Goal: Task Accomplishment & Management: Manage account settings

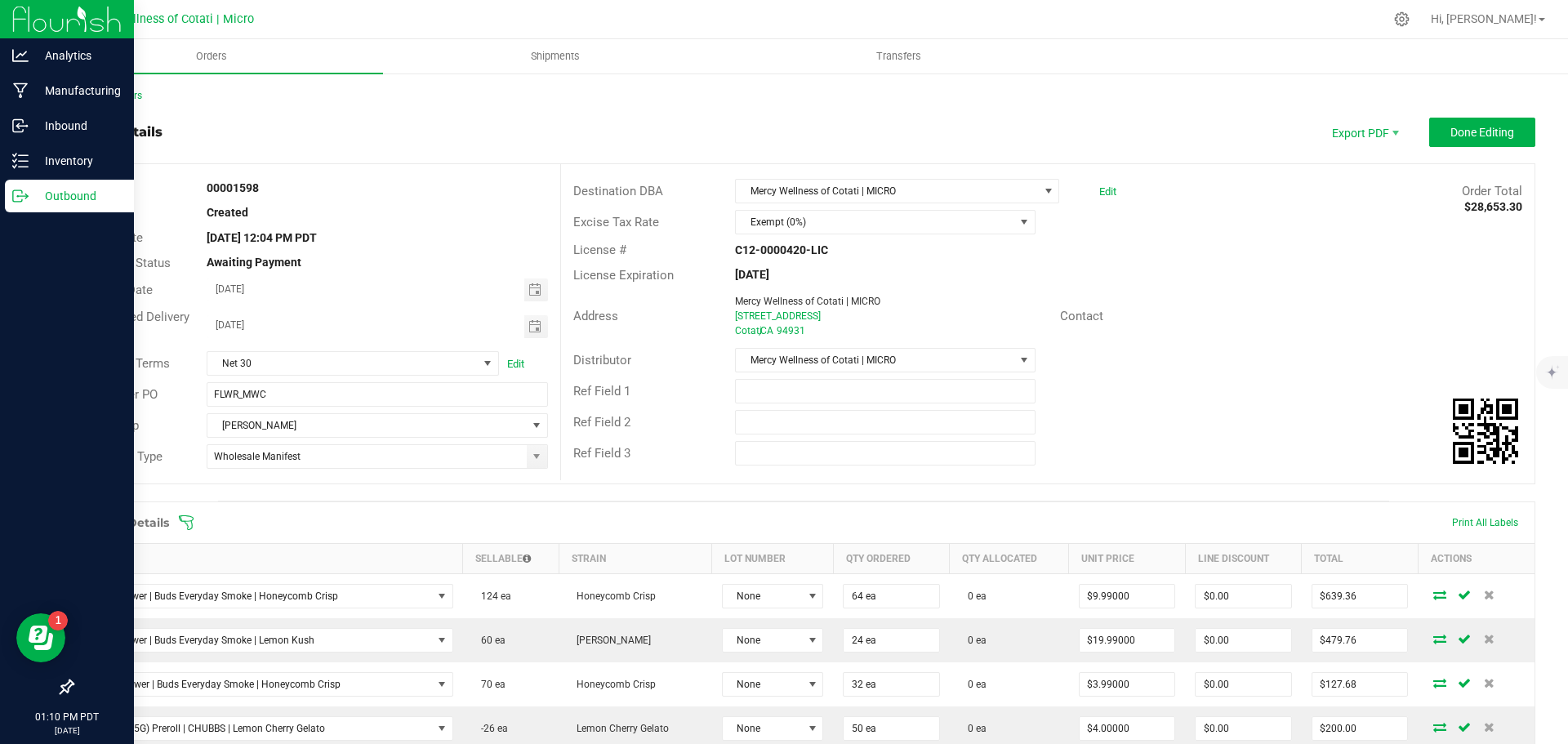
click at [64, 204] on p "Outbound" at bounding box center [77, 197] width 98 height 20
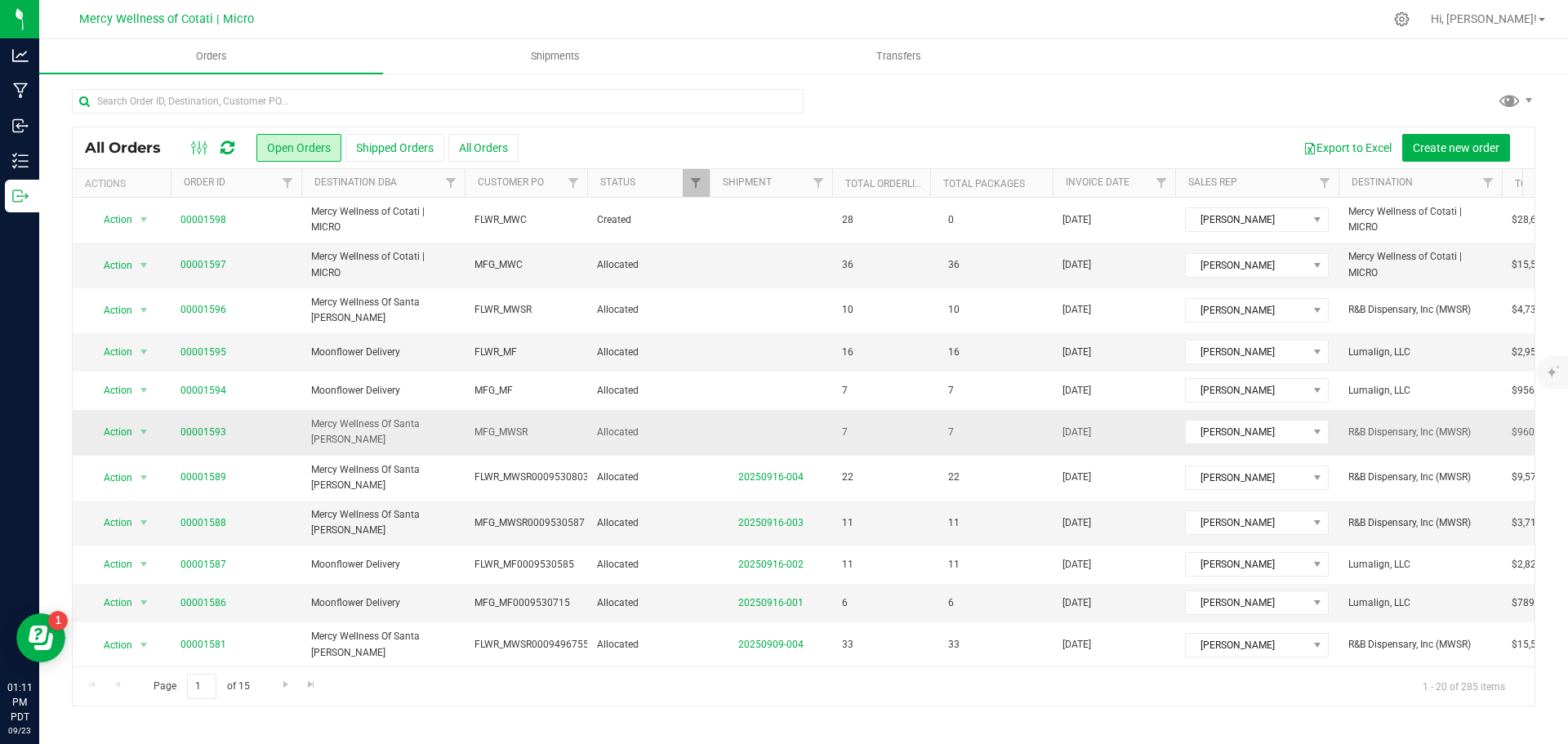
click at [672, 425] on span "Allocated" at bounding box center [649, 432] width 103 height 16
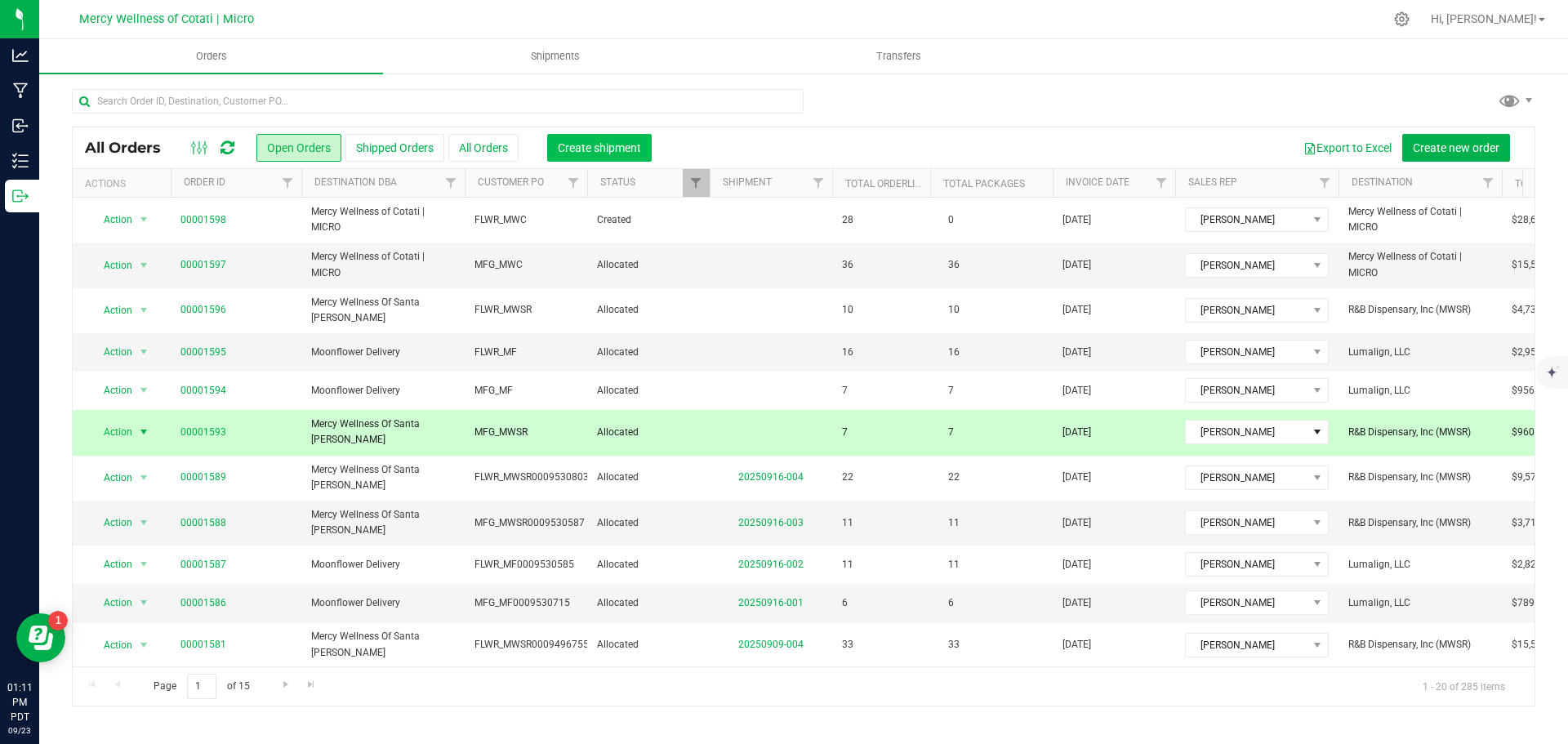
click at [623, 151] on span "Create shipment" at bounding box center [600, 148] width 83 height 13
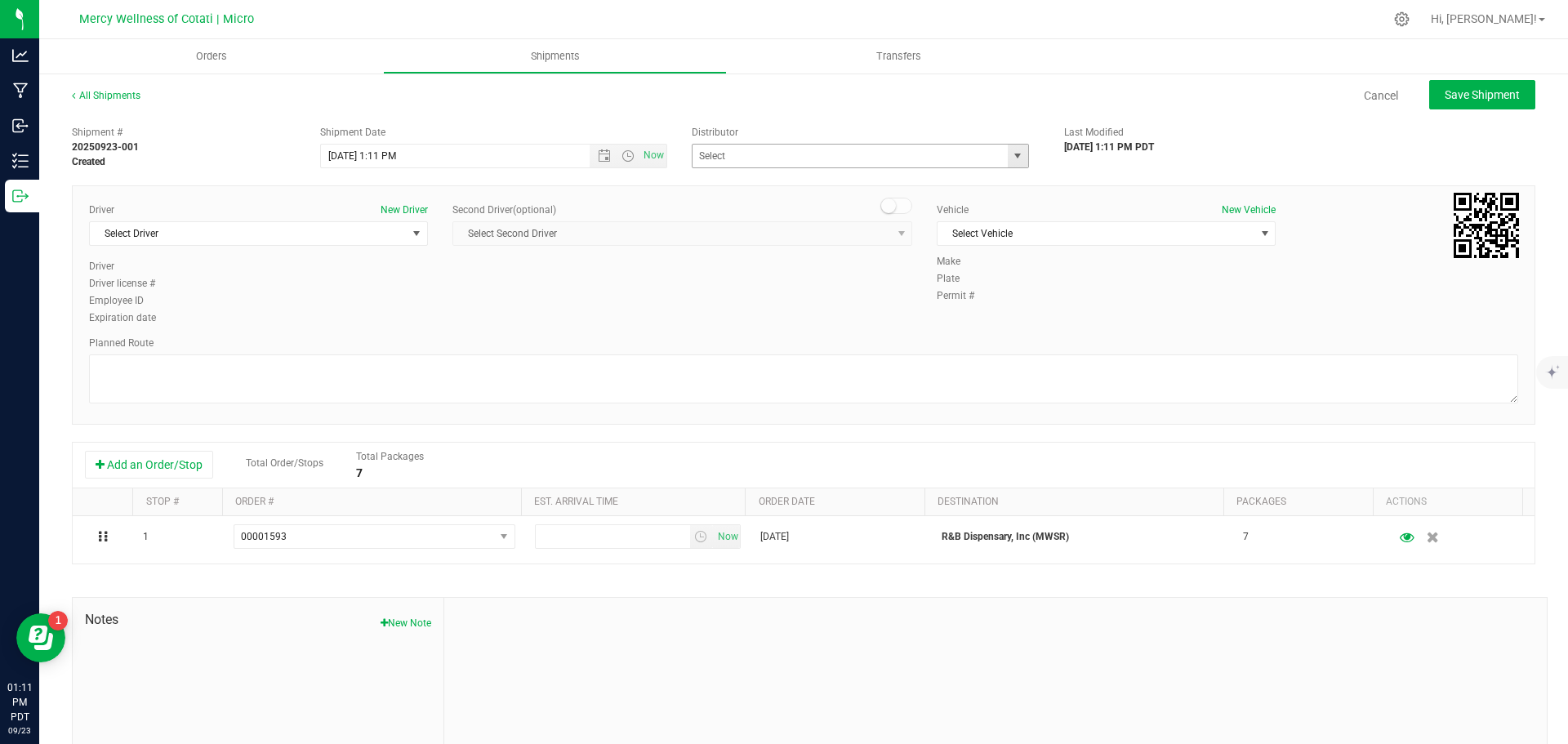
click at [1011, 157] on span "select" at bounding box center [1018, 156] width 13 height 13
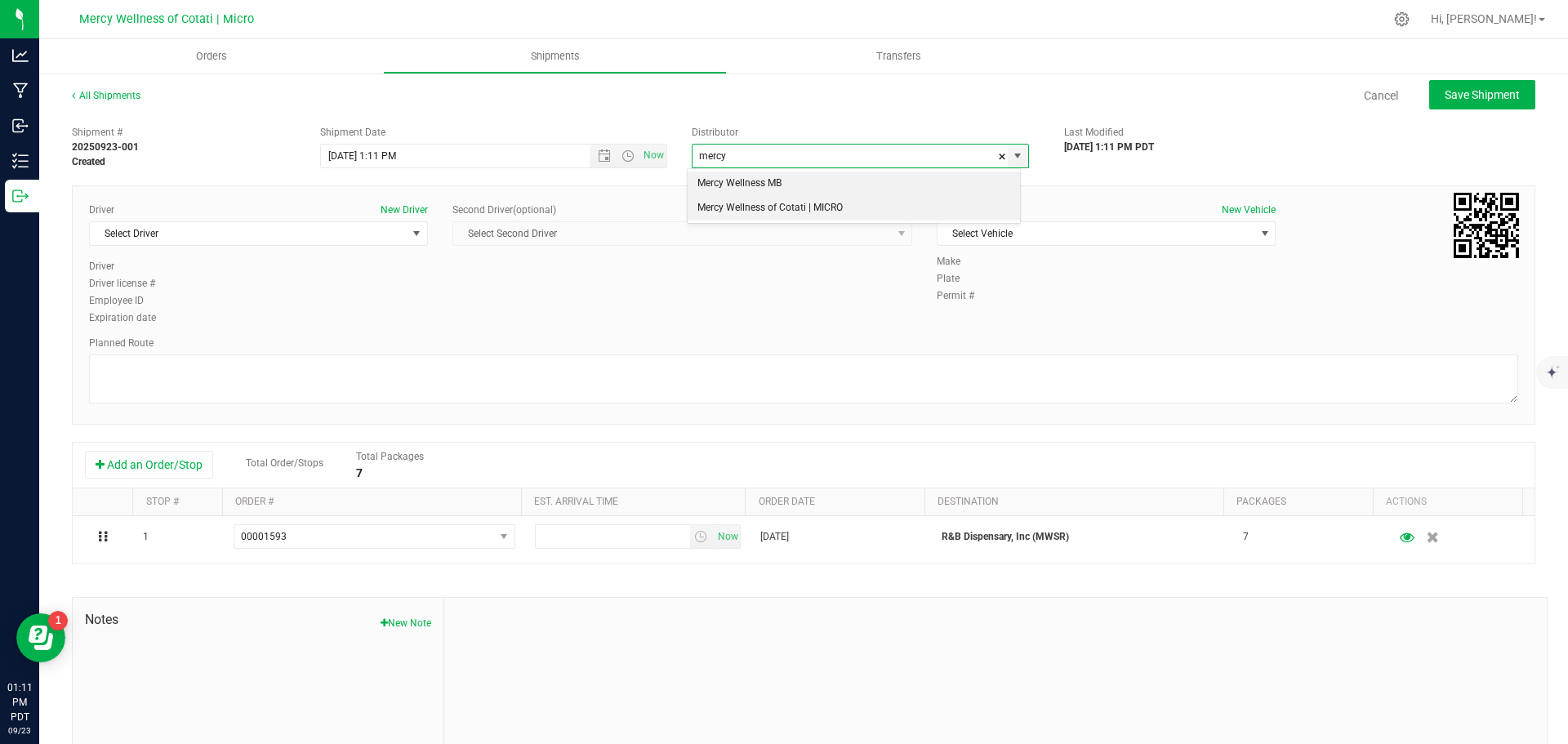
click at [832, 212] on li "Mercy Wellness of Cotati | MICRO" at bounding box center [854, 207] width 332 height 24
type input "Mercy Wellness of Cotati | MICRO"
click at [1232, 227] on span "Select Vehicle" at bounding box center [1096, 233] width 316 height 22
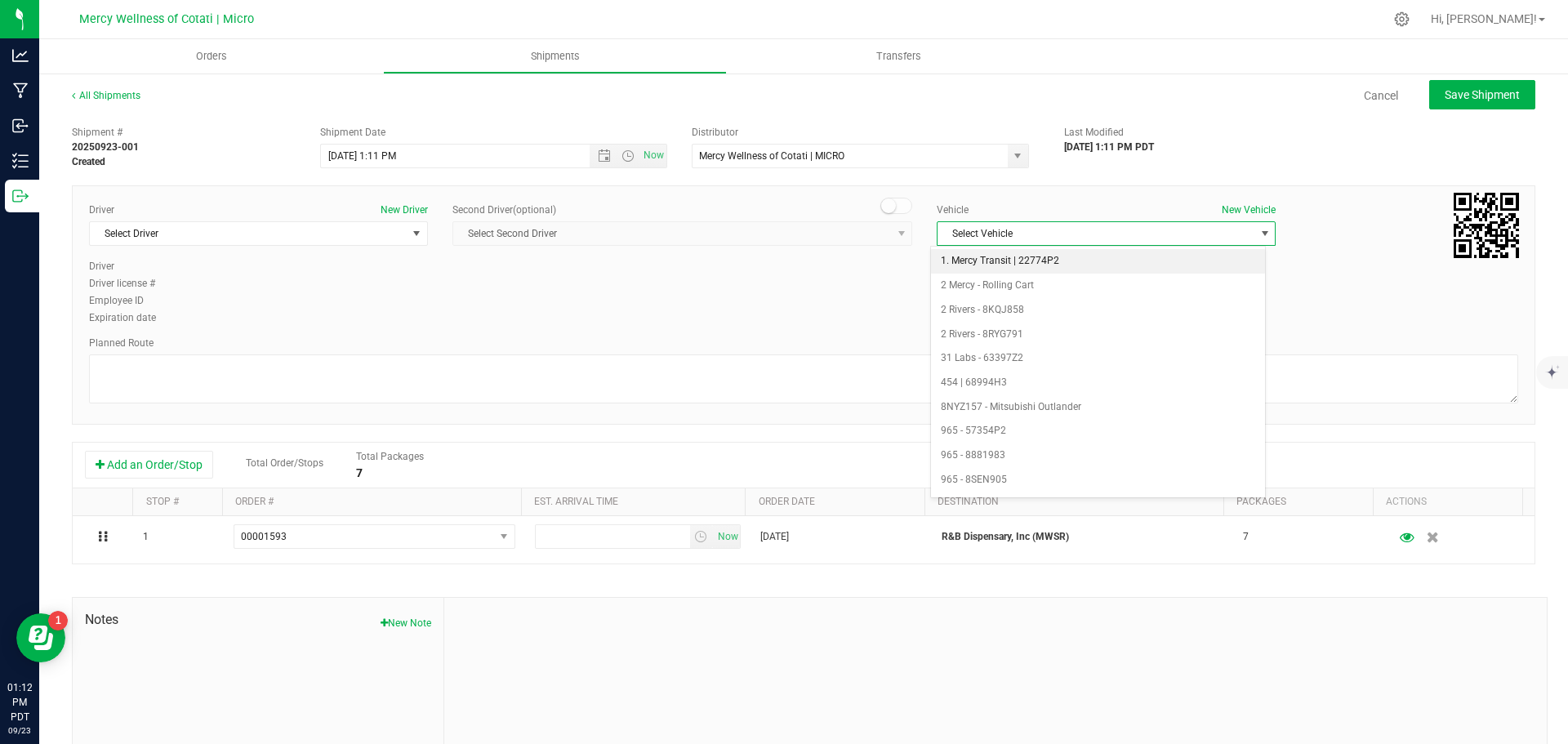
click at [1029, 260] on li "1. Mercy Transit | 22774P2" at bounding box center [1098, 261] width 334 height 24
click at [411, 235] on span "select" at bounding box center [416, 234] width 13 height 13
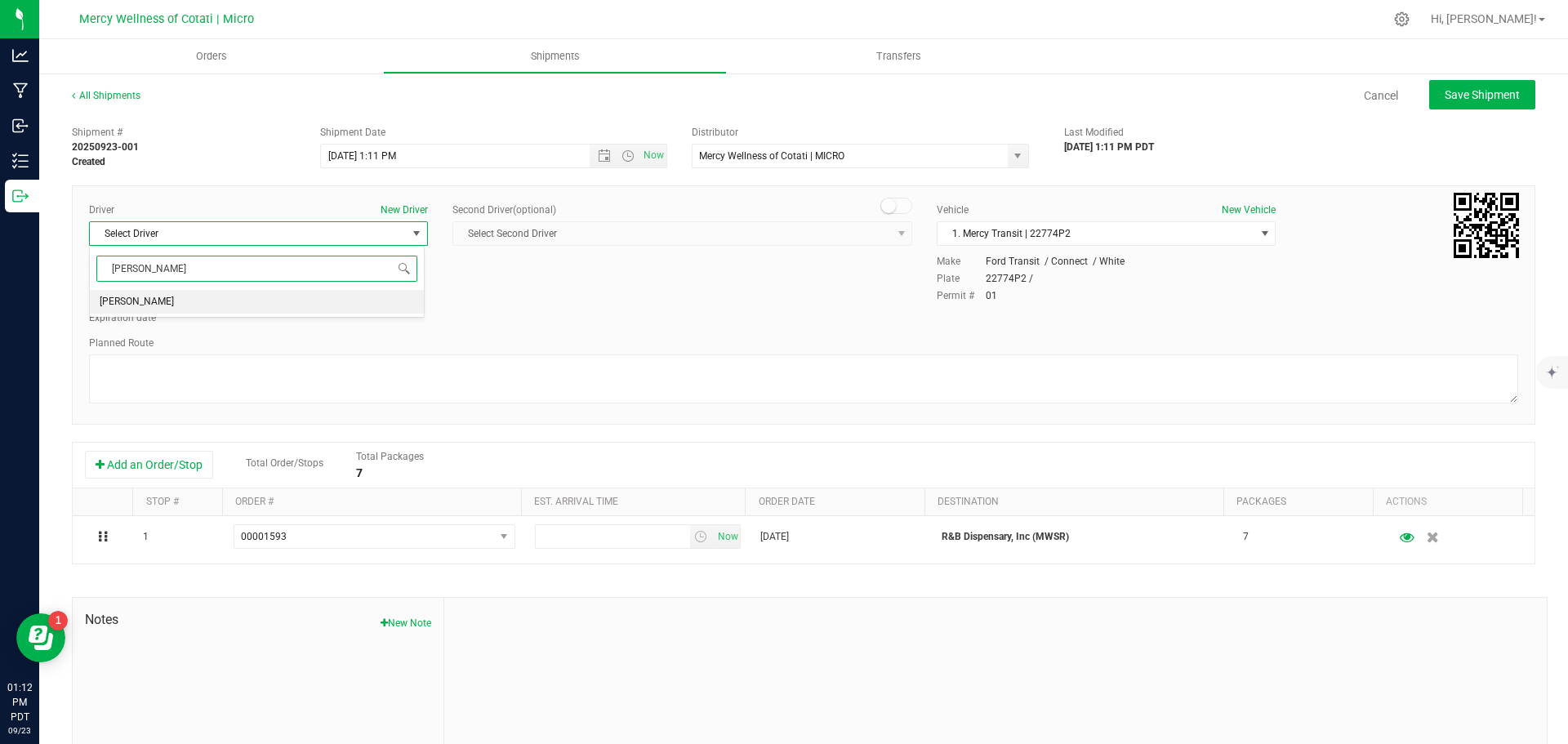
click at [157, 302] on span "[PERSON_NAME]" at bounding box center [137, 302] width 74 height 21
type input "[PERSON_NAME]"
click at [223, 397] on textarea at bounding box center [804, 379] width 1429 height 49
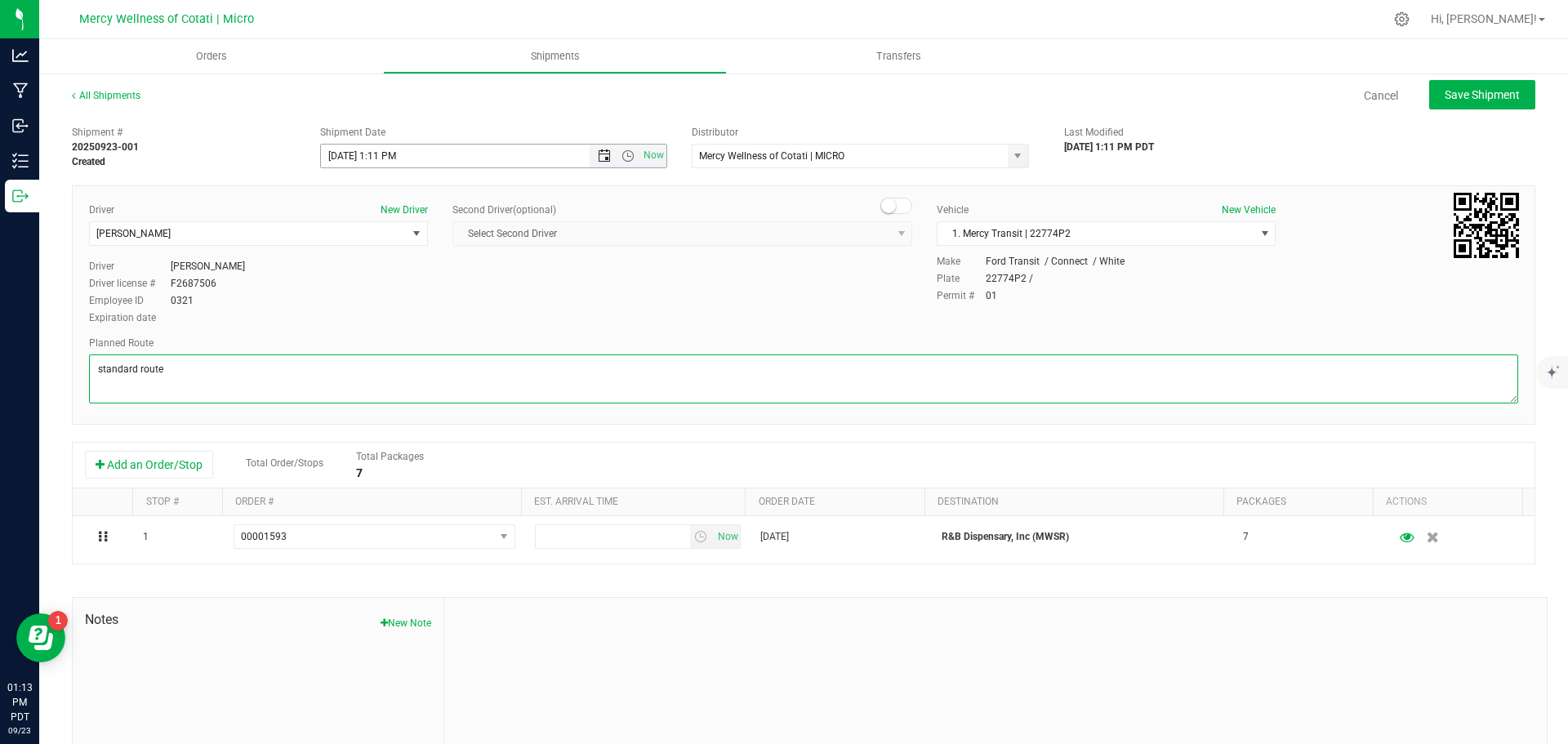
click at [598, 152] on span "Open the date view" at bounding box center [605, 156] width 13 height 13
type textarea "standard route"
click at [409, 316] on link "24" at bounding box center [405, 322] width 23 height 25
click at [621, 160] on span "Open the time view" at bounding box center [628, 156] width 13 height 13
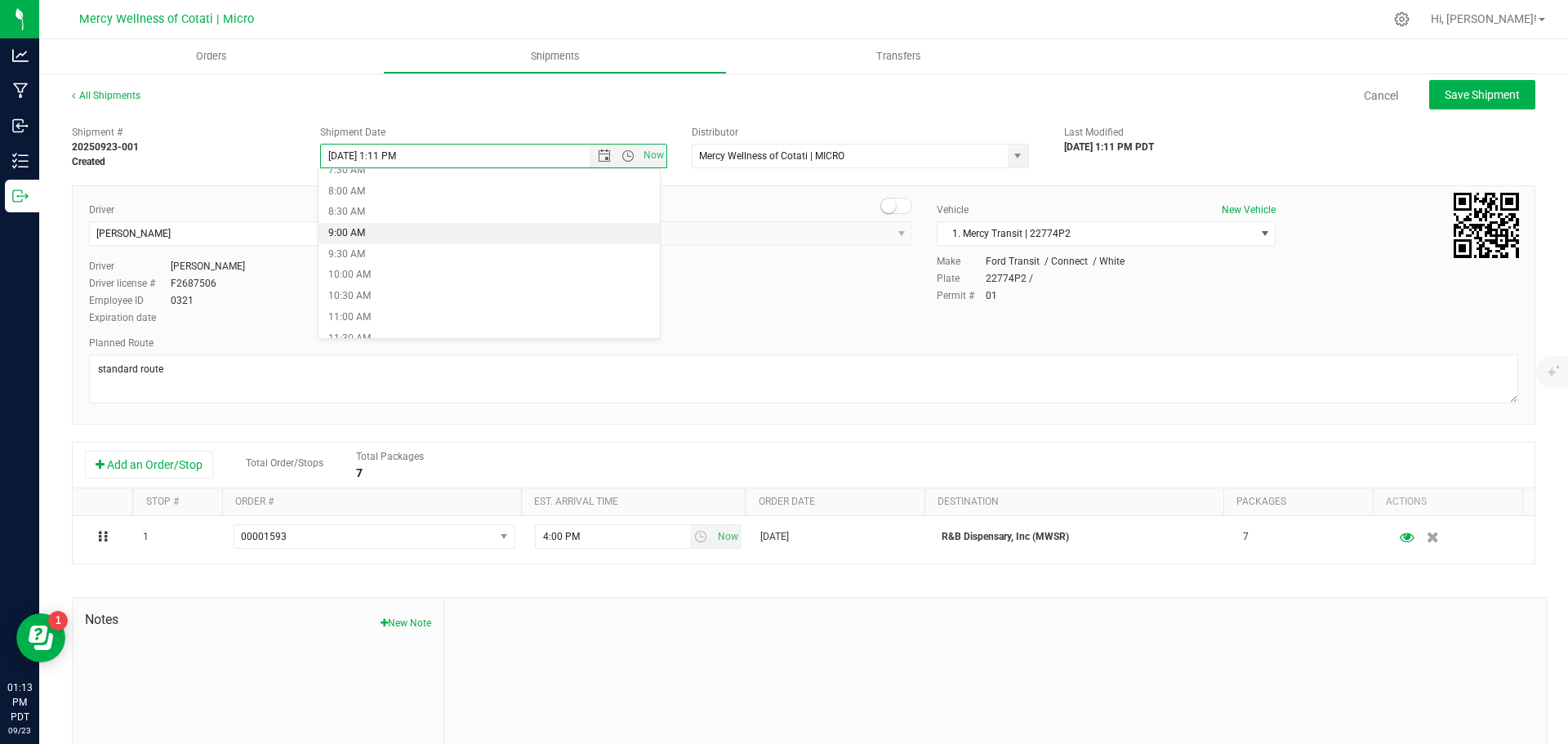
click at [375, 231] on li "9:00 AM" at bounding box center [489, 233] width 341 height 21
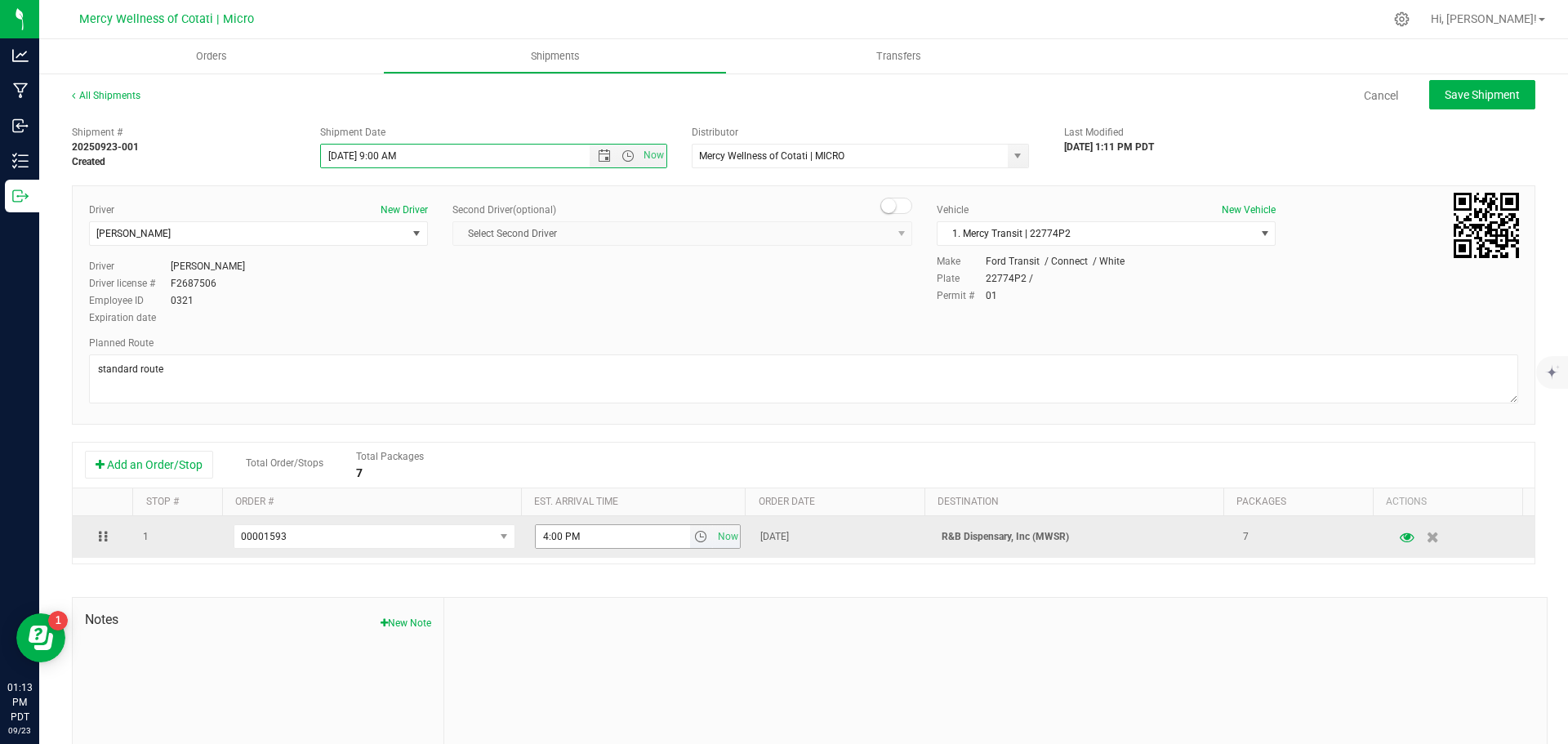
click at [694, 537] on span "select" at bounding box center [700, 537] width 13 height 13
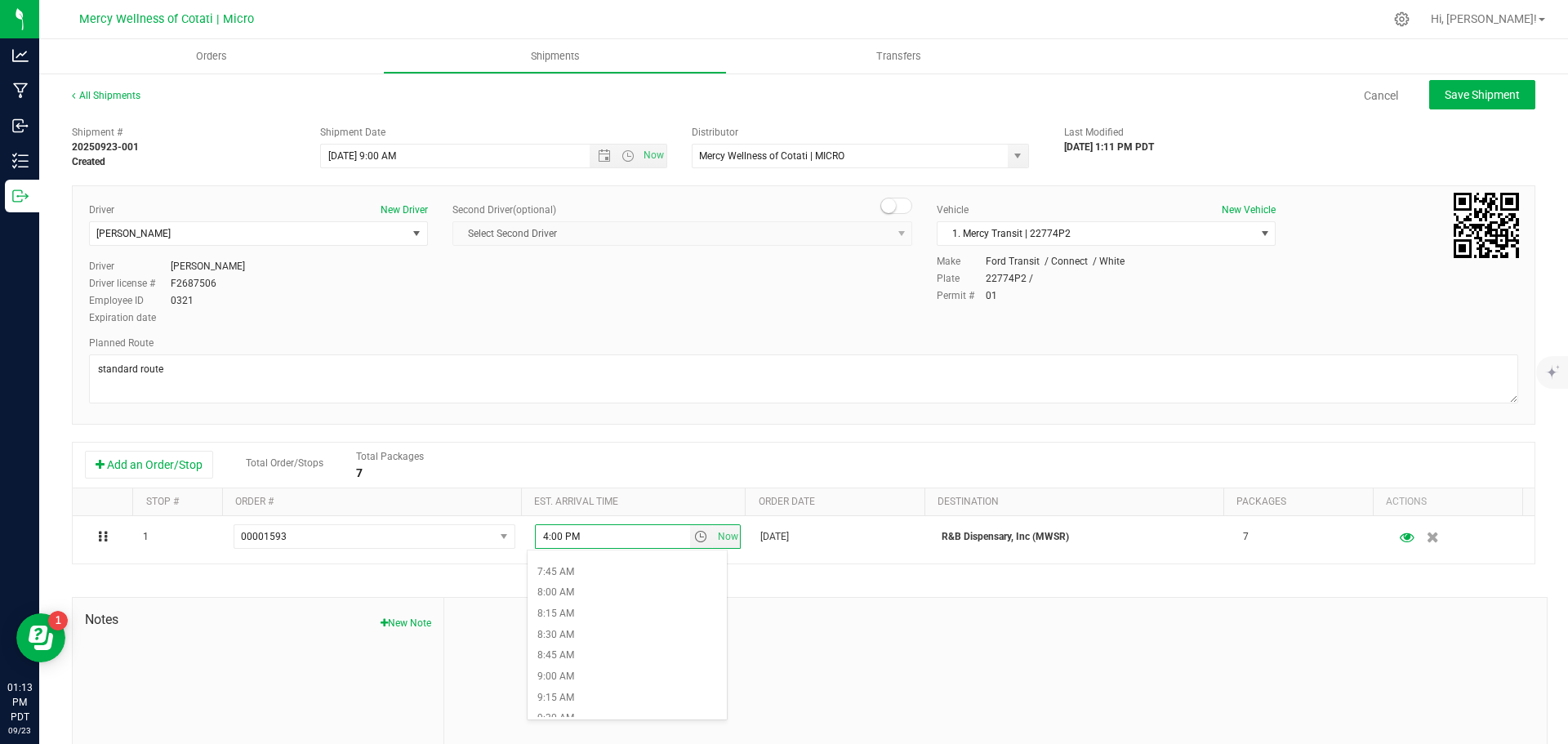
scroll to position [735, 0]
click at [605, 625] on li "9:30 AM" at bounding box center [626, 626] width 199 height 21
click at [1444, 100] on span "Save Shipment" at bounding box center [1481, 95] width 75 height 13
type input "[DATE] 4:00 PM"
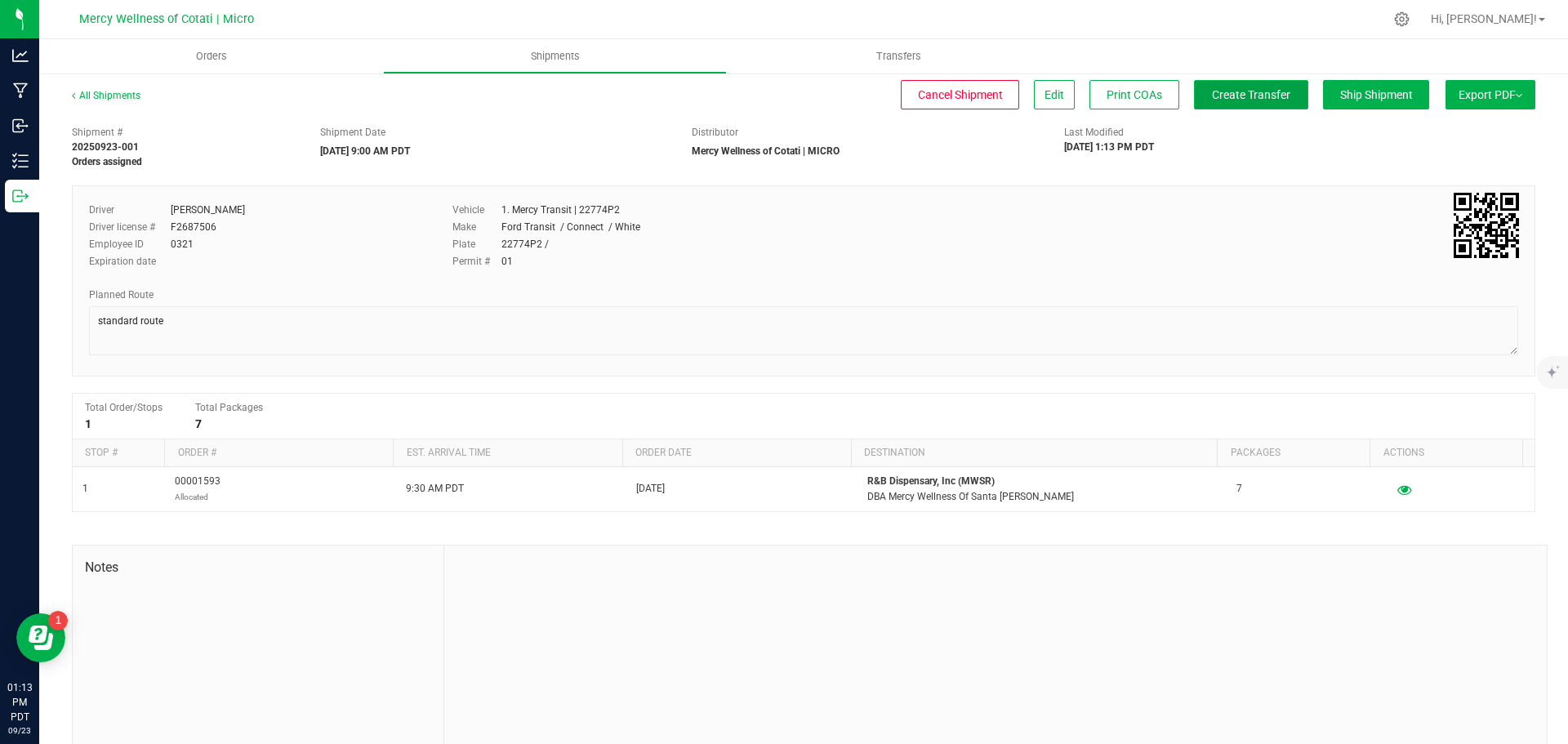
click at [1212, 100] on span "Create Transfer" at bounding box center [1251, 95] width 78 height 13
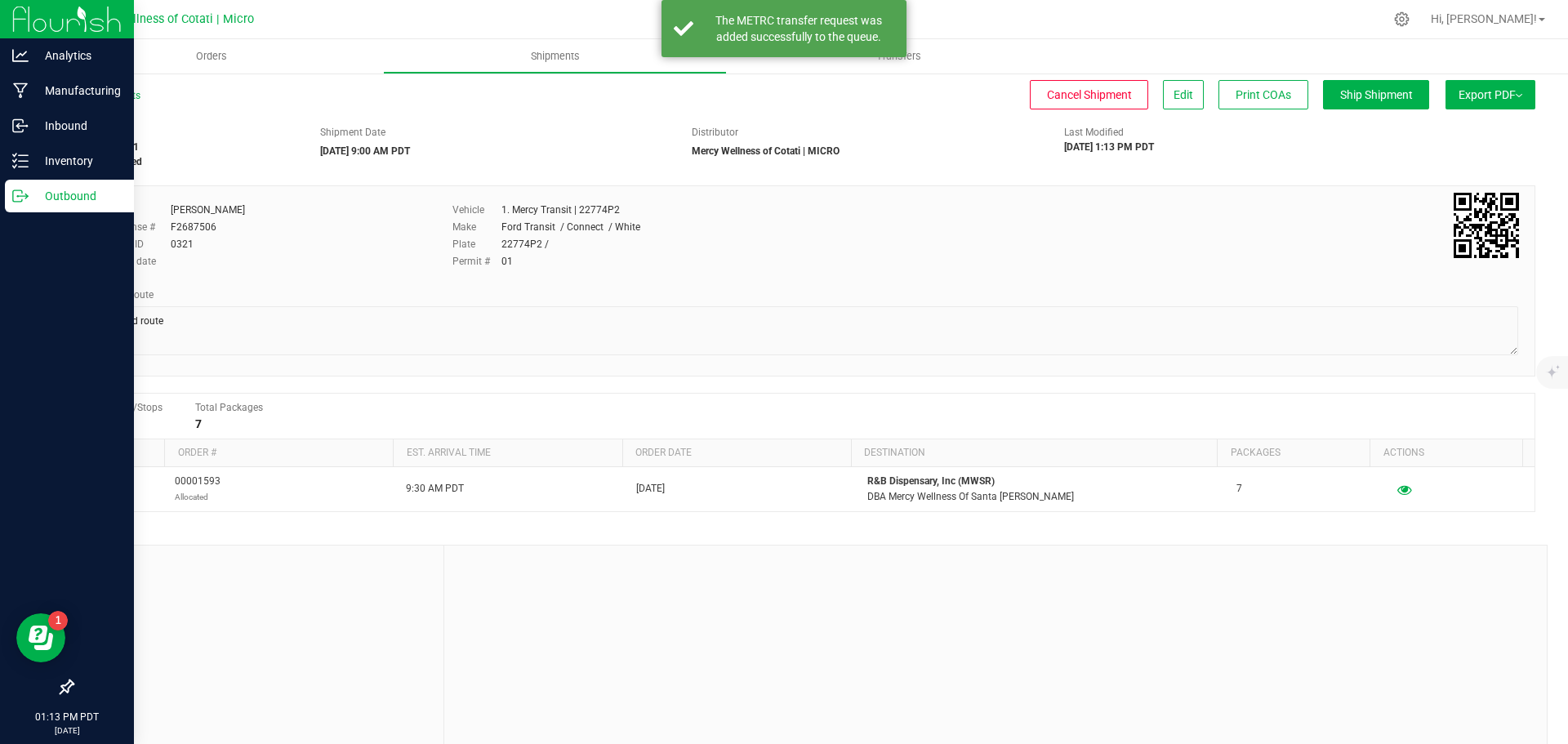
click at [70, 189] on p "Outbound" at bounding box center [77, 197] width 98 height 20
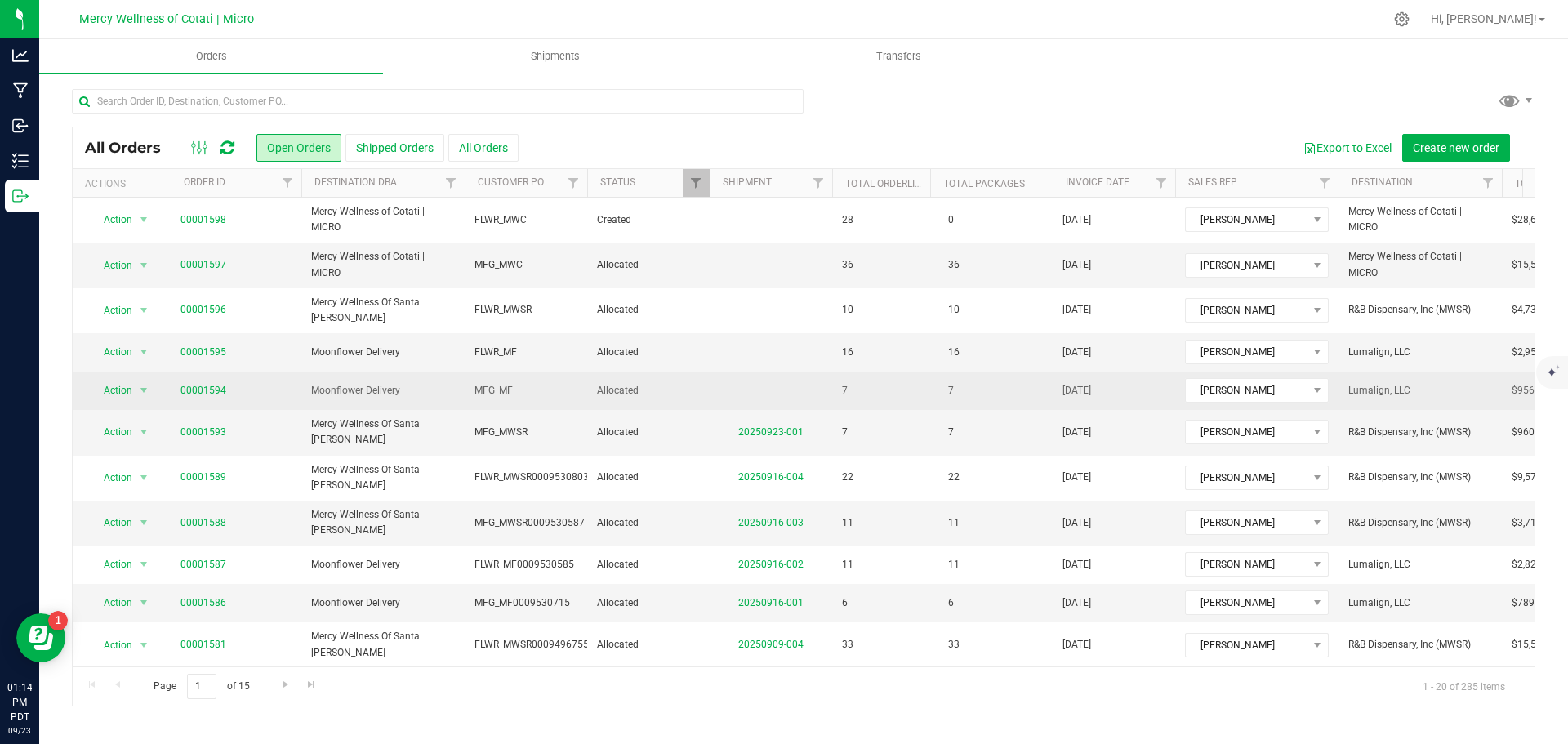
click at [241, 383] on span "00001594" at bounding box center [236, 391] width 111 height 16
click at [251, 383] on span "00001594" at bounding box center [236, 391] width 111 height 16
click at [697, 383] on span "Allocated" at bounding box center [649, 391] width 103 height 16
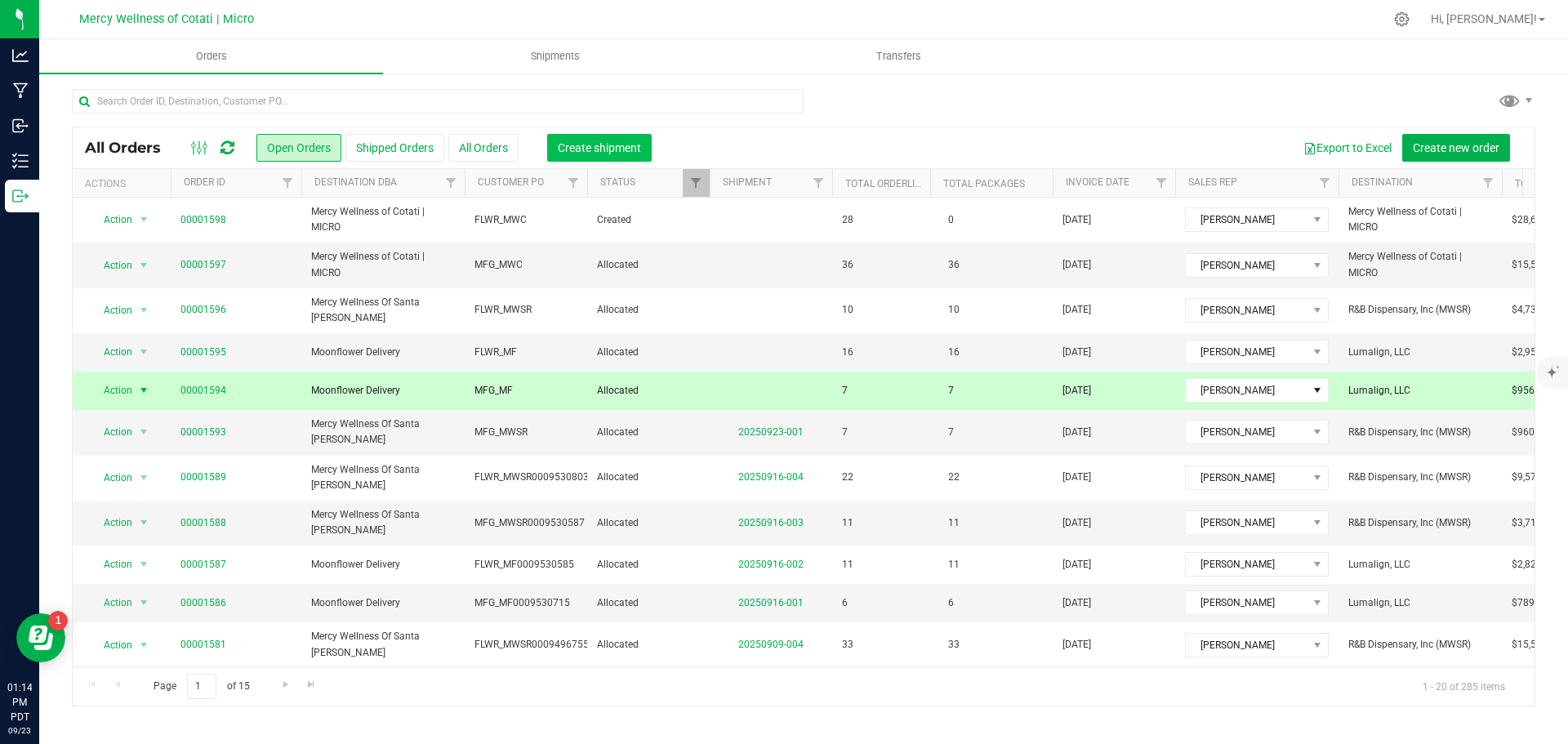
click at [605, 145] on span "Create shipment" at bounding box center [600, 148] width 83 height 13
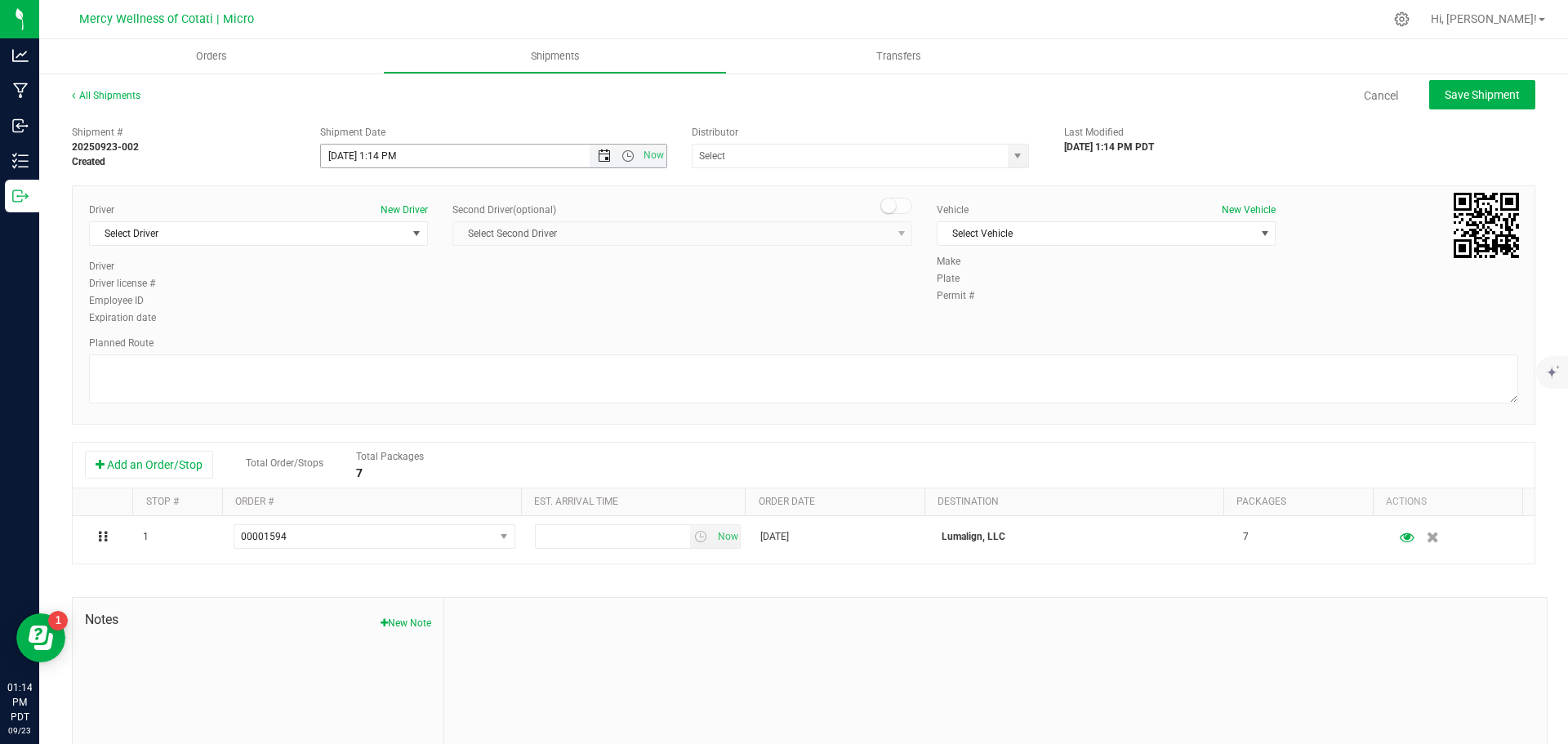
click at [598, 151] on span "Open the date view" at bounding box center [605, 156] width 13 height 13
click at [398, 318] on link "24" at bounding box center [405, 322] width 23 height 25
click at [622, 149] on span "Open the time view" at bounding box center [628, 156] width 13 height 13
click at [366, 191] on li "10:00 AM" at bounding box center [489, 193] width 341 height 21
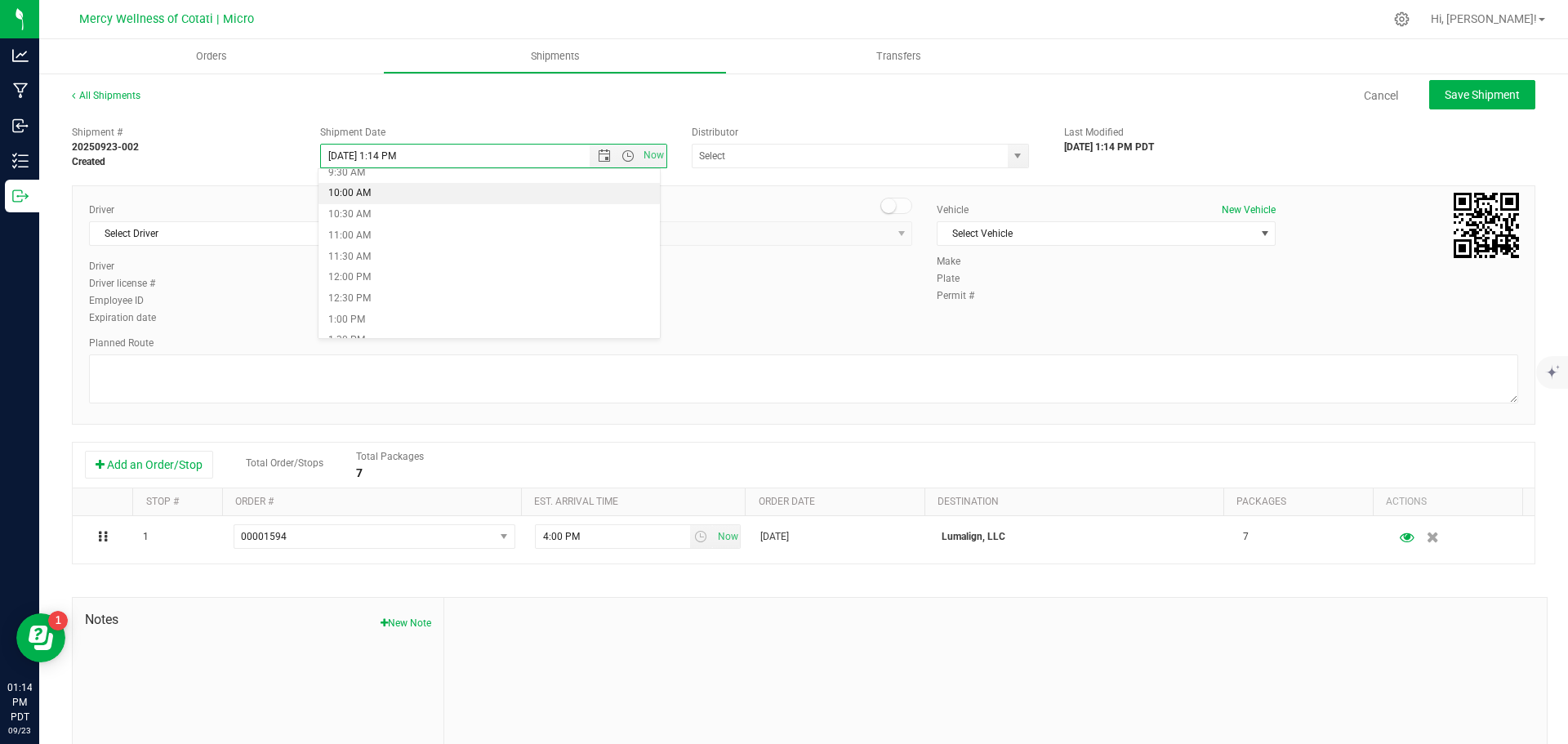
type input "[DATE] 10:00 AM"
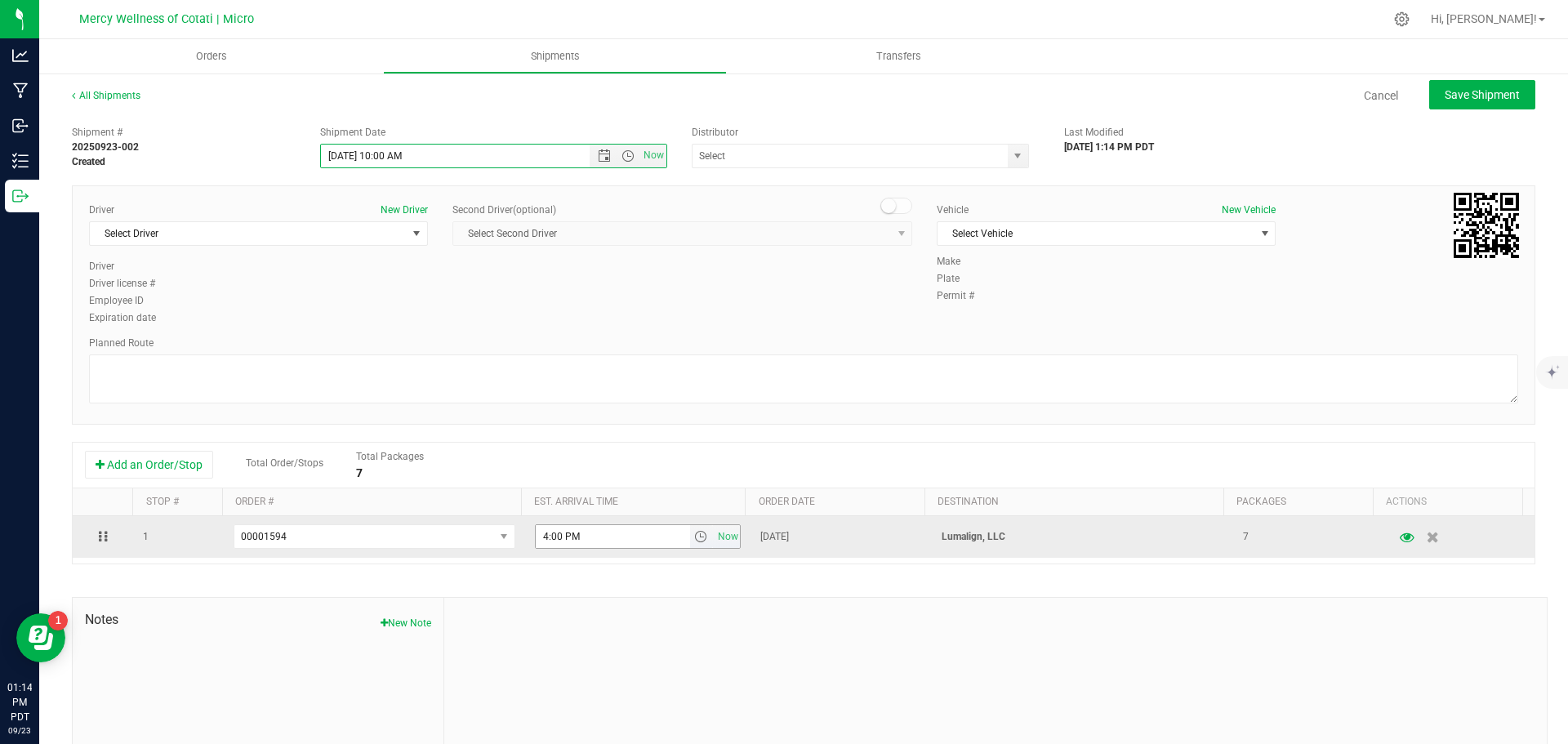
click at [694, 541] on span "select" at bounding box center [700, 537] width 13 height 13
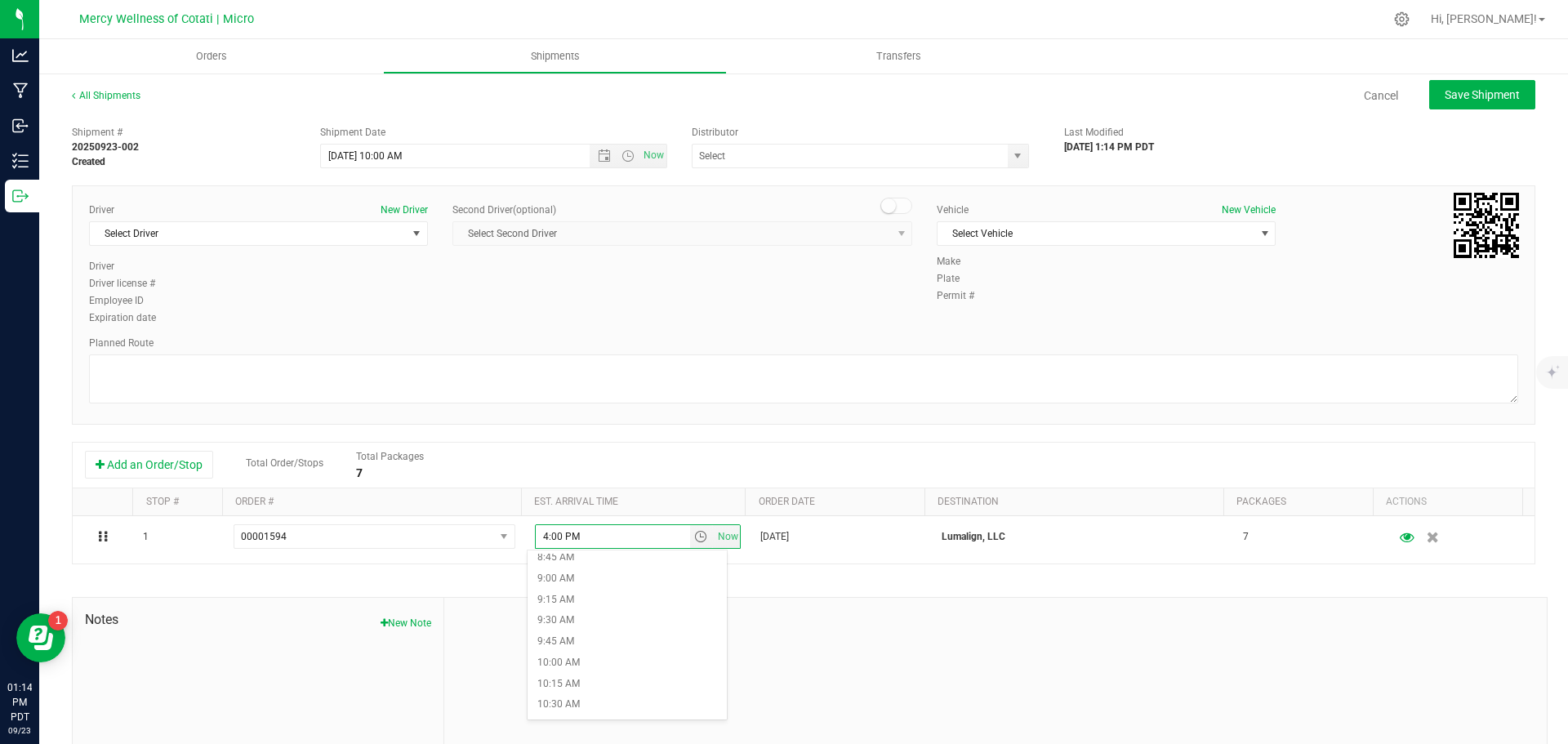
scroll to position [816, 0]
click at [601, 669] on li "11:00 AM" at bounding box center [626, 671] width 199 height 21
click at [188, 367] on textarea at bounding box center [804, 379] width 1429 height 49
type textarea "standard route"
click at [209, 237] on span "Select Driver" at bounding box center [248, 233] width 316 height 22
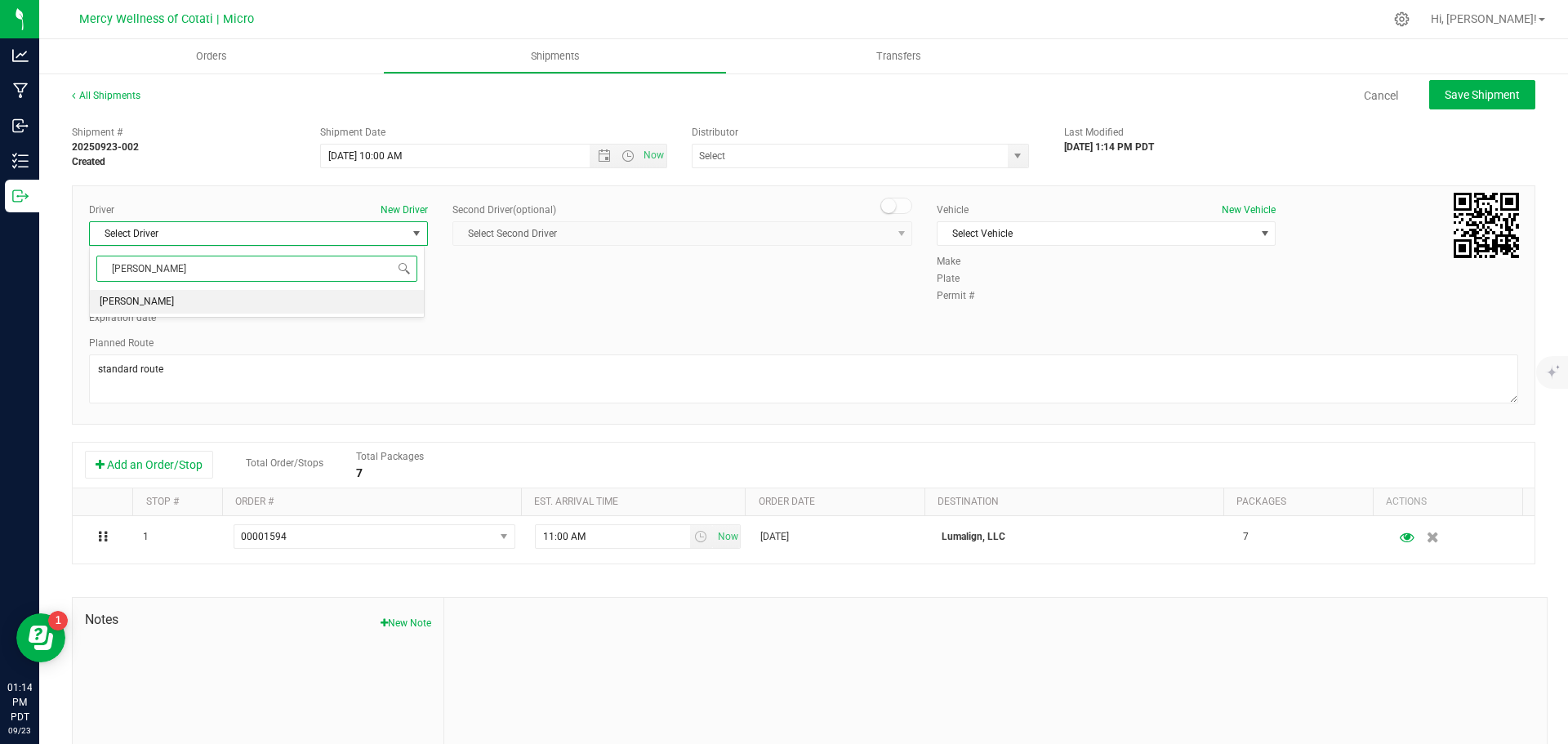
click at [271, 297] on li "[PERSON_NAME]" at bounding box center [256, 302] width 334 height 24
type input "[PERSON_NAME]"
click at [807, 154] on input "text" at bounding box center [844, 156] width 306 height 22
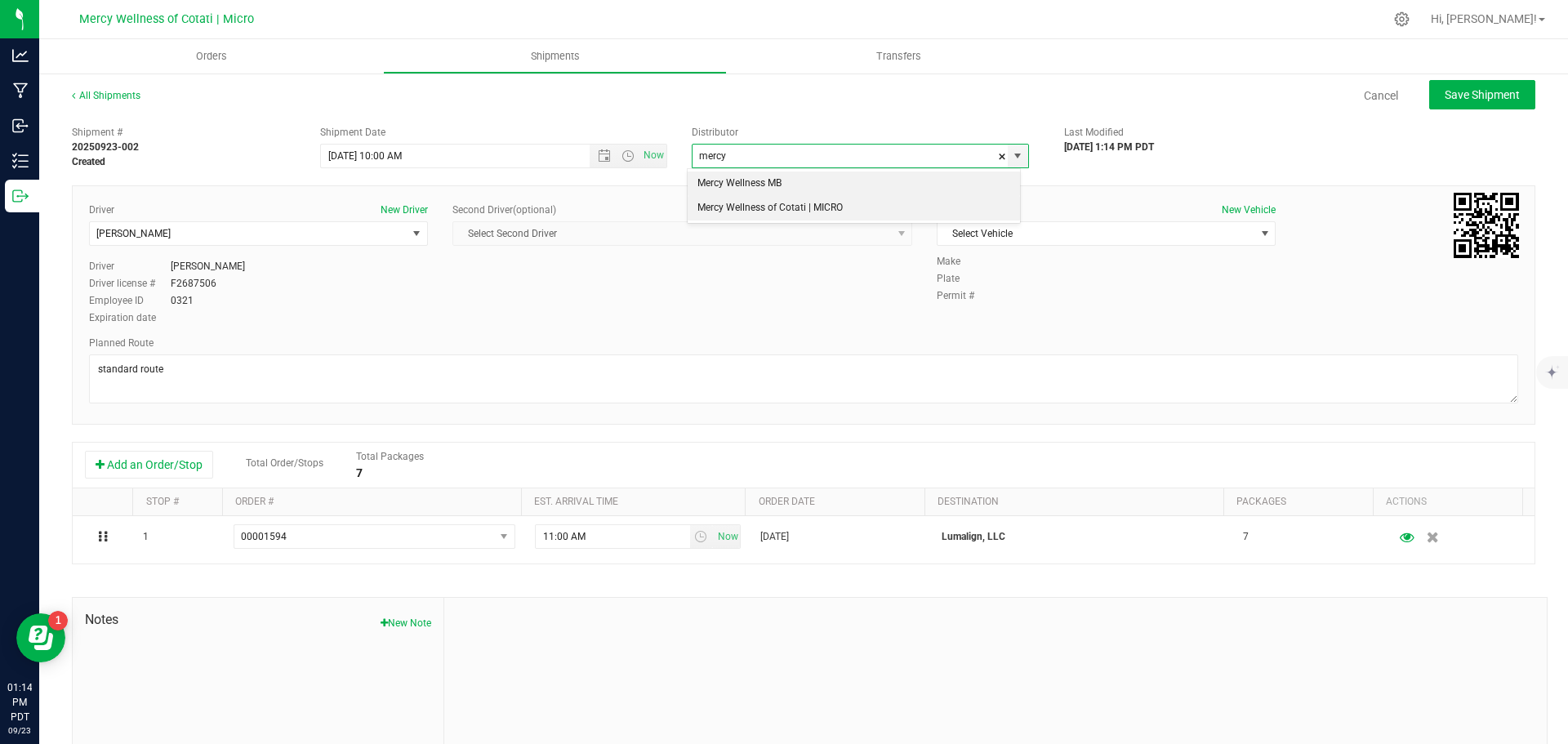
click at [864, 209] on li "Mercy Wellness of Cotati | MICRO" at bounding box center [854, 207] width 332 height 24
type input "Mercy Wellness of Cotati | MICRO"
click at [1066, 235] on span "Select Vehicle" at bounding box center [1096, 233] width 316 height 22
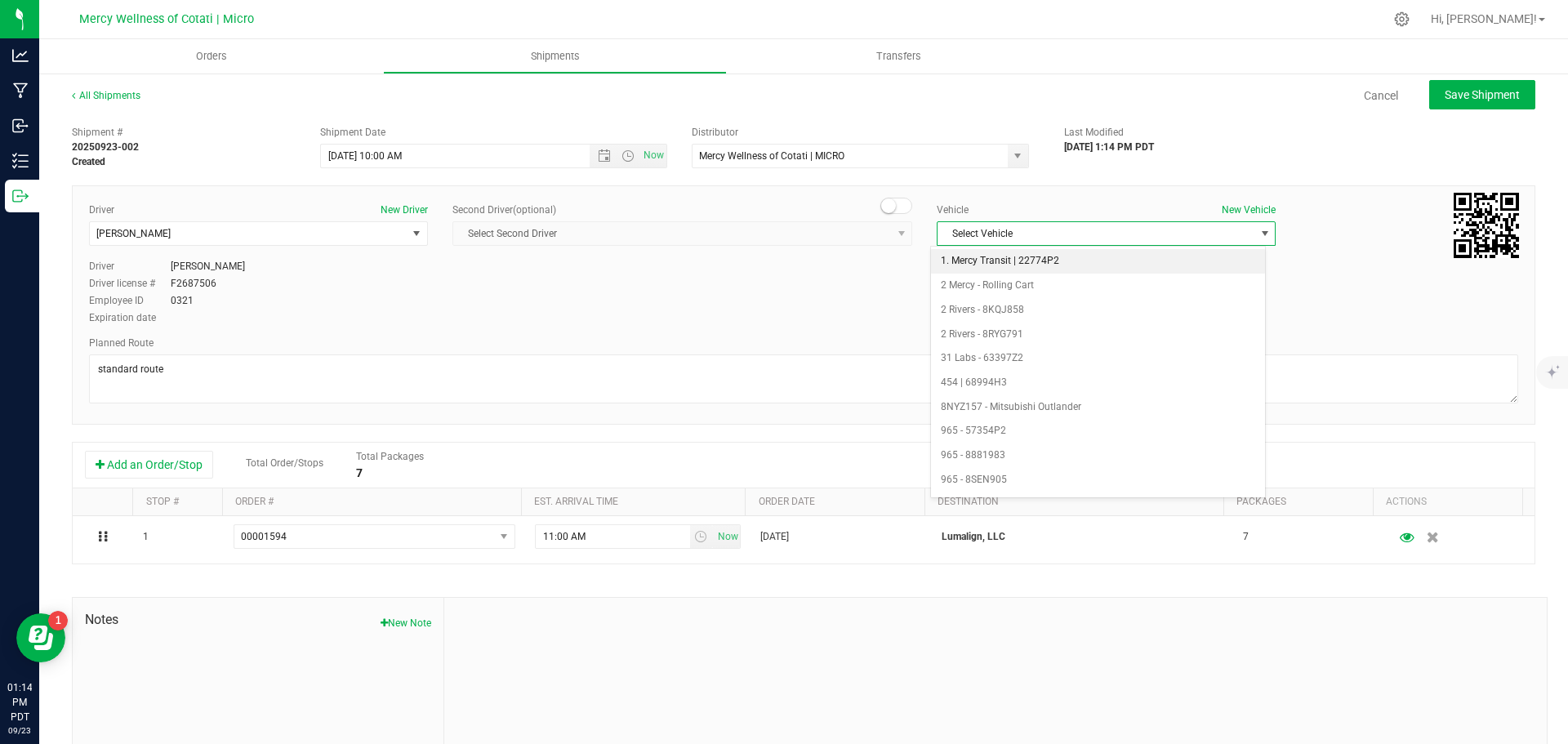
click at [1031, 258] on li "1. Mercy Transit | 22774P2" at bounding box center [1098, 261] width 334 height 24
click at [1481, 101] on span "Save Shipment" at bounding box center [1481, 95] width 75 height 13
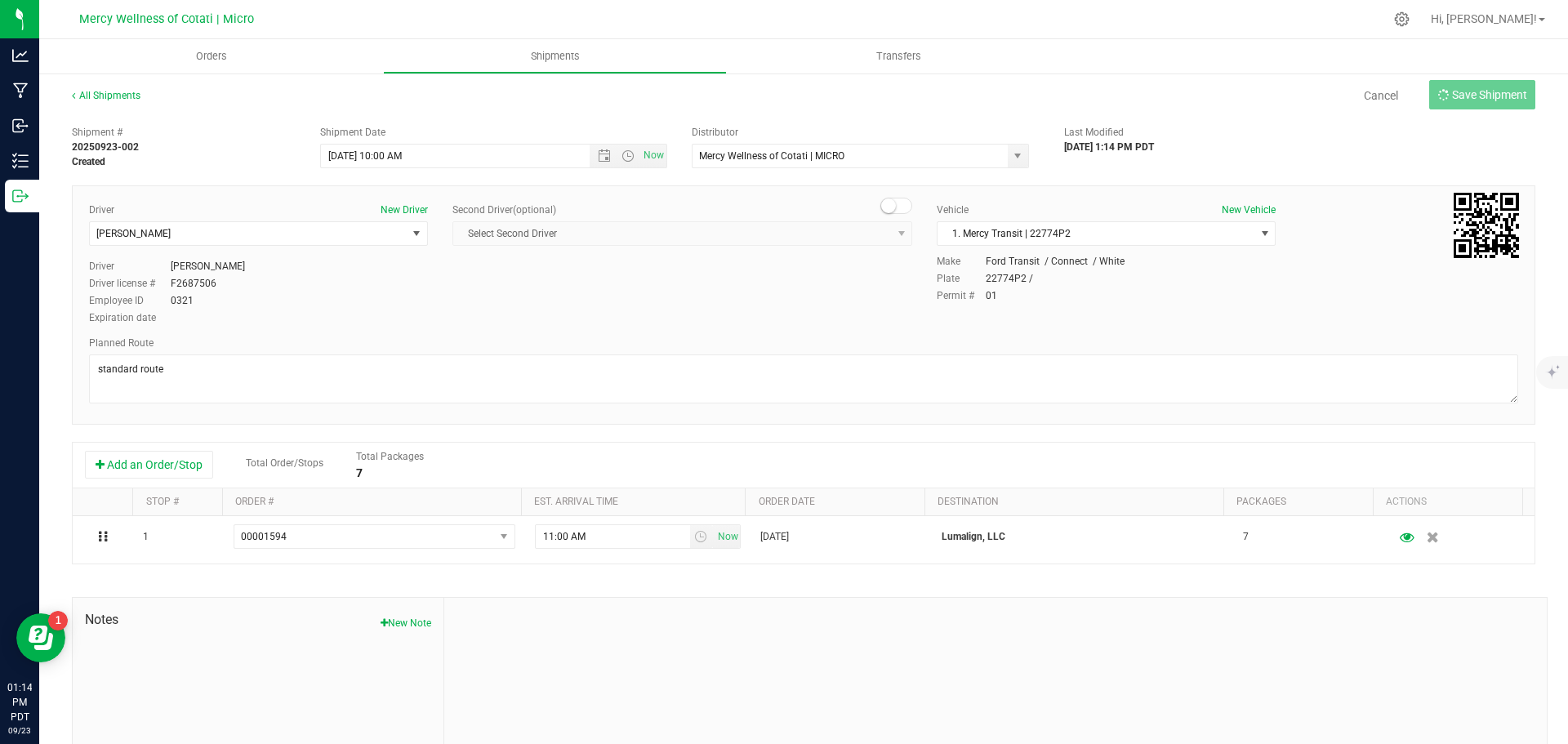
type input "[DATE] 5:00 PM"
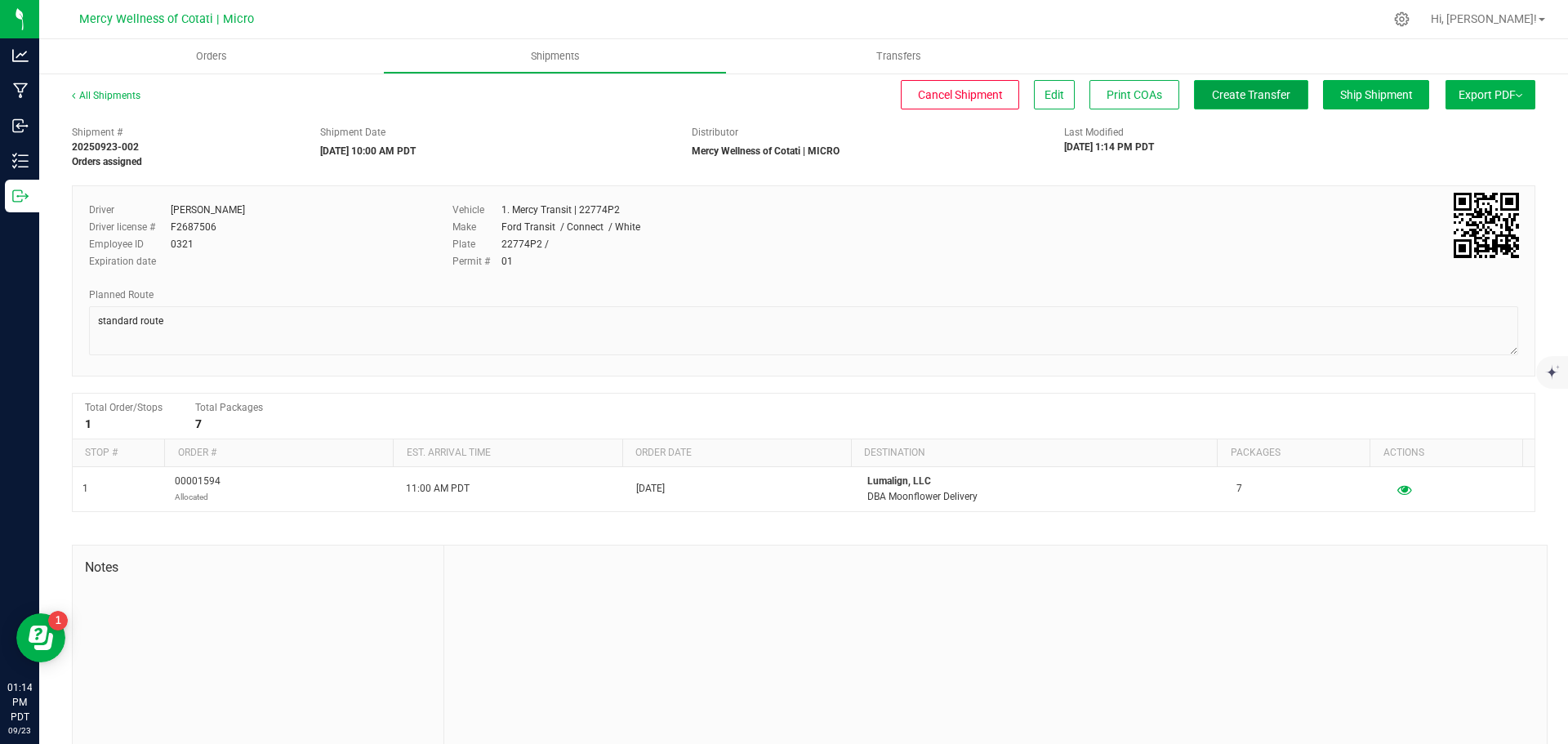
click at [1239, 103] on button "Create Transfer" at bounding box center [1250, 94] width 114 height 29
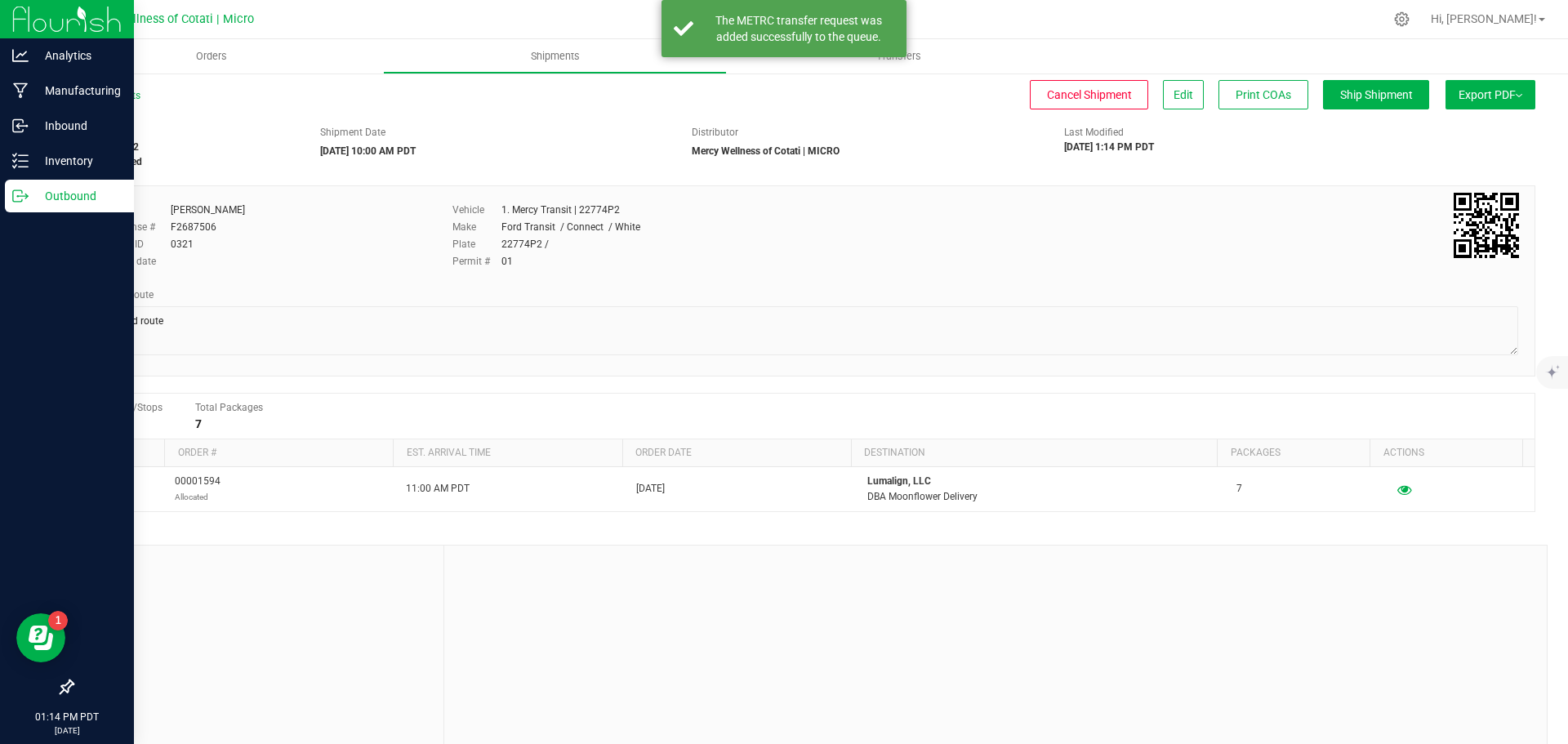
click at [58, 198] on p "Outbound" at bounding box center [77, 197] width 98 height 20
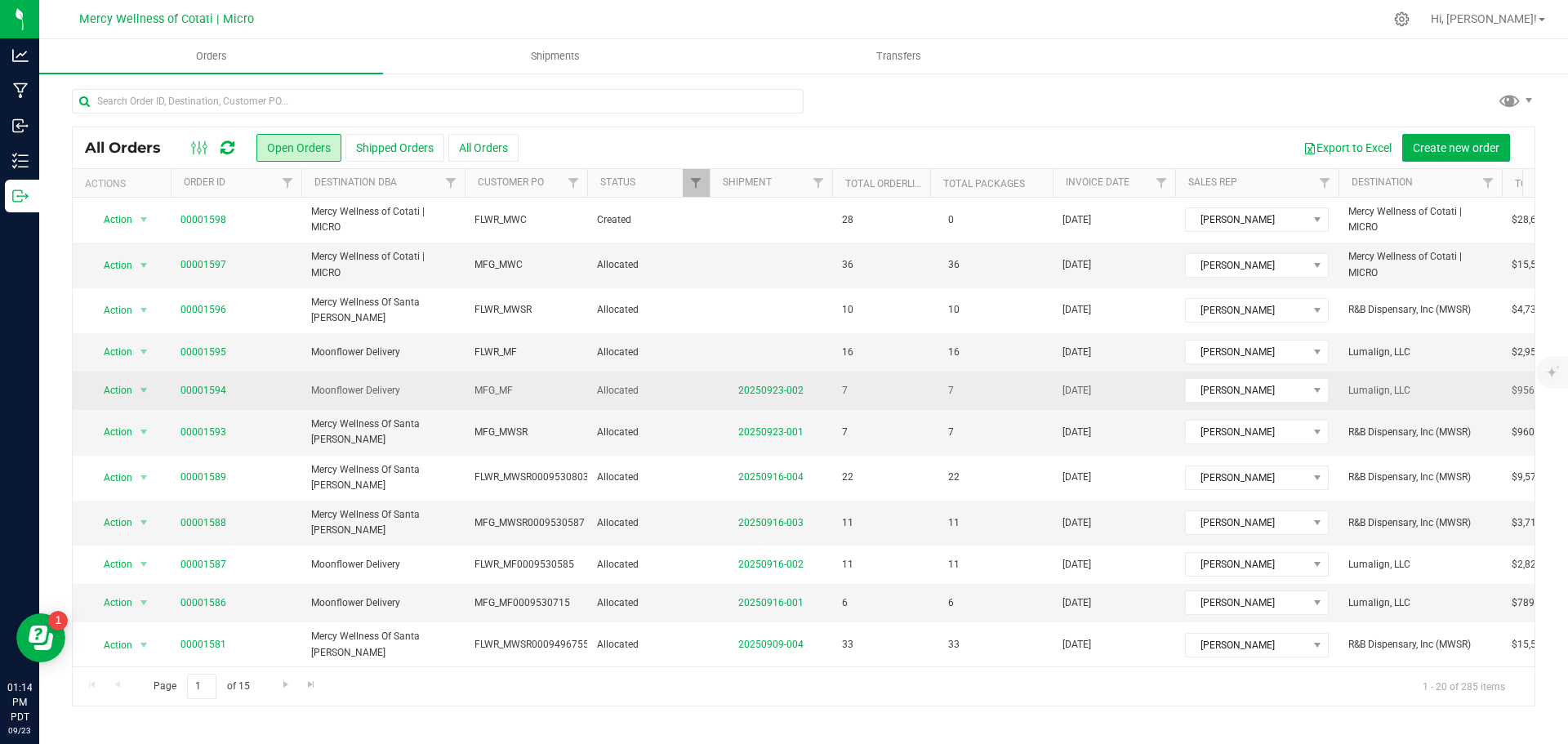
click at [290, 372] on td "00001594" at bounding box center [236, 391] width 131 height 38
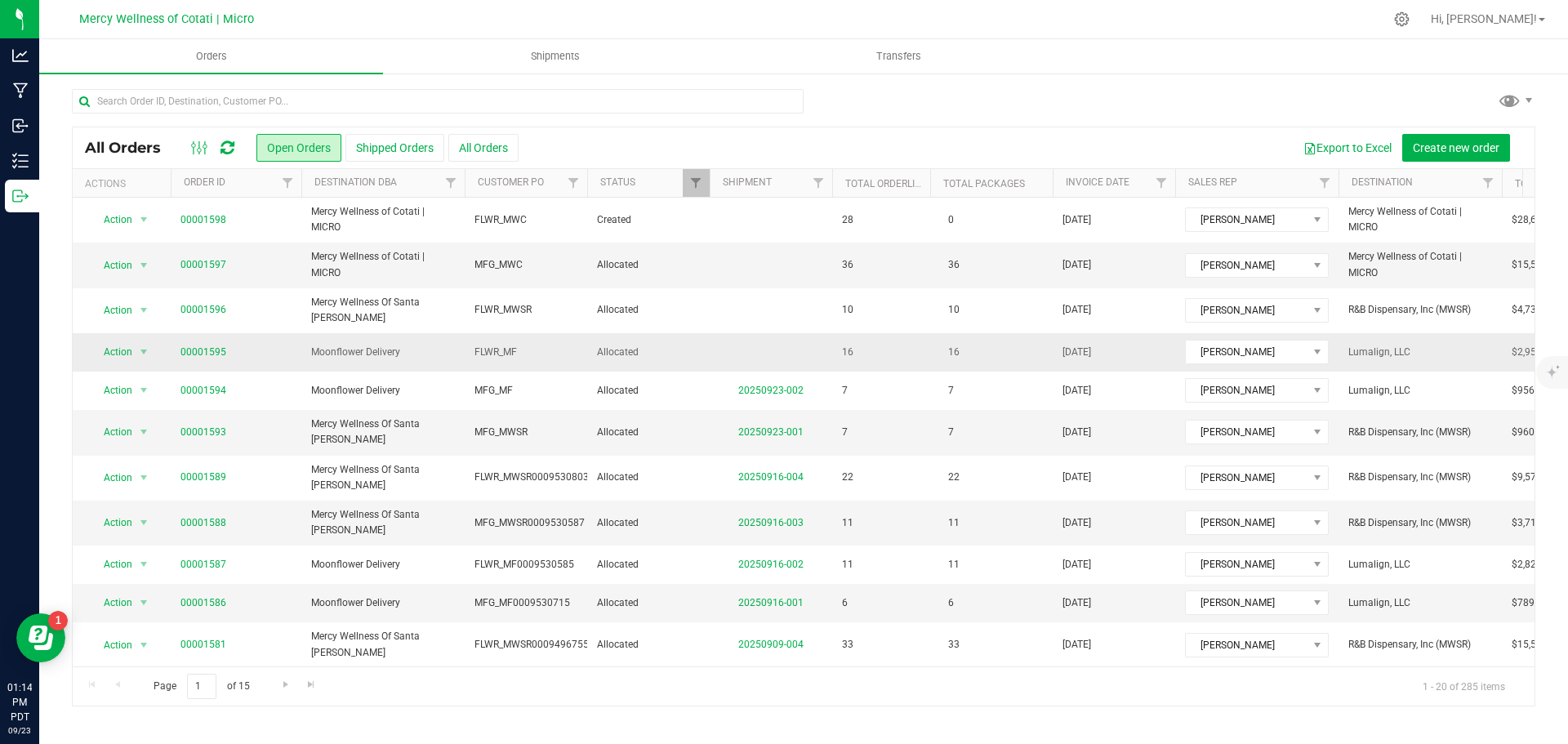
click at [277, 351] on span "00001595" at bounding box center [236, 352] width 111 height 16
click at [271, 351] on span "00001595" at bounding box center [236, 352] width 111 height 16
click at [273, 347] on span "00001595" at bounding box center [236, 352] width 111 height 16
click at [256, 349] on span "00001595" at bounding box center [236, 352] width 111 height 16
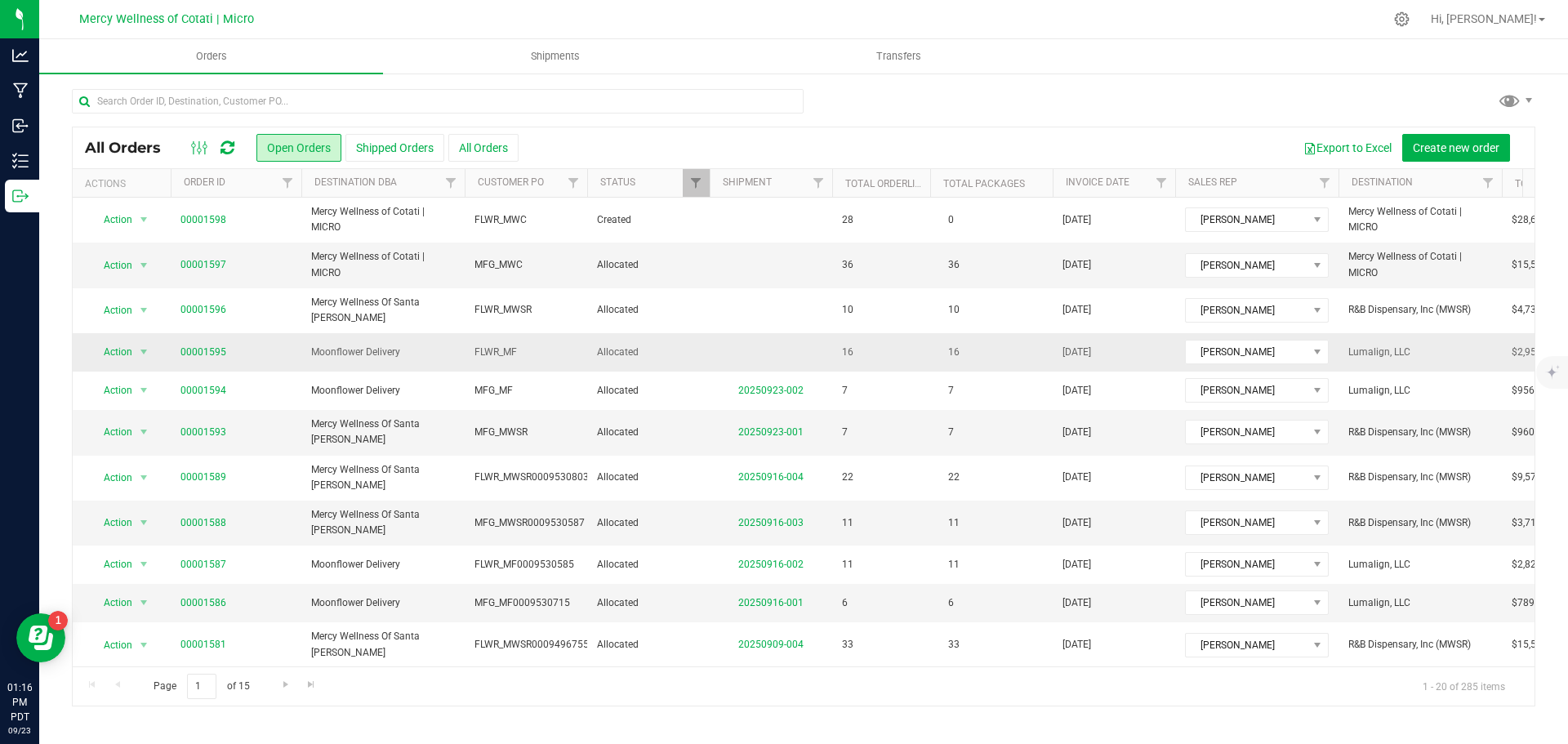
click at [273, 349] on span "00001595" at bounding box center [236, 352] width 111 height 16
click at [714, 333] on td at bounding box center [770, 352] width 122 height 38
click at [709, 342] on td "Allocated" at bounding box center [648, 352] width 122 height 38
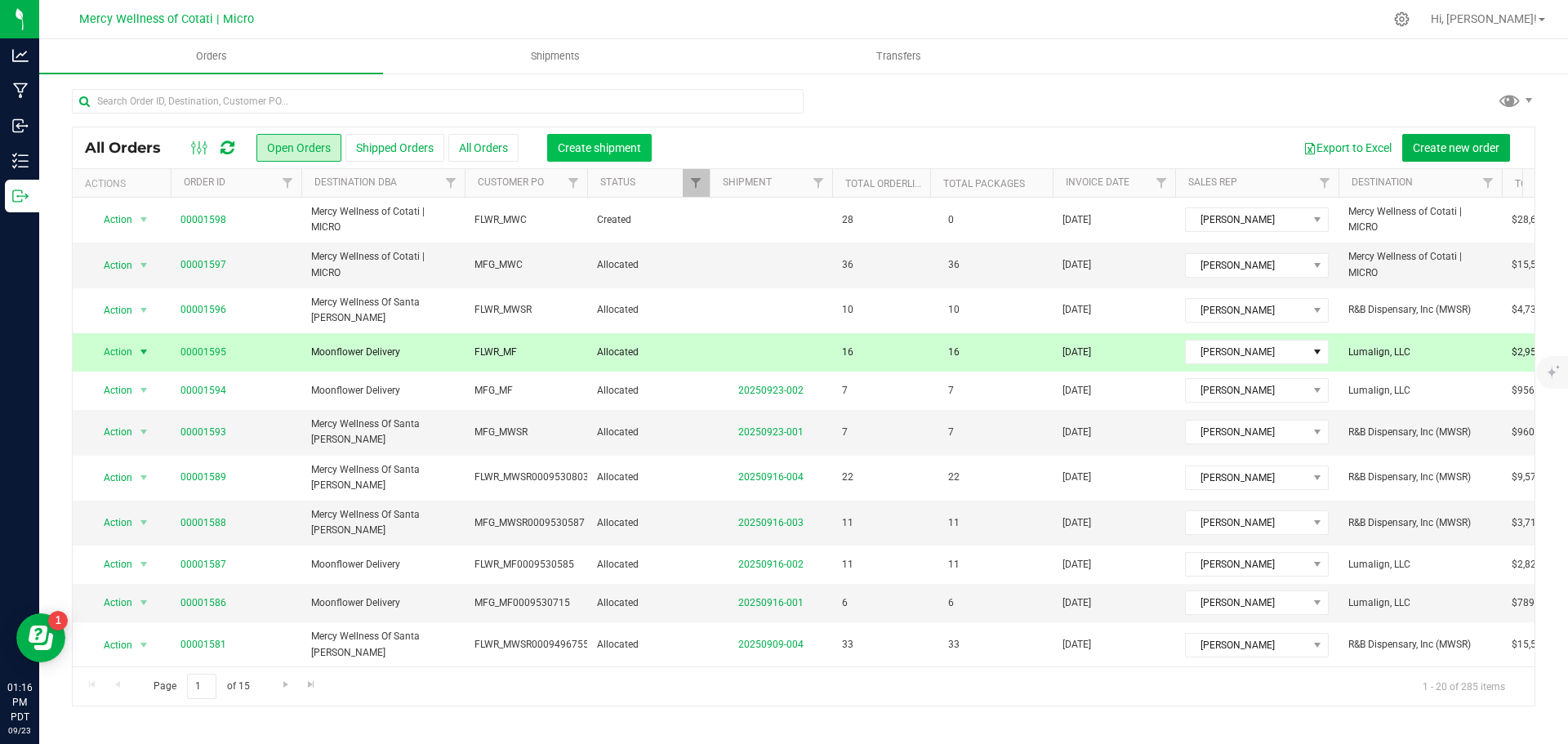
click at [588, 144] on span "Create shipment" at bounding box center [600, 148] width 83 height 13
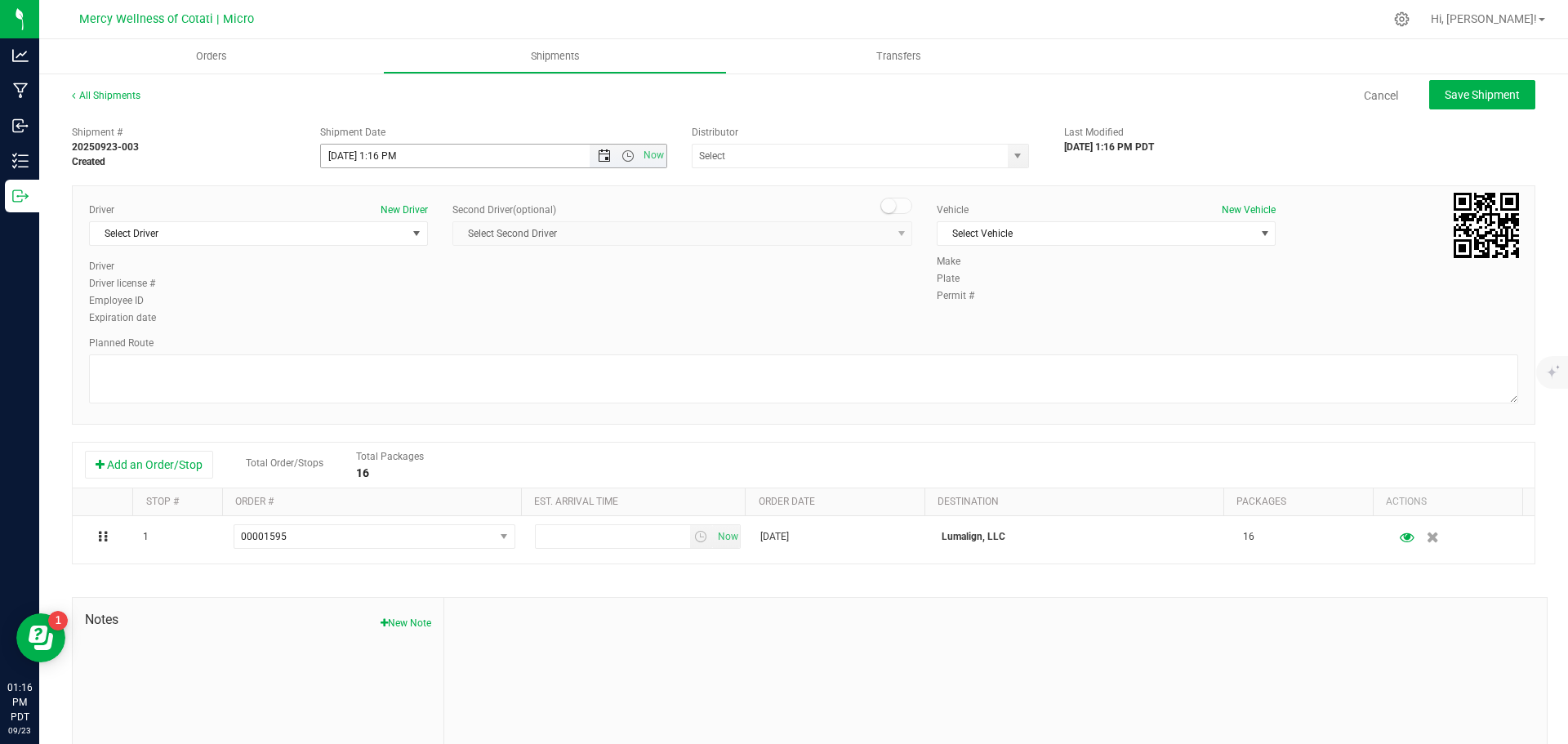
click at [604, 157] on span "Open the date view" at bounding box center [605, 156] width 13 height 13
click at [408, 318] on link "24" at bounding box center [405, 322] width 23 height 25
click at [622, 152] on span "Open the time view" at bounding box center [628, 156] width 13 height 13
click at [410, 277] on li "10:00 AM" at bounding box center [489, 275] width 341 height 21
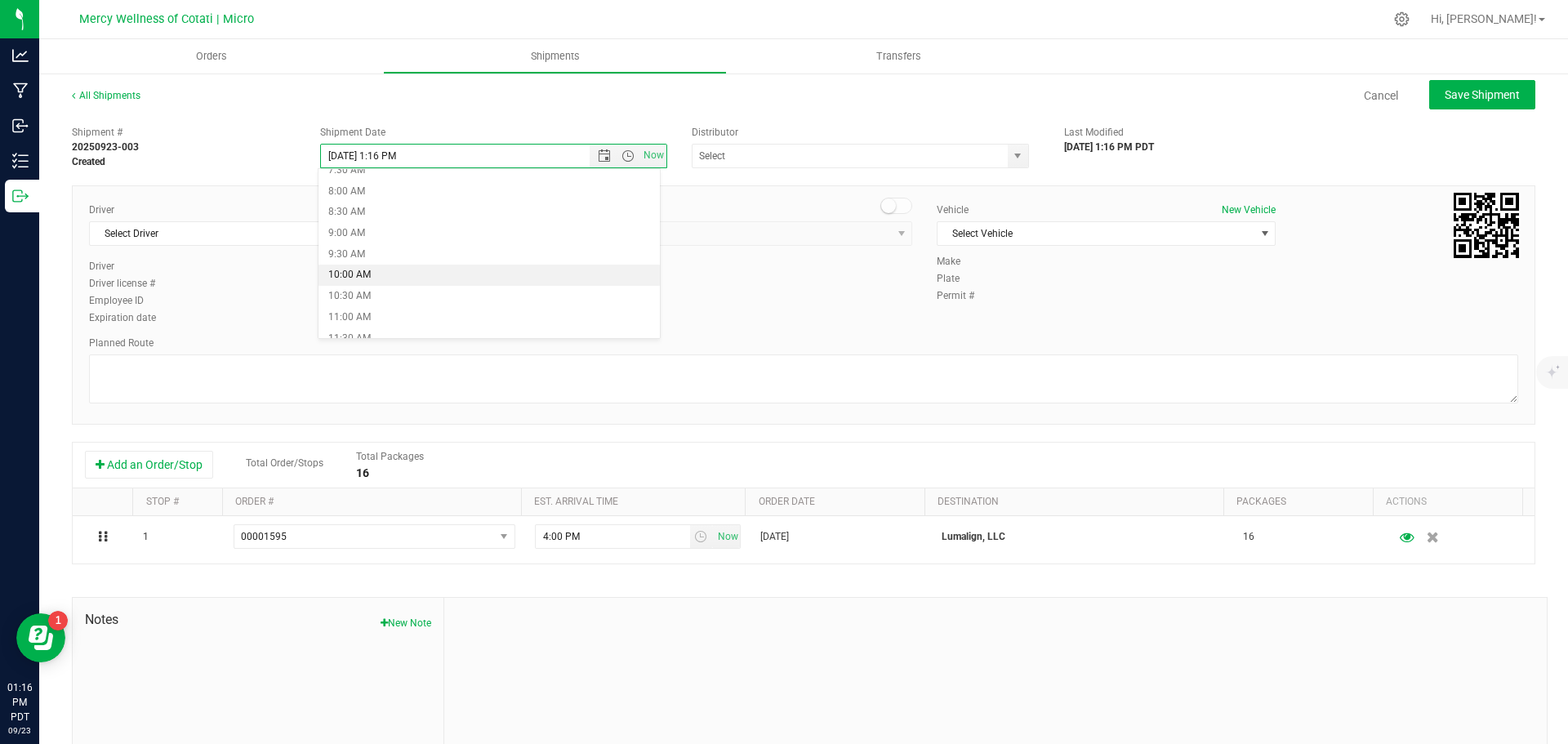
type input "[DATE] 10:00 AM"
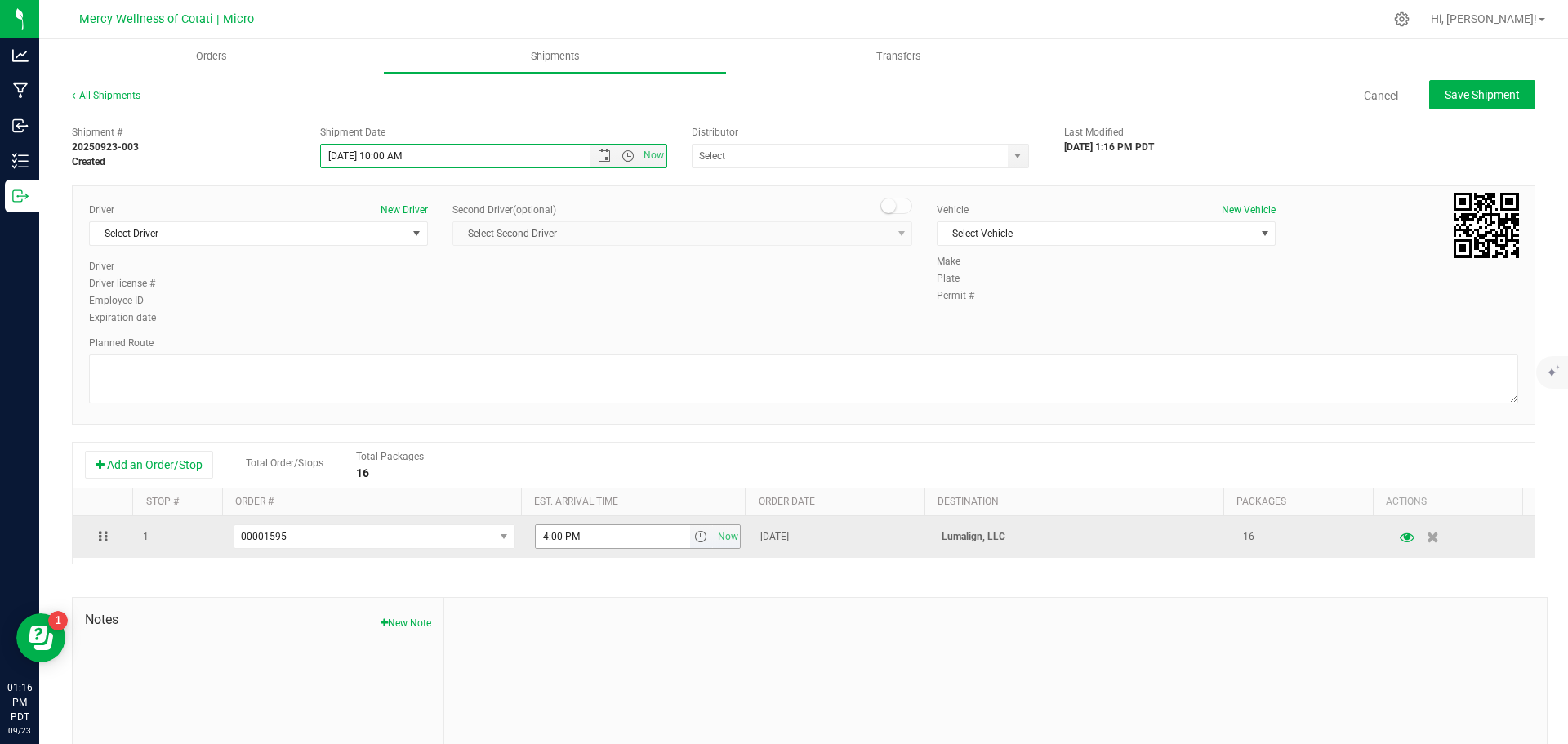
click at [690, 532] on span "select" at bounding box center [702, 536] width 23 height 22
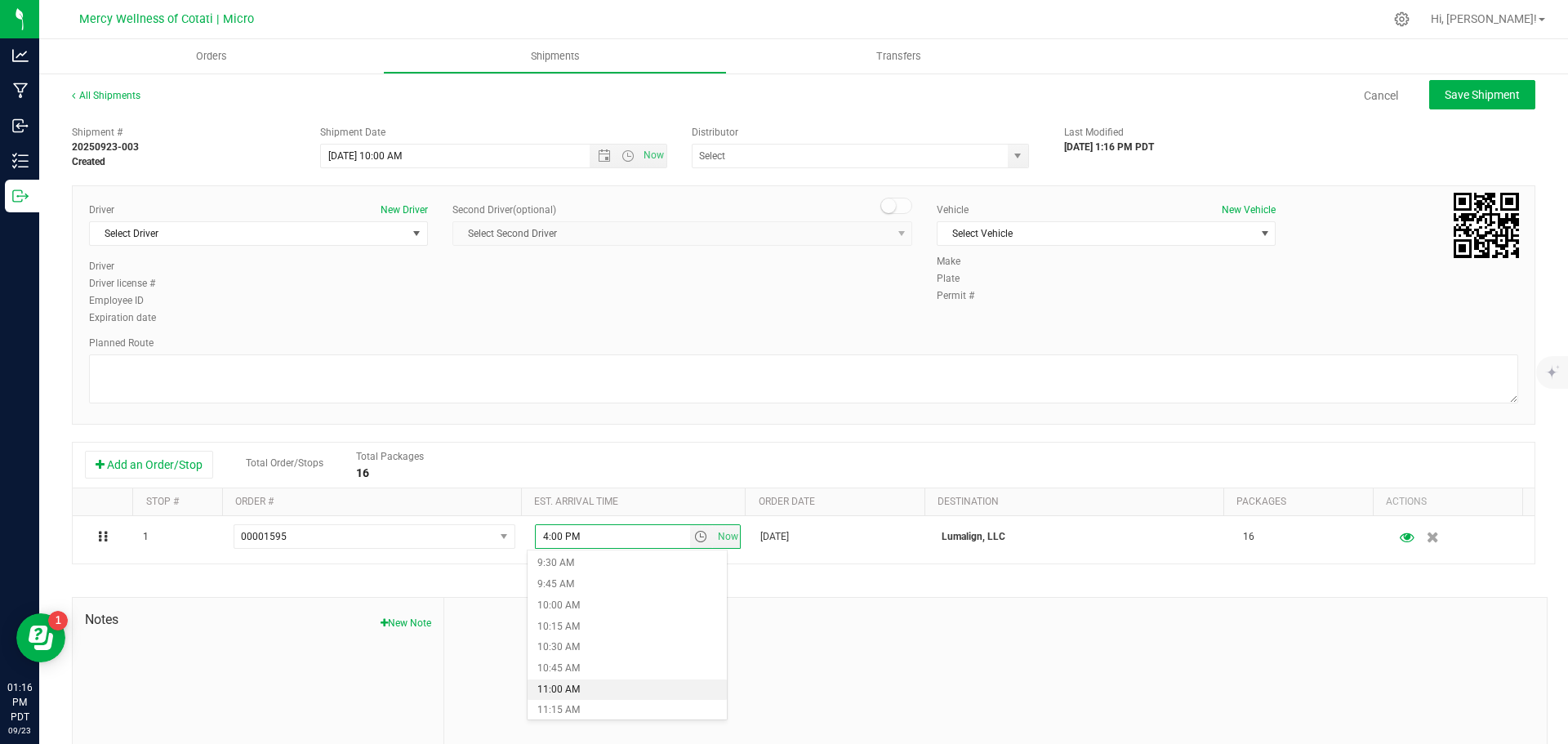
scroll to position [816, 0]
click at [576, 669] on li "11:00 AM" at bounding box center [626, 671] width 199 height 21
click at [243, 381] on textarea at bounding box center [804, 379] width 1429 height 49
type textarea "standard route"
click at [222, 231] on span "Select Driver" at bounding box center [248, 233] width 316 height 22
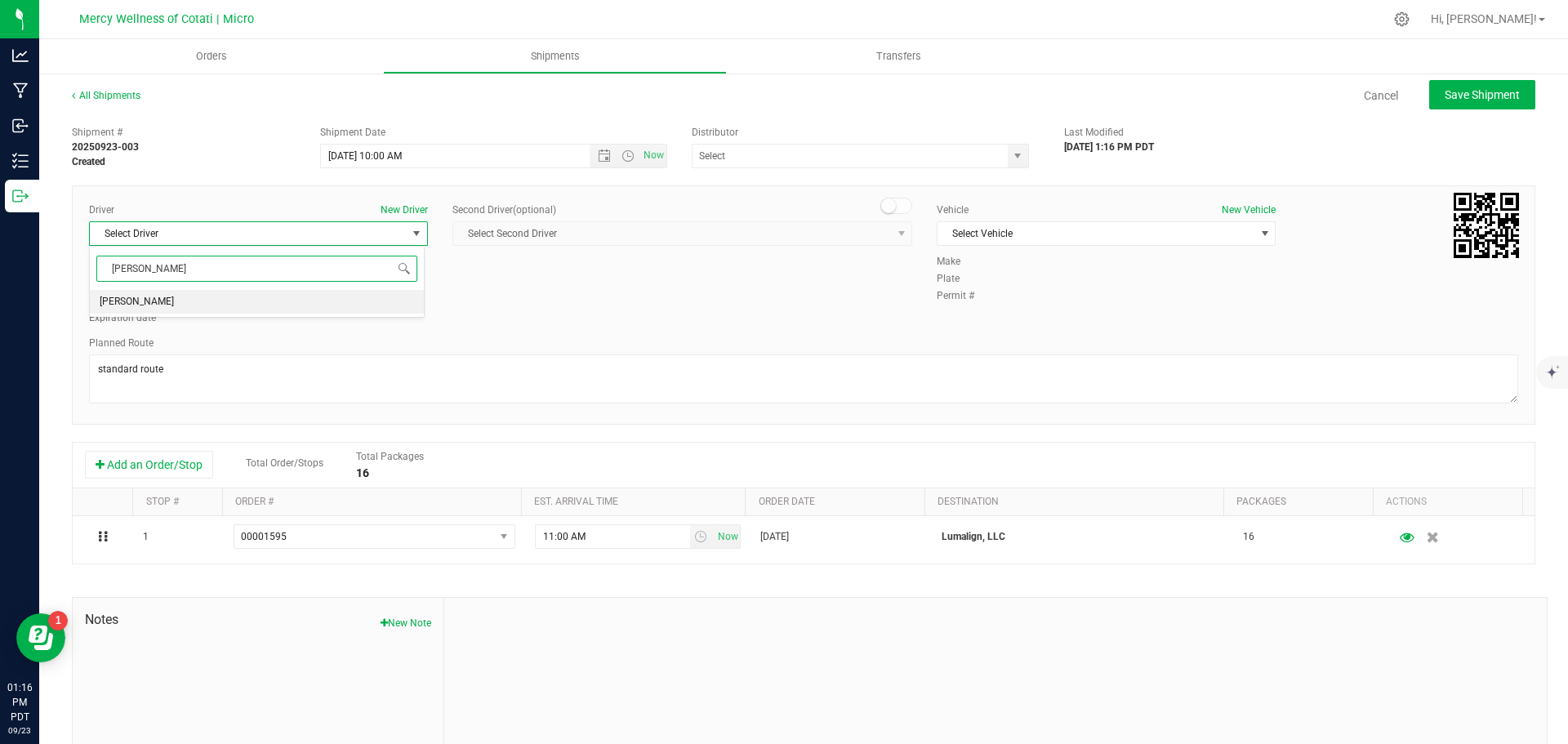
click at [161, 297] on span "[PERSON_NAME]" at bounding box center [137, 302] width 74 height 21
type input "[PERSON_NAME]"
click at [1078, 226] on span "Select Vehicle" at bounding box center [1096, 233] width 316 height 22
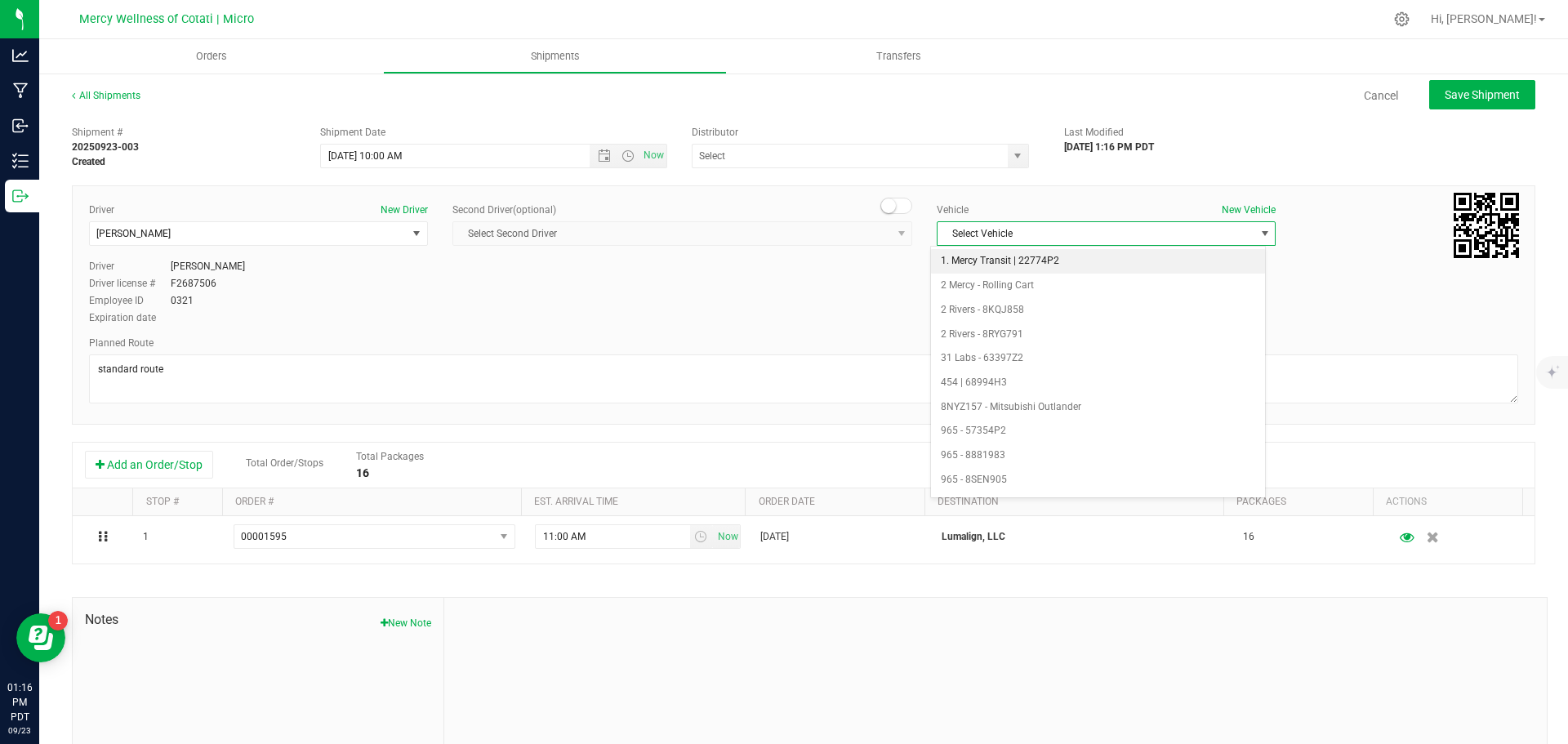
click at [1033, 257] on li "1. Mercy Transit | 22774P2" at bounding box center [1098, 261] width 334 height 24
click at [1011, 152] on span "select" at bounding box center [1018, 156] width 13 height 13
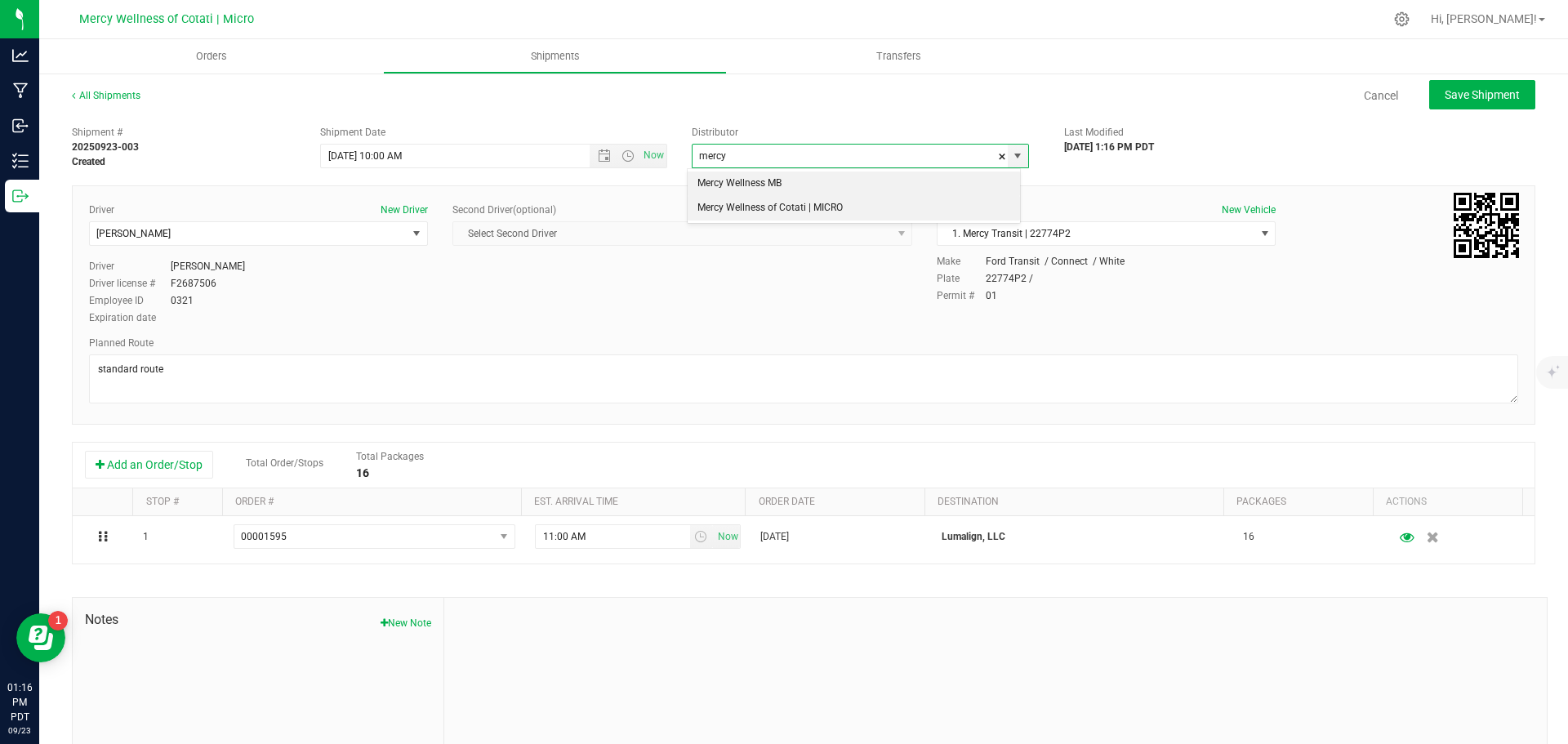
click at [938, 210] on li "Mercy Wellness of Cotati | MICRO" at bounding box center [854, 207] width 332 height 24
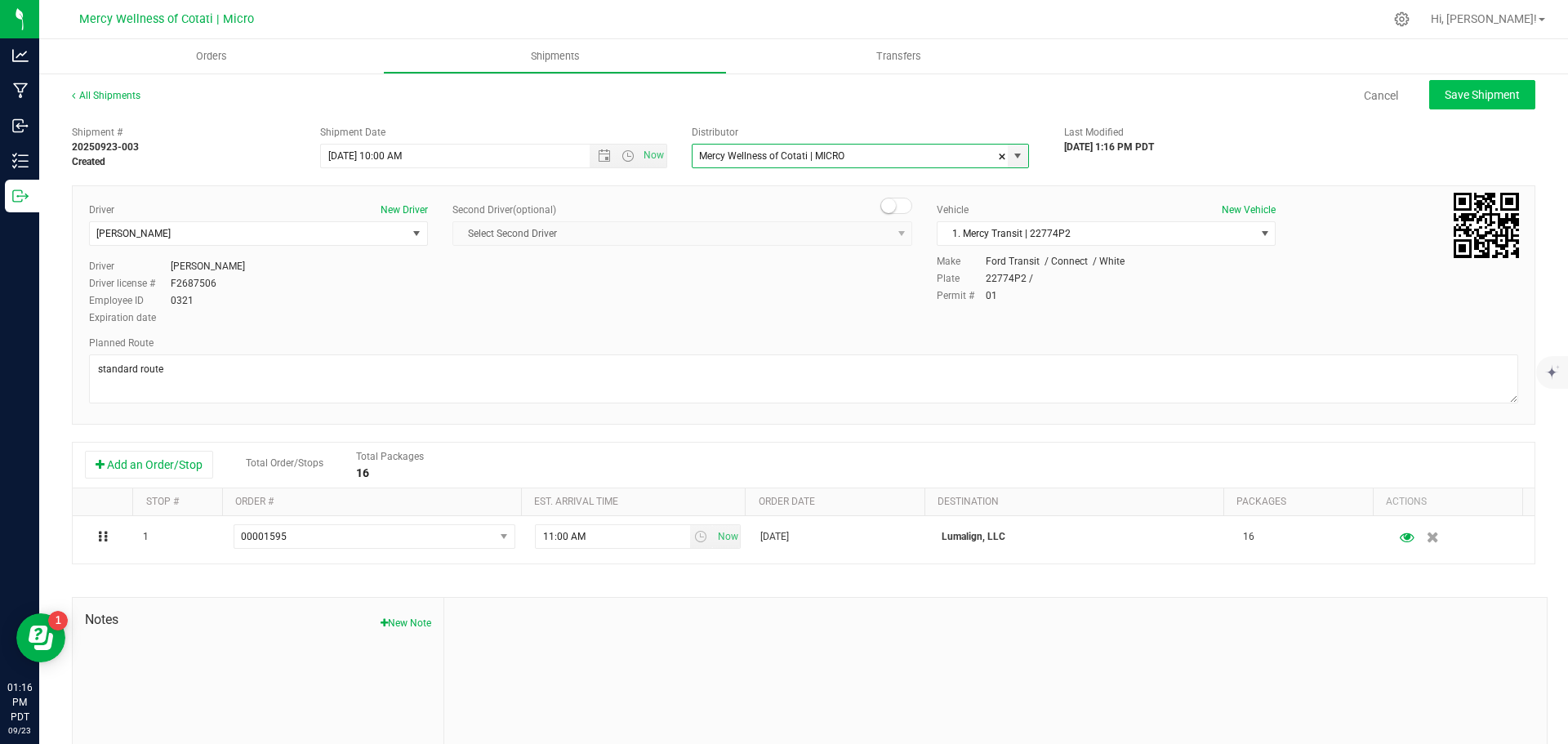
type input "Mercy Wellness of Cotati | MICRO"
click at [1488, 96] on span "Save Shipment" at bounding box center [1481, 95] width 75 height 13
type input "[DATE] 5:00 PM"
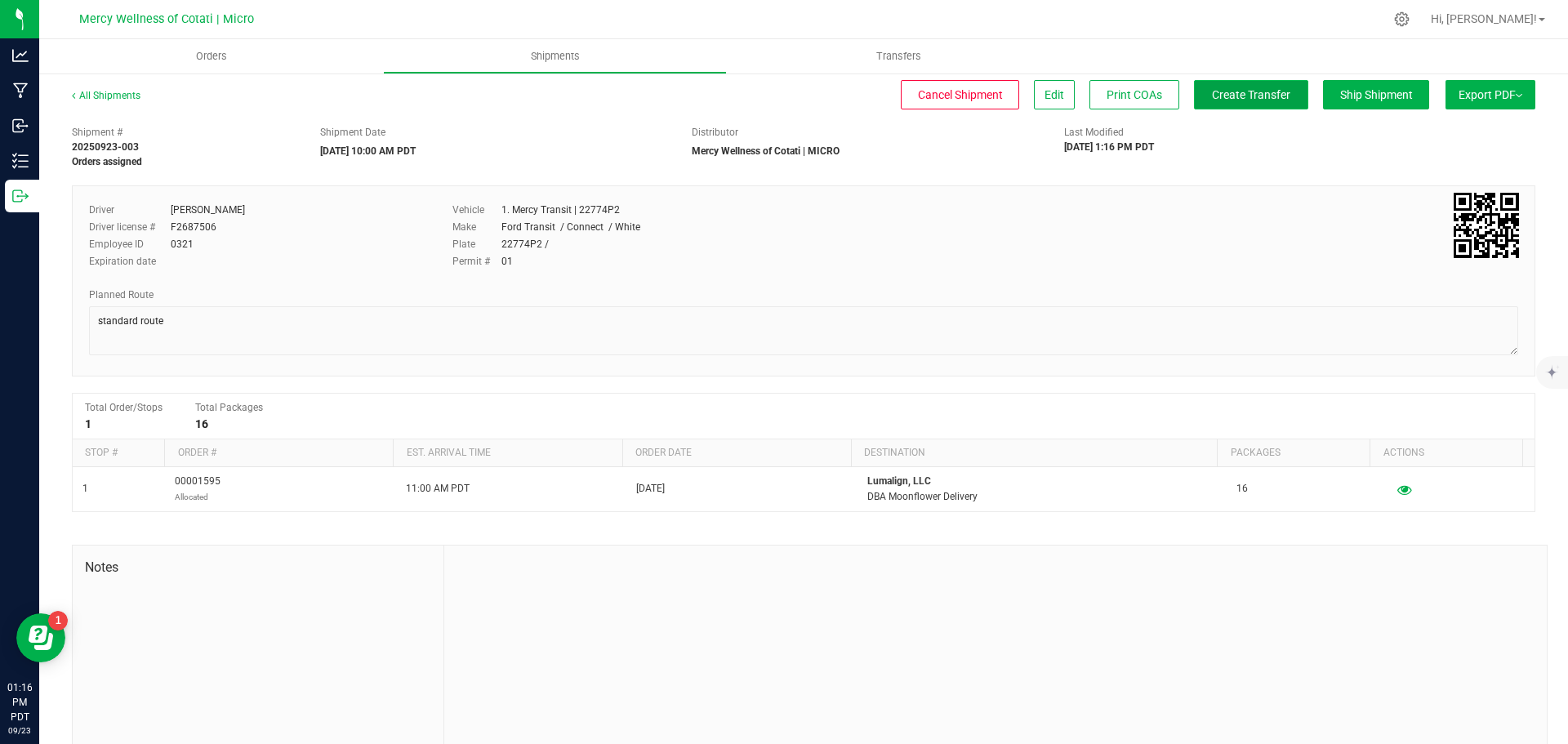
click at [1227, 103] on button "Create Transfer" at bounding box center [1250, 94] width 114 height 29
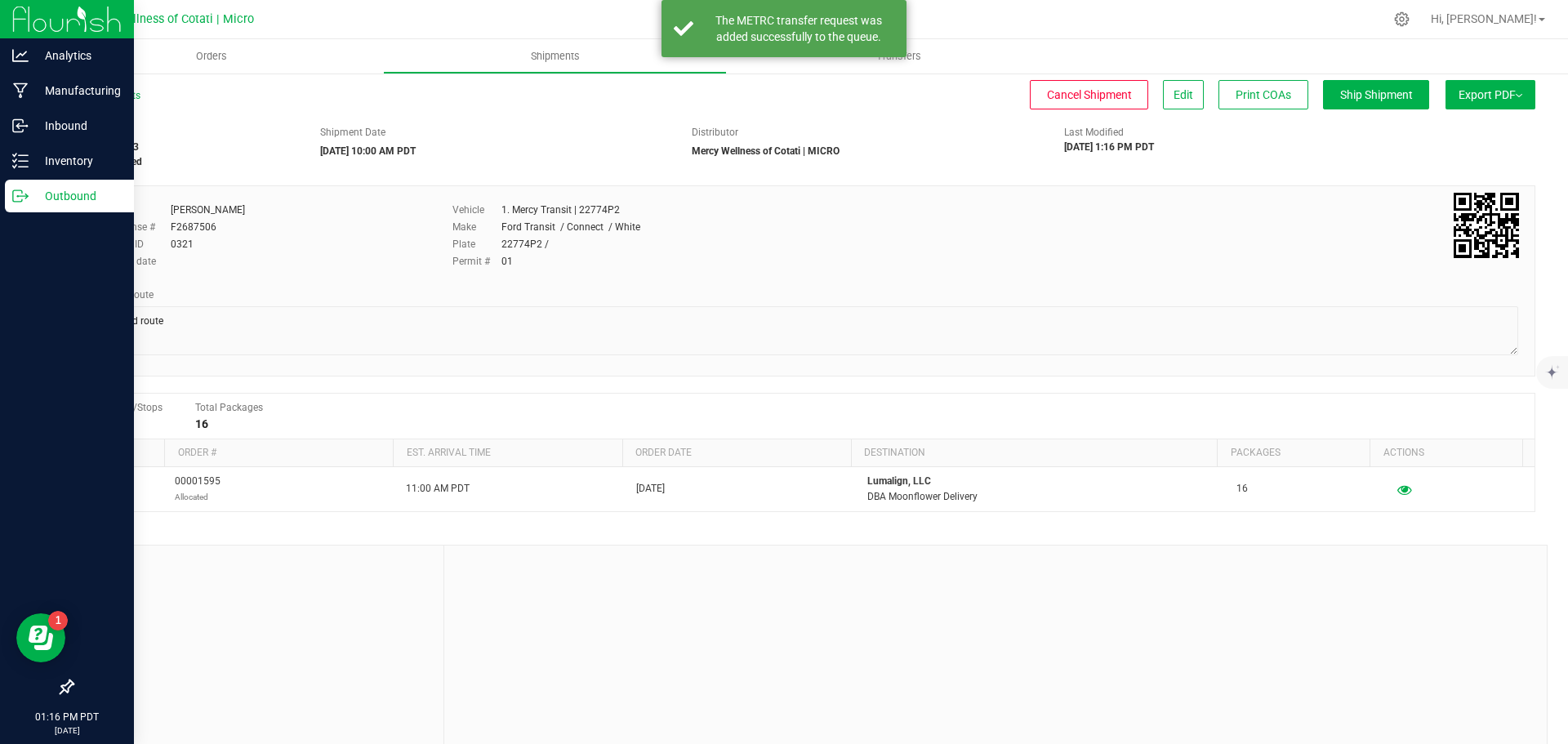
click at [58, 200] on p "Outbound" at bounding box center [77, 197] width 98 height 20
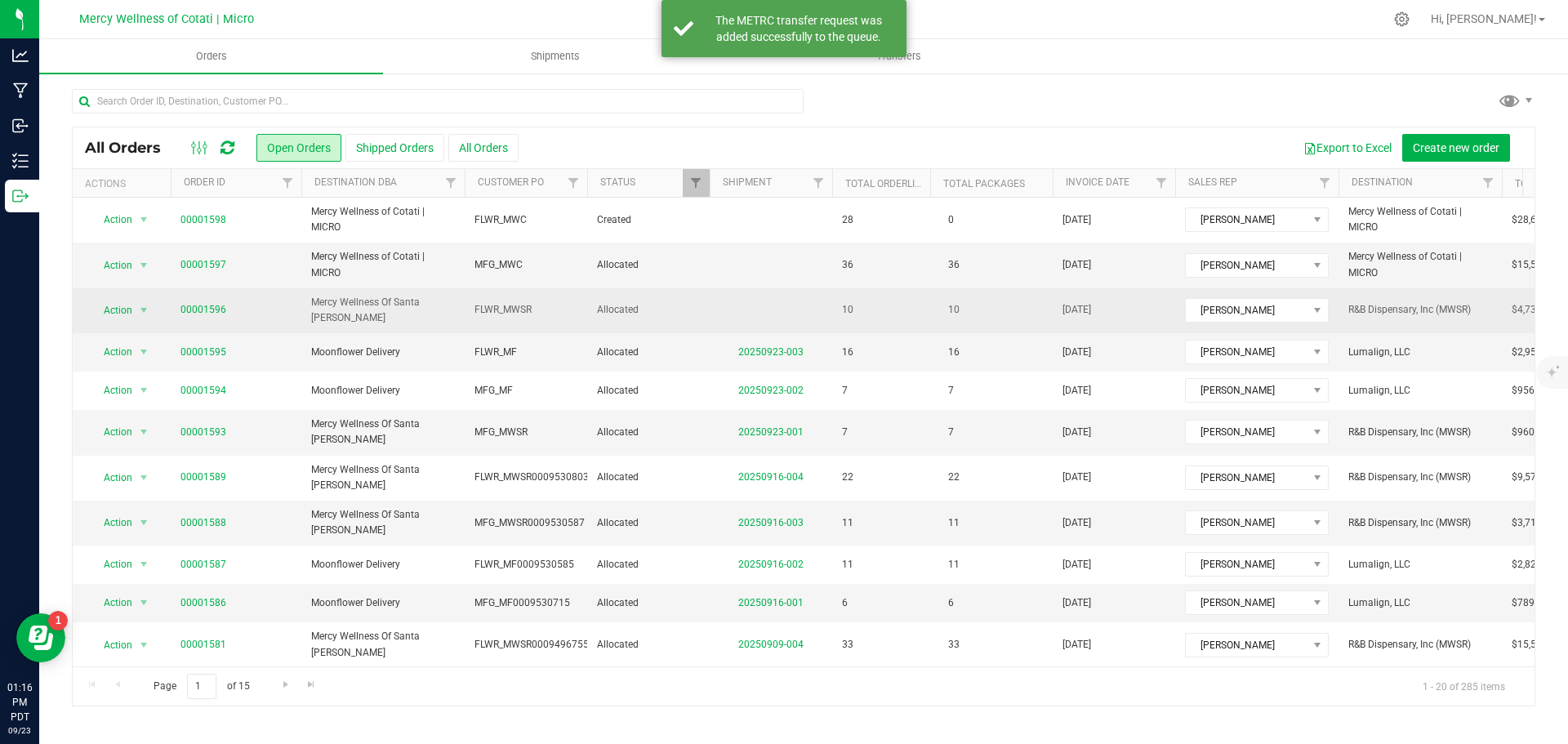
click at [253, 314] on span "00001596" at bounding box center [236, 310] width 111 height 16
click at [279, 298] on td "00001596" at bounding box center [236, 311] width 131 height 45
click at [735, 293] on td at bounding box center [770, 311] width 122 height 45
click at [729, 310] on td at bounding box center [770, 311] width 122 height 45
click at [684, 318] on td "Allocated" at bounding box center [648, 311] width 122 height 45
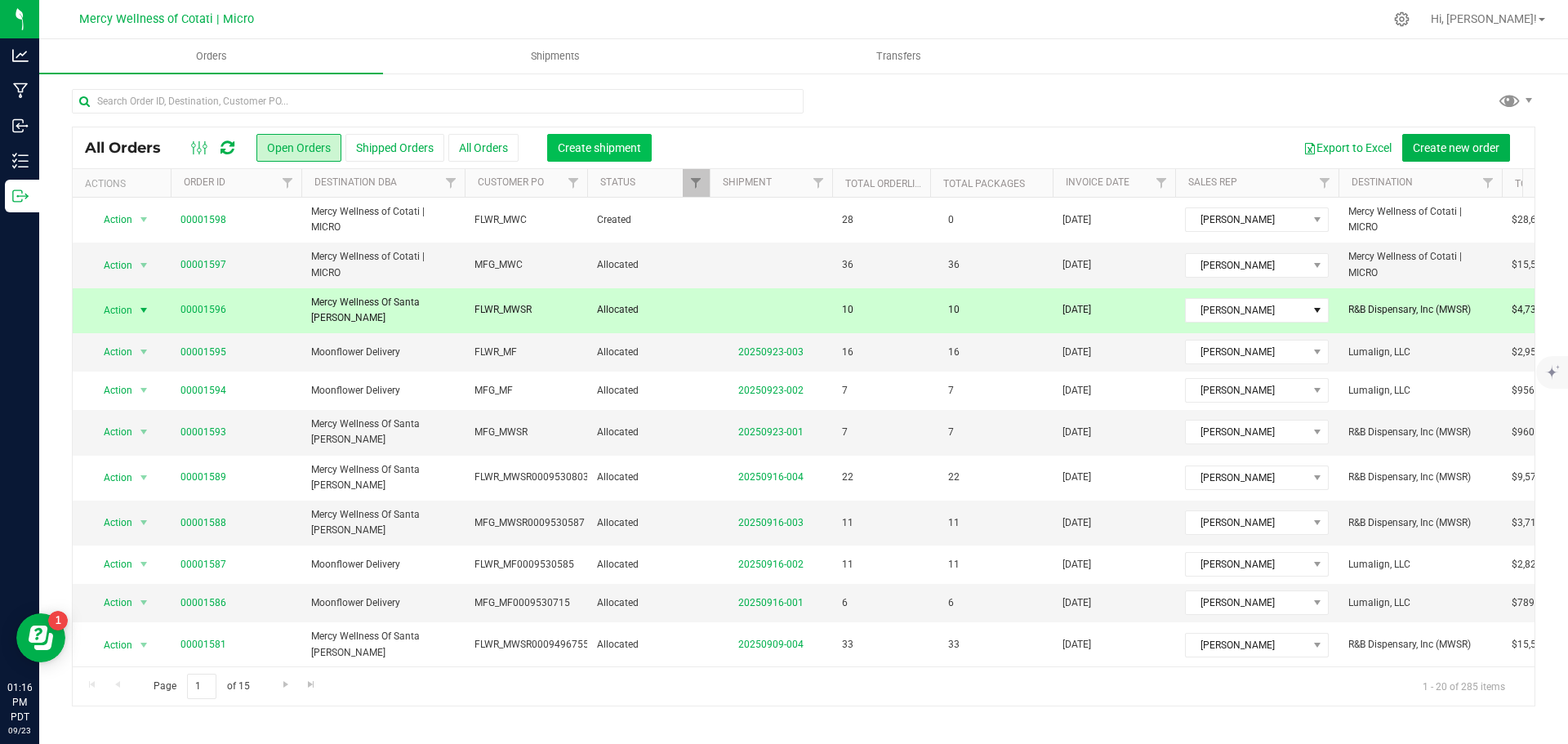
click at [589, 148] on span "Create shipment" at bounding box center [600, 148] width 83 height 13
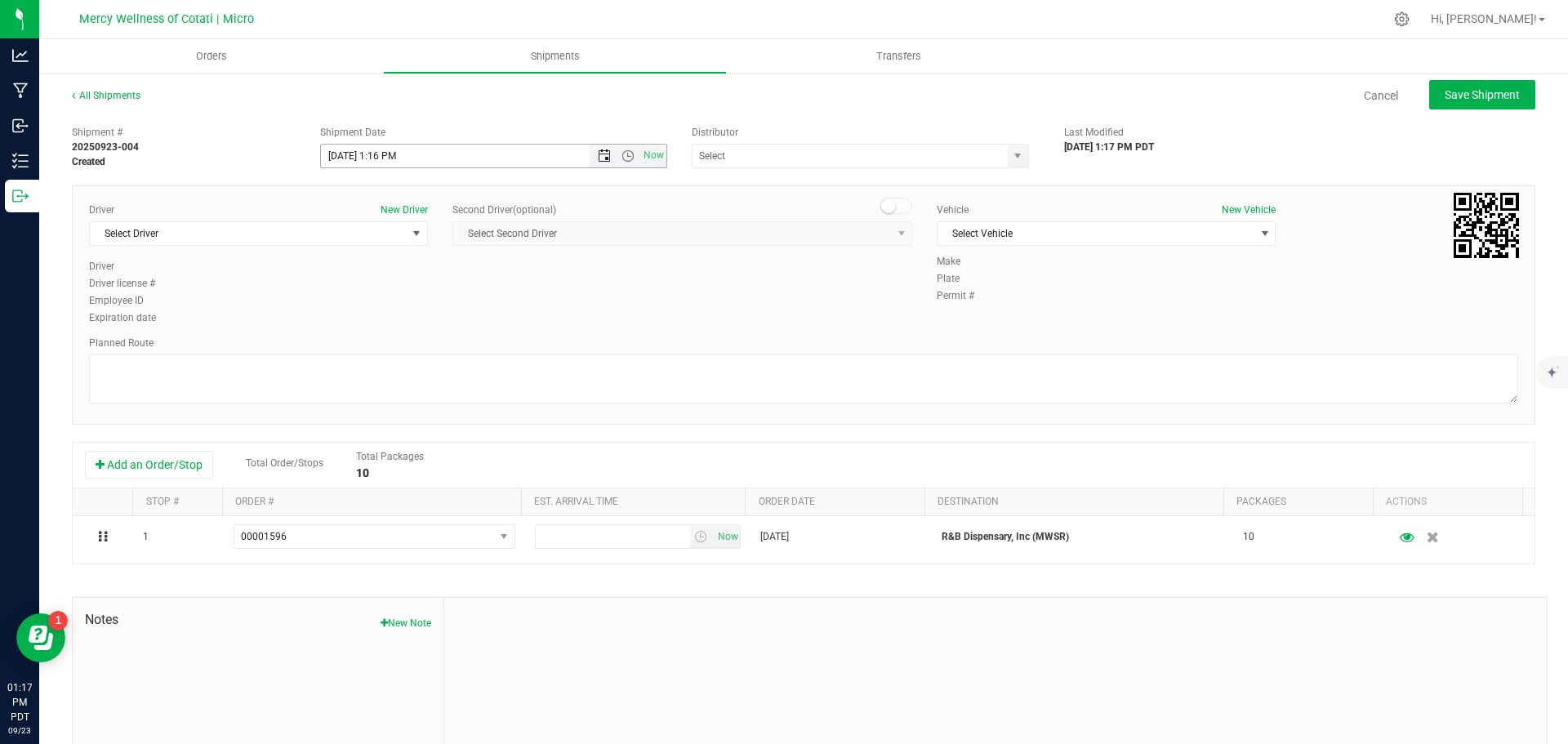
click at [598, 153] on span "Open the date view" at bounding box center [605, 156] width 13 height 13
click at [402, 312] on link "24" at bounding box center [405, 322] width 23 height 25
click at [621, 155] on span "Open the time view" at bounding box center [628, 156] width 13 height 13
click at [377, 288] on li "9:00 AM" at bounding box center [489, 290] width 341 height 21
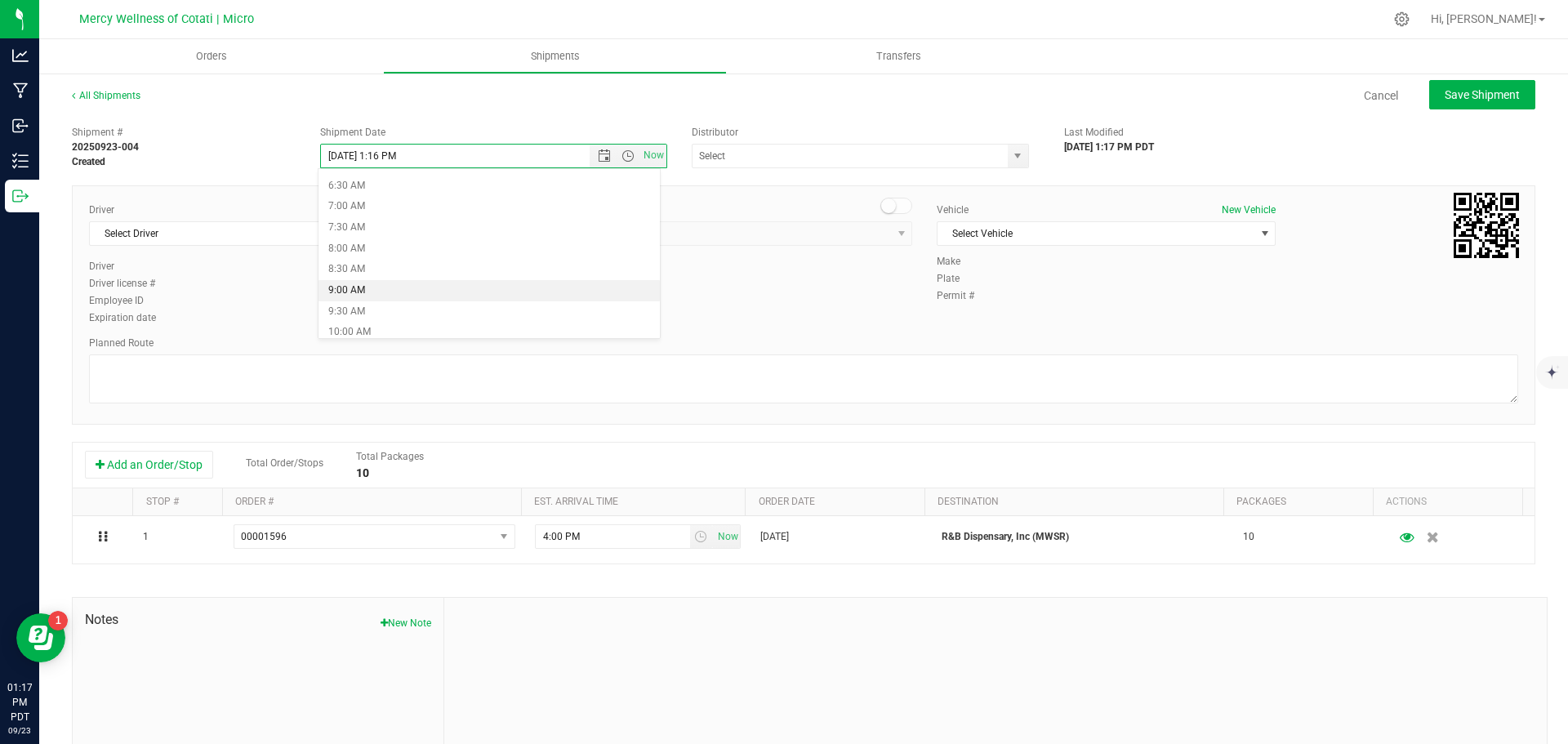
type input "[DATE] 9:00 AM"
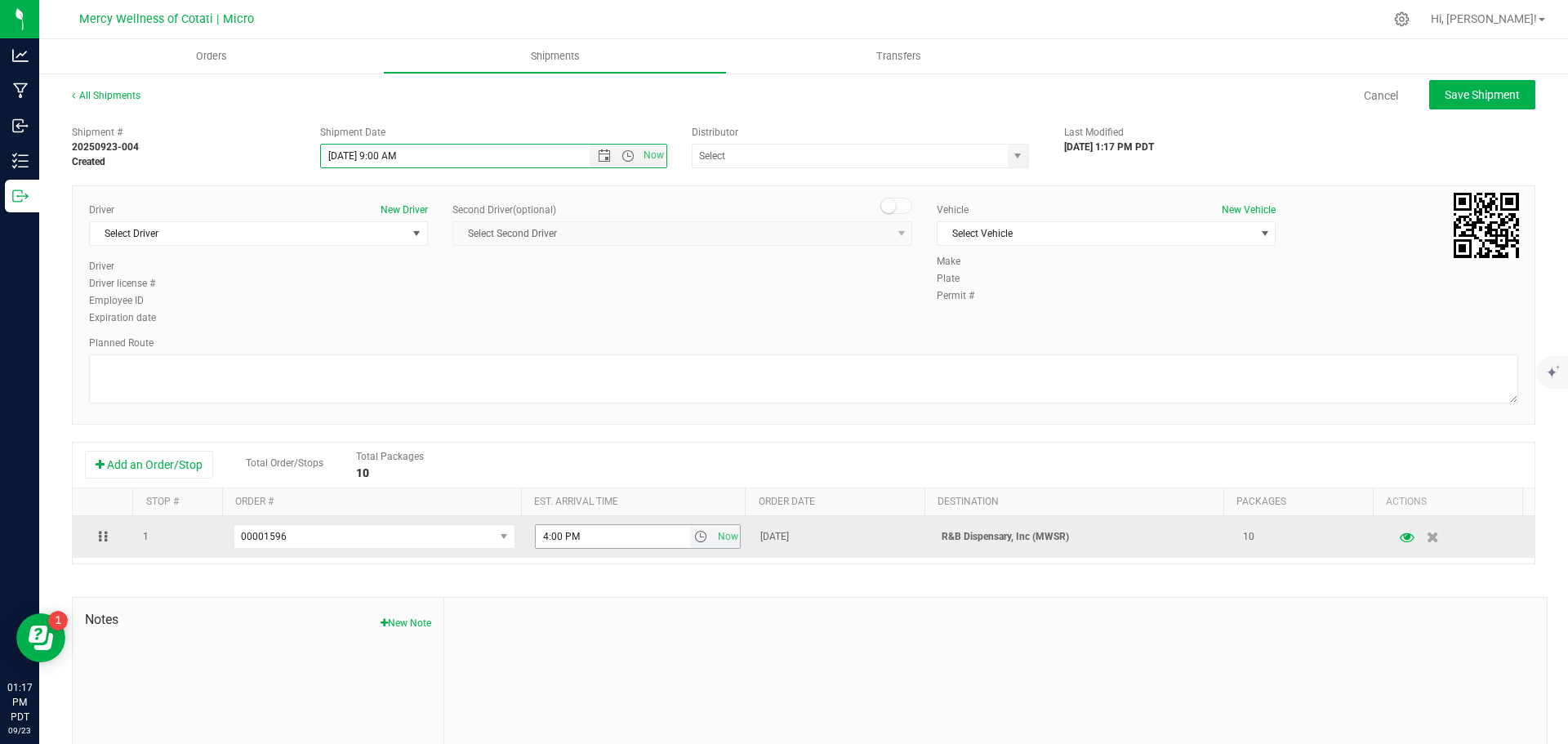
click at [694, 534] on span "select" at bounding box center [700, 537] width 13 height 13
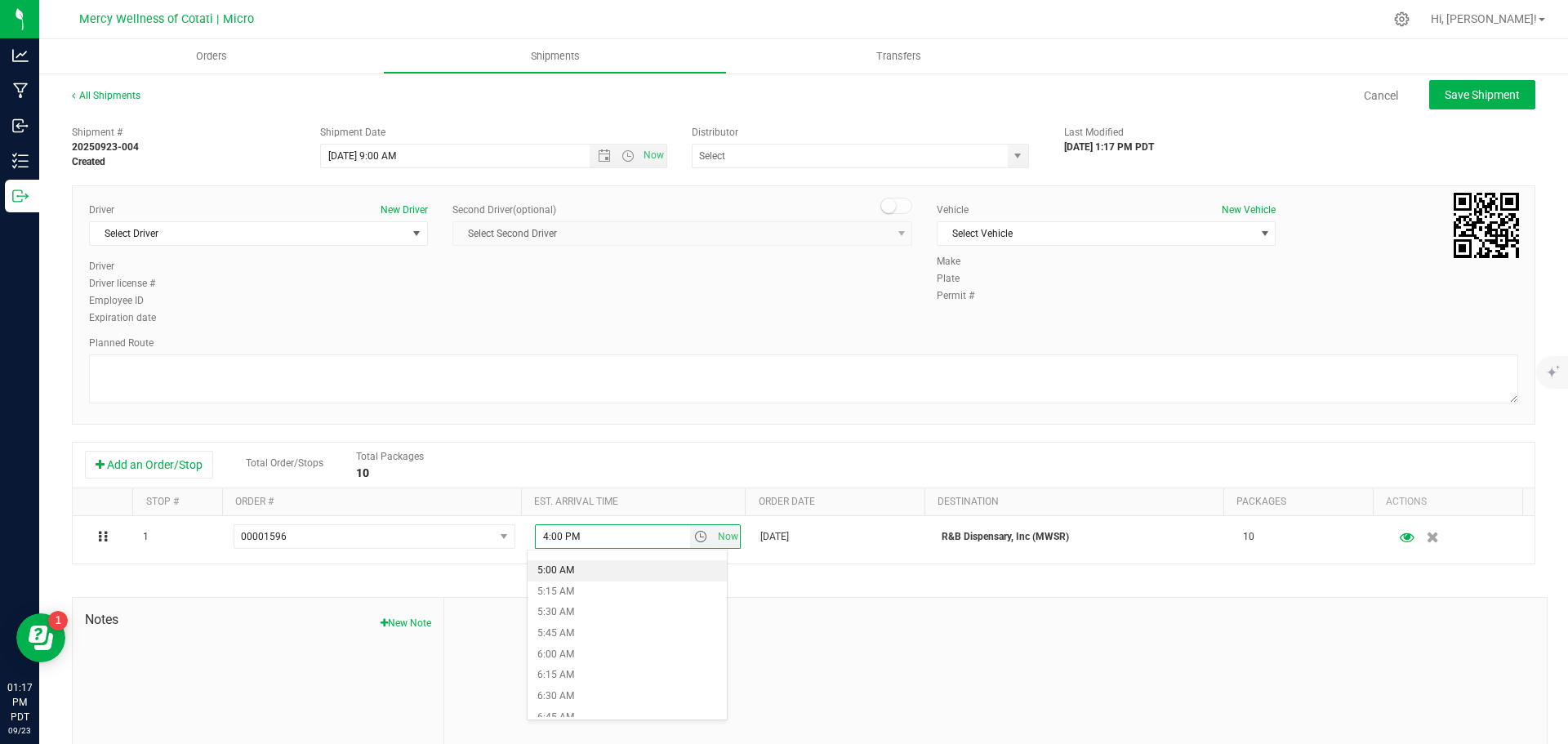
scroll to position [735, 0]
click at [629, 622] on li "9:30 AM" at bounding box center [626, 626] width 199 height 21
click at [175, 373] on textarea at bounding box center [804, 379] width 1429 height 49
type textarea "standard route"
click at [187, 231] on span "Select Driver" at bounding box center [248, 233] width 316 height 22
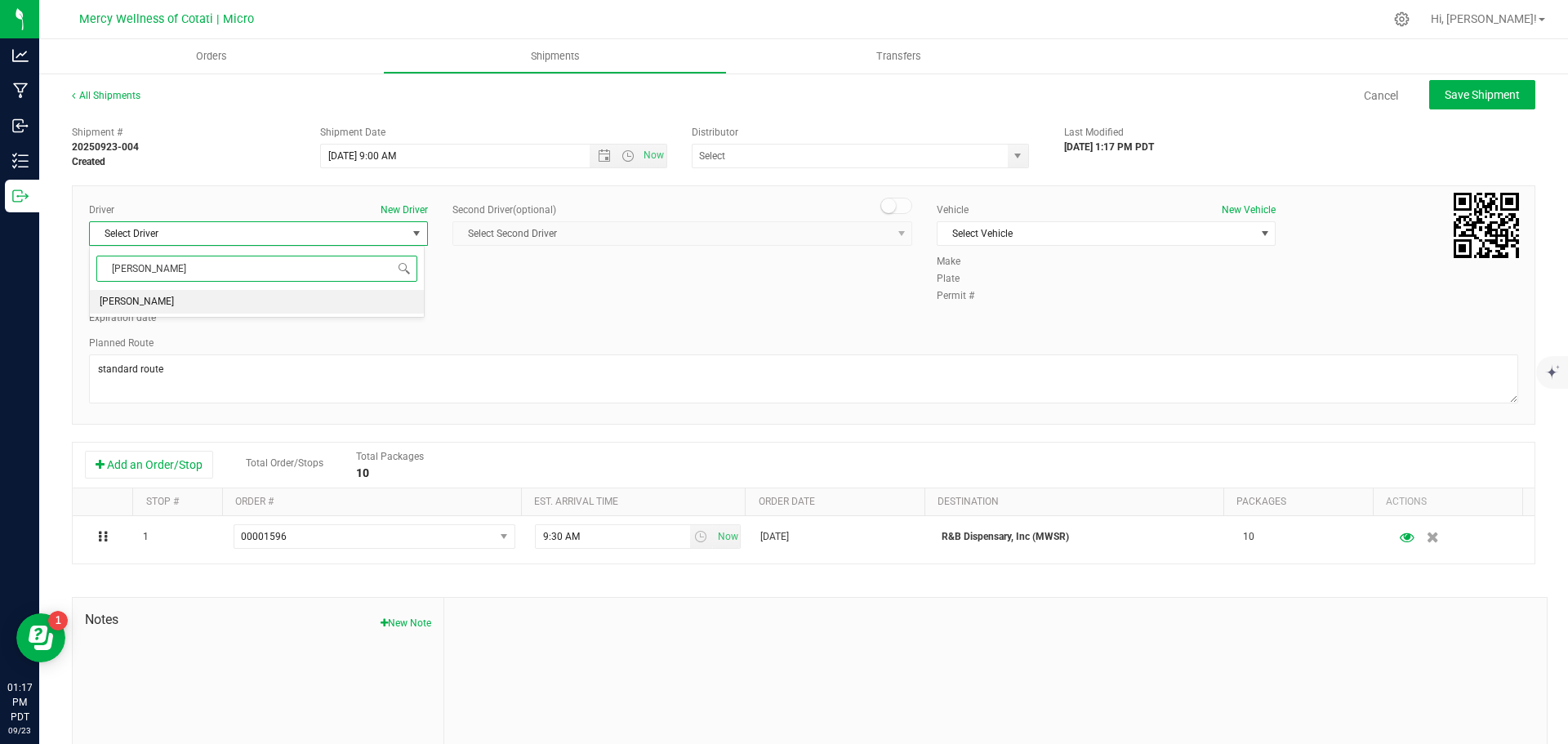
click at [119, 307] on span "[PERSON_NAME]" at bounding box center [137, 302] width 74 height 21
type input "[PERSON_NAME]"
click at [945, 236] on span "Select Vehicle" at bounding box center [1096, 233] width 316 height 22
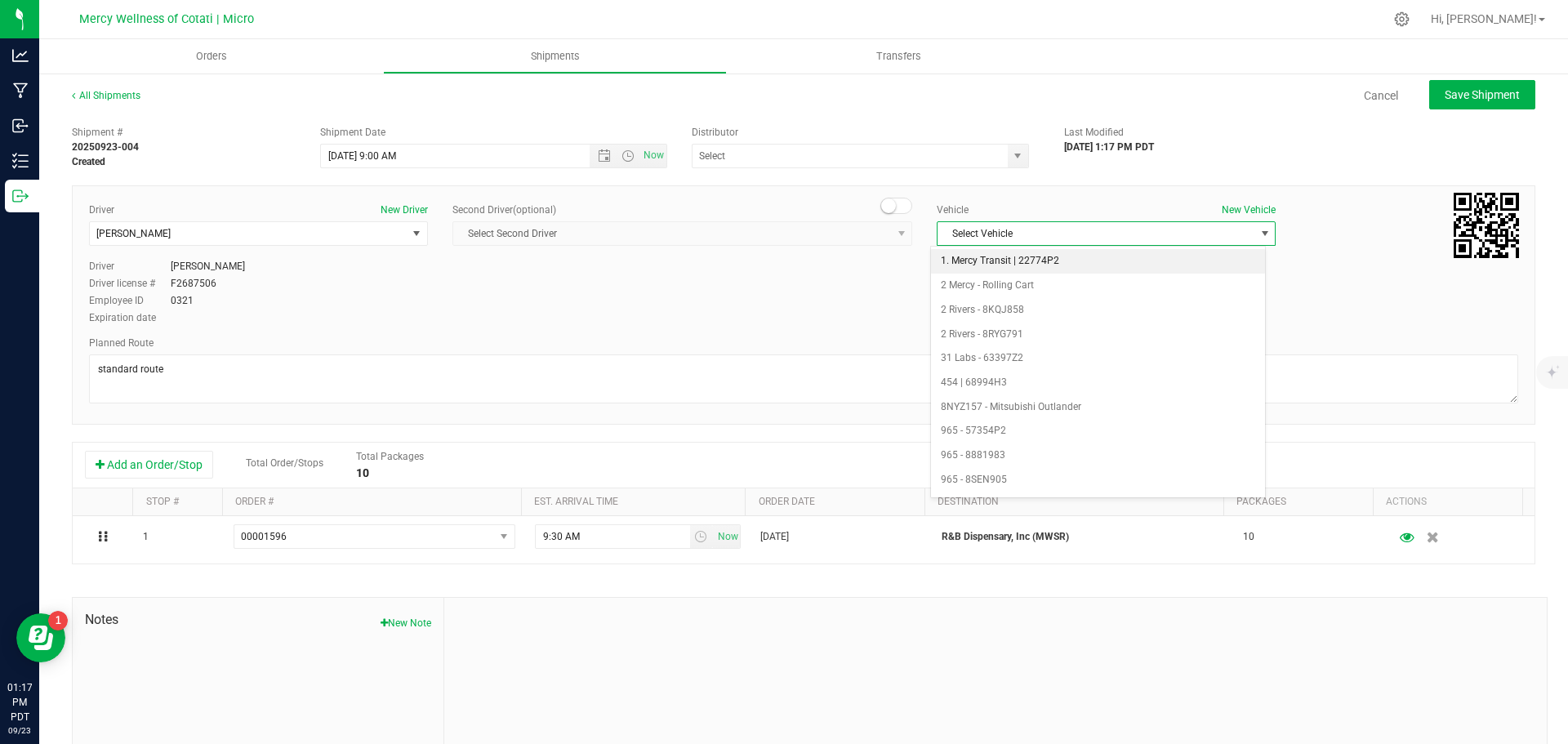
click at [988, 267] on li "1. Mercy Transit | 22774P2" at bounding box center [1098, 261] width 334 height 24
click at [823, 150] on input "text" at bounding box center [844, 156] width 306 height 22
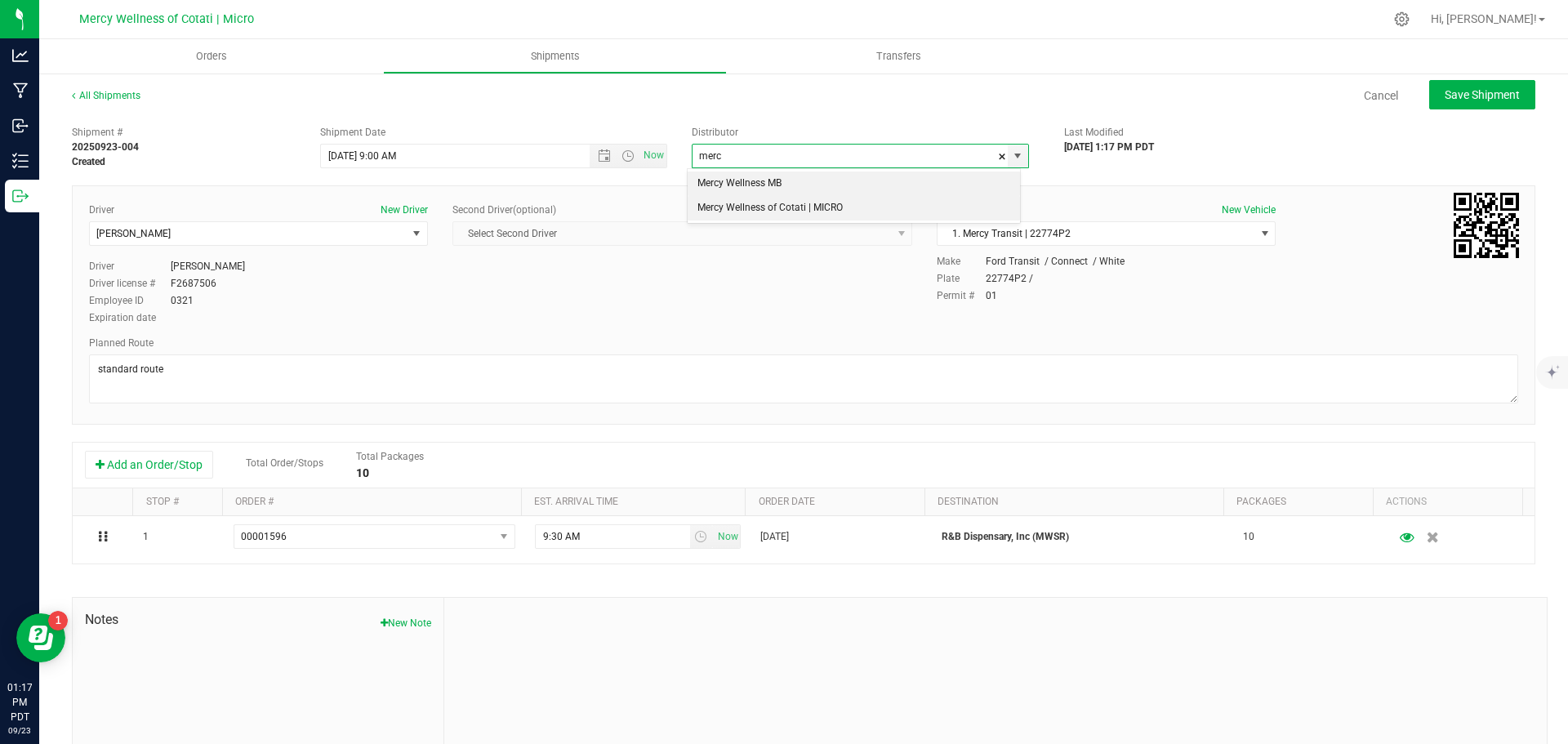
click at [835, 211] on li "Mercy Wellness of Cotati | MICRO" at bounding box center [854, 207] width 332 height 24
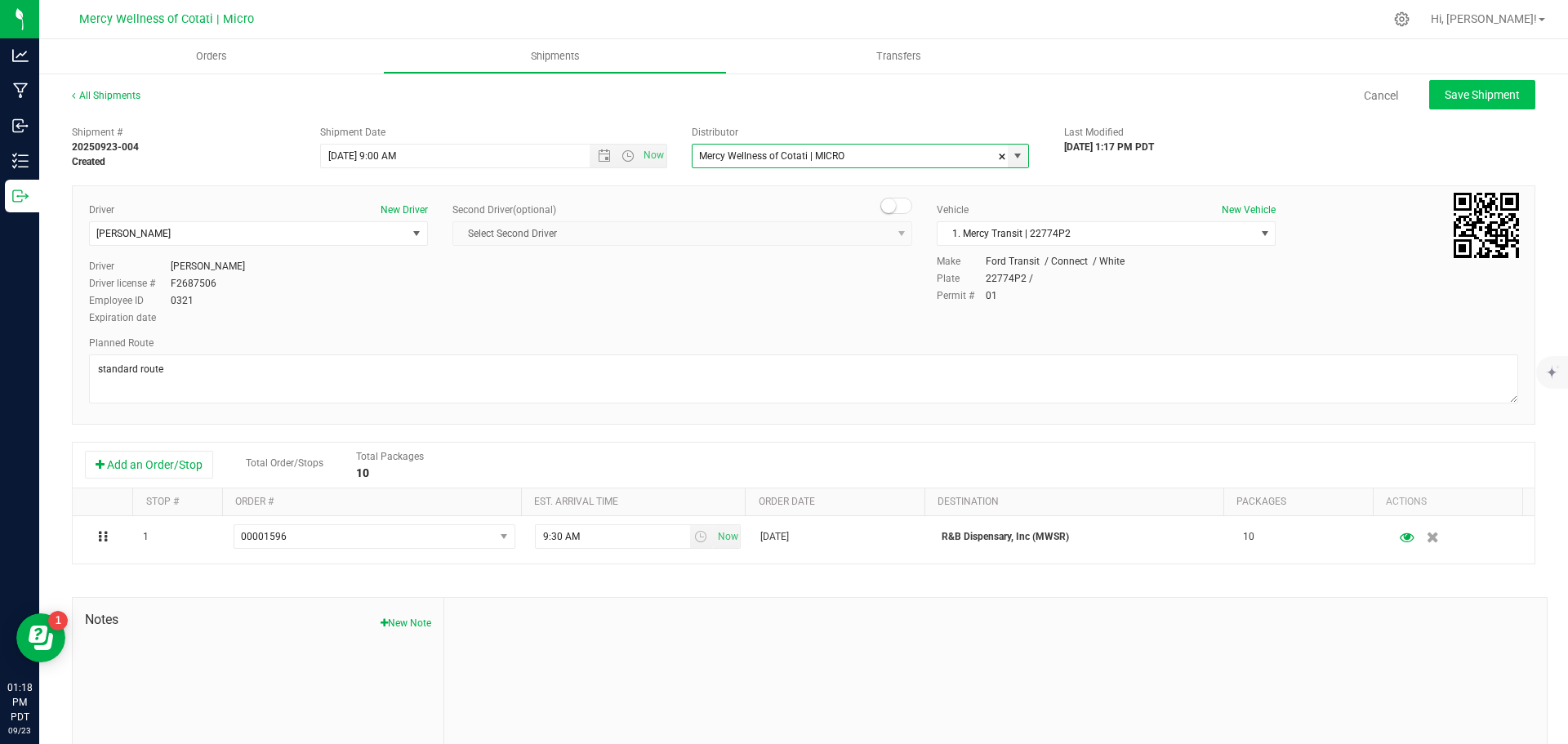
type input "Mercy Wellness of Cotati | MICRO"
click at [1450, 91] on span "Save Shipment" at bounding box center [1481, 95] width 75 height 13
type input "[DATE] 4:00 PM"
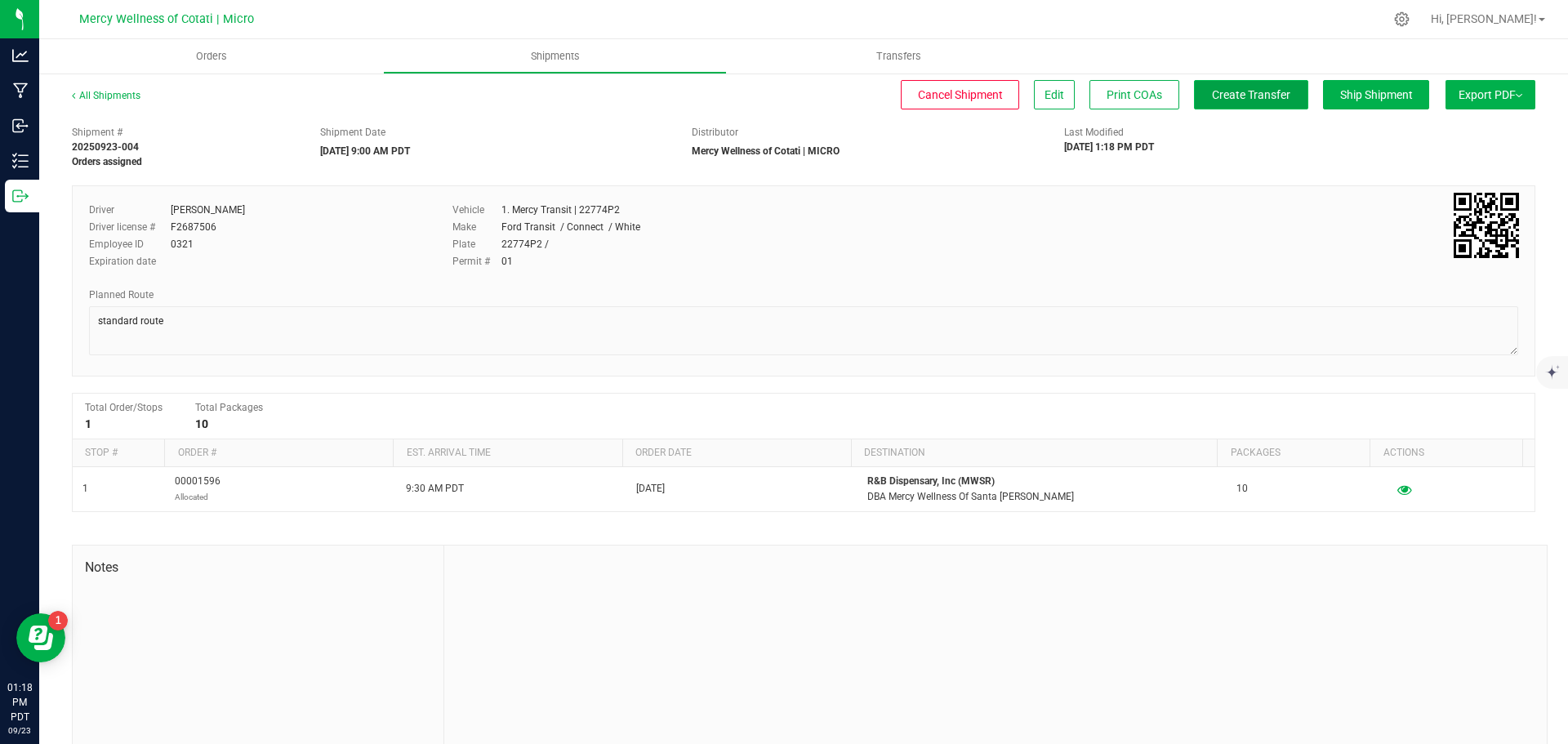
click at [1203, 103] on button "Create Transfer" at bounding box center [1250, 94] width 114 height 29
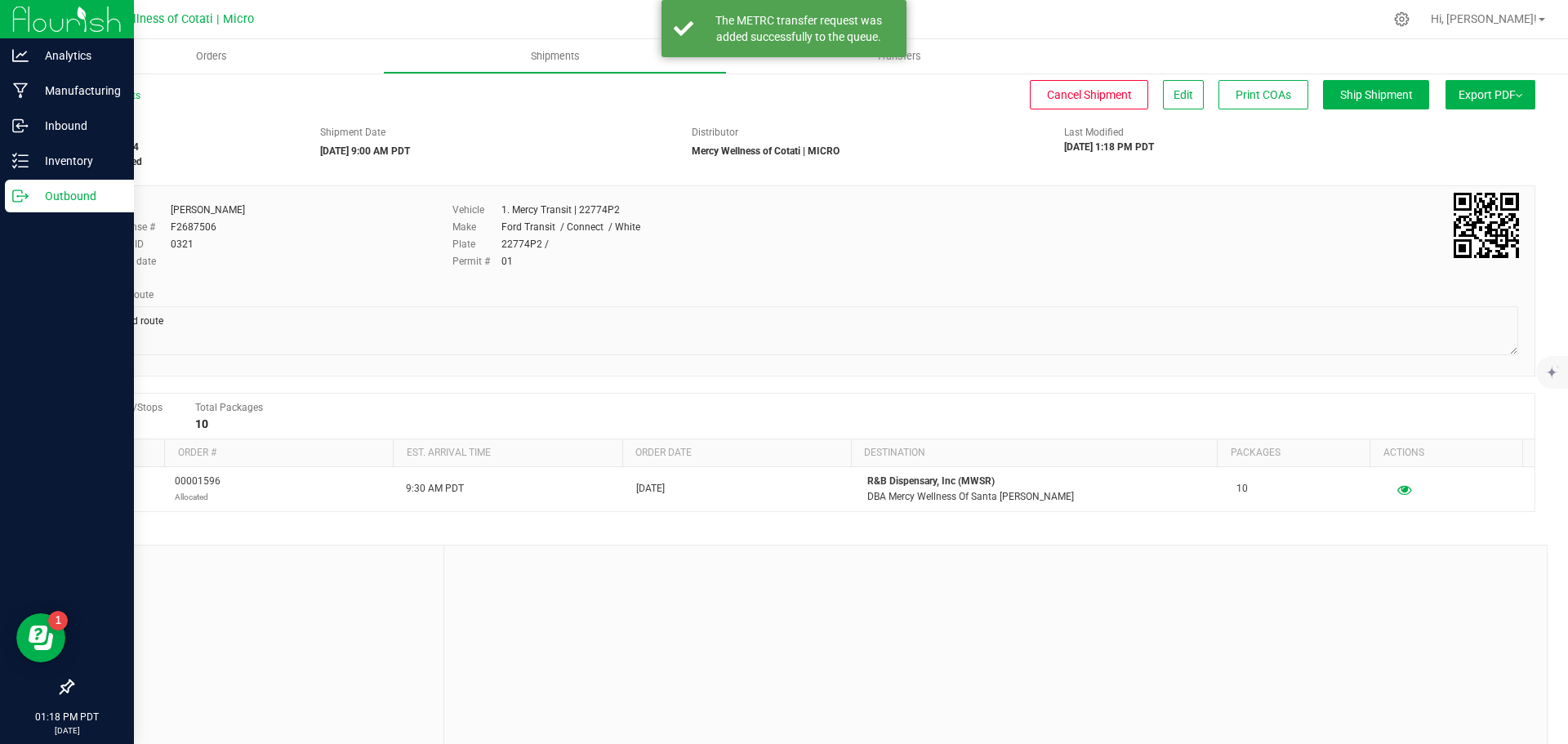
click at [74, 192] on p "Outbound" at bounding box center [77, 197] width 98 height 20
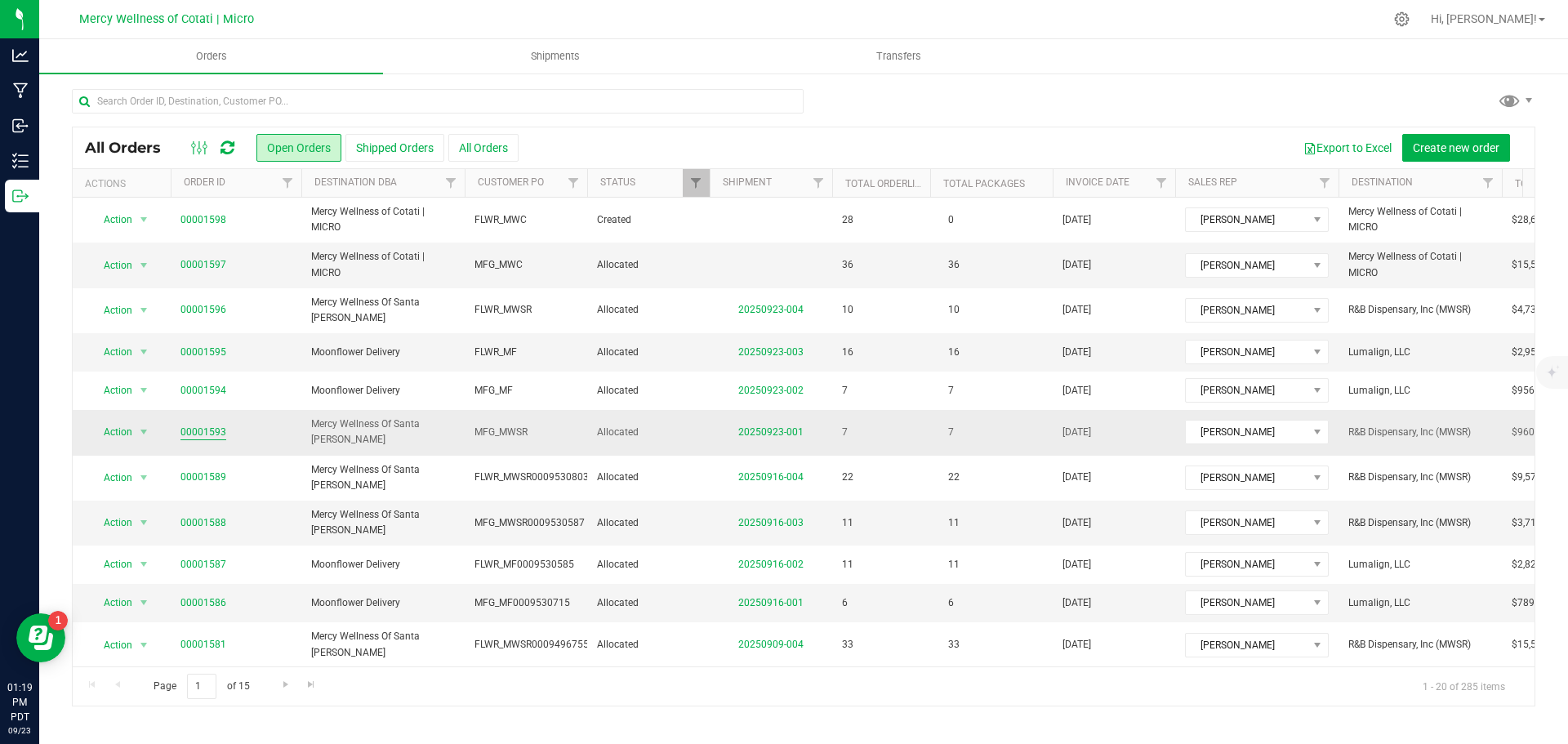
click at [217, 425] on link "00001593" at bounding box center [203, 432] width 46 height 16
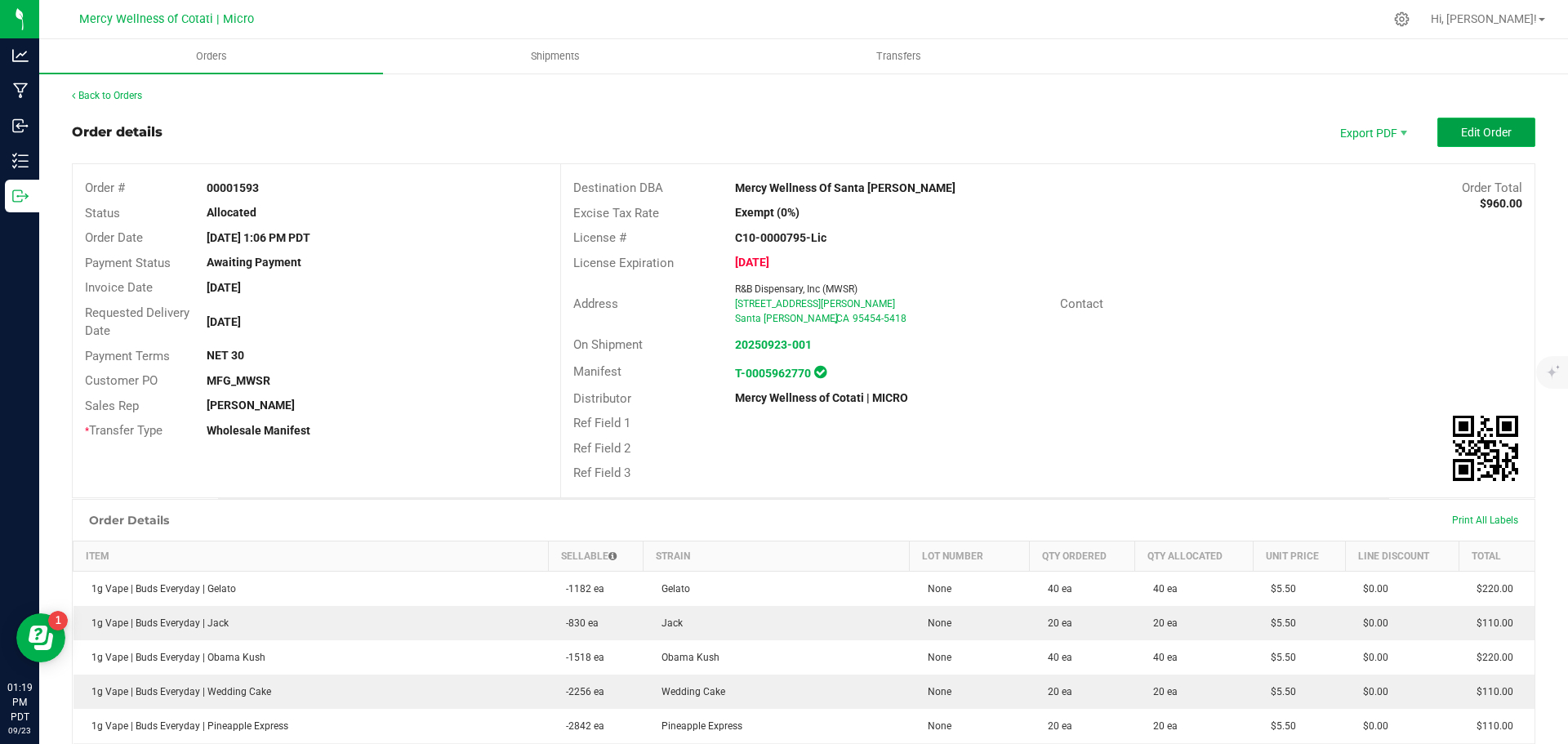
click at [1461, 132] on span "Edit Order" at bounding box center [1486, 132] width 51 height 13
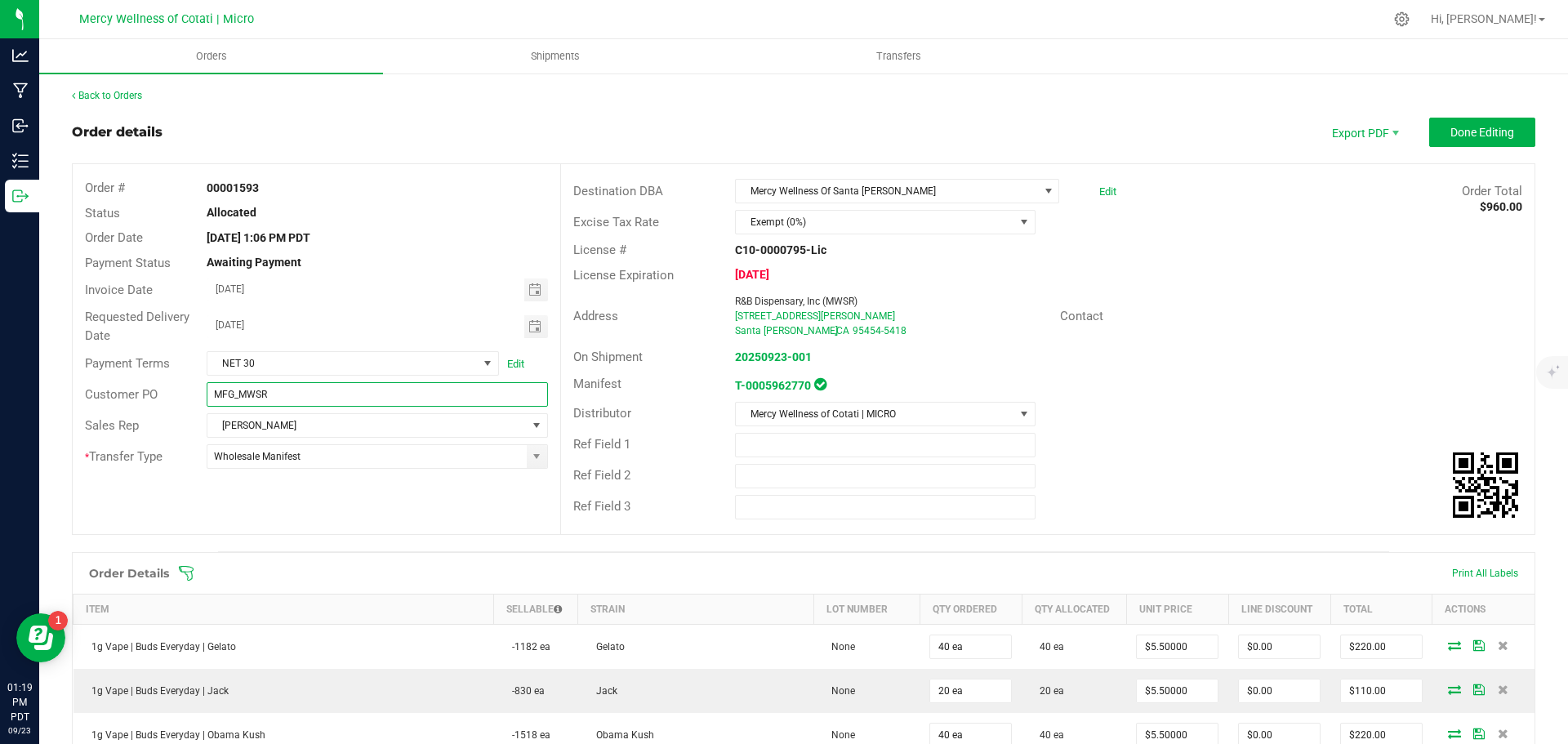
click at [292, 395] on input "MFG_MWSR" at bounding box center [376, 394] width 341 height 24
paste input "0009564489"
type input "MFG_MWSR0009564489"
click at [1481, 143] on button "Done Editing" at bounding box center [1481, 132] width 106 height 29
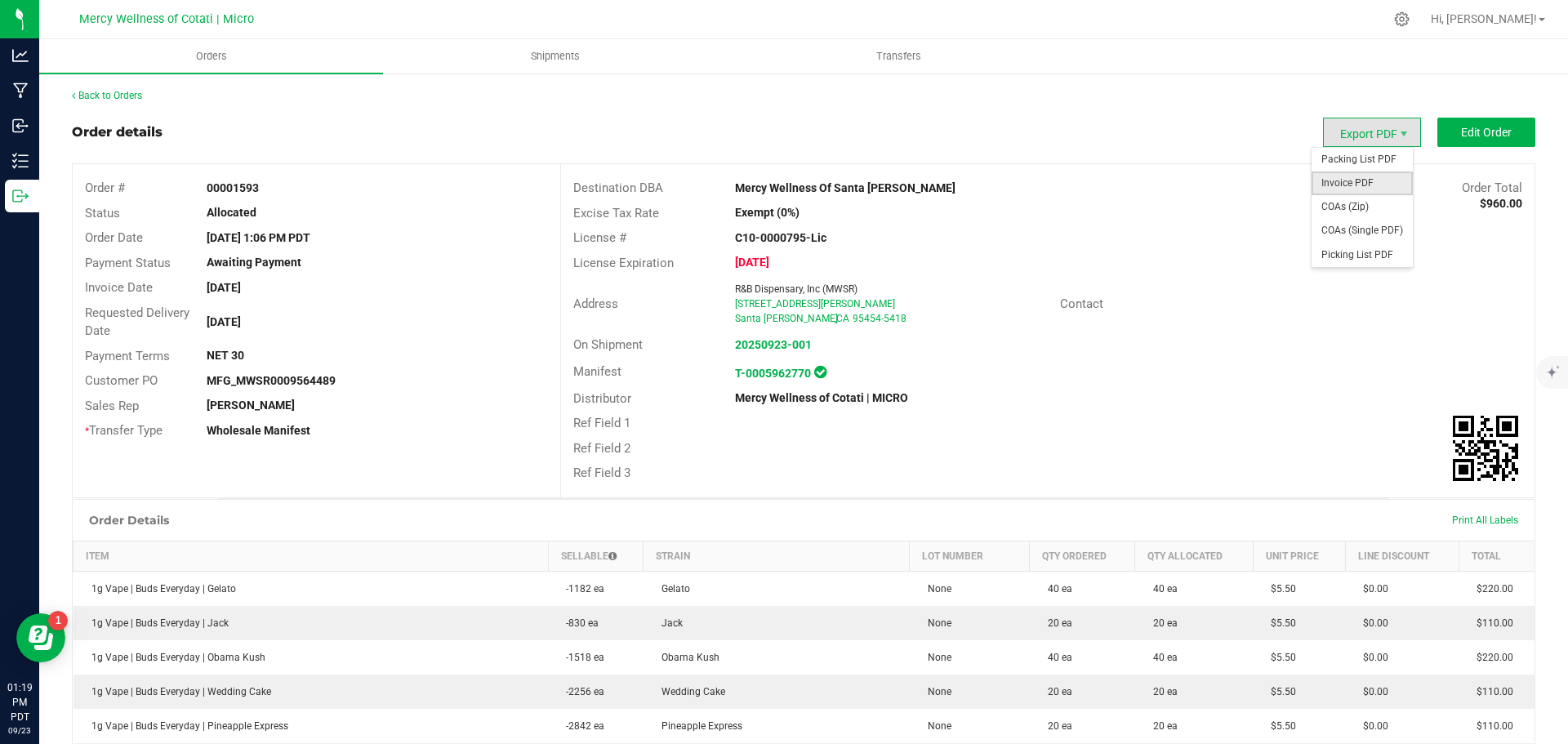
click at [1356, 181] on span "Invoice PDF" at bounding box center [1362, 183] width 102 height 23
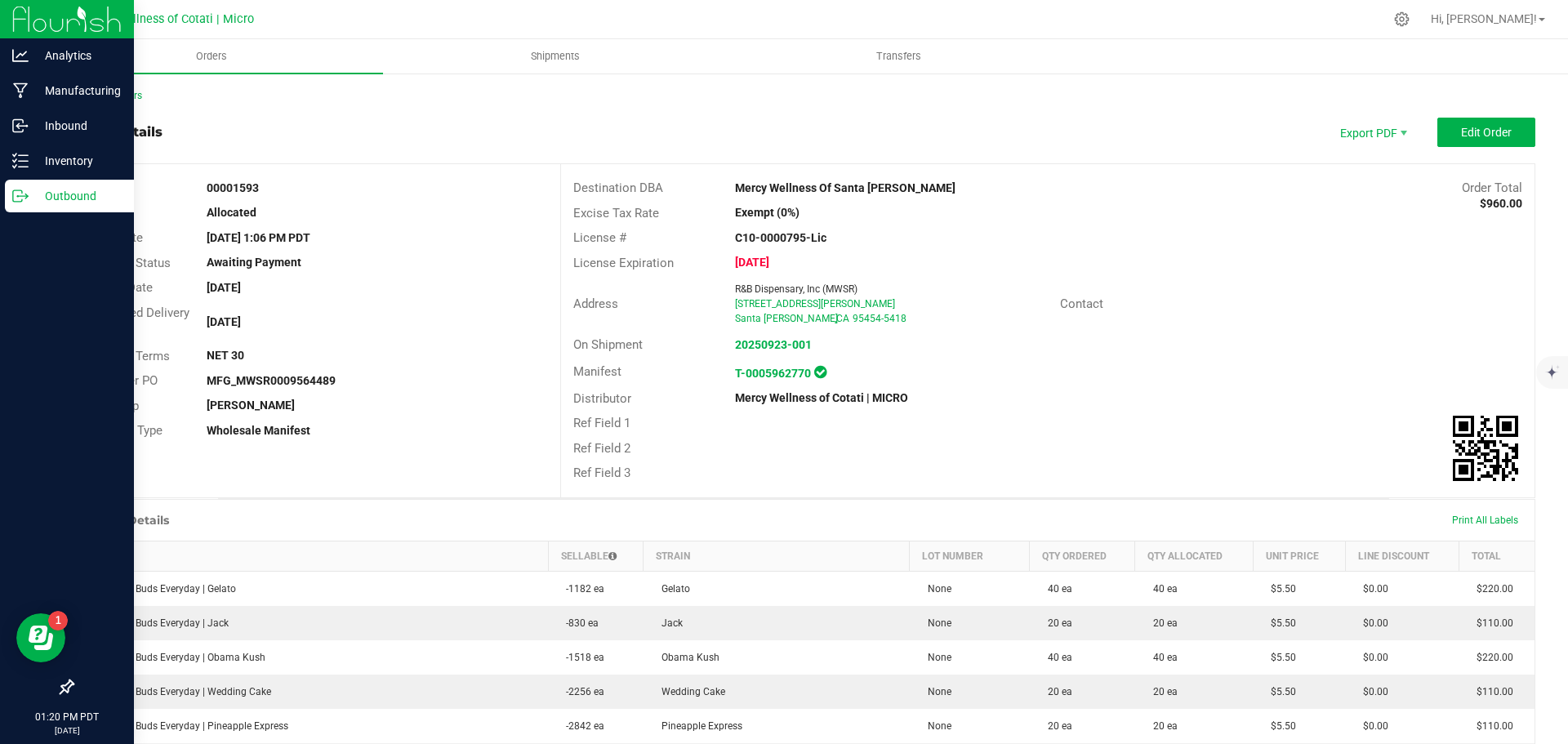
click at [60, 191] on p "Outbound" at bounding box center [77, 197] width 98 height 20
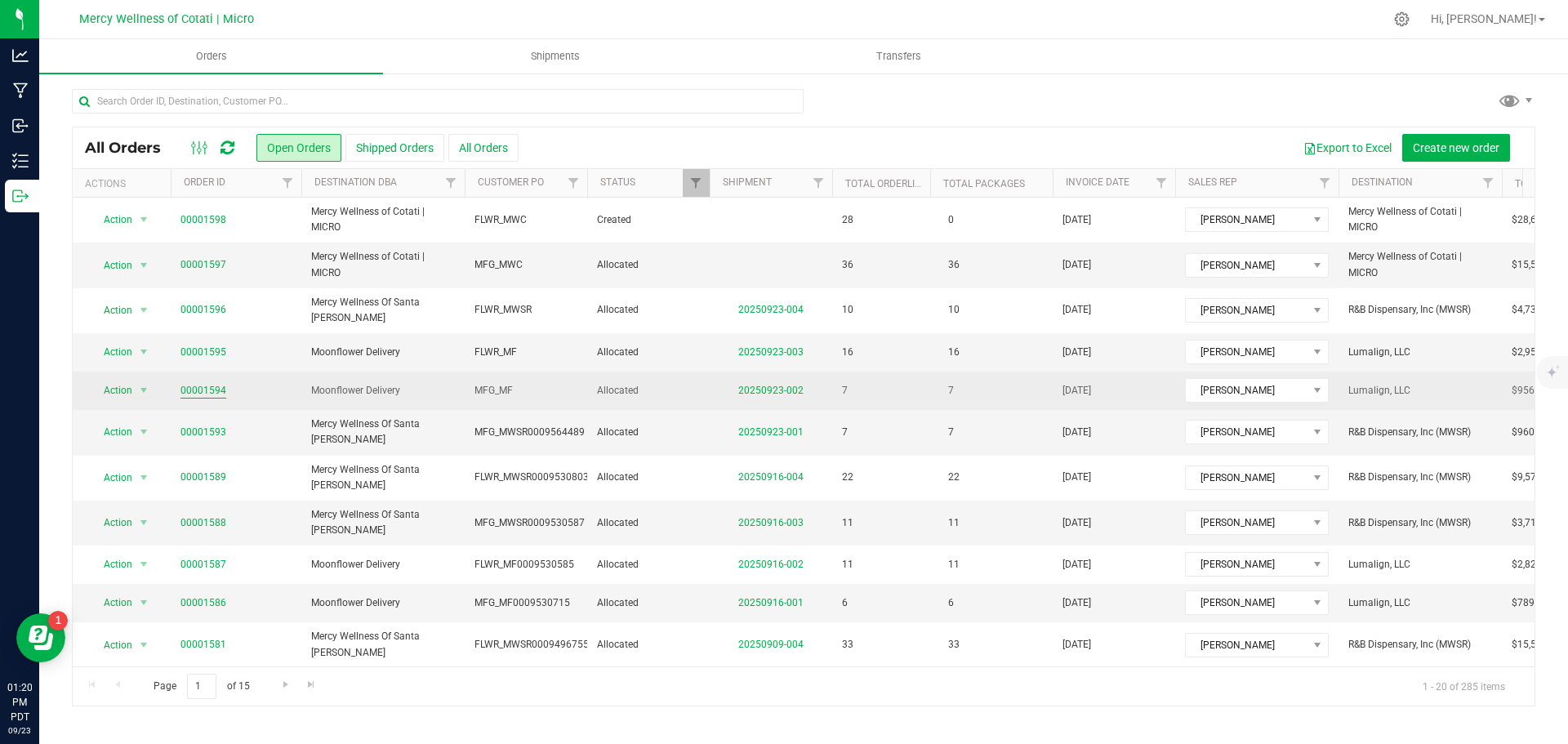
click at [209, 383] on link "00001594" at bounding box center [203, 391] width 46 height 16
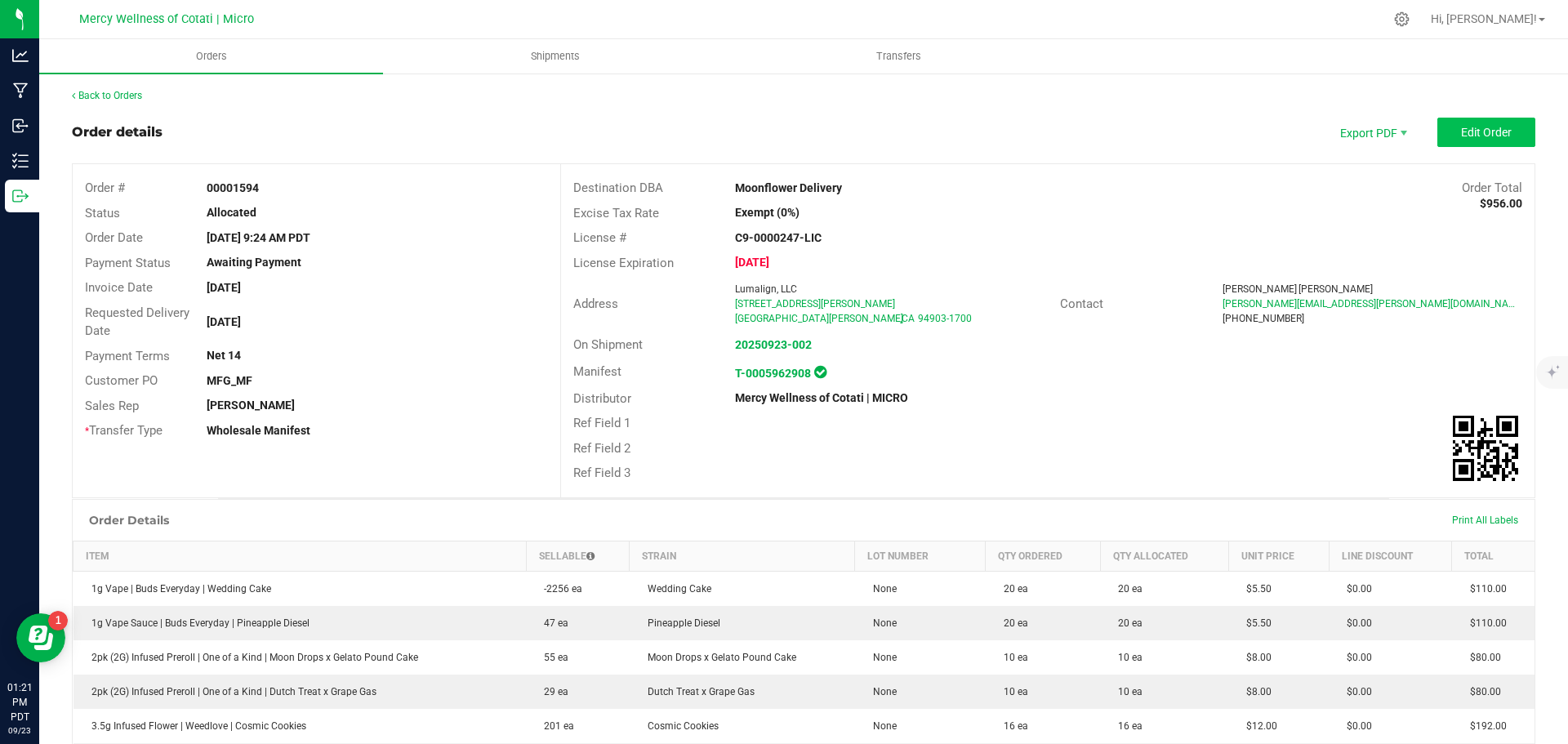
drag, startPoint x: 1456, startPoint y: 111, endPoint x: 1456, endPoint y: 121, distance: 10.0
click at [1456, 111] on div "Back to Orders Order details Export PDF Edit Order Order # 00001594 Status Allo…" at bounding box center [803, 584] width 1463 height 992
click at [1461, 127] on span "Edit Order" at bounding box center [1486, 132] width 51 height 13
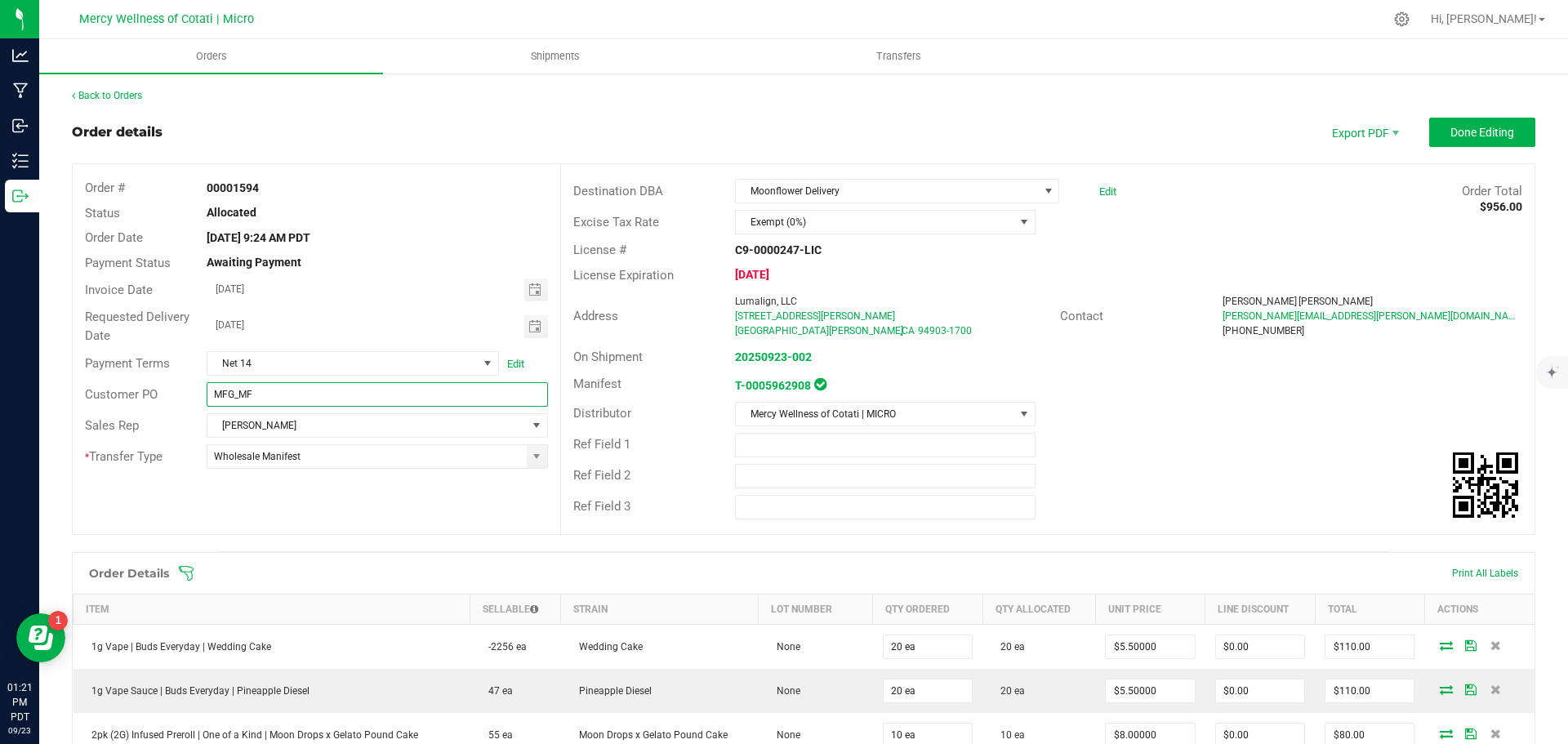
click at [296, 395] on input "MFG_MF" at bounding box center [376, 394] width 341 height 24
paste input "0009564587"
type input "MFG_MF0009564587"
click at [1450, 129] on span "Done Editing" at bounding box center [1481, 132] width 63 height 13
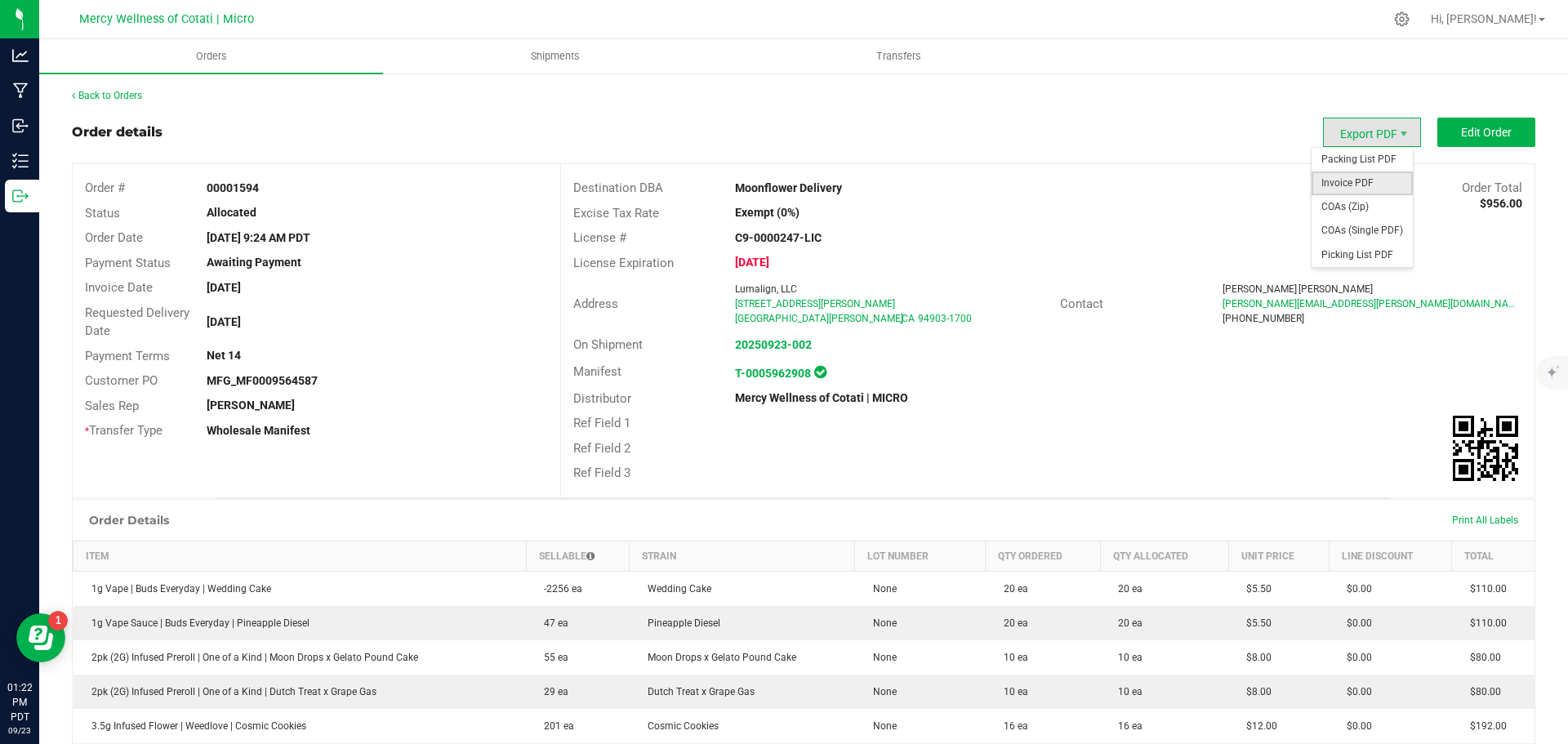
click at [1359, 172] on span "Invoice PDF" at bounding box center [1362, 183] width 102 height 23
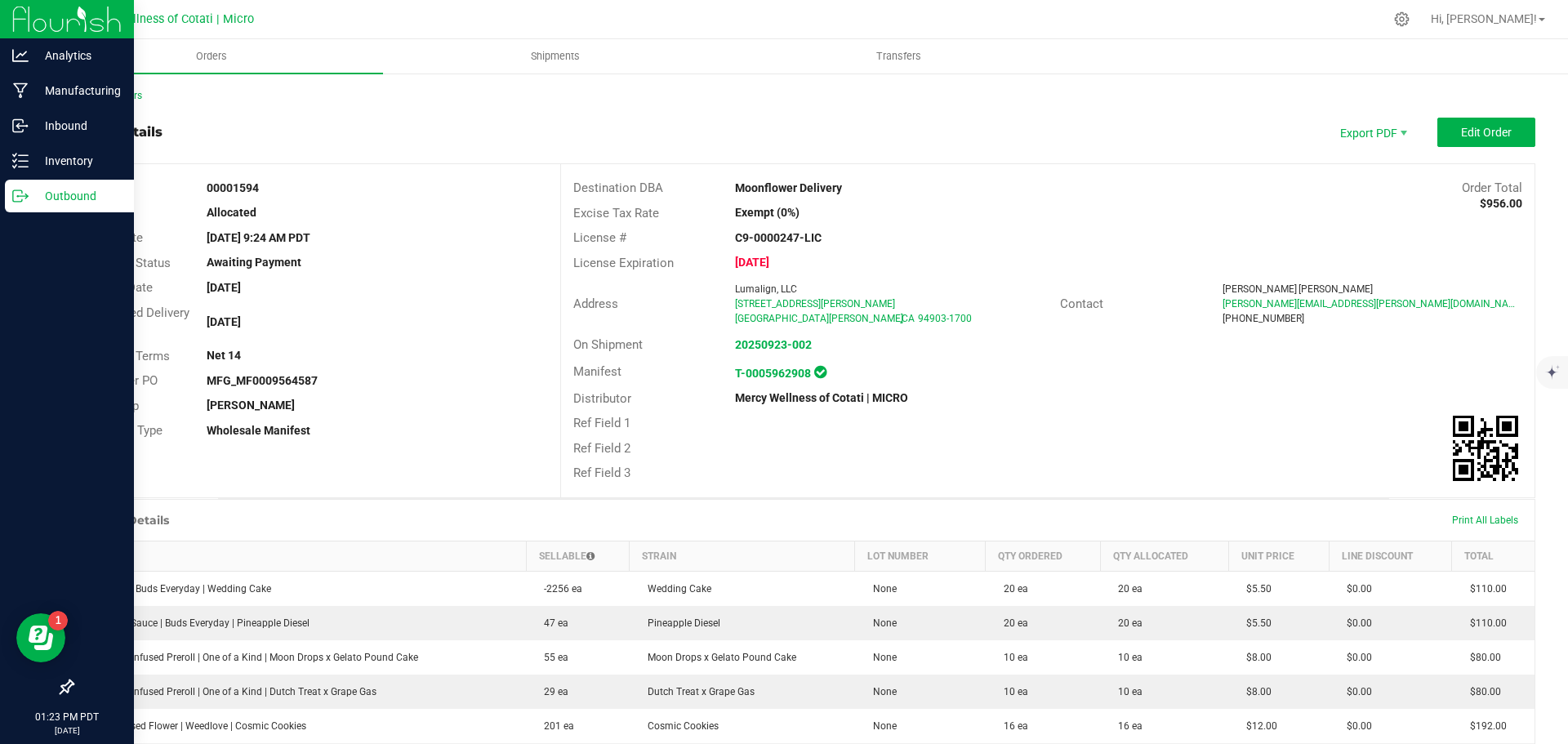
click at [34, 193] on p "Outbound" at bounding box center [77, 197] width 98 height 20
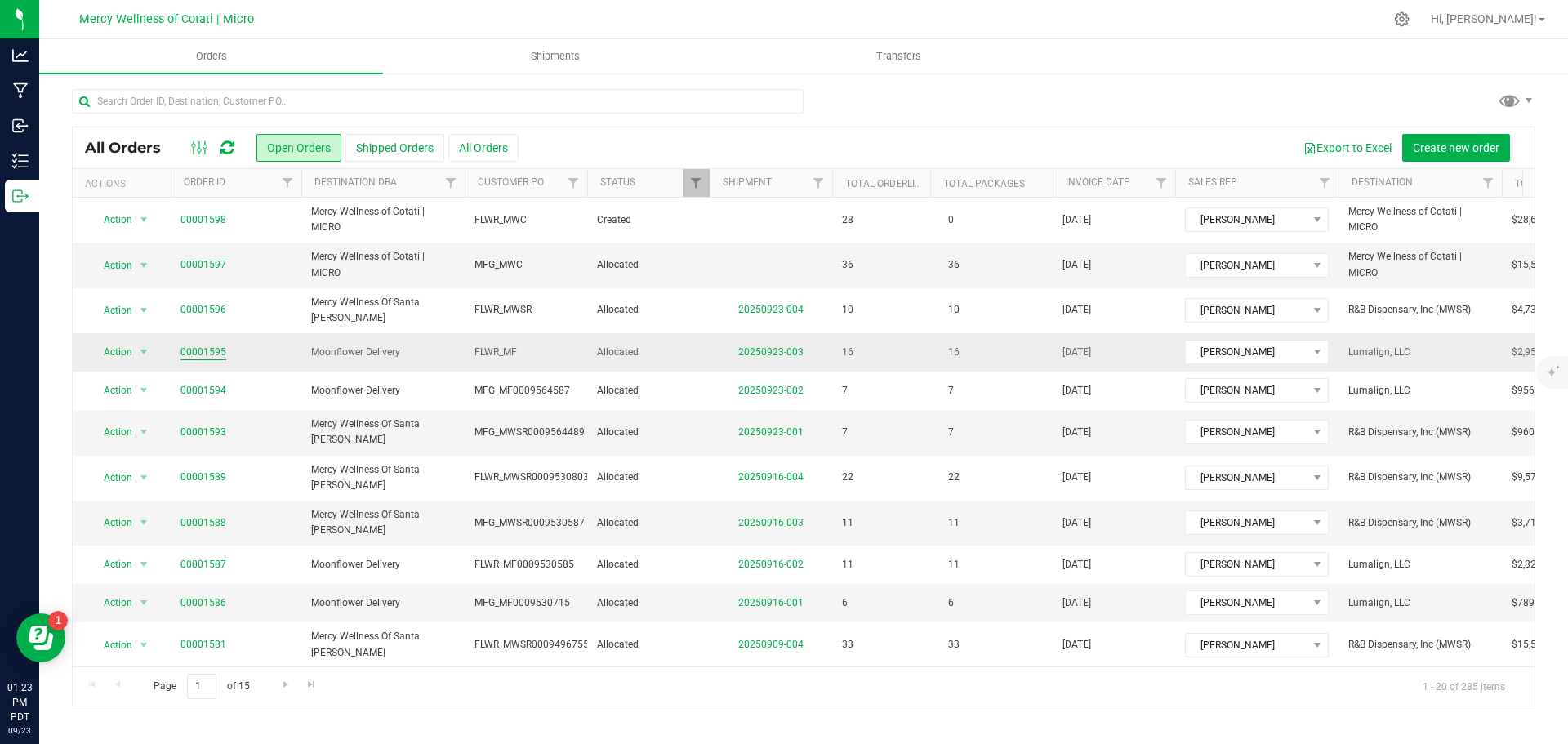
click at [207, 345] on link "00001595" at bounding box center [203, 352] width 46 height 16
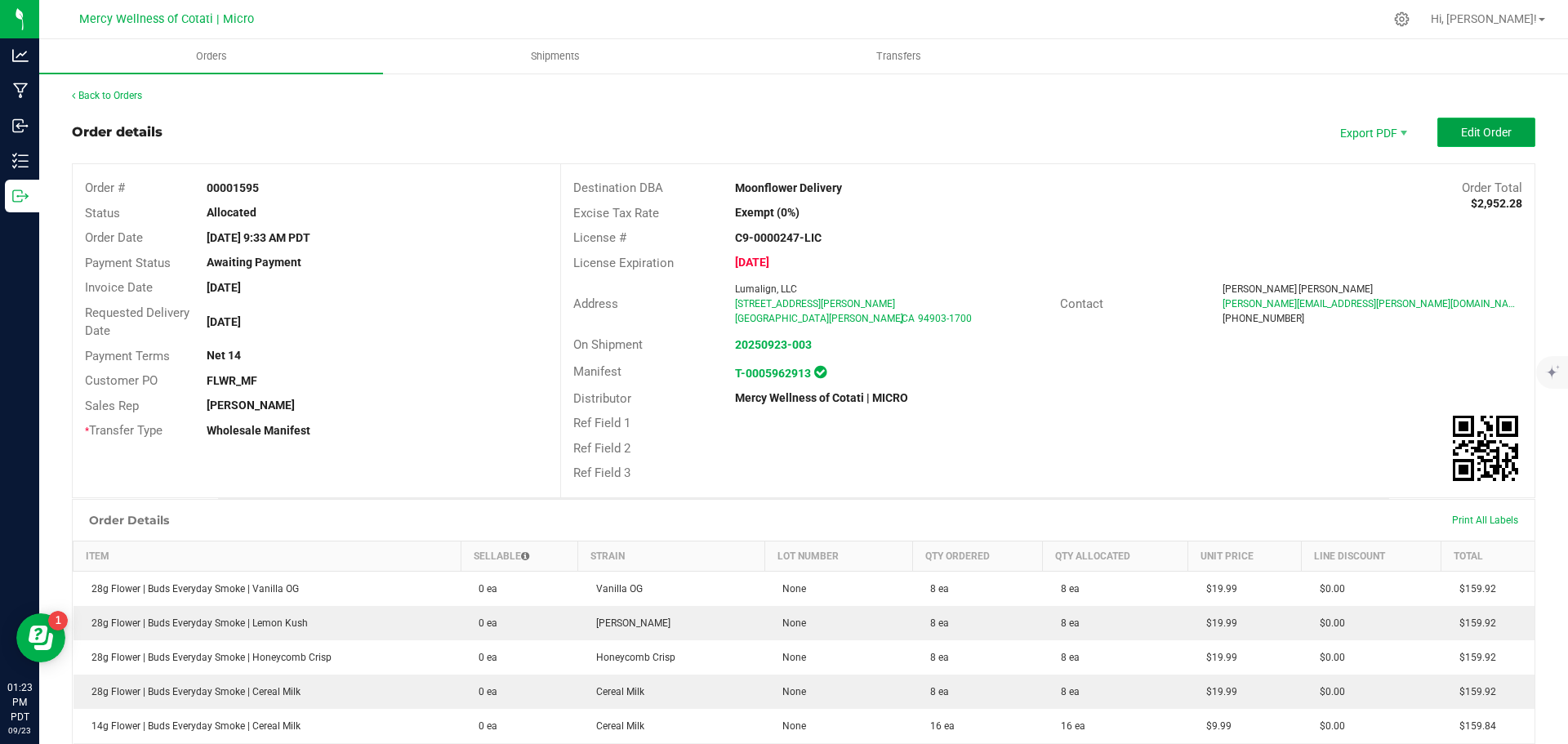
click at [1441, 122] on button "Edit Order" at bounding box center [1486, 132] width 98 height 29
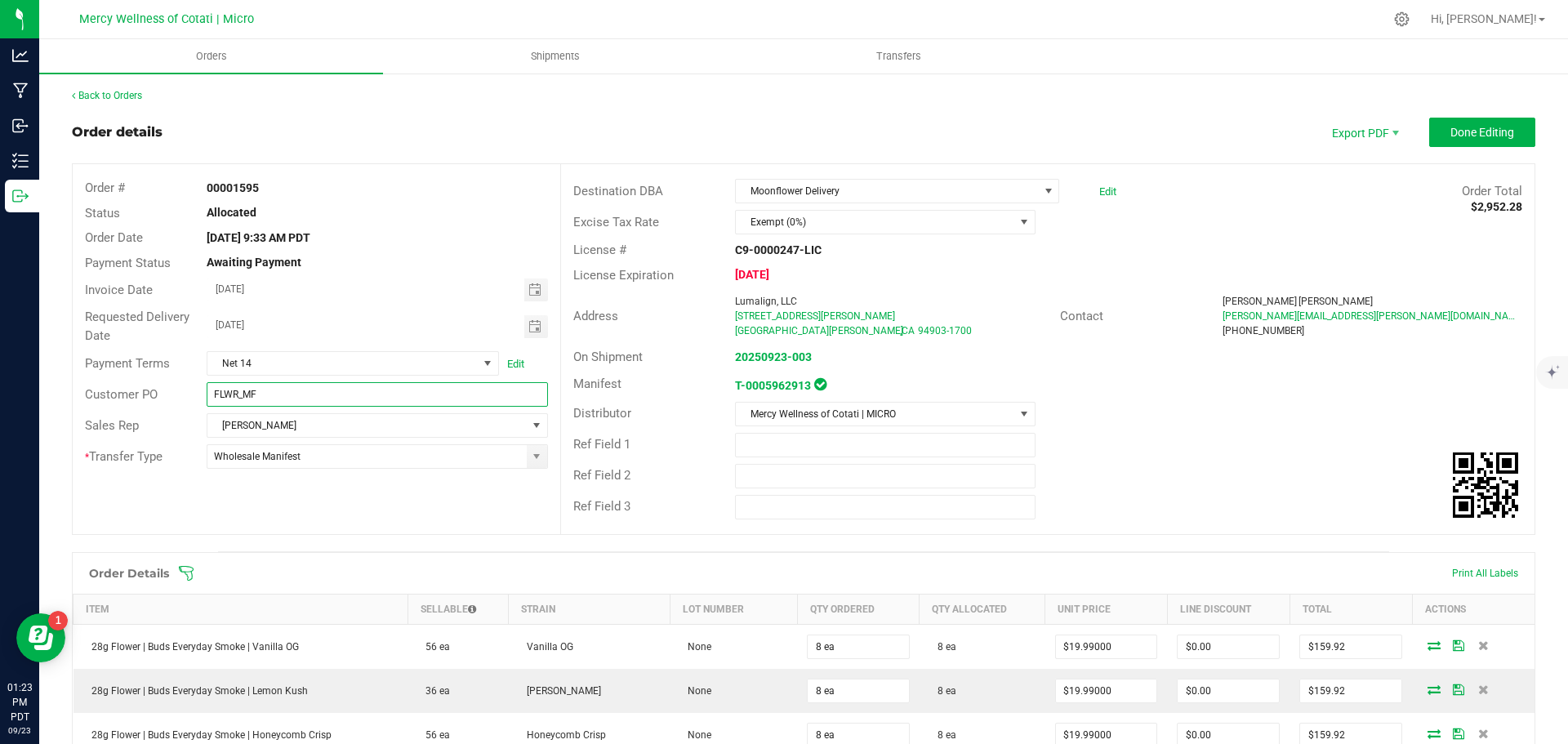
click at [297, 394] on input "FLWR_MF" at bounding box center [376, 394] width 341 height 24
paste input "0009564498"
type input "FLWR_MF0009564498"
click at [1463, 124] on button "Done Editing" at bounding box center [1481, 132] width 106 height 29
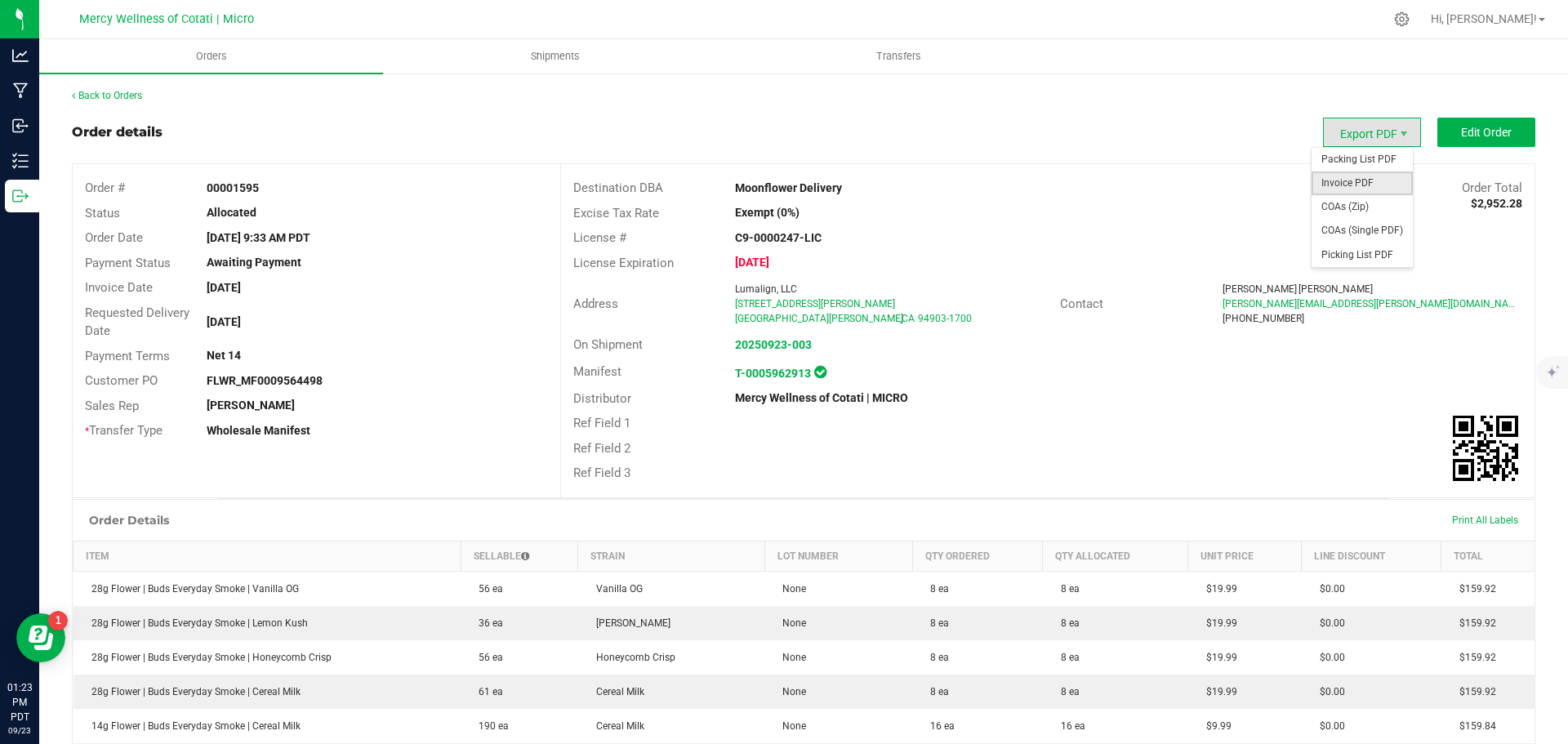
click at [1366, 188] on span "Invoice PDF" at bounding box center [1362, 183] width 102 height 23
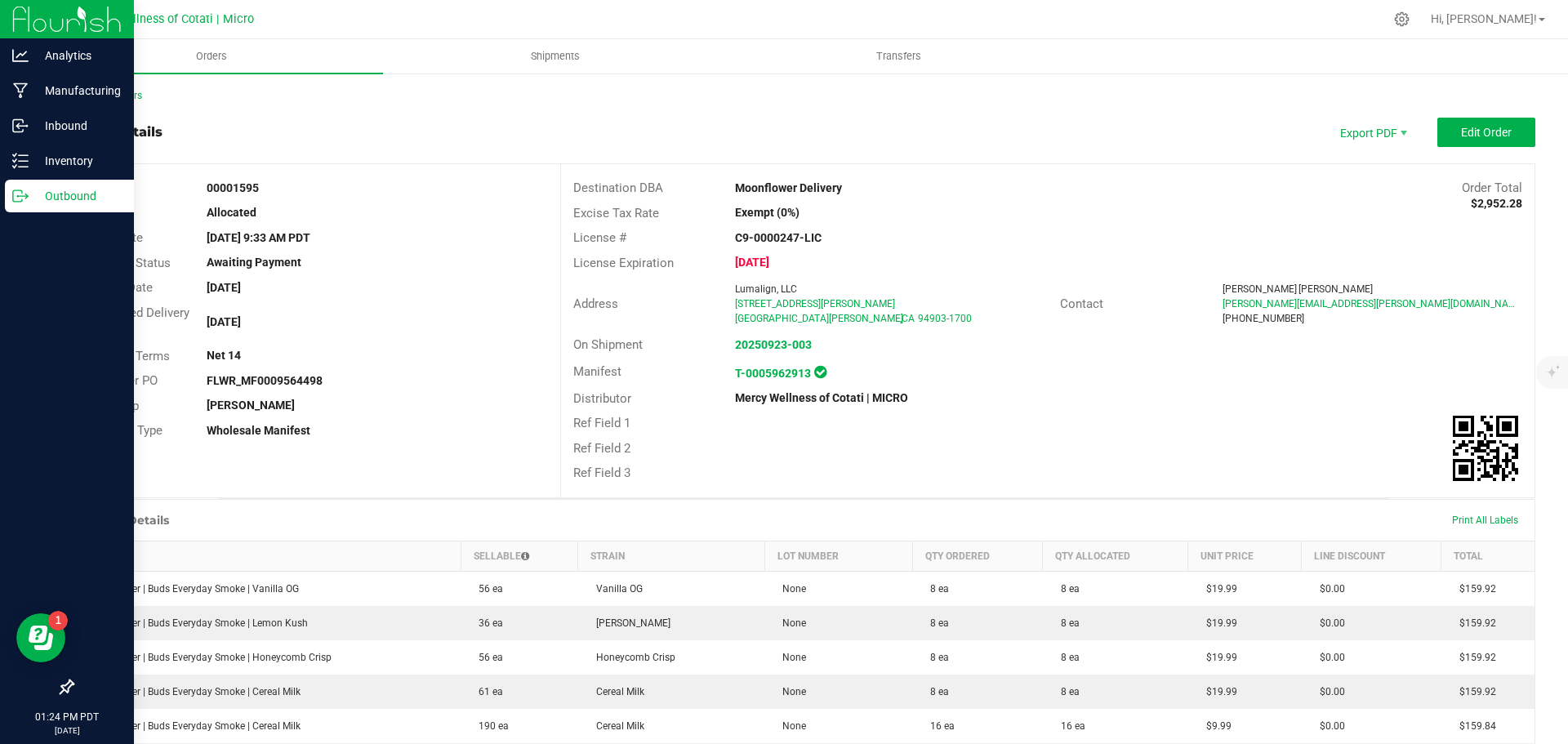
click at [61, 192] on p "Outbound" at bounding box center [77, 197] width 98 height 20
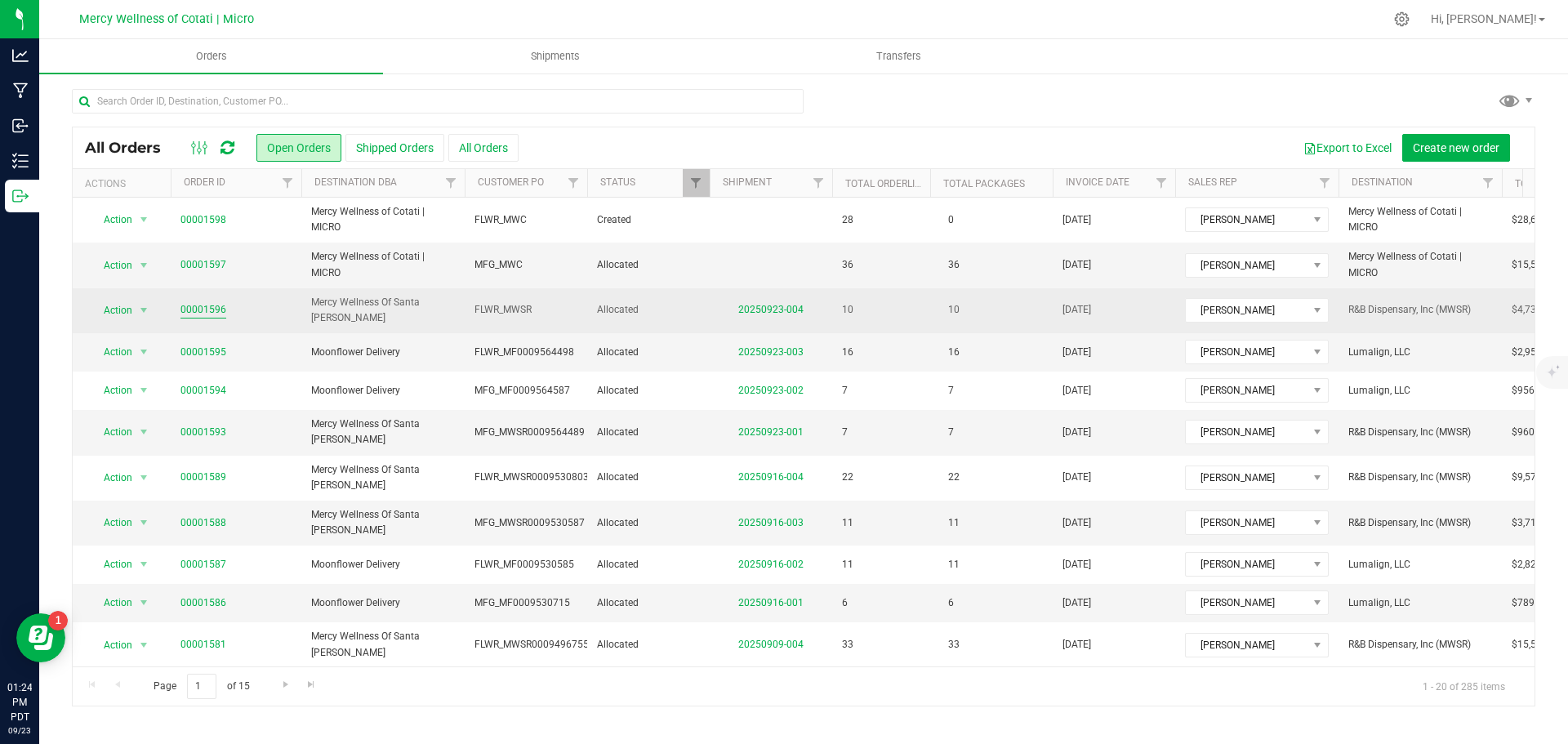
click at [217, 302] on link "00001596" at bounding box center [203, 310] width 46 height 16
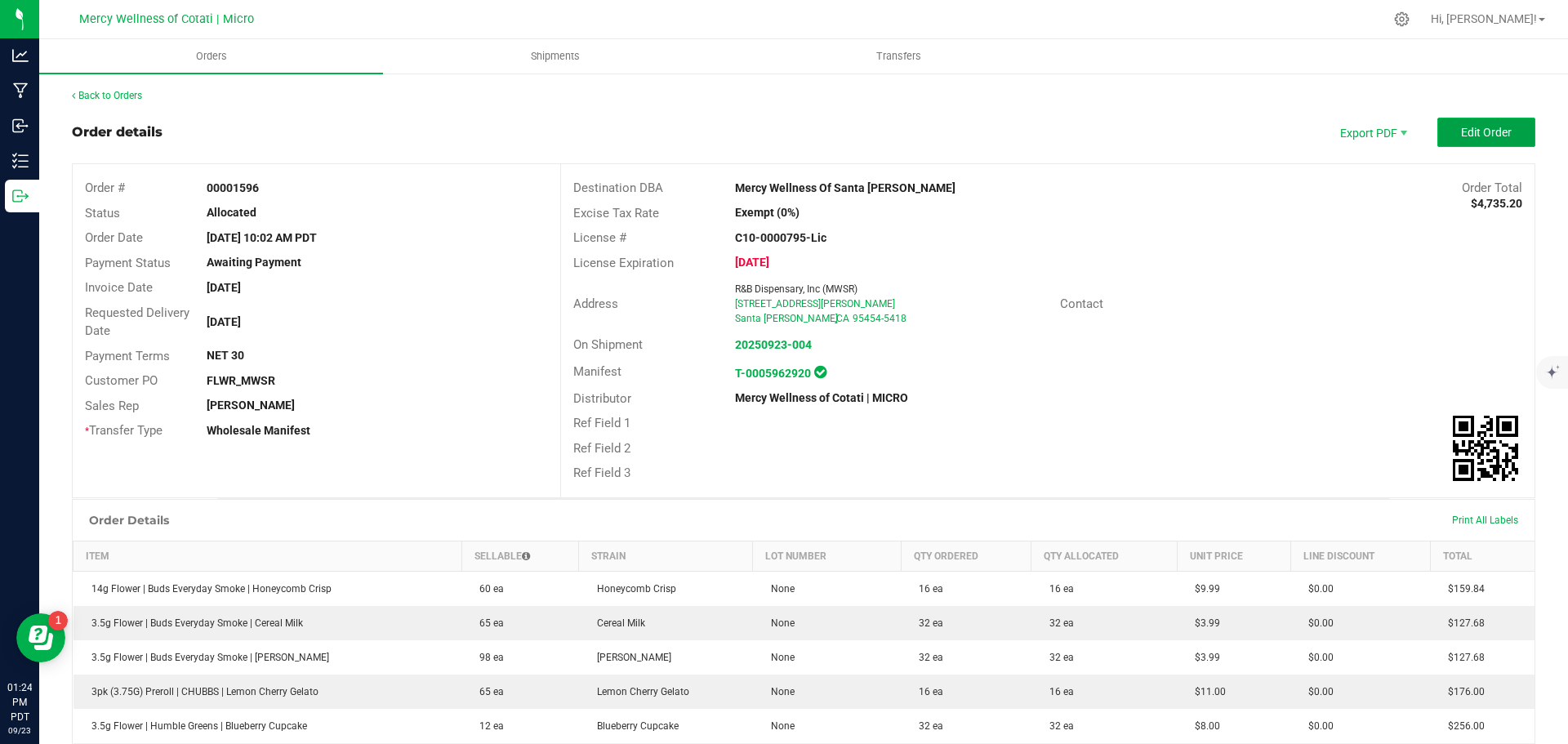
click at [1476, 129] on span "Edit Order" at bounding box center [1486, 132] width 51 height 13
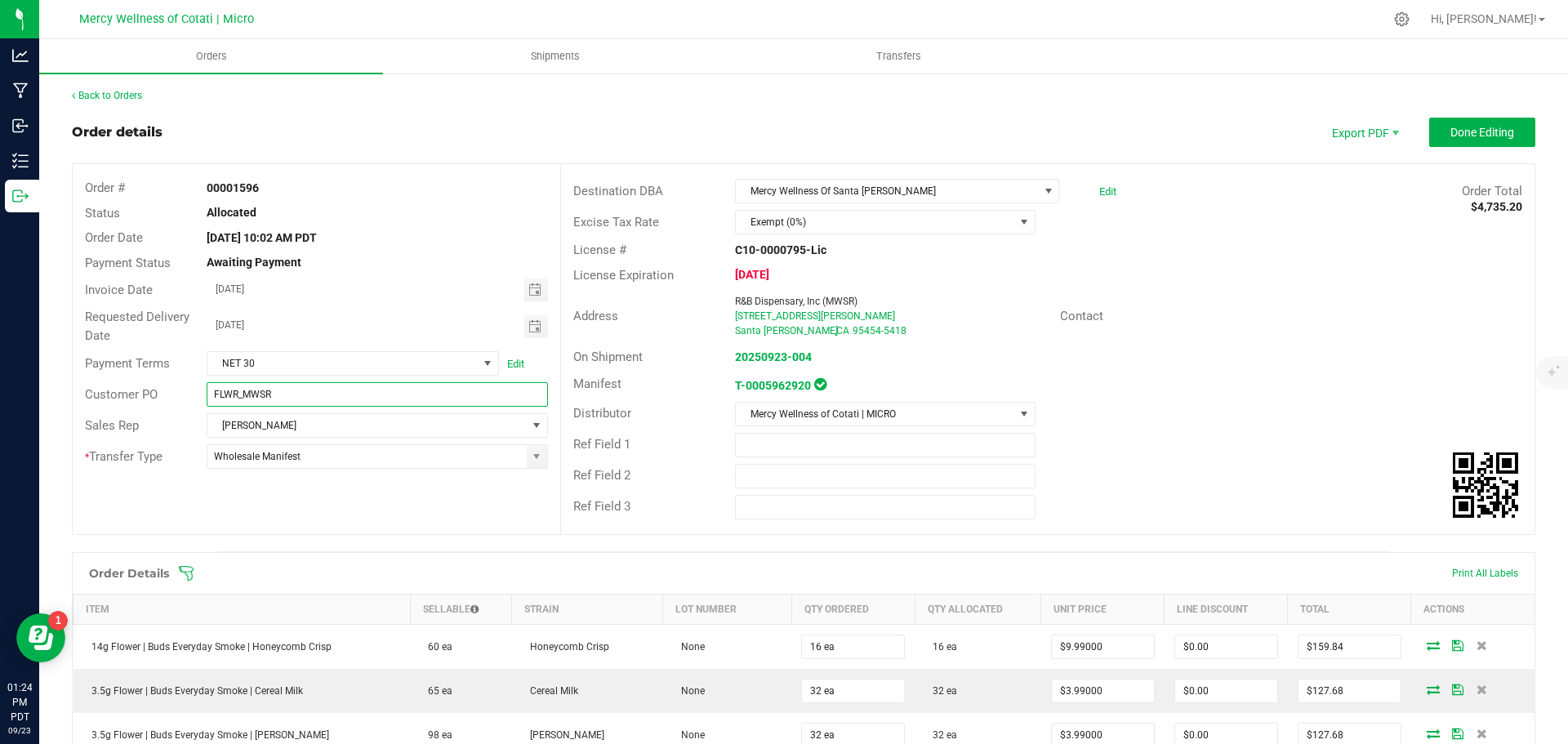
click at [293, 397] on input "FLWR_MWSR" at bounding box center [376, 394] width 341 height 24
paste input "0009564600"
type input "FLWR_MWSR0009564600"
click at [1450, 129] on span "Done Editing" at bounding box center [1481, 132] width 63 height 13
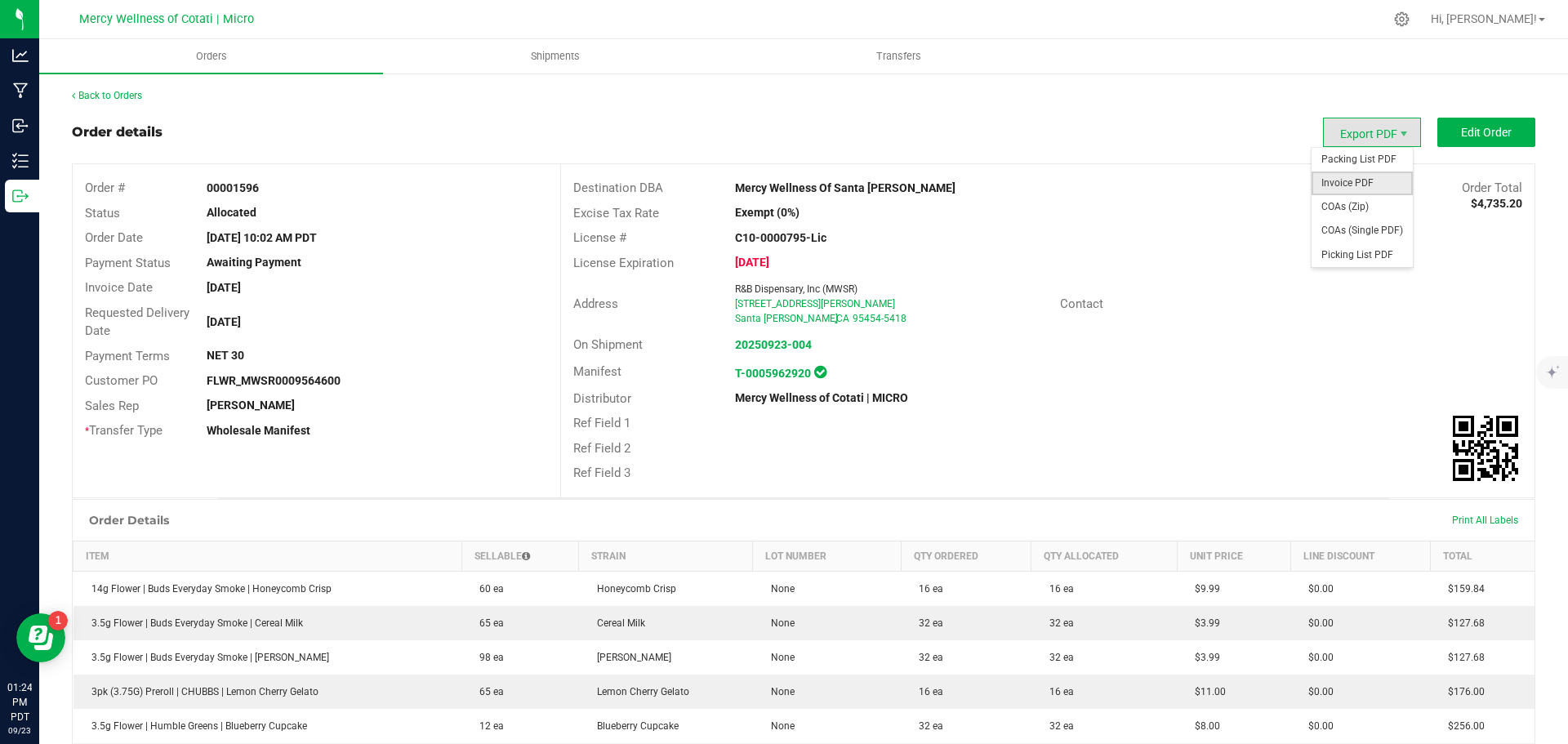
click at [1368, 178] on span "Invoice PDF" at bounding box center [1362, 183] width 102 height 23
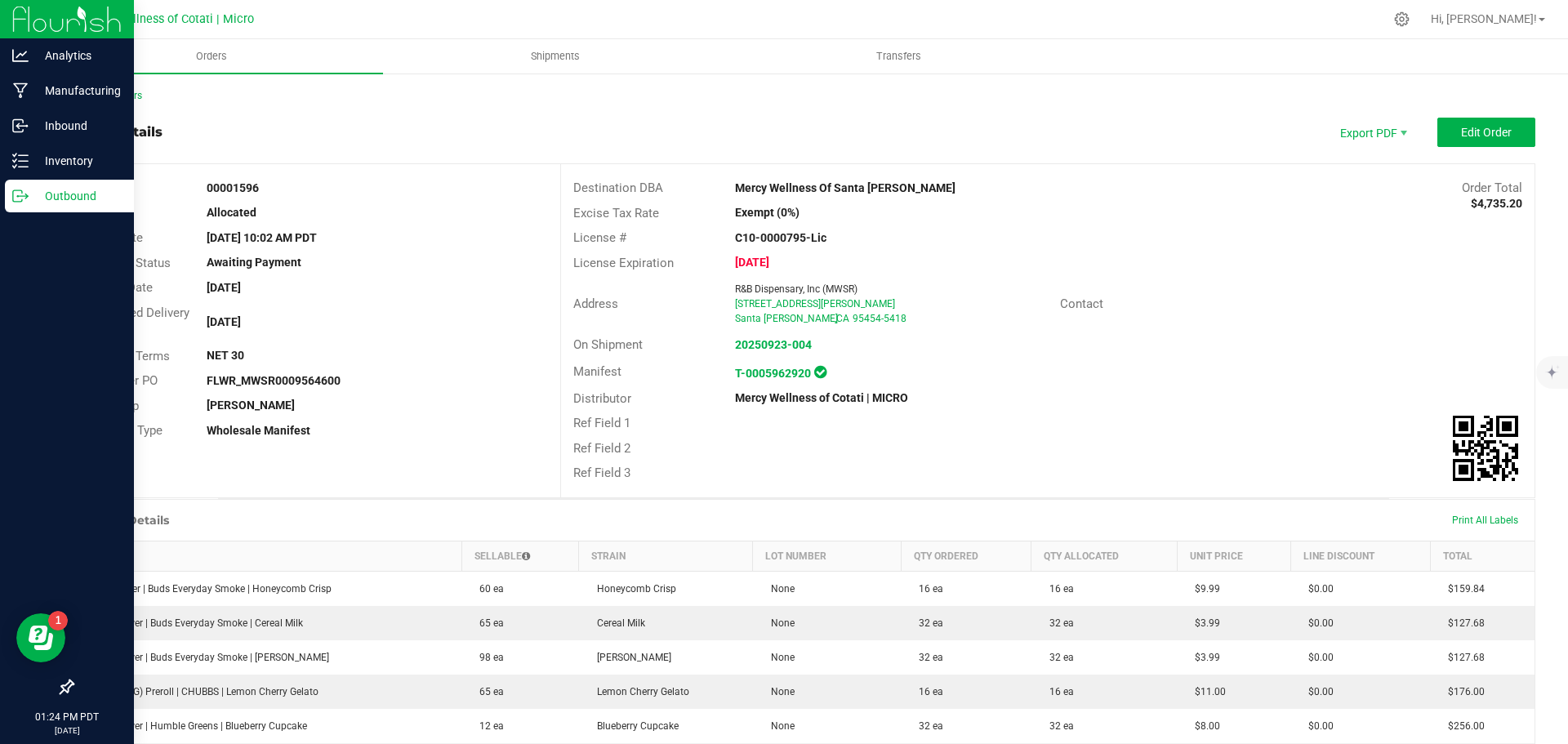
click at [75, 202] on p "Outbound" at bounding box center [77, 197] width 98 height 20
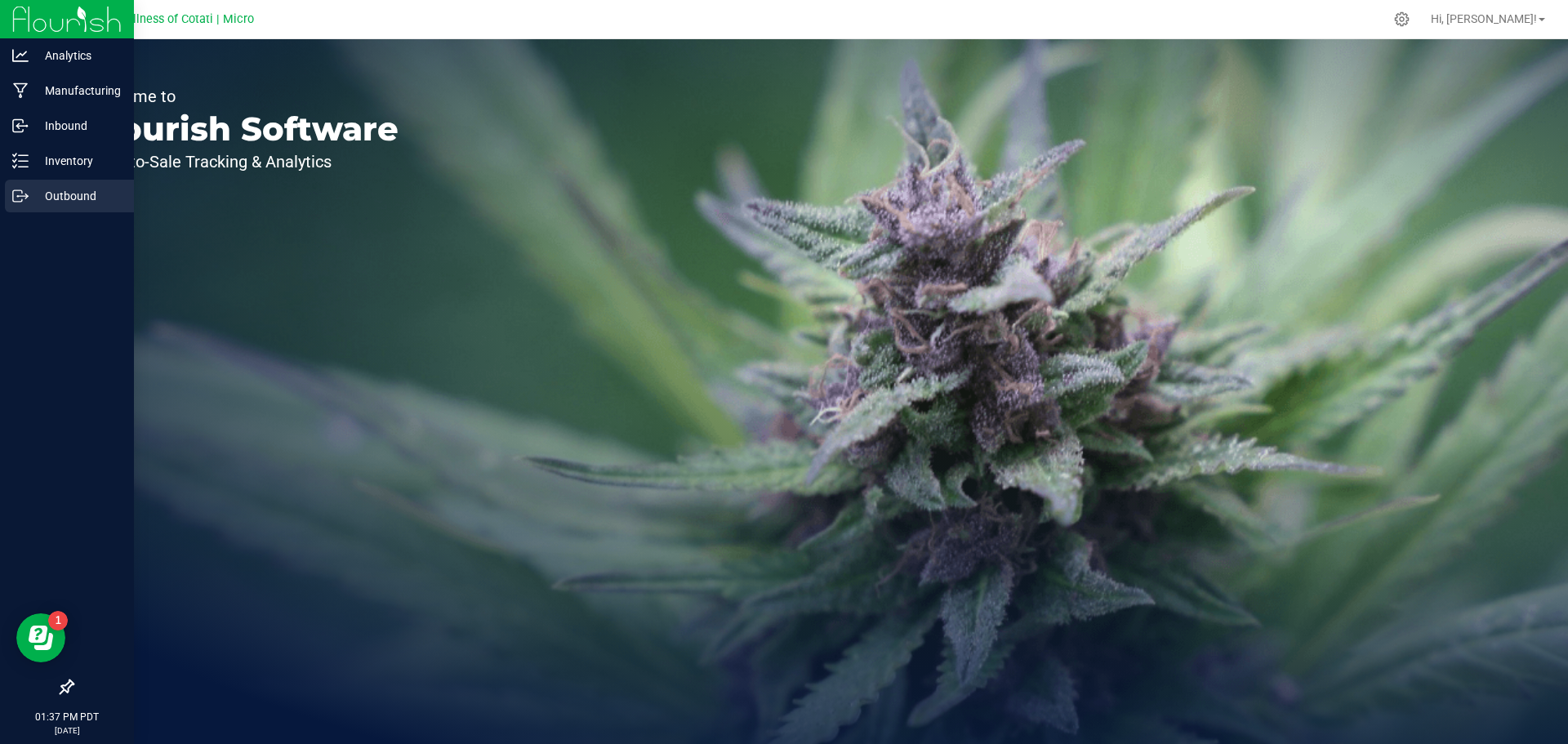
click at [82, 188] on p "Outbound" at bounding box center [77, 197] width 98 height 20
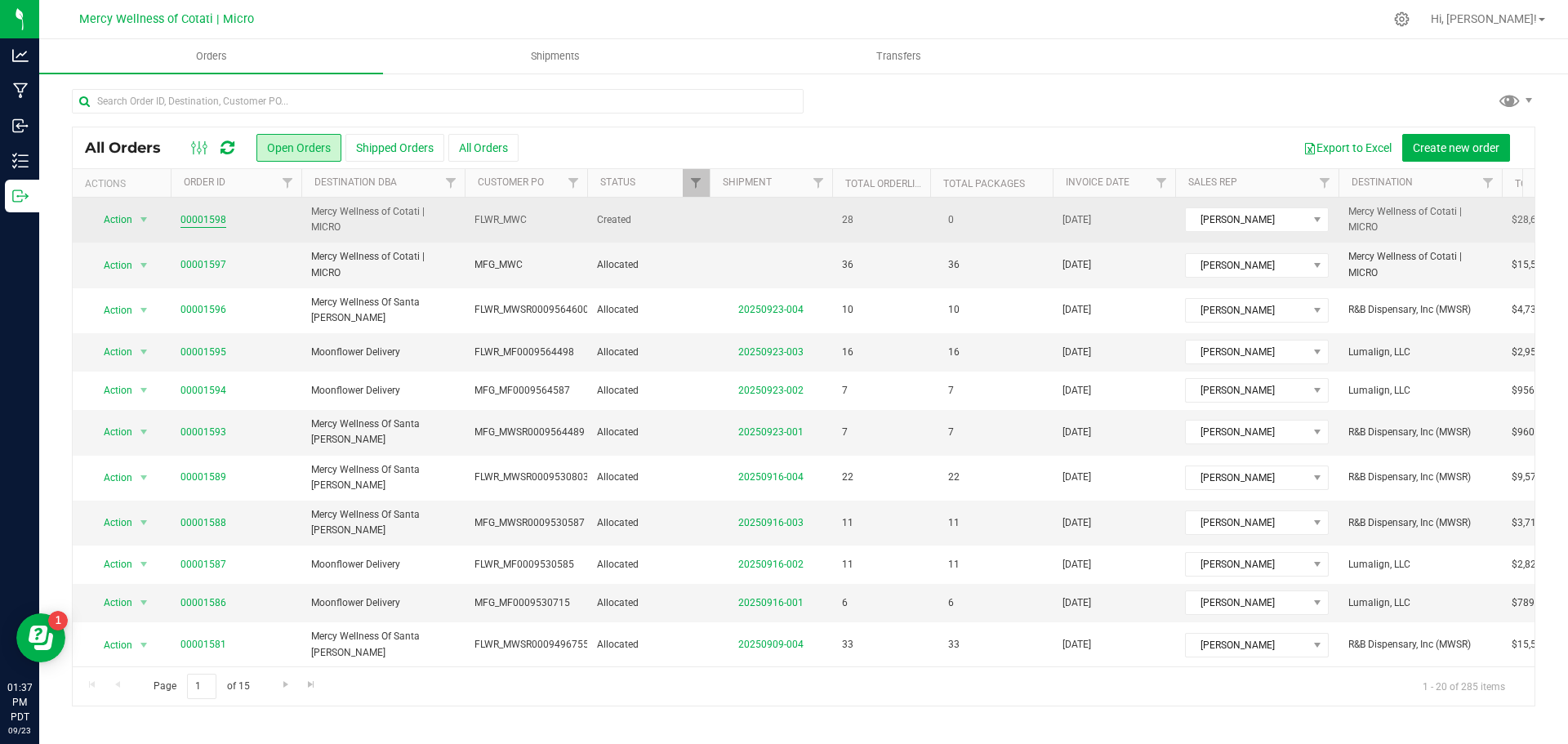
click at [213, 223] on link "00001598" at bounding box center [203, 220] width 46 height 16
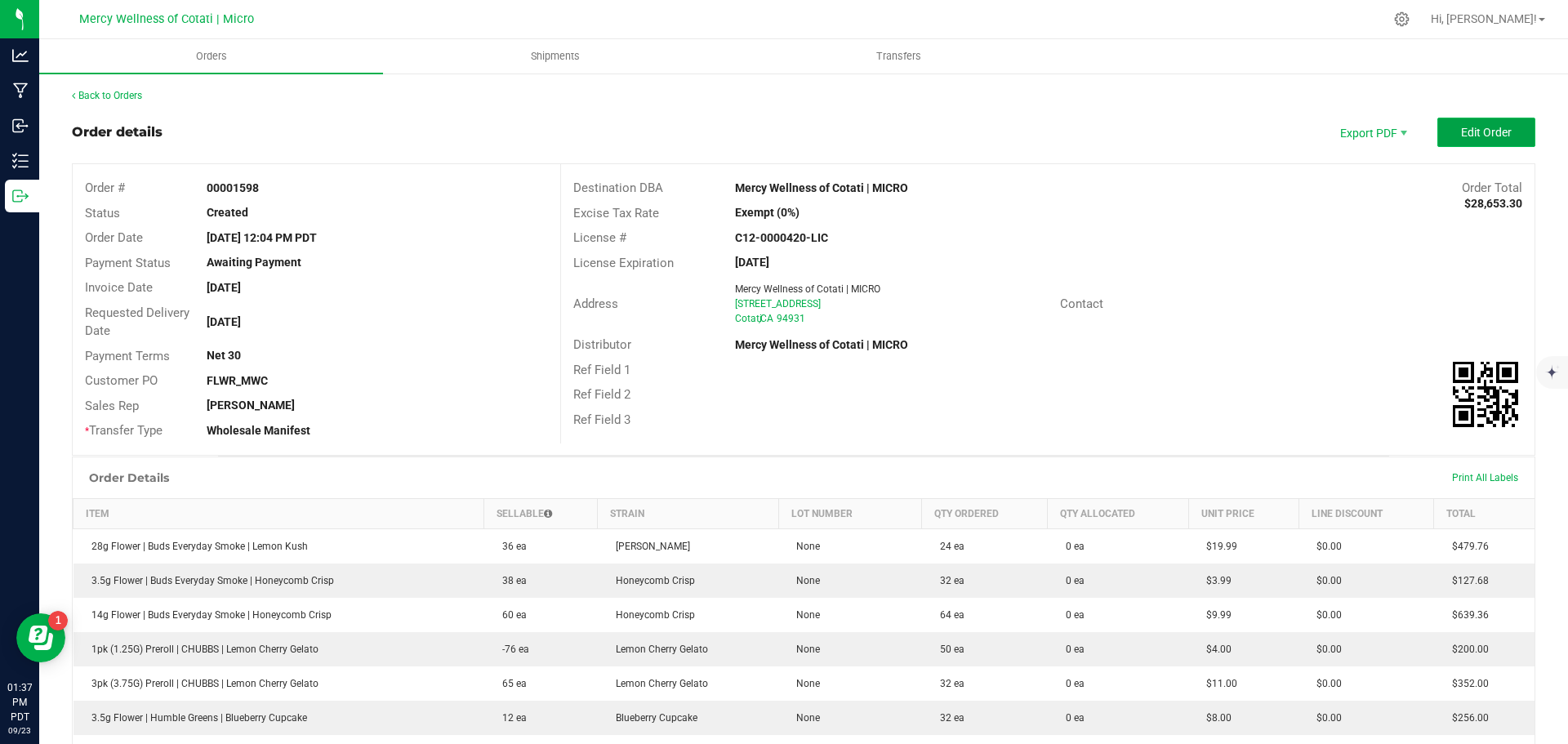
click at [1461, 137] on span "Edit Order" at bounding box center [1486, 132] width 51 height 13
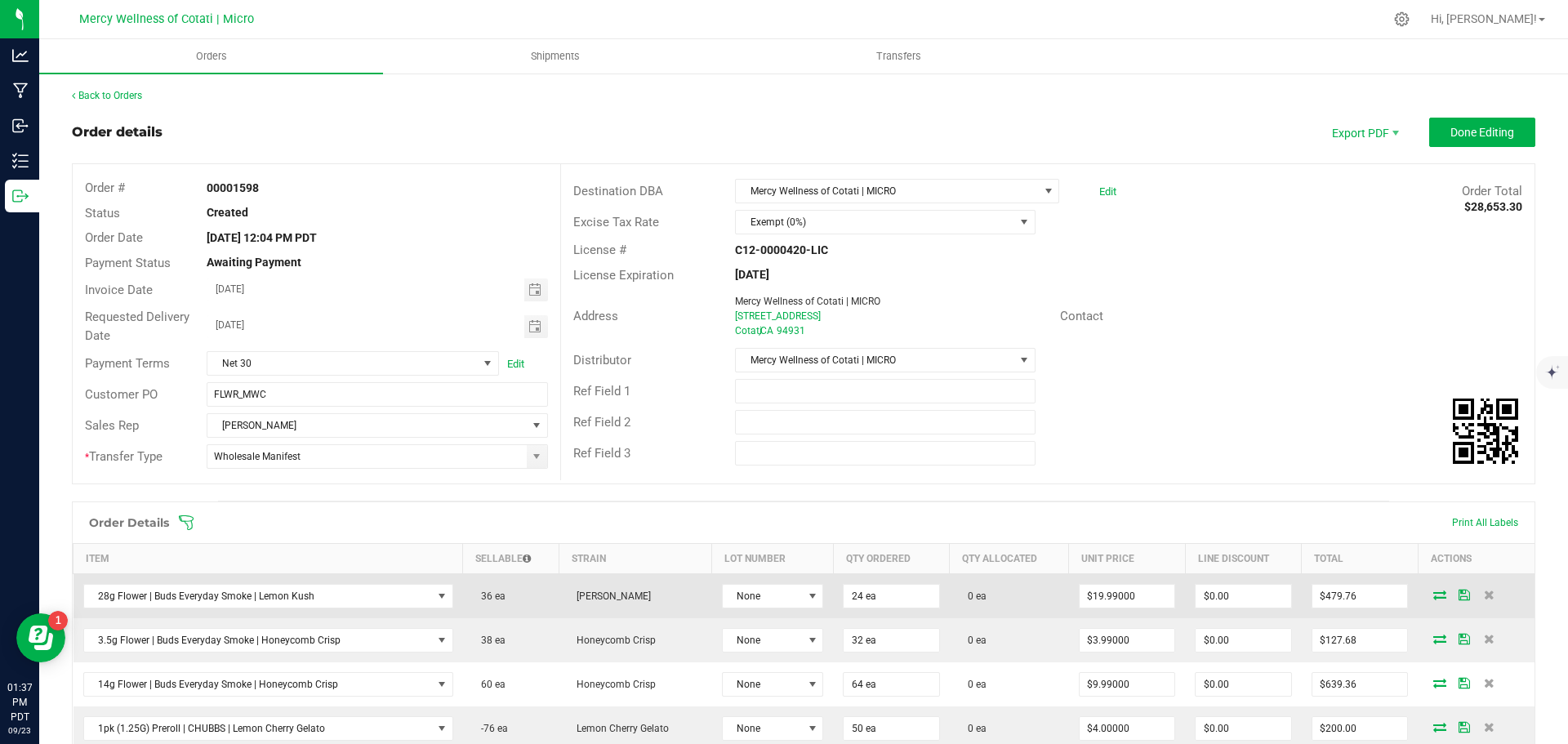
click at [1433, 590] on icon at bounding box center [1440, 595] width 13 height 10
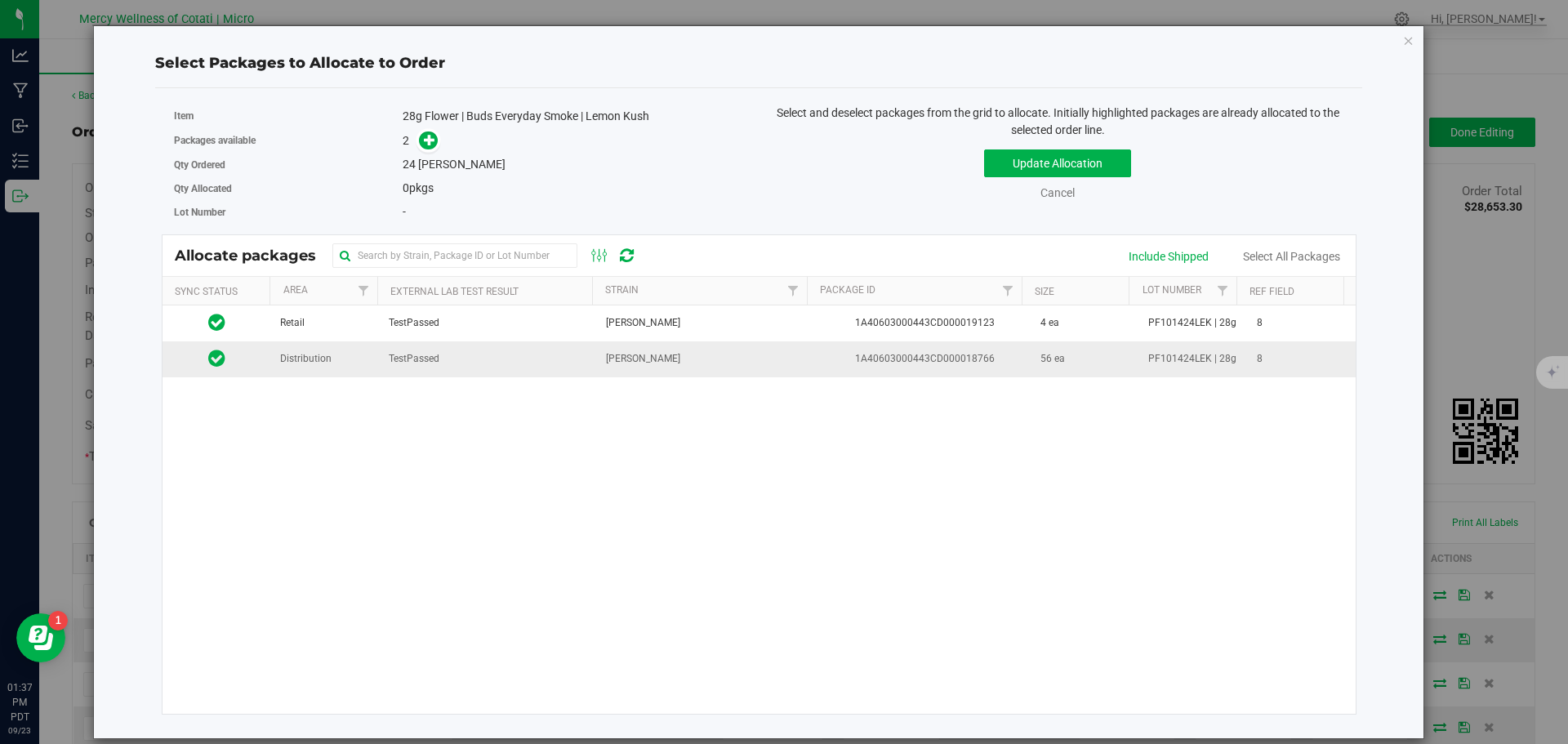
click at [293, 372] on td "Distribution" at bounding box center [325, 359] width 108 height 35
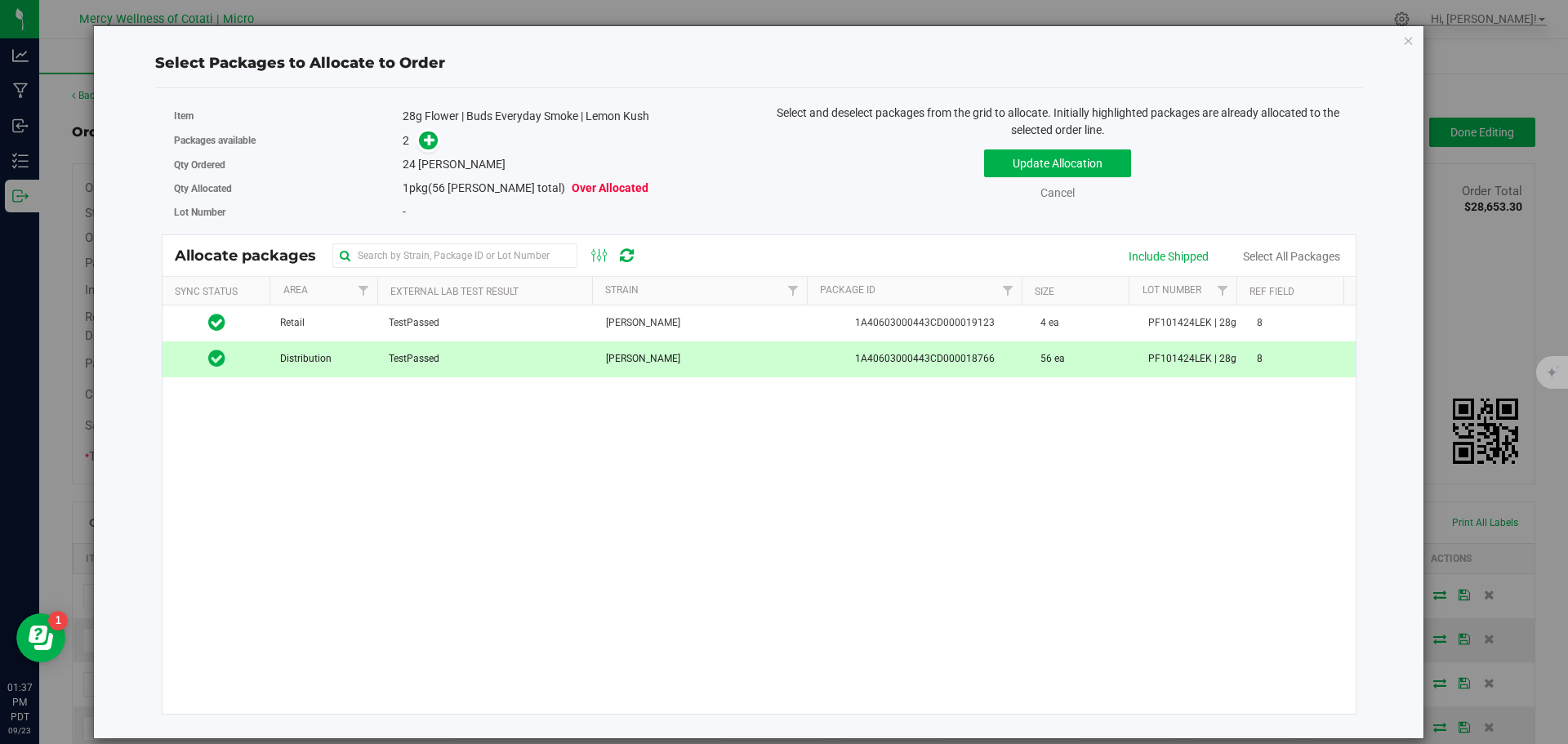
click at [298, 367] on span "Distribution" at bounding box center [306, 359] width 52 height 16
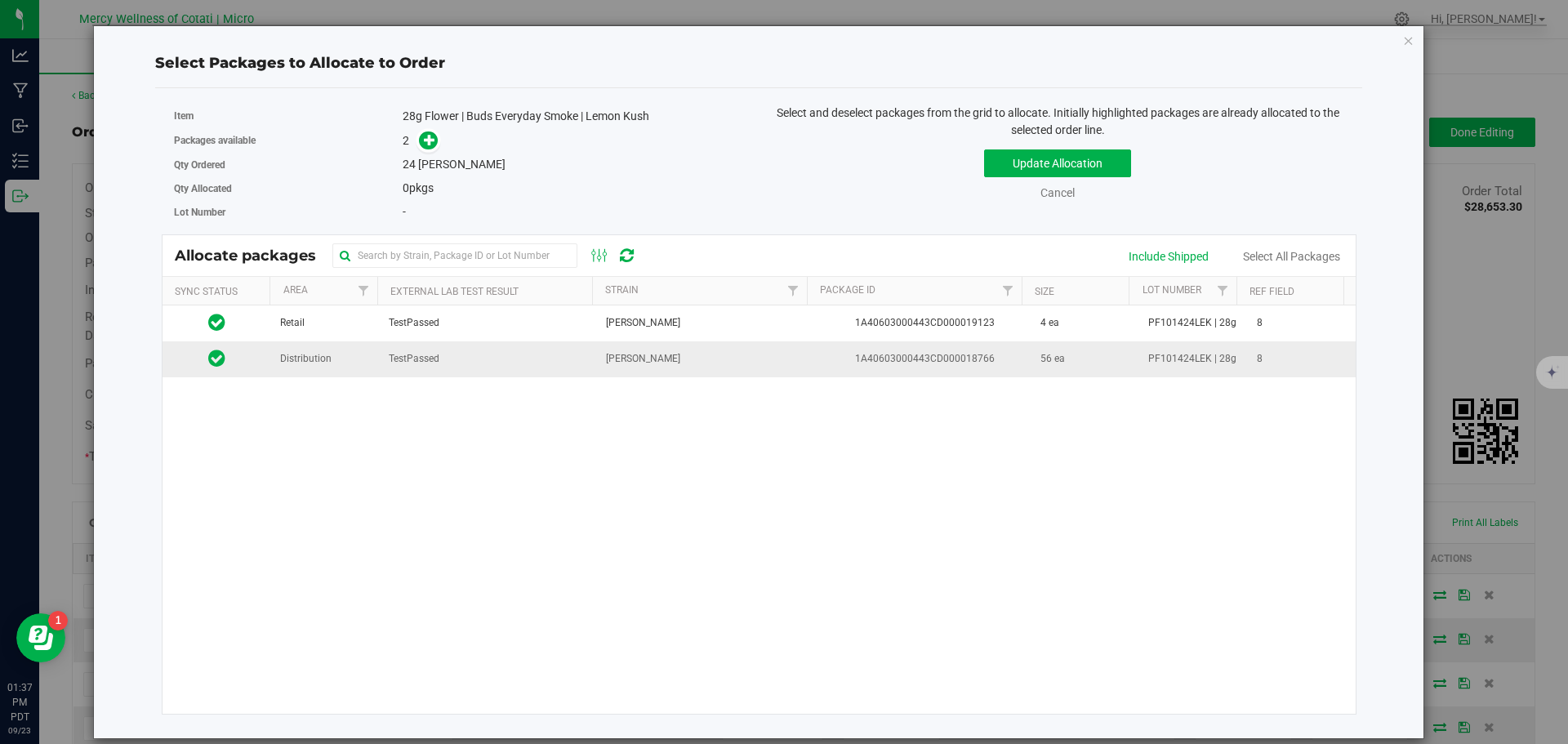
click at [314, 370] on td "Distribution" at bounding box center [325, 359] width 108 height 35
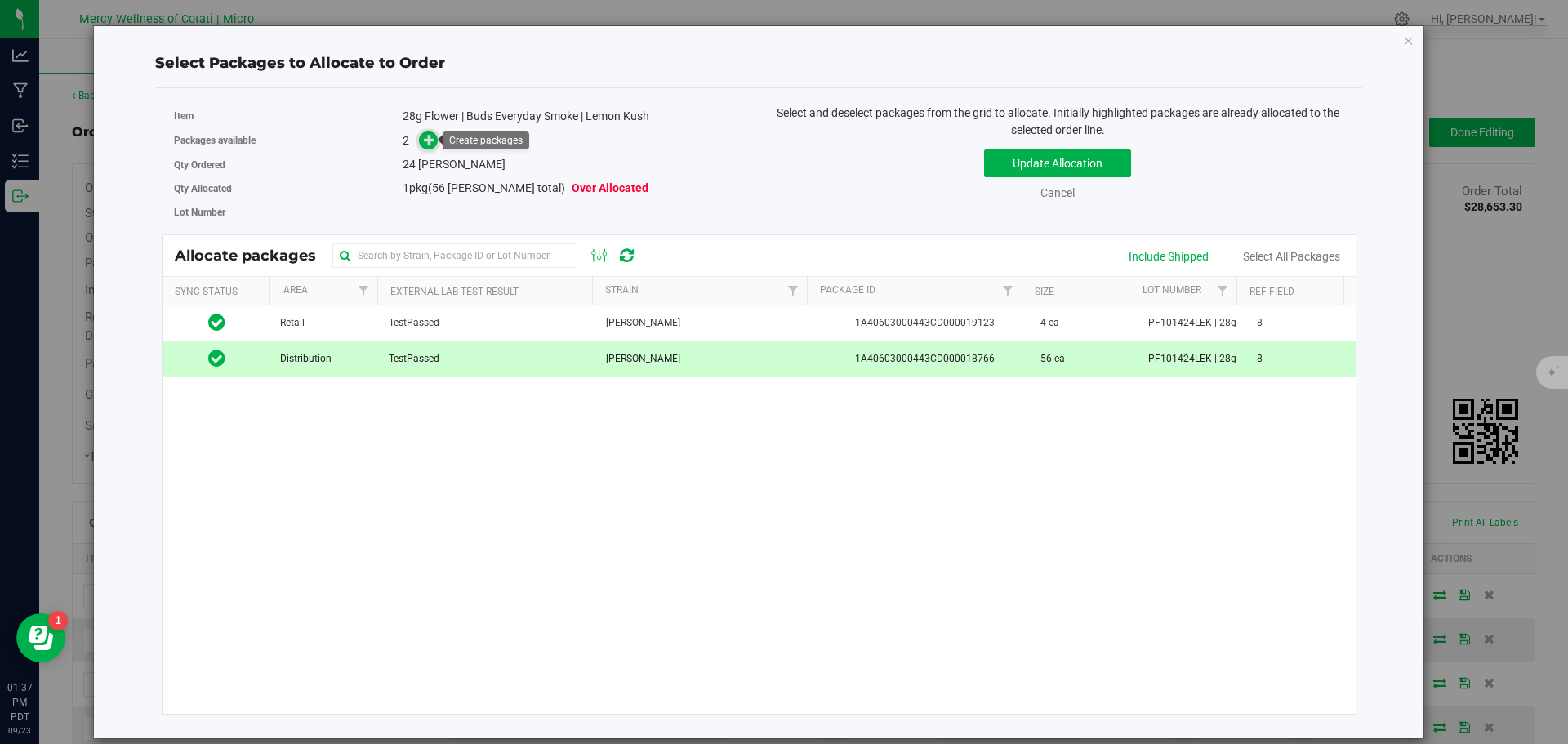
click at [426, 134] on icon at bounding box center [430, 140] width 12 height 12
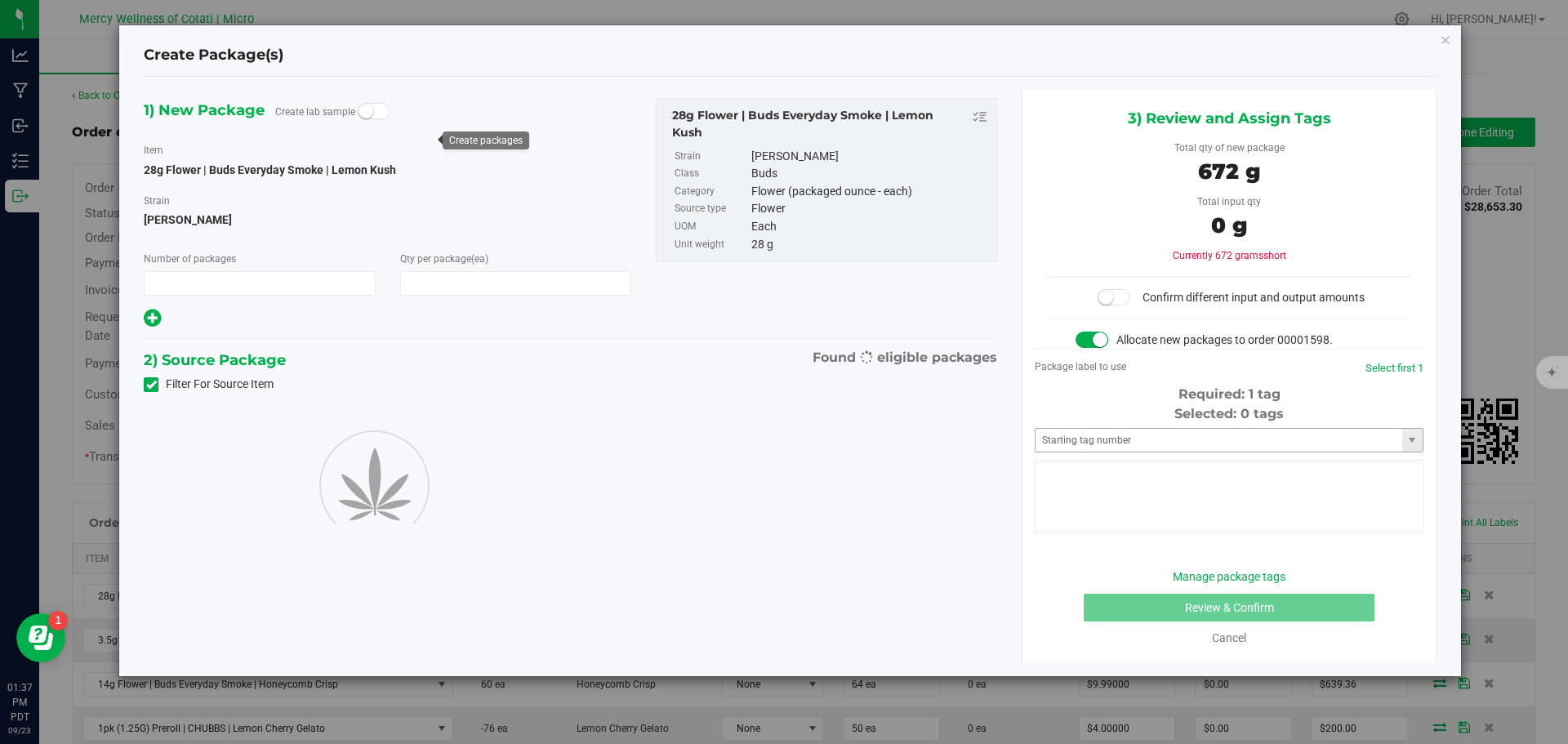
type input "1"
type input "24"
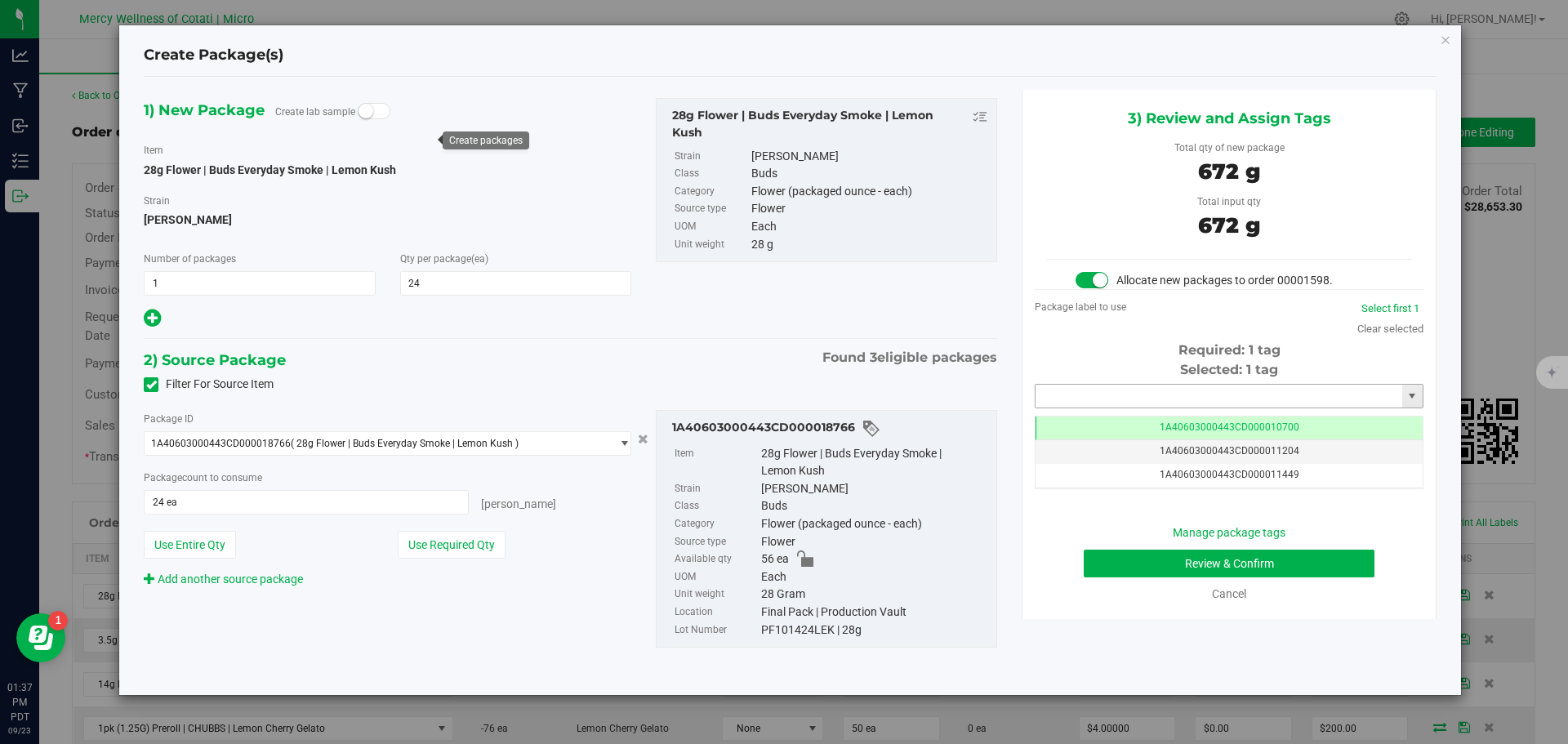
click at [1169, 399] on input "text" at bounding box center [1218, 396] width 366 height 22
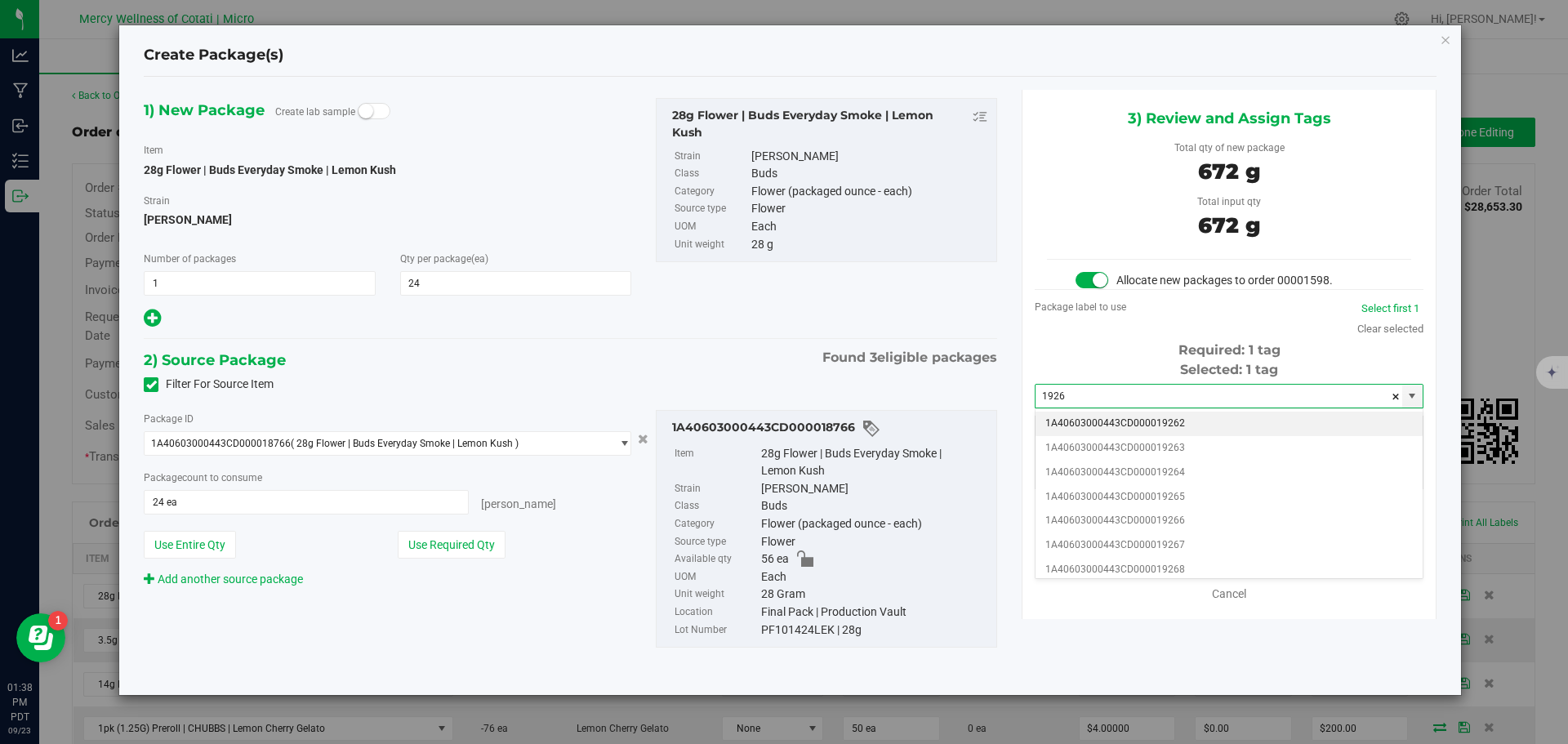
click at [1169, 427] on li "1A40603000443CD000019262" at bounding box center [1228, 423] width 387 height 24
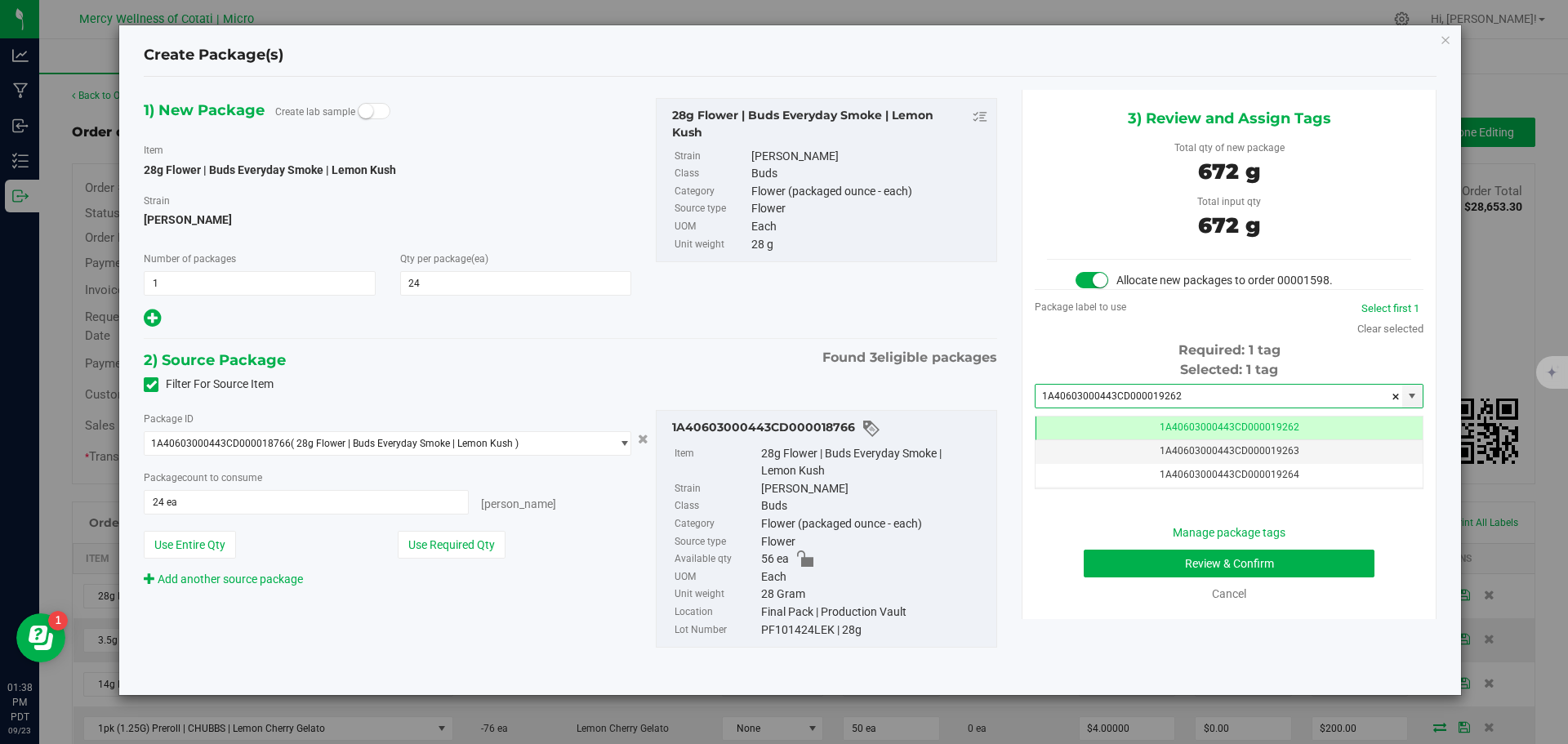
scroll to position [0, -1]
type input "1A40603000443CD000019262"
click at [1257, 564] on button "Review & Confirm" at bounding box center [1228, 563] width 291 height 27
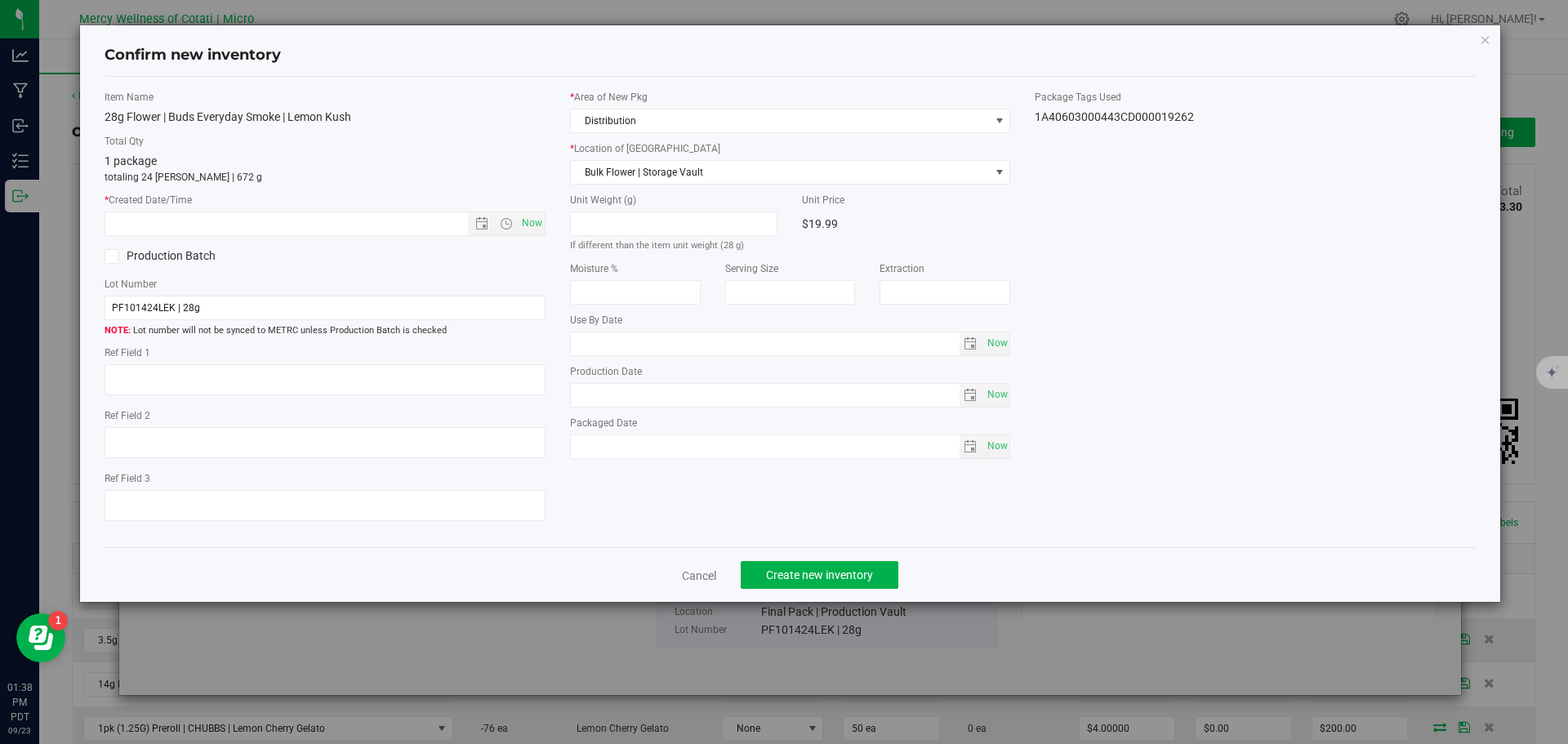
type textarea "8"
type input "2026-08-27"
click at [531, 224] on span "Now" at bounding box center [531, 223] width 27 height 23
type input "9/23/2025 1:38 PM"
click at [867, 569] on span "Create new inventory" at bounding box center [819, 575] width 107 height 13
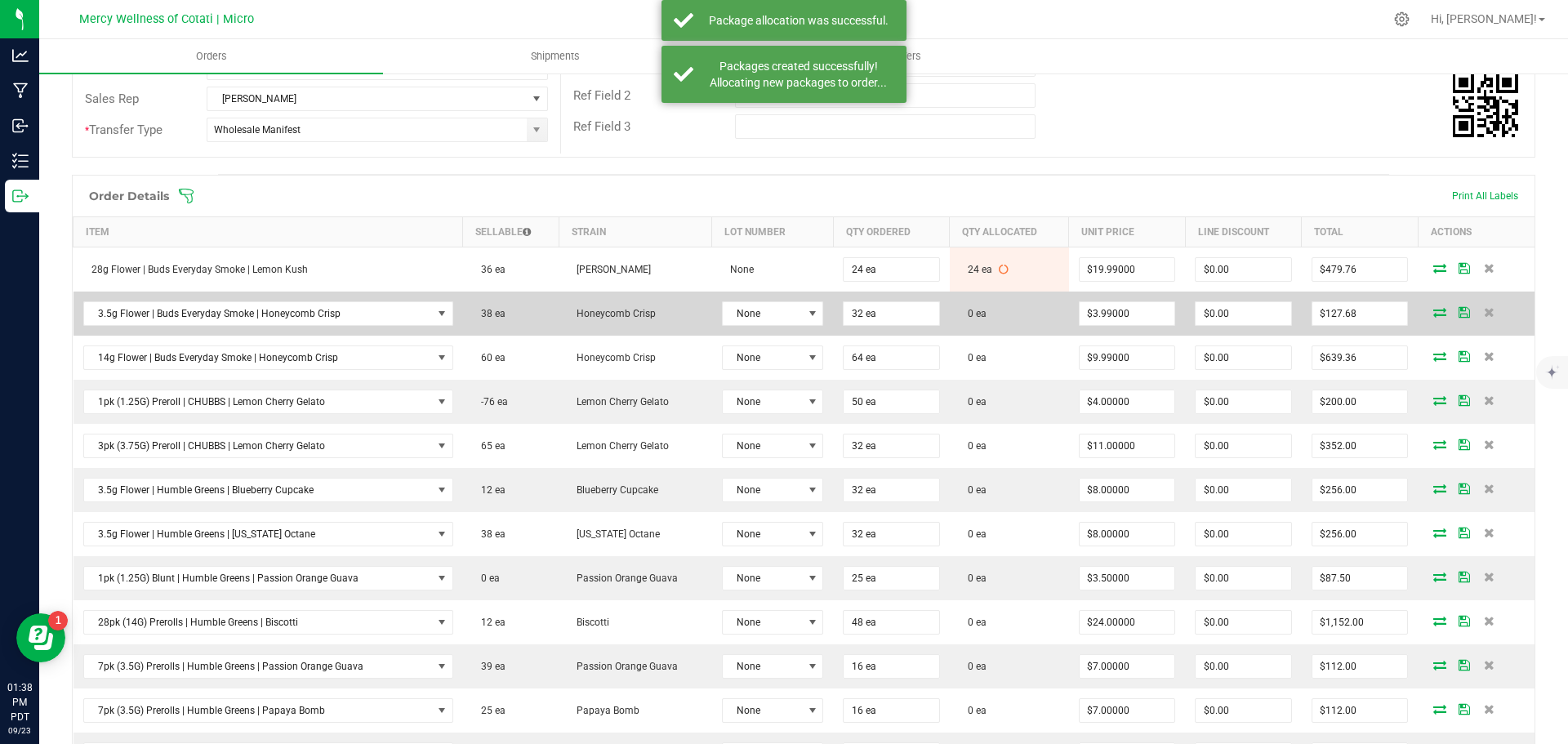
click at [1433, 315] on icon at bounding box center [1440, 312] width 13 height 10
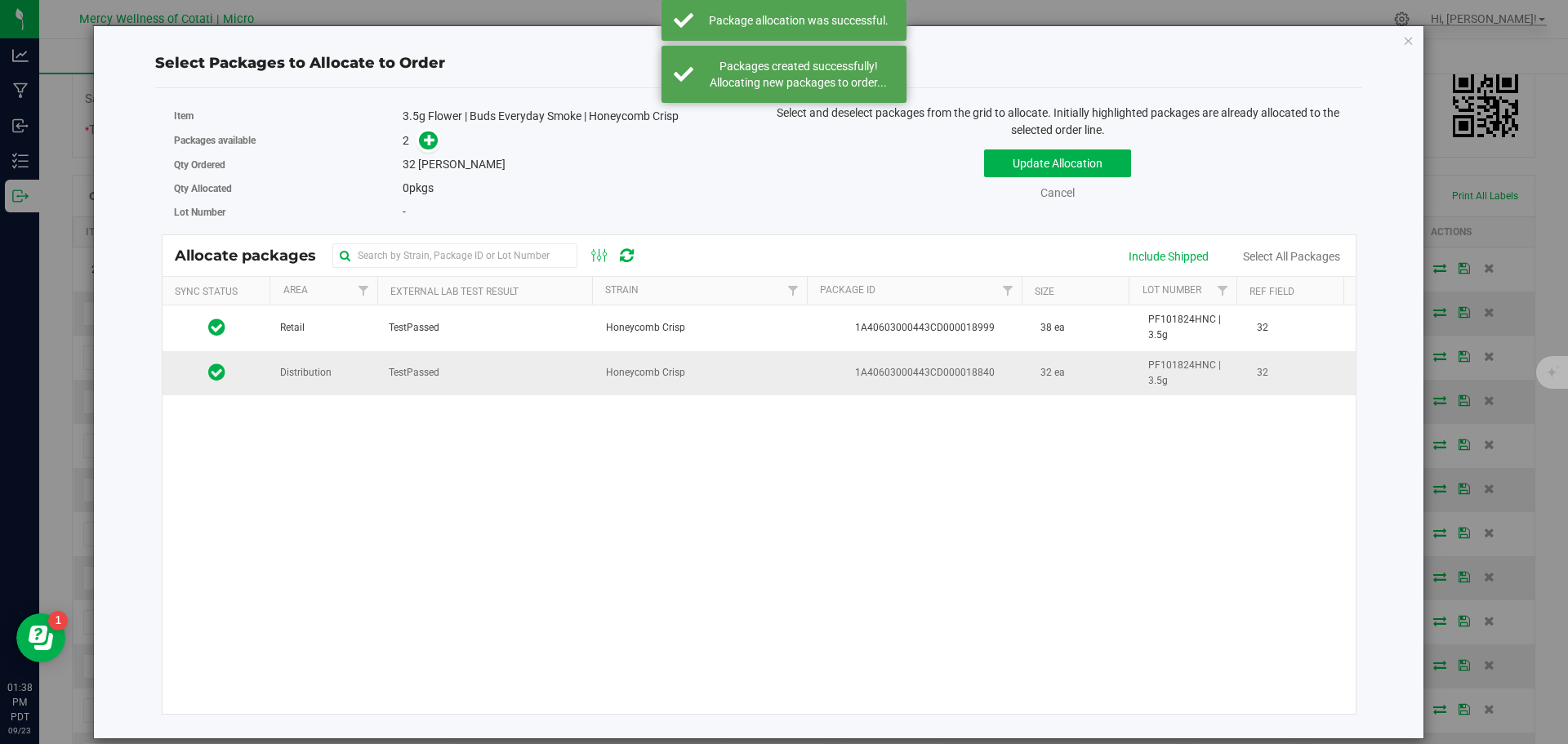
click at [298, 377] on span "Distribution" at bounding box center [306, 372] width 52 height 16
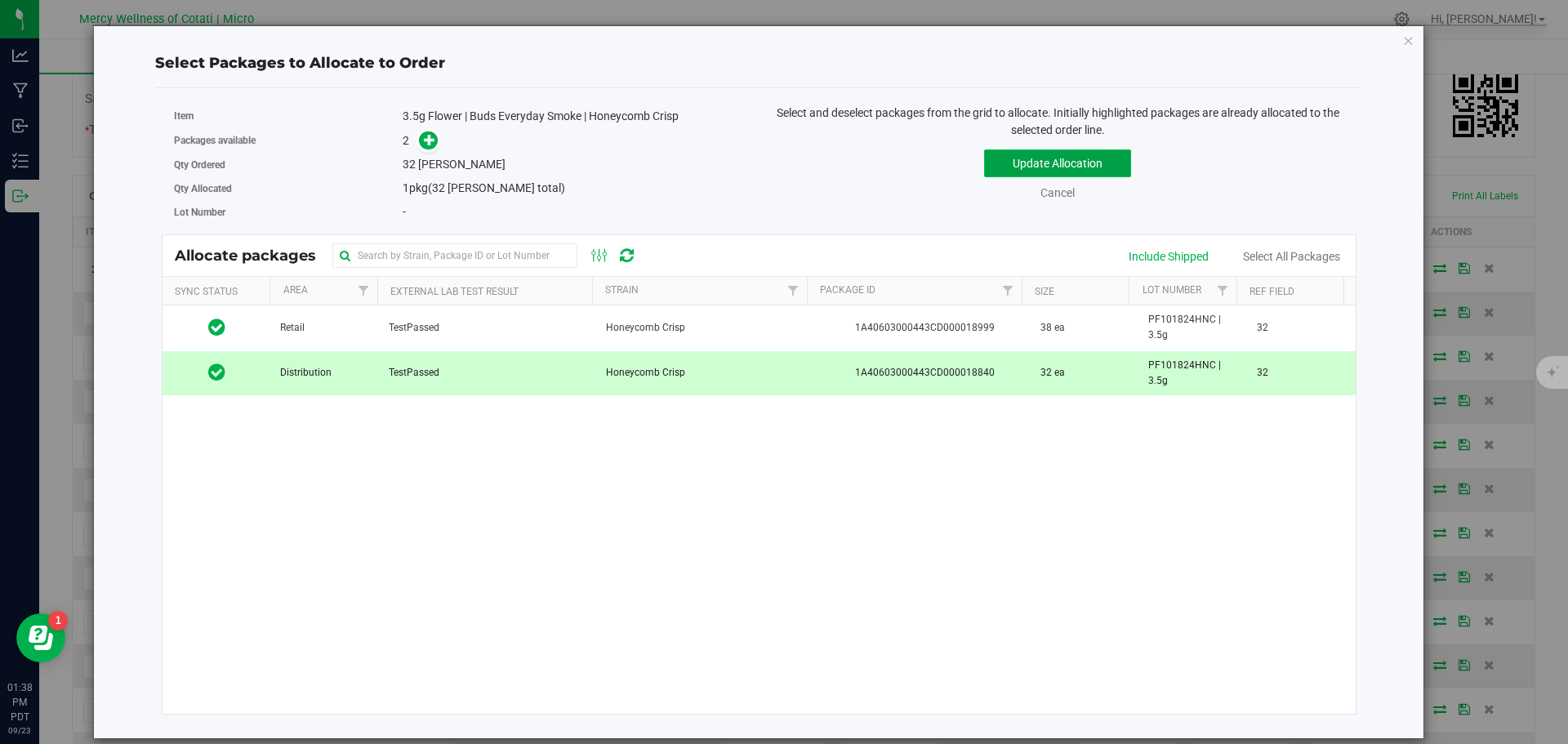
click at [1058, 163] on button "Update Allocation" at bounding box center [1057, 162] width 147 height 27
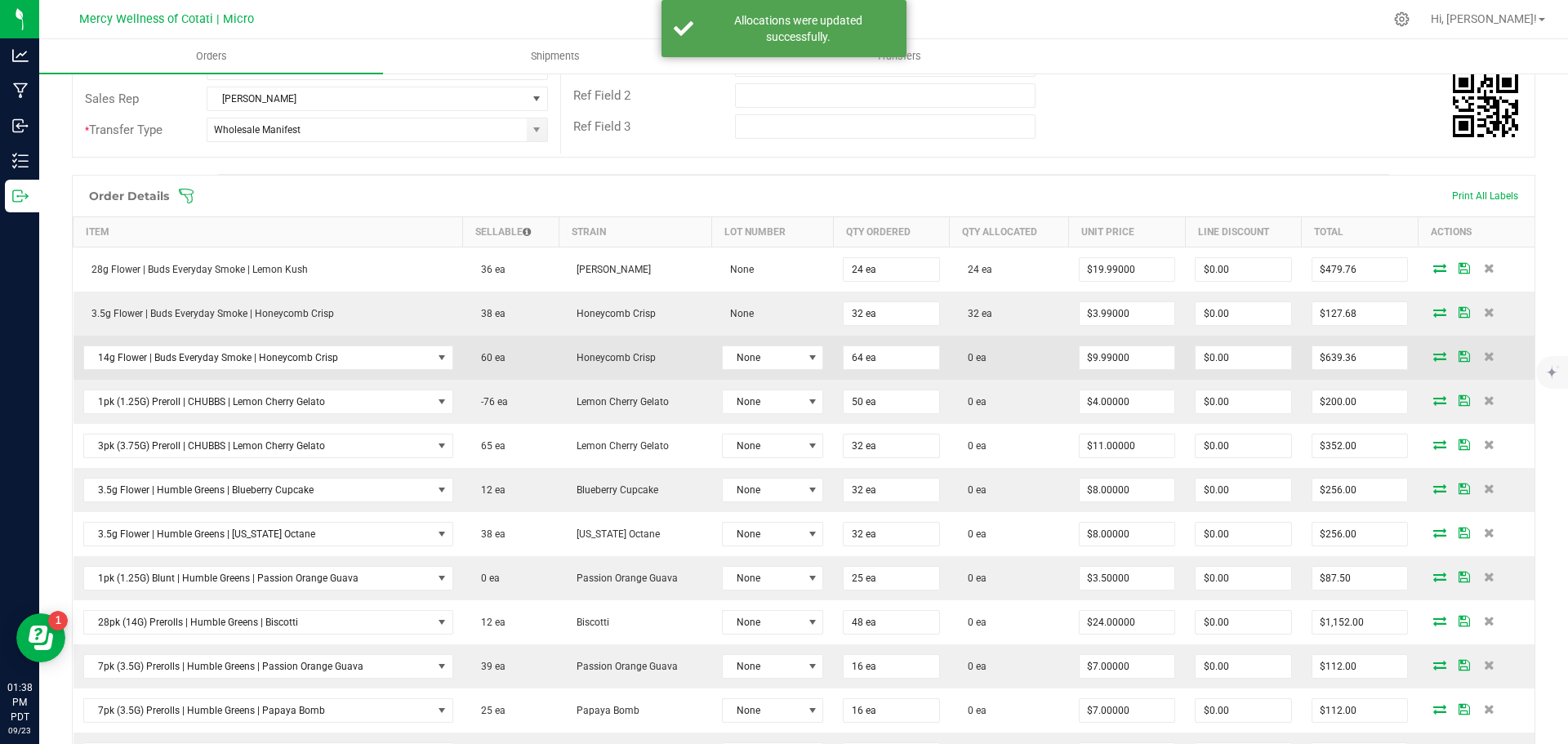
click at [1433, 355] on icon at bounding box center [1440, 357] width 13 height 10
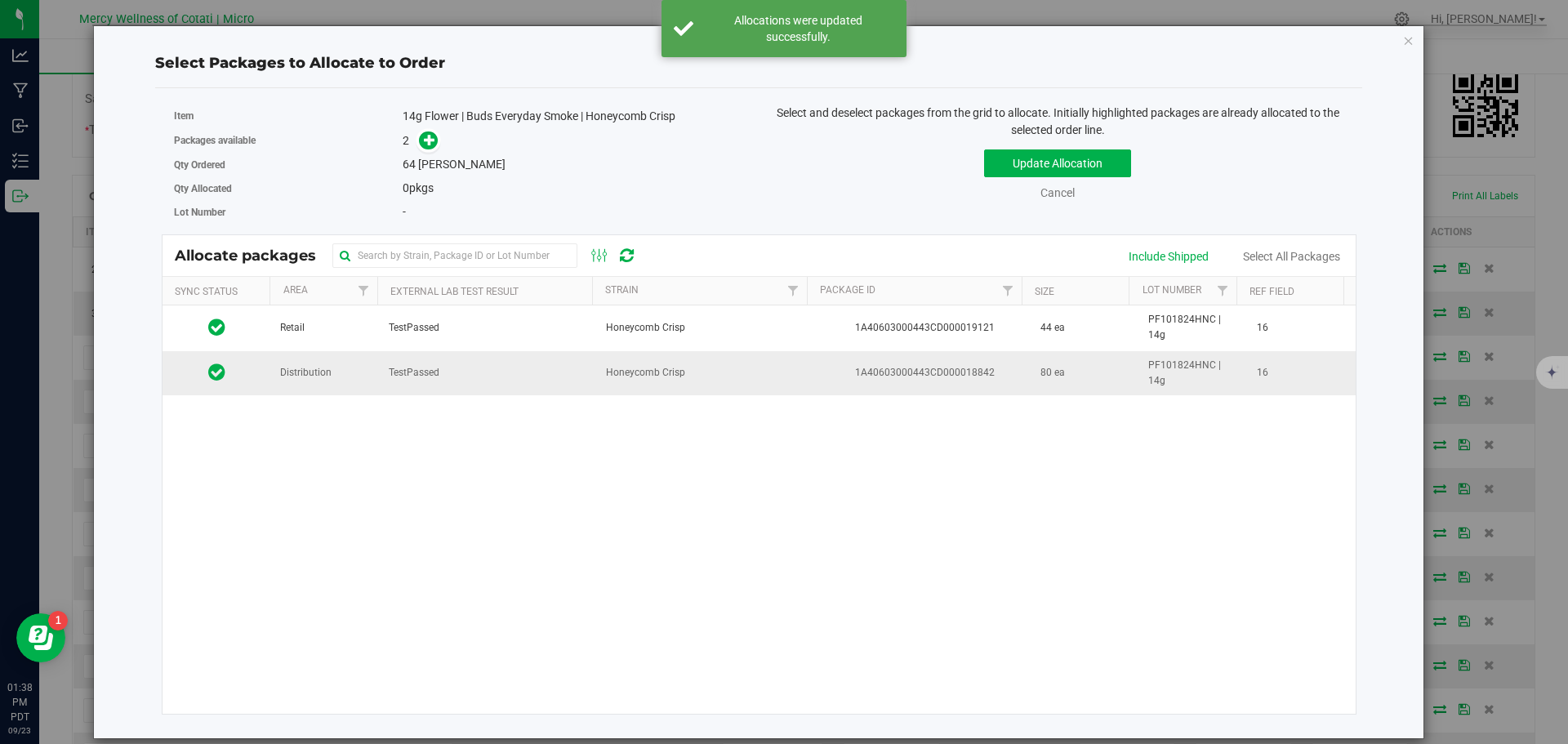
click at [365, 390] on td "Distribution" at bounding box center [325, 373] width 108 height 44
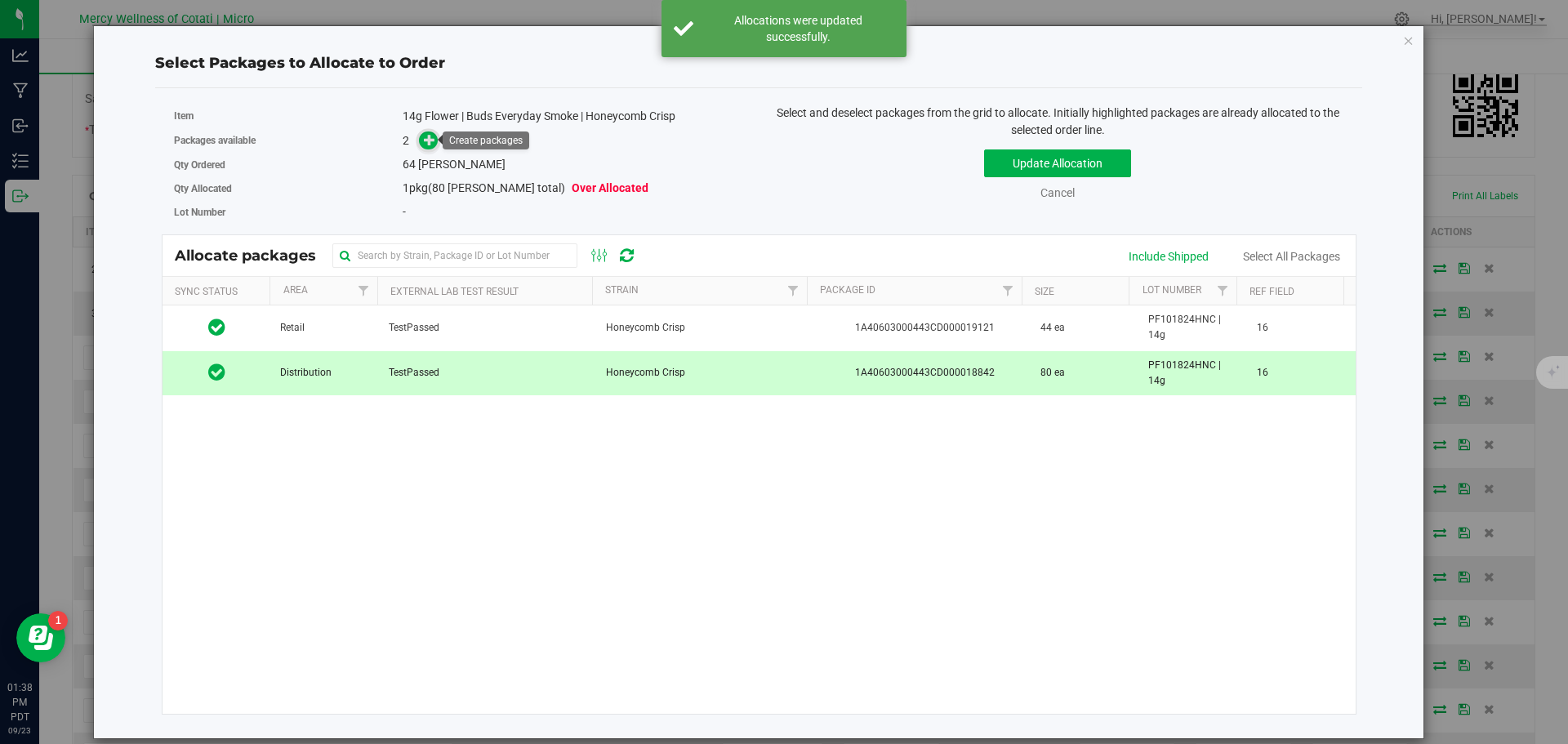
click at [428, 135] on icon at bounding box center [430, 140] width 12 height 12
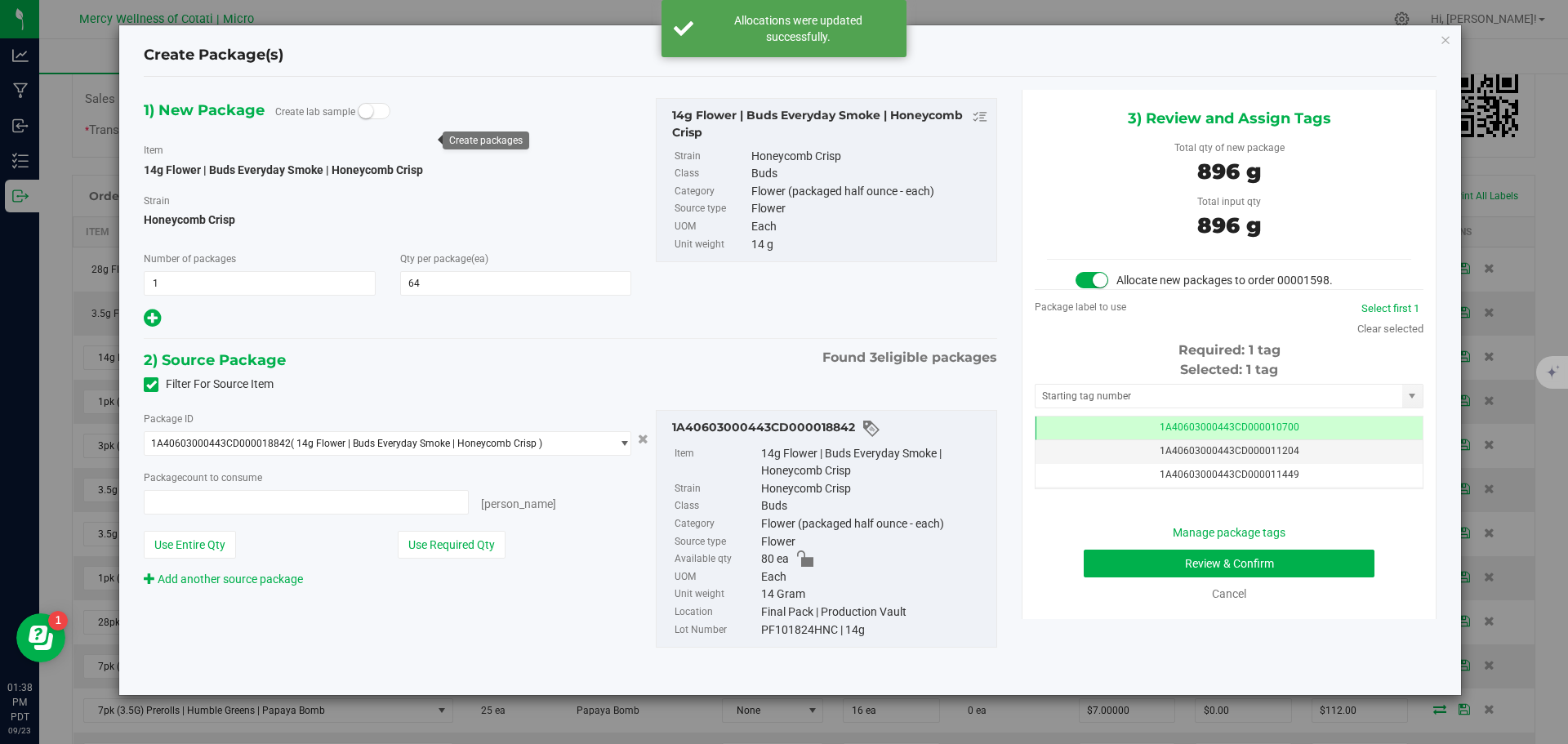
type input "64 ea"
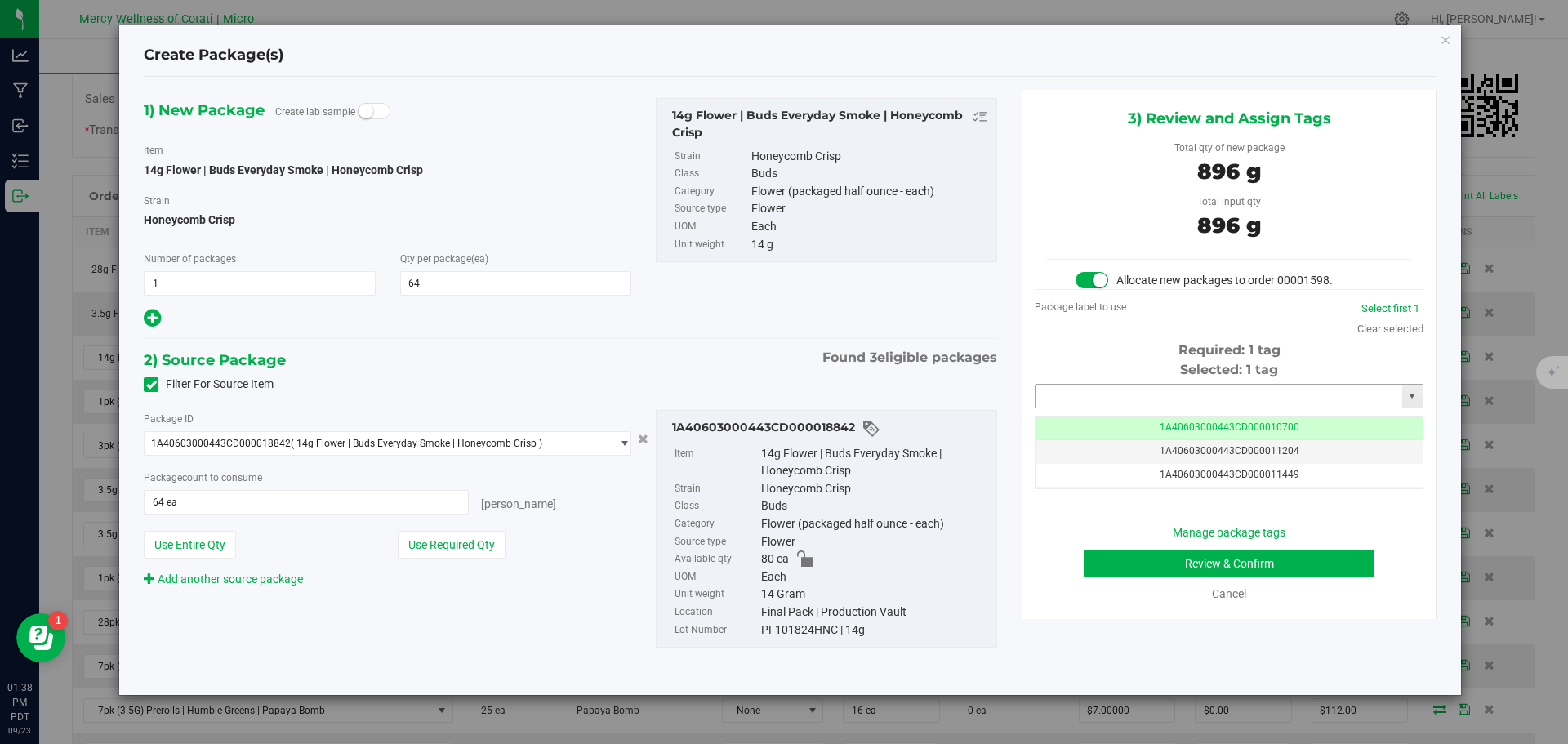
click at [1078, 400] on input "text" at bounding box center [1218, 396] width 366 height 22
click at [1079, 414] on li "1A40603000443CD000019263" at bounding box center [1228, 423] width 387 height 24
type input "1A40603000443CD000019263"
click at [1257, 557] on button "Review & Confirm" at bounding box center [1228, 563] width 291 height 27
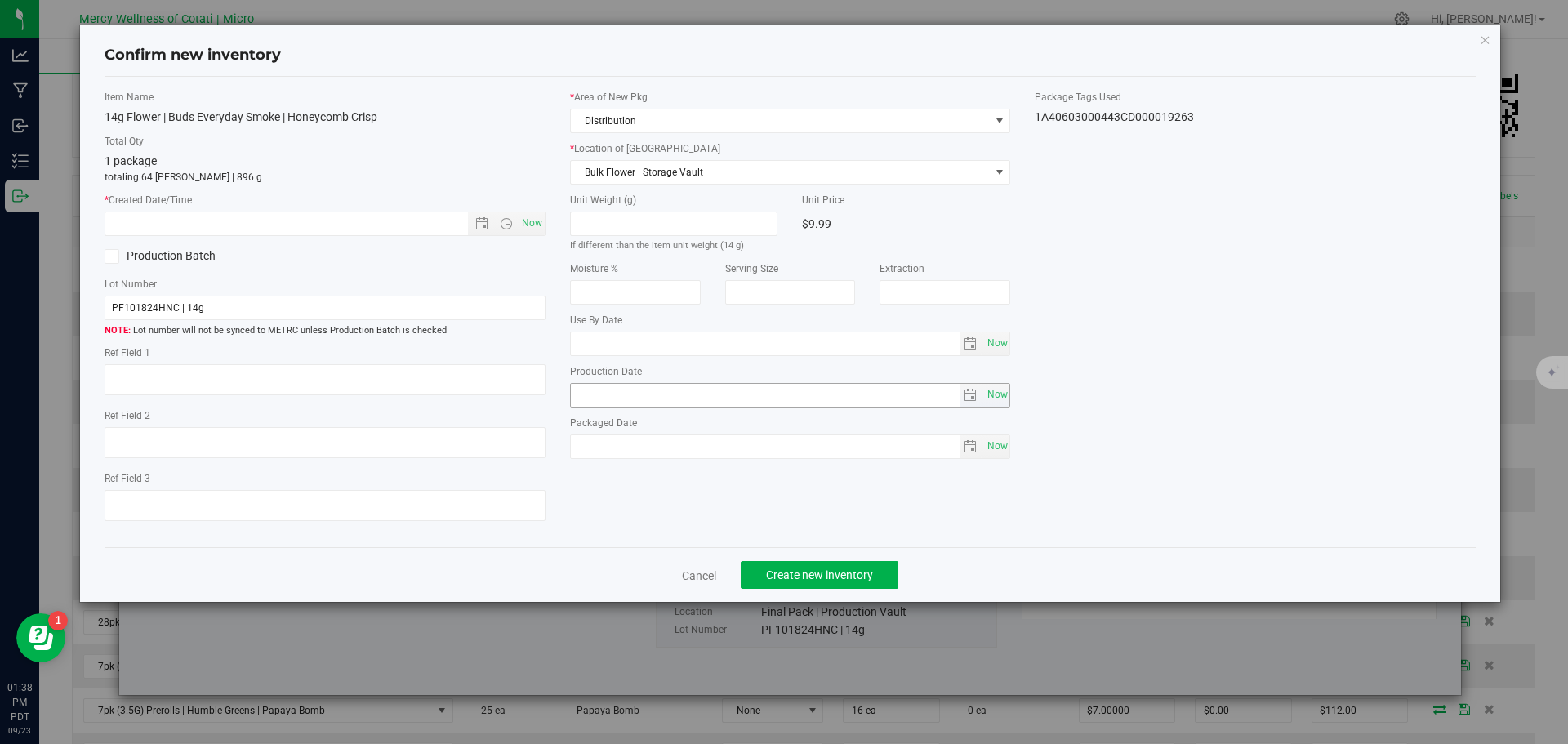
type textarea "16"
type input "2026-08-27"
click at [533, 222] on span "Now" at bounding box center [531, 223] width 27 height 23
type input "9/23/2025 1:38 PM"
click at [788, 572] on span "Create new inventory" at bounding box center [819, 575] width 107 height 13
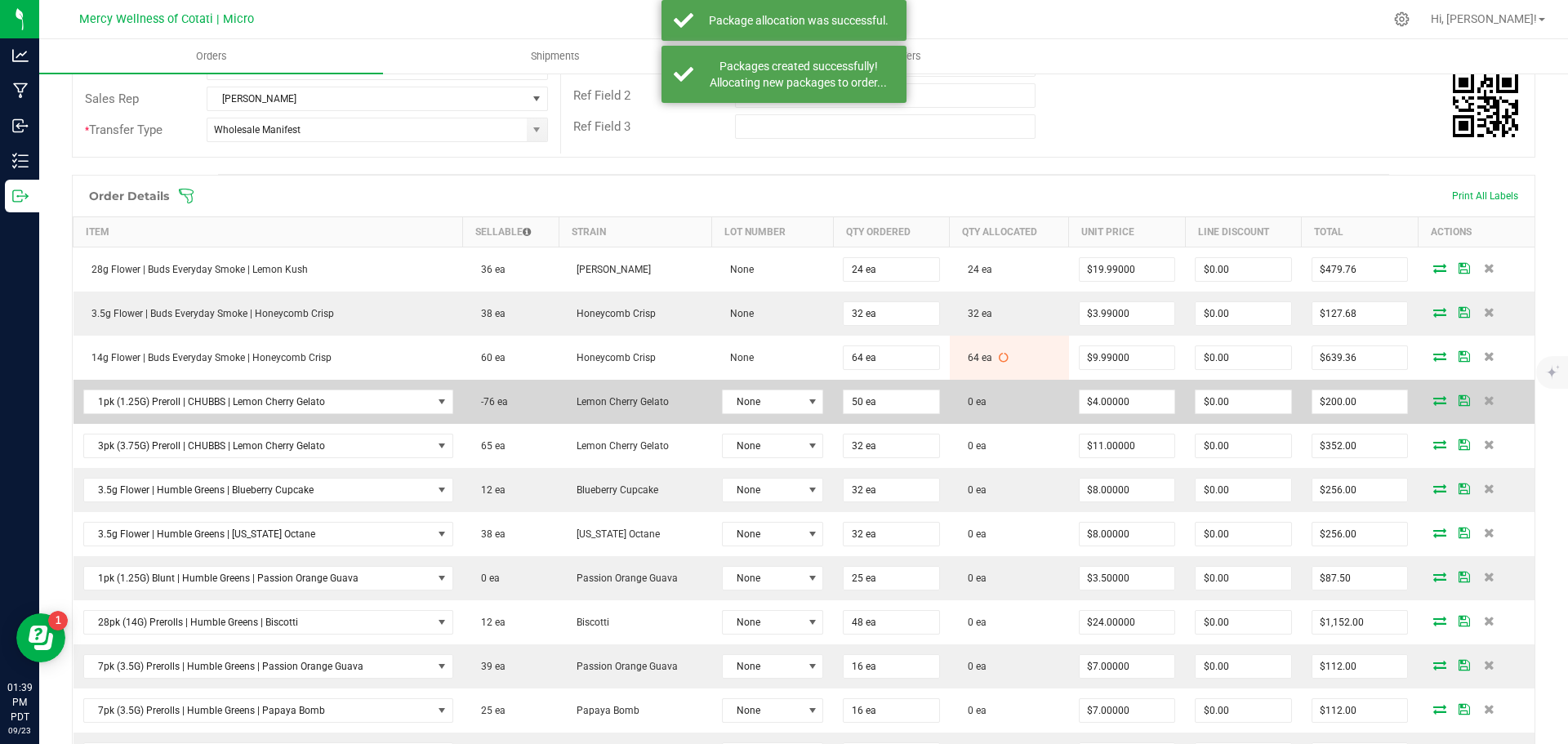
click at [1433, 400] on icon at bounding box center [1440, 401] width 13 height 10
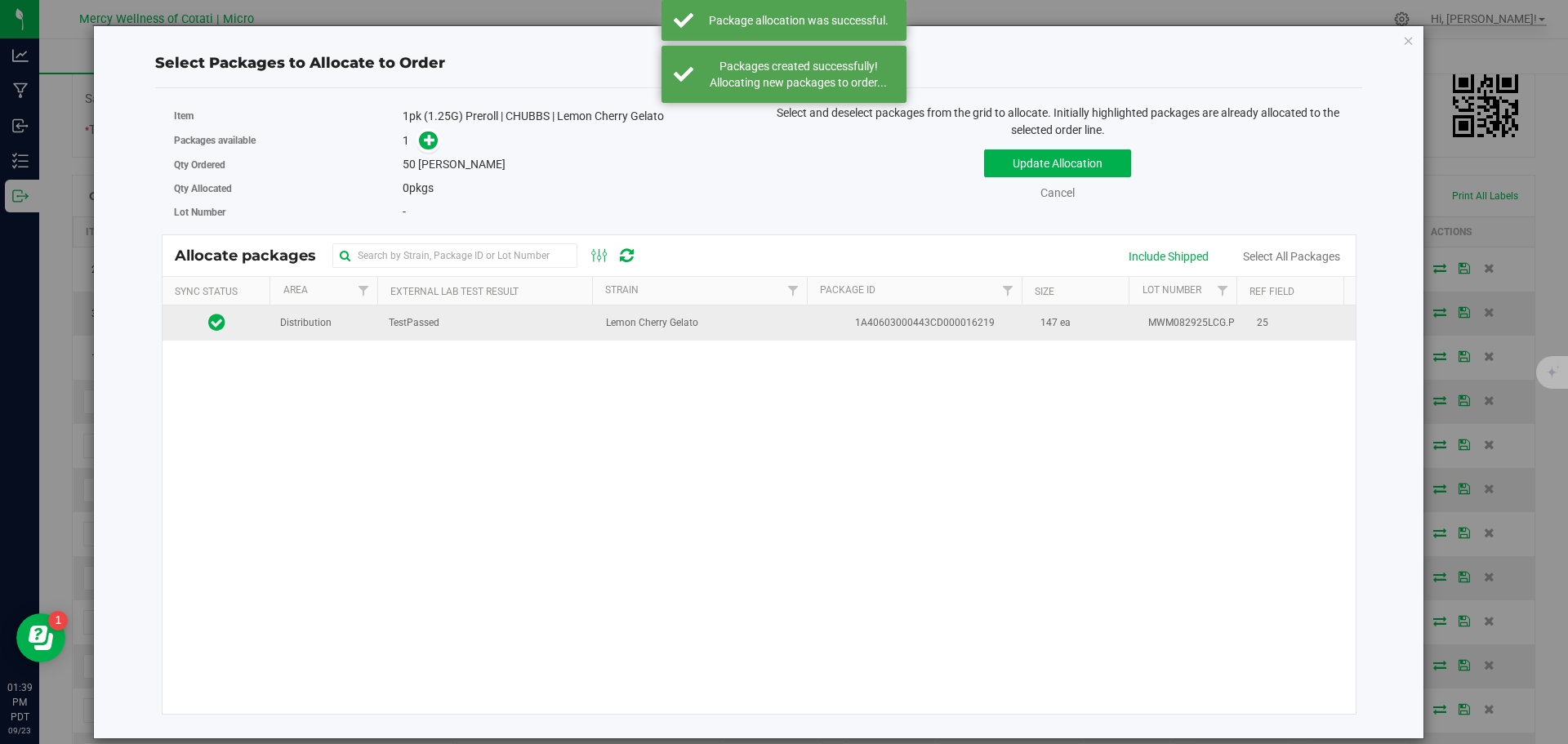
click at [320, 322] on span "Distribution" at bounding box center [306, 322] width 52 height 16
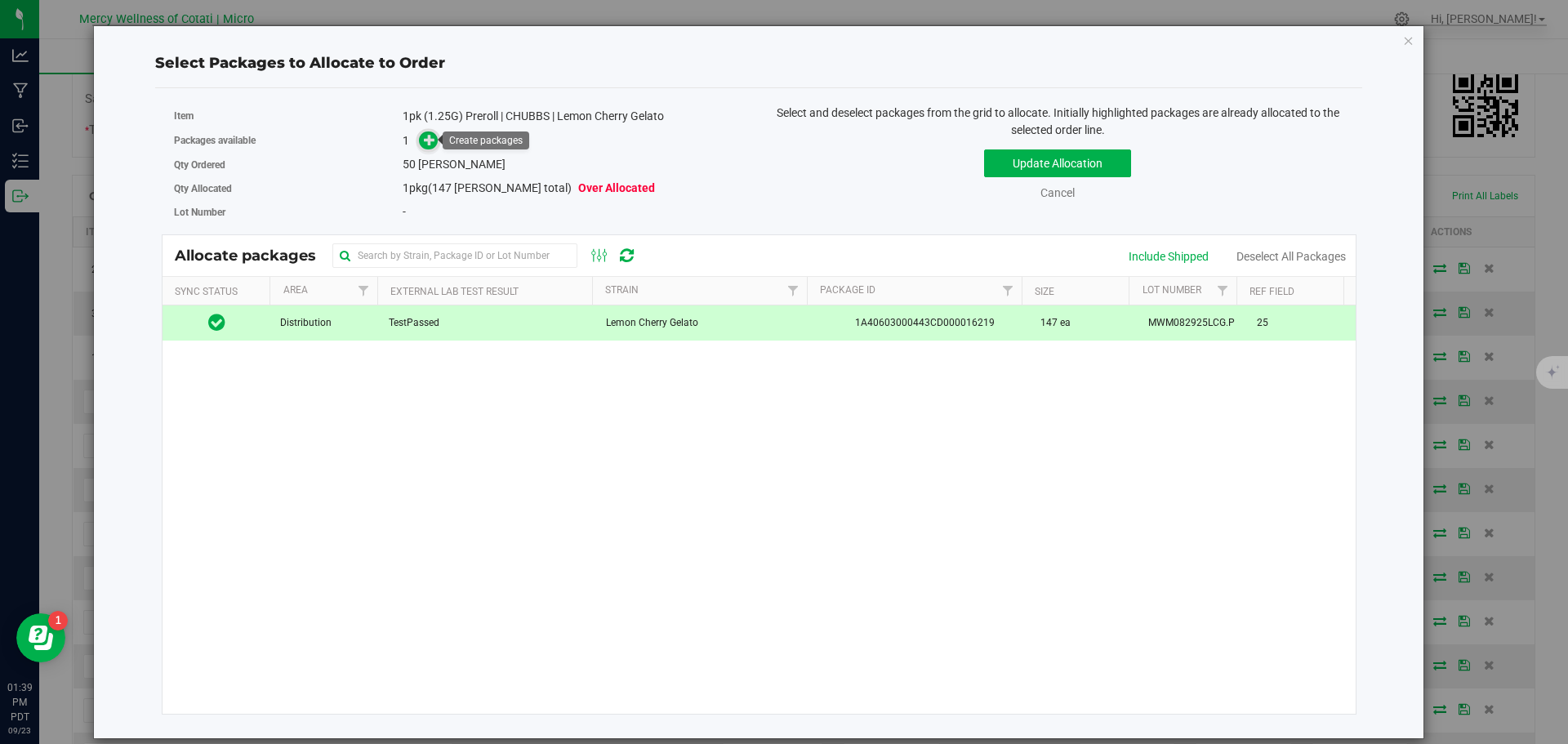
click at [438, 142] on span at bounding box center [428, 141] width 19 height 19
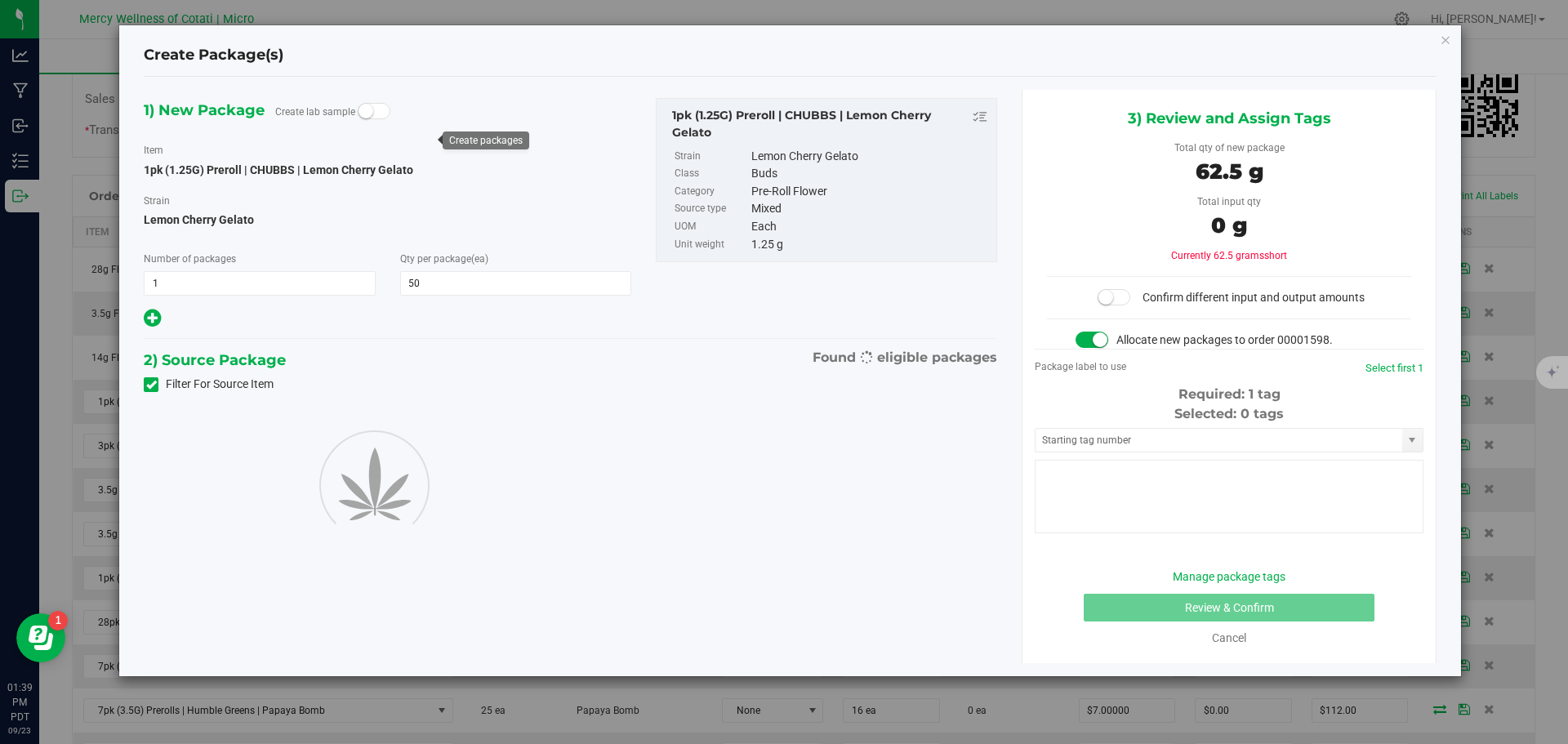
type input "50"
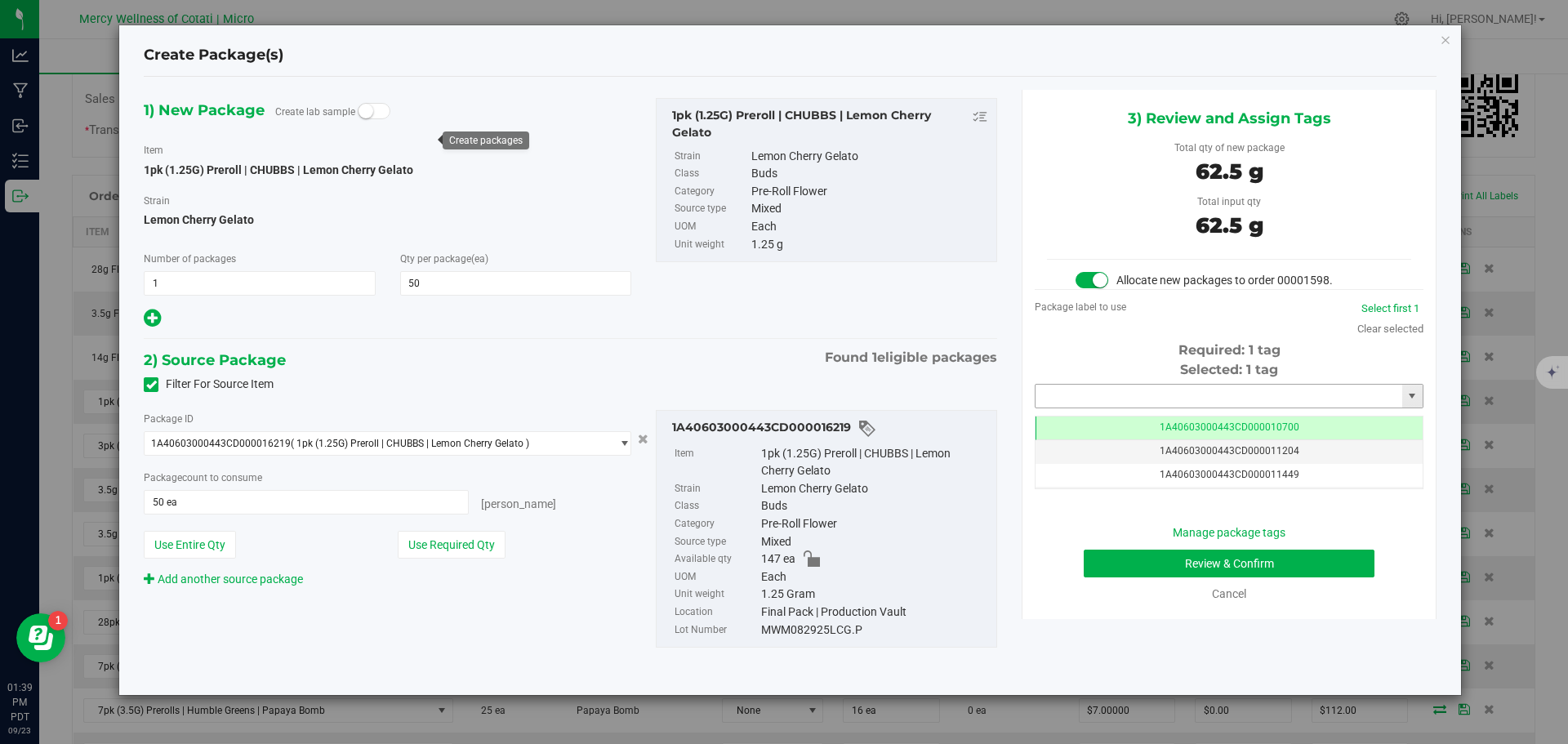
click at [1170, 402] on input "text" at bounding box center [1218, 396] width 366 height 22
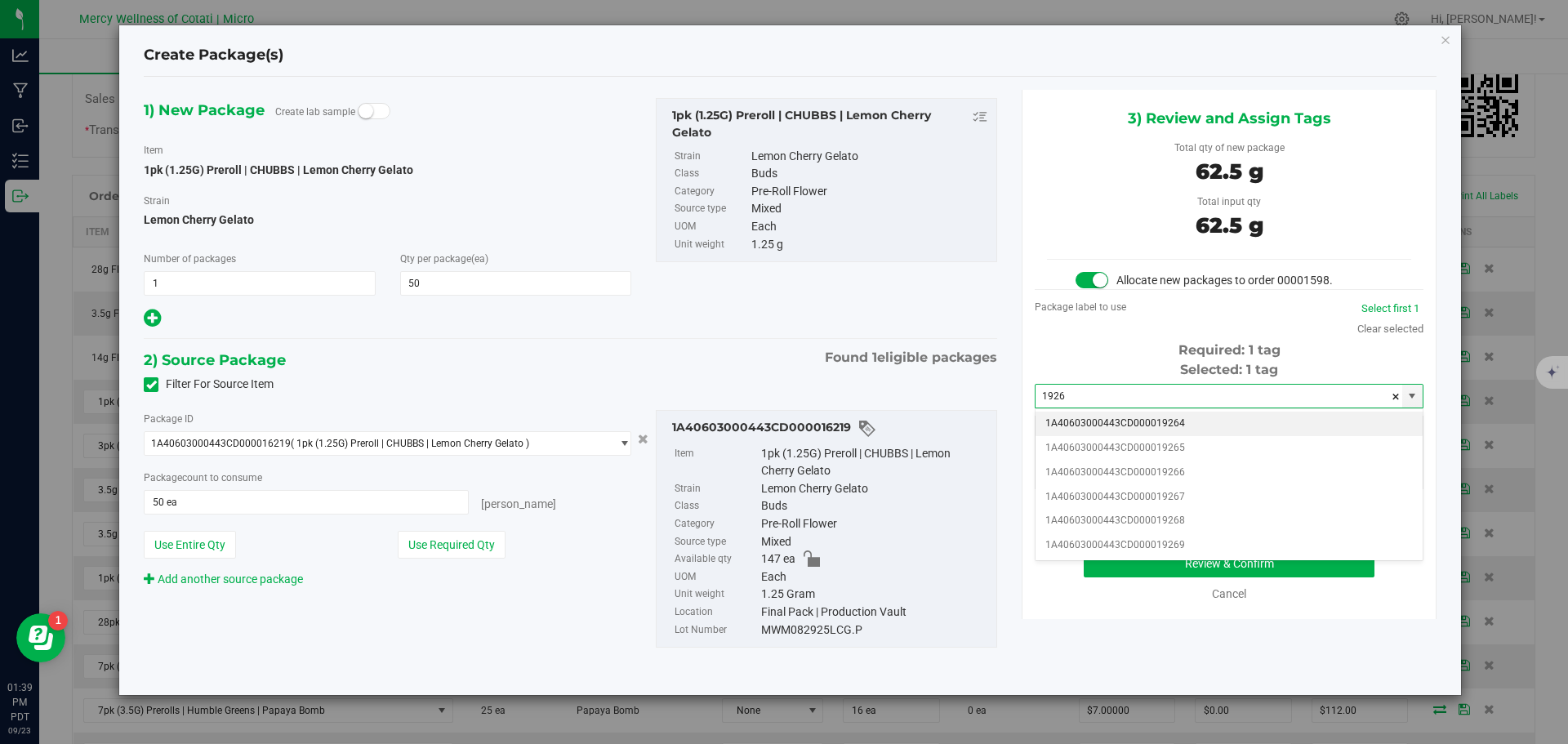
click at [1165, 426] on li "1A40603000443CD000019264" at bounding box center [1228, 423] width 387 height 24
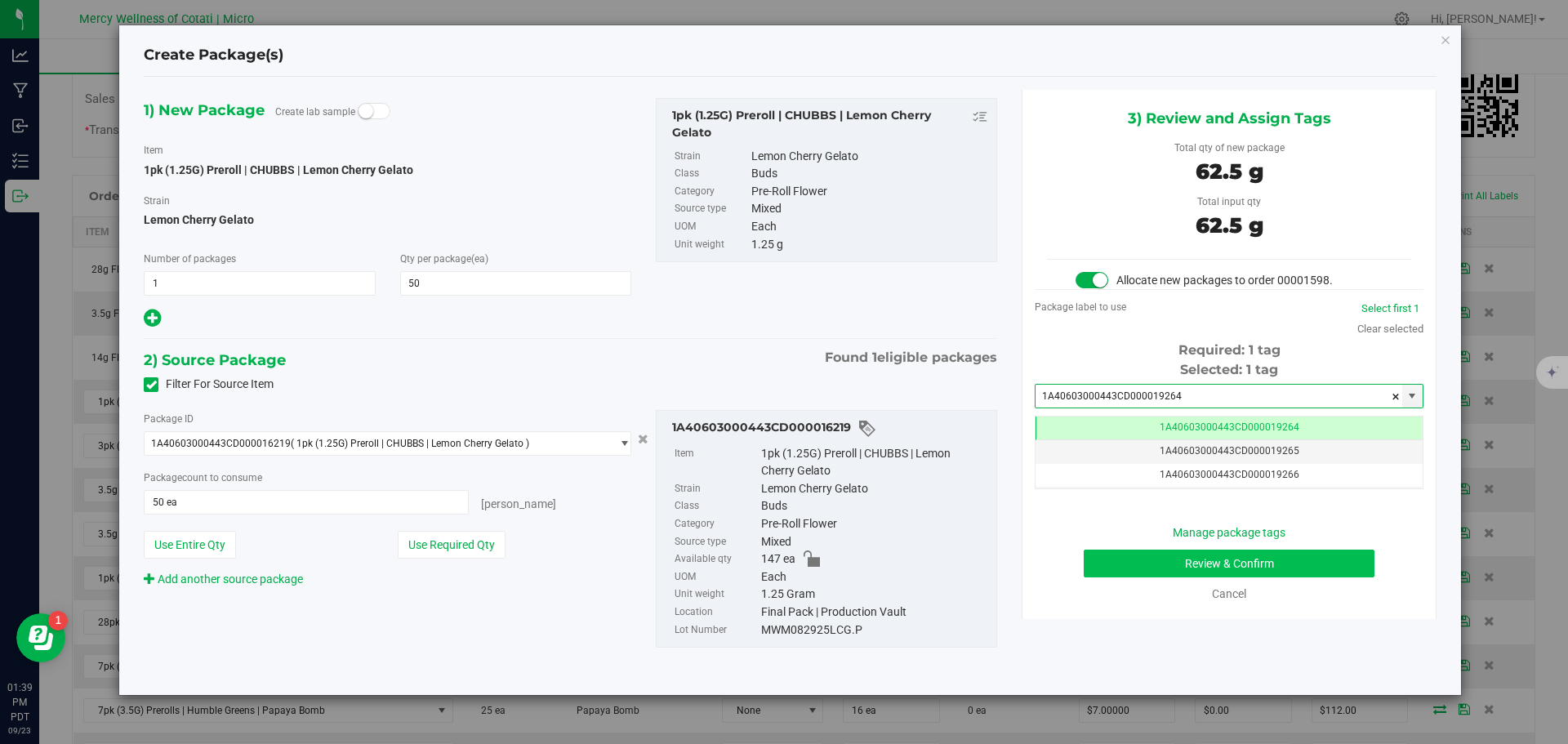
type input "1A40603000443CD000019264"
click at [1242, 559] on button "Review & Confirm" at bounding box center [1228, 563] width 291 height 27
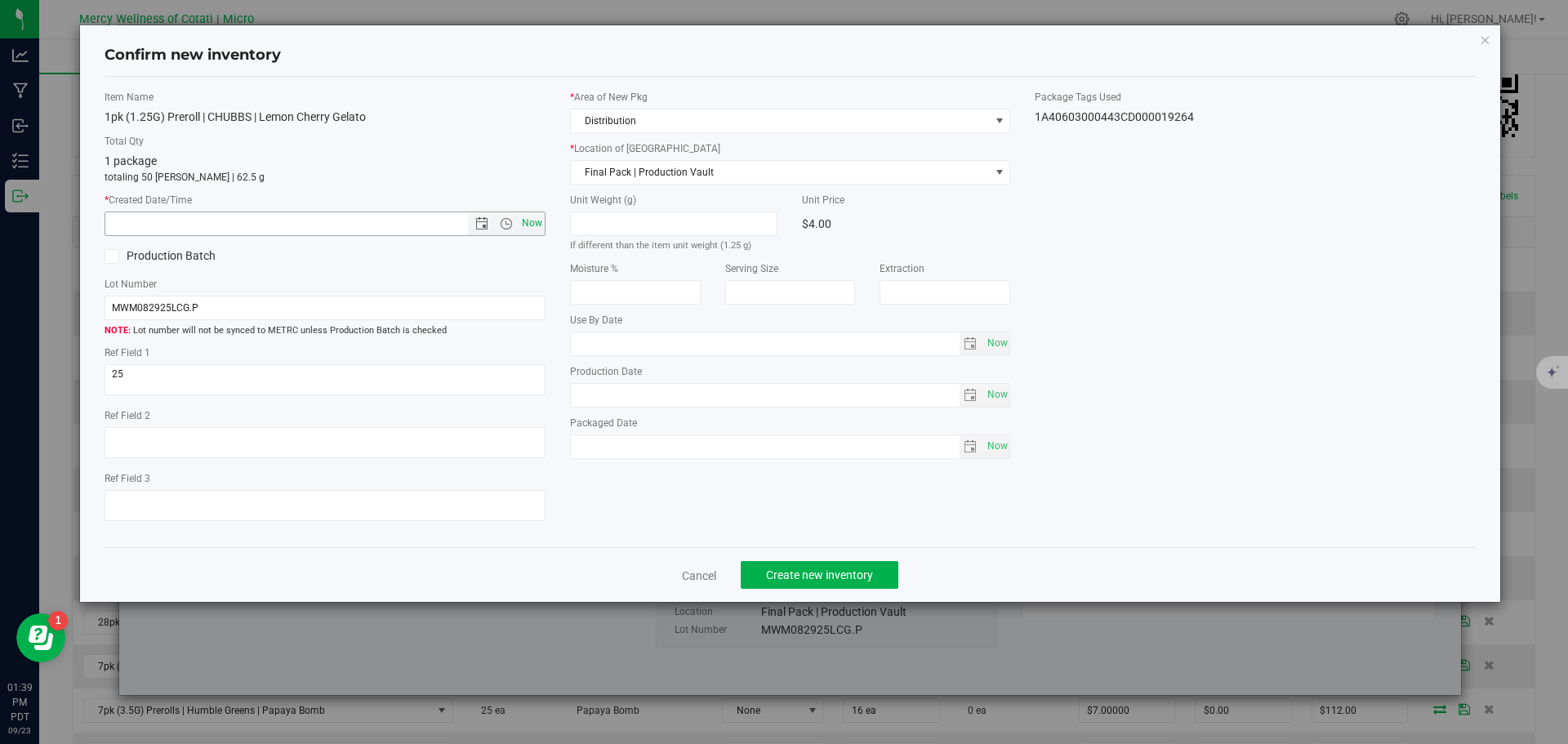
click at [532, 216] on span "Now" at bounding box center [531, 223] width 27 height 23
type input "9/23/2025 1:39 PM"
click at [829, 582] on span "Create new inventory" at bounding box center [819, 575] width 107 height 13
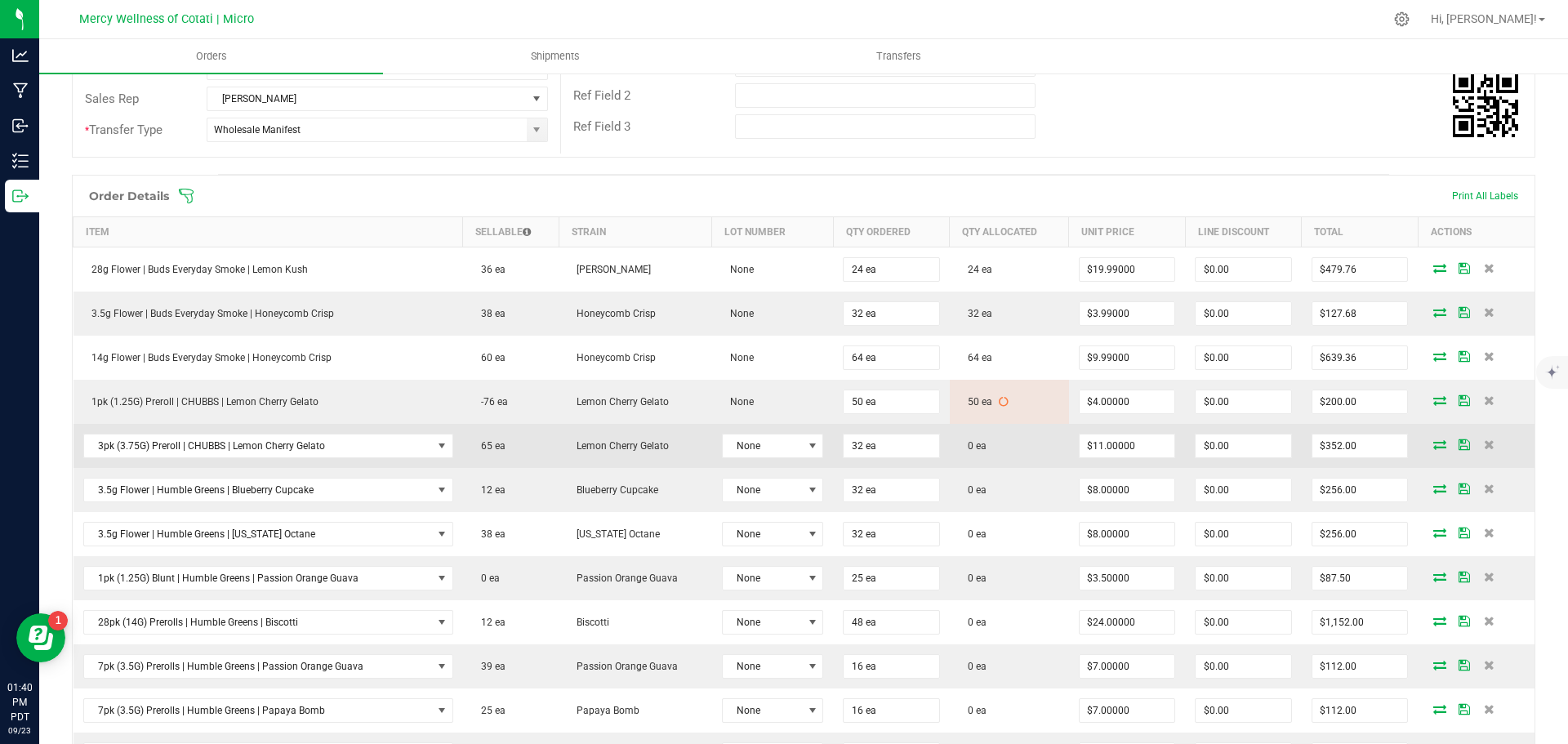
click at [1433, 440] on icon at bounding box center [1440, 444] width 13 height 10
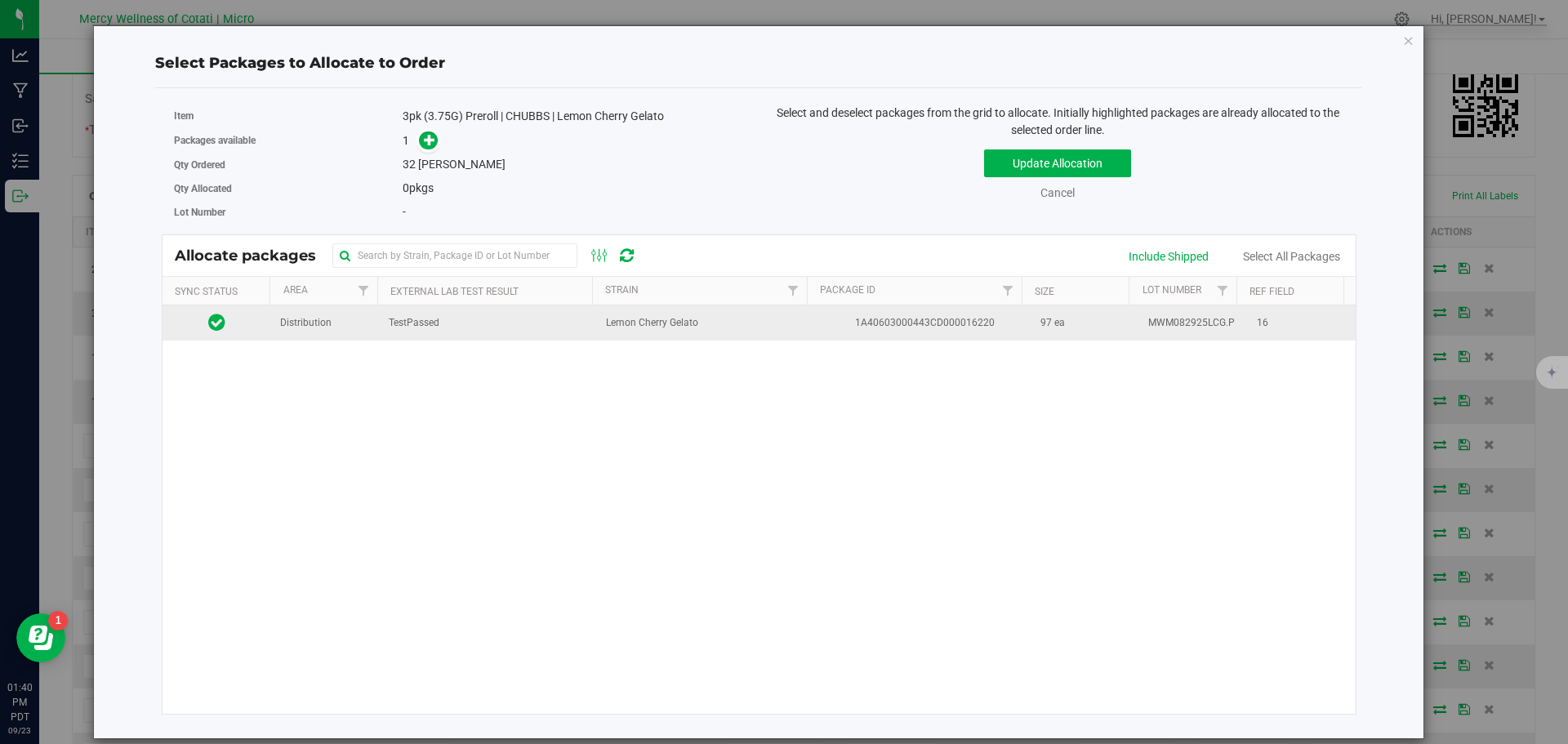
click at [319, 321] on span "Distribution" at bounding box center [306, 322] width 52 height 16
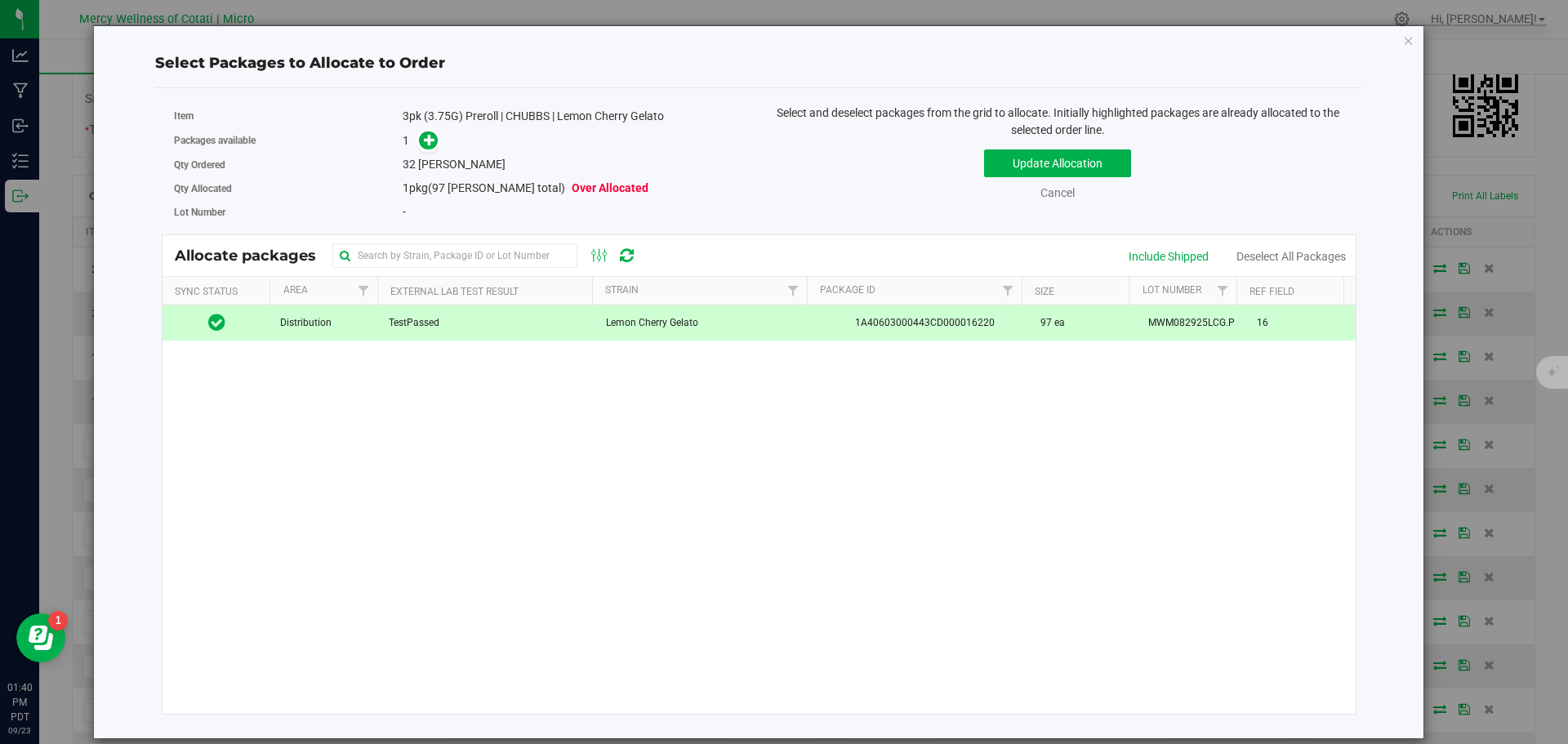
click at [418, 132] on span at bounding box center [424, 141] width 26 height 19
click at [426, 139] on icon at bounding box center [430, 140] width 12 height 12
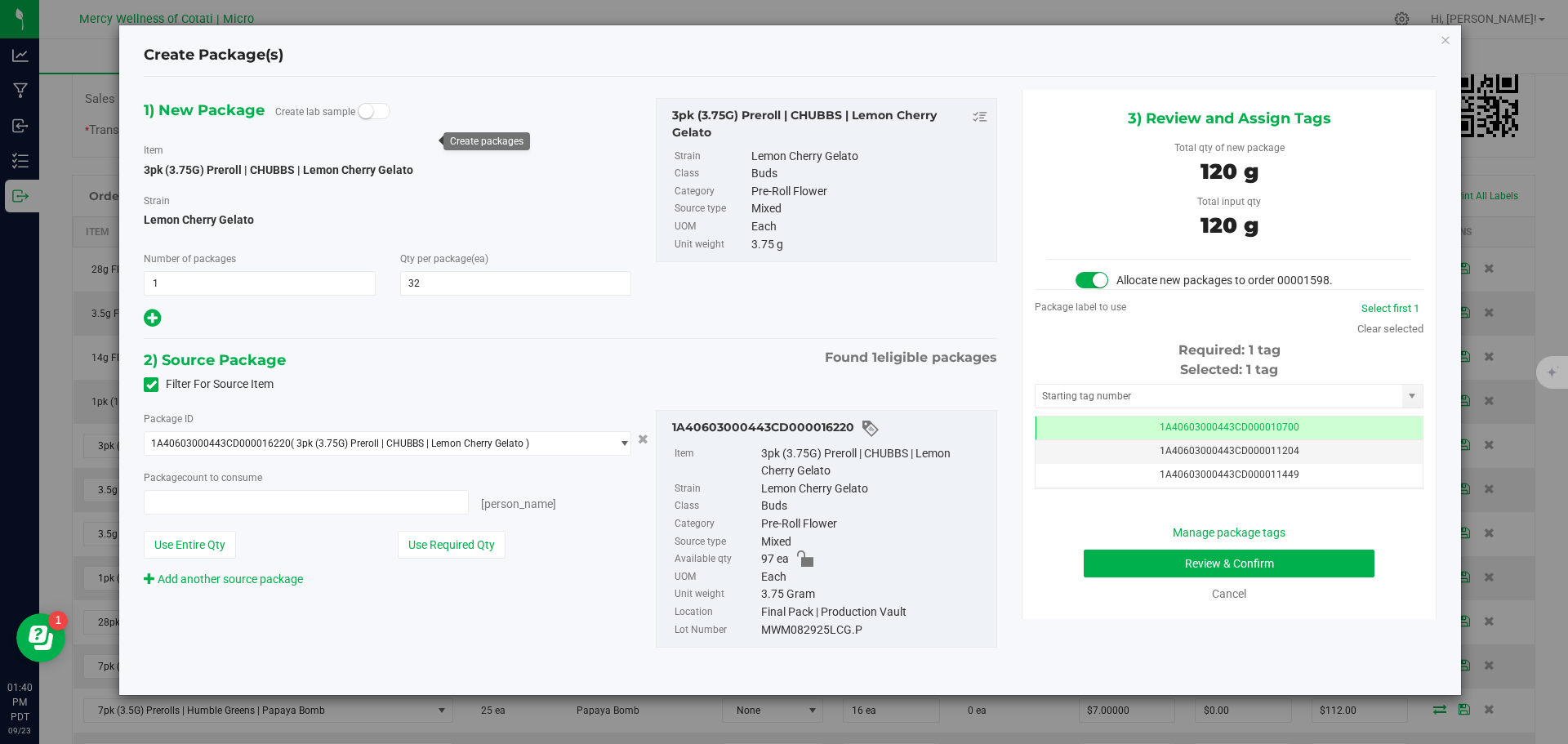
type input "32 ea"
click at [1081, 399] on input "text" at bounding box center [1218, 396] width 366 height 22
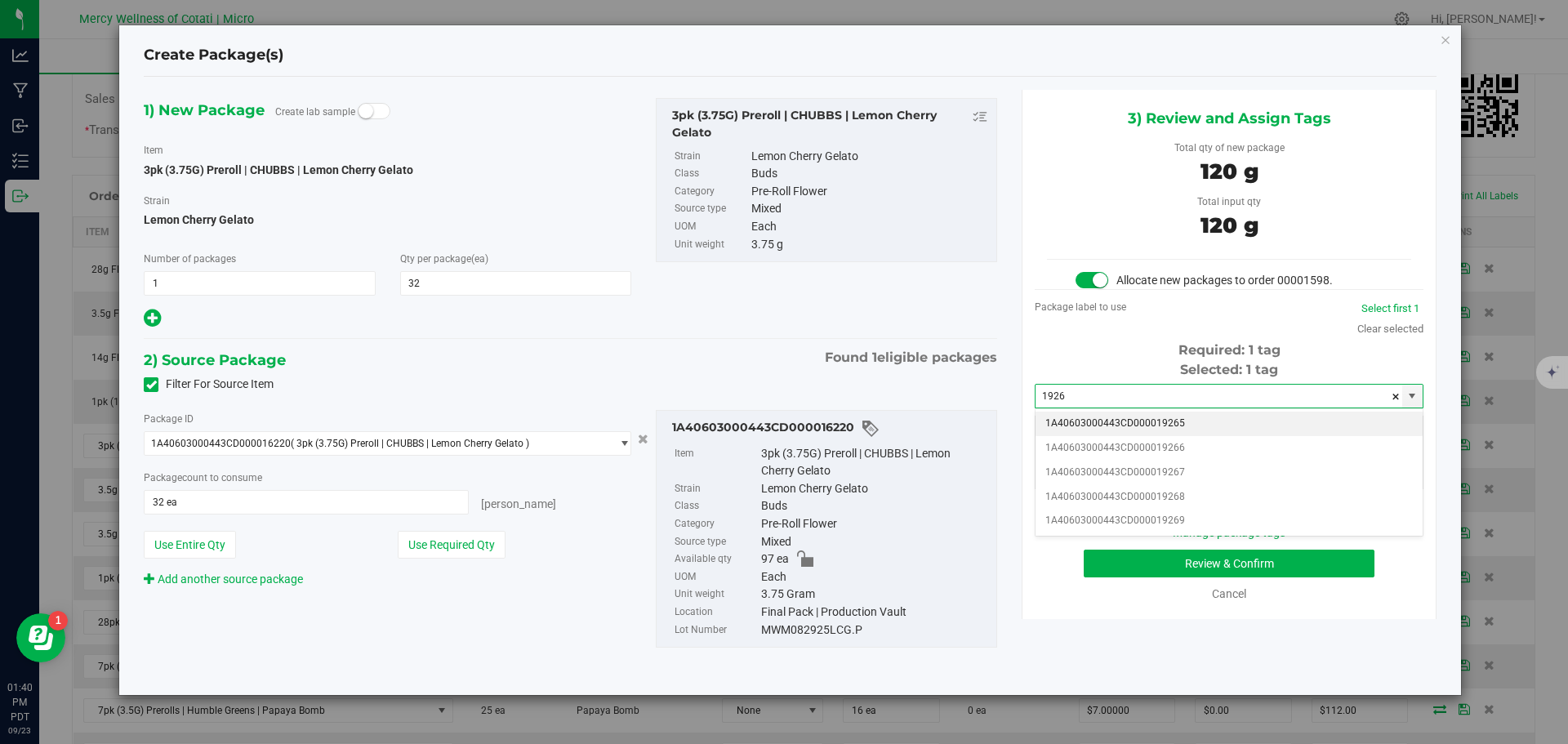
click at [1115, 420] on li "1A40603000443CD000019265" at bounding box center [1228, 423] width 387 height 24
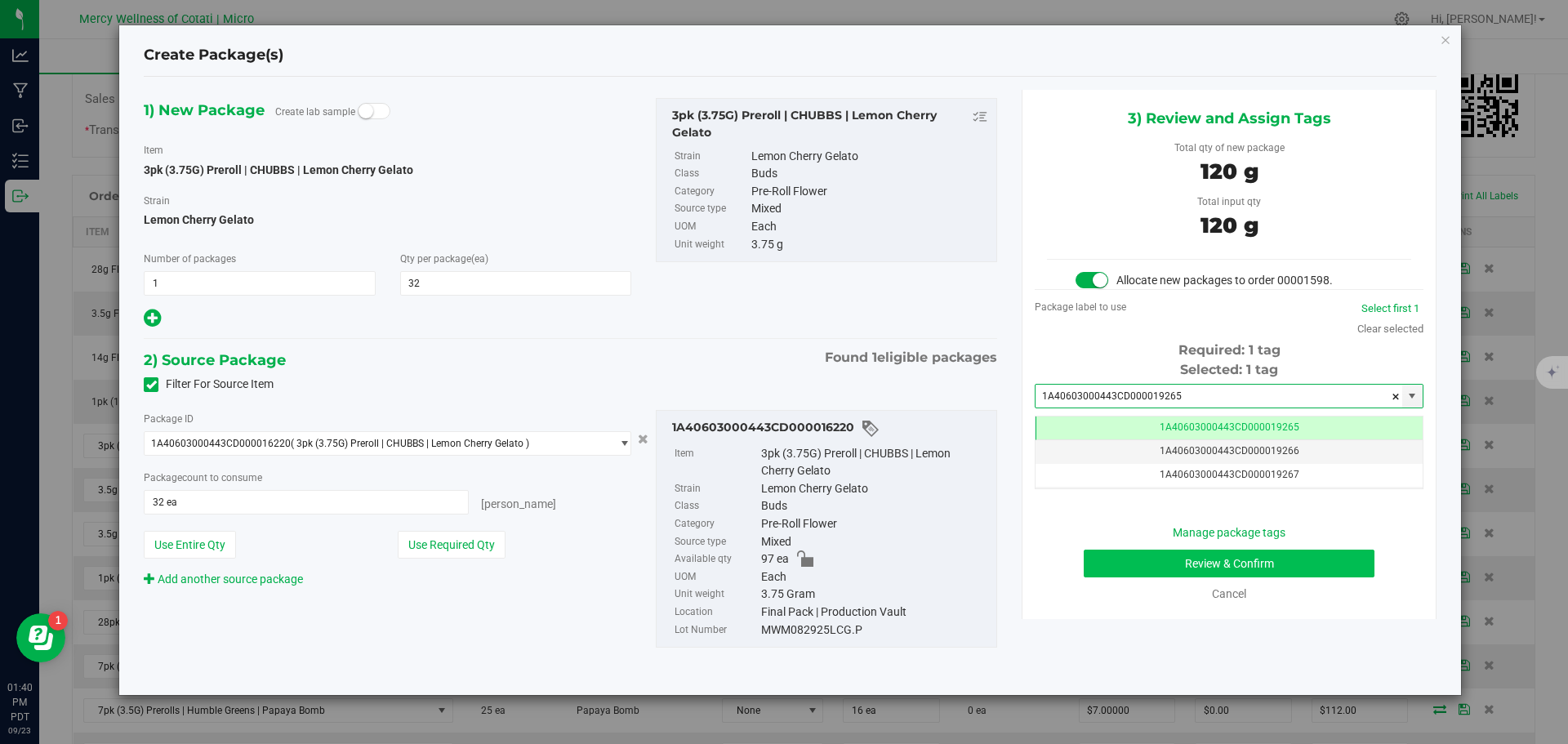
type input "1A40603000443CD000019265"
click at [1212, 559] on button "Review & Confirm" at bounding box center [1228, 563] width 291 height 27
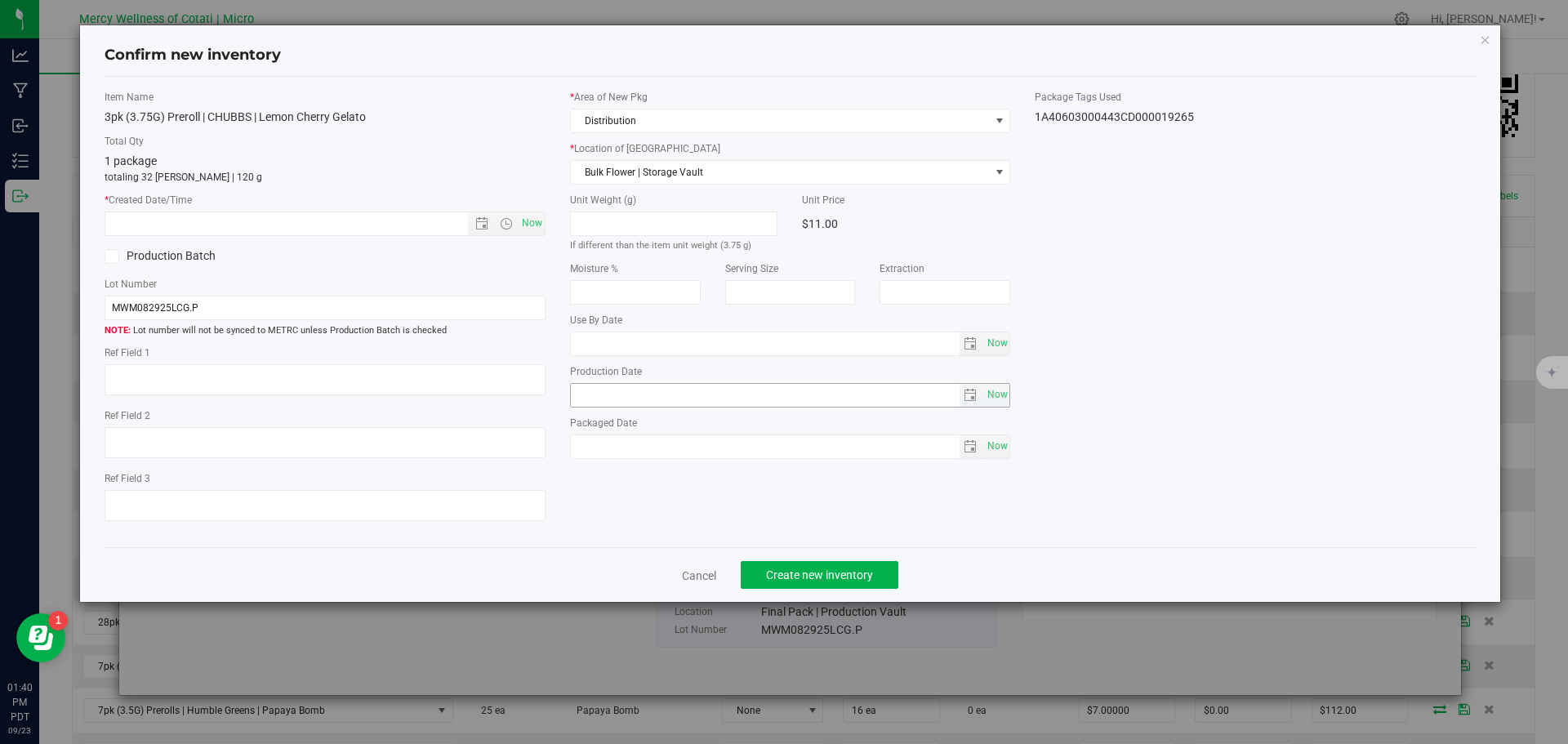
type textarea "16"
click at [537, 222] on span "Now" at bounding box center [531, 223] width 27 height 23
type input "9/23/2025 1:40 PM"
click at [818, 568] on span "Create new inventory" at bounding box center [819, 575] width 107 height 13
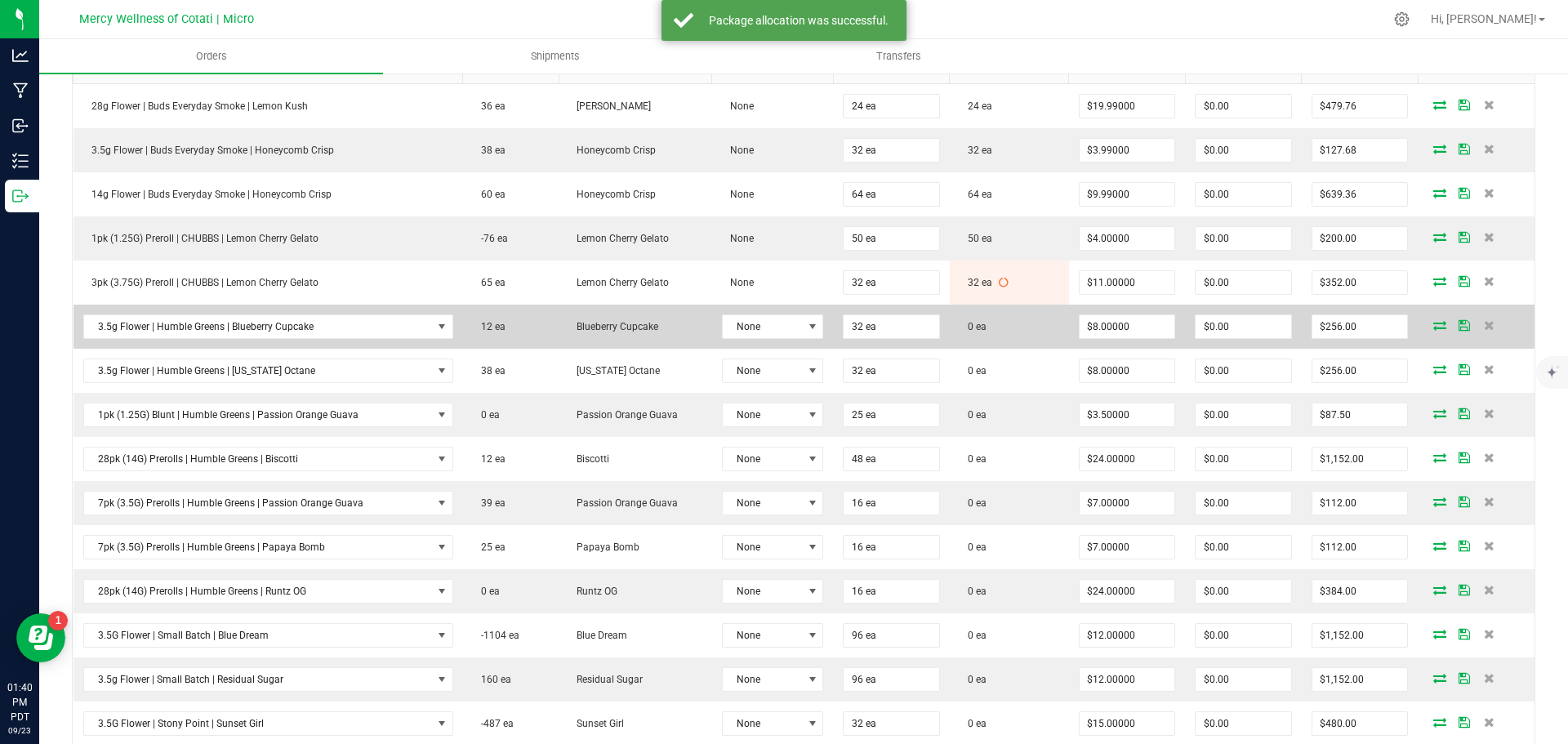
click at [1433, 325] on icon at bounding box center [1440, 325] width 13 height 10
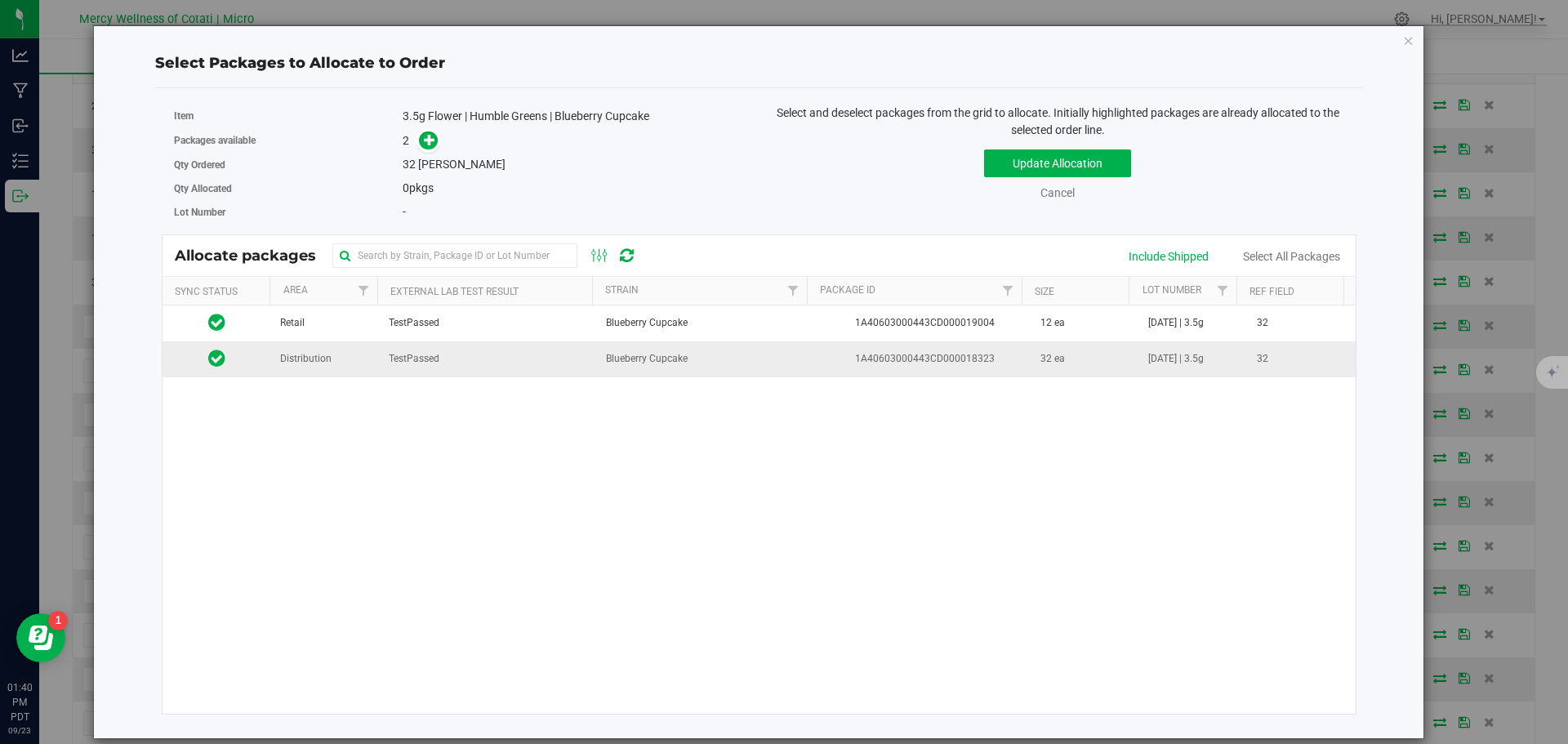
click at [359, 368] on td "Distribution" at bounding box center [325, 359] width 108 height 35
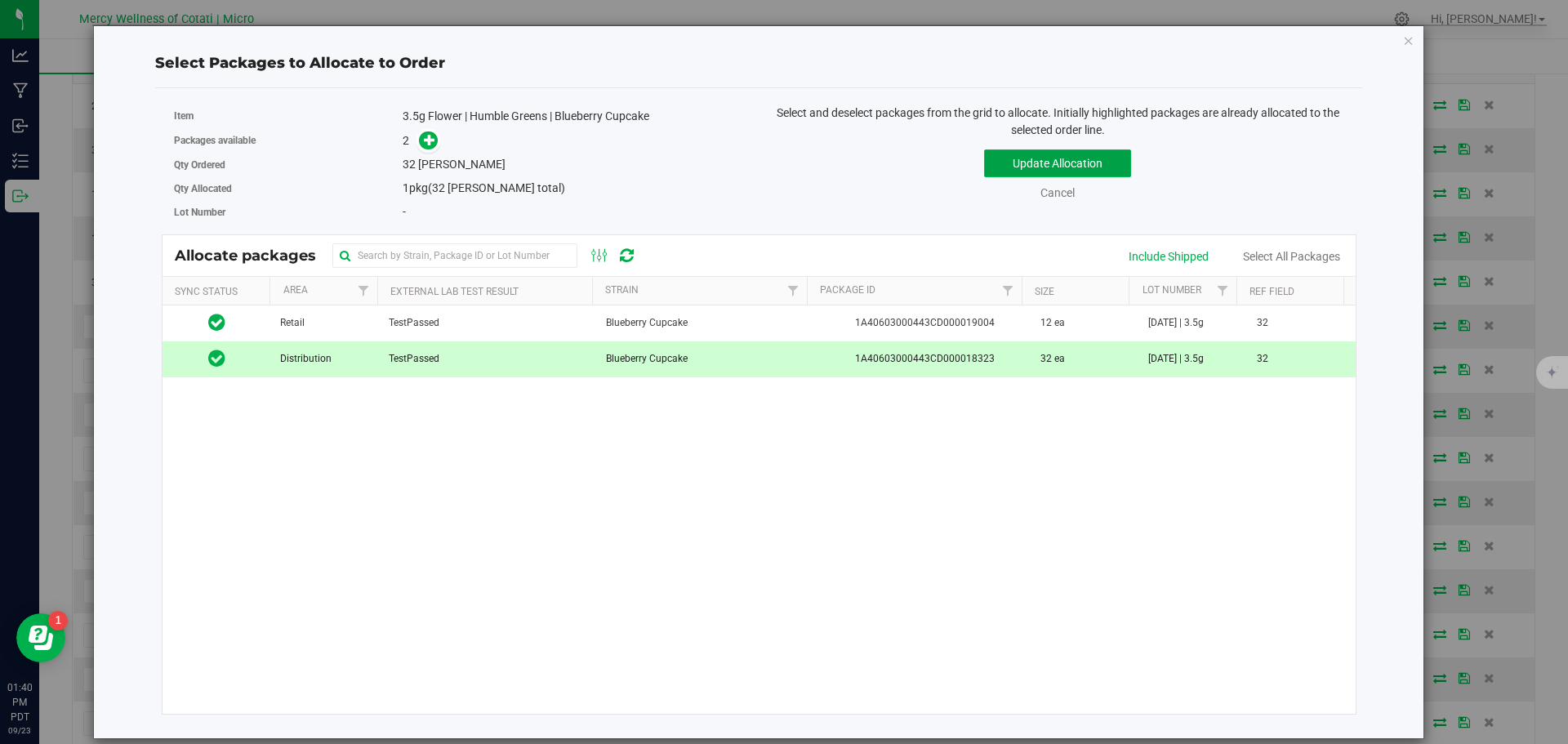
click at [1069, 167] on button "Update Allocation" at bounding box center [1057, 162] width 147 height 27
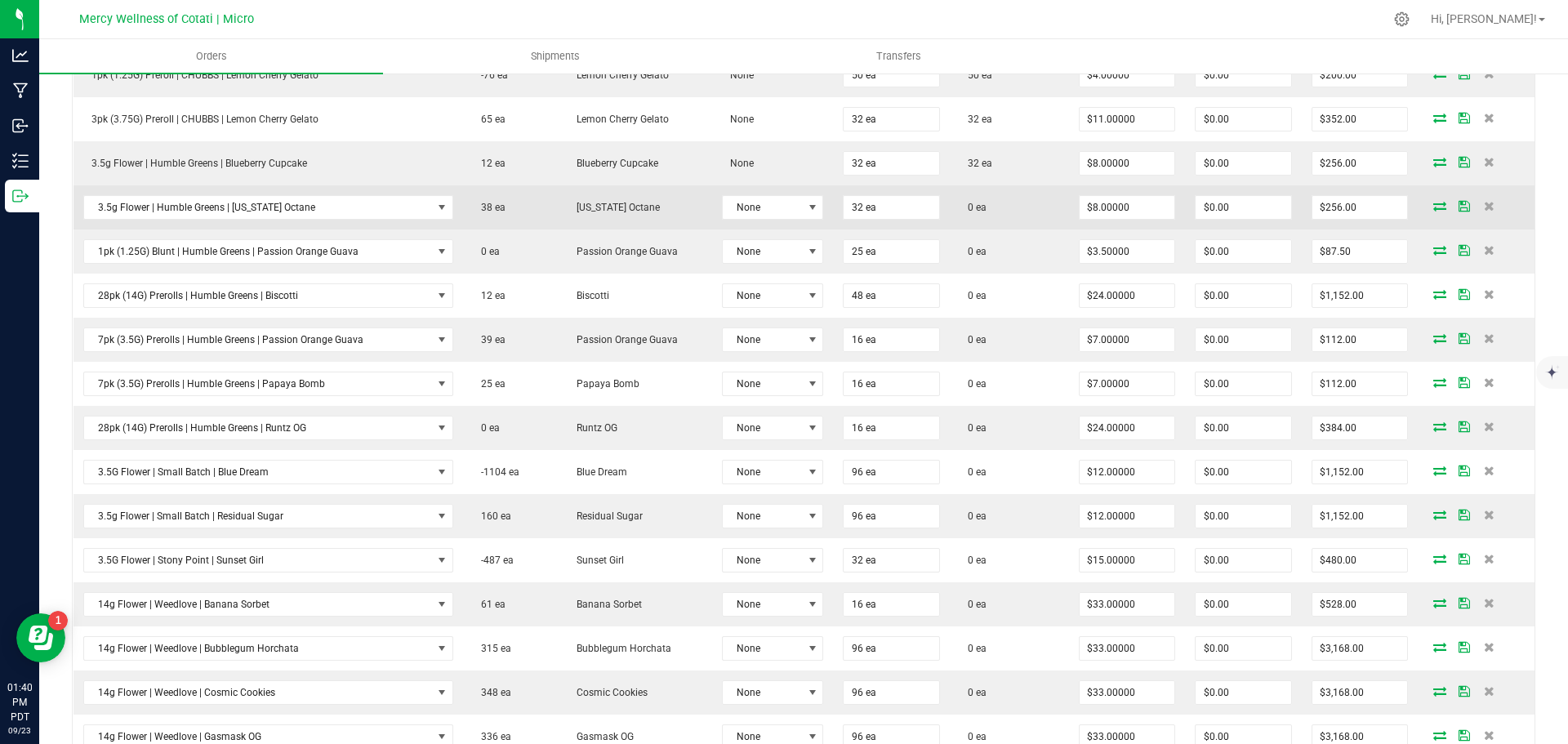
click at [1433, 208] on icon at bounding box center [1440, 206] width 13 height 10
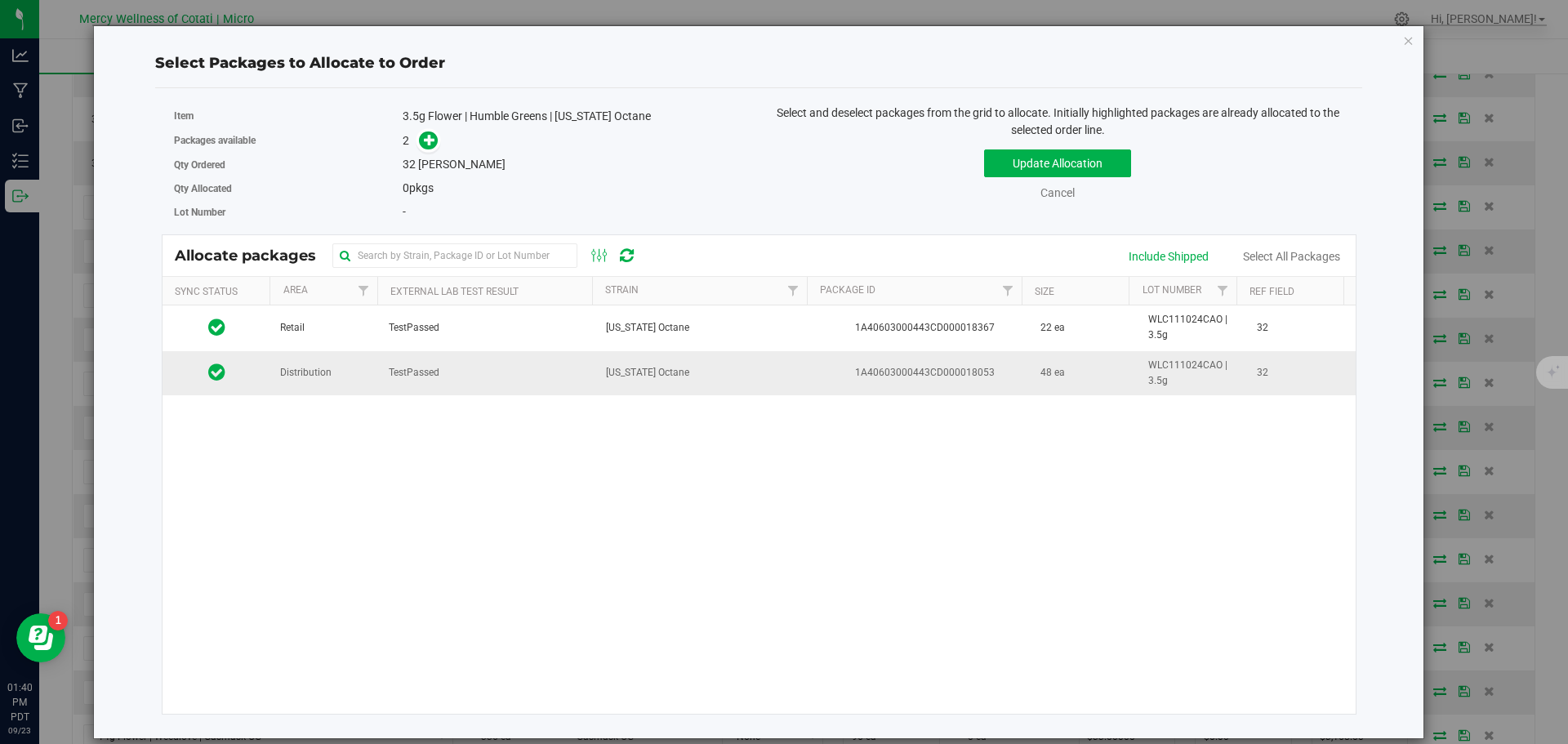
click at [342, 381] on td "Distribution" at bounding box center [325, 373] width 108 height 44
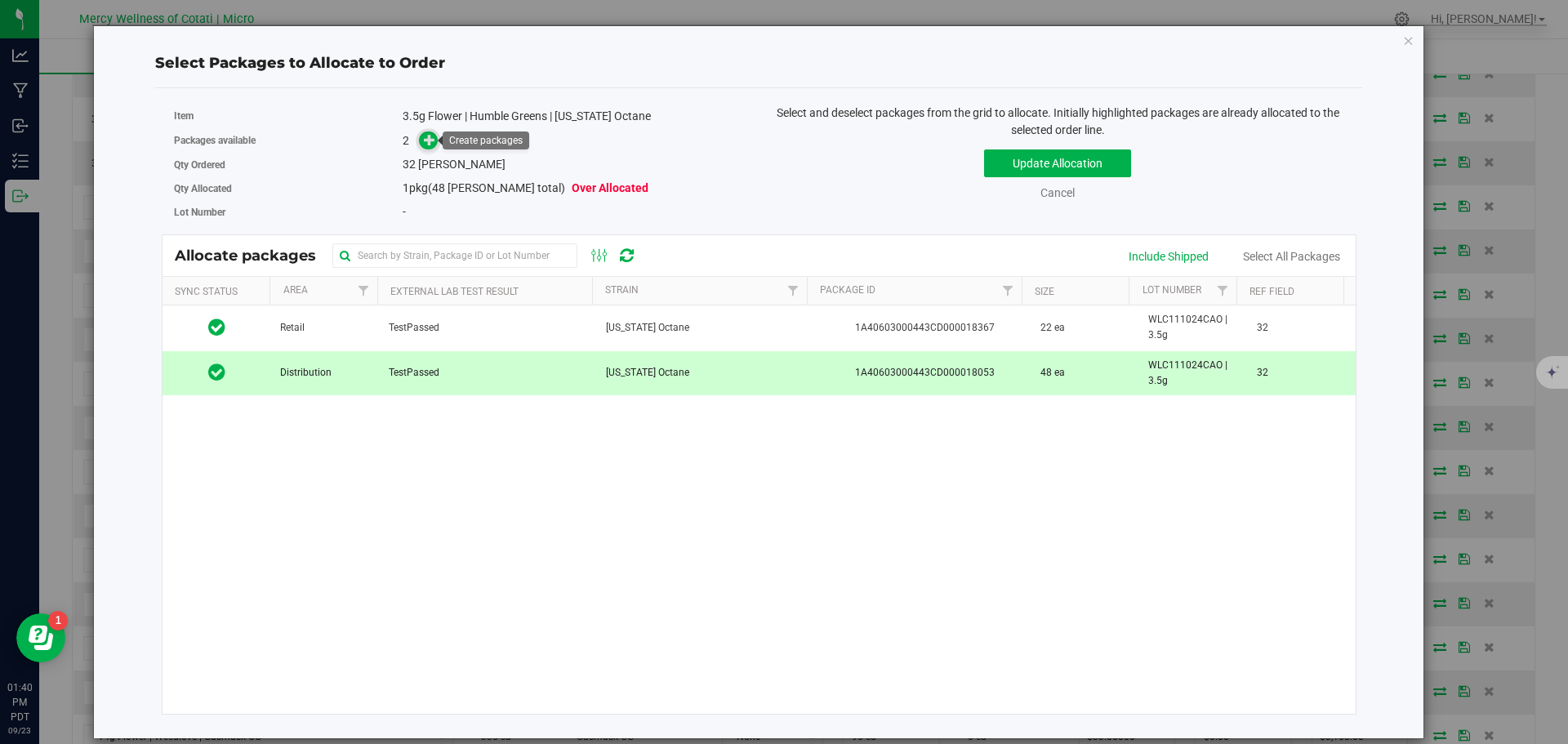
click at [433, 143] on icon at bounding box center [430, 140] width 12 height 12
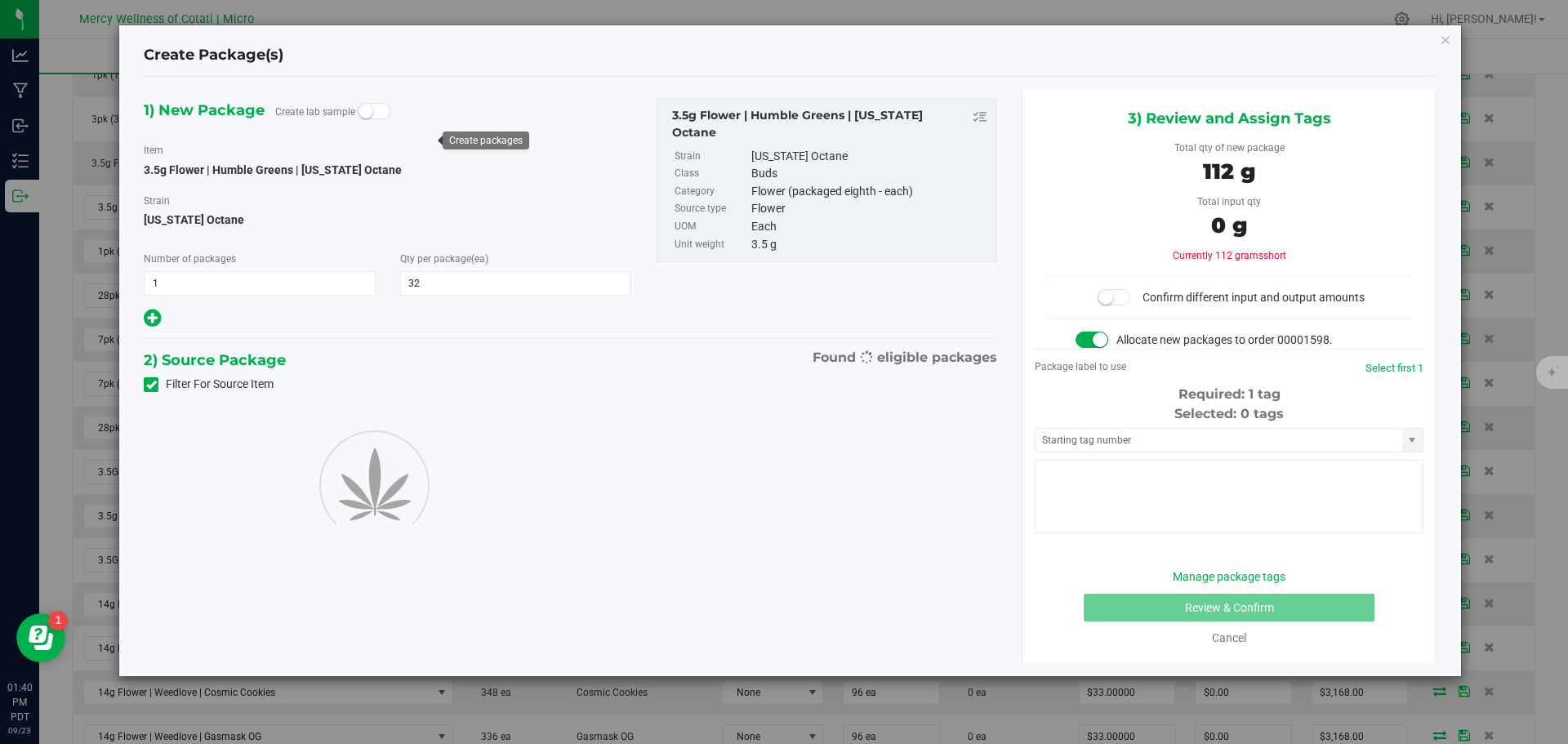
type input "32"
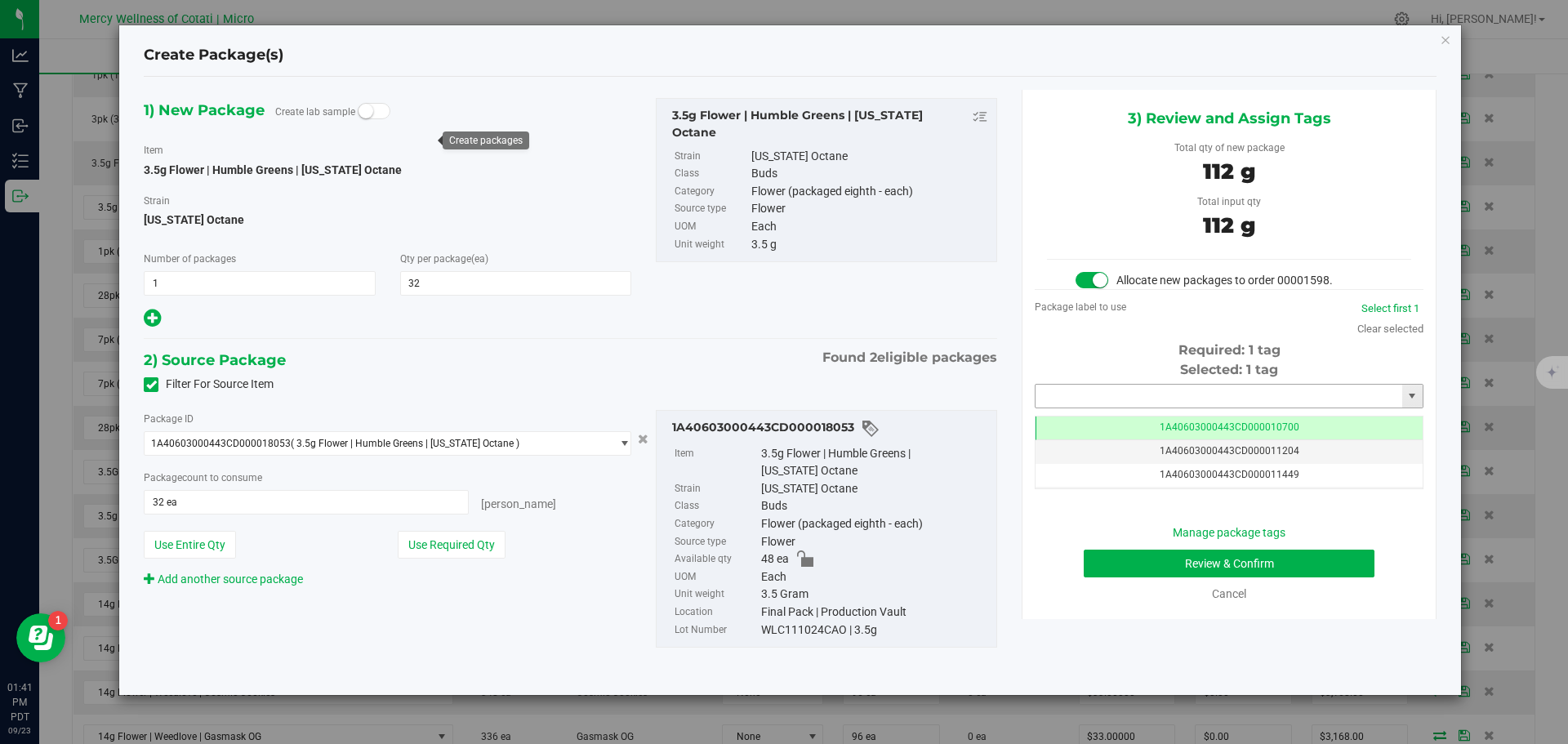
click at [1113, 397] on input "text" at bounding box center [1218, 396] width 366 height 22
click at [1103, 417] on li "1A40603000443CD000019266" at bounding box center [1228, 423] width 387 height 24
type input "1A40603000443CD000019266"
click at [1254, 557] on button "Review & Confirm" at bounding box center [1228, 563] width 291 height 27
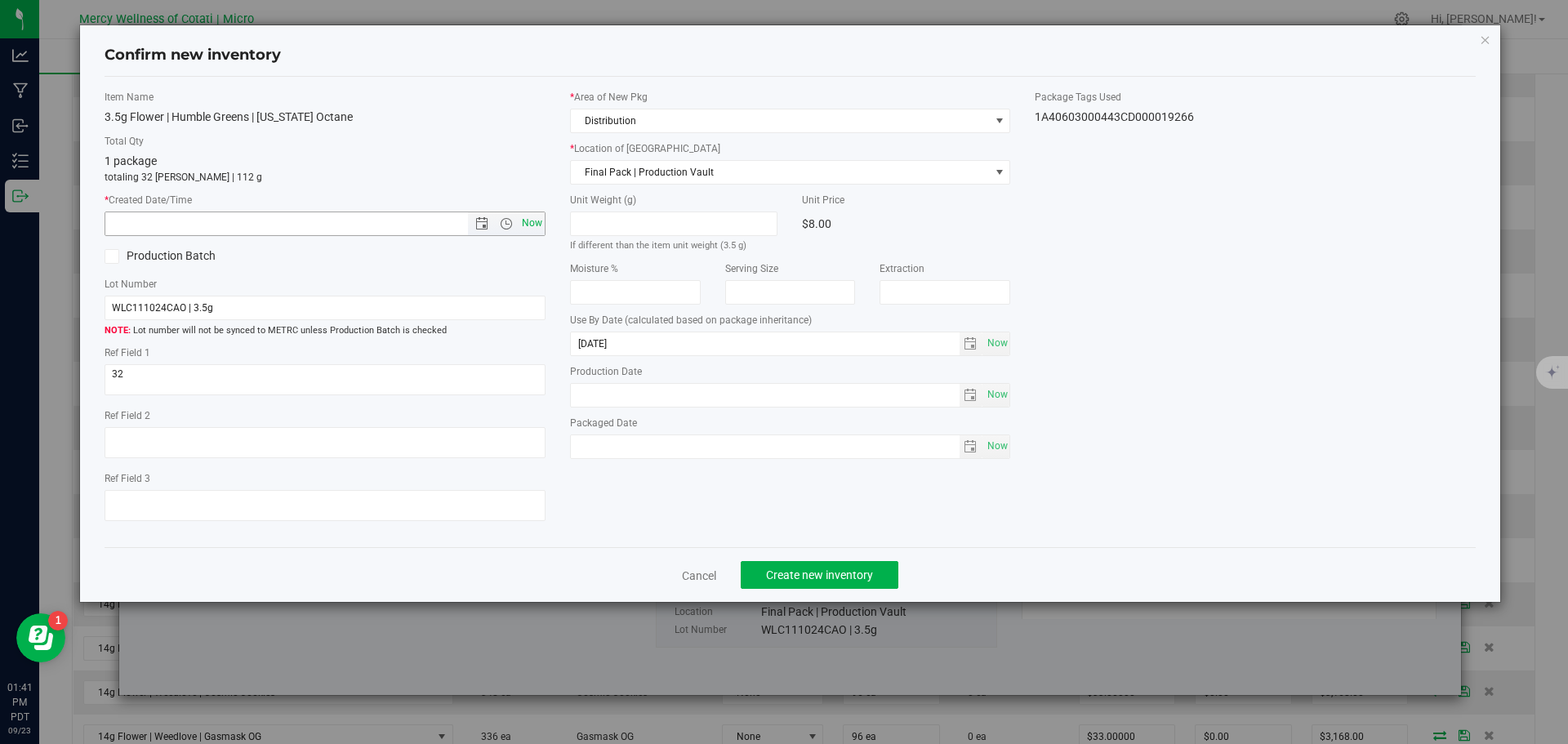
click at [543, 230] on span "Now" at bounding box center [531, 223] width 27 height 23
type input "9/23/2025 1:41 PM"
click at [789, 584] on button "Create new inventory" at bounding box center [819, 575] width 157 height 27
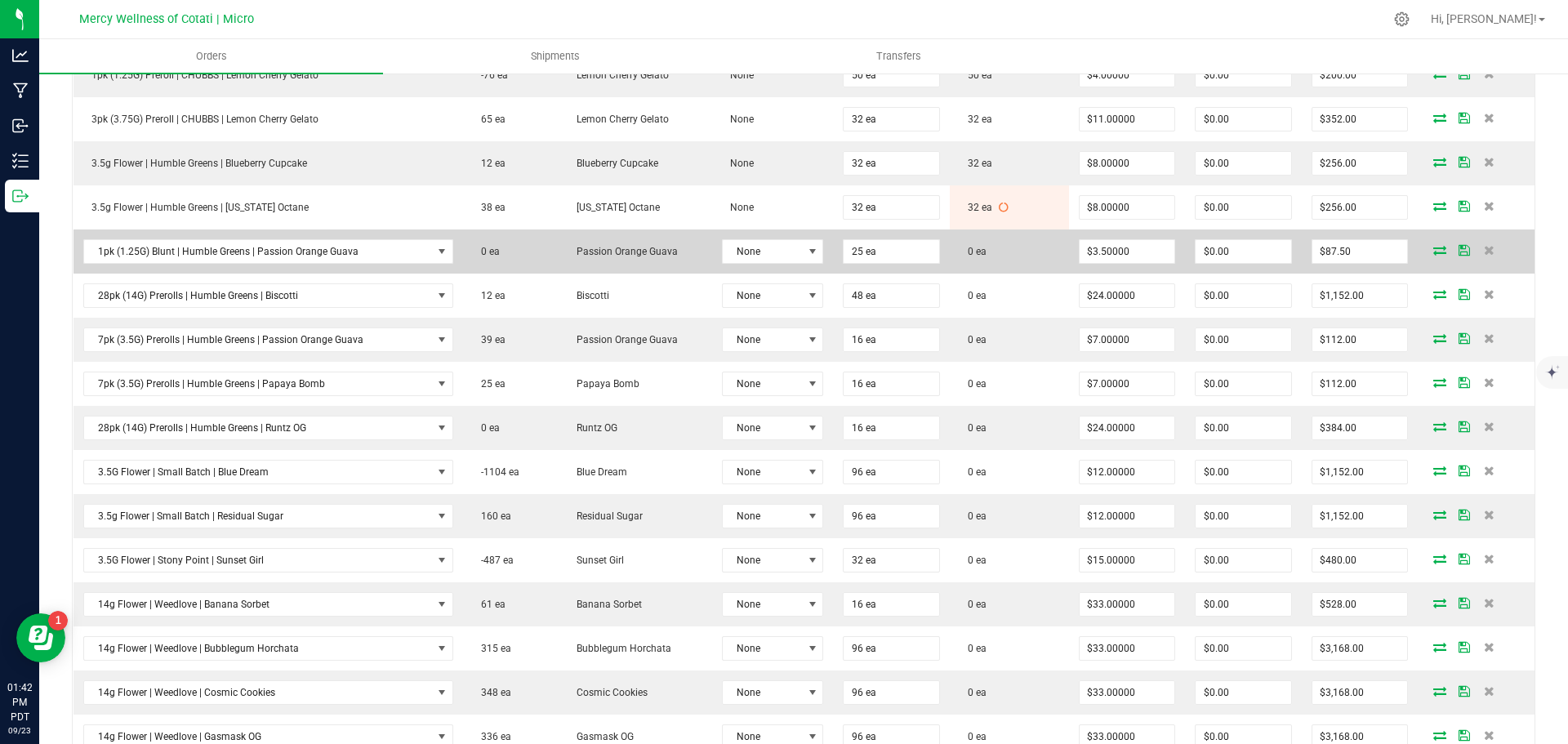
click at [1433, 249] on icon at bounding box center [1440, 250] width 13 height 10
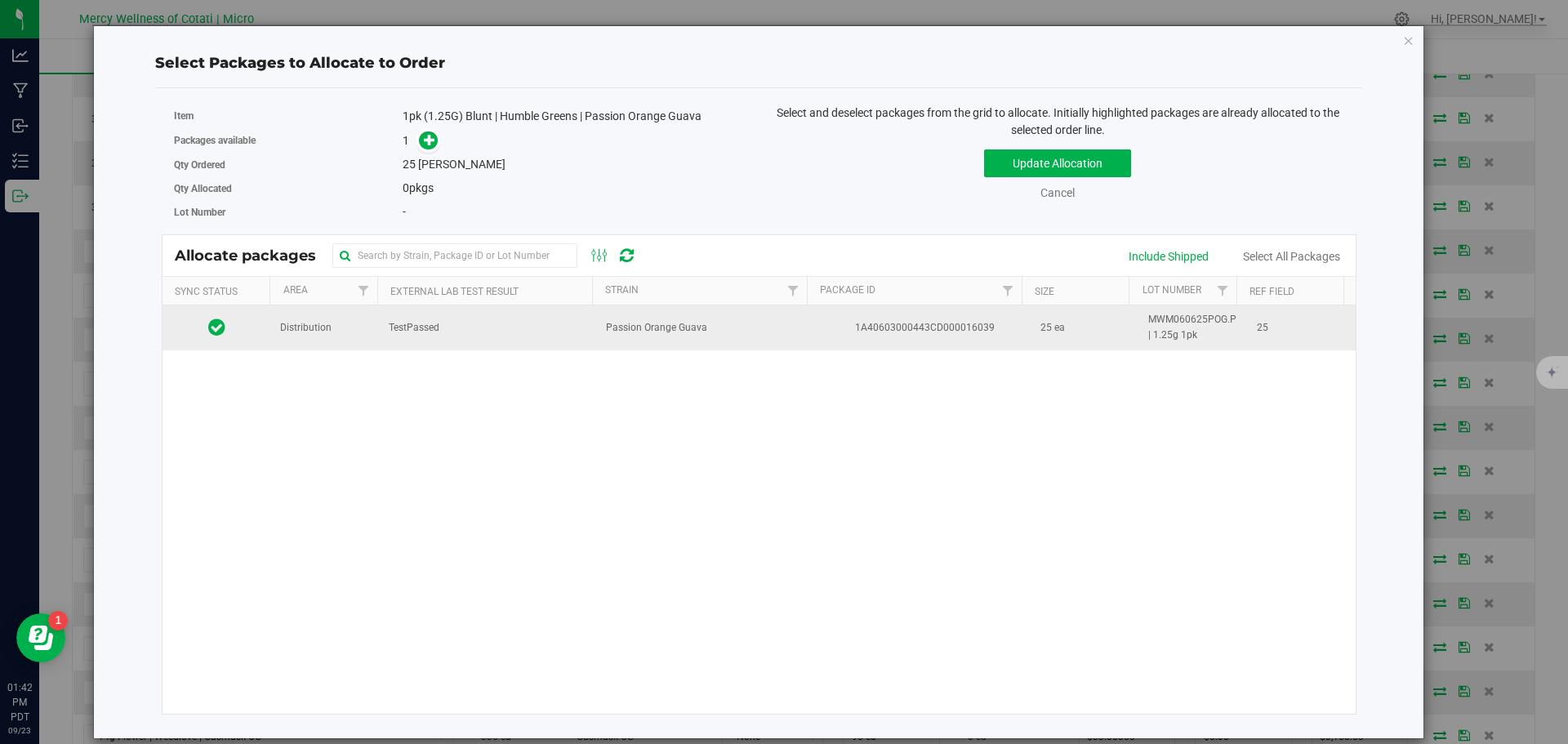
click at [344, 326] on td "Distribution" at bounding box center [325, 327] width 108 height 44
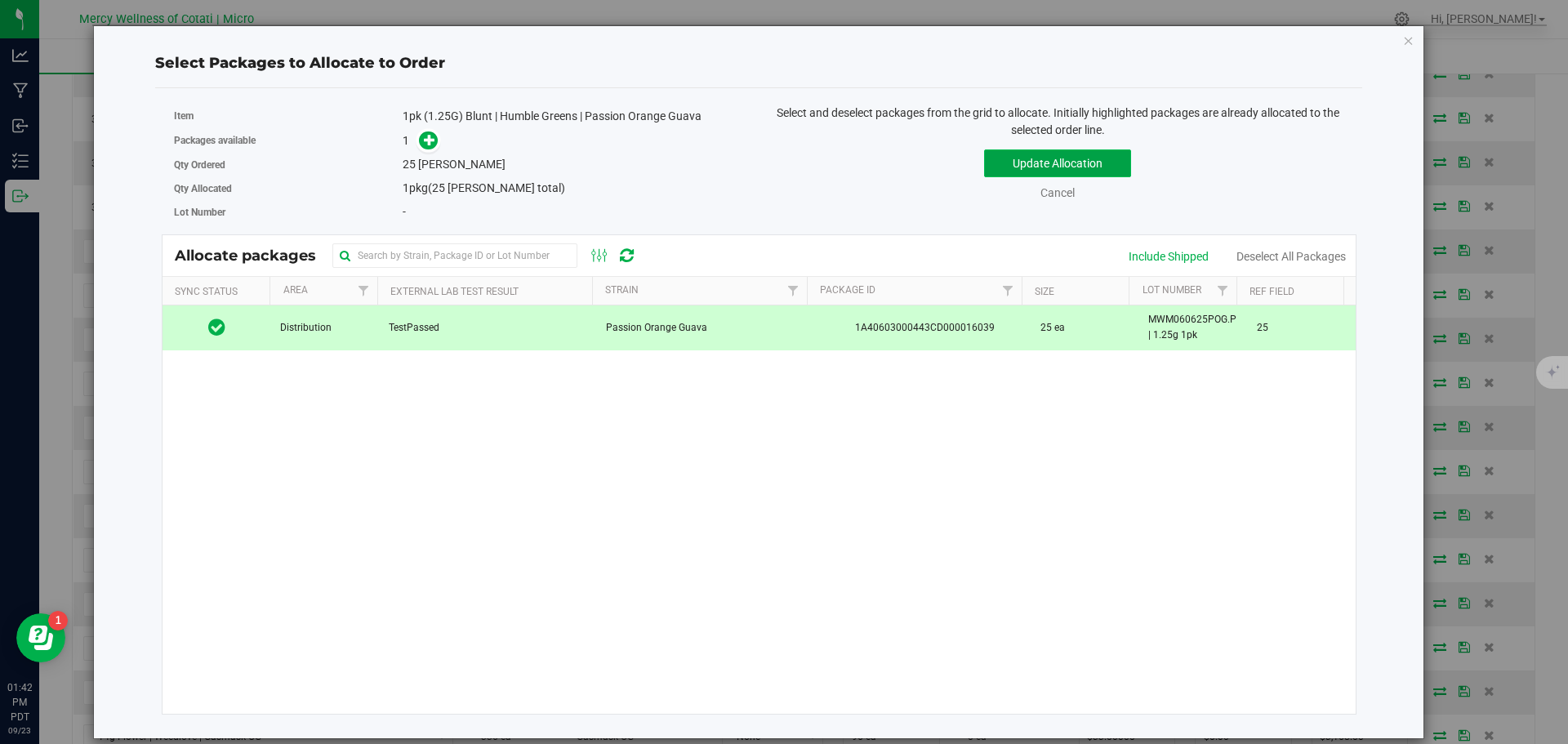
click at [1055, 166] on button "Update Allocation" at bounding box center [1057, 162] width 147 height 27
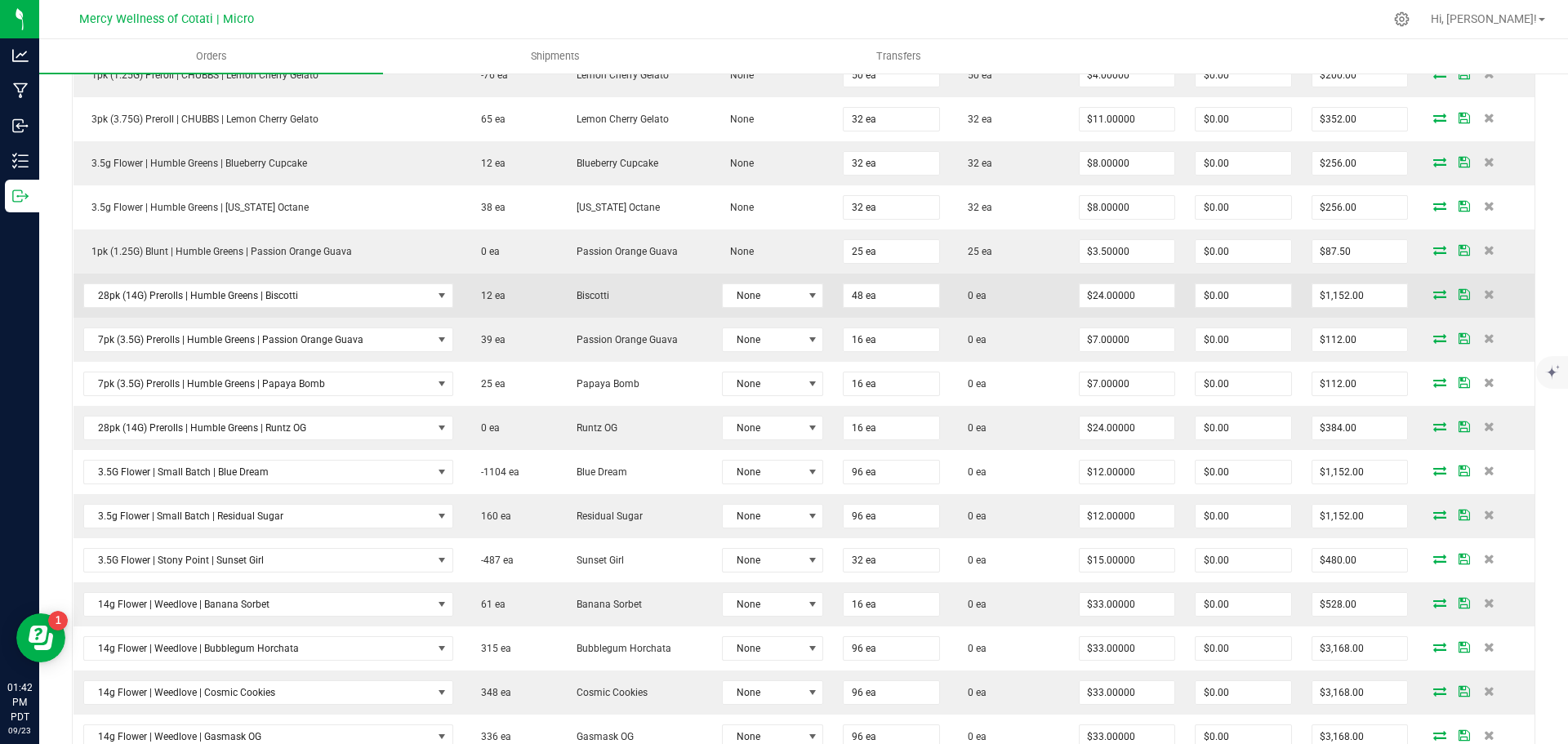
click at [1433, 297] on icon at bounding box center [1440, 294] width 13 height 10
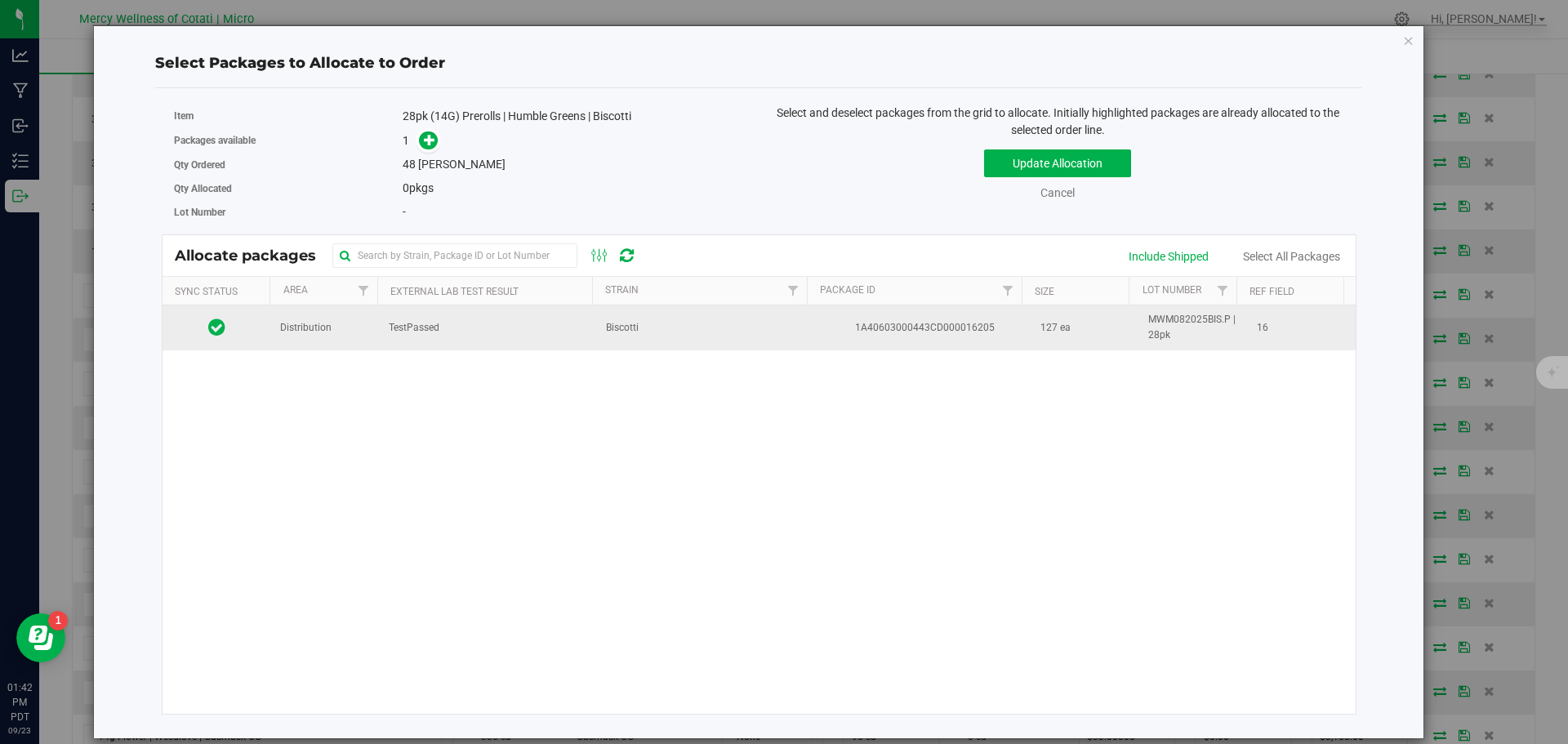
click at [356, 328] on td "Distribution" at bounding box center [325, 327] width 108 height 44
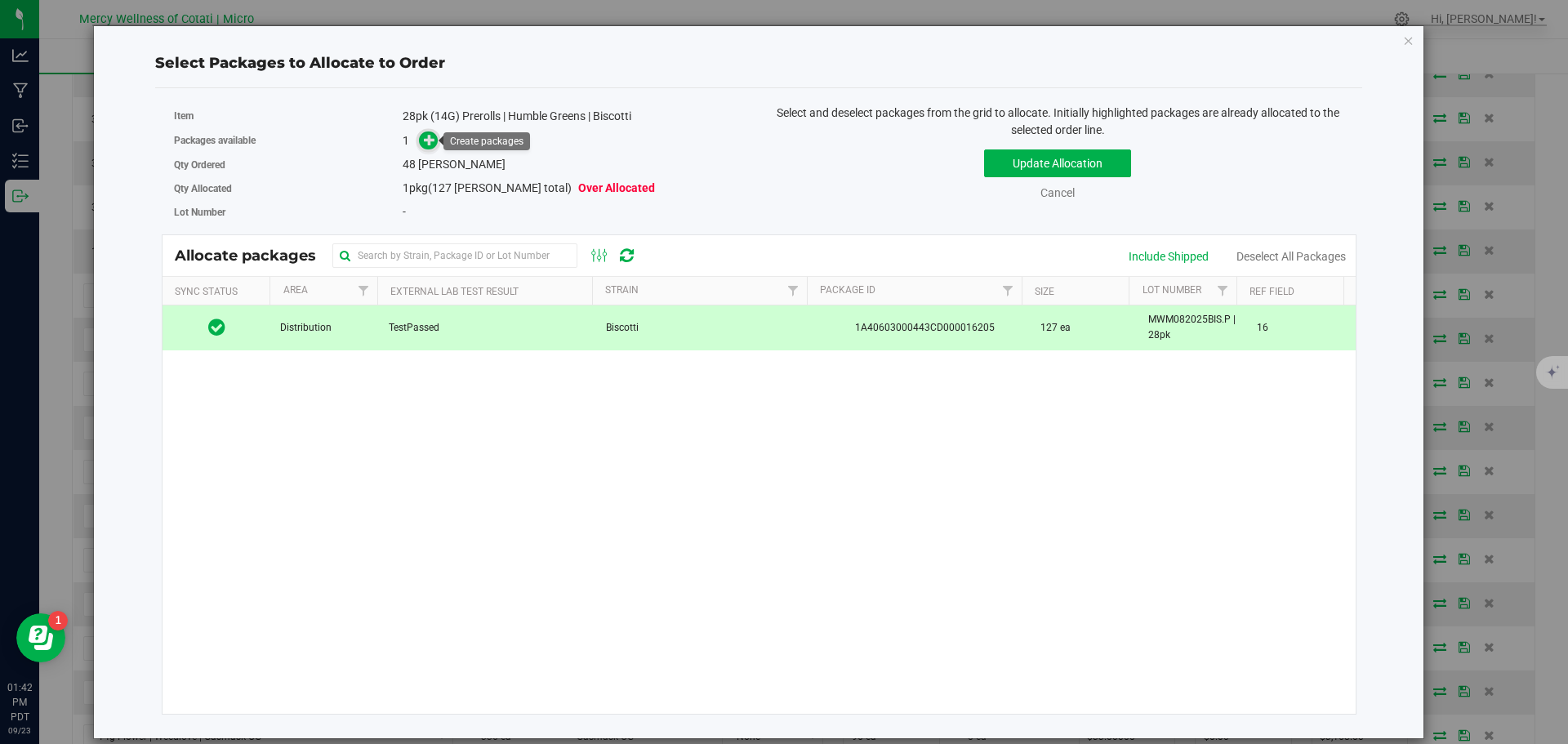
click at [426, 139] on icon at bounding box center [430, 140] width 12 height 12
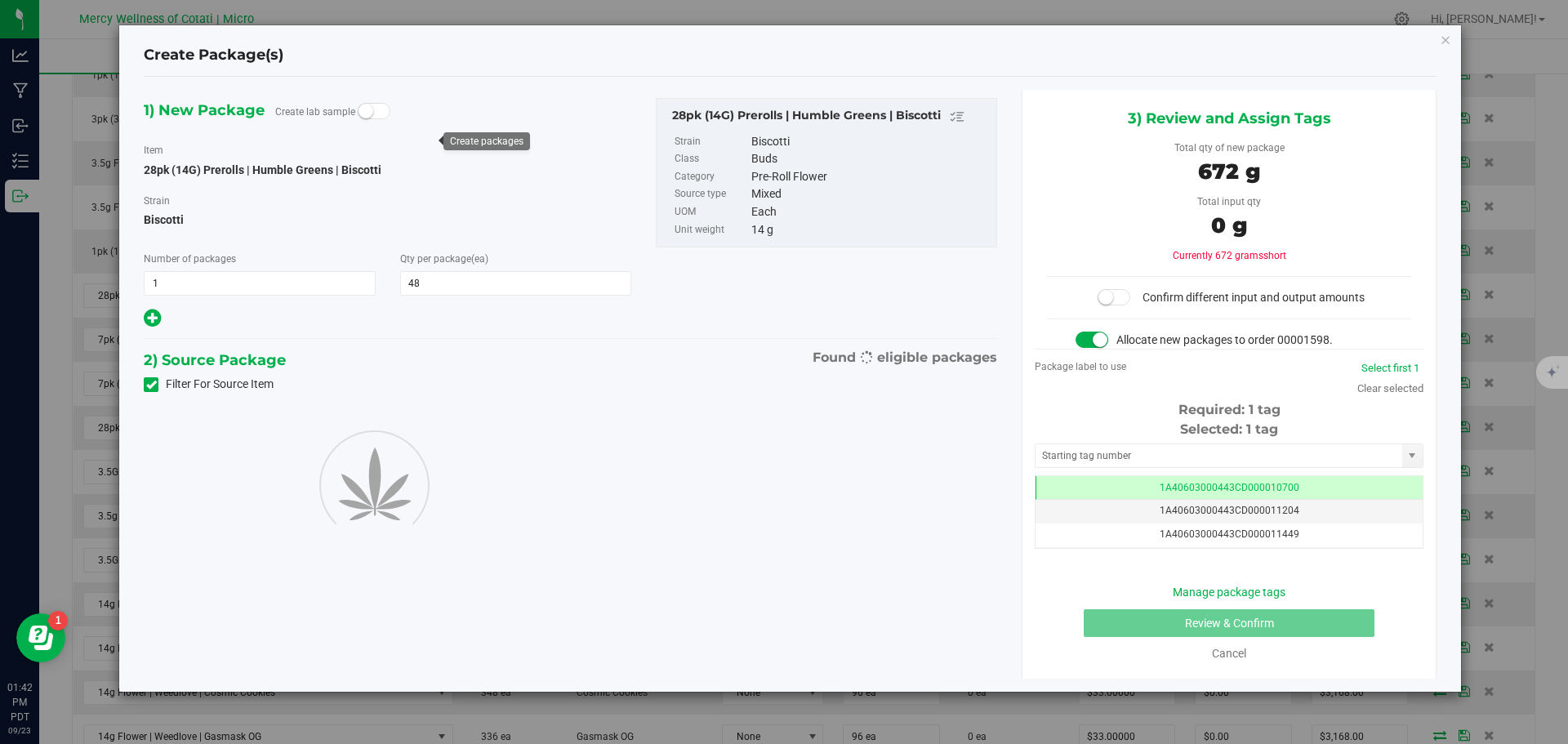
scroll to position [0, -1]
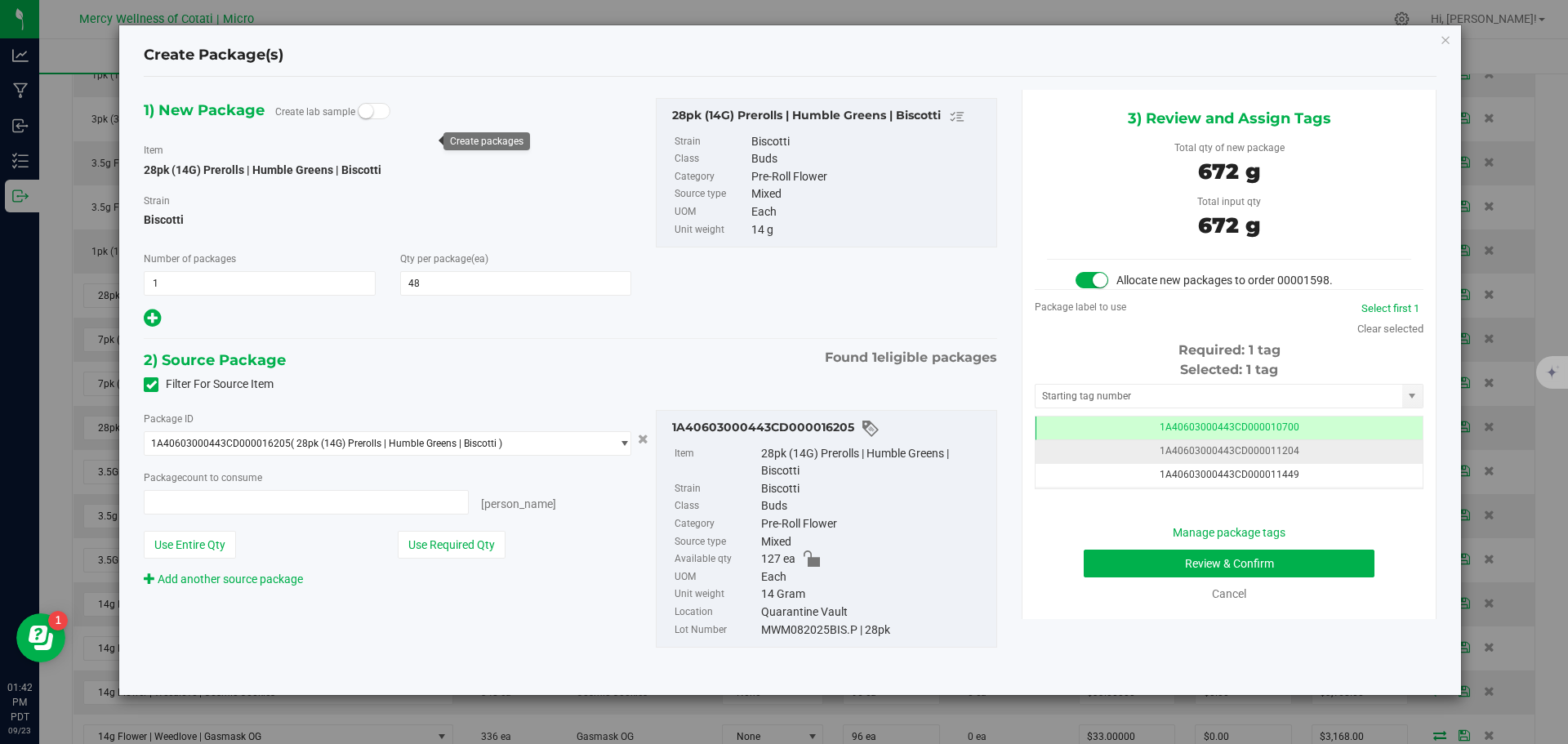
type input "48 ea"
click at [1102, 388] on input "text" at bounding box center [1218, 396] width 366 height 22
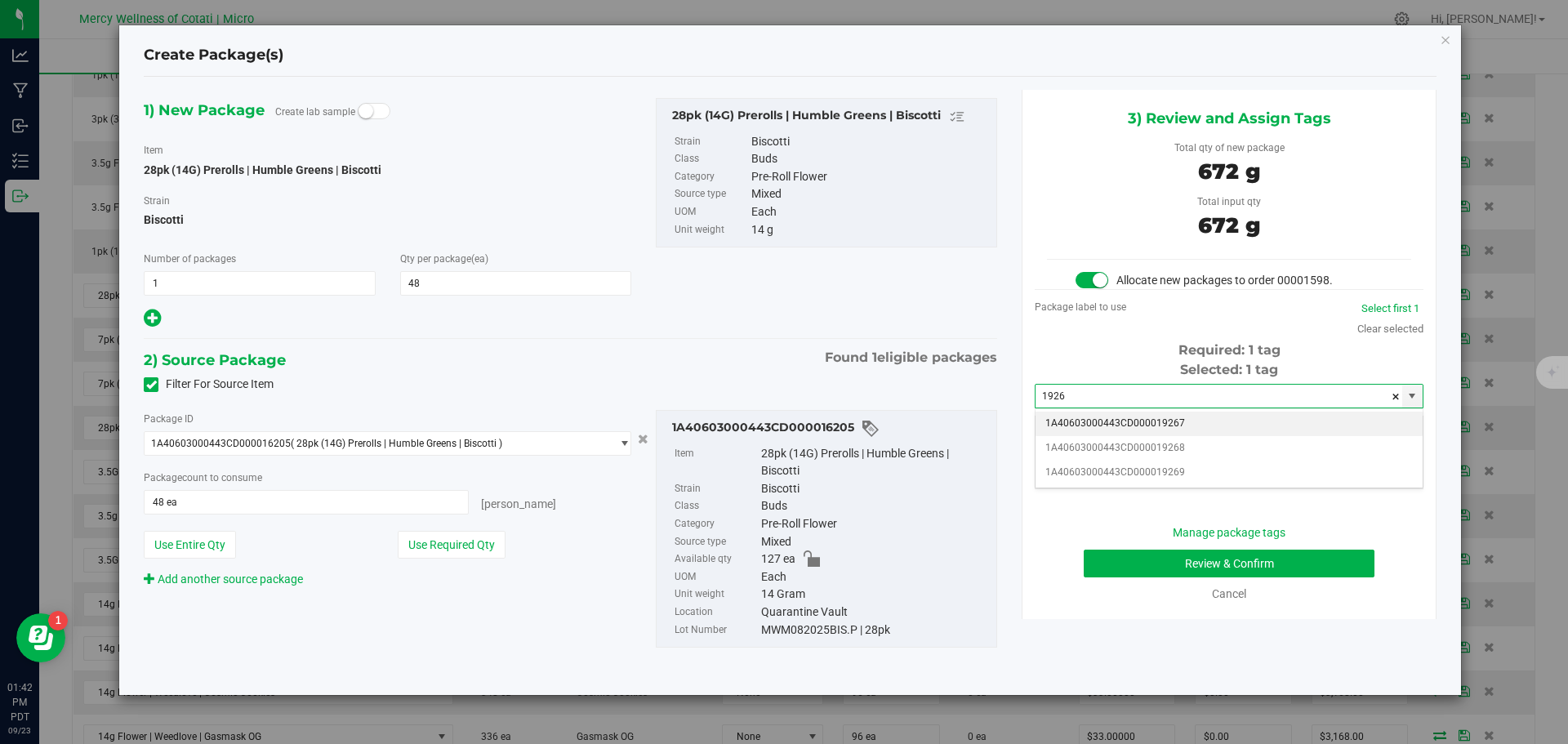
click at [1137, 422] on li "1A40603000443CD000019267" at bounding box center [1228, 423] width 387 height 24
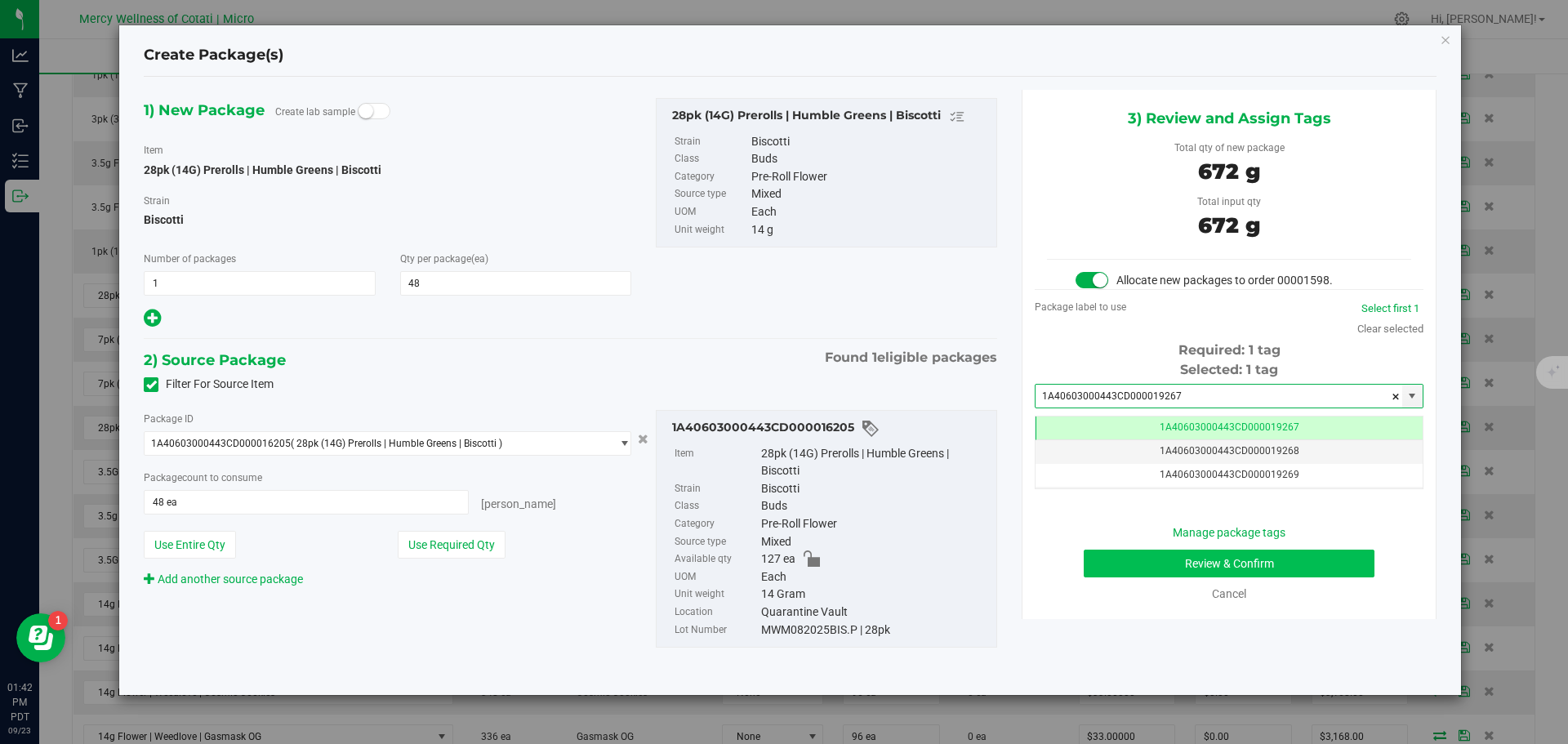
type input "1A40603000443CD000019267"
click at [1277, 566] on button "Review & Confirm" at bounding box center [1228, 563] width 291 height 27
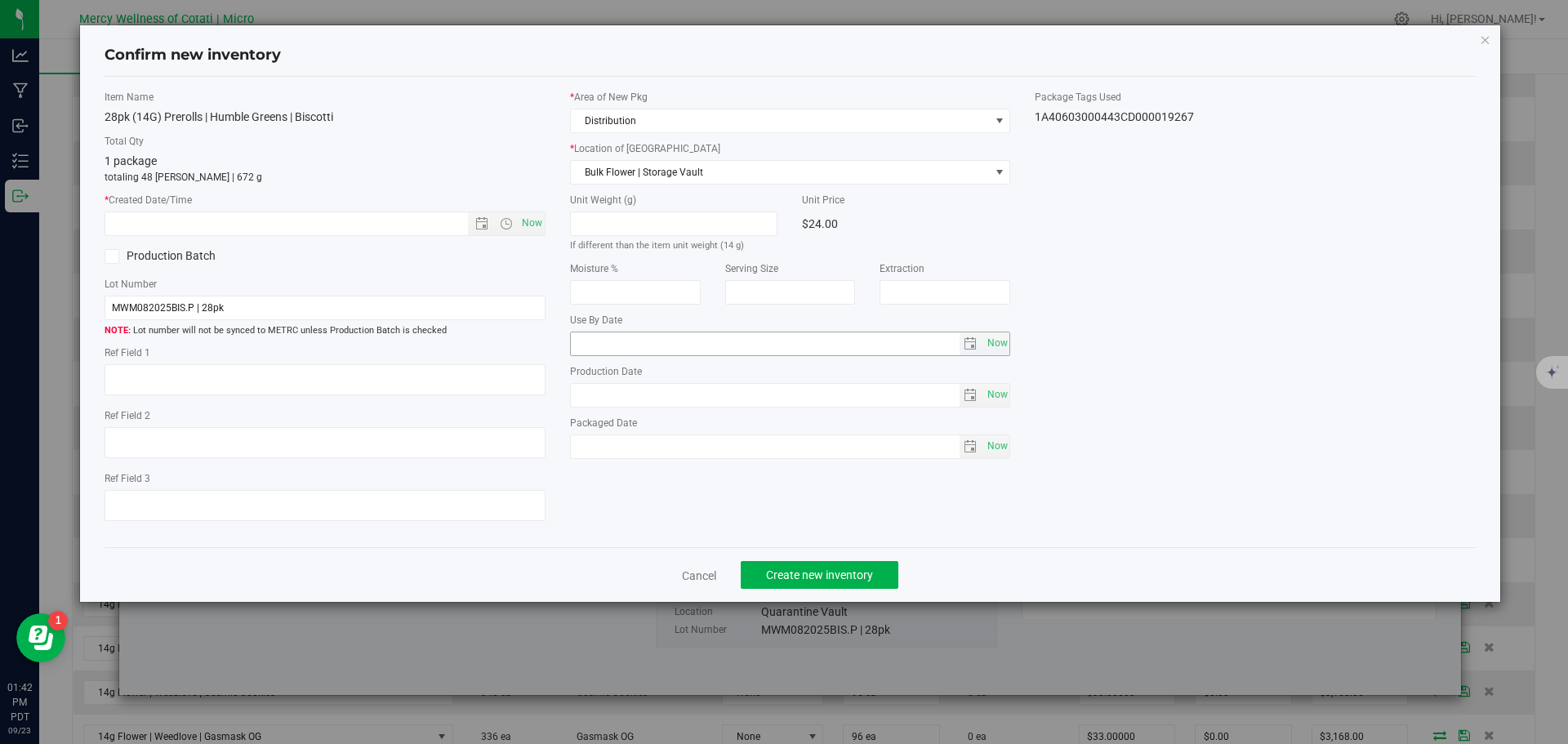
type textarea "16"
click at [535, 232] on span "Now" at bounding box center [531, 223] width 27 height 23
type input "9/23/2025 1:42 PM"
click at [789, 570] on span "Create new inventory" at bounding box center [819, 575] width 107 height 13
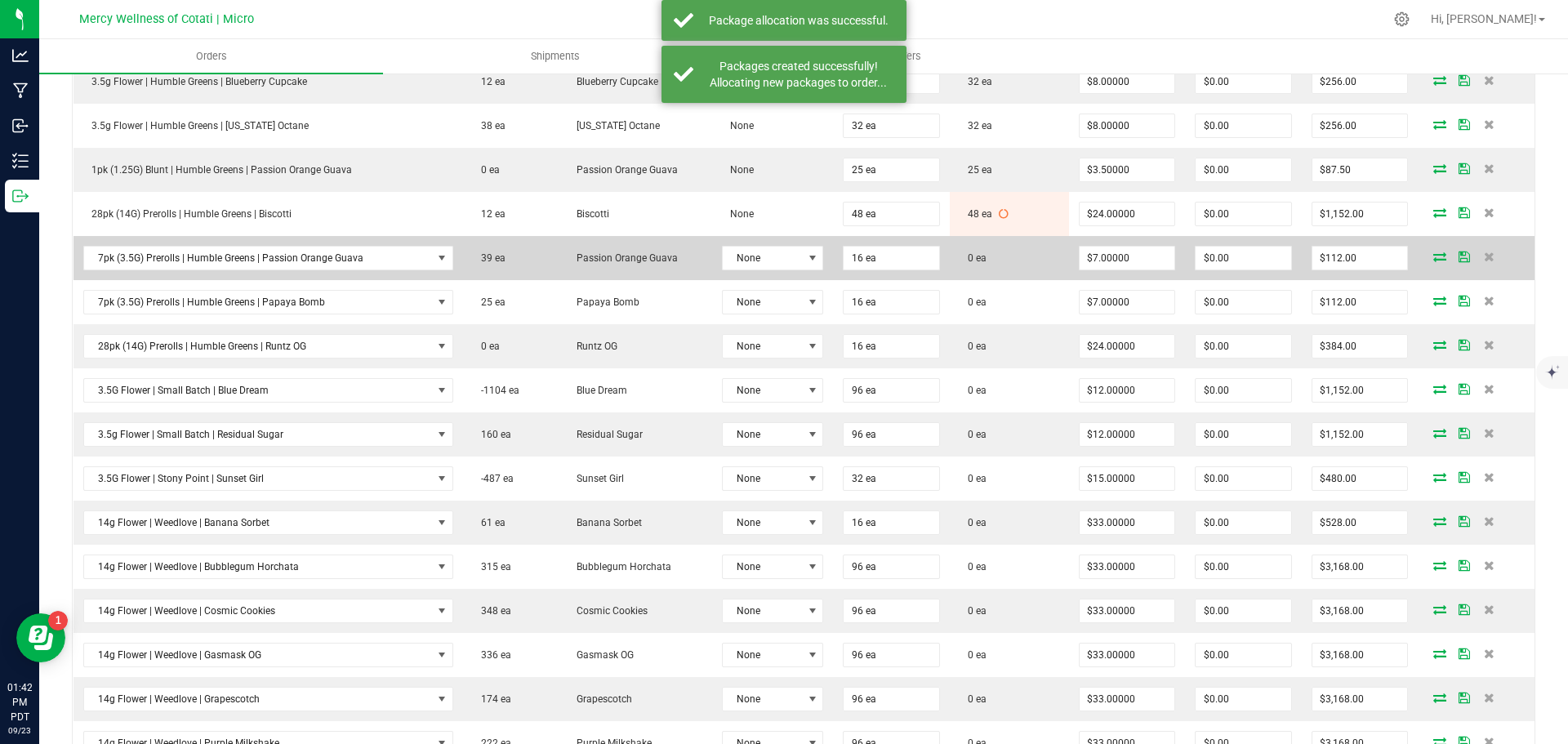
click at [1433, 257] on icon at bounding box center [1440, 257] width 13 height 10
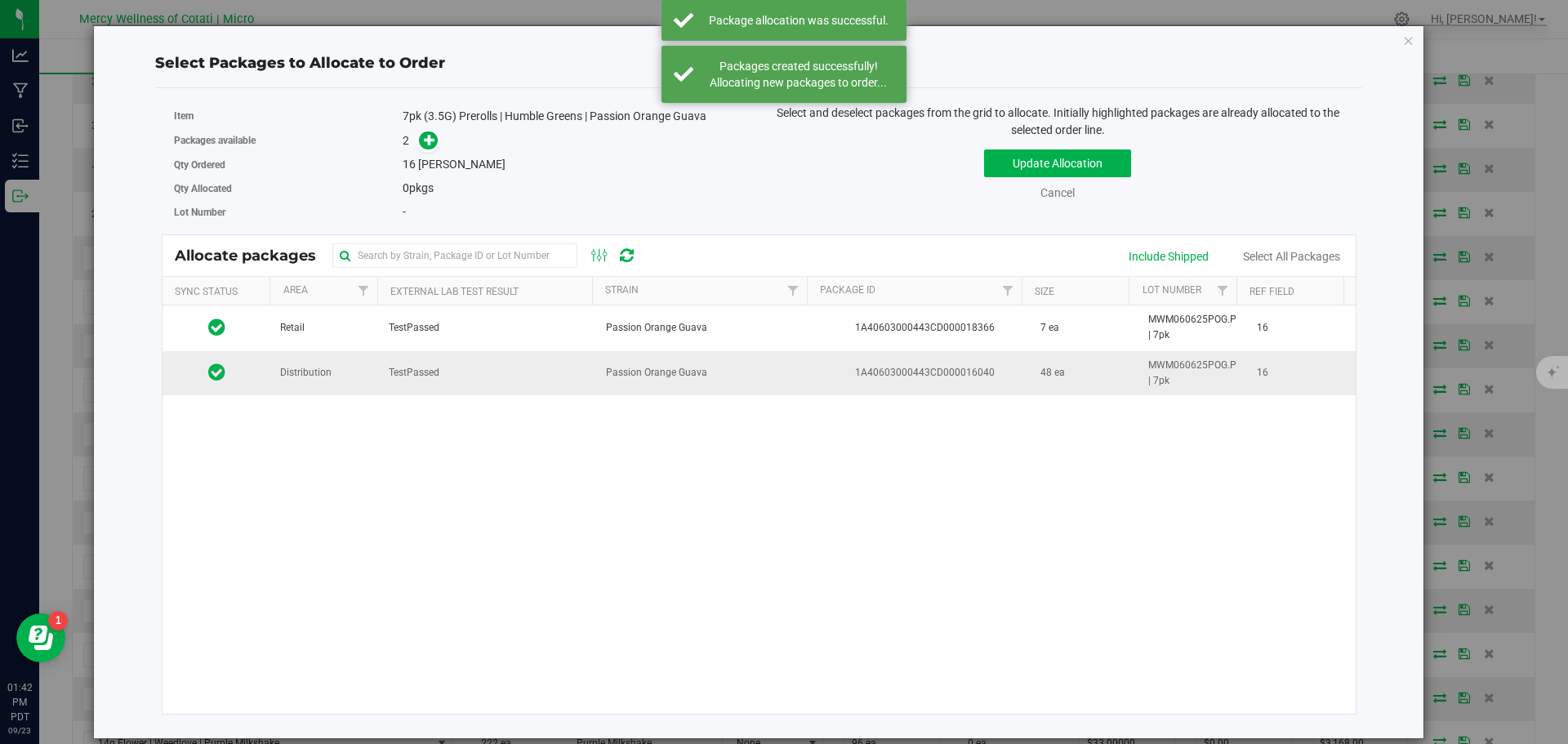
click at [344, 372] on td "Distribution" at bounding box center [325, 373] width 108 height 44
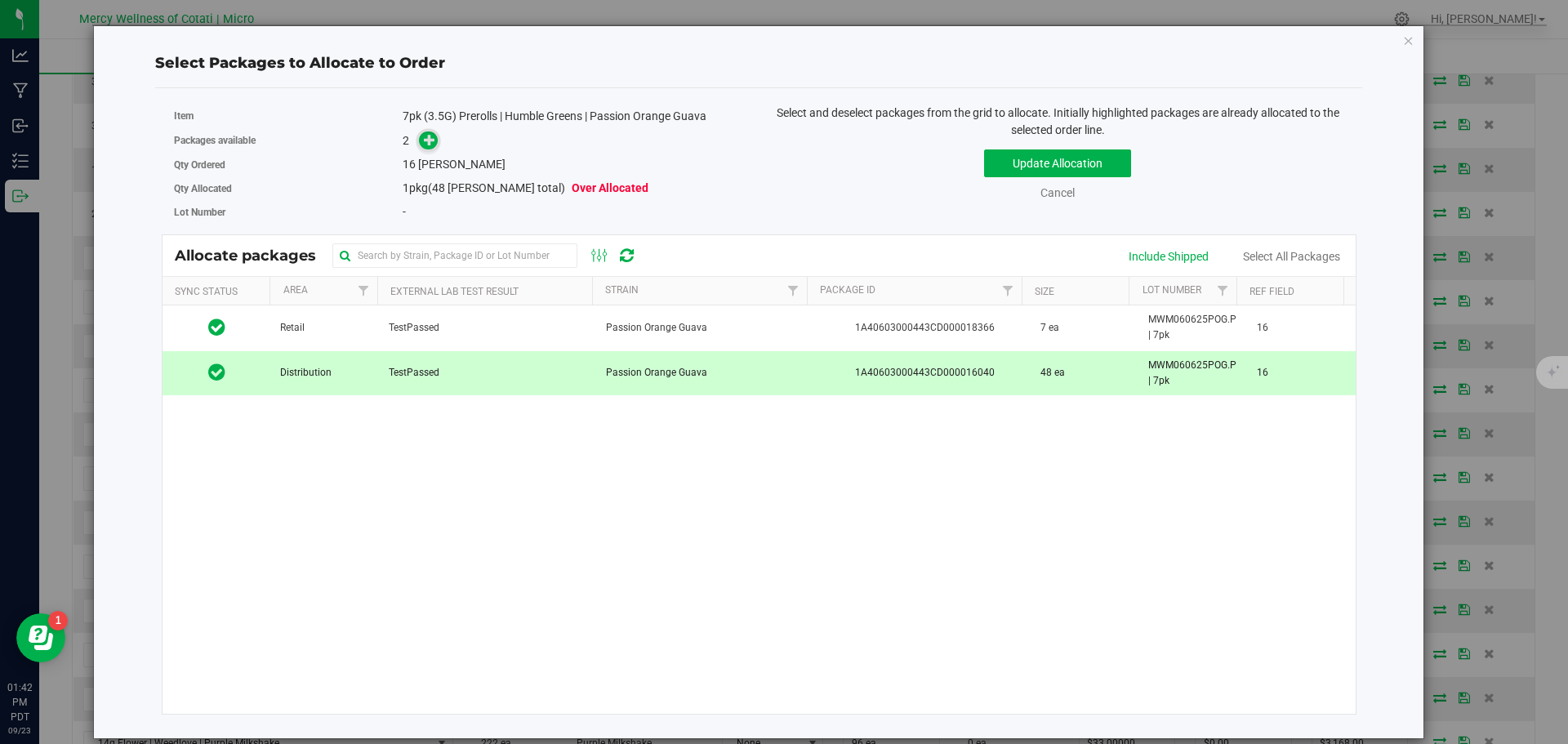
click at [433, 142] on icon at bounding box center [430, 140] width 12 height 12
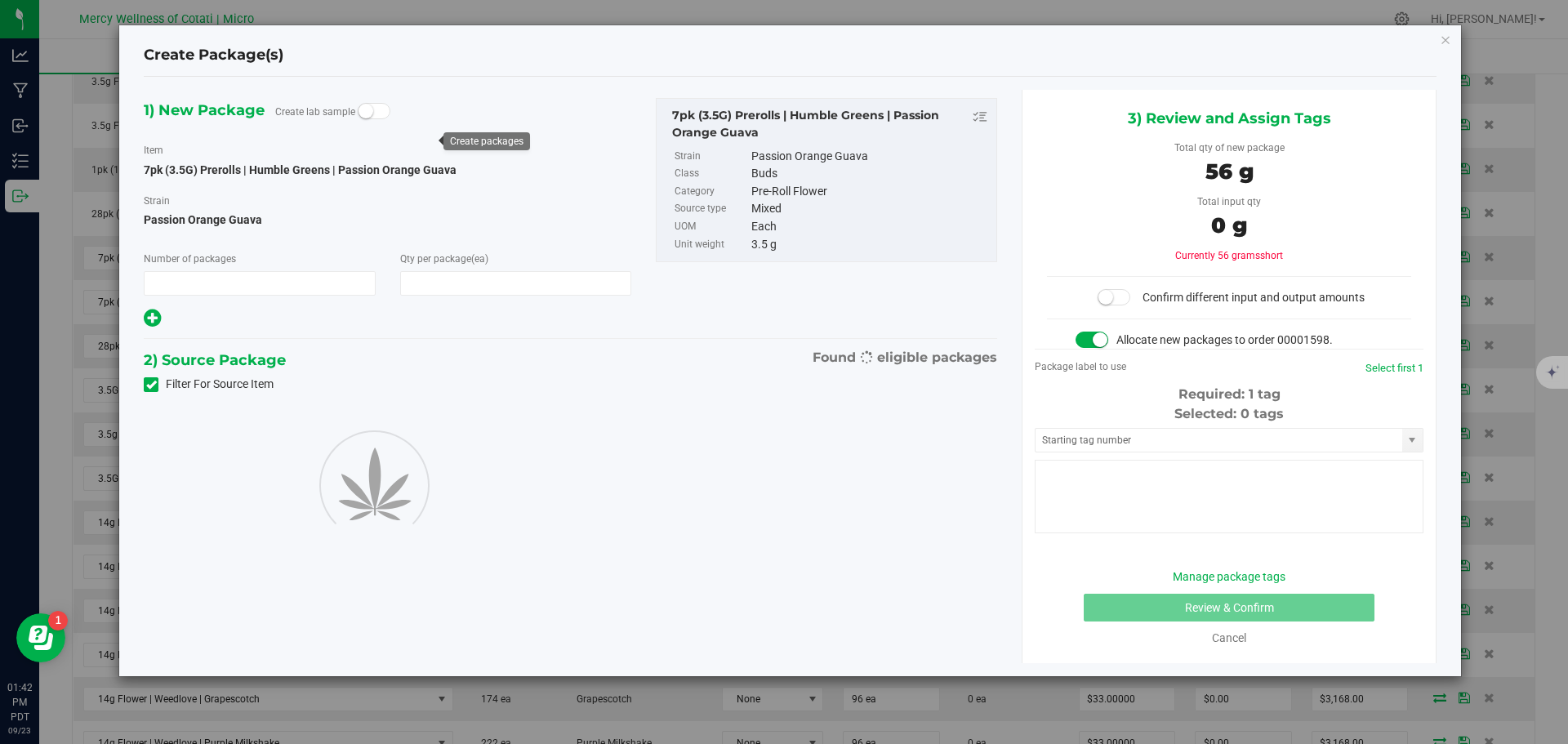
type input "1"
type input "16"
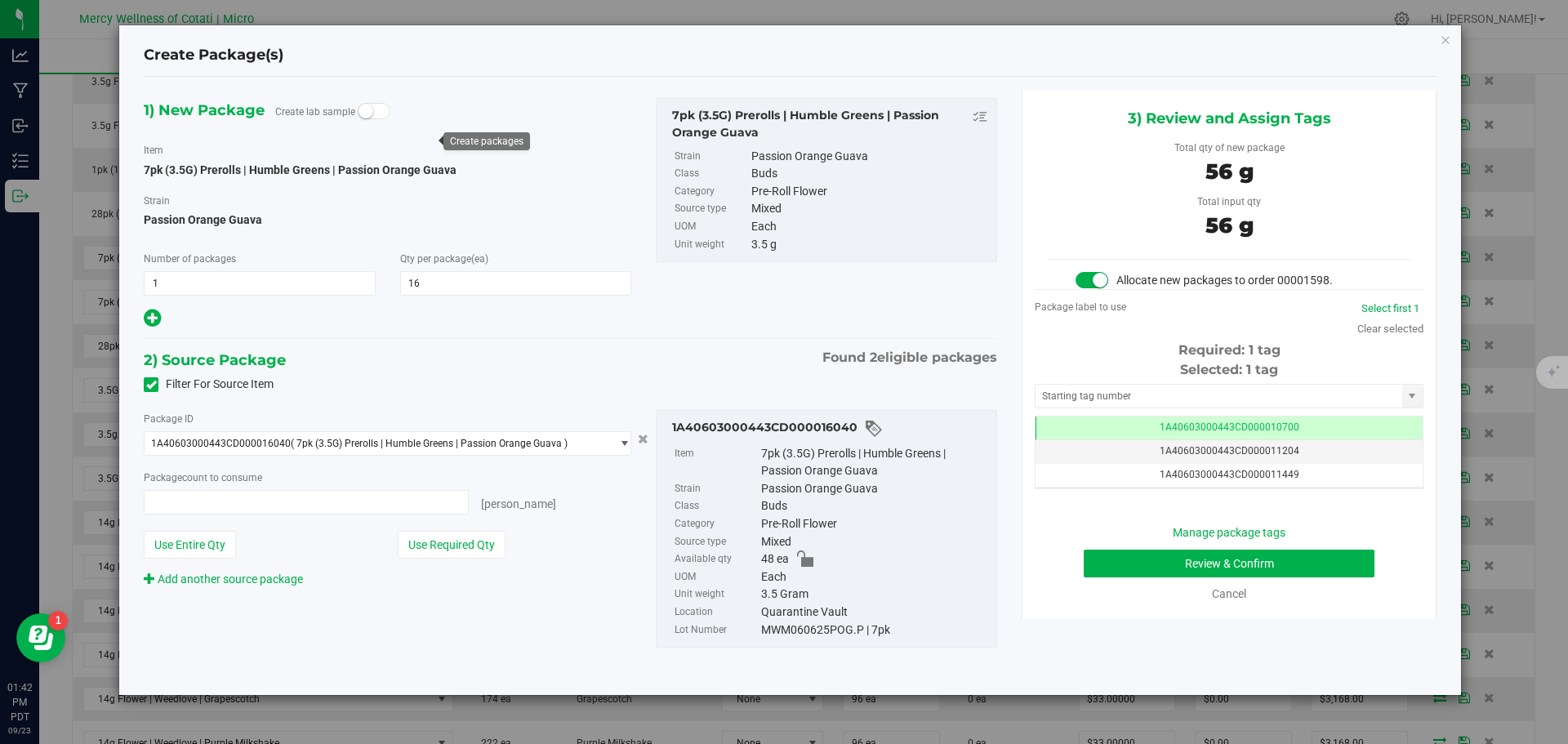
type input "16 ea"
click at [1137, 398] on input "text" at bounding box center [1218, 396] width 366 height 22
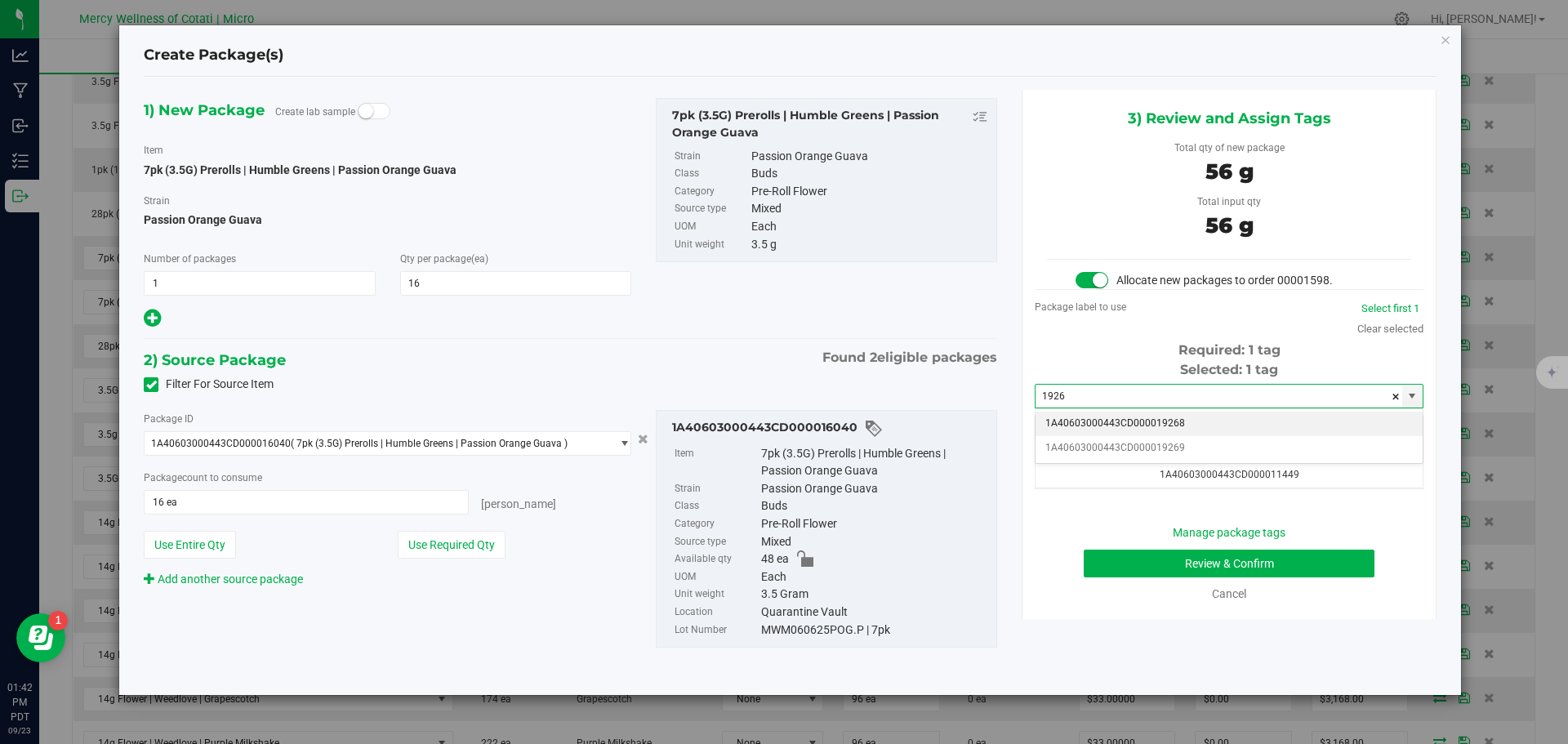
click at [1140, 419] on li "1A40603000443CD000019268" at bounding box center [1228, 423] width 387 height 24
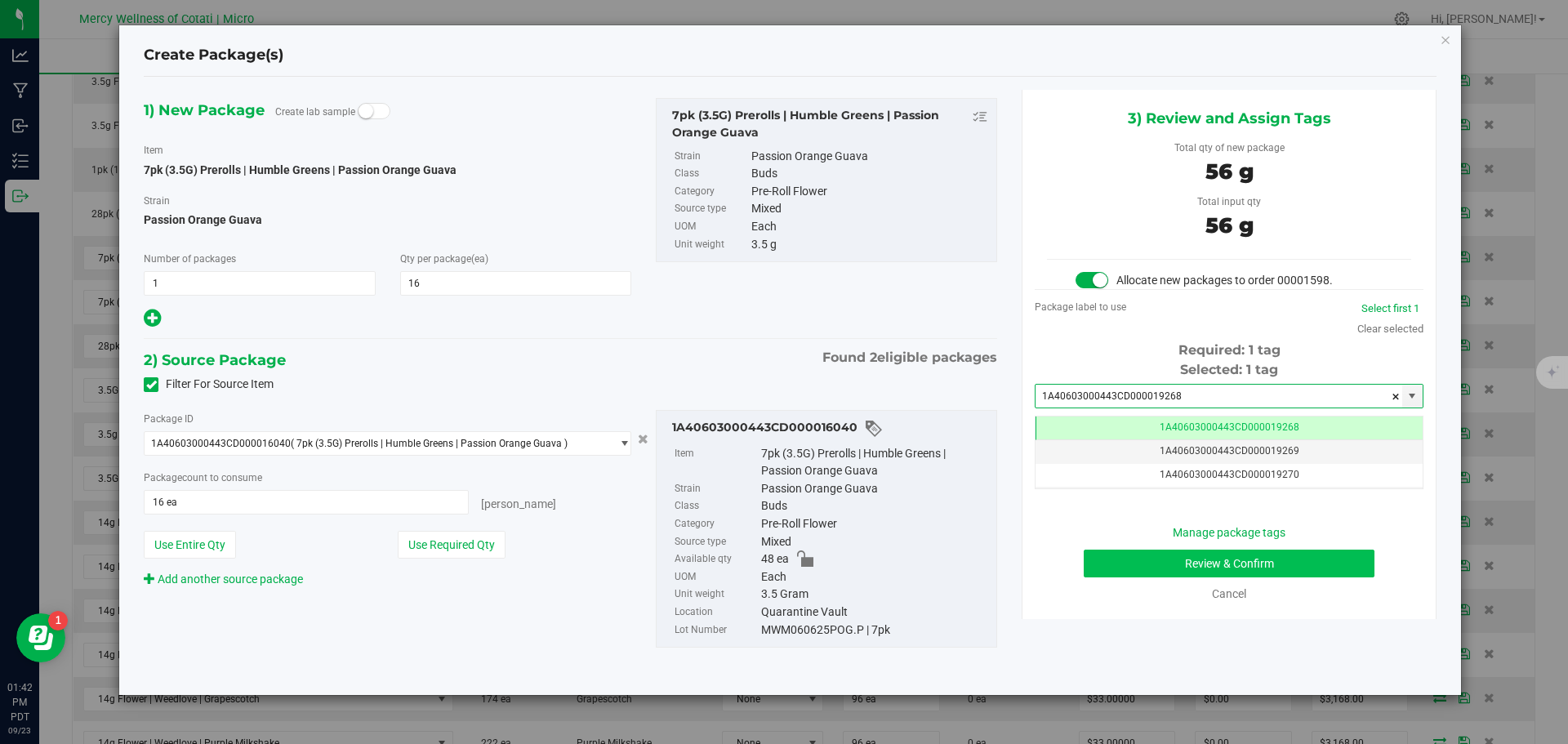
type input "1A40603000443CD000019268"
click at [1242, 562] on button "Review & Confirm" at bounding box center [1228, 563] width 291 height 27
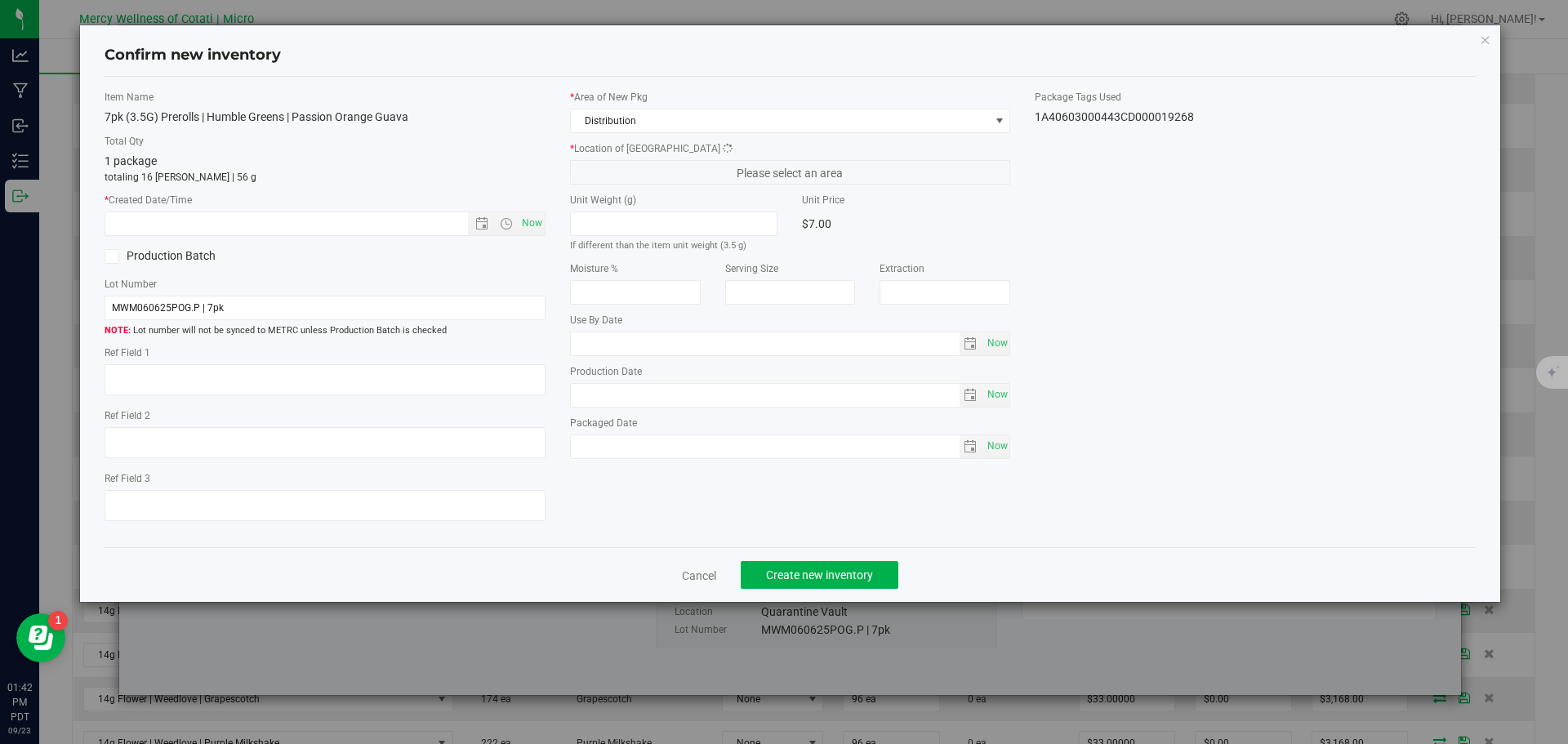
type textarea "16"
click at [536, 218] on span "Now" at bounding box center [531, 223] width 27 height 23
type input "9/23/2025 1:42 PM"
click at [855, 570] on span "Create new inventory" at bounding box center [819, 575] width 107 height 13
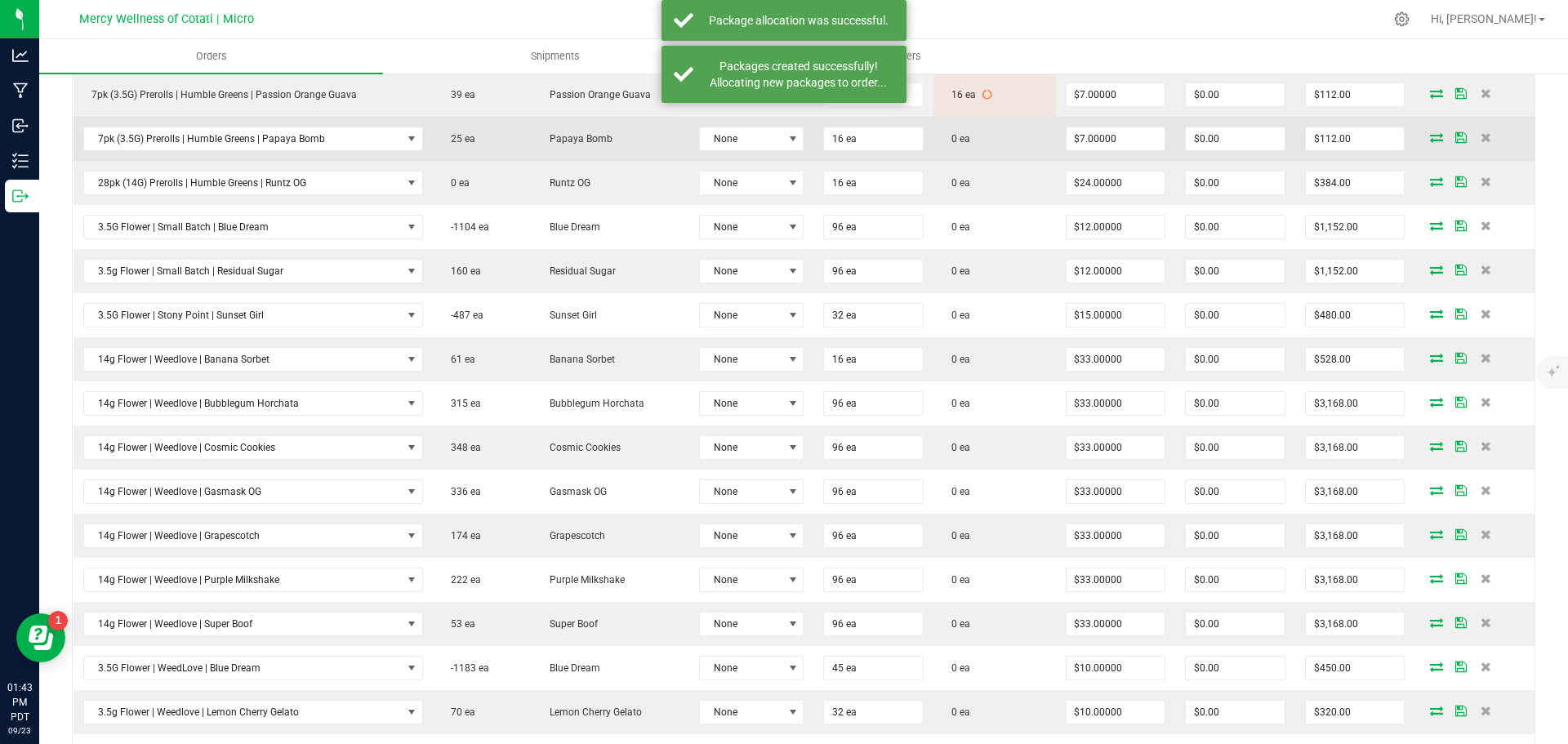
click at [1430, 134] on icon at bounding box center [1436, 137] width 13 height 10
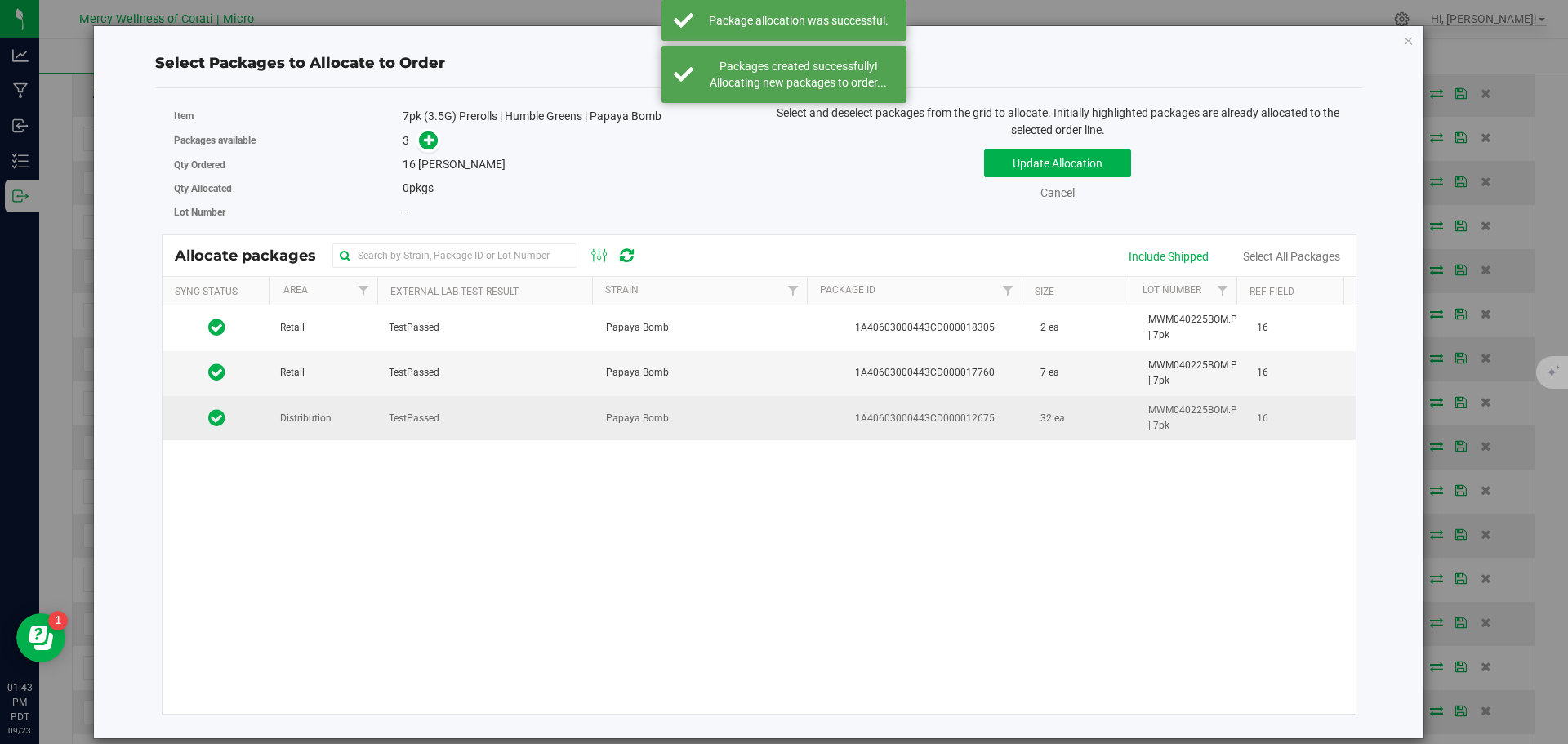
click at [291, 423] on span "Distribution" at bounding box center [306, 418] width 52 height 16
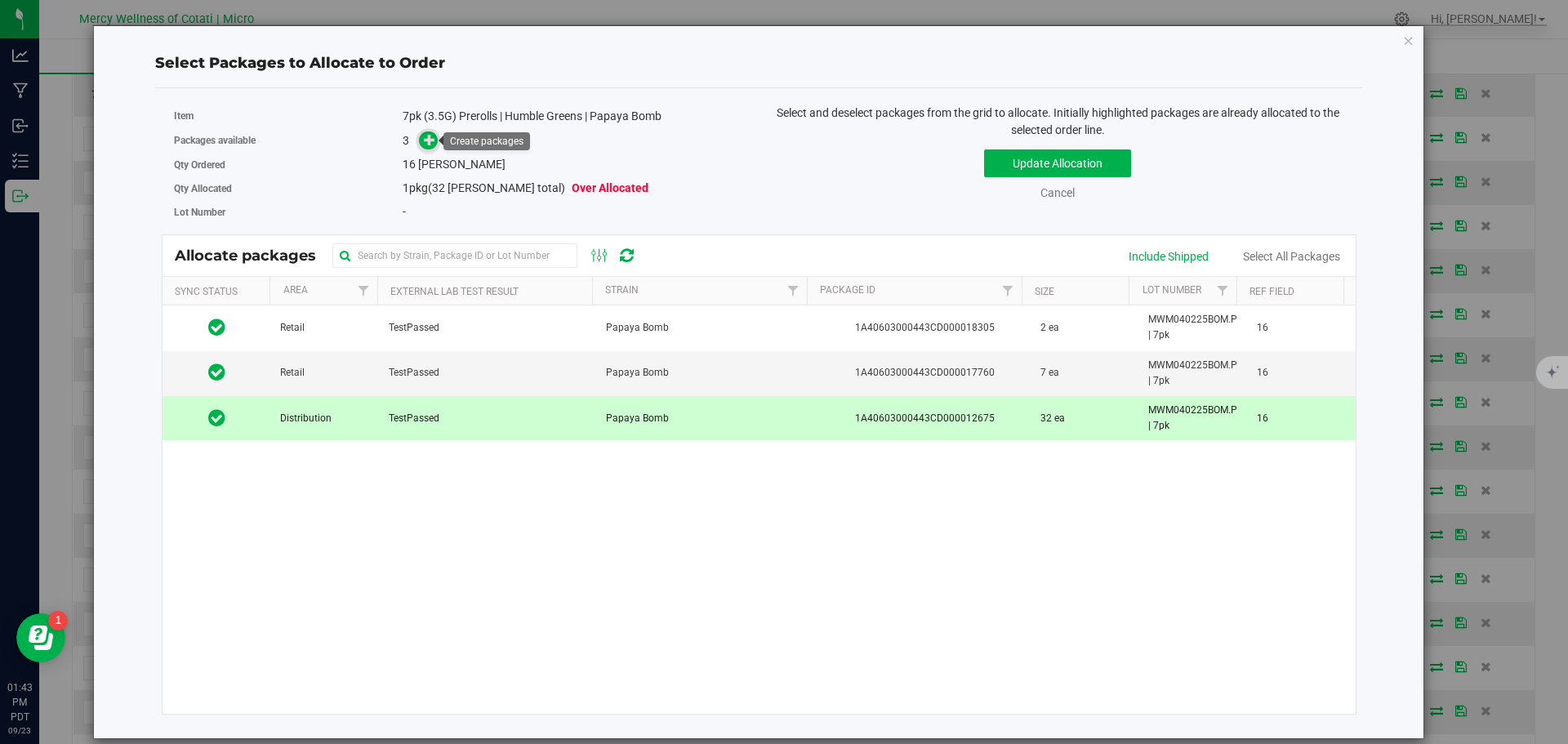
click at [425, 141] on icon at bounding box center [430, 140] width 12 height 12
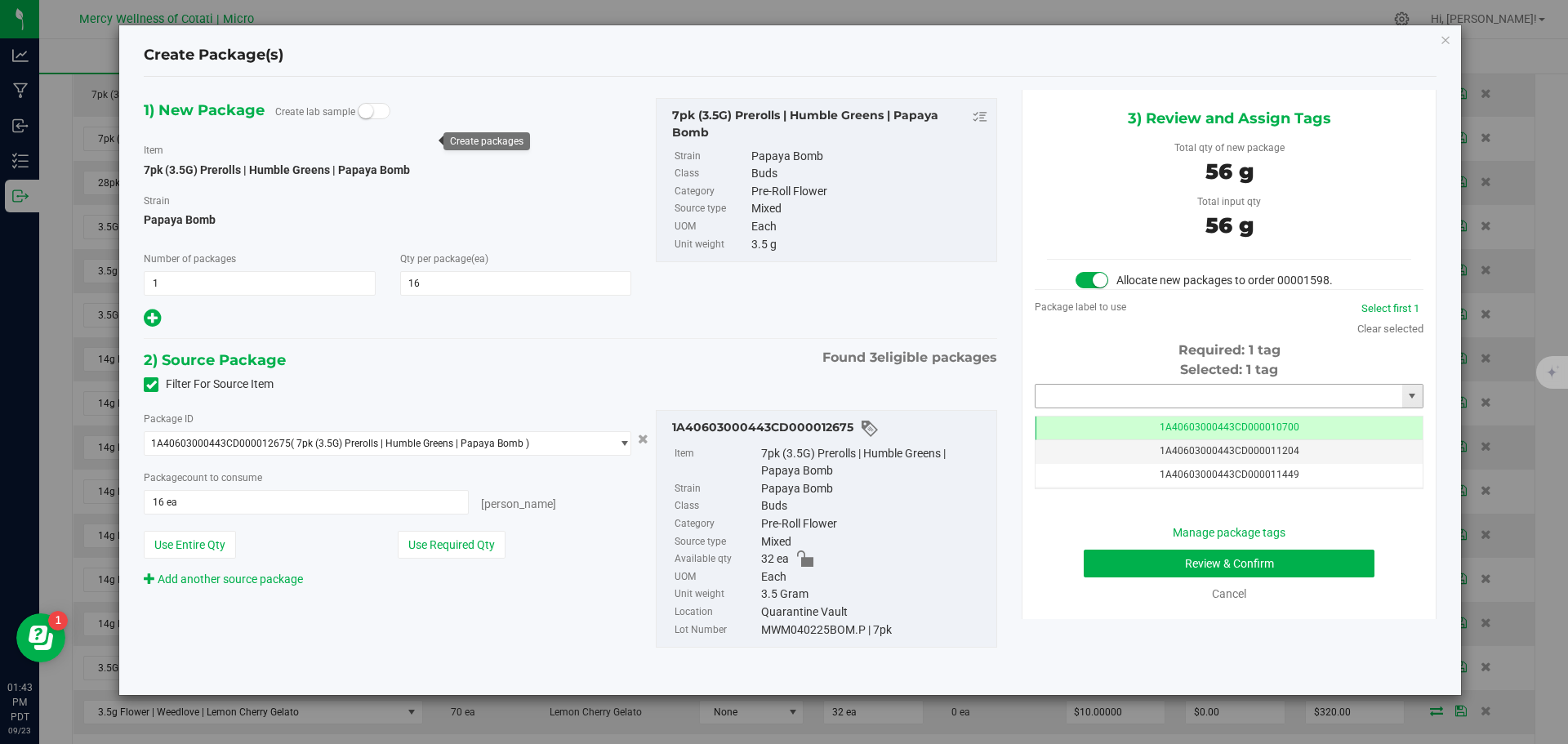
click at [1112, 402] on input "text" at bounding box center [1218, 396] width 366 height 22
click at [1173, 409] on div "1A40603000443CD000019269 No matching tags" at bounding box center [1228, 424] width 389 height 32
click at [1173, 422] on li "1A40603000443CD000019269" at bounding box center [1228, 423] width 387 height 24
type input "1A40603000443CD000019269"
click at [1289, 563] on button "Review & Confirm" at bounding box center [1228, 563] width 291 height 27
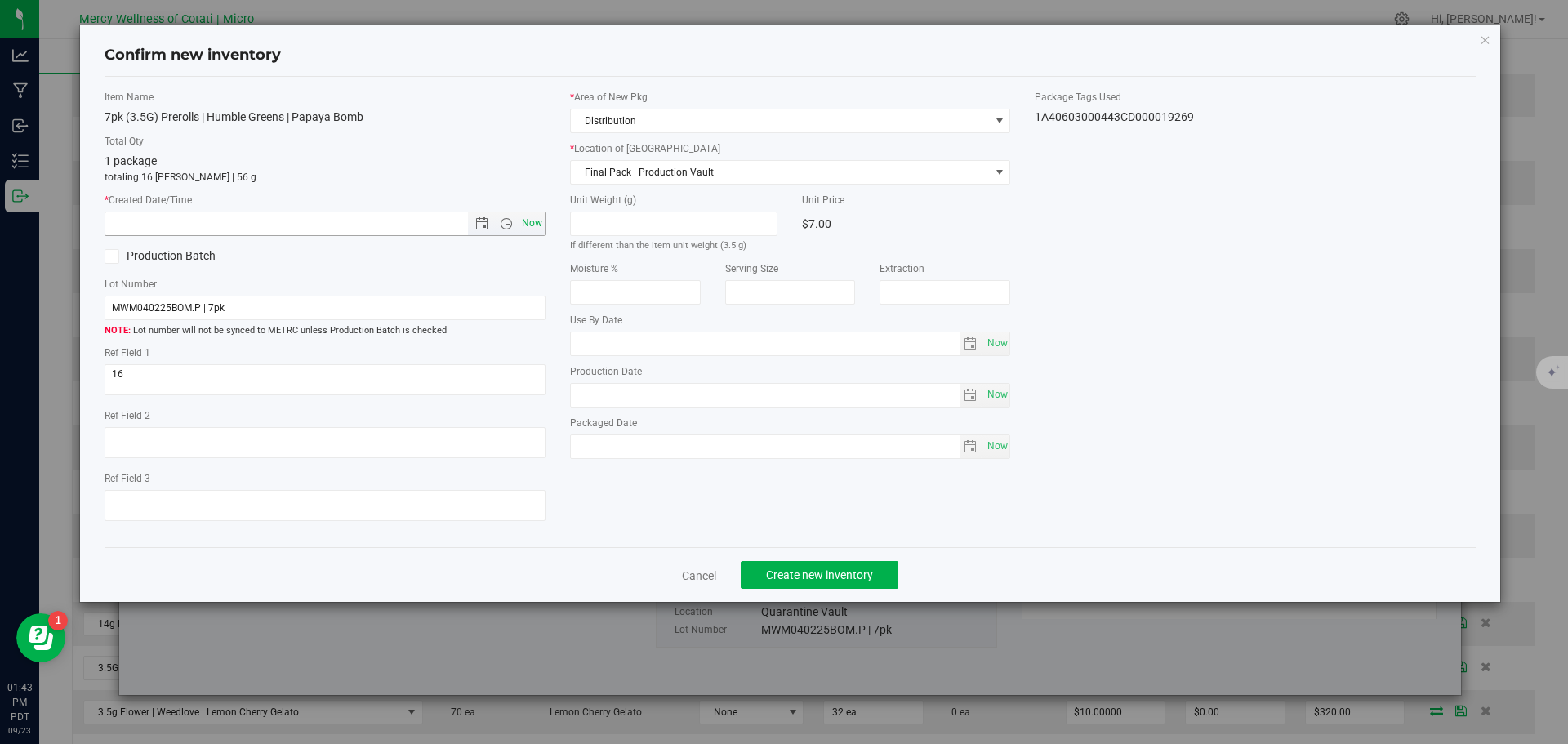
click at [538, 223] on span "Now" at bounding box center [531, 223] width 27 height 23
type input "9/23/2025 1:43 PM"
click at [867, 570] on span "Create new inventory" at bounding box center [819, 575] width 107 height 13
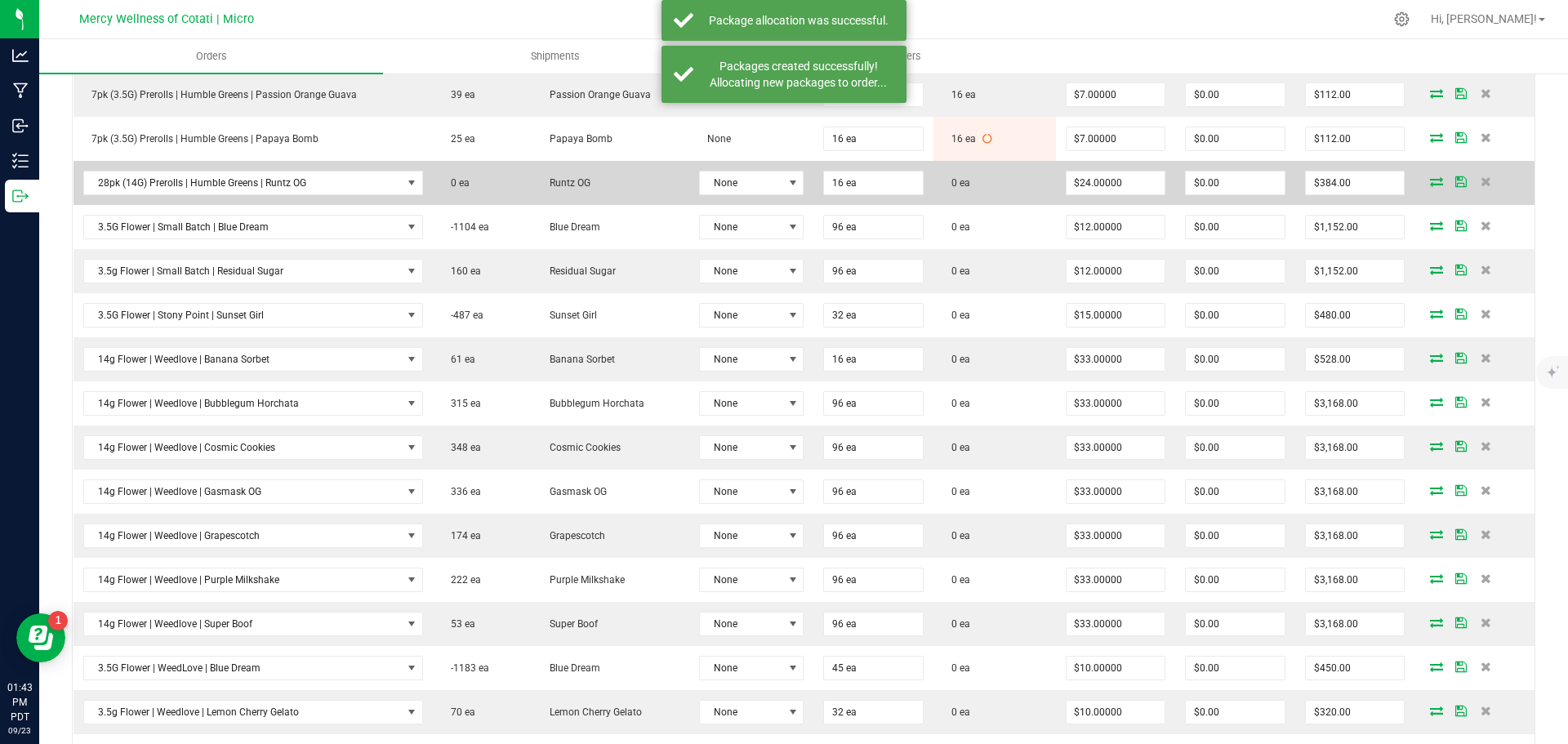
click at [1430, 177] on icon at bounding box center [1436, 182] width 13 height 10
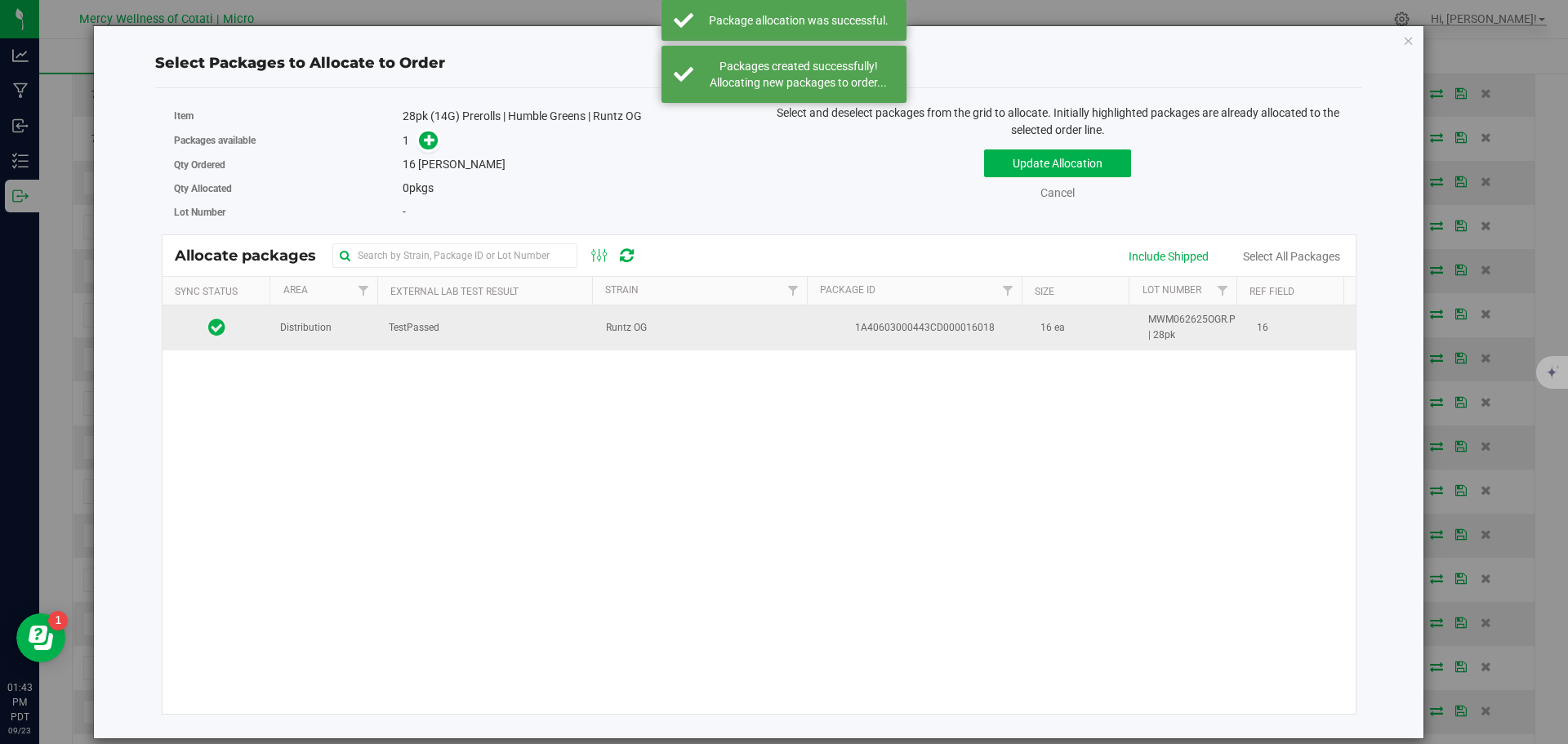
click at [351, 327] on td "Distribution" at bounding box center [325, 327] width 108 height 44
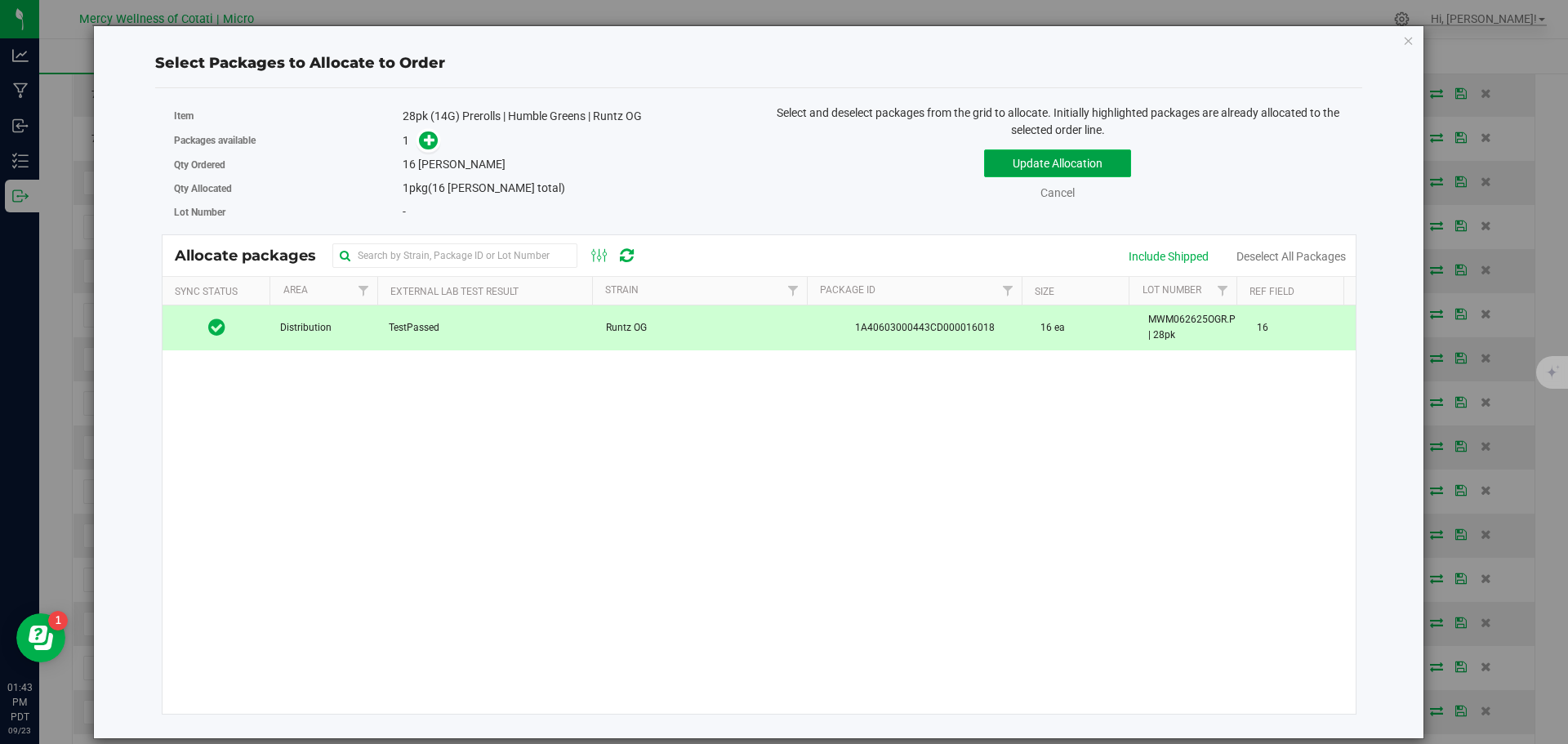
click at [1009, 161] on button "Update Allocation" at bounding box center [1057, 162] width 147 height 27
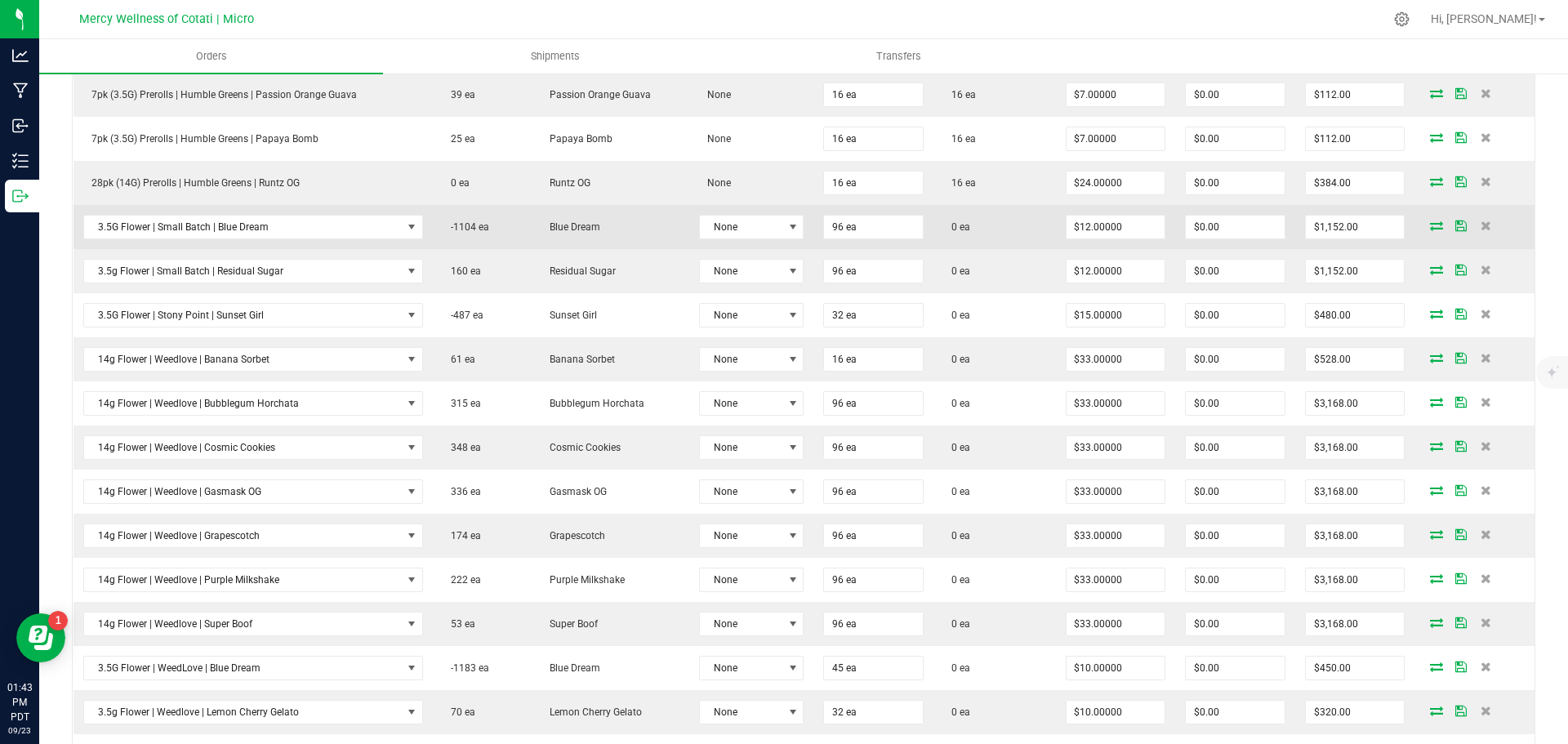
click at [1430, 227] on icon at bounding box center [1436, 226] width 13 height 10
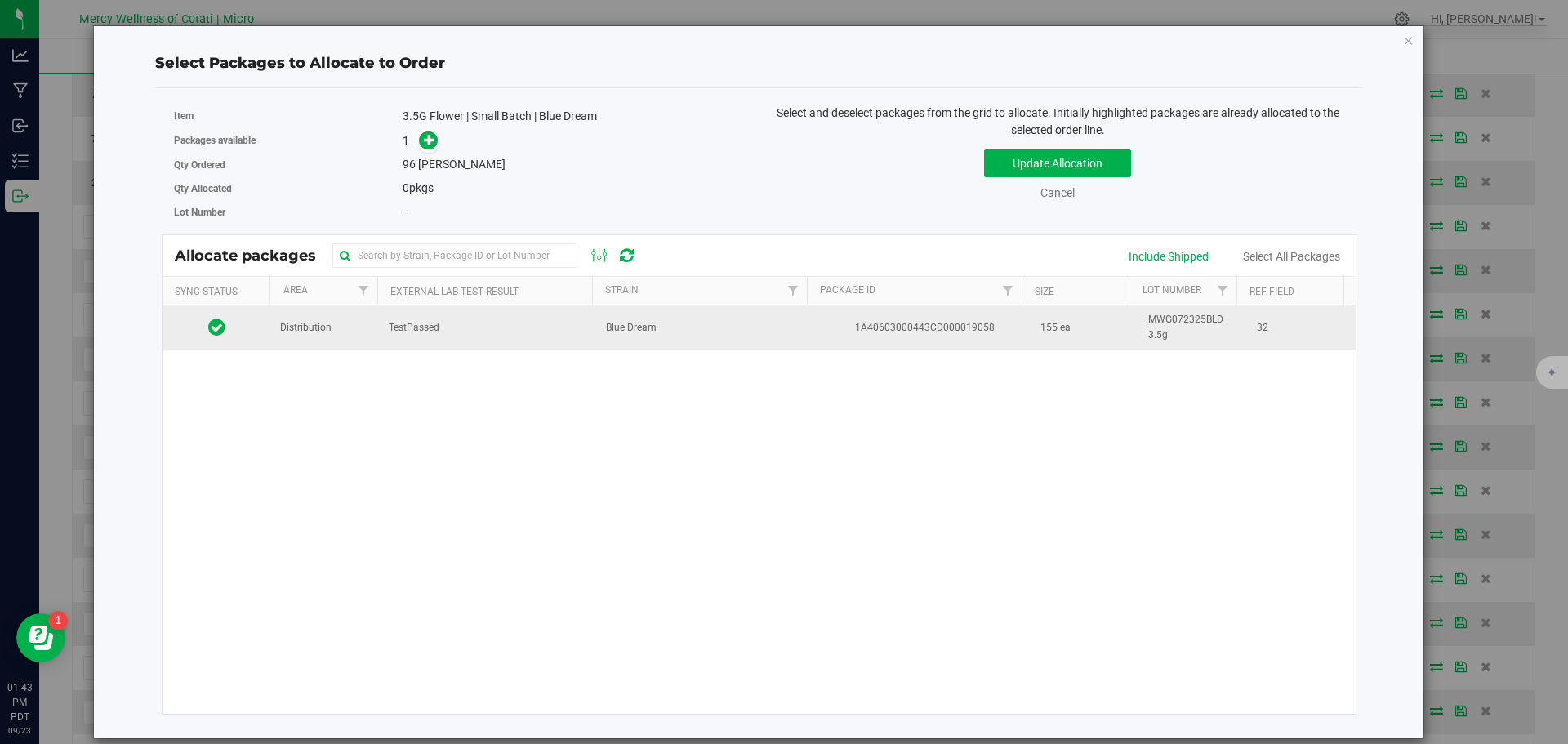
click at [328, 339] on td "Distribution" at bounding box center [325, 327] width 108 height 44
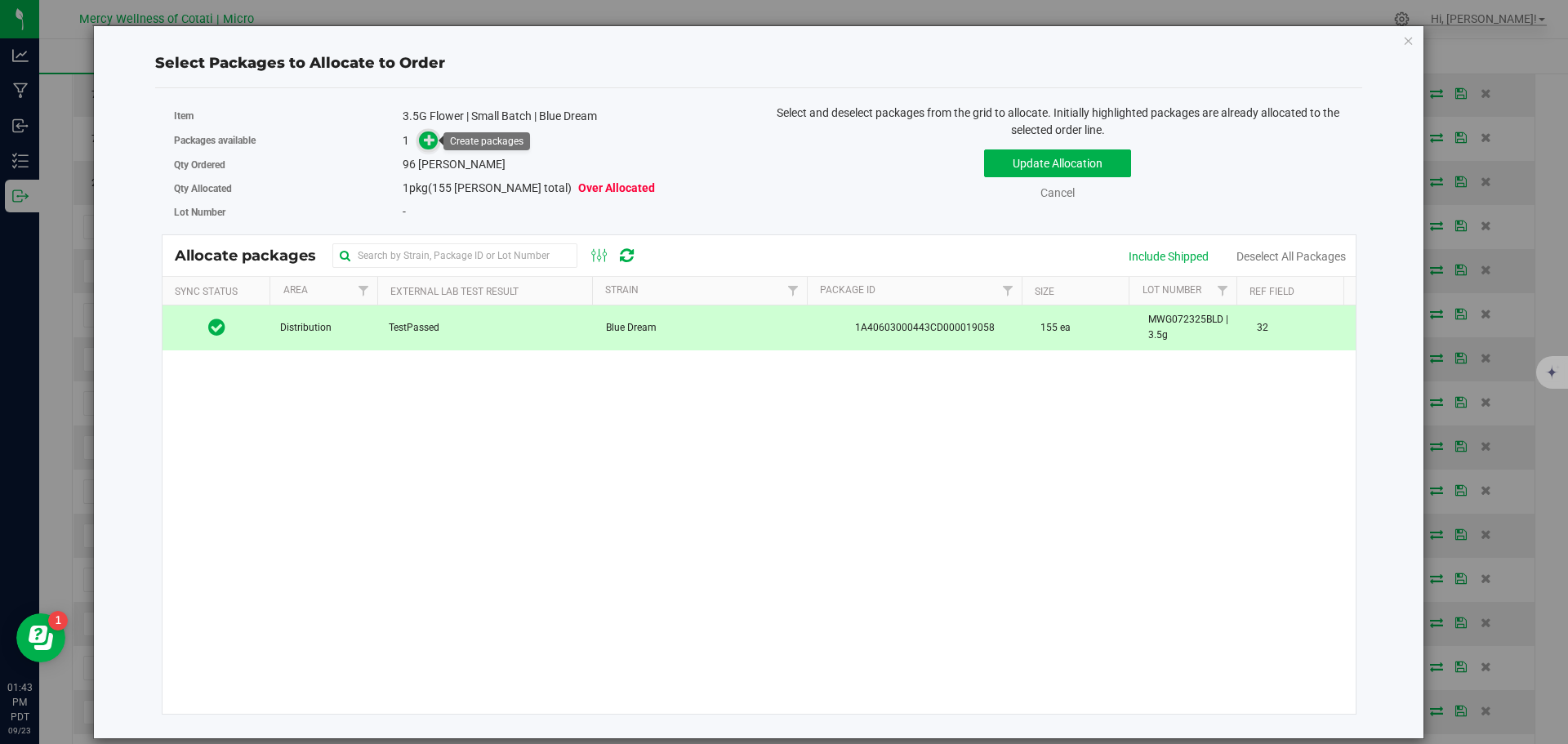
click at [425, 140] on icon at bounding box center [430, 140] width 12 height 12
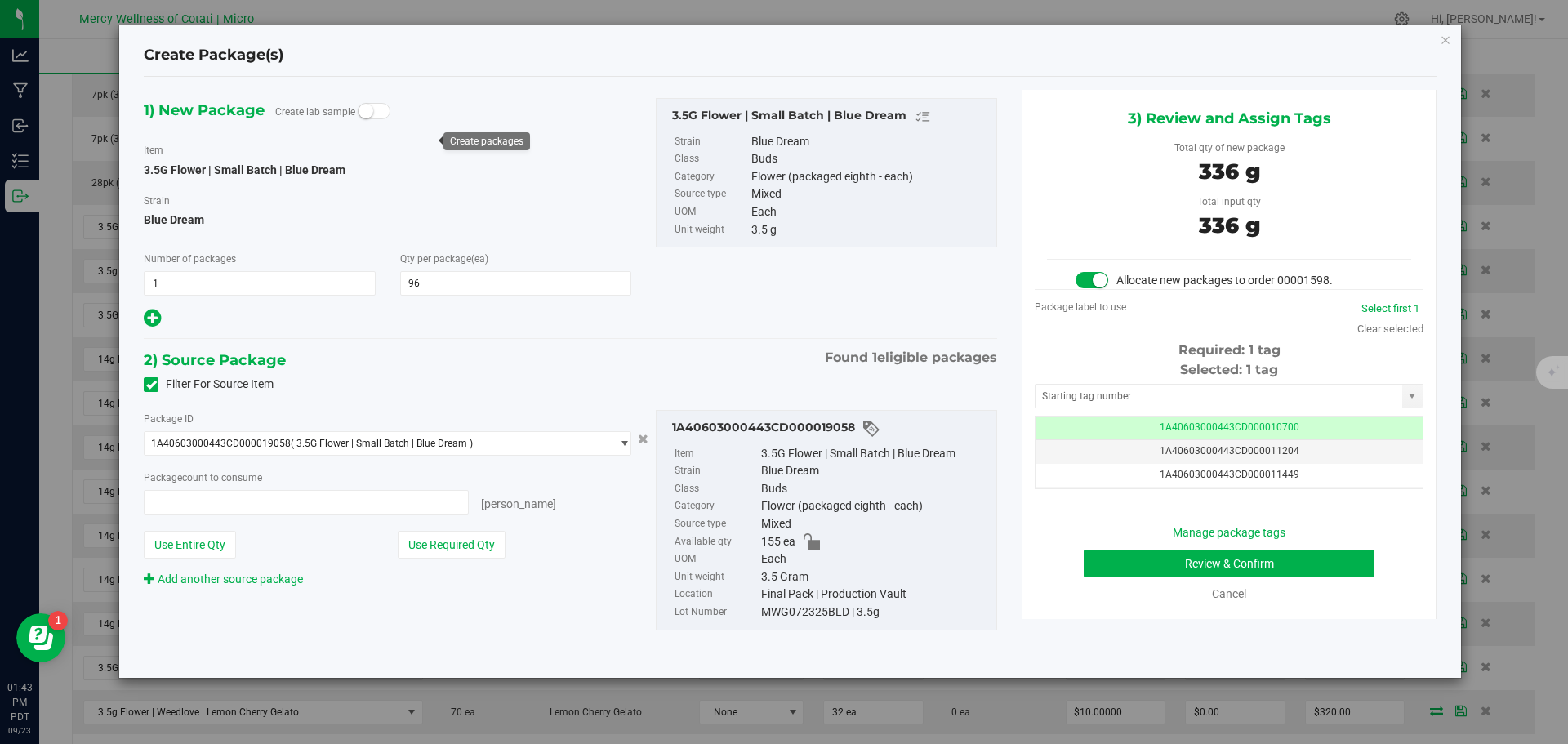
type input "96 ea"
click at [1143, 399] on input "text" at bounding box center [1218, 396] width 366 height 22
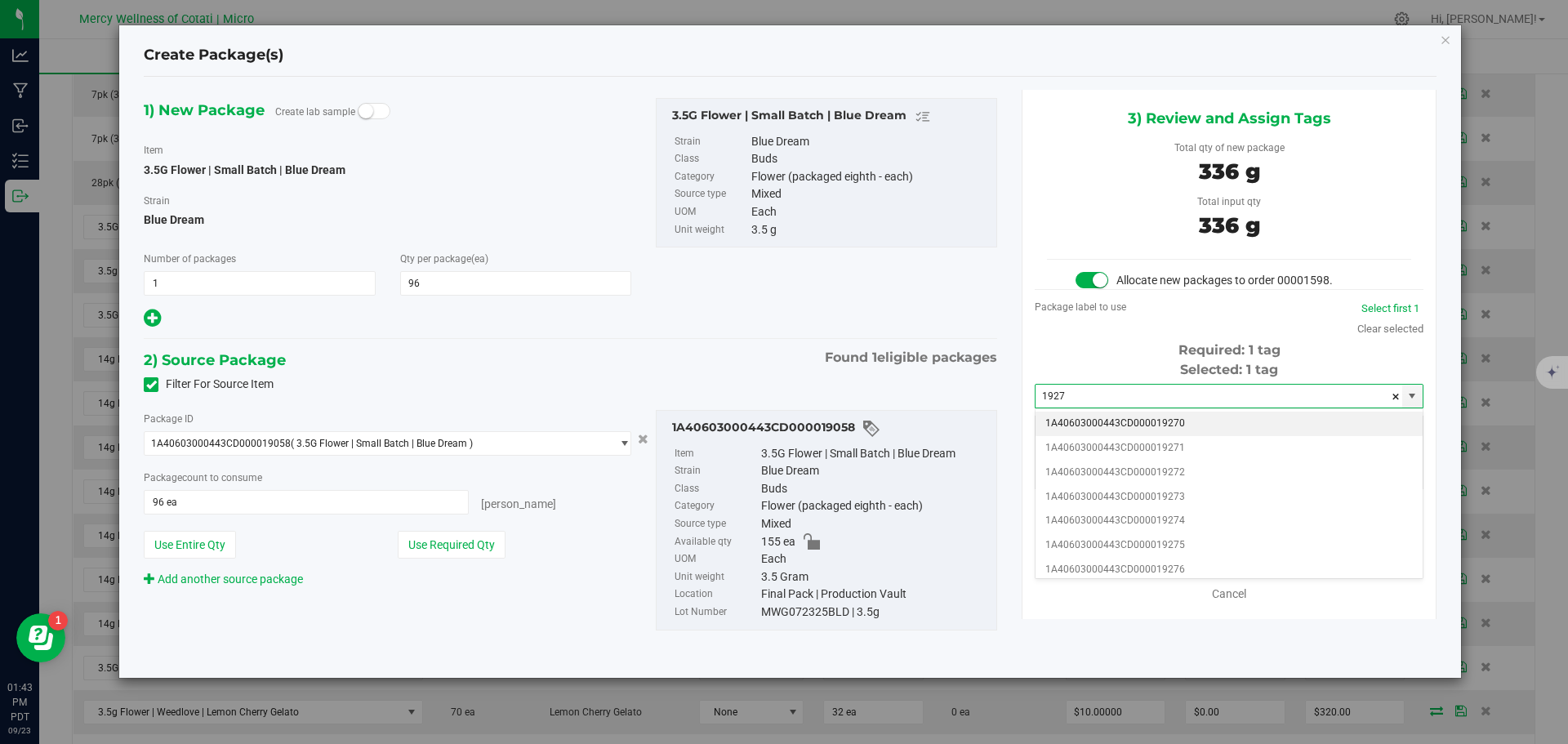
click at [1139, 422] on li "1A40603000443CD000019270" at bounding box center [1228, 423] width 387 height 24
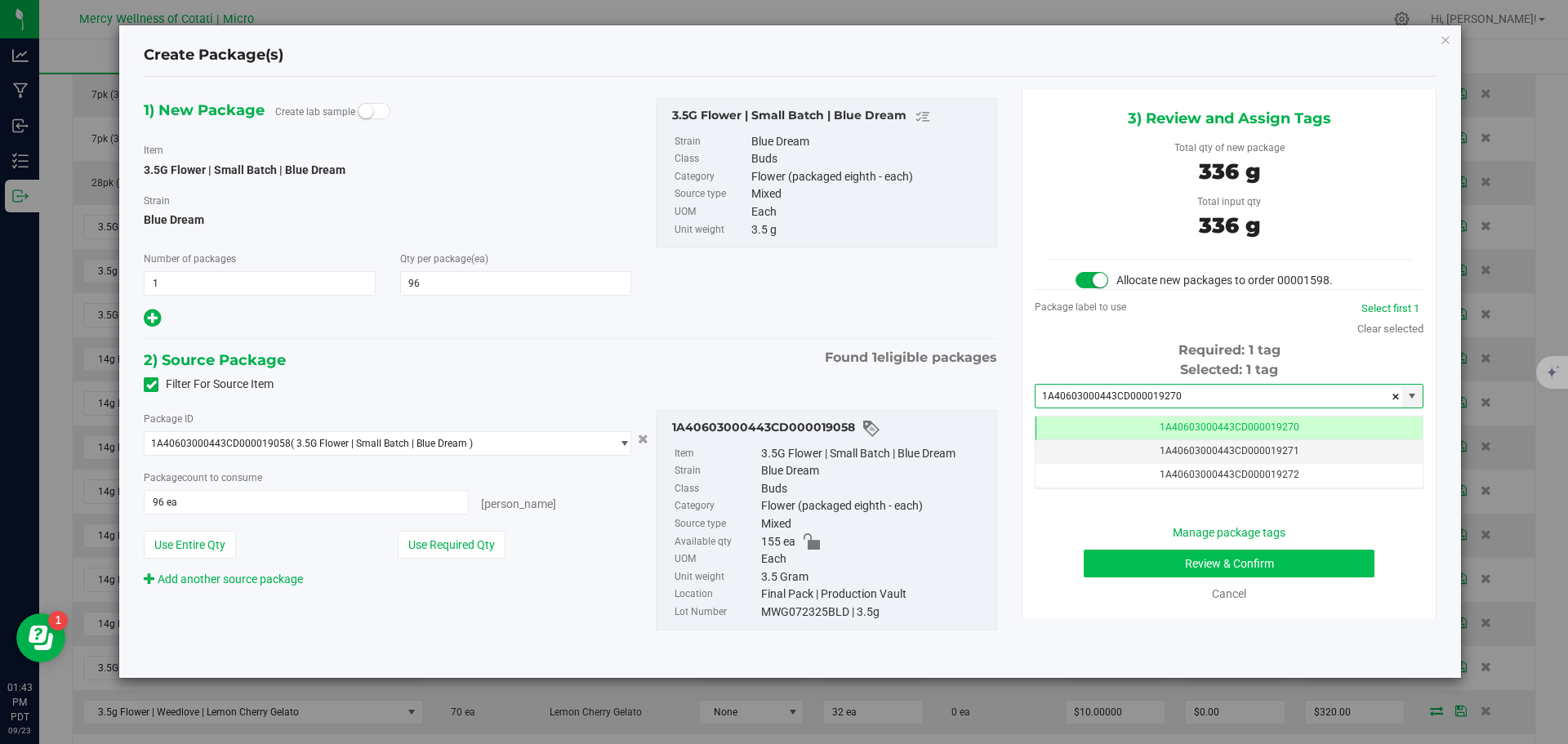
type input "1A40603000443CD000019270"
click at [1221, 572] on button "Review & Confirm" at bounding box center [1228, 563] width 291 height 27
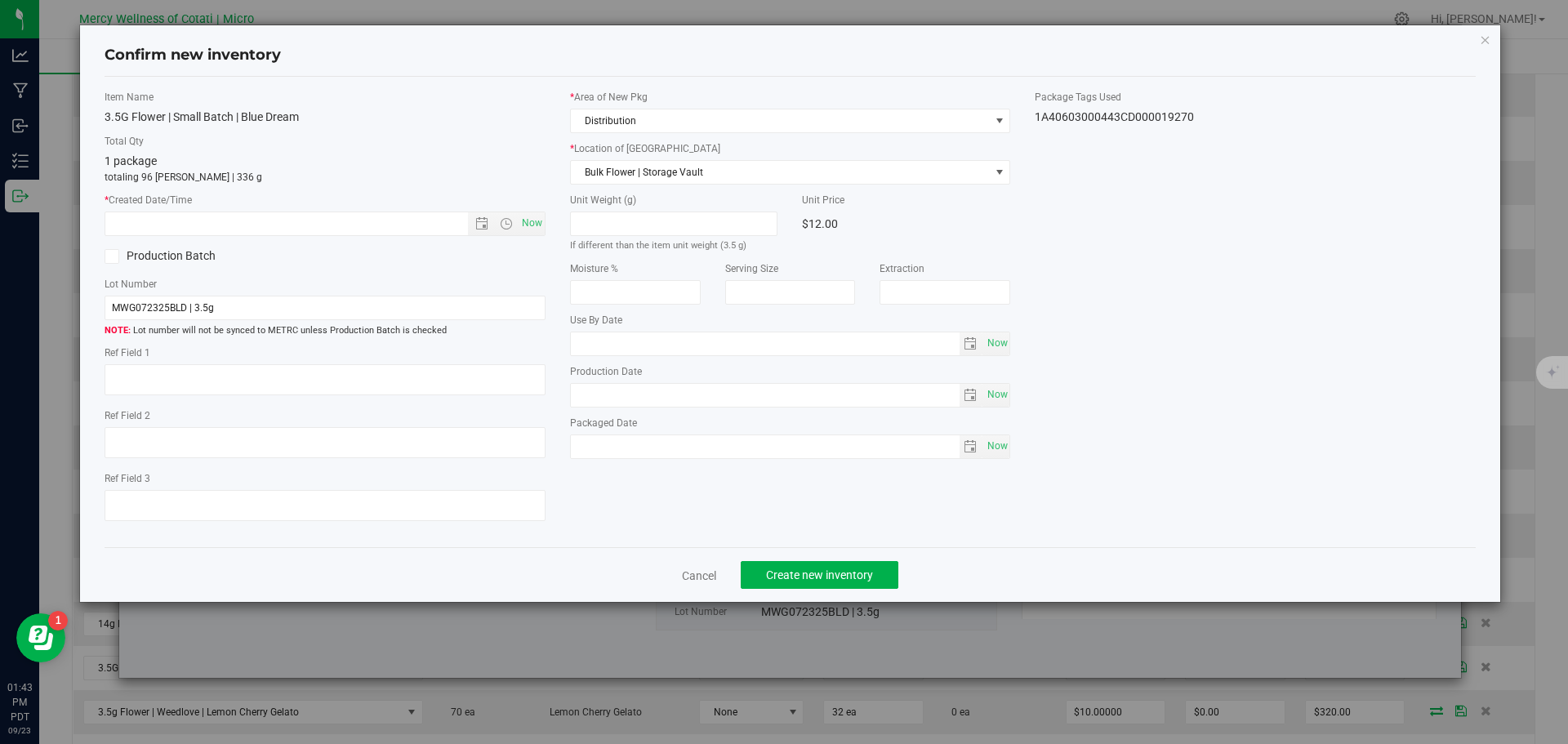
type textarea "32"
type input "2026-09-06"
click at [531, 215] on span "Now" at bounding box center [531, 223] width 27 height 23
type input "9/23/2025 1:43 PM"
click at [817, 566] on button "Create new inventory" at bounding box center [819, 575] width 157 height 27
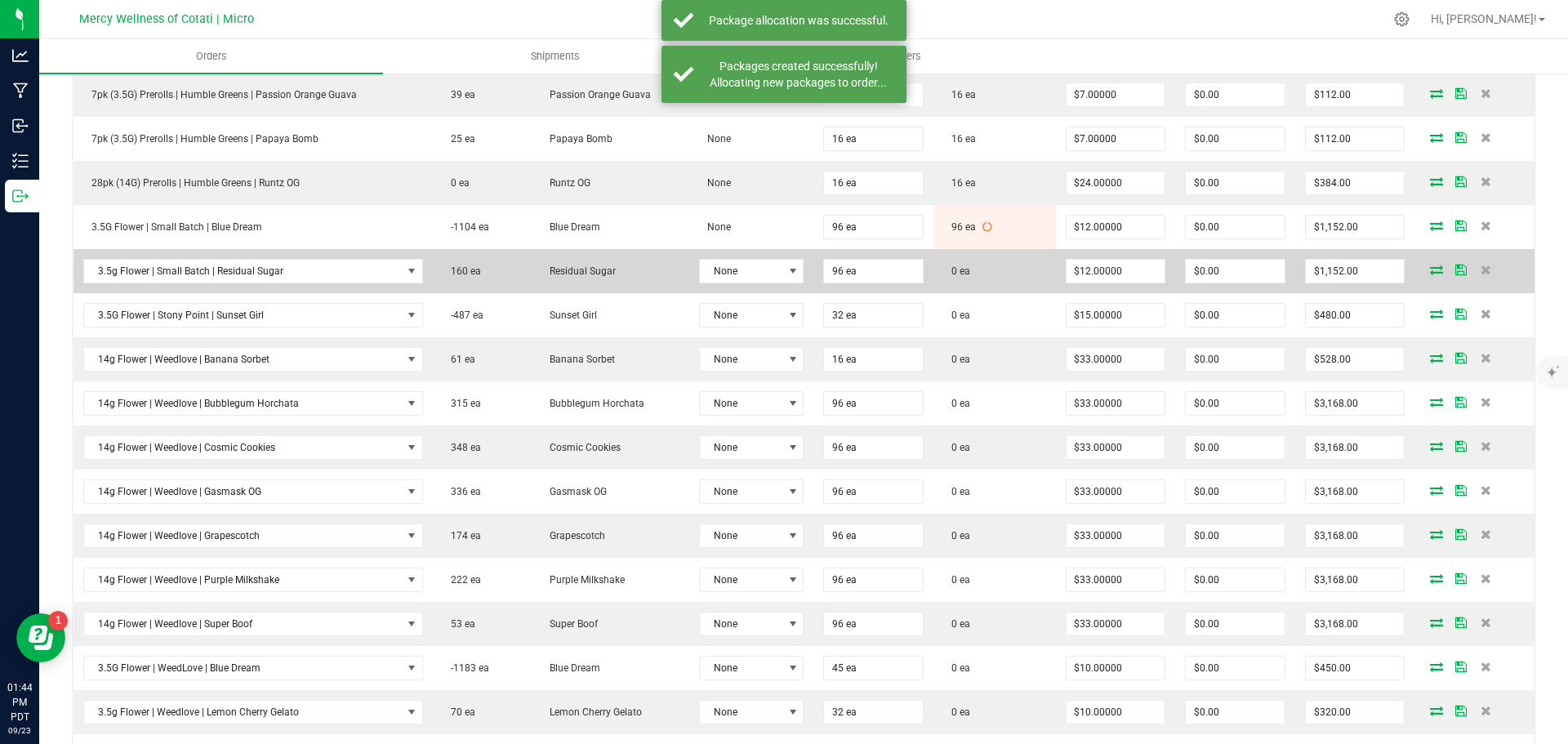
click at [1430, 268] on icon at bounding box center [1436, 270] width 13 height 10
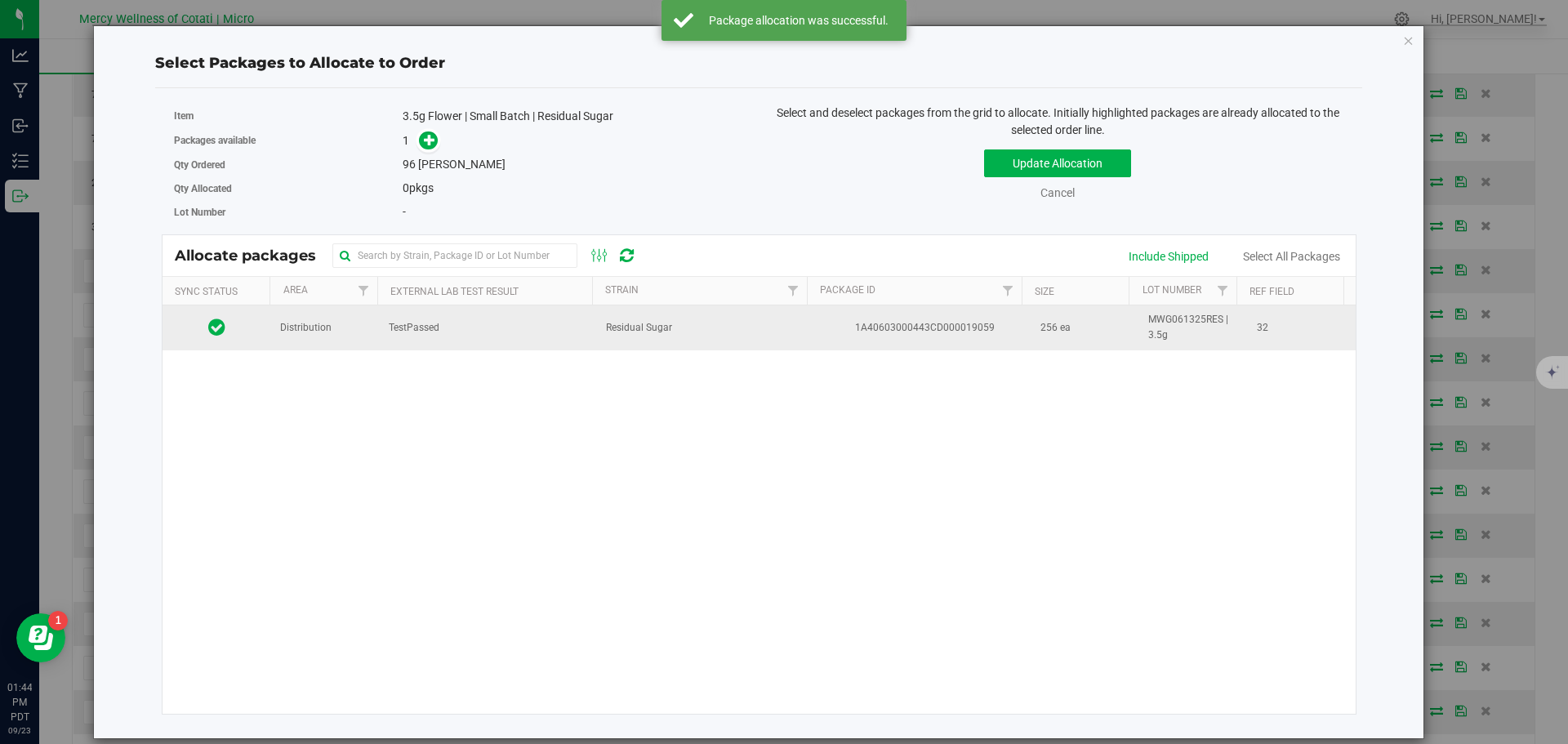
click at [301, 310] on td "Distribution" at bounding box center [325, 327] width 108 height 44
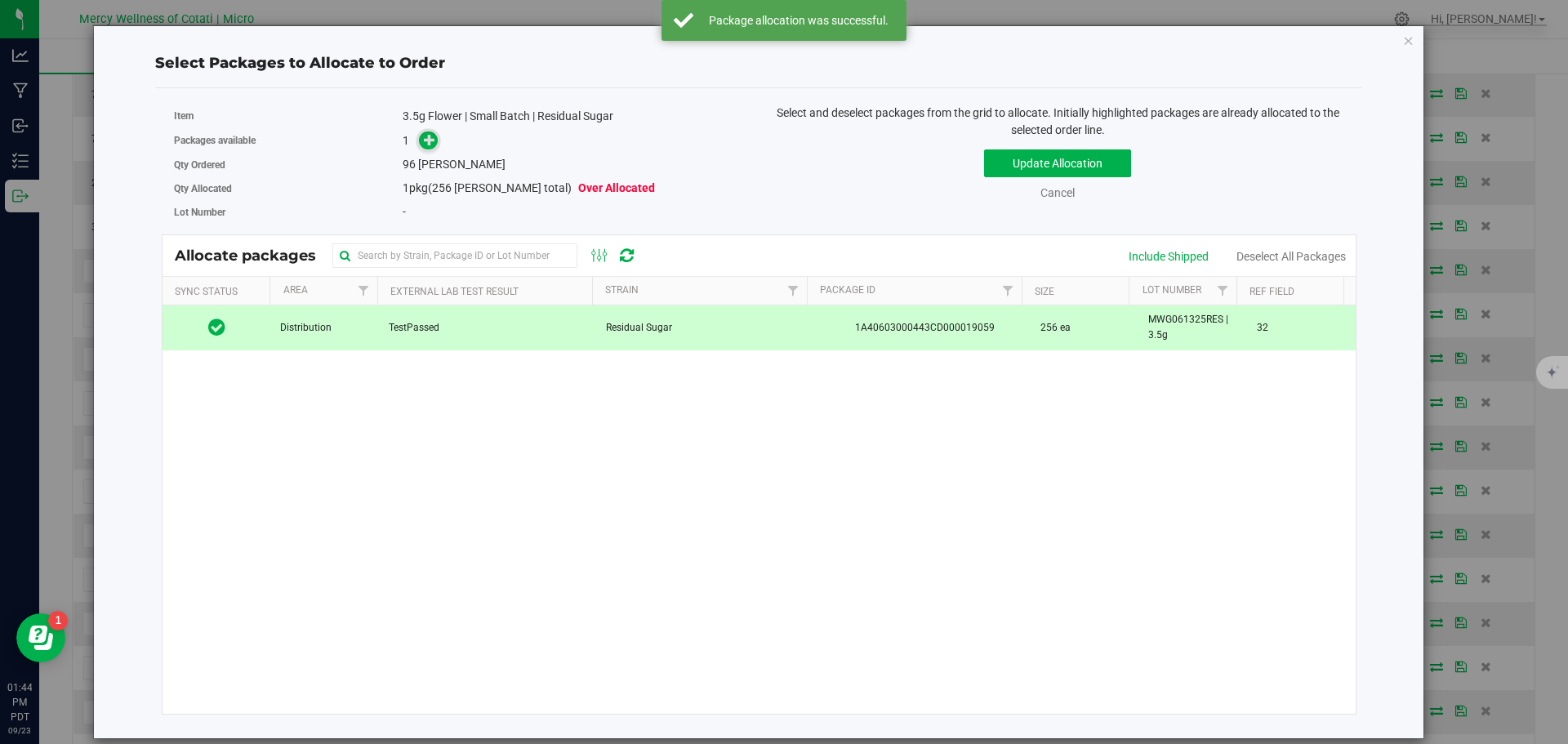
click at [423, 142] on span at bounding box center [428, 141] width 19 height 19
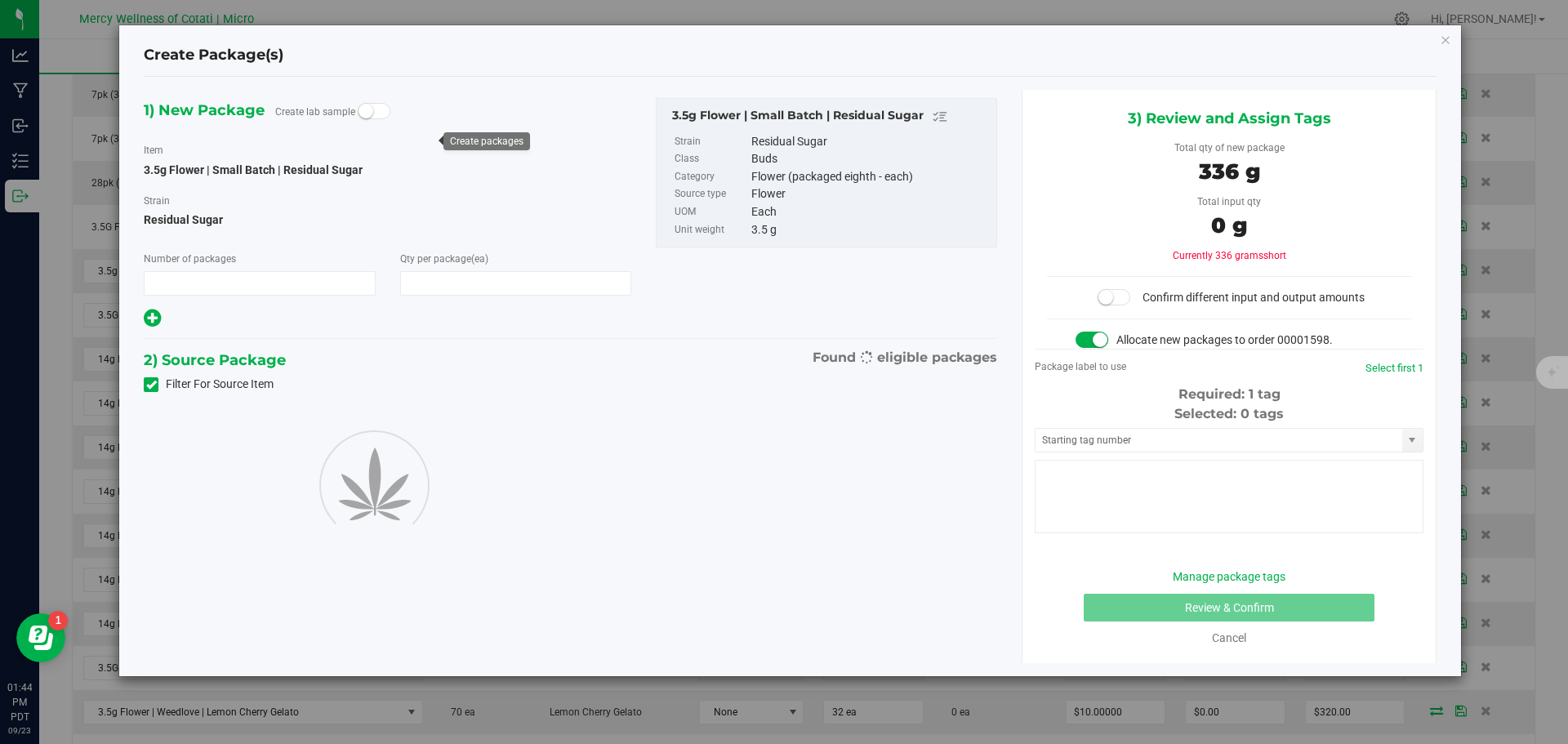
type input "1"
type input "96"
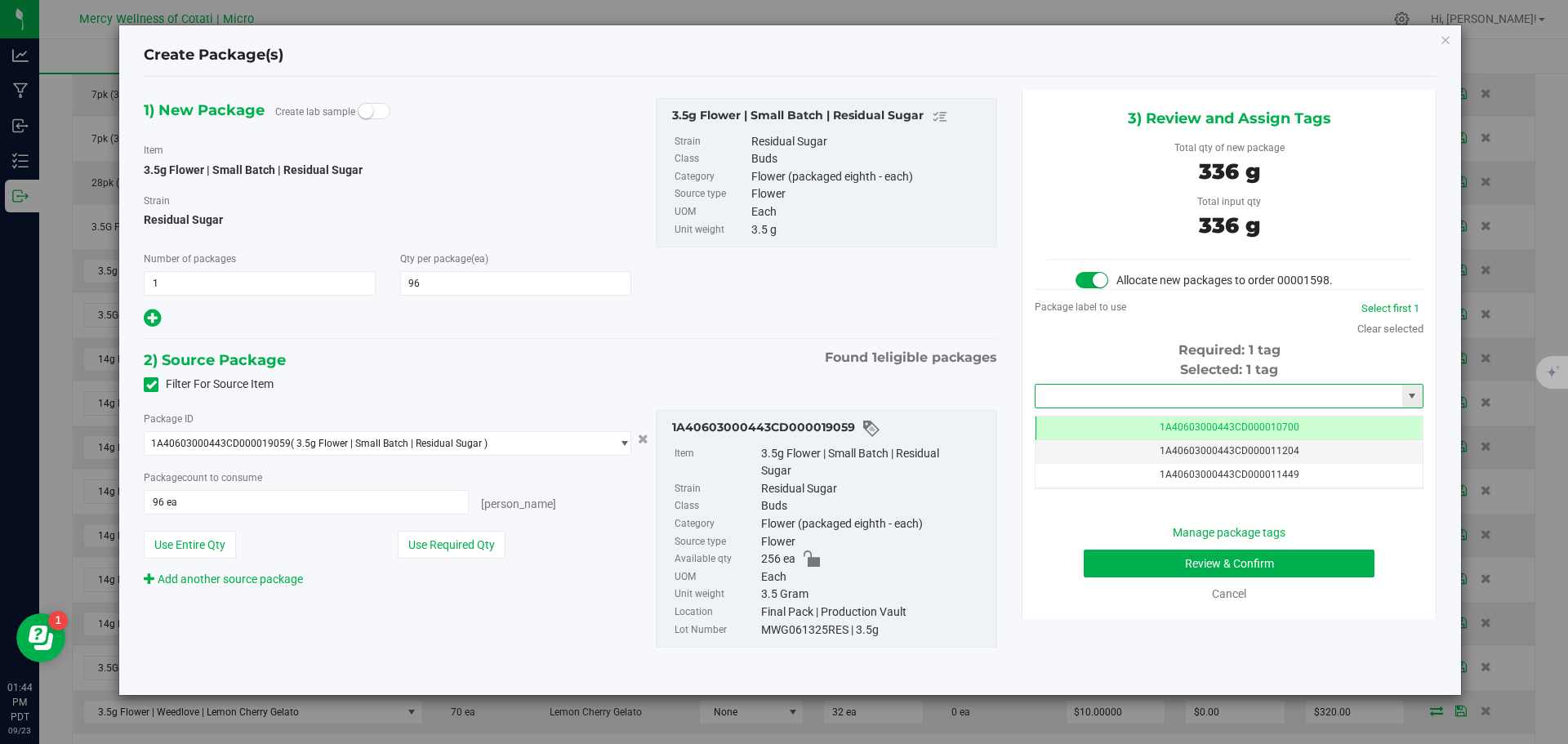
click at [1053, 390] on input "text" at bounding box center [1218, 396] width 366 height 22
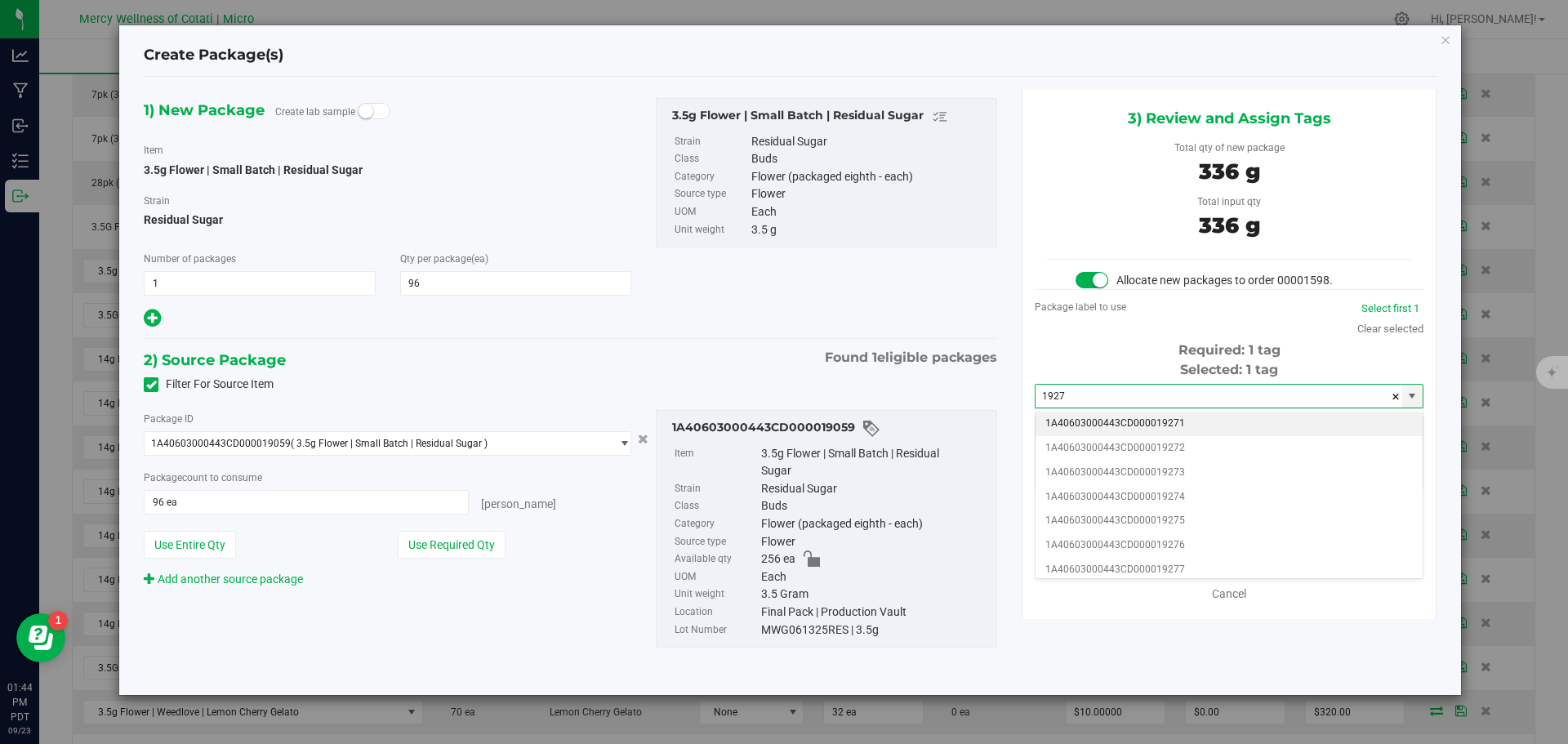
click at [1147, 424] on li "1A40603000443CD000019271" at bounding box center [1228, 423] width 387 height 24
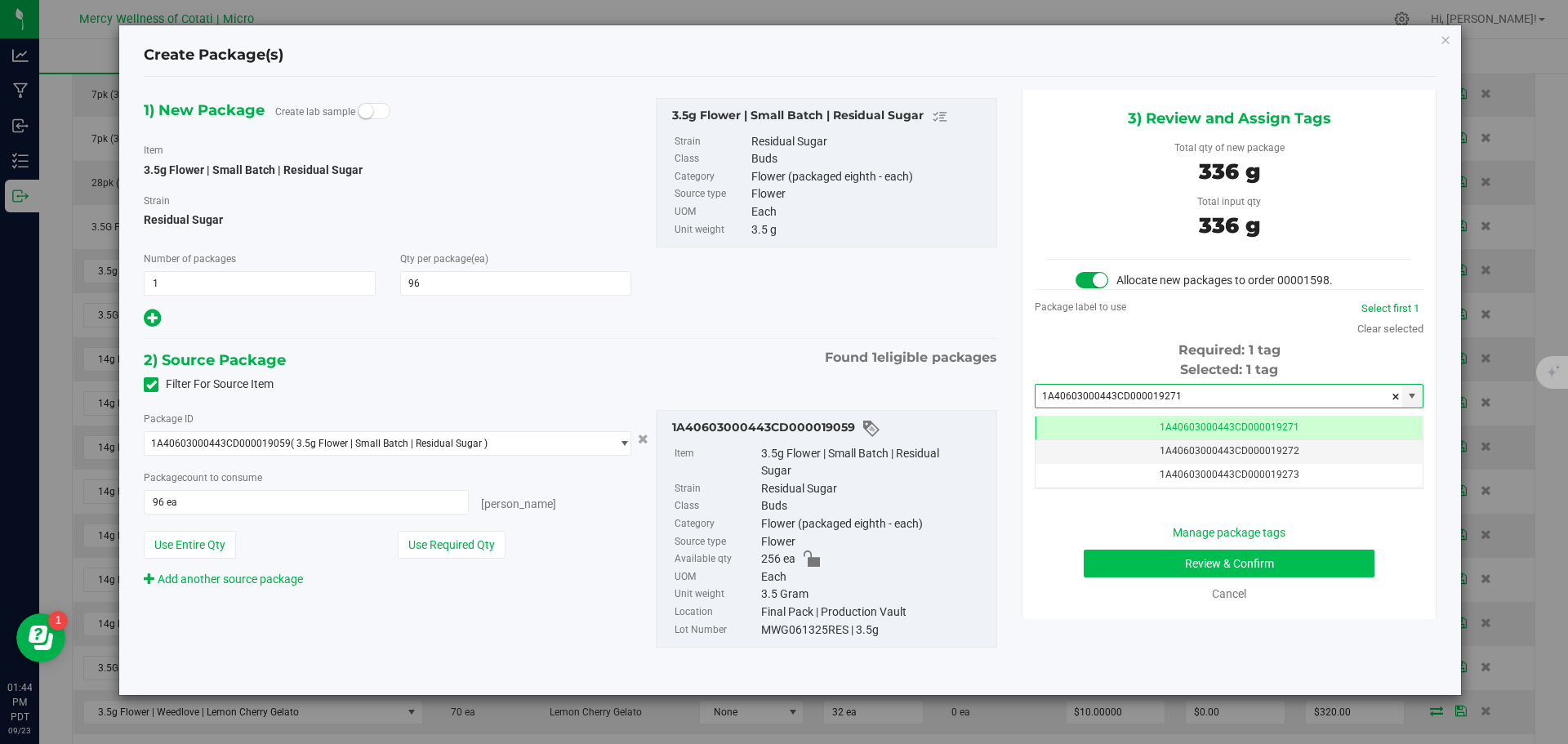
type input "1A40603000443CD000019271"
click at [1251, 553] on button "Review & Confirm" at bounding box center [1228, 563] width 291 height 27
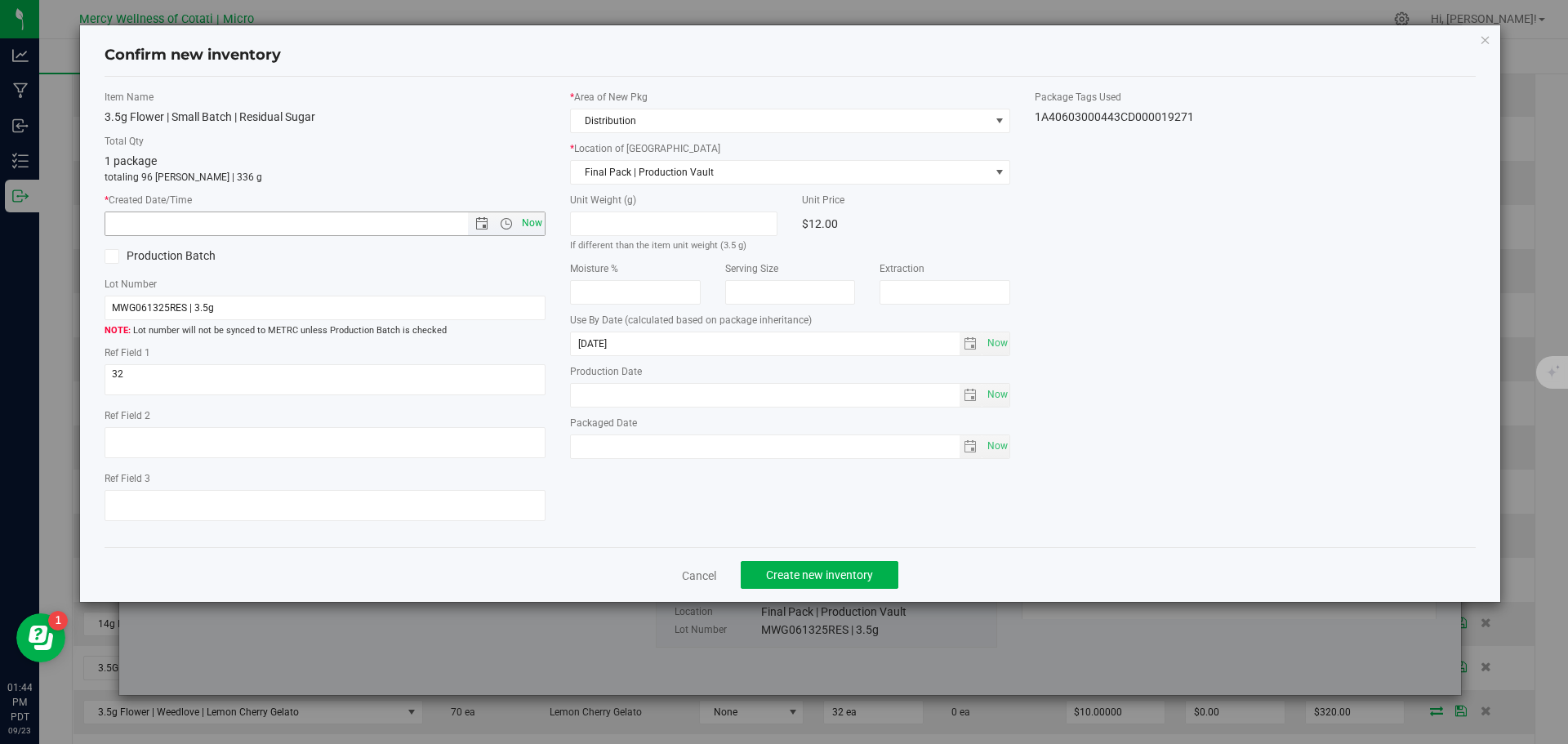
click at [535, 219] on span "Now" at bounding box center [531, 223] width 27 height 23
type input "9/23/2025 1:44 PM"
click at [826, 574] on span "Create new inventory" at bounding box center [819, 575] width 107 height 13
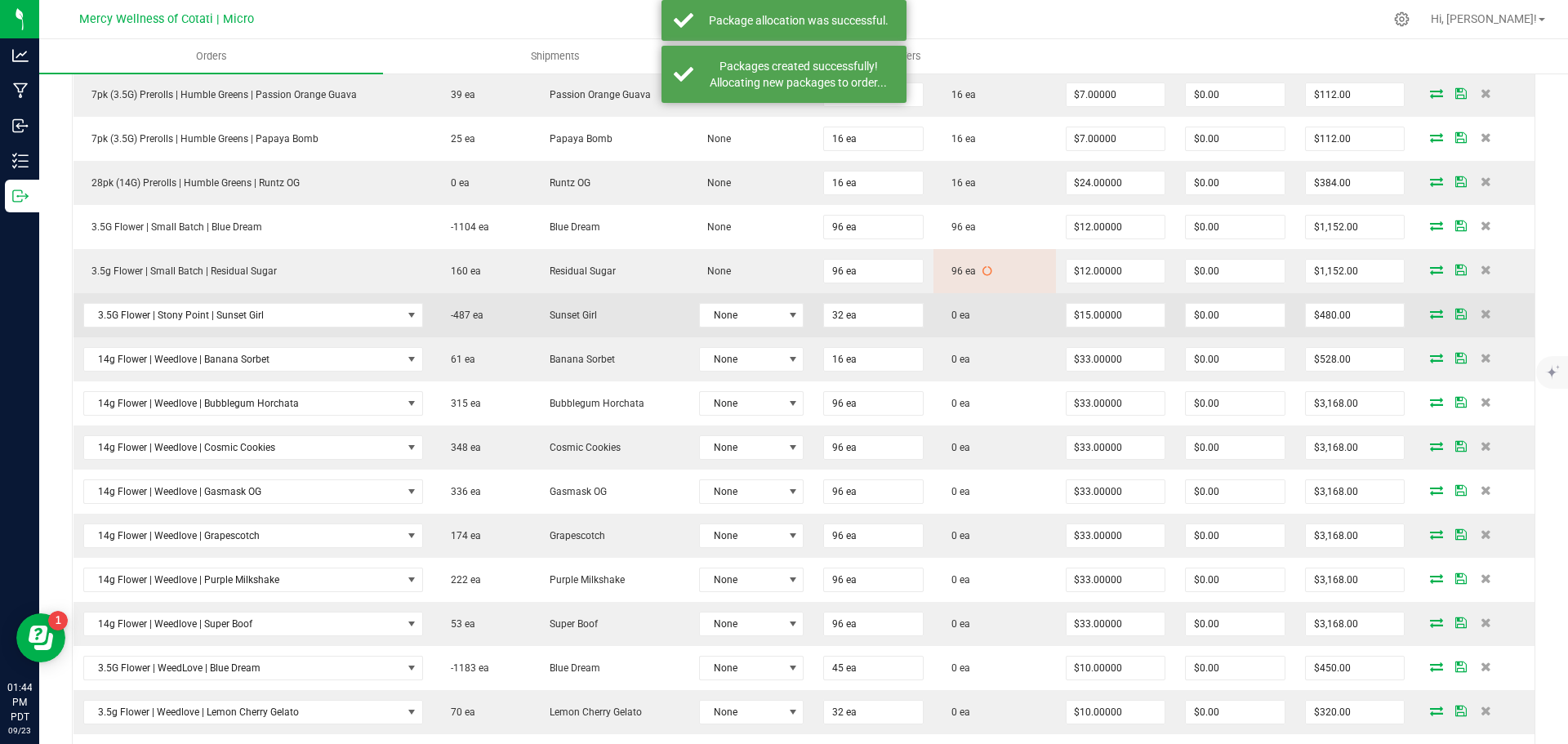
click at [1430, 313] on icon at bounding box center [1436, 314] width 13 height 10
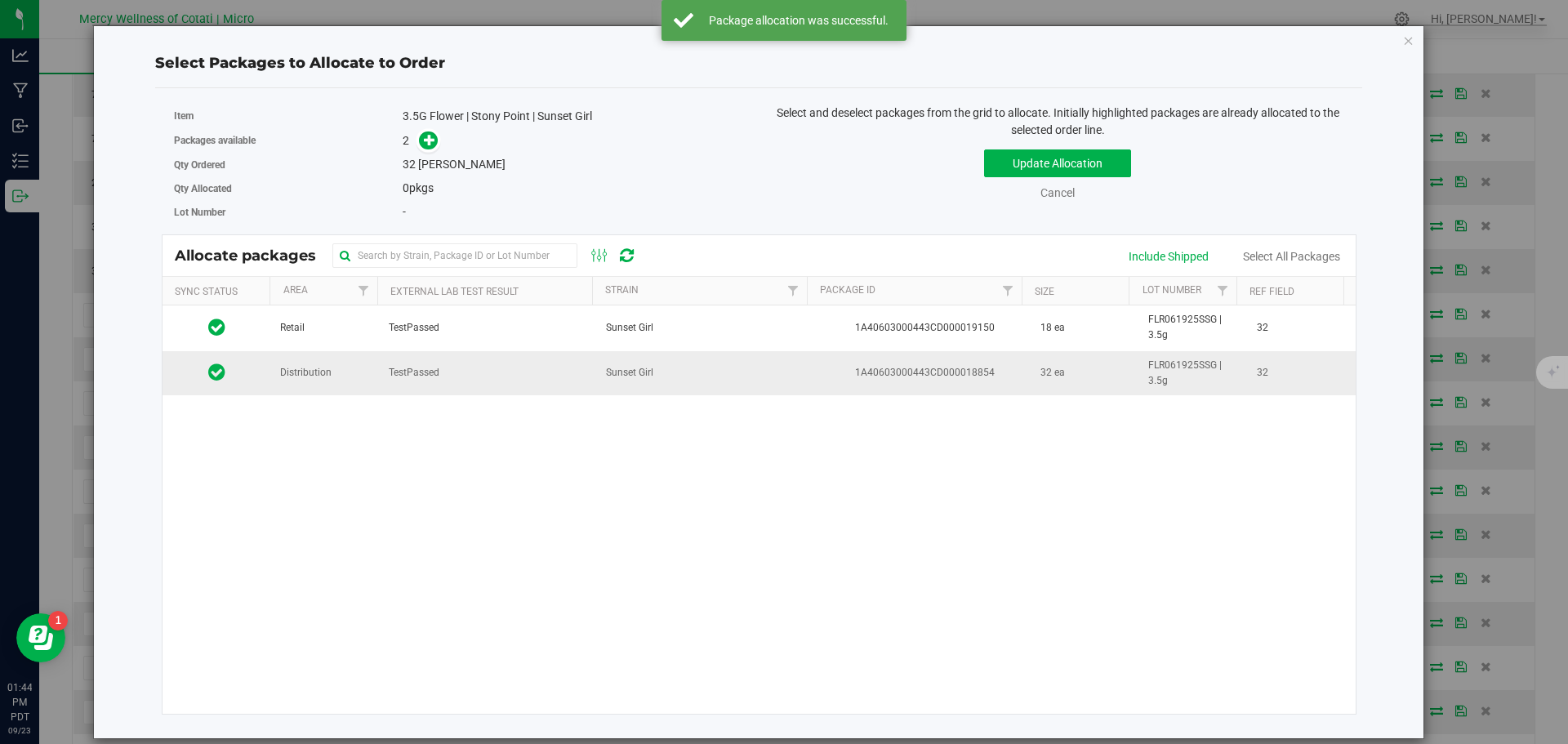
click at [333, 377] on td "Distribution" at bounding box center [325, 373] width 108 height 44
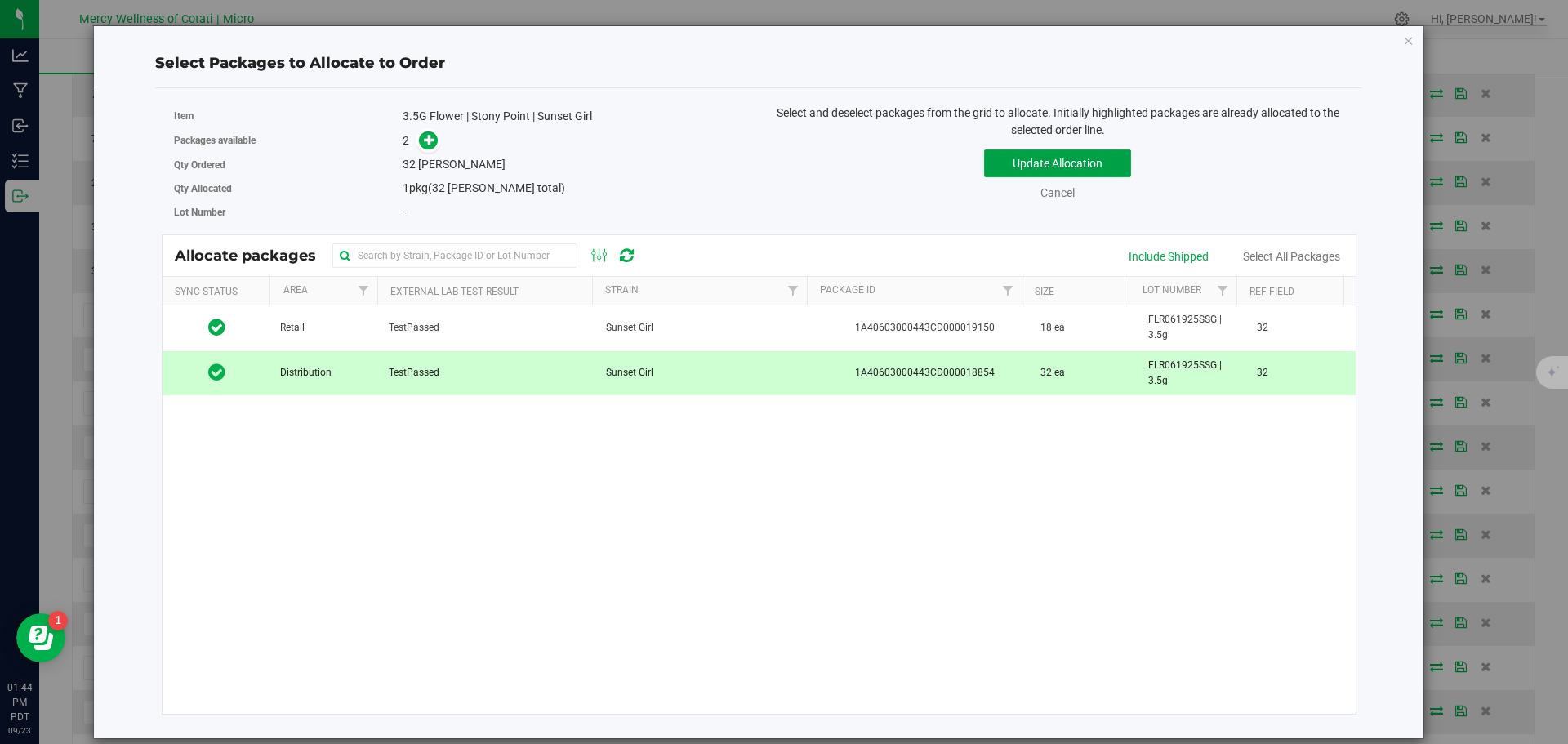
click at [1020, 162] on button "Update Allocation" at bounding box center [1057, 162] width 147 height 27
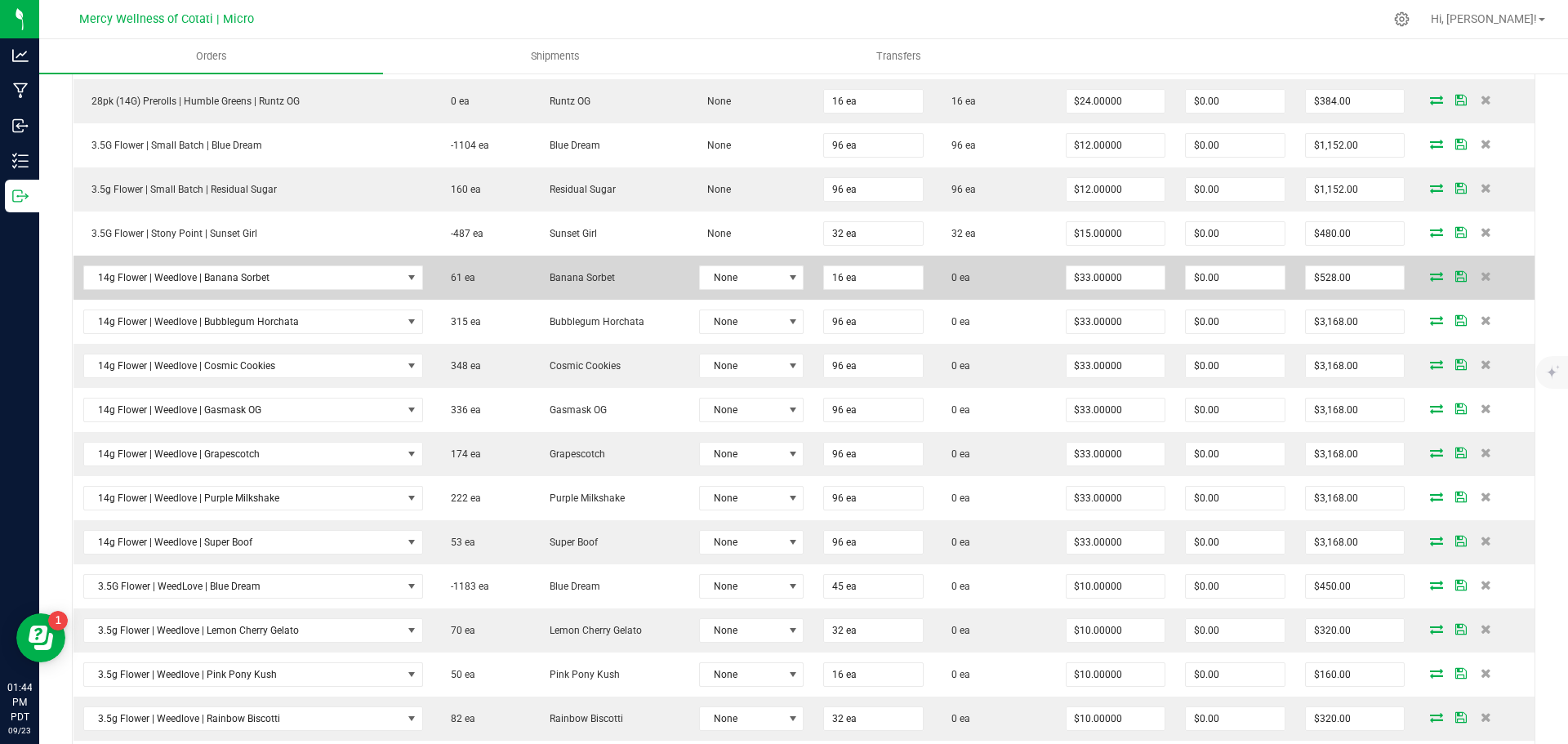
click at [1430, 277] on icon at bounding box center [1436, 277] width 13 height 10
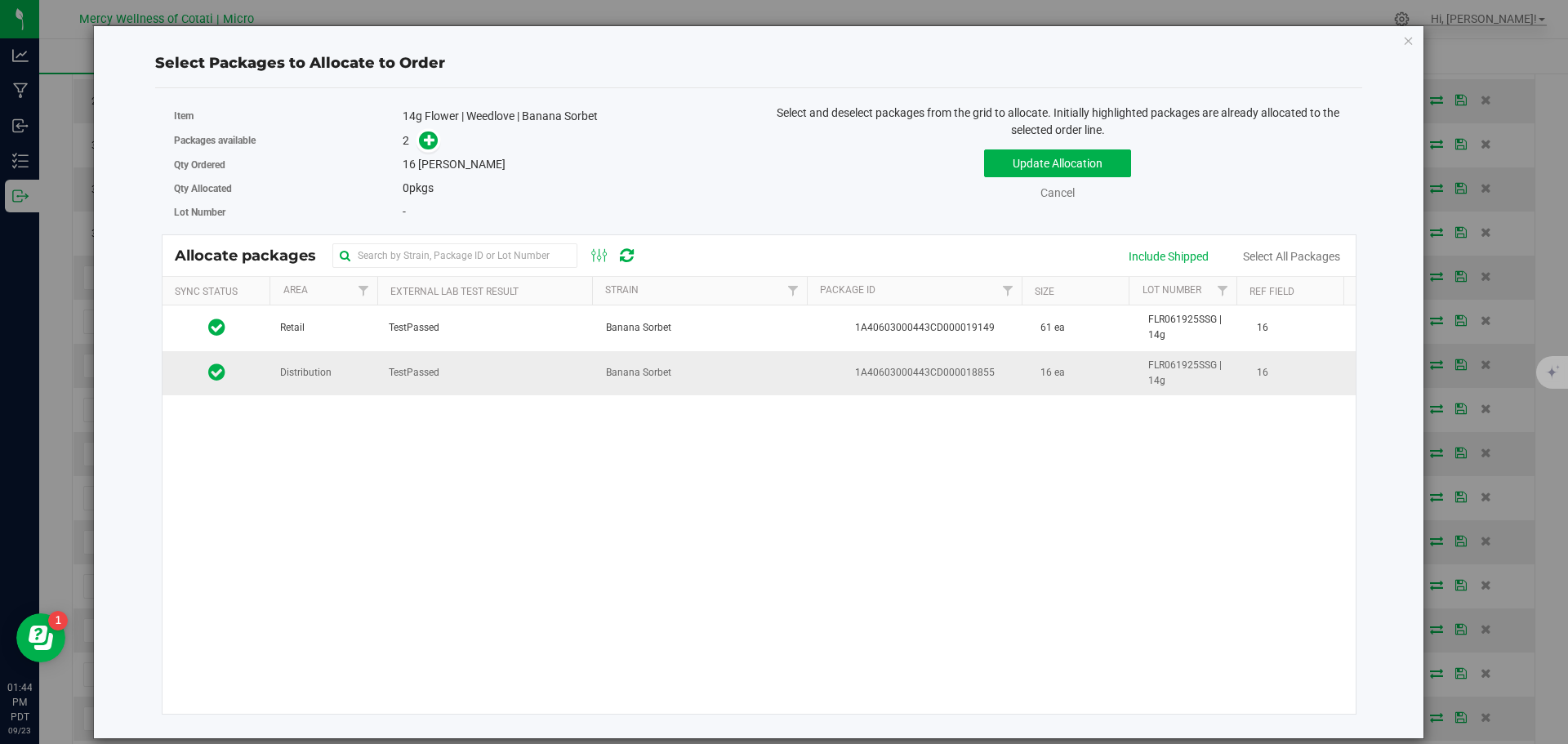
click at [341, 372] on td "Distribution" at bounding box center [325, 373] width 108 height 44
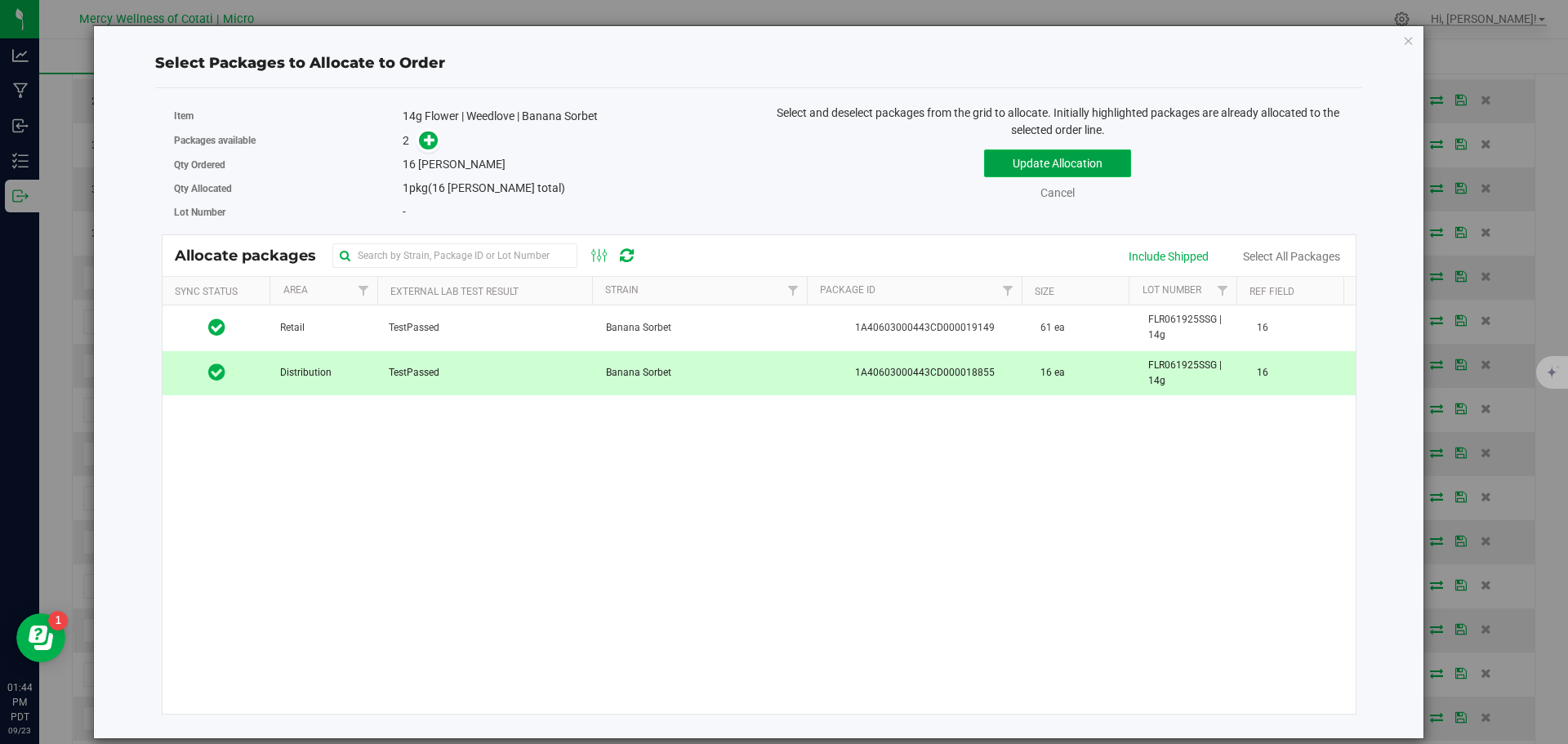
click at [1006, 163] on button "Update Allocation" at bounding box center [1057, 162] width 147 height 27
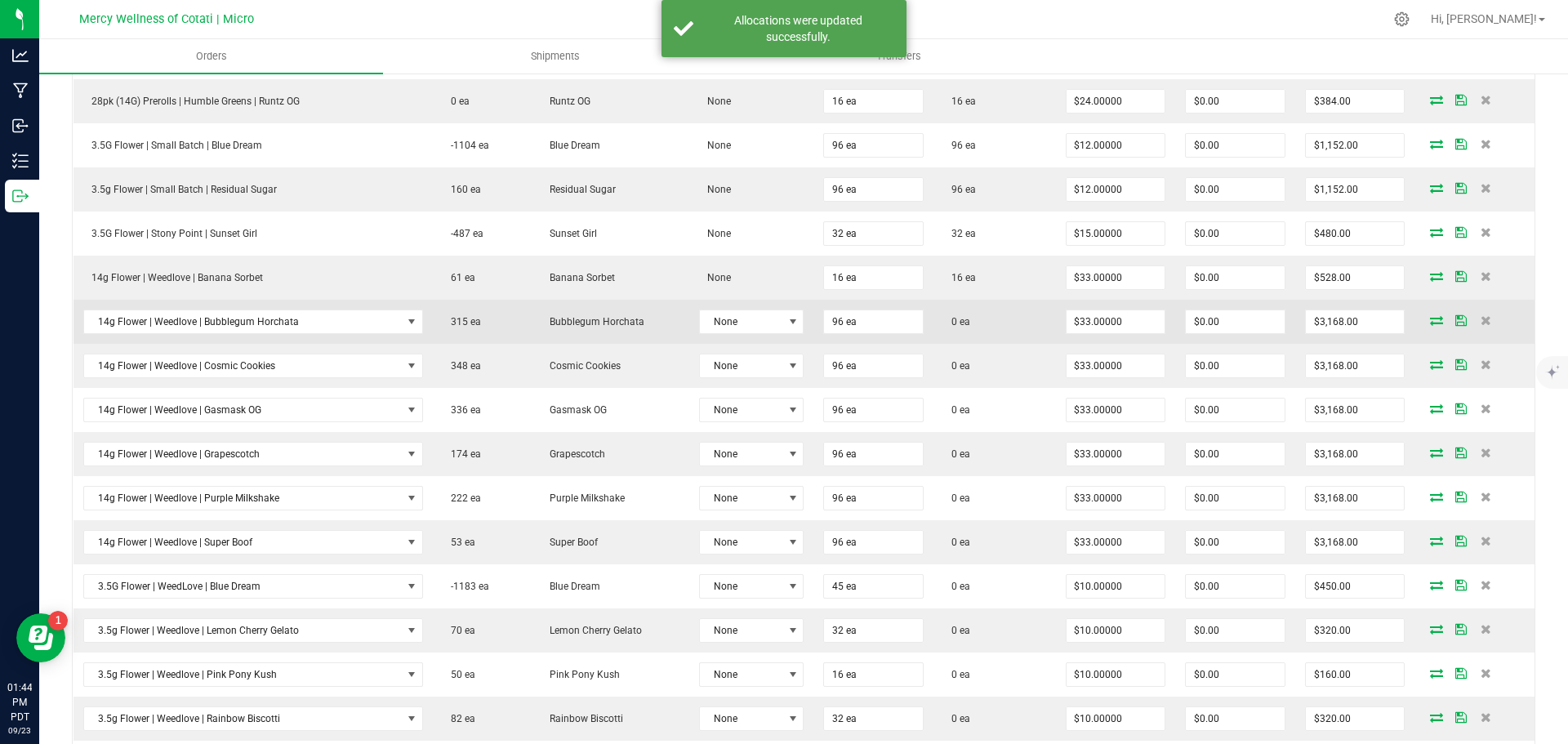
click at [1430, 321] on icon at bounding box center [1436, 320] width 13 height 10
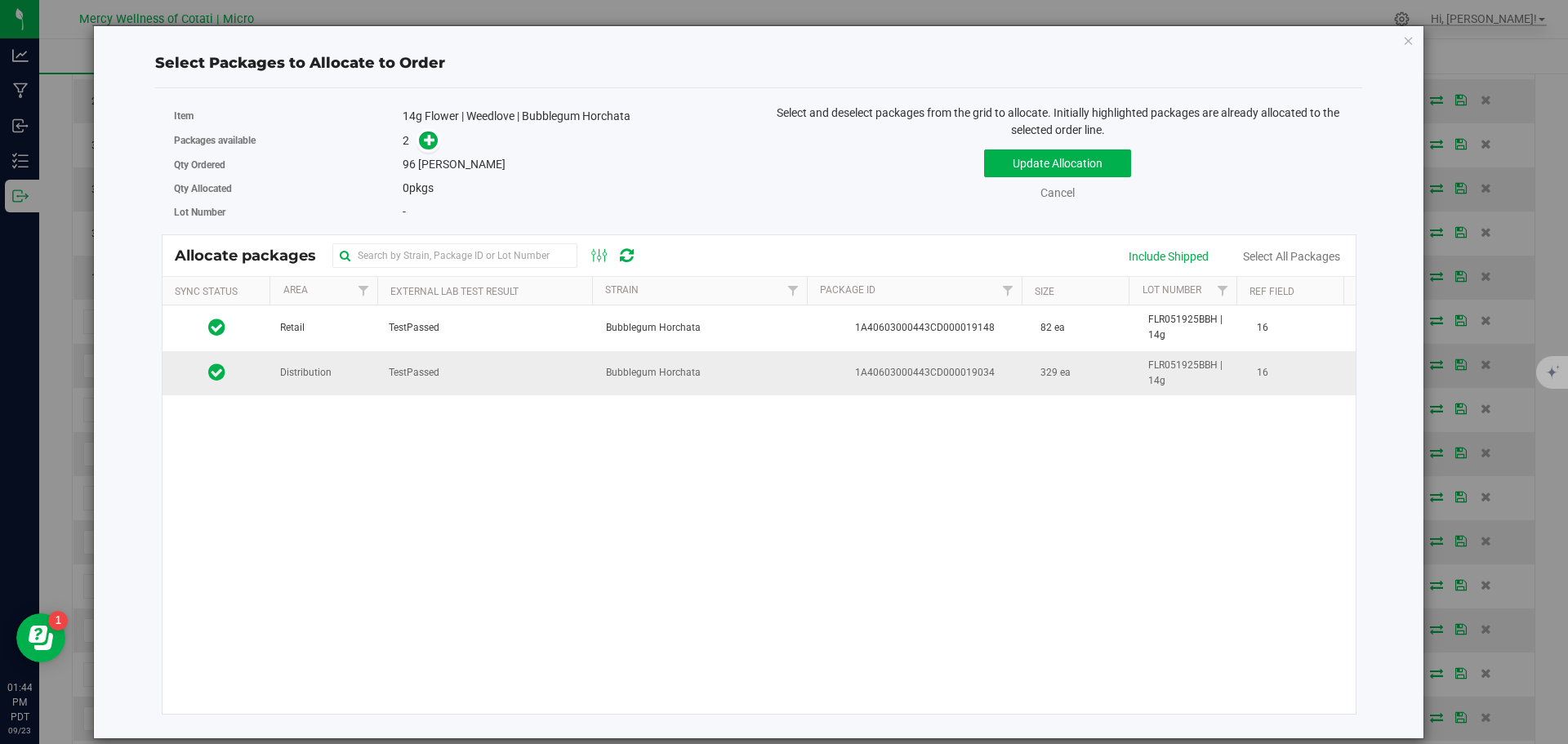
click at [364, 376] on td "Distribution" at bounding box center [325, 373] width 108 height 44
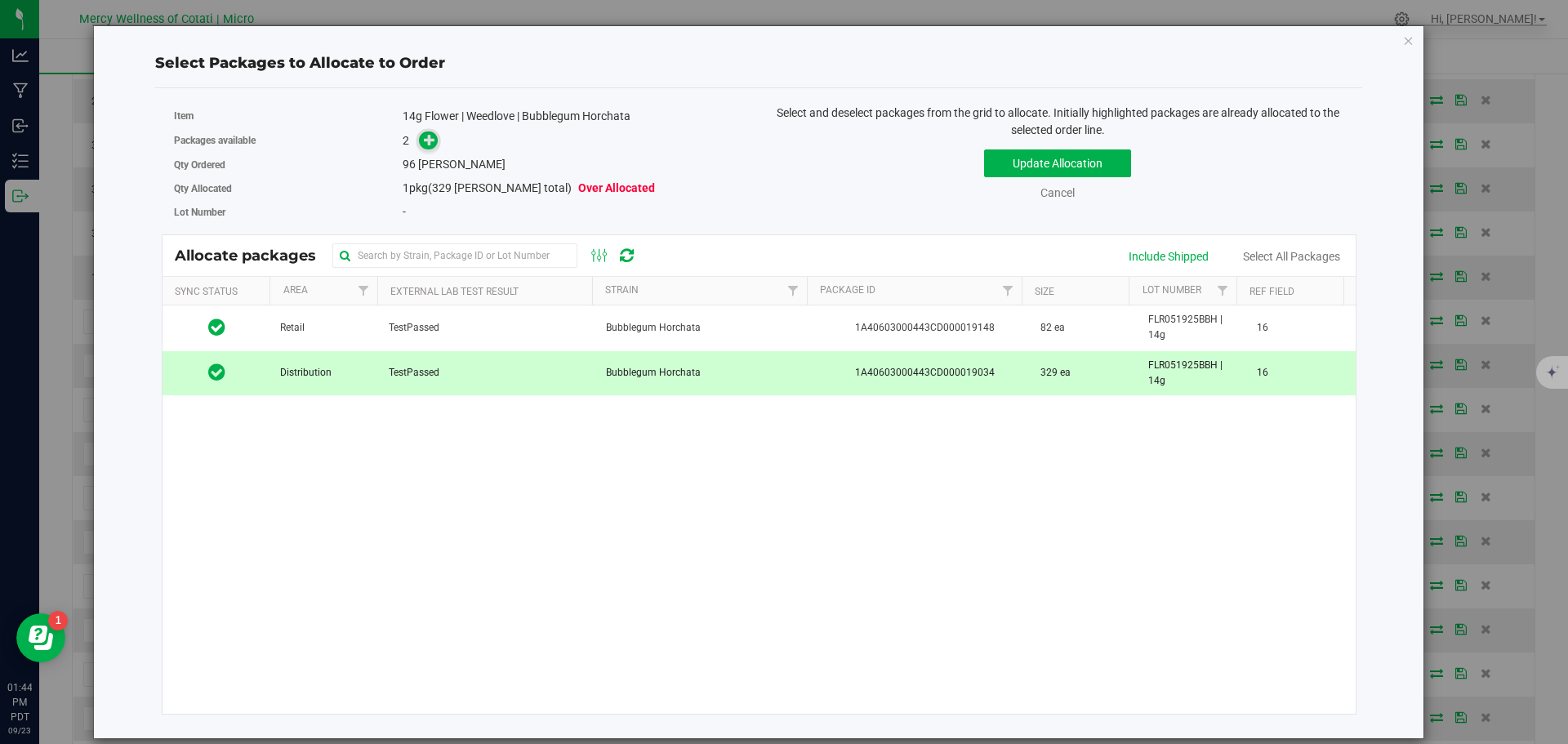
click at [430, 140] on icon at bounding box center [430, 140] width 12 height 12
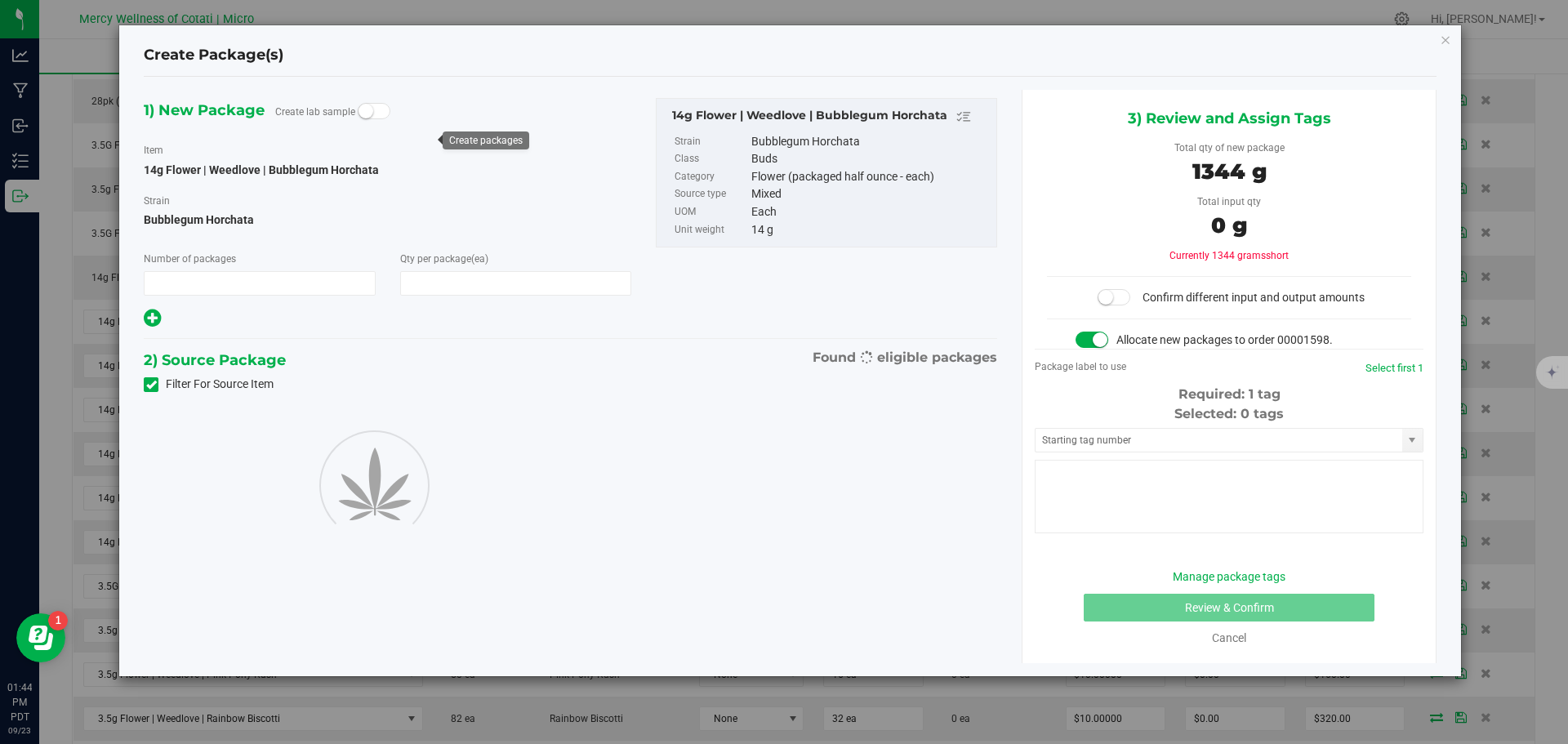
type input "1"
type input "96"
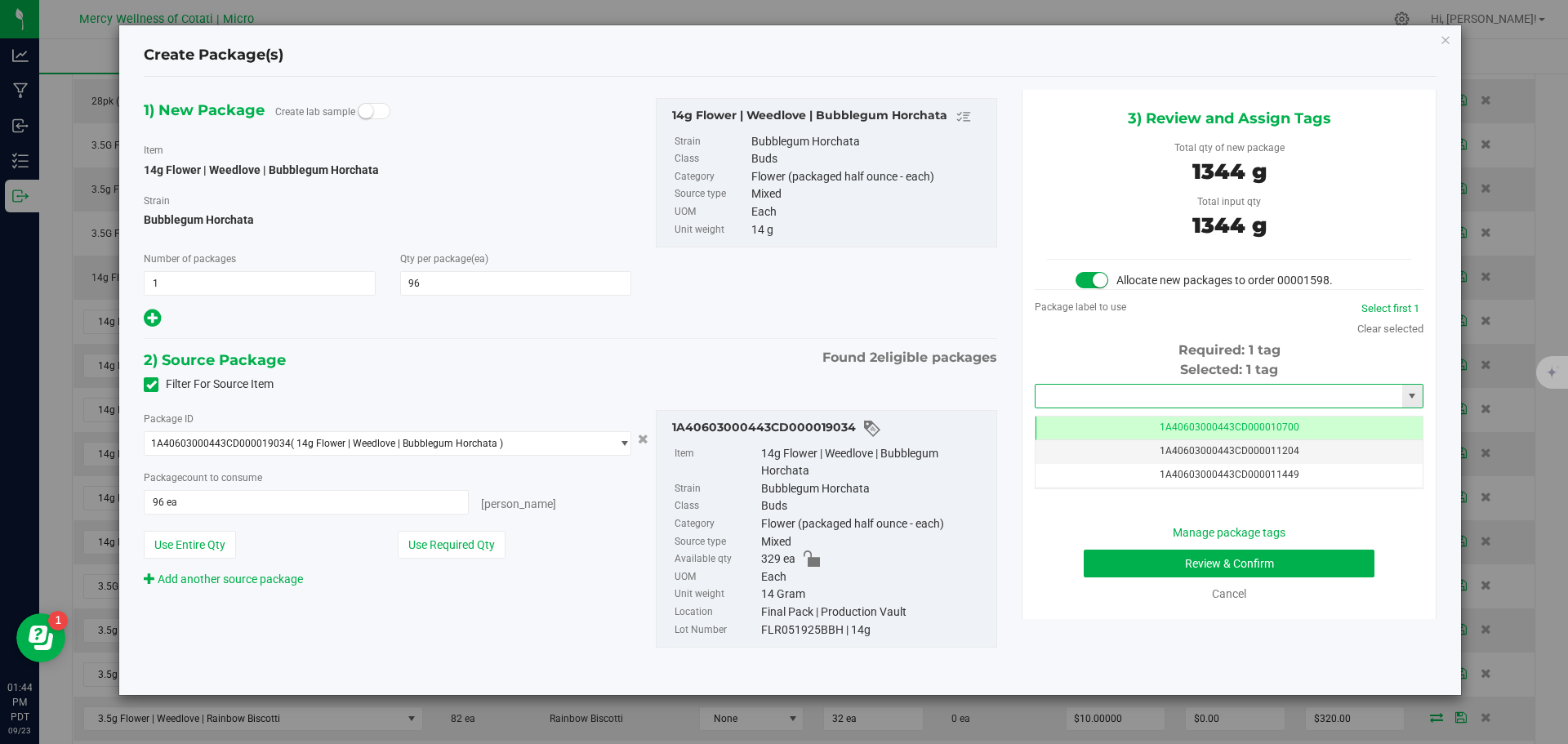
click at [1162, 402] on input "text" at bounding box center [1218, 396] width 366 height 22
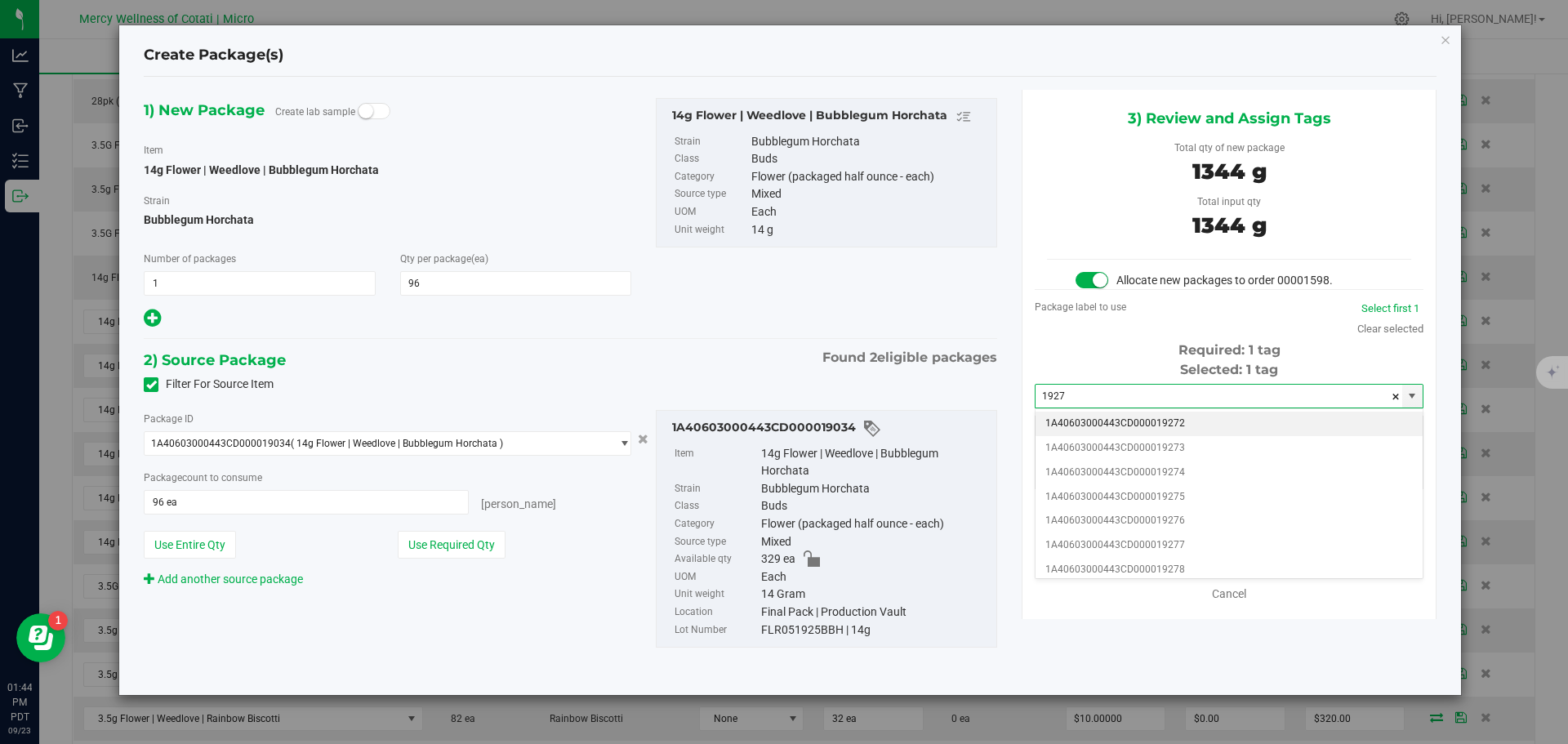
click at [1191, 417] on li "1A40603000443CD000019272" at bounding box center [1228, 423] width 387 height 24
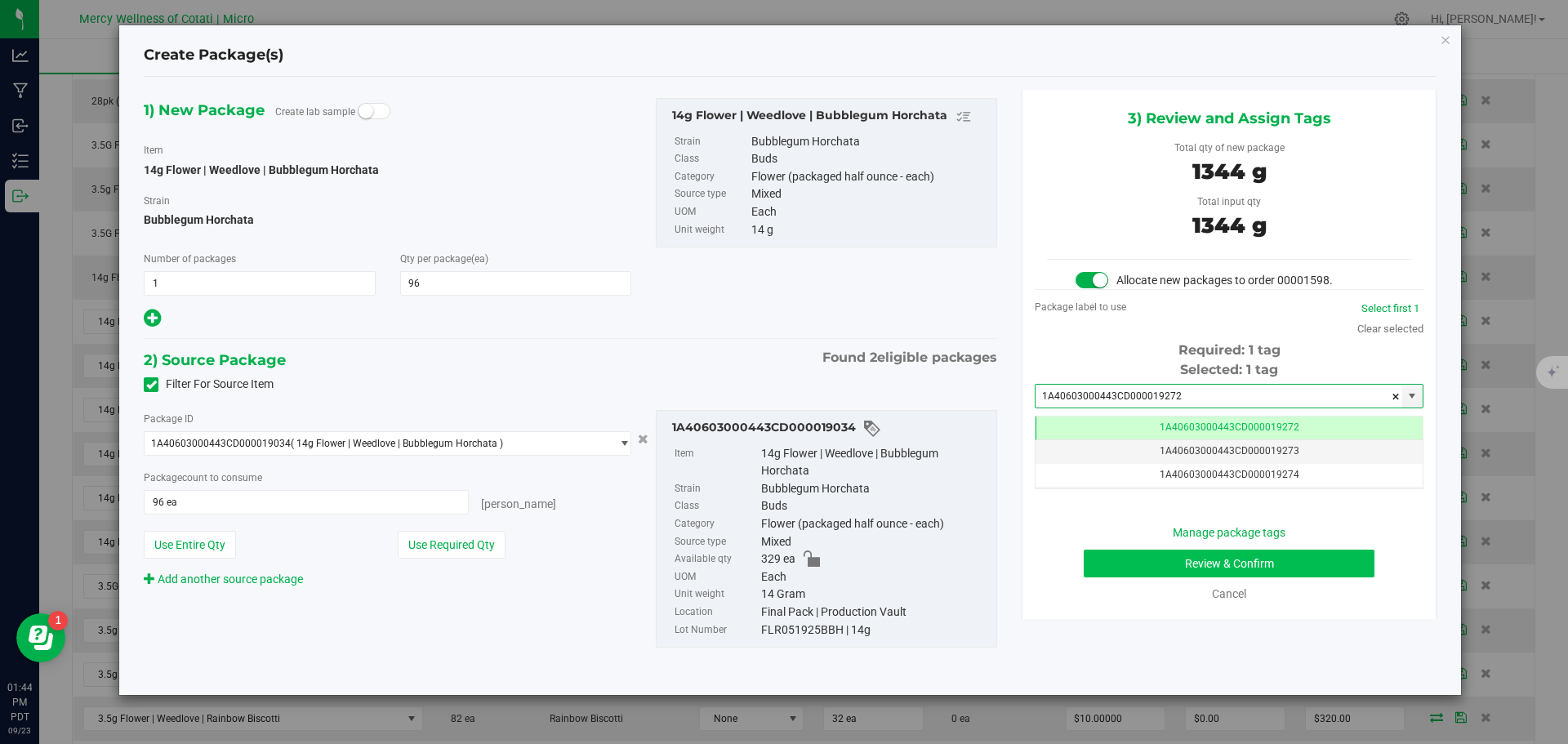
type input "1A40603000443CD000019272"
click at [1272, 568] on button "Review & Confirm" at bounding box center [1228, 563] width 291 height 27
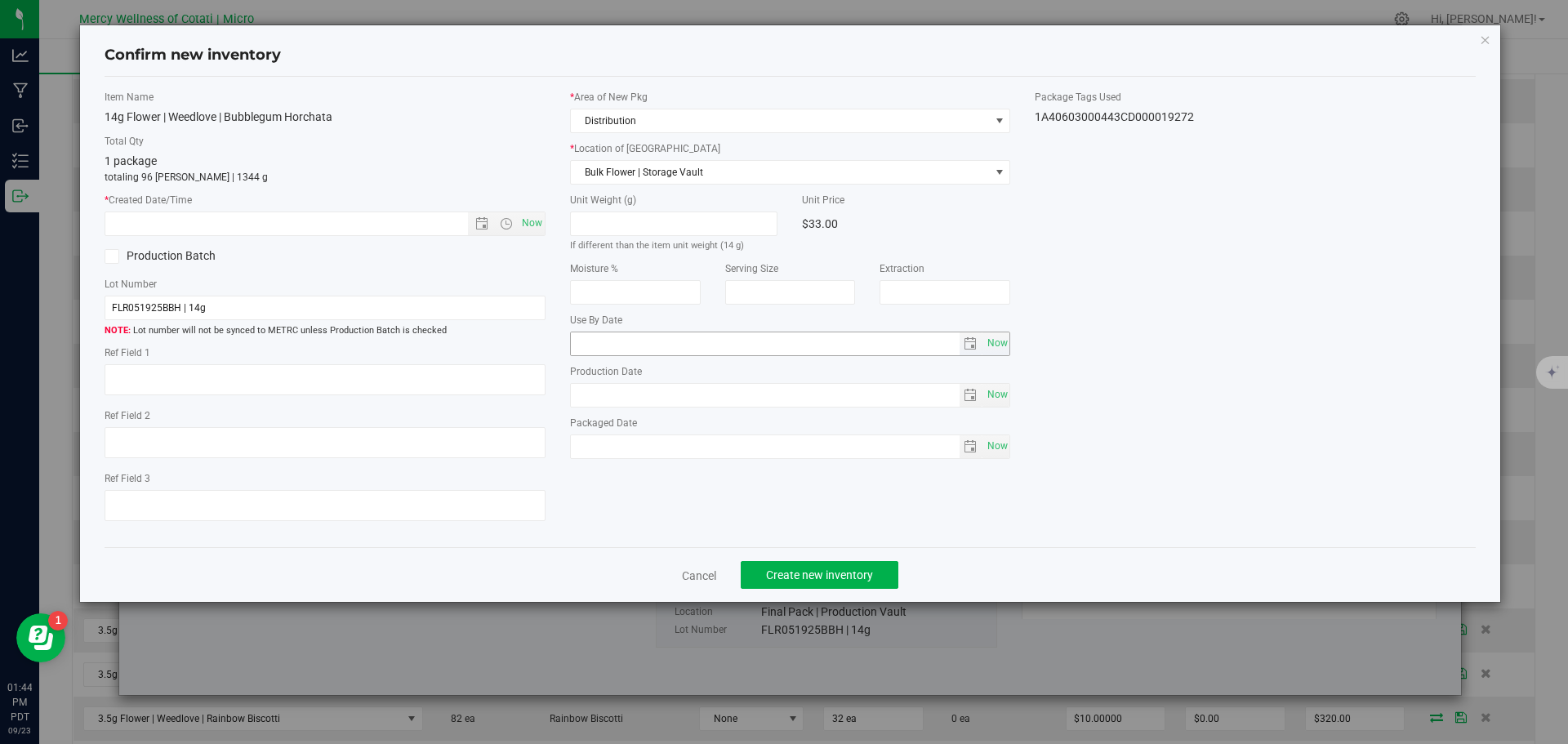
type textarea "16"
type input "2026-07-30"
click at [535, 228] on span "Now" at bounding box center [531, 223] width 27 height 23
type input "9/23/2025 1:44 PM"
click at [802, 570] on span "Create new inventory" at bounding box center [819, 575] width 107 height 13
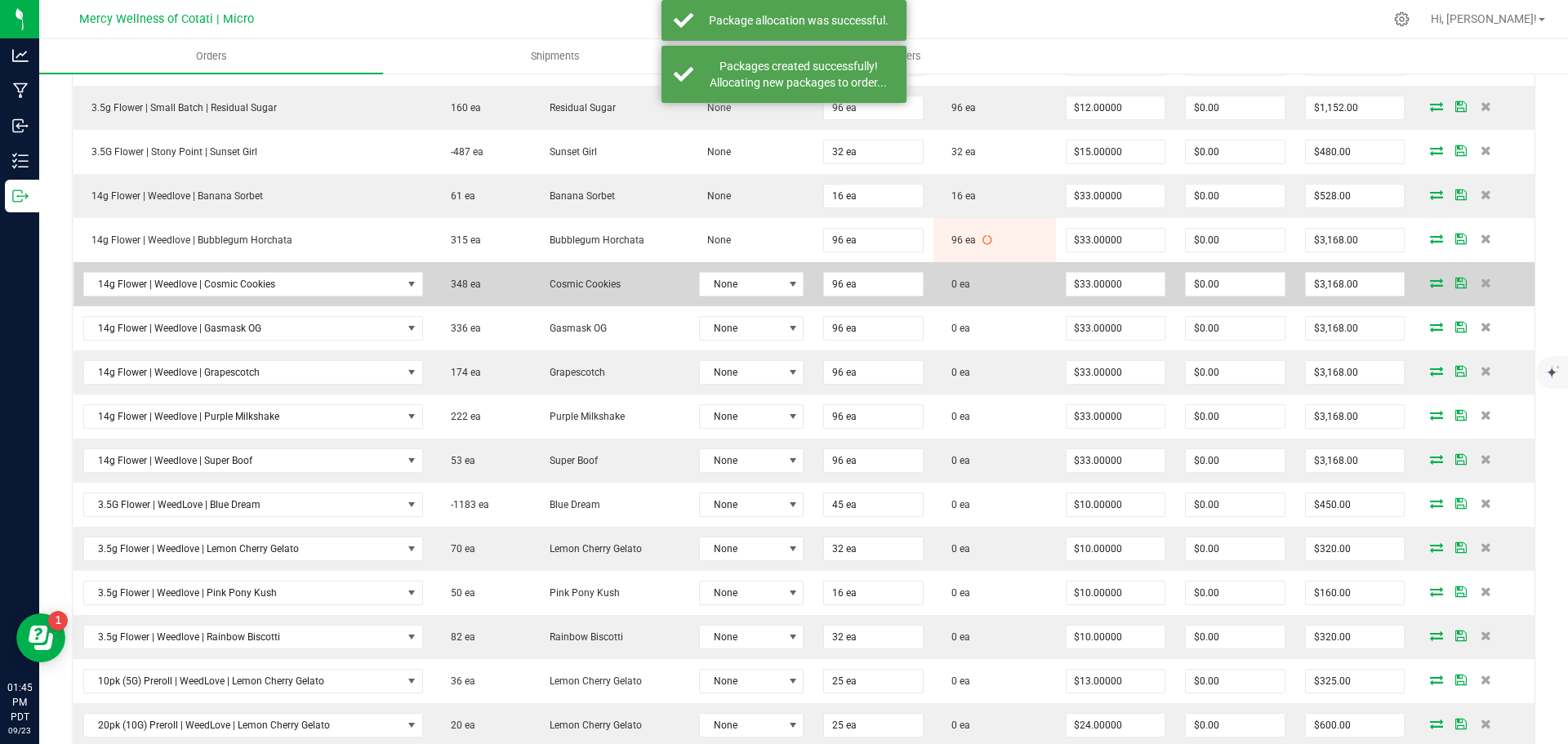
click at [1430, 279] on icon at bounding box center [1436, 282] width 13 height 10
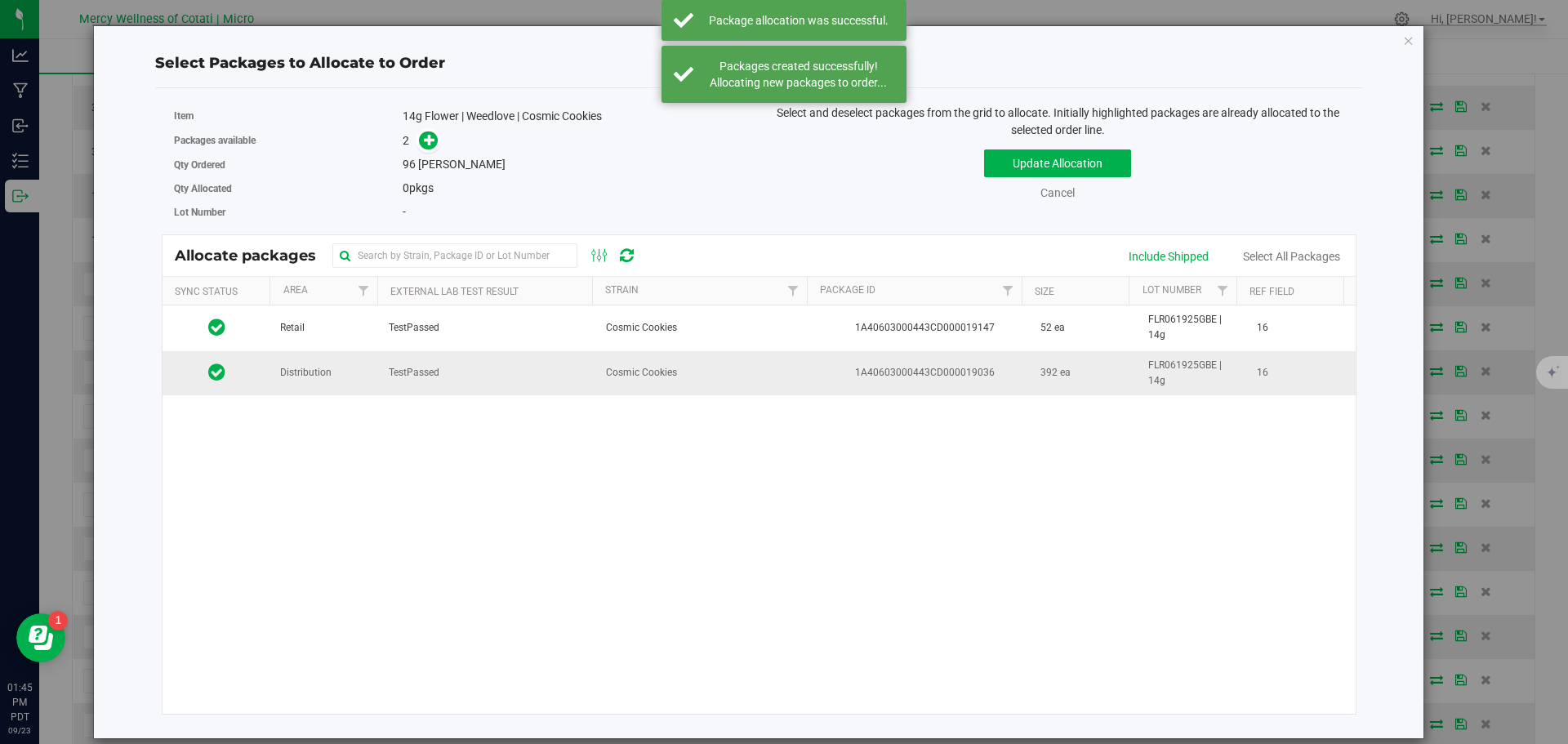
click at [314, 369] on span "Distribution" at bounding box center [306, 372] width 52 height 16
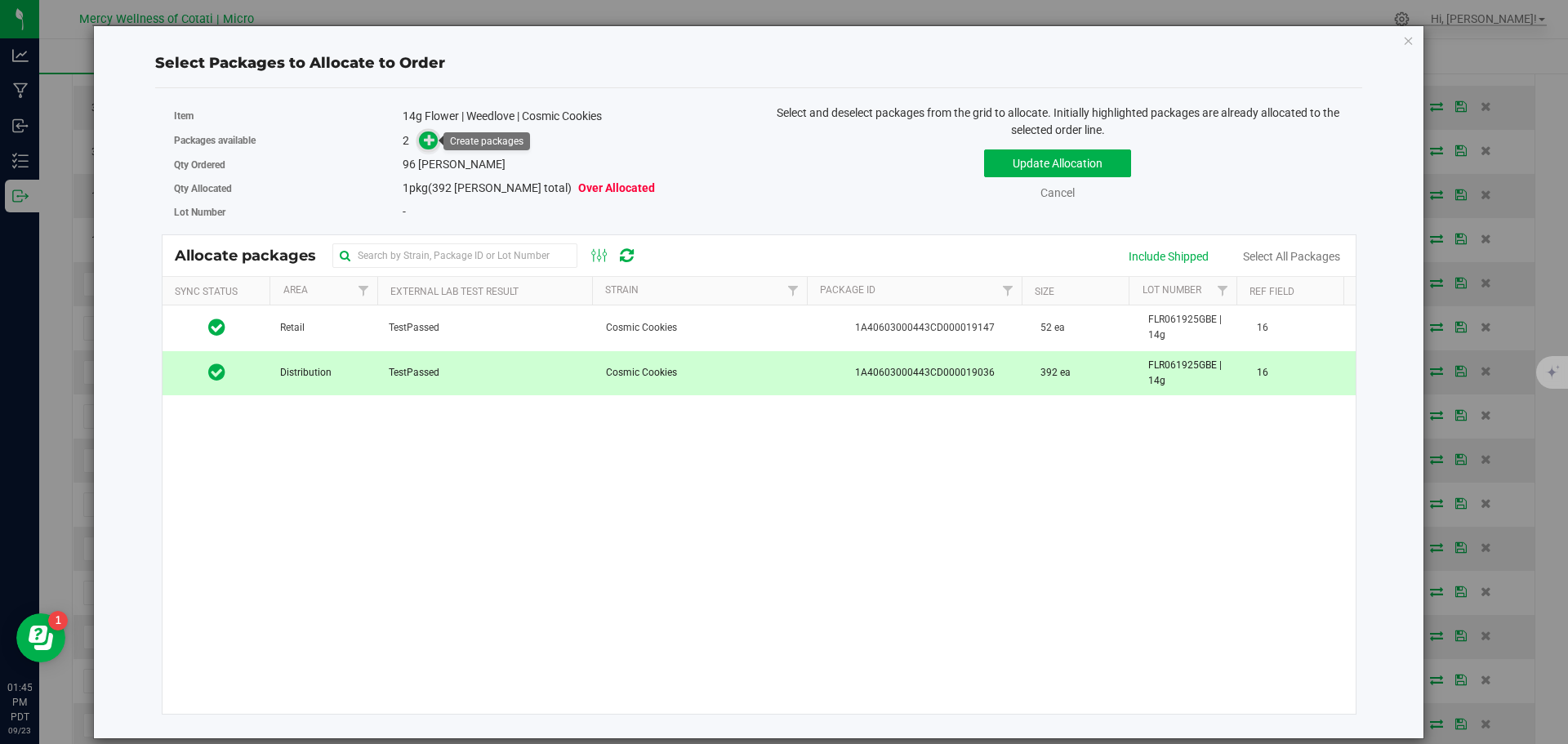
click at [431, 145] on icon at bounding box center [430, 140] width 12 height 12
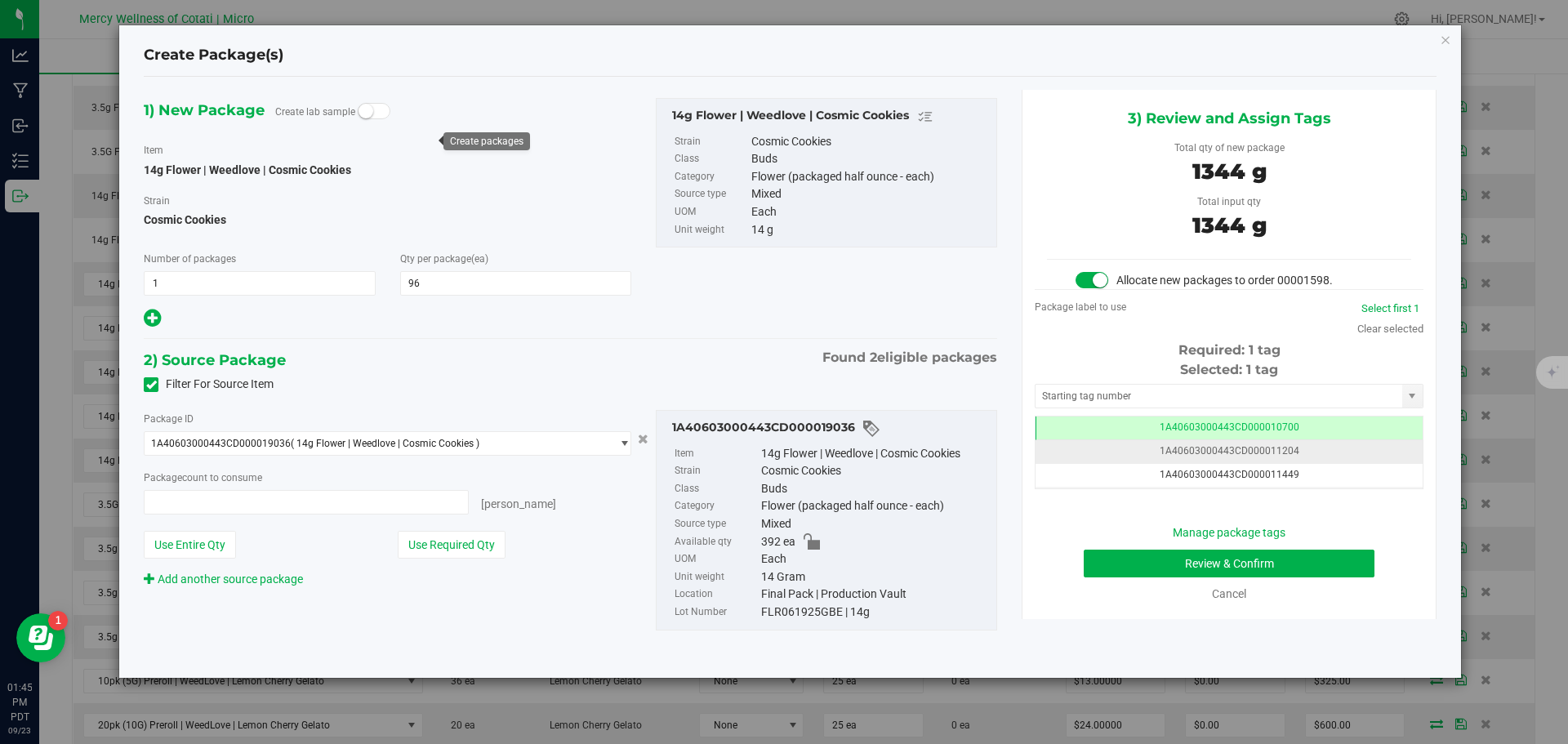
type input "96 ea"
click at [1157, 396] on input "text" at bounding box center [1218, 396] width 366 height 22
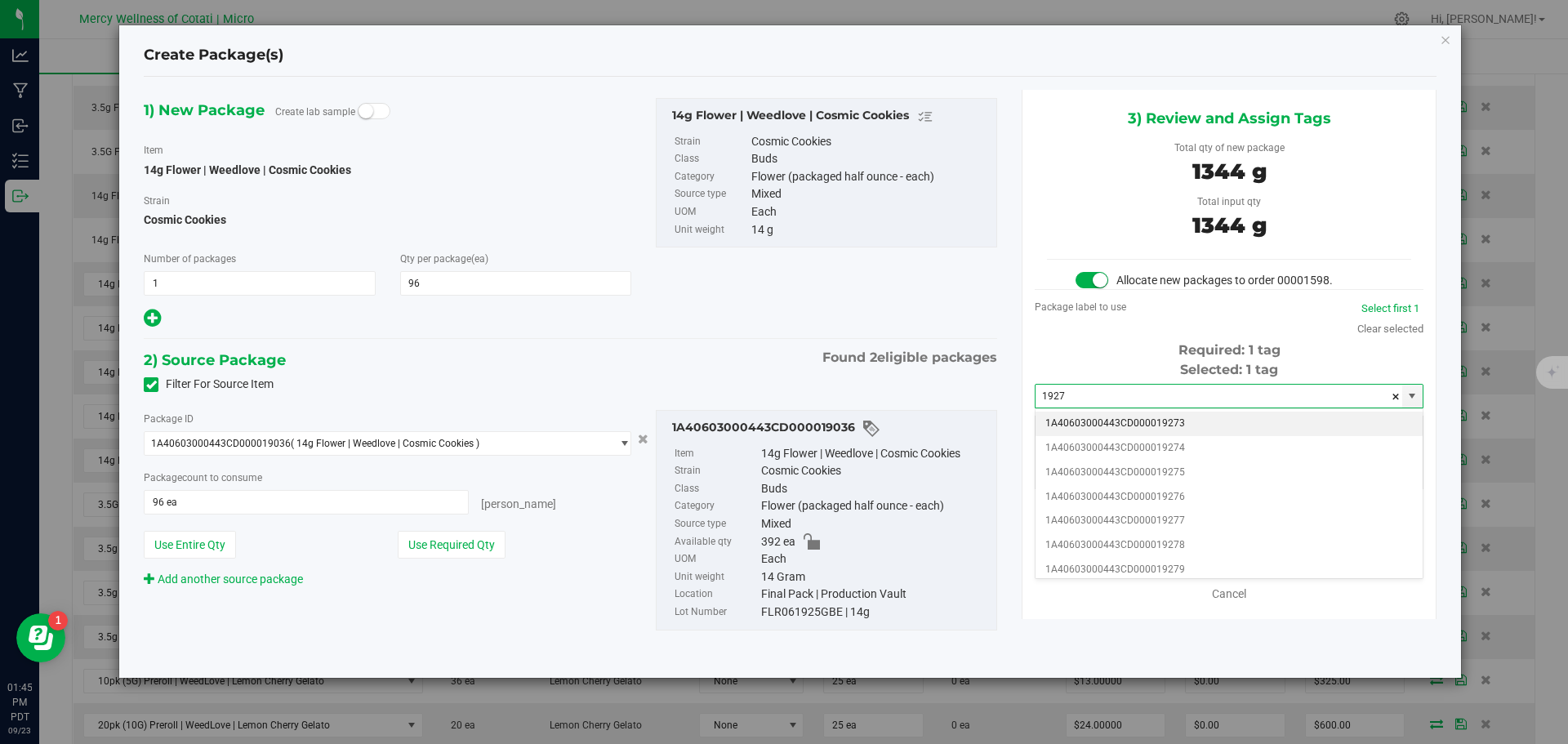
click at [1157, 422] on li "1A40603000443CD000019273" at bounding box center [1228, 423] width 387 height 24
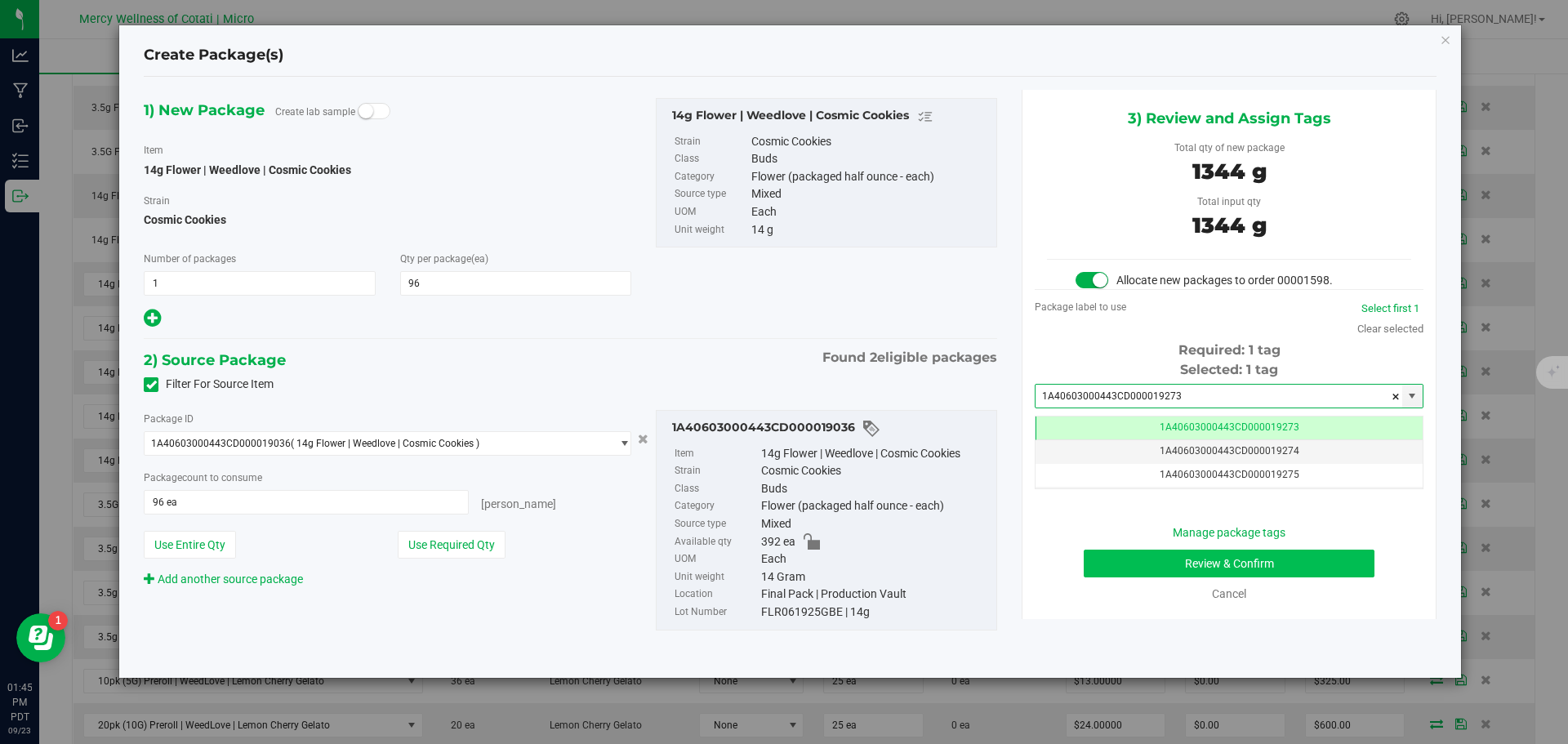
type input "1A40603000443CD000019273"
click at [1211, 562] on button "Review & Confirm" at bounding box center [1228, 563] width 291 height 27
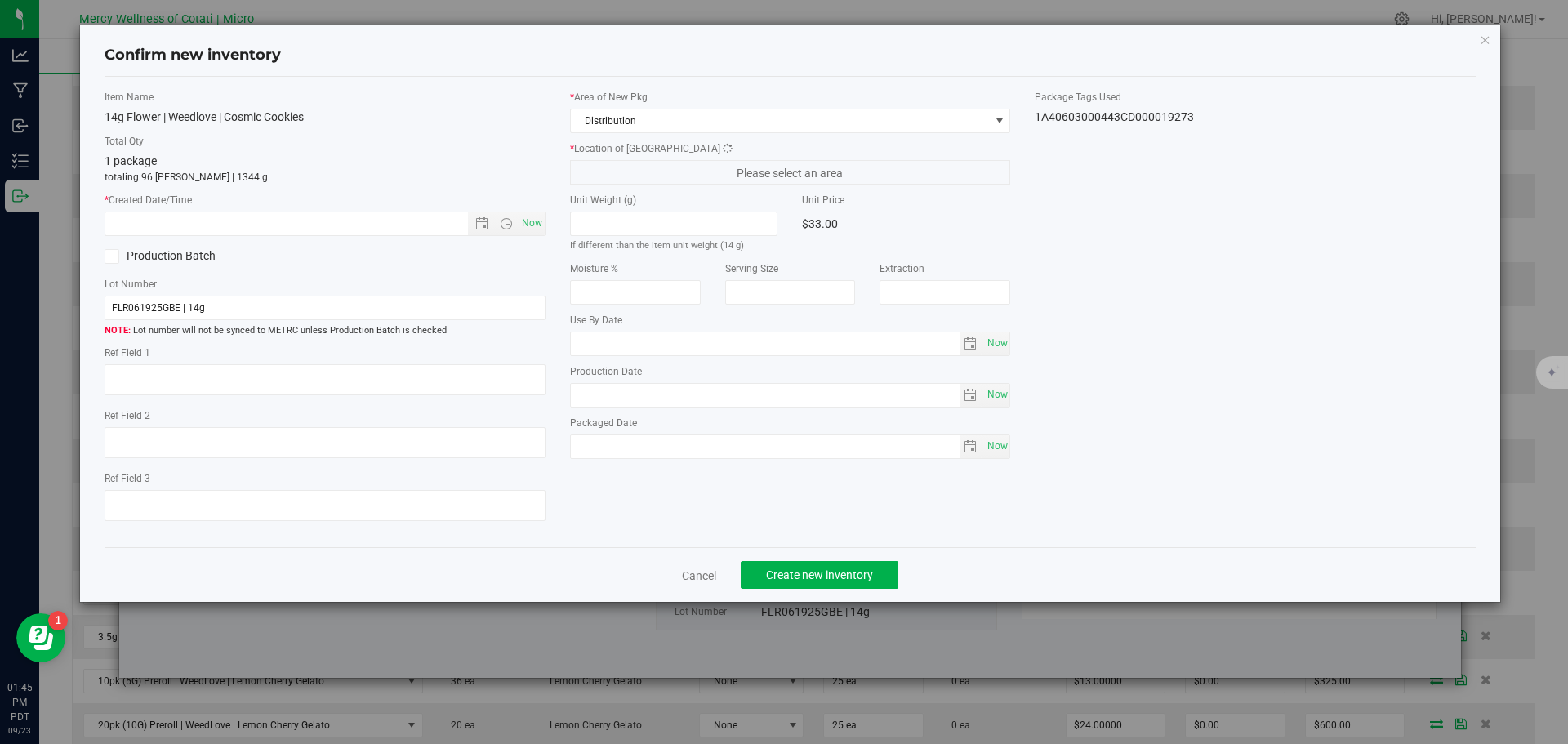
type textarea "16"
type input "2026-08-14"
click at [530, 217] on span "Now" at bounding box center [531, 223] width 27 height 23
type input "9/23/2025 1:45 PM"
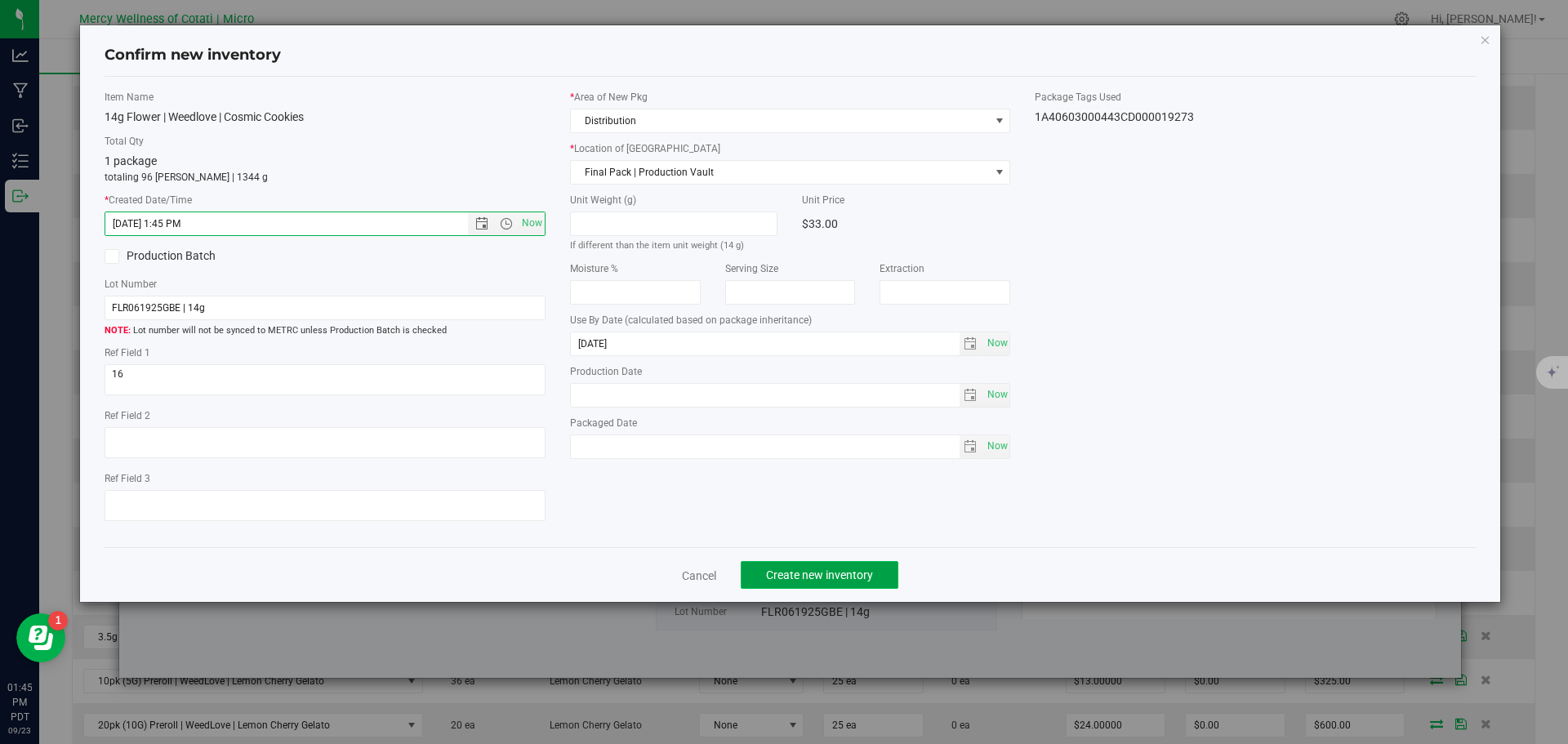
click at [821, 571] on span "Create new inventory" at bounding box center [819, 575] width 107 height 13
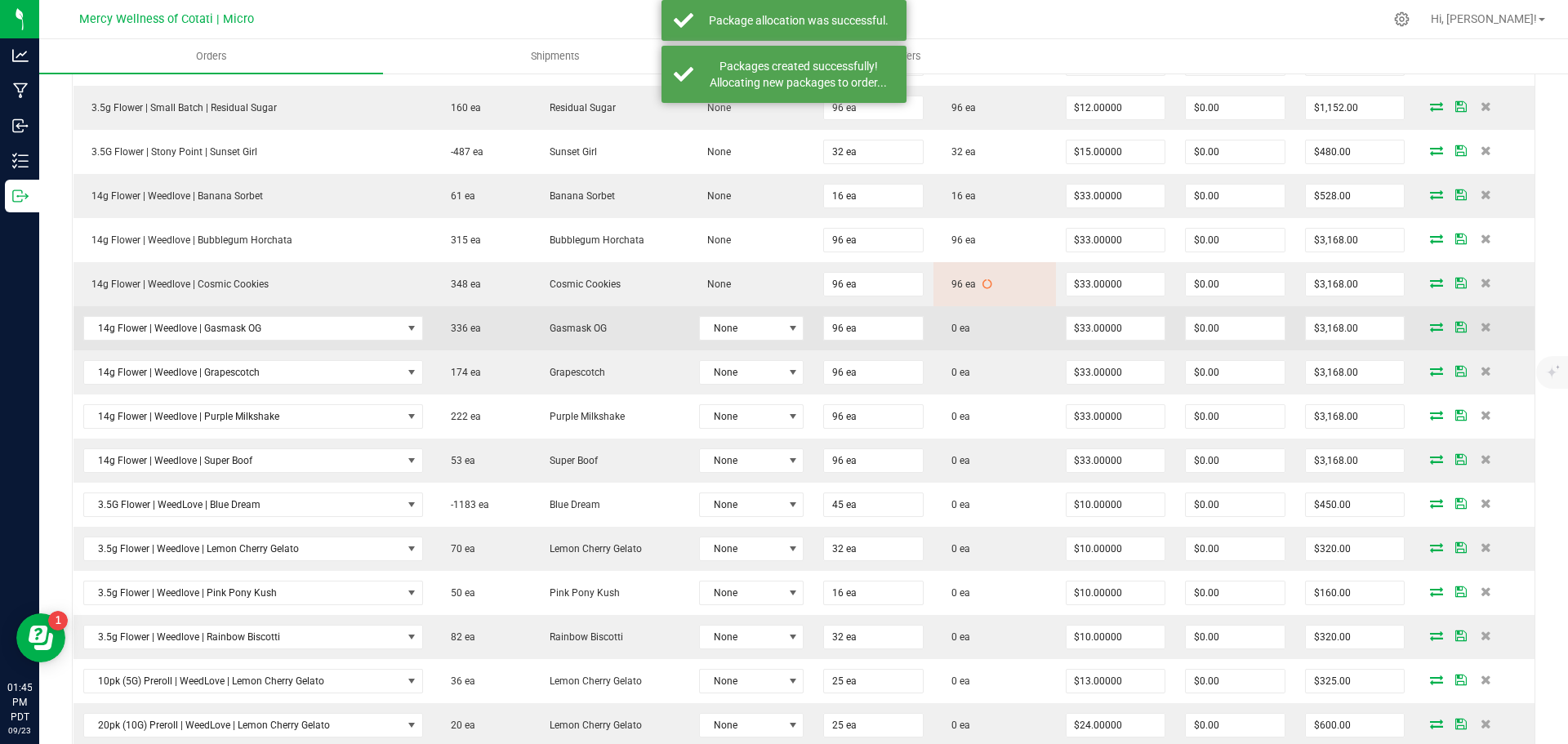
click at [1430, 325] on icon at bounding box center [1436, 327] width 13 height 10
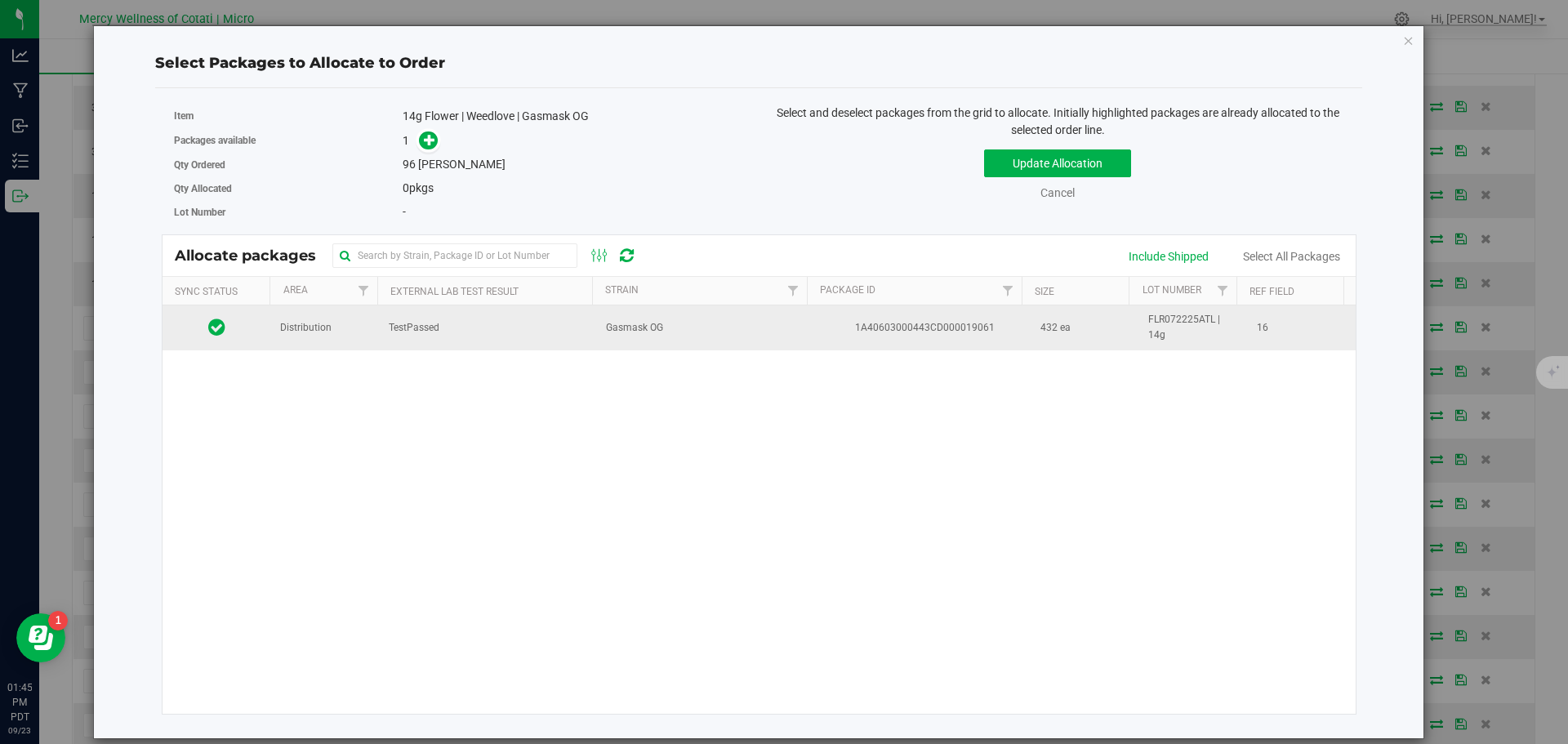
click at [296, 340] on td "Distribution" at bounding box center [325, 327] width 108 height 44
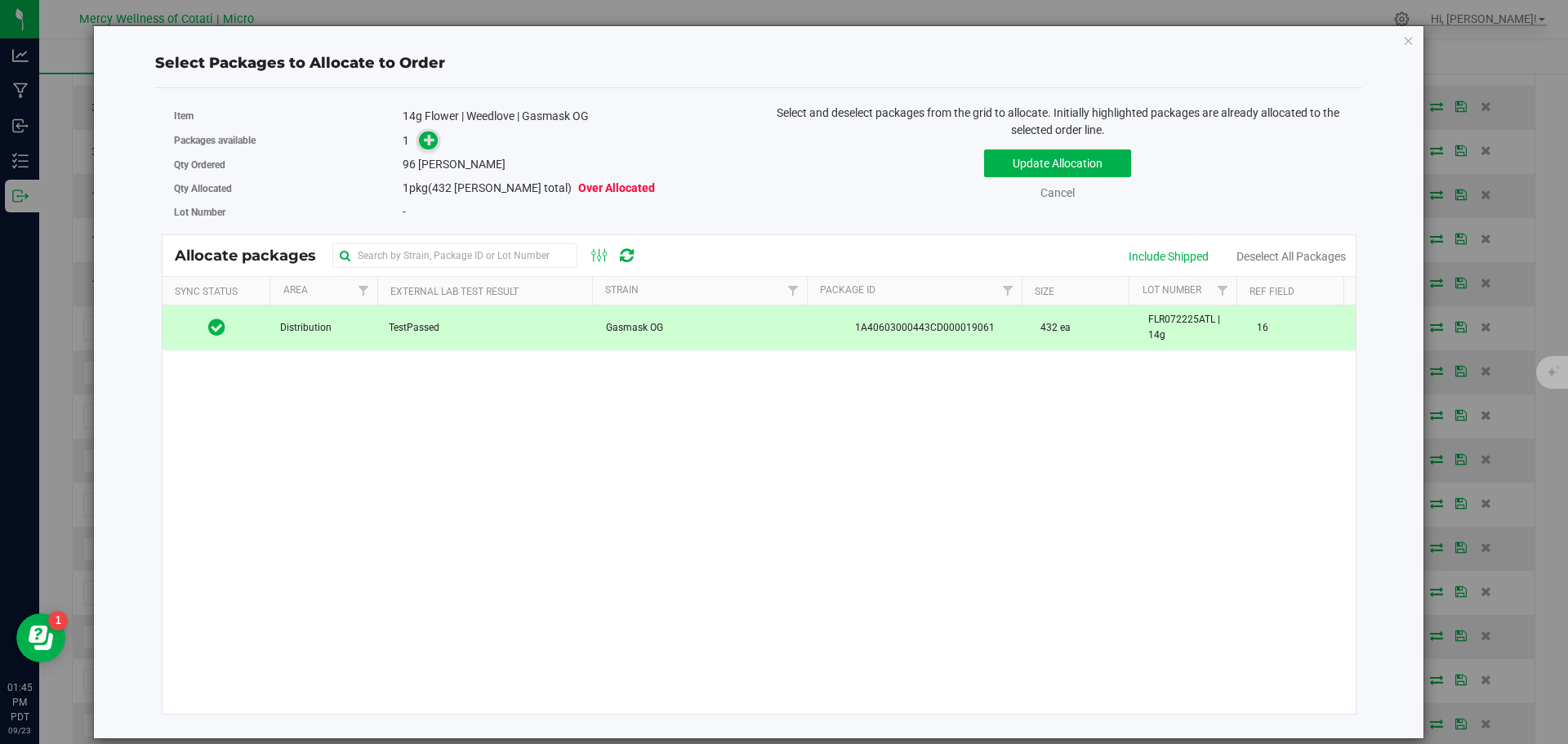
click at [433, 134] on icon at bounding box center [430, 140] width 12 height 12
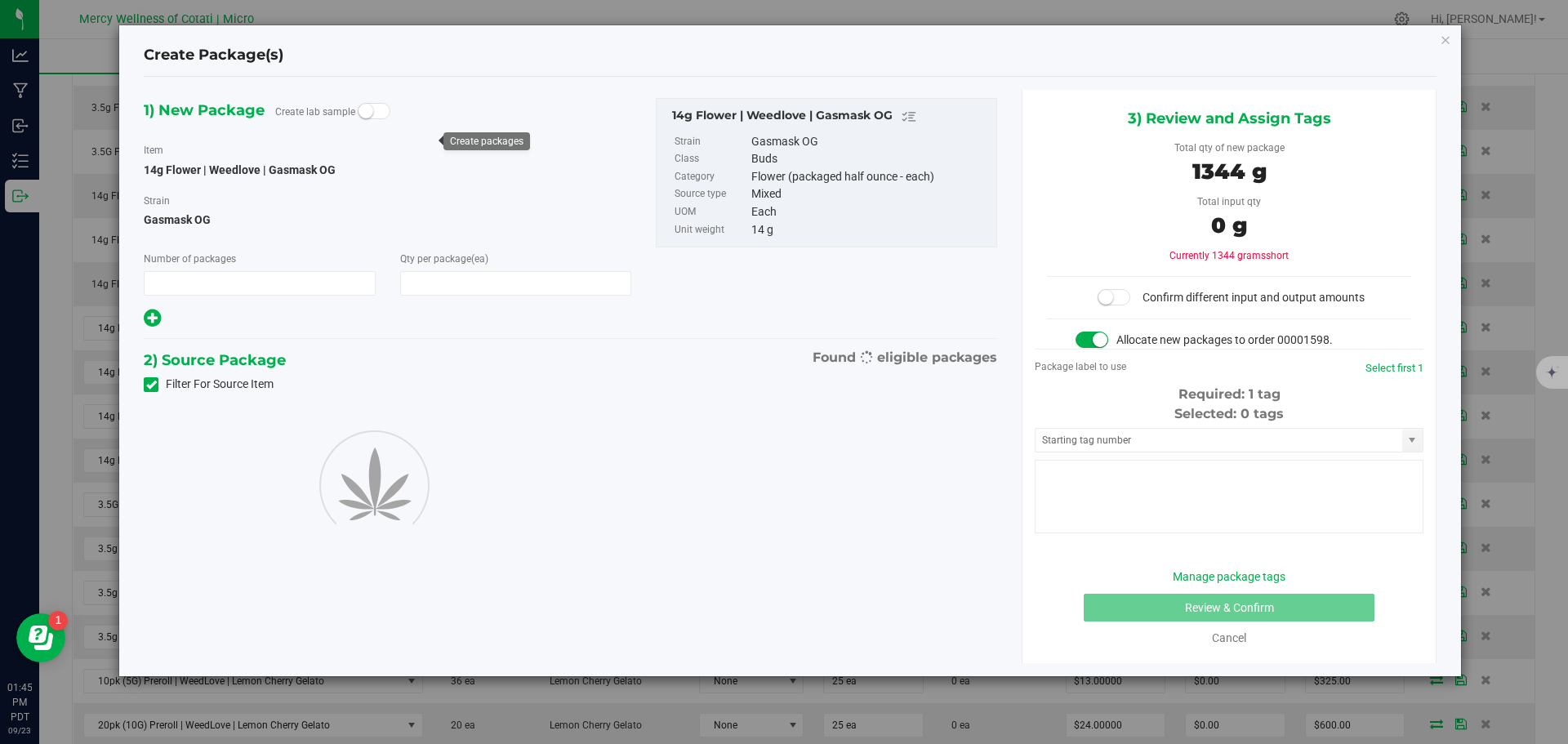
type input "1"
type input "96"
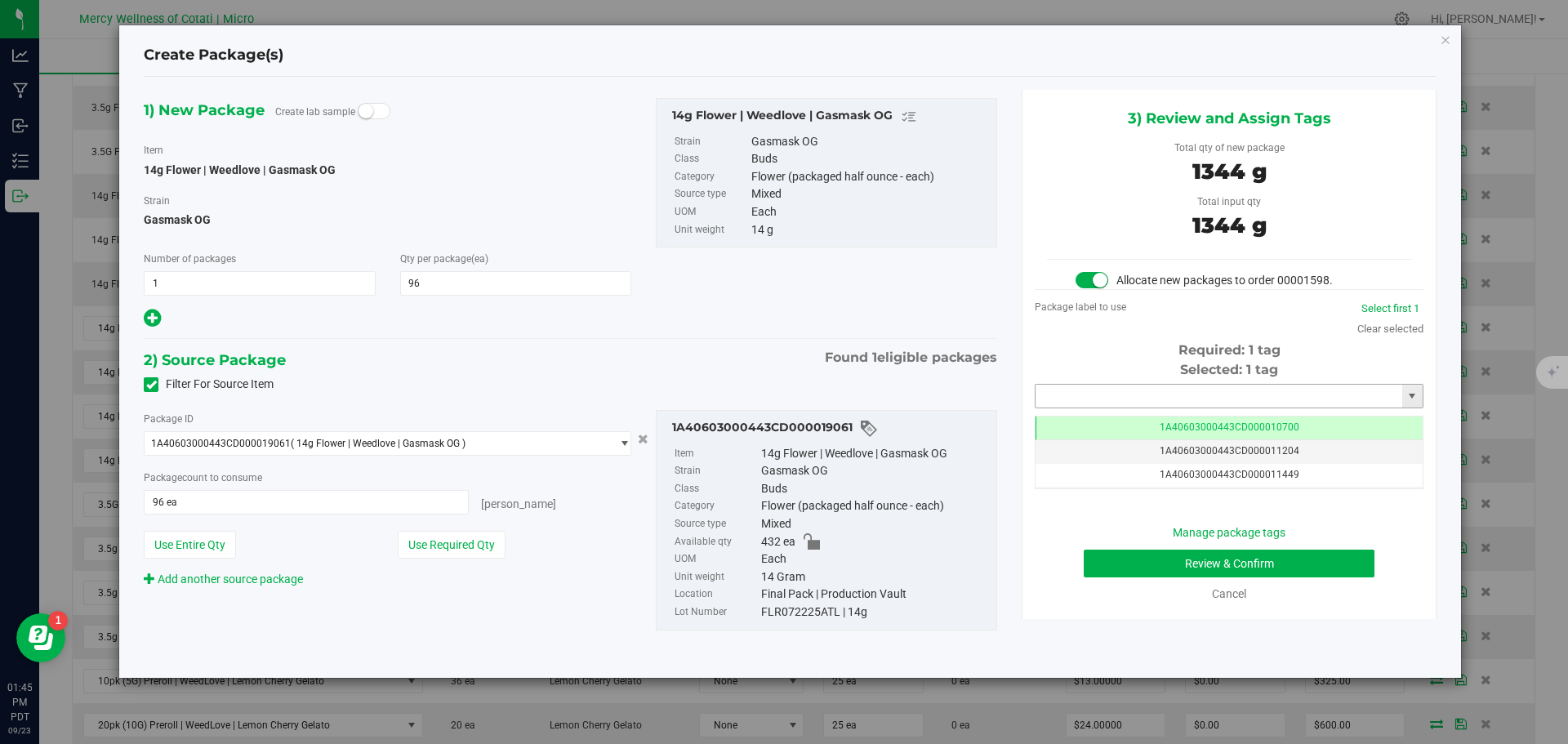
click at [1122, 398] on input "text" at bounding box center [1218, 396] width 366 height 22
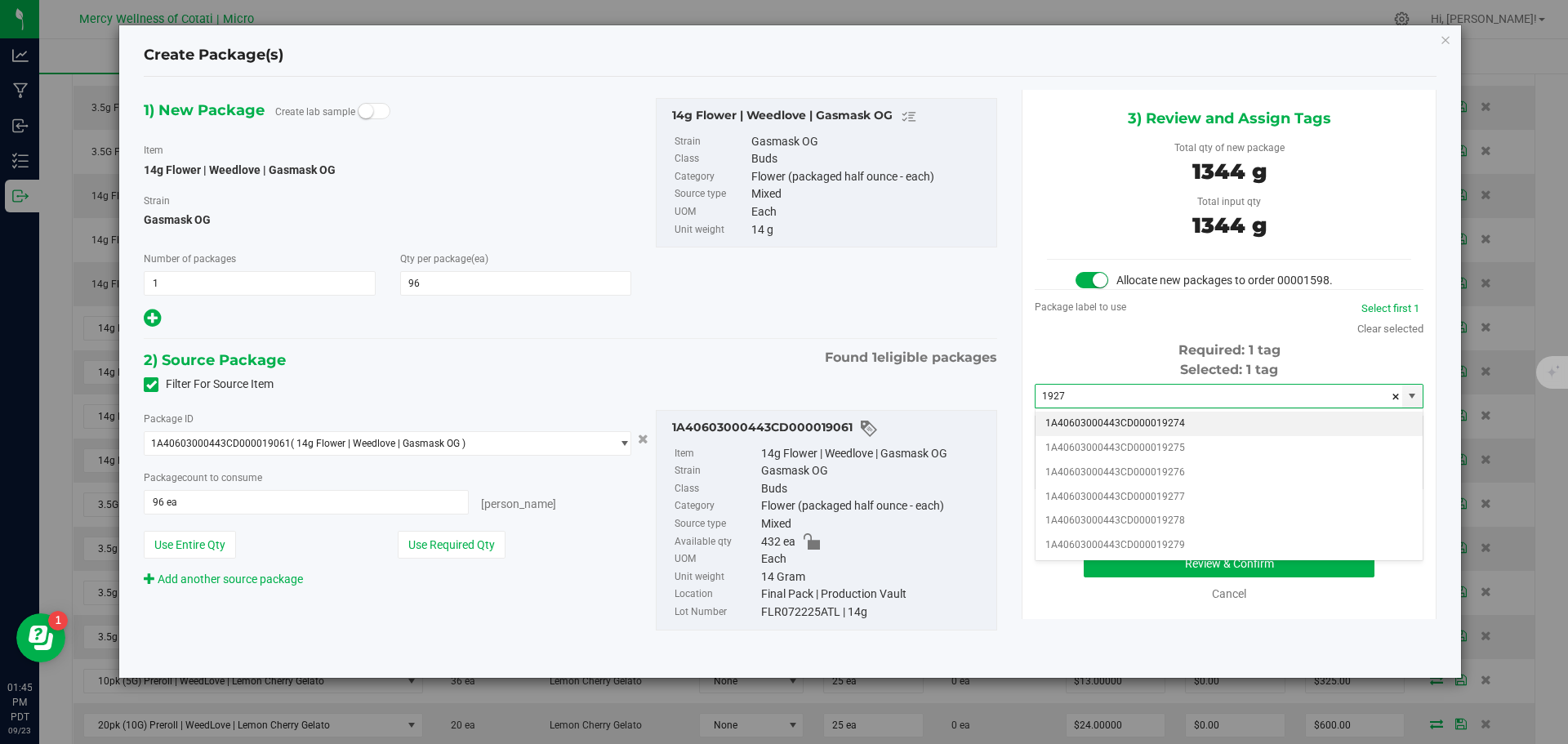
click at [1137, 415] on li "1A40603000443CD000019274" at bounding box center [1228, 423] width 387 height 24
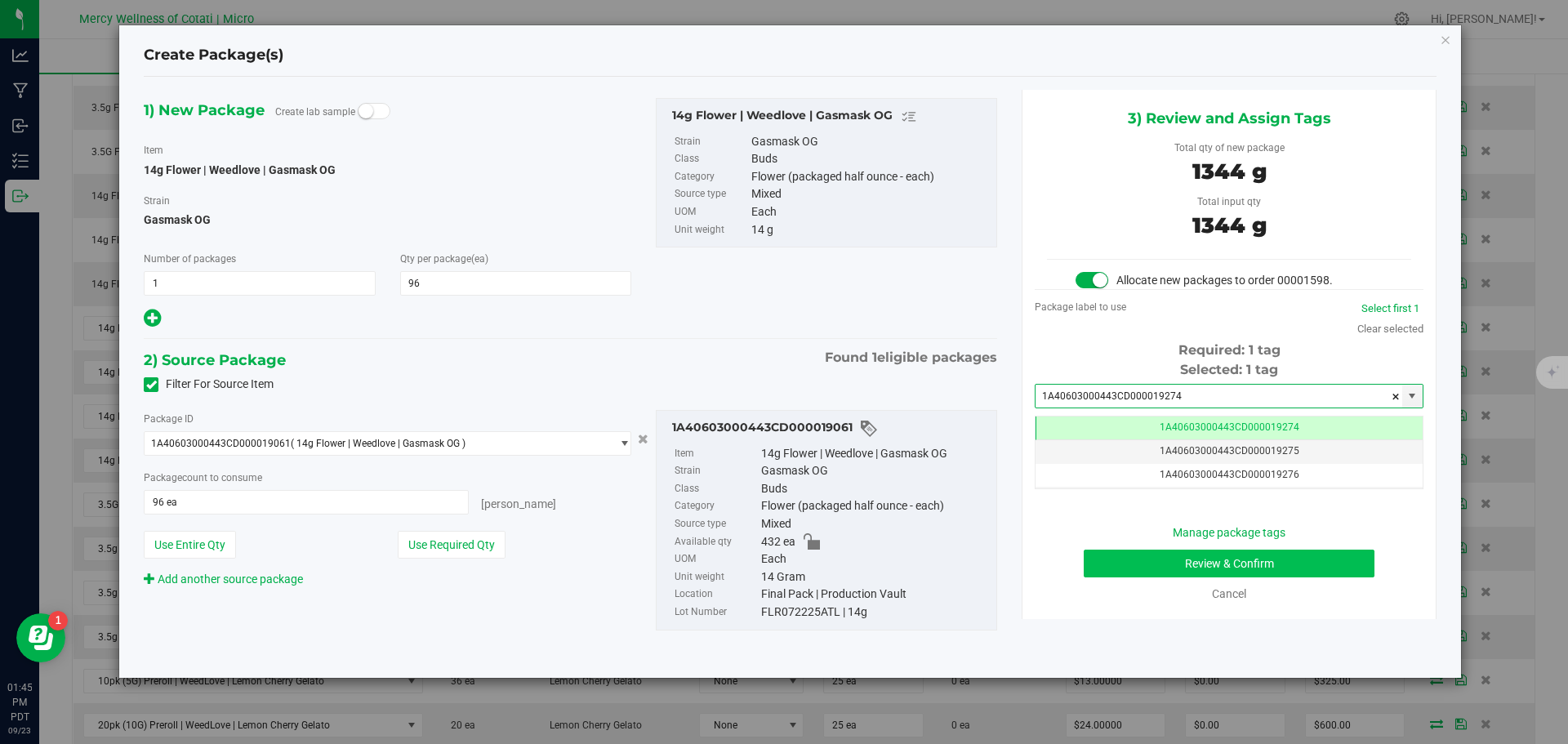
type input "1A40603000443CD000019274"
click at [1250, 557] on button "Review & Confirm" at bounding box center [1228, 563] width 291 height 27
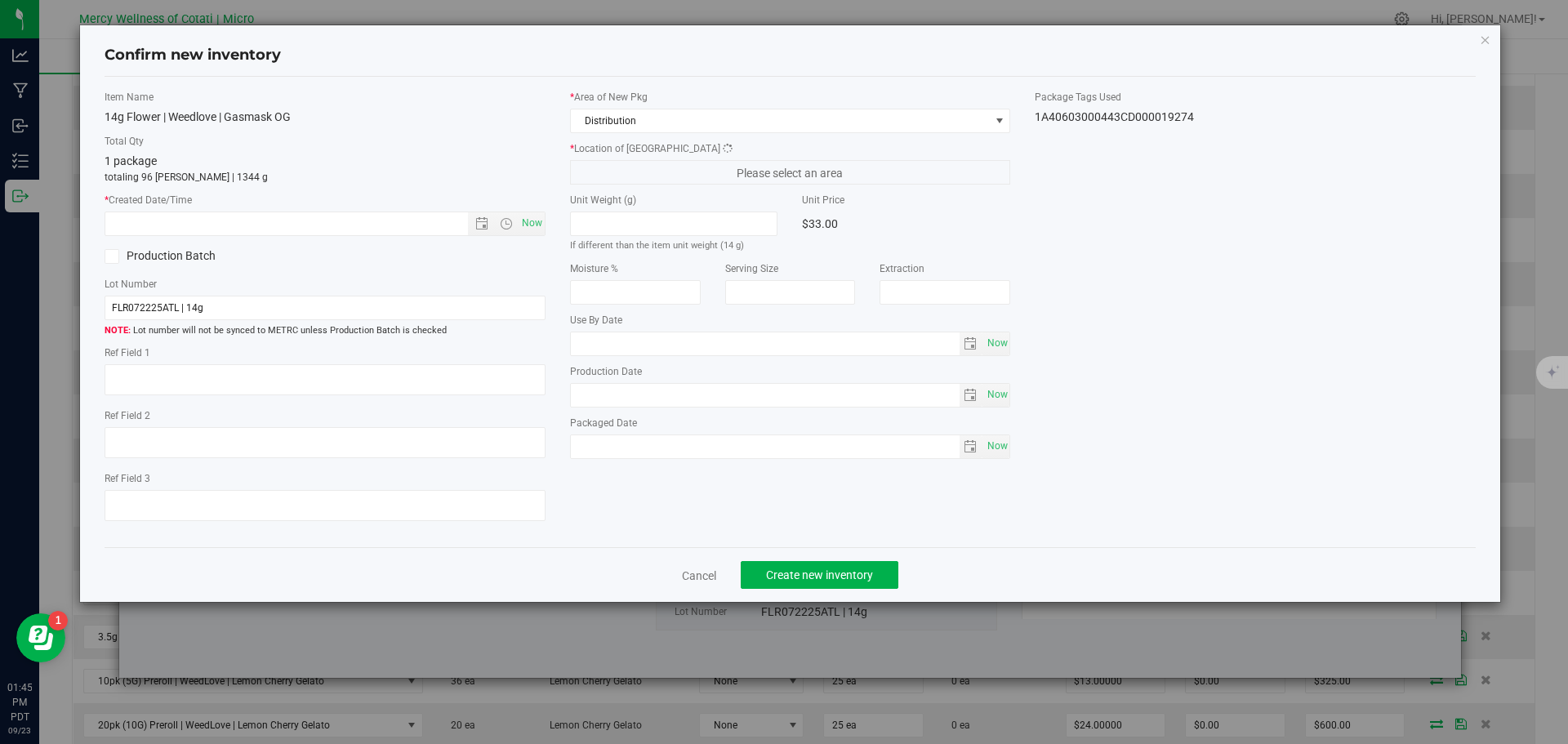
type textarea "16"
type input "2026-08-14"
click at [535, 223] on span "Now" at bounding box center [531, 223] width 27 height 23
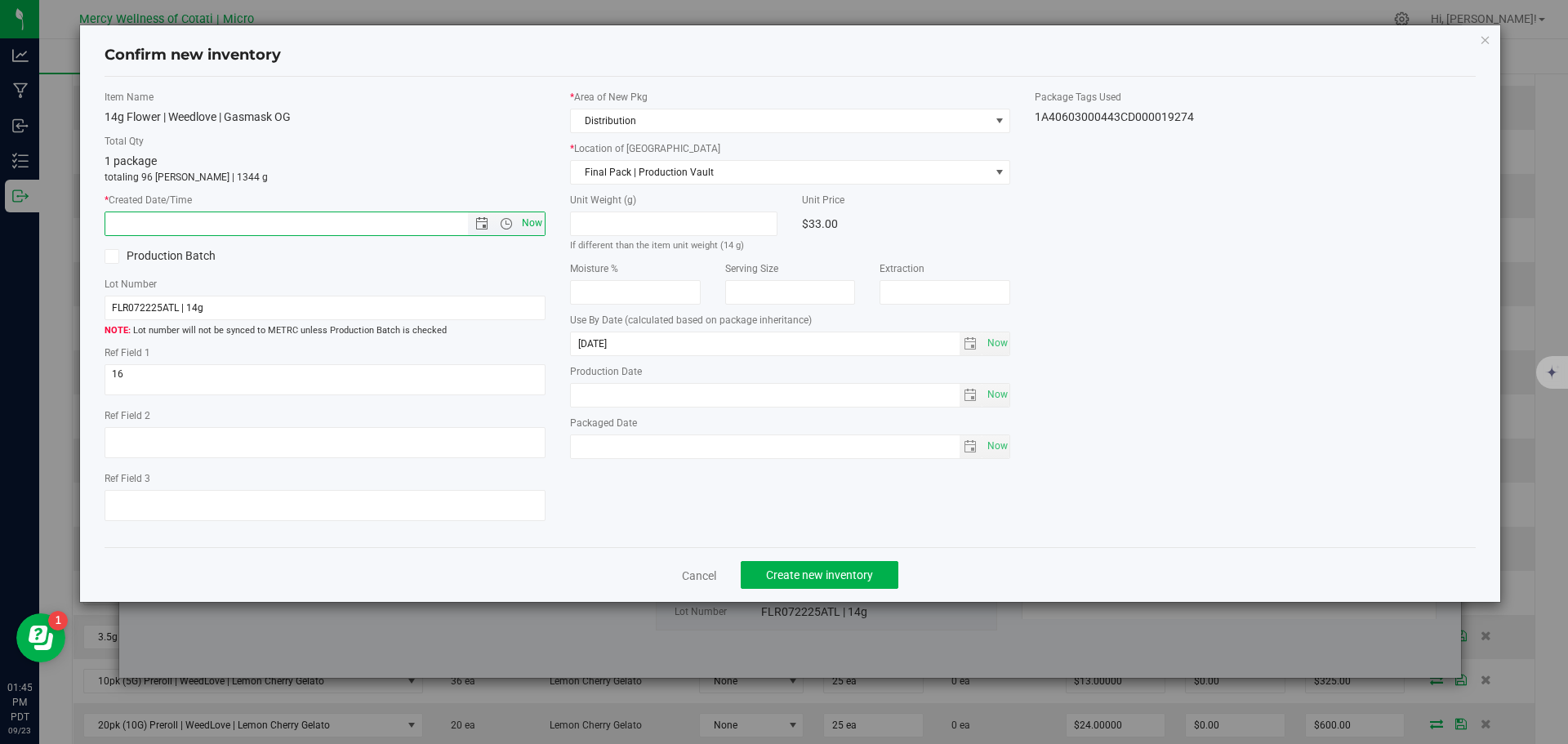
type input "9/23/2025 1:45 PM"
click at [768, 569] on span "Create new inventory" at bounding box center [819, 575] width 107 height 13
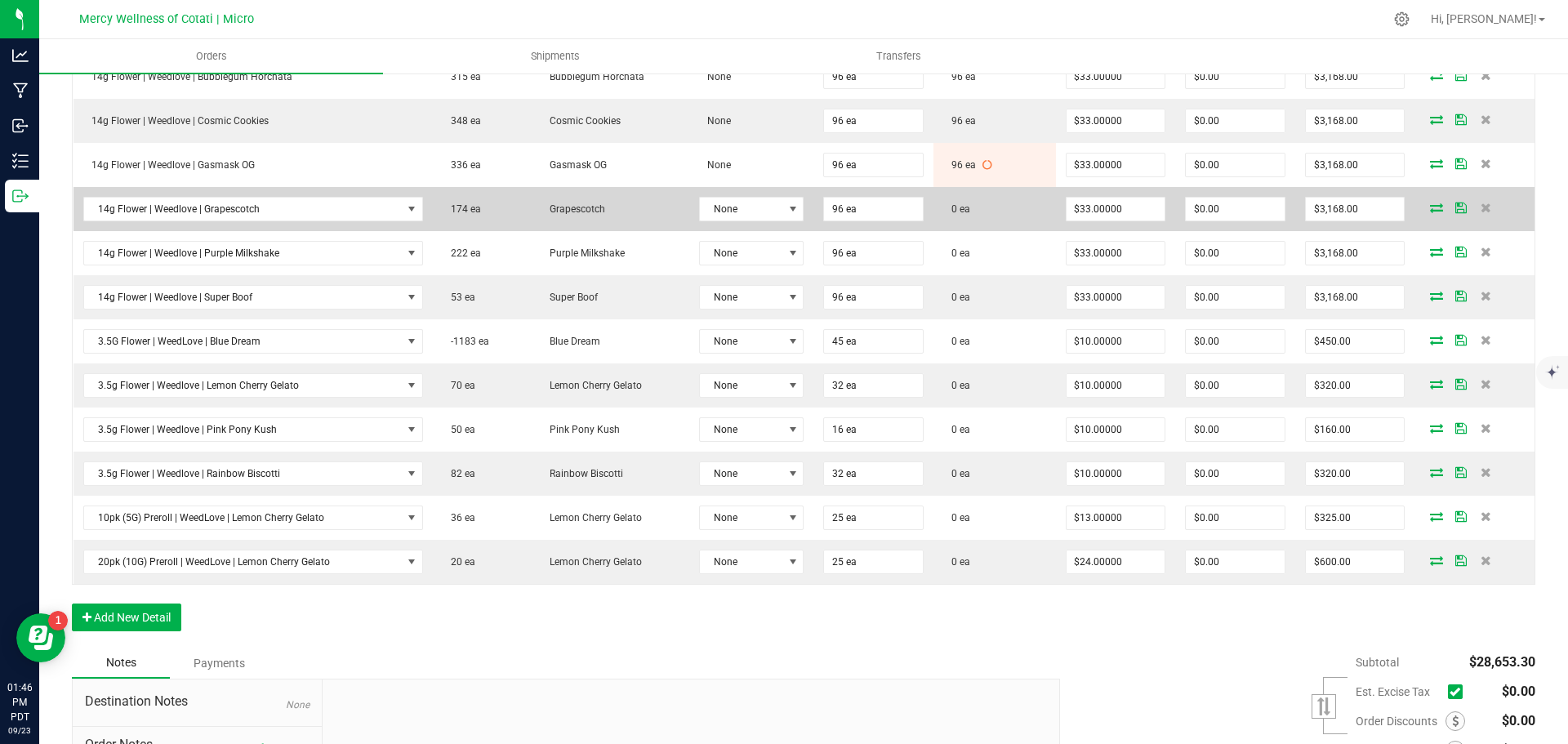
click at [1430, 207] on icon at bounding box center [1436, 207] width 13 height 10
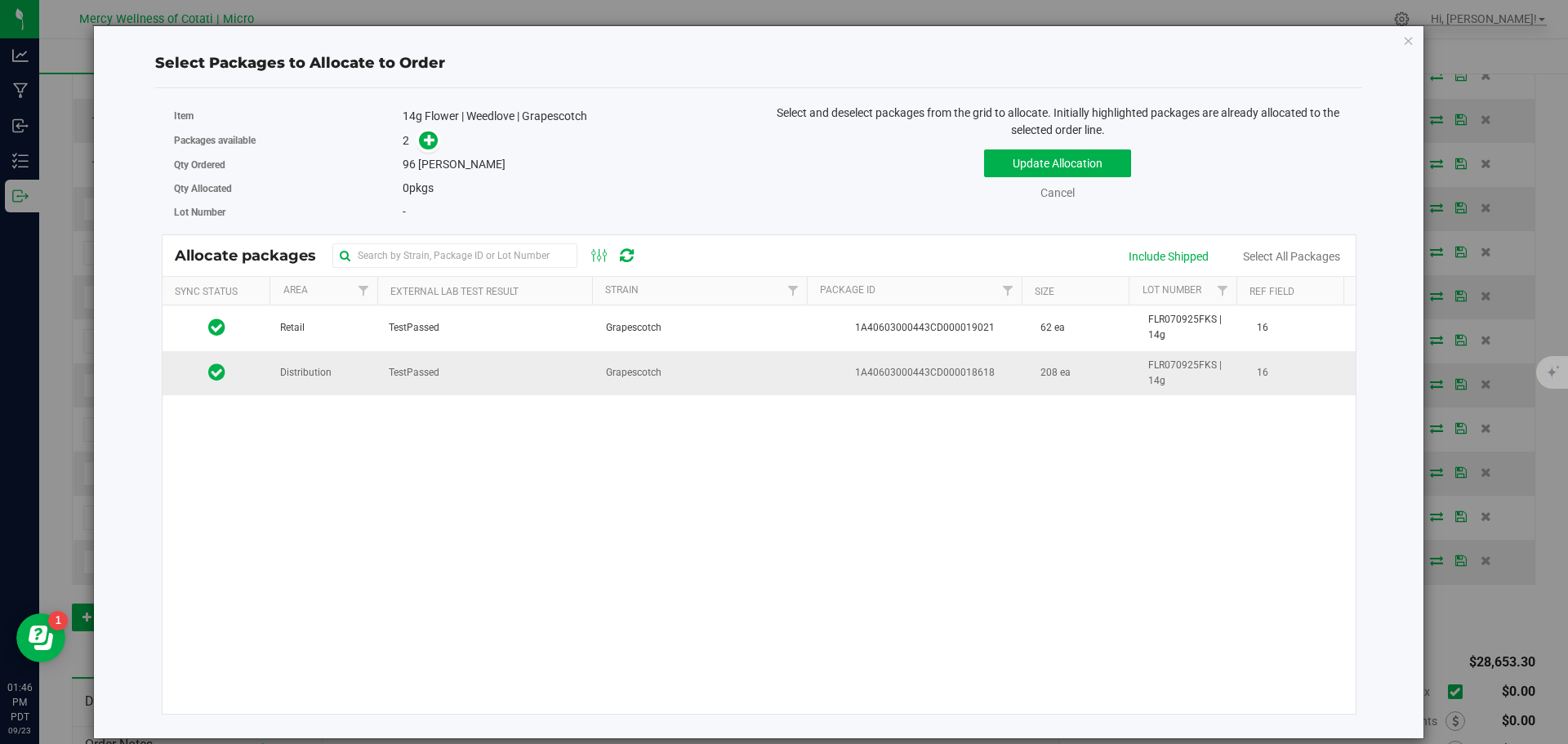
click at [337, 385] on td "Distribution" at bounding box center [325, 373] width 108 height 44
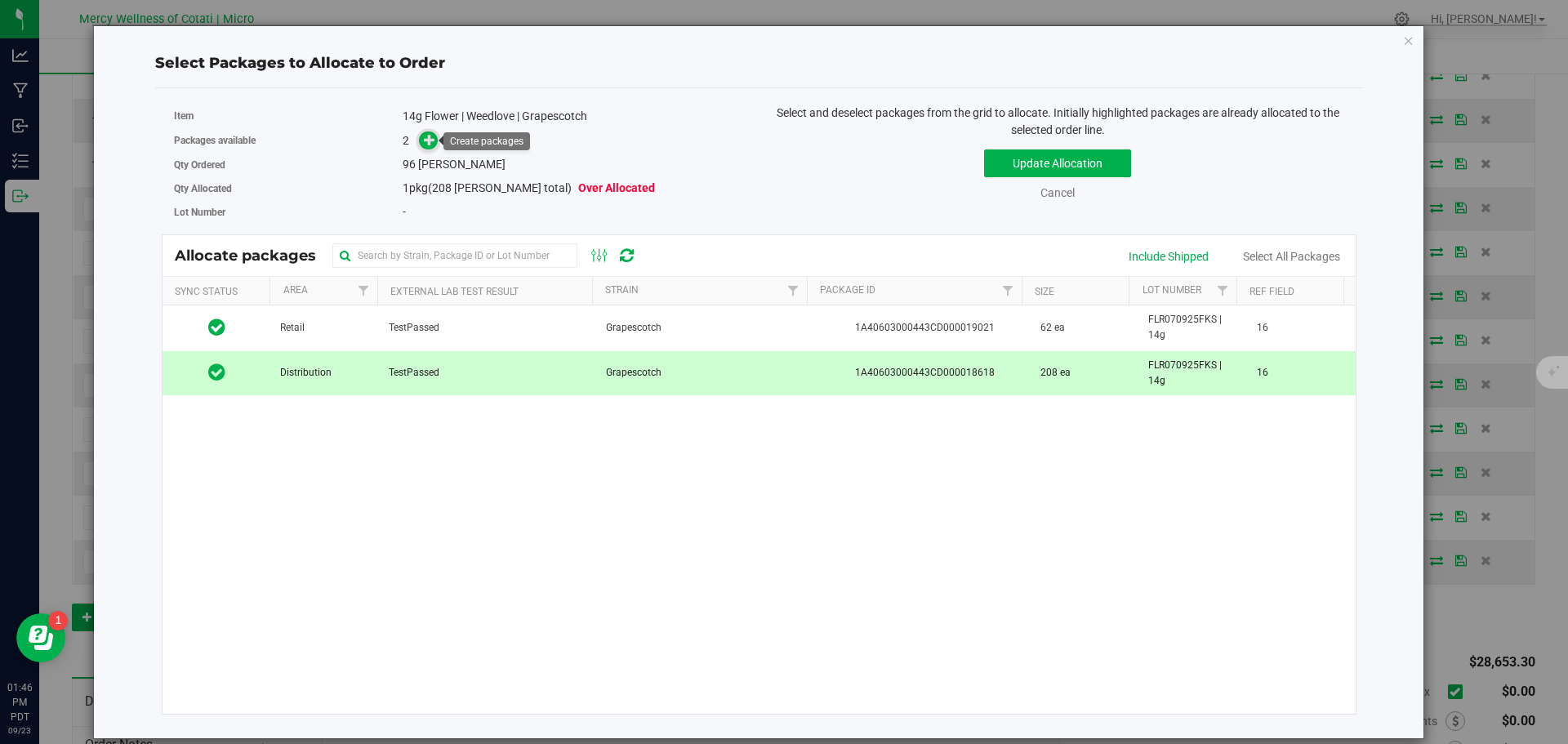
click at [425, 146] on icon at bounding box center [430, 140] width 12 height 12
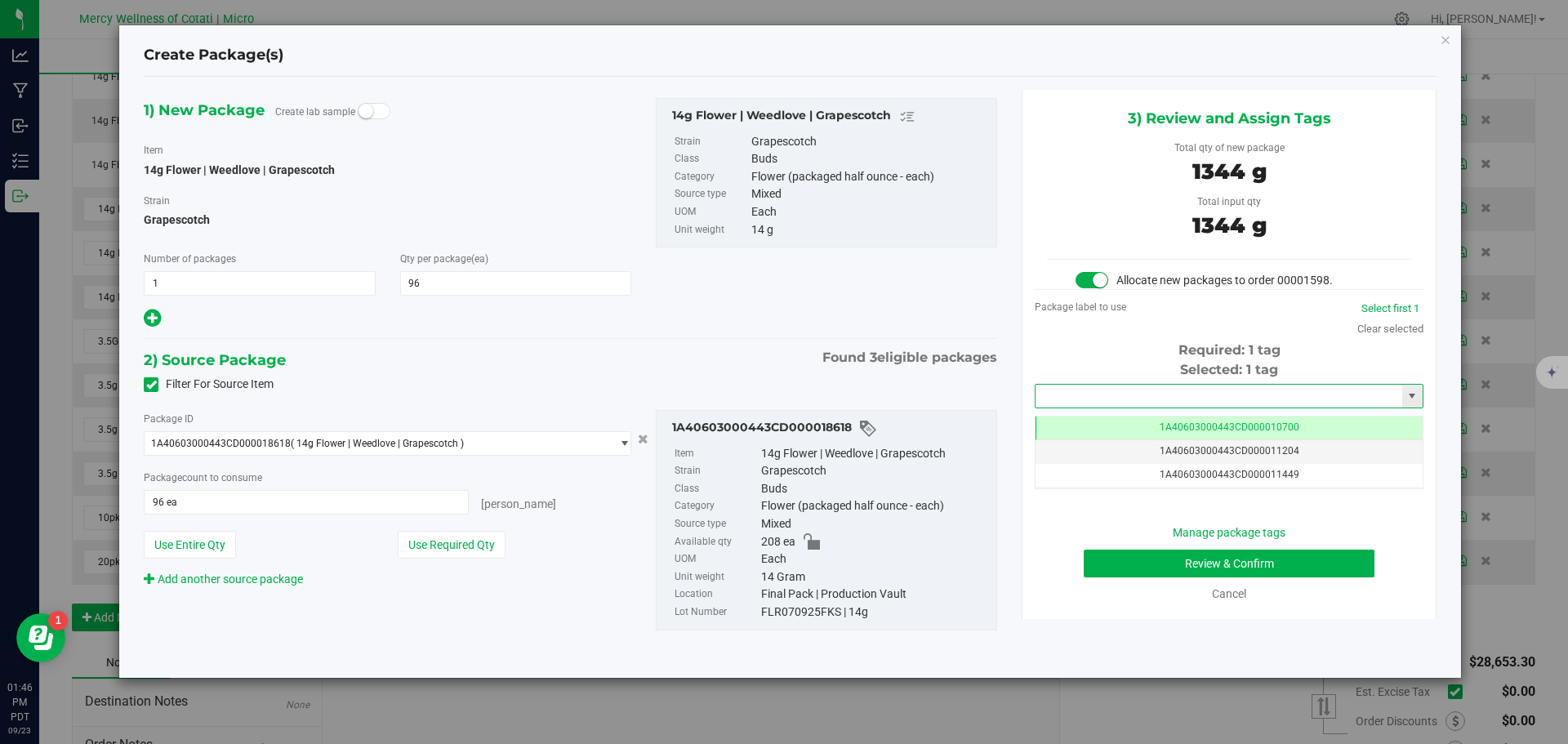
click at [1167, 398] on input "text" at bounding box center [1218, 396] width 366 height 22
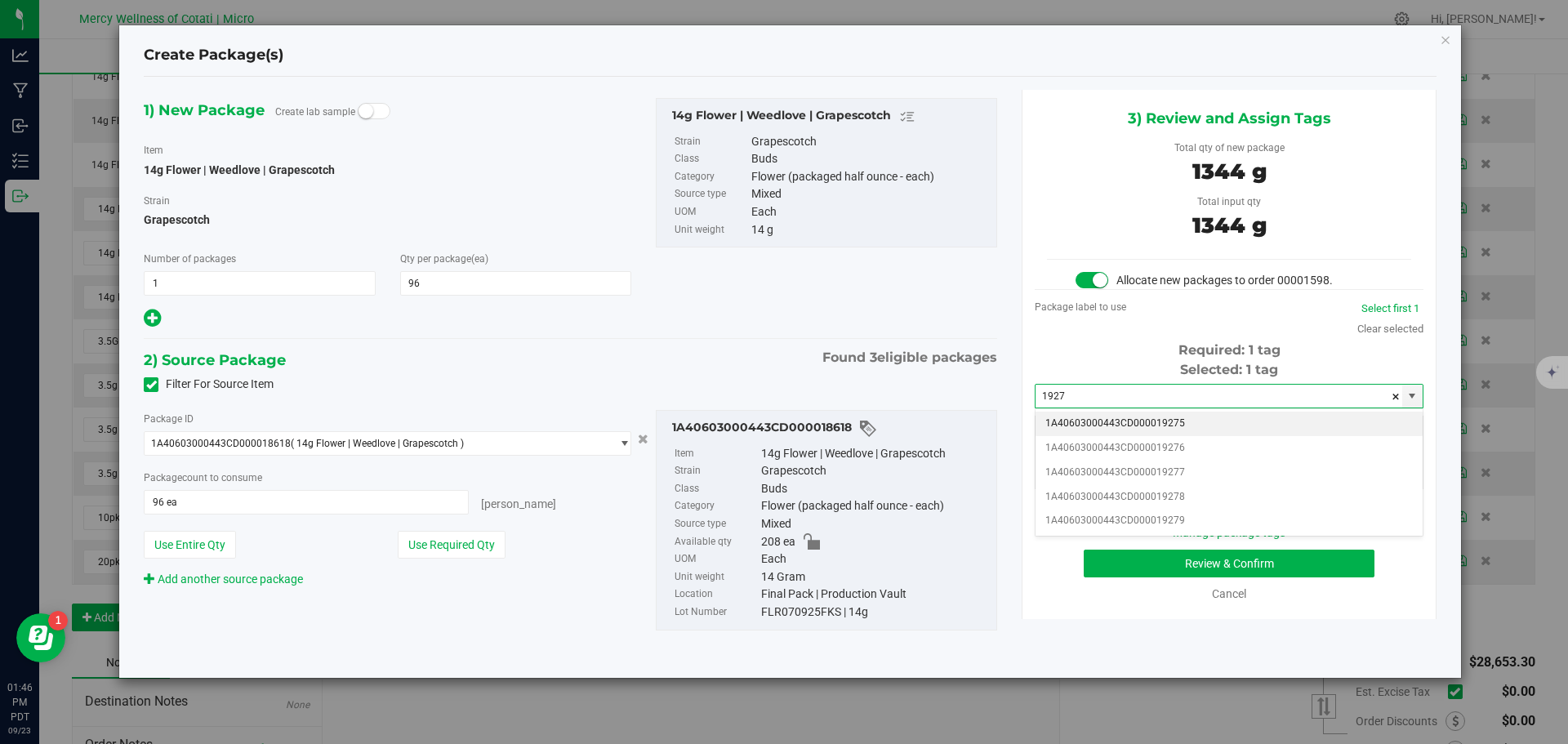
click at [1152, 412] on li "1A40603000443CD000019275" at bounding box center [1228, 423] width 387 height 24
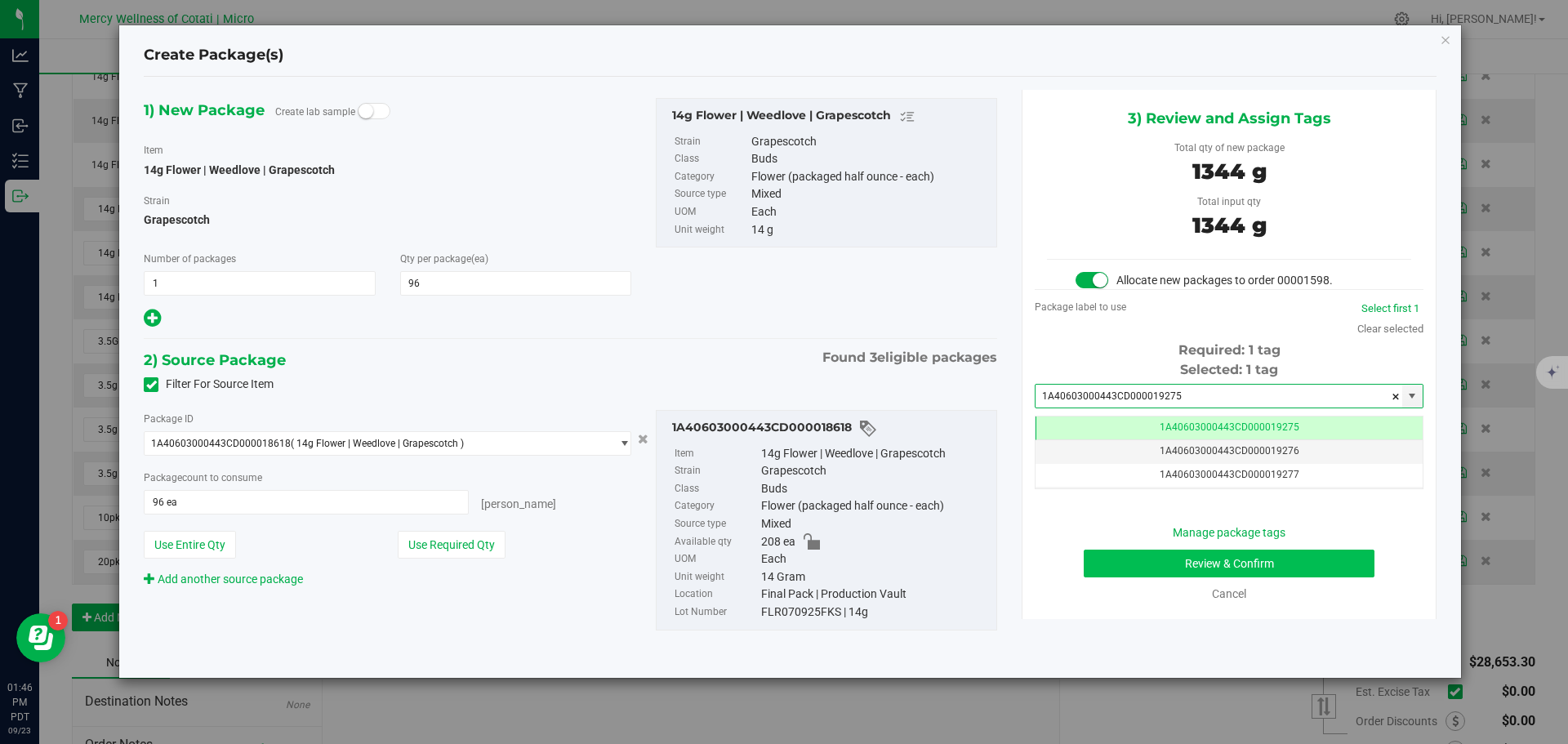
type input "1A40603000443CD000019275"
click at [1260, 567] on button "Review & Confirm" at bounding box center [1228, 563] width 291 height 27
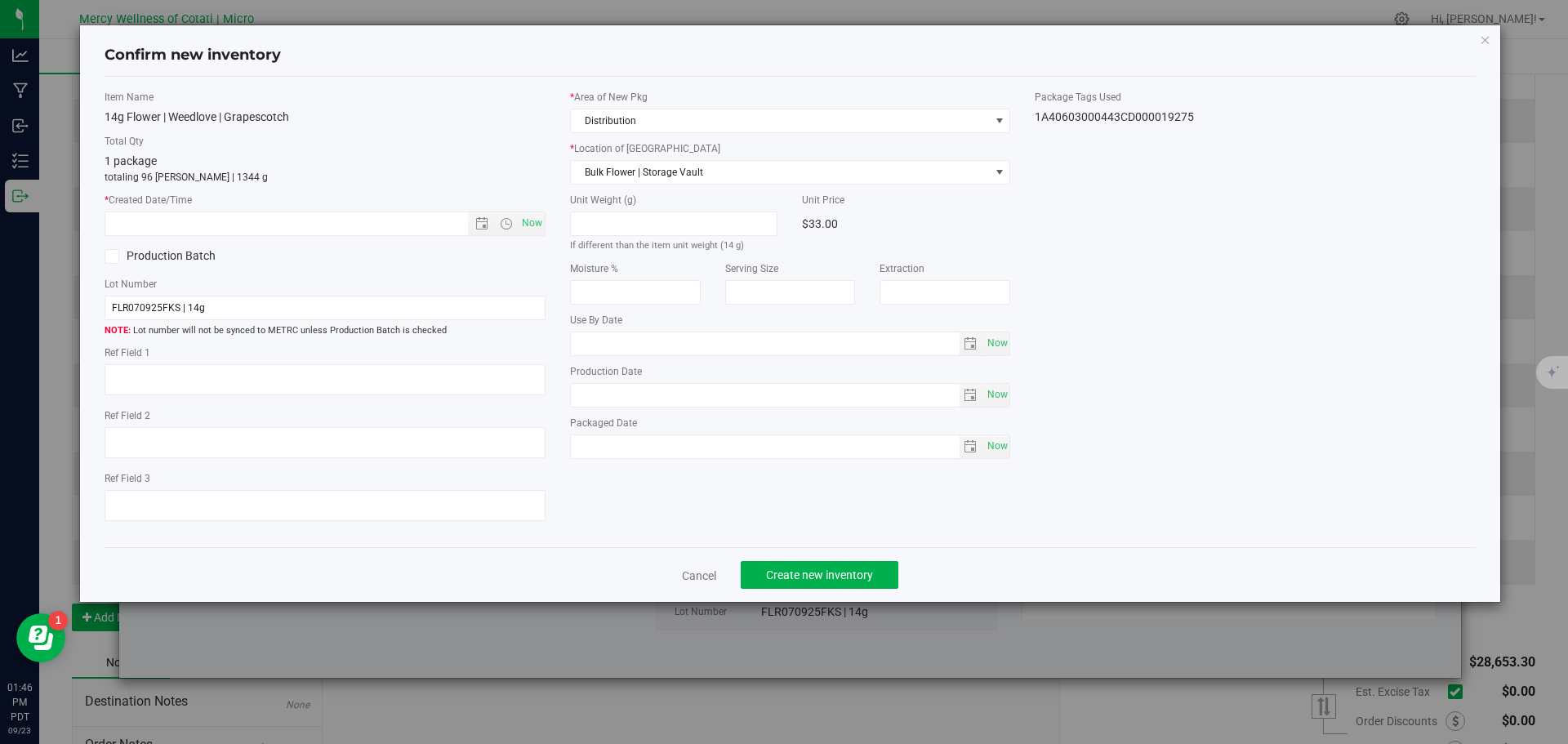
type textarea "16"
type input "2026-08-14"
click at [535, 214] on span "Now" at bounding box center [531, 223] width 27 height 23
type input "9/23/2025 1:46 PM"
click at [845, 568] on span "Create new inventory" at bounding box center [819, 575] width 107 height 13
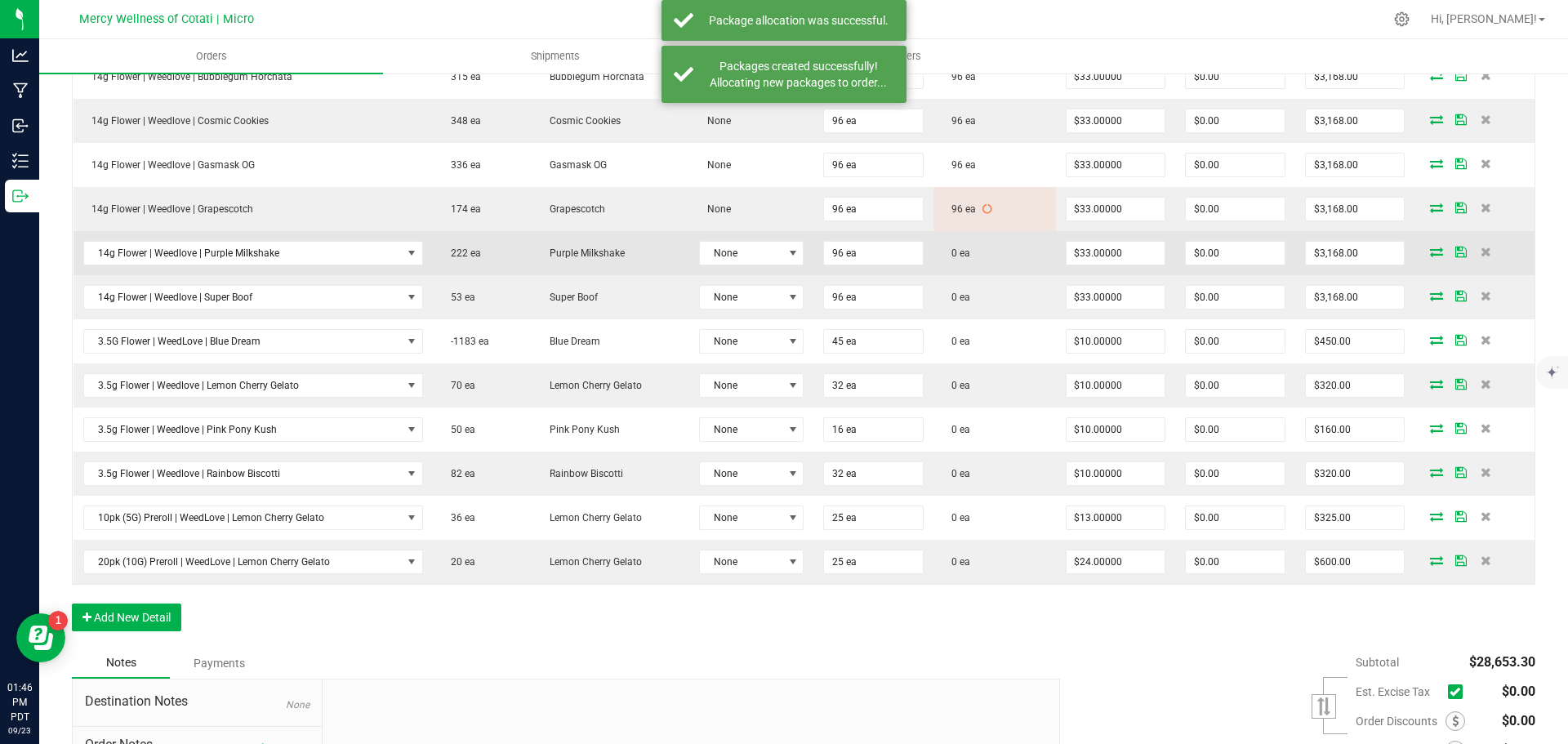
click at [1430, 257] on icon at bounding box center [1436, 252] width 13 height 10
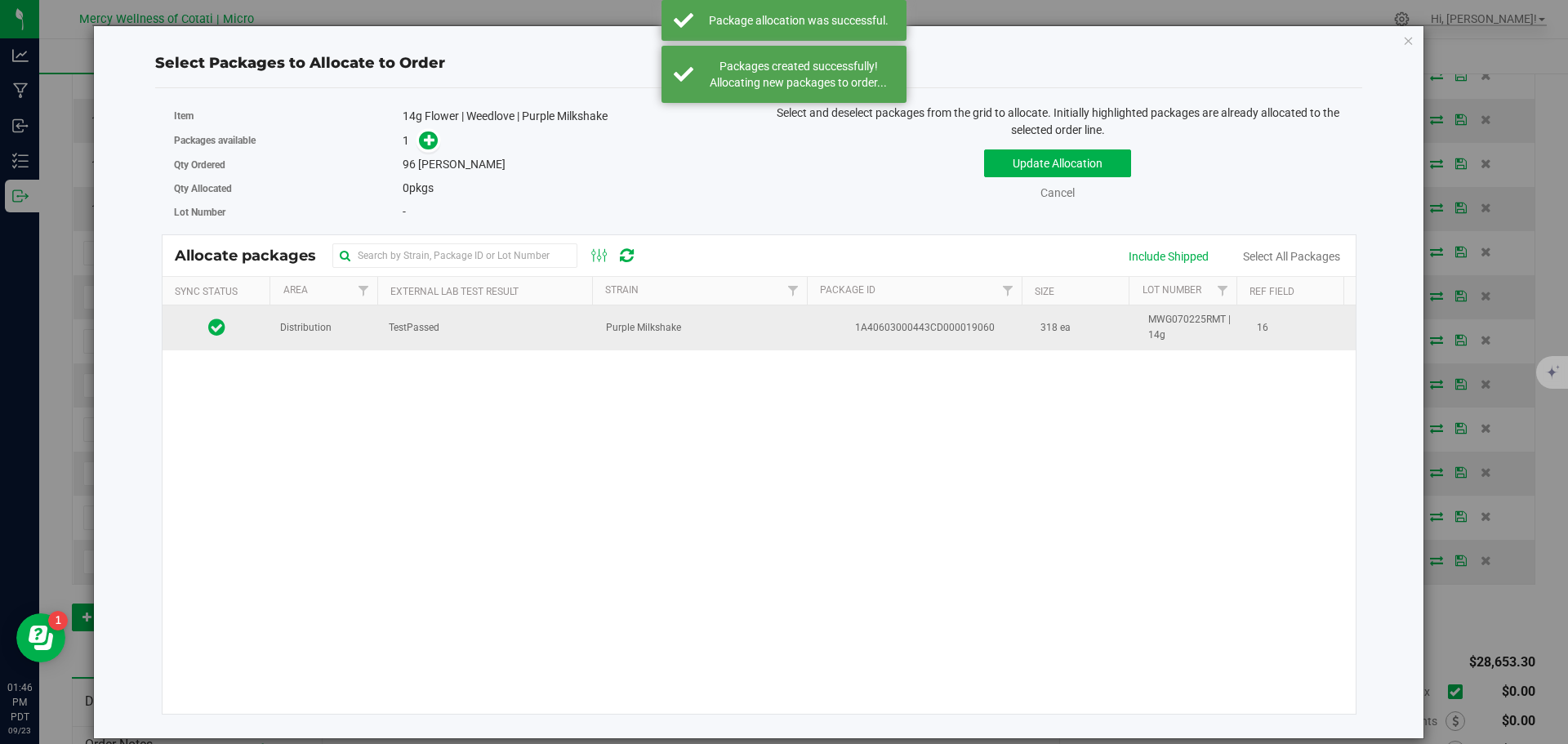
click at [296, 334] on span "Distribution" at bounding box center [306, 327] width 52 height 16
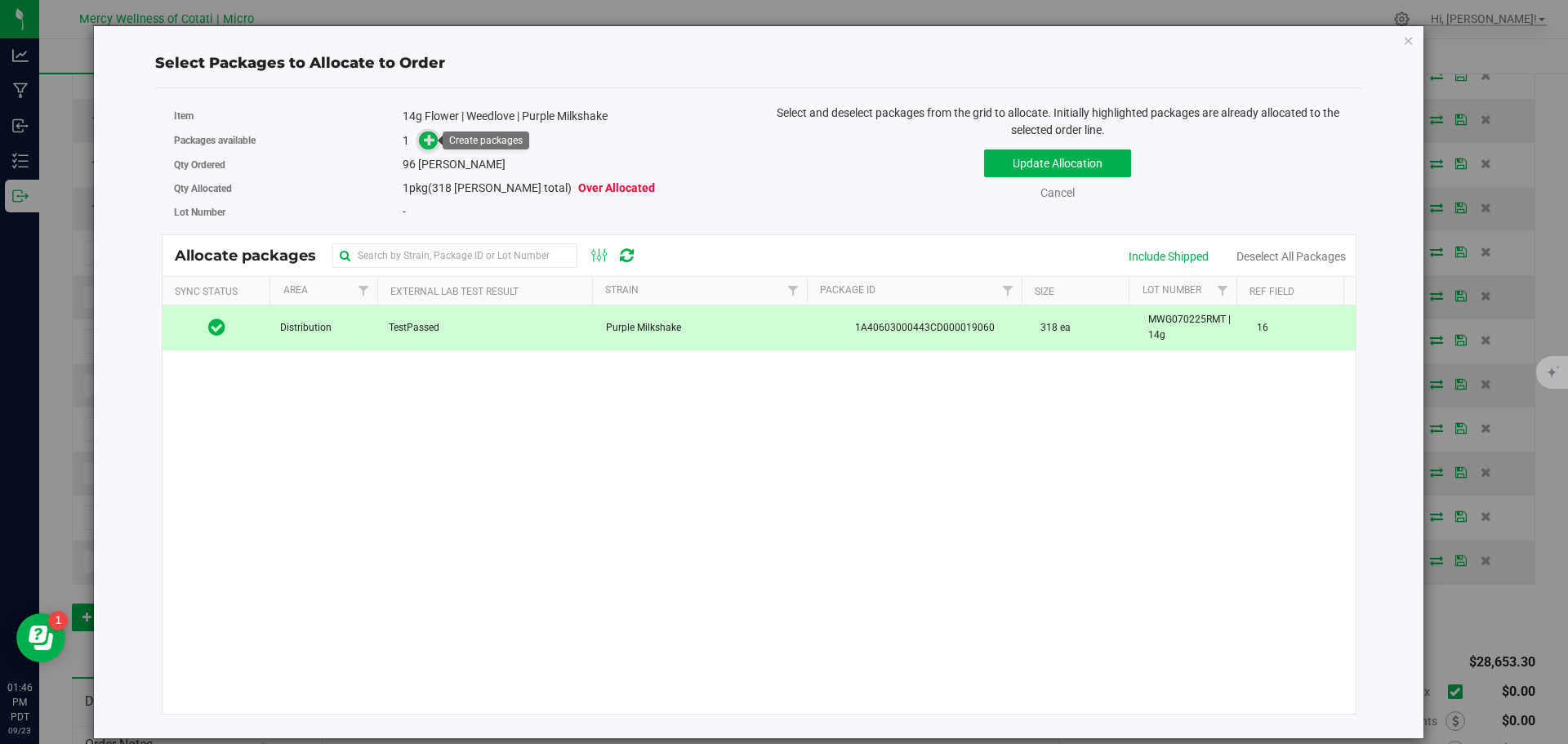
click at [433, 141] on icon at bounding box center [430, 140] width 12 height 12
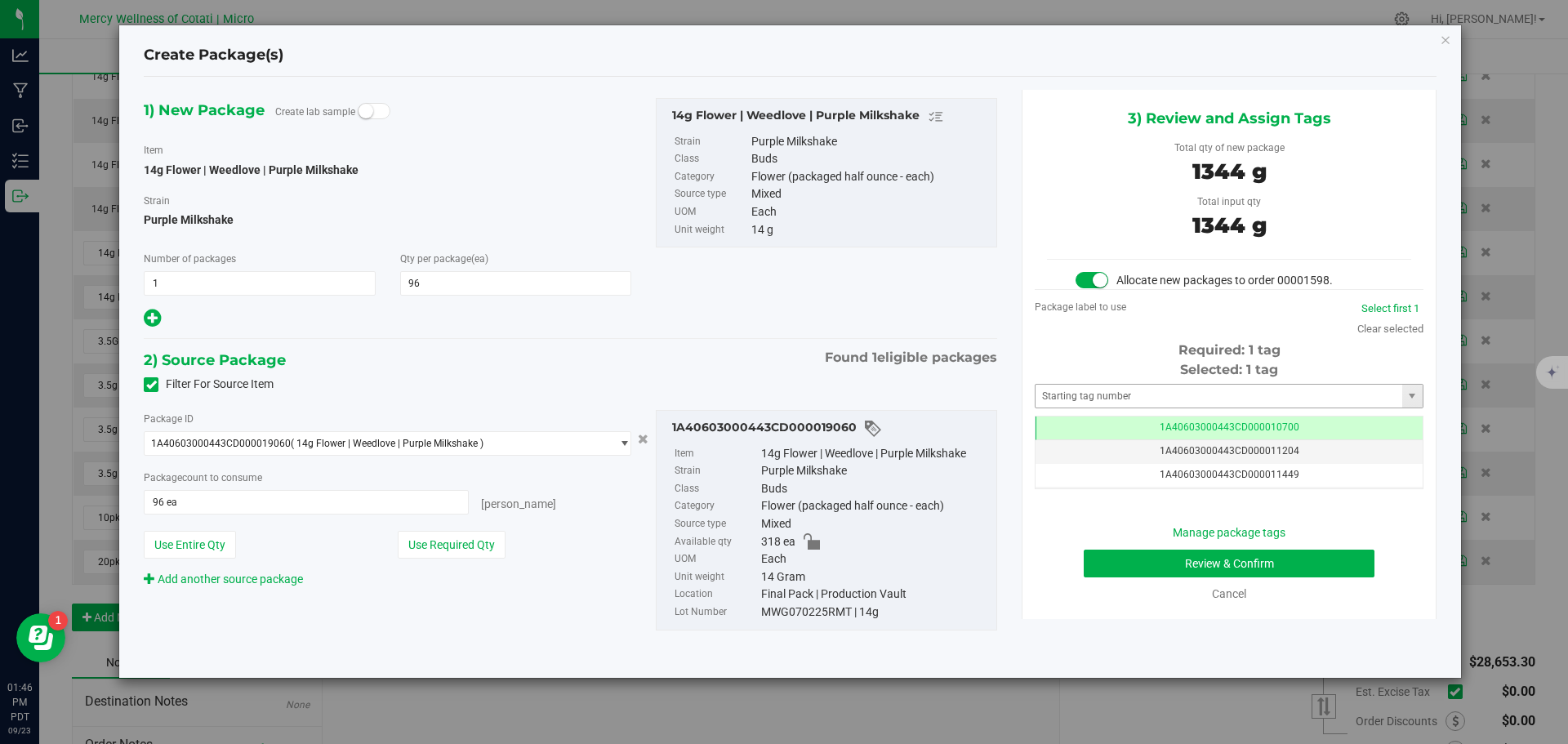
click at [1167, 451] on span "1A40603000443CD000011204" at bounding box center [1229, 451] width 140 height 12
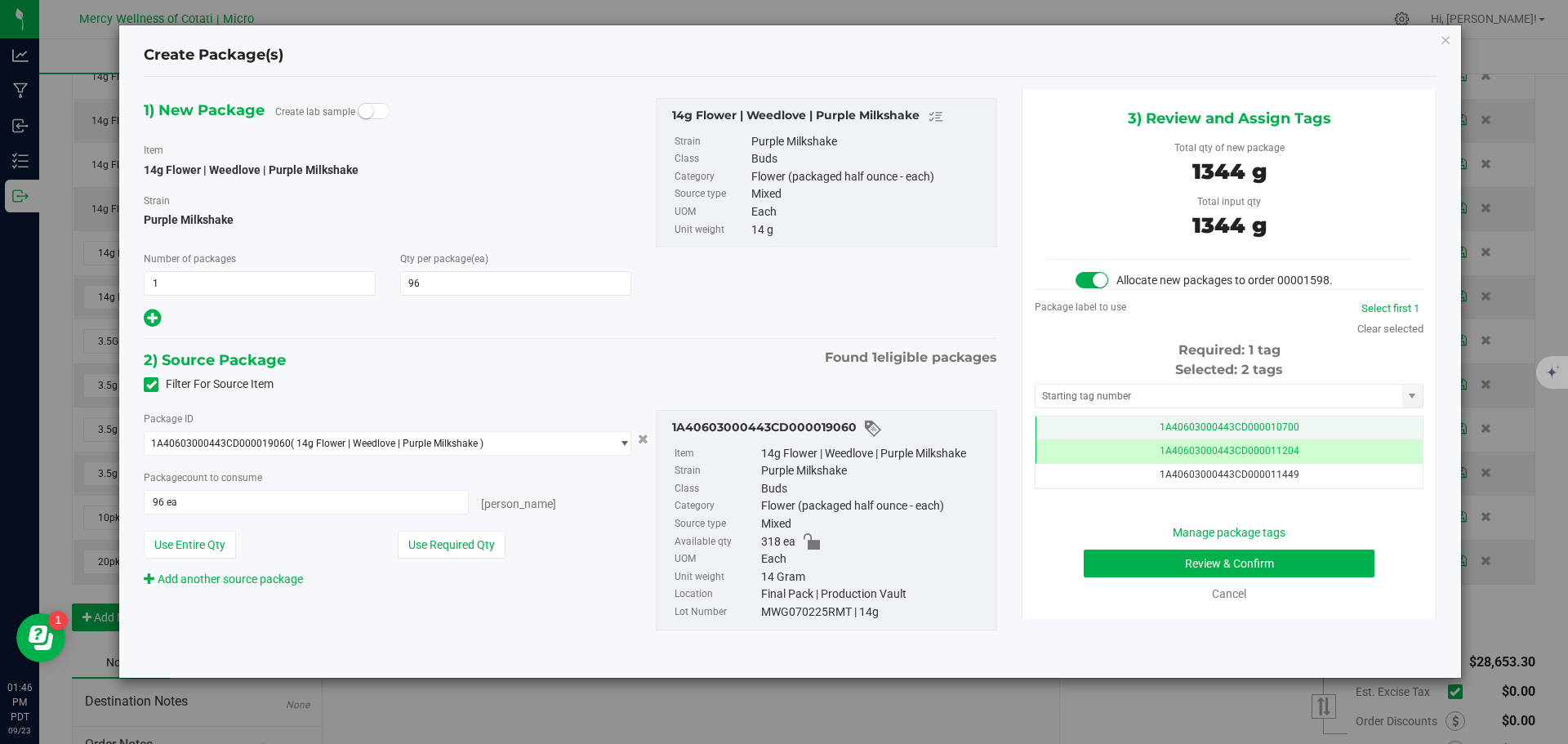
click at [1165, 422] on span "1A40603000443CD000010700" at bounding box center [1229, 427] width 140 height 12
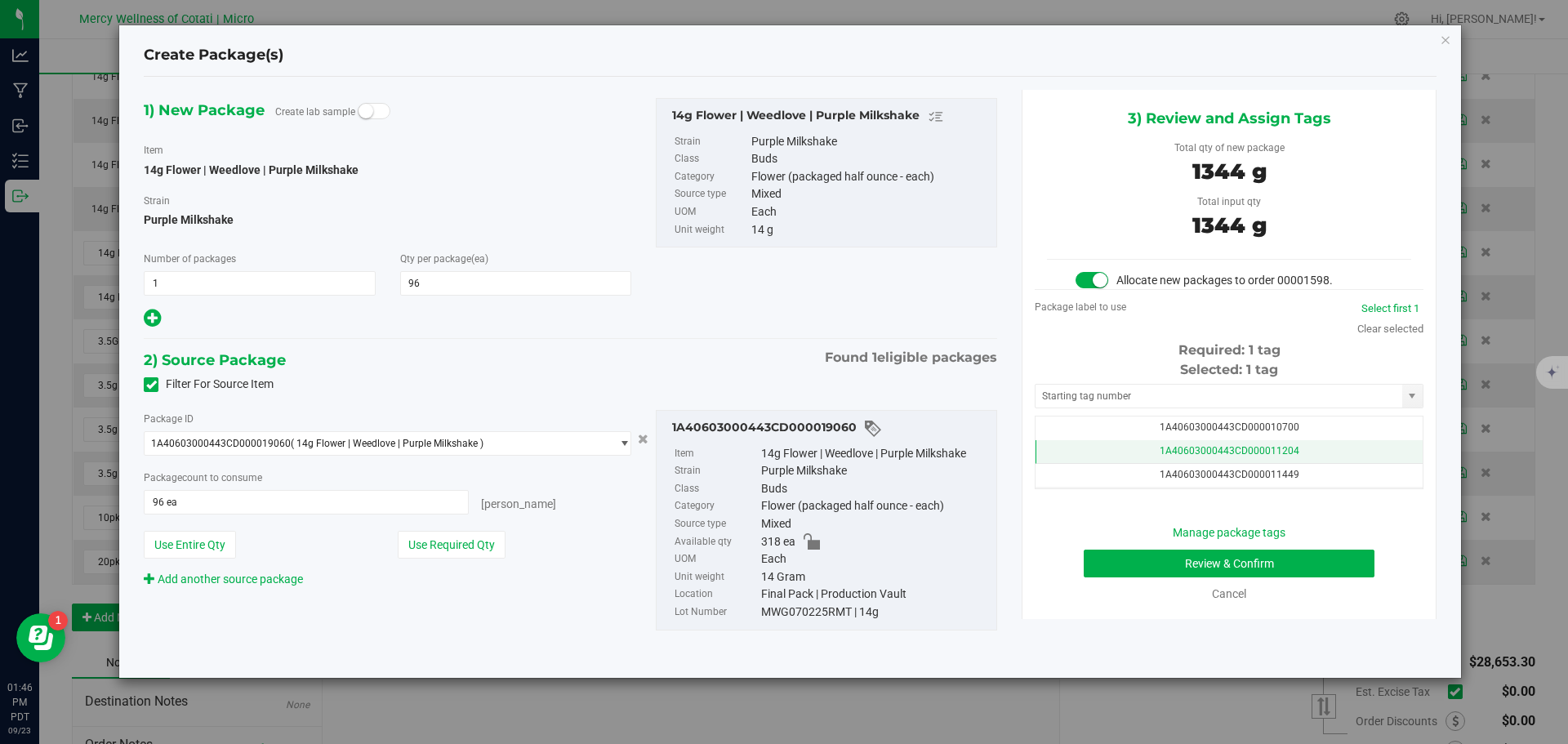
click at [1180, 448] on span "1A40603000443CD000011204" at bounding box center [1229, 451] width 140 height 12
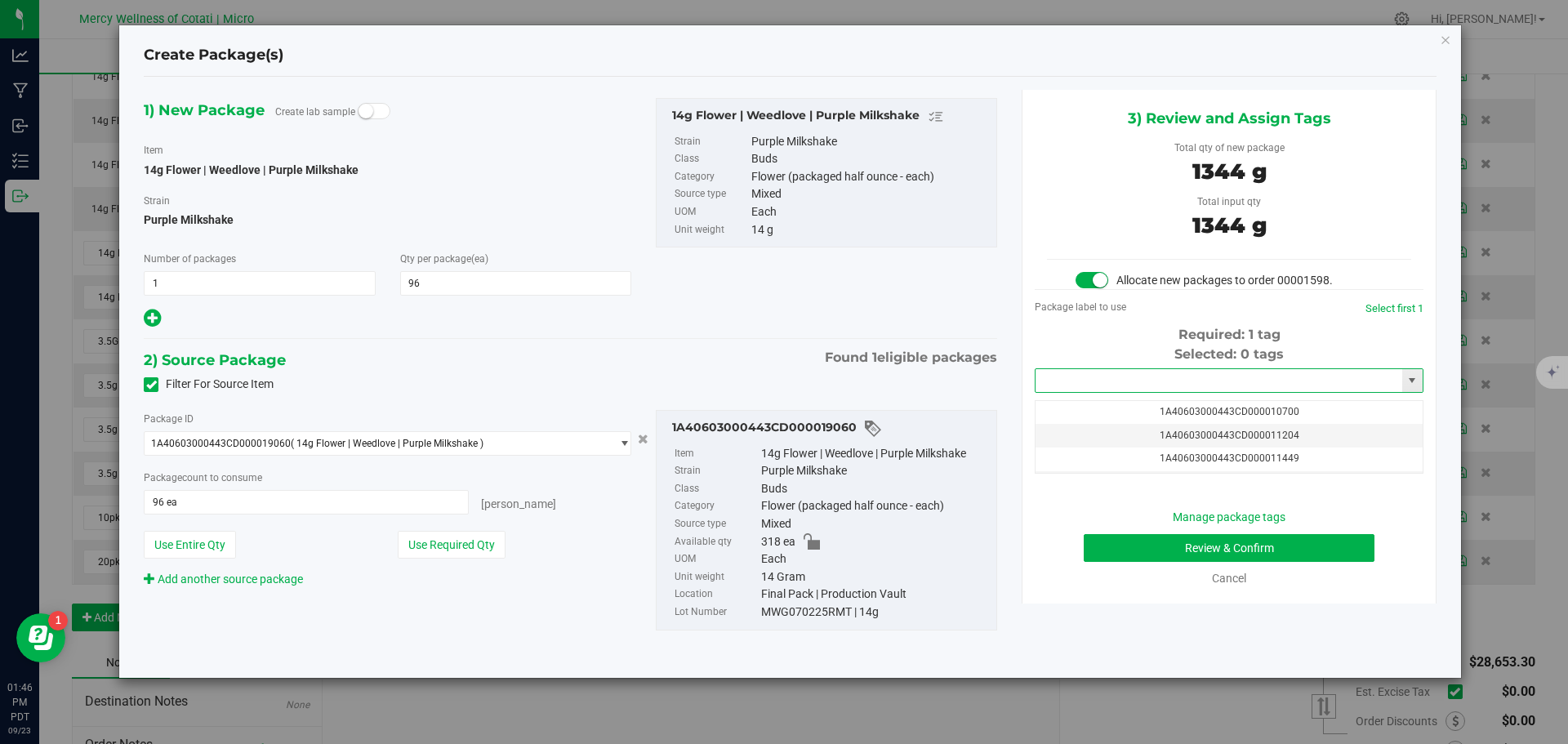
click at [1166, 373] on input "text" at bounding box center [1218, 380] width 366 height 22
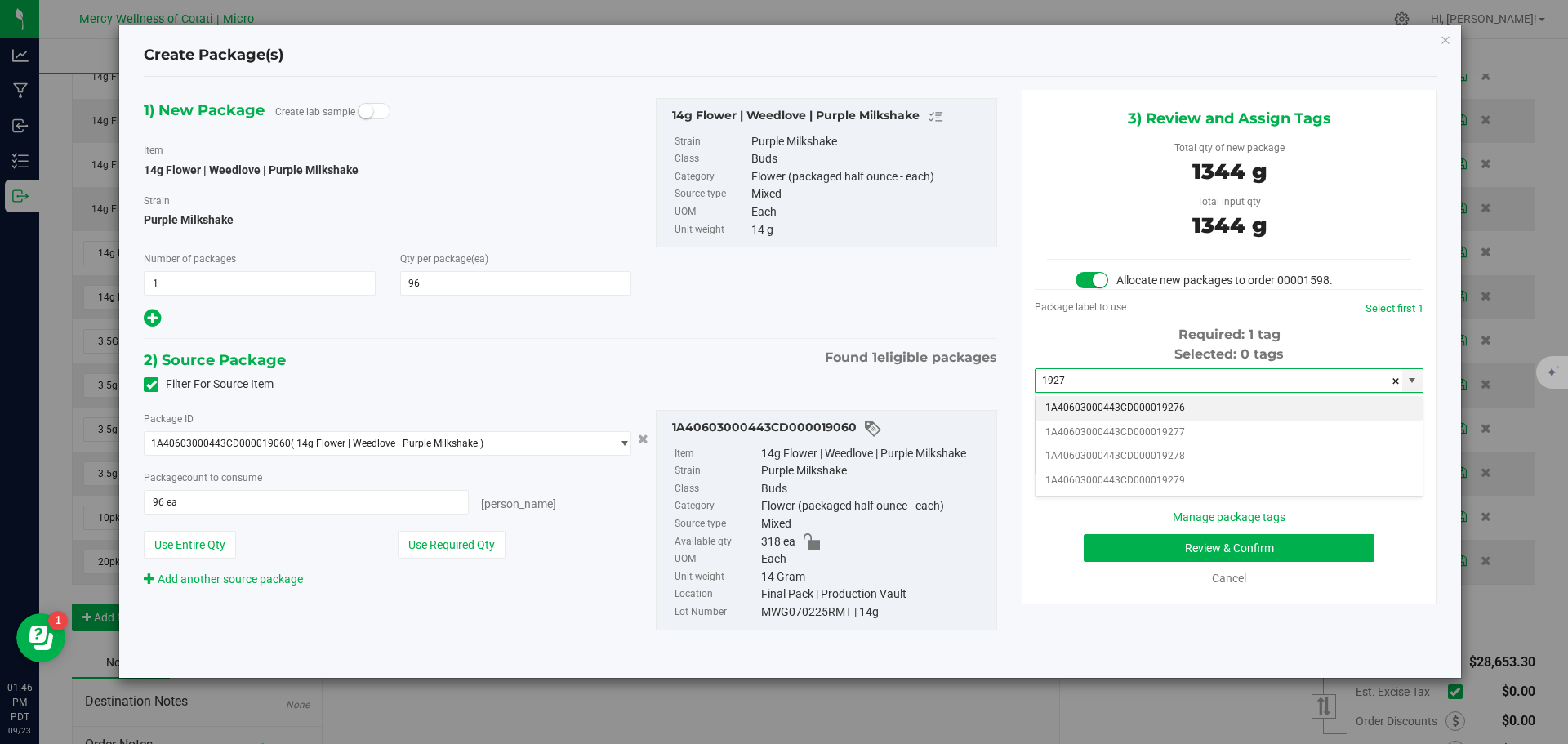
click at [1192, 411] on li "1A40603000443CD000019276" at bounding box center [1228, 408] width 387 height 24
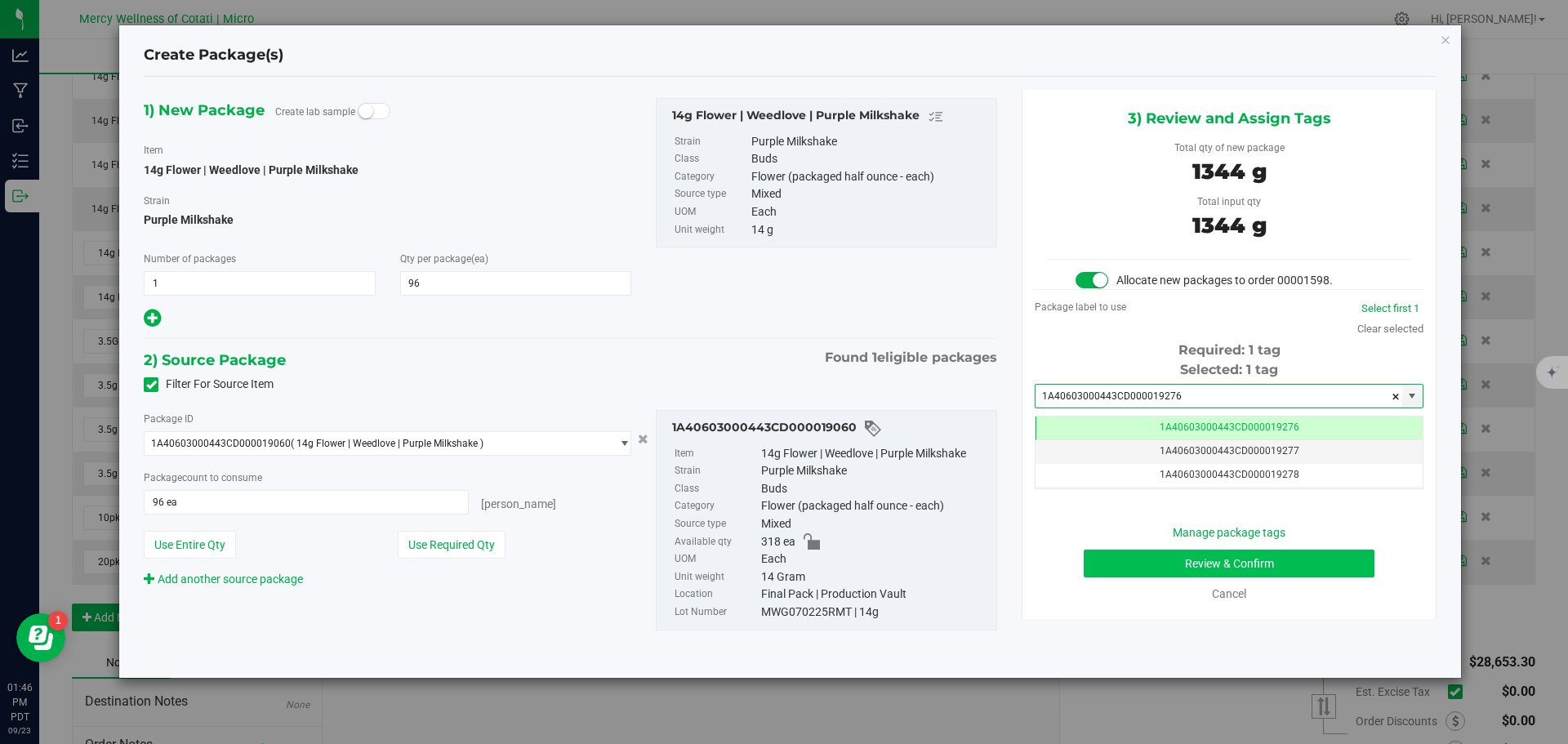
type input "1A40603000443CD000019276"
click at [1287, 563] on button "Review & Confirm" at bounding box center [1228, 563] width 291 height 27
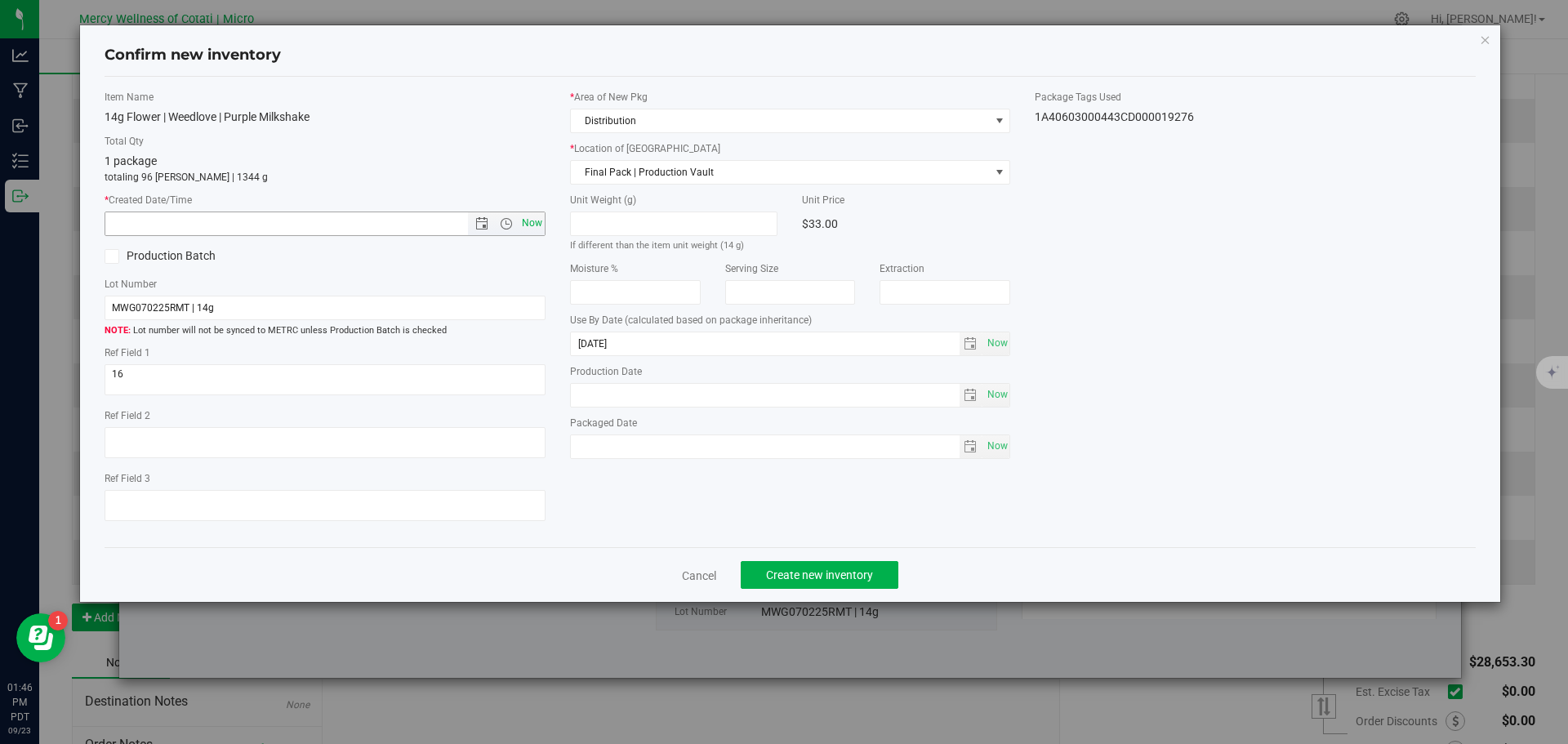
click at [530, 230] on span "Now" at bounding box center [531, 223] width 27 height 23
type input "9/23/2025 1:46 PM"
click at [821, 582] on button "Create new inventory" at bounding box center [819, 575] width 157 height 27
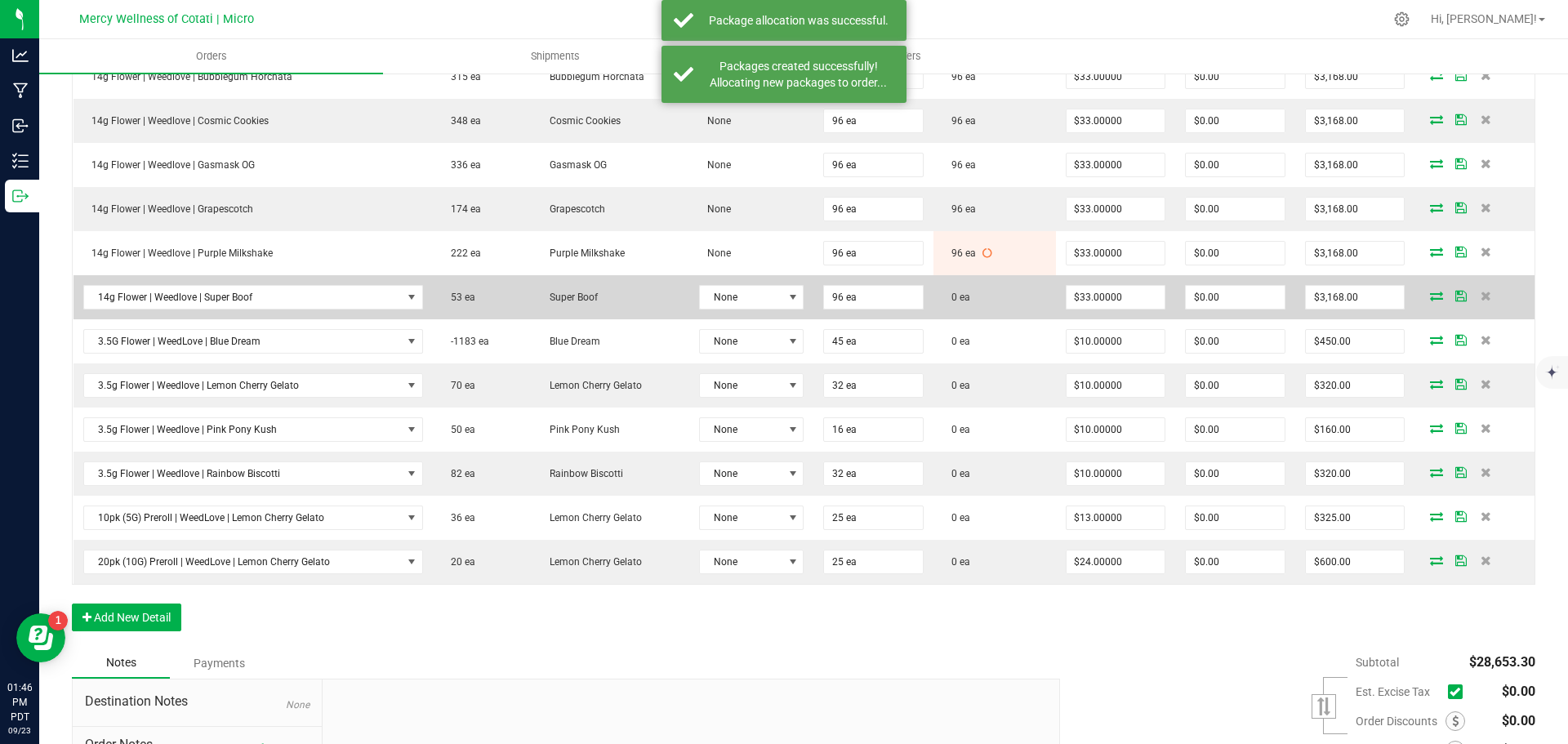
click at [1430, 299] on icon at bounding box center [1436, 296] width 13 height 10
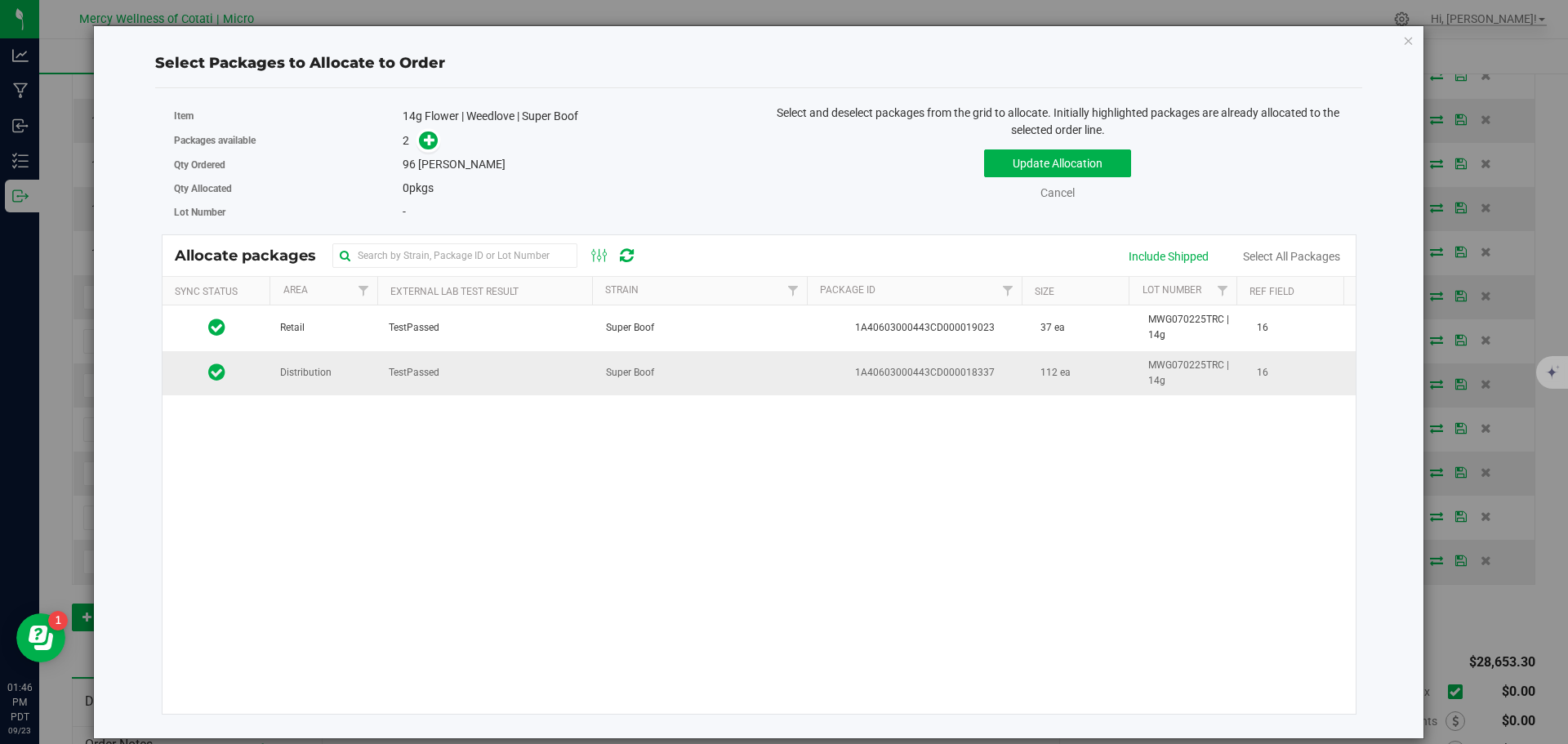
click at [364, 385] on td "Distribution" at bounding box center [325, 373] width 108 height 44
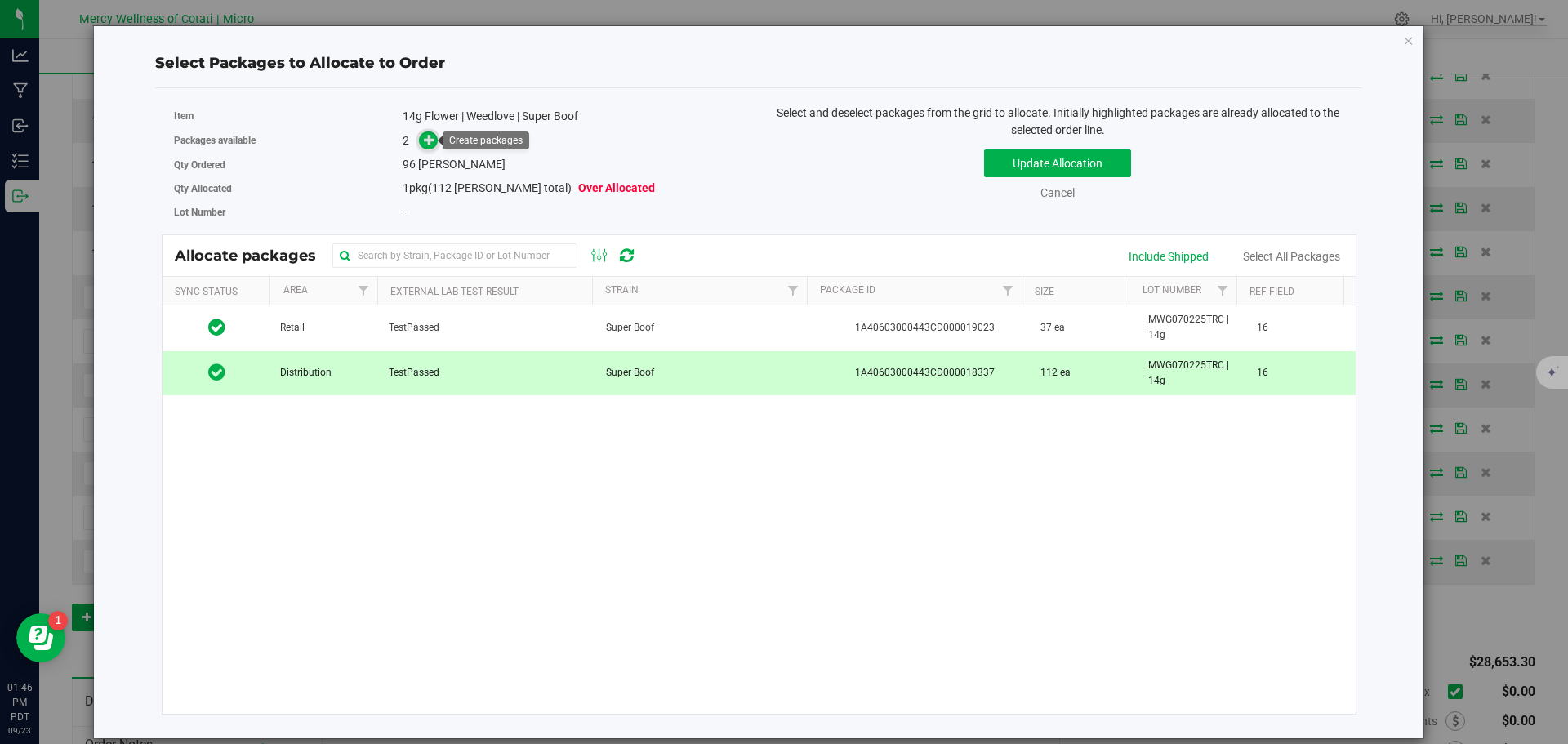
click at [422, 141] on span at bounding box center [428, 141] width 19 height 19
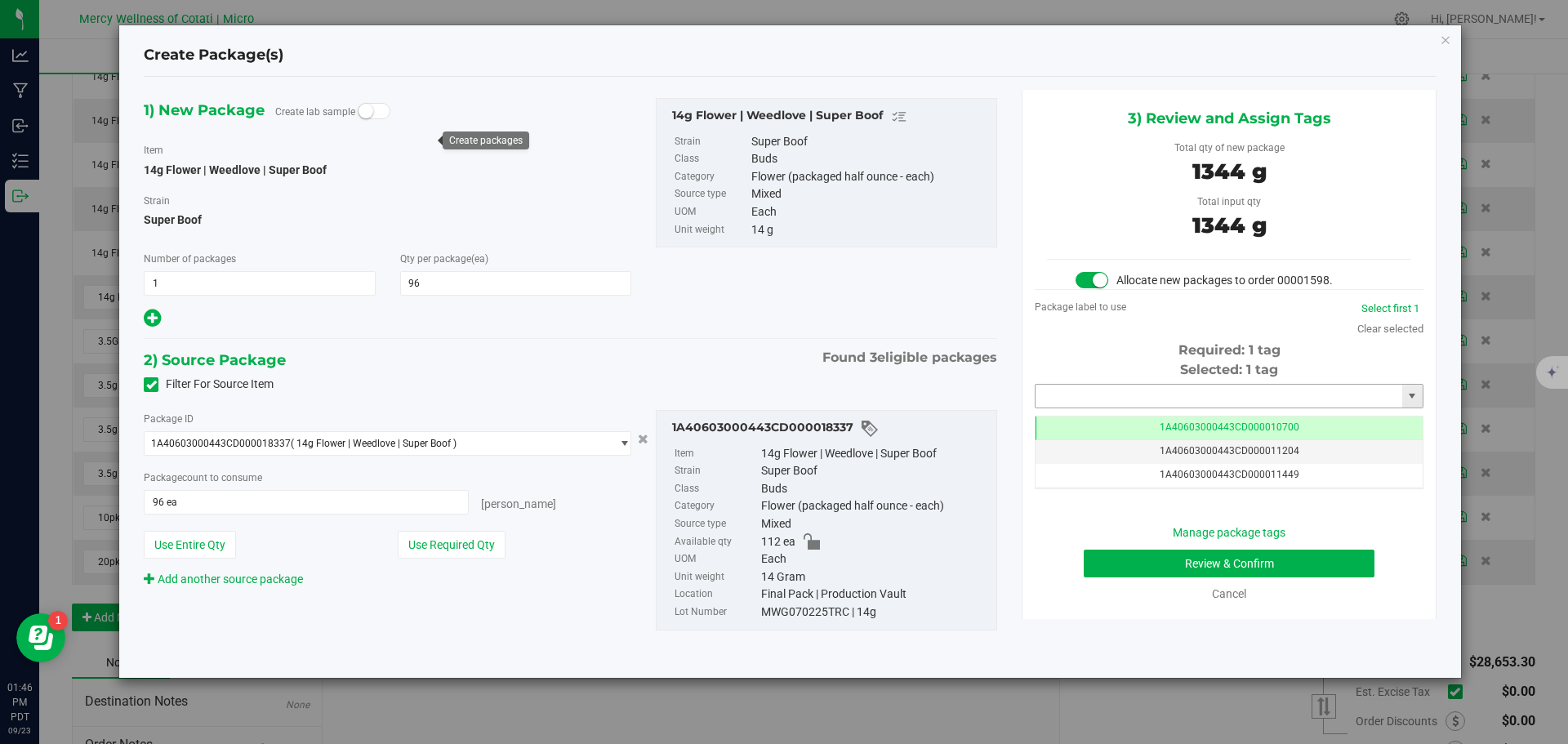
click at [1104, 397] on input "text" at bounding box center [1218, 396] width 366 height 22
click at [1164, 421] on li "1A40603000443CD000019277" at bounding box center [1228, 423] width 387 height 24
type input "1A40603000443CD000019277"
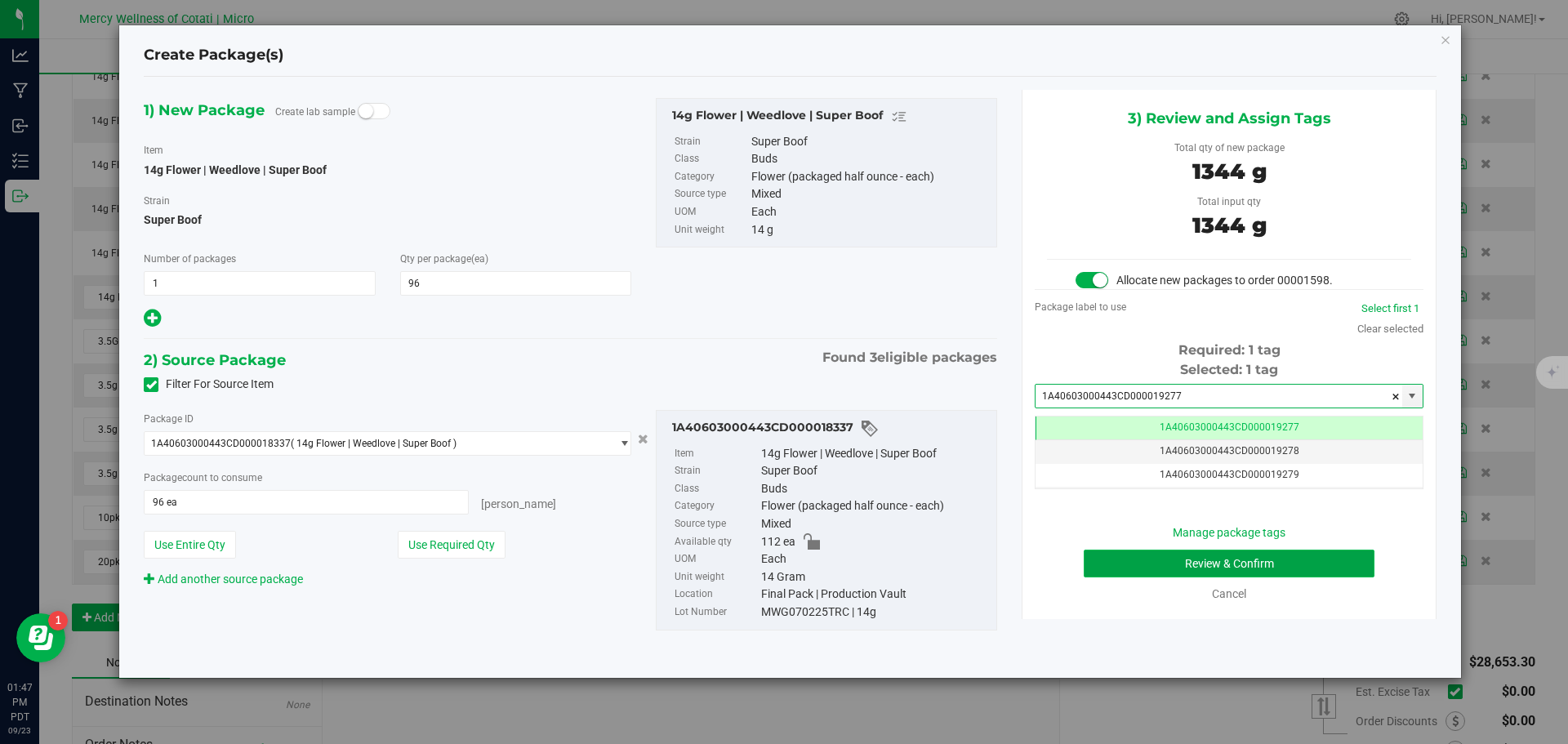
click at [1257, 555] on button "Review & Confirm" at bounding box center [1228, 563] width 291 height 27
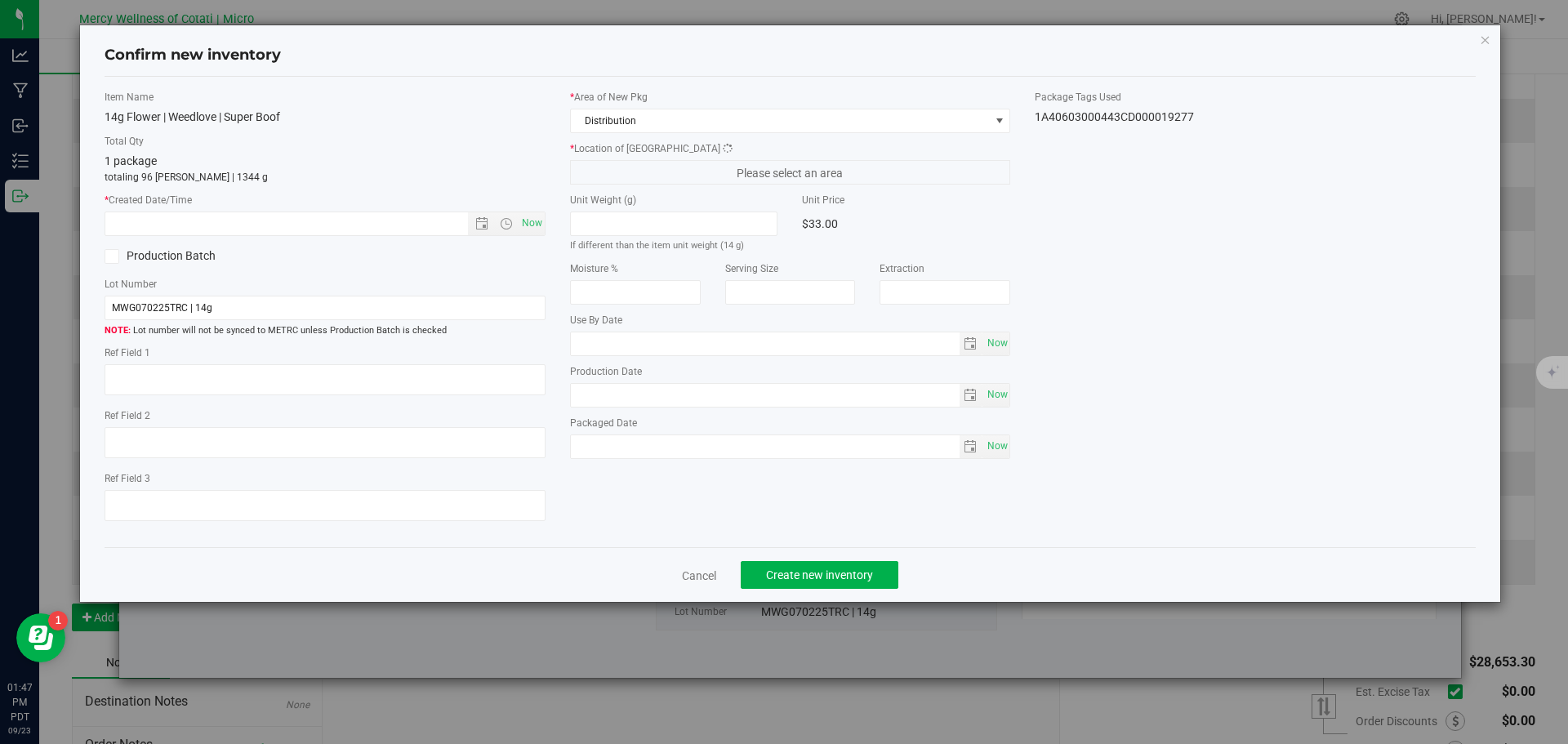
type textarea "16"
type input "2026-07-30"
click at [520, 221] on span "Now" at bounding box center [531, 223] width 27 height 23
type input "9/23/2025 1:47 PM"
click at [847, 569] on span "Create new inventory" at bounding box center [819, 575] width 107 height 13
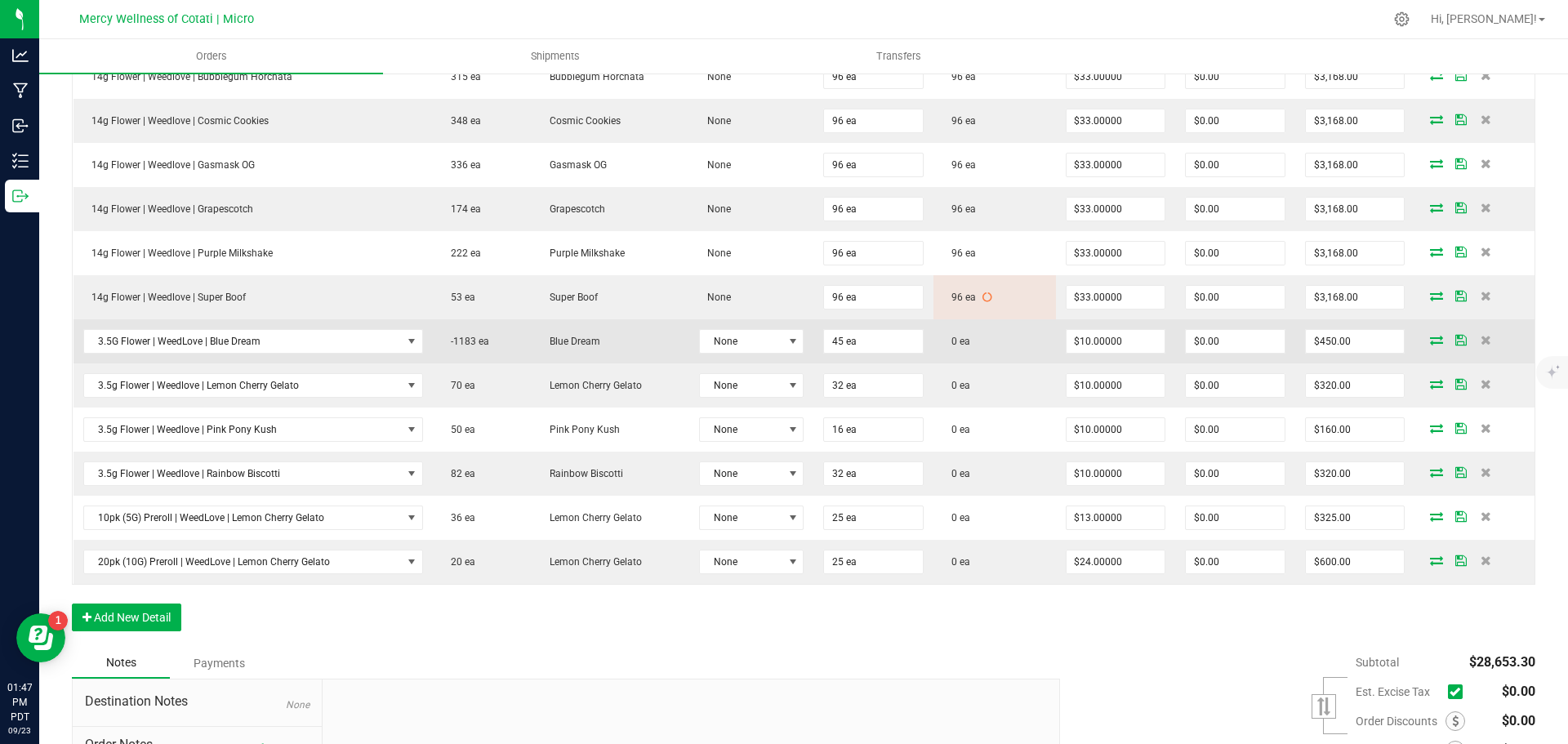
click at [1430, 341] on icon at bounding box center [1436, 340] width 13 height 10
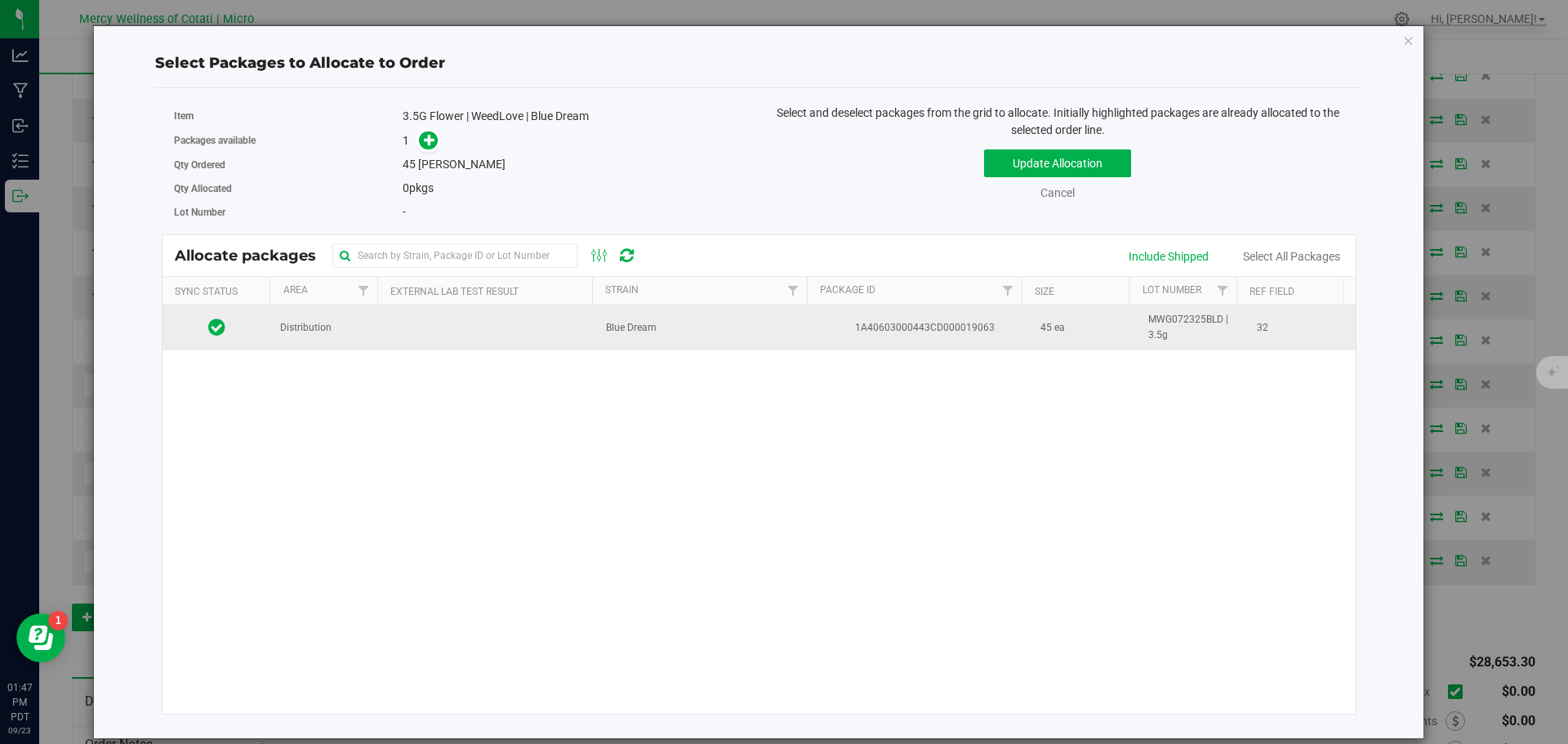
click at [345, 321] on td "Distribution" at bounding box center [325, 327] width 108 height 44
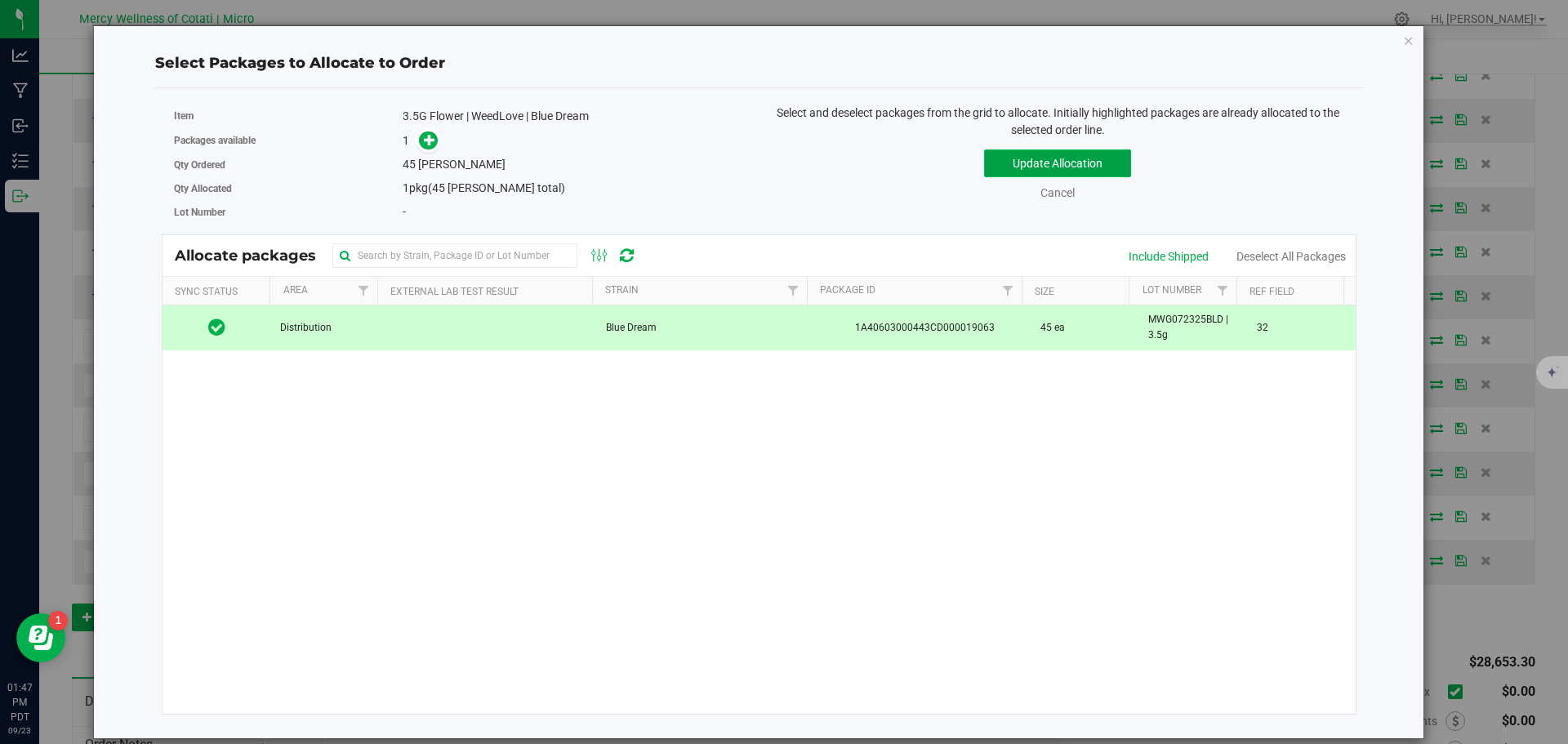
click at [1022, 165] on button "Update Allocation" at bounding box center [1057, 162] width 147 height 27
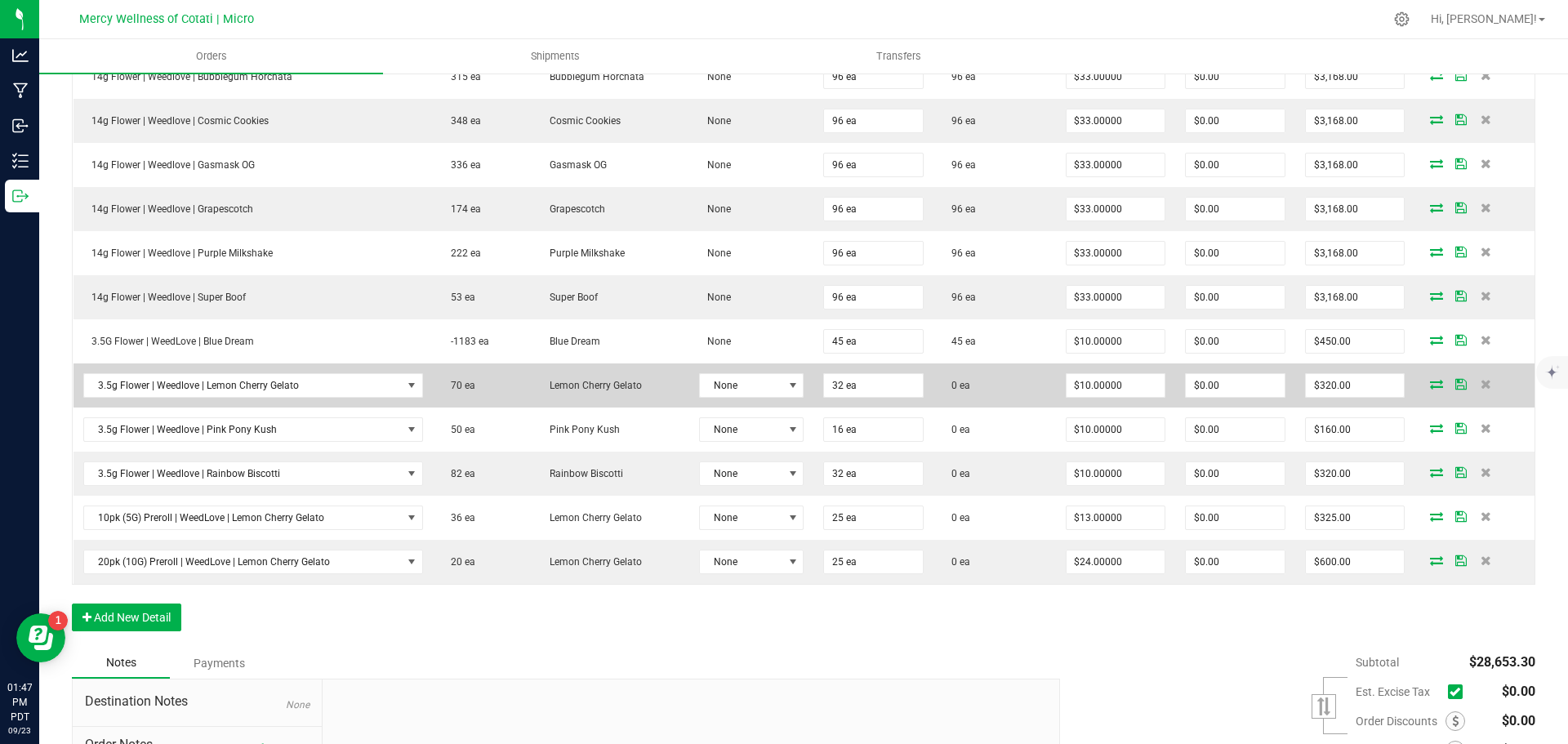
click at [1430, 386] on icon at bounding box center [1436, 384] width 13 height 10
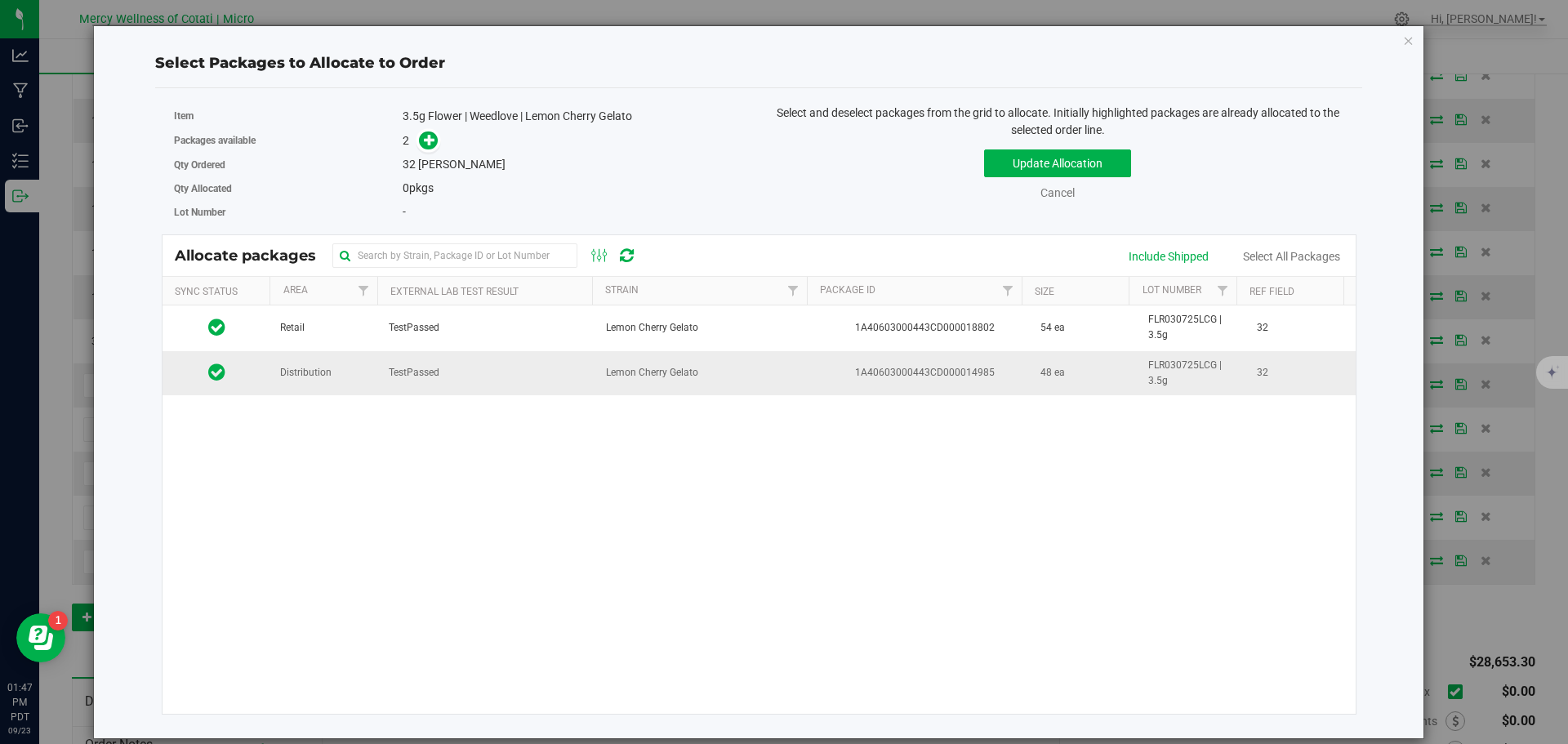
click at [331, 390] on td "Distribution" at bounding box center [325, 373] width 108 height 44
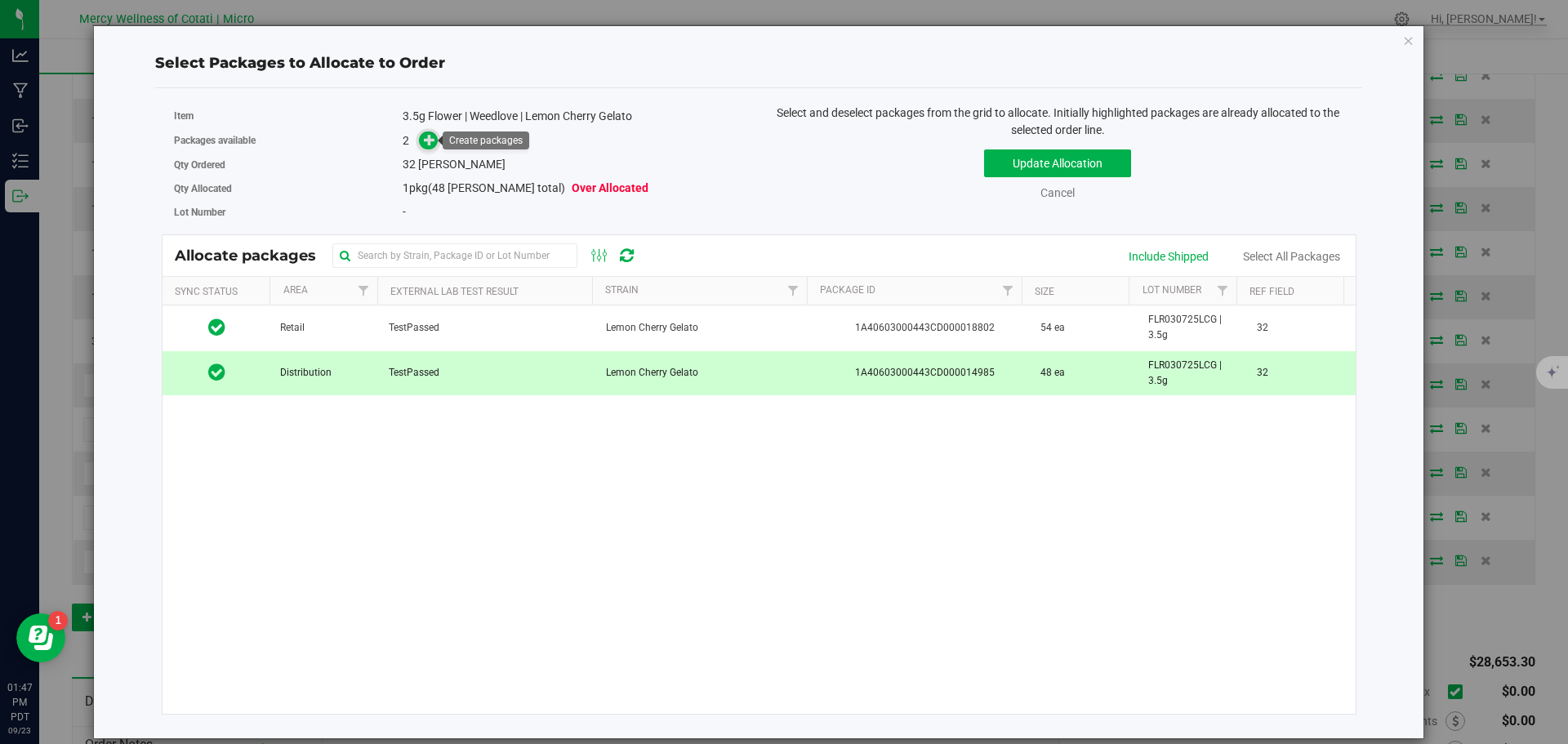
click at [433, 142] on icon at bounding box center [430, 140] width 12 height 12
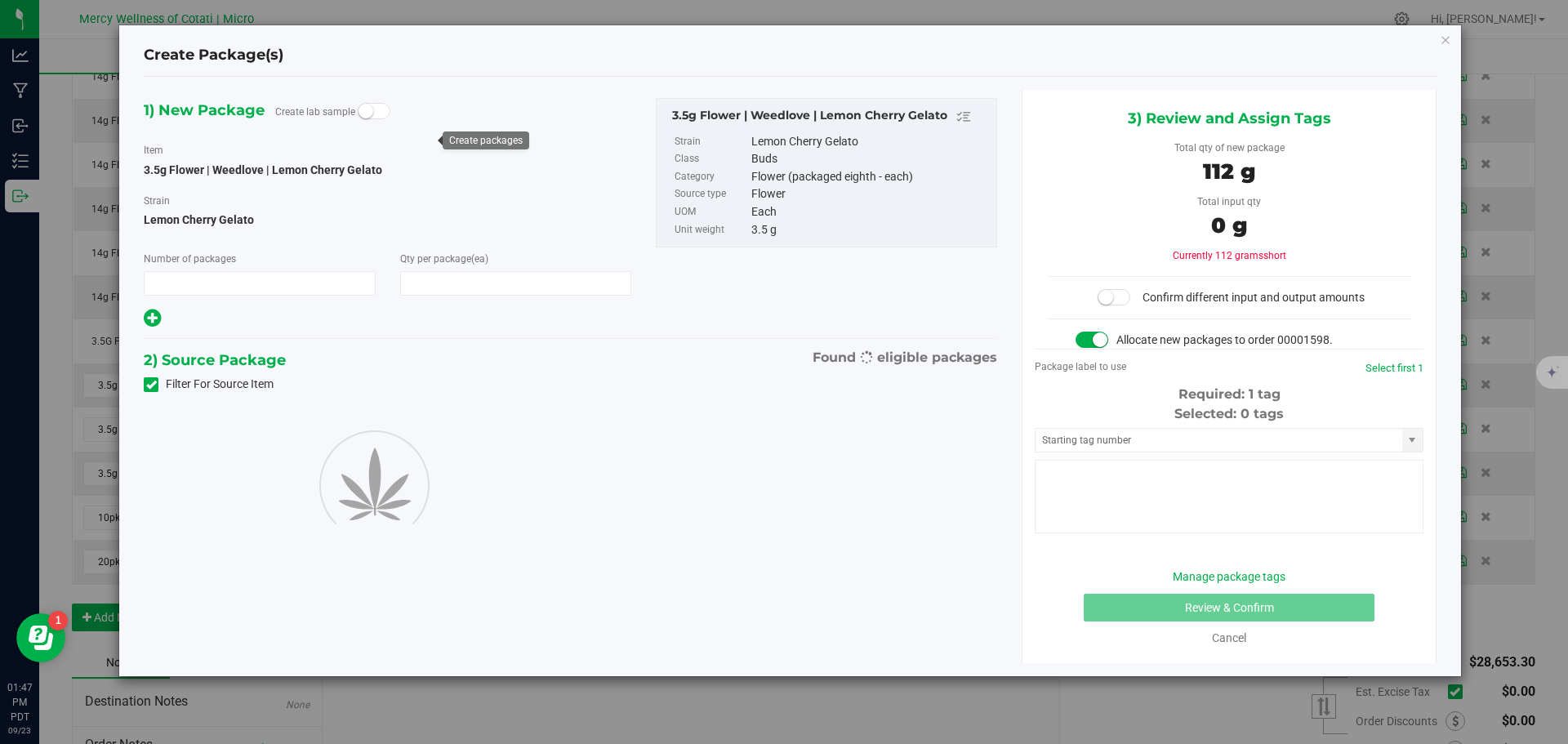
type input "1"
type input "32"
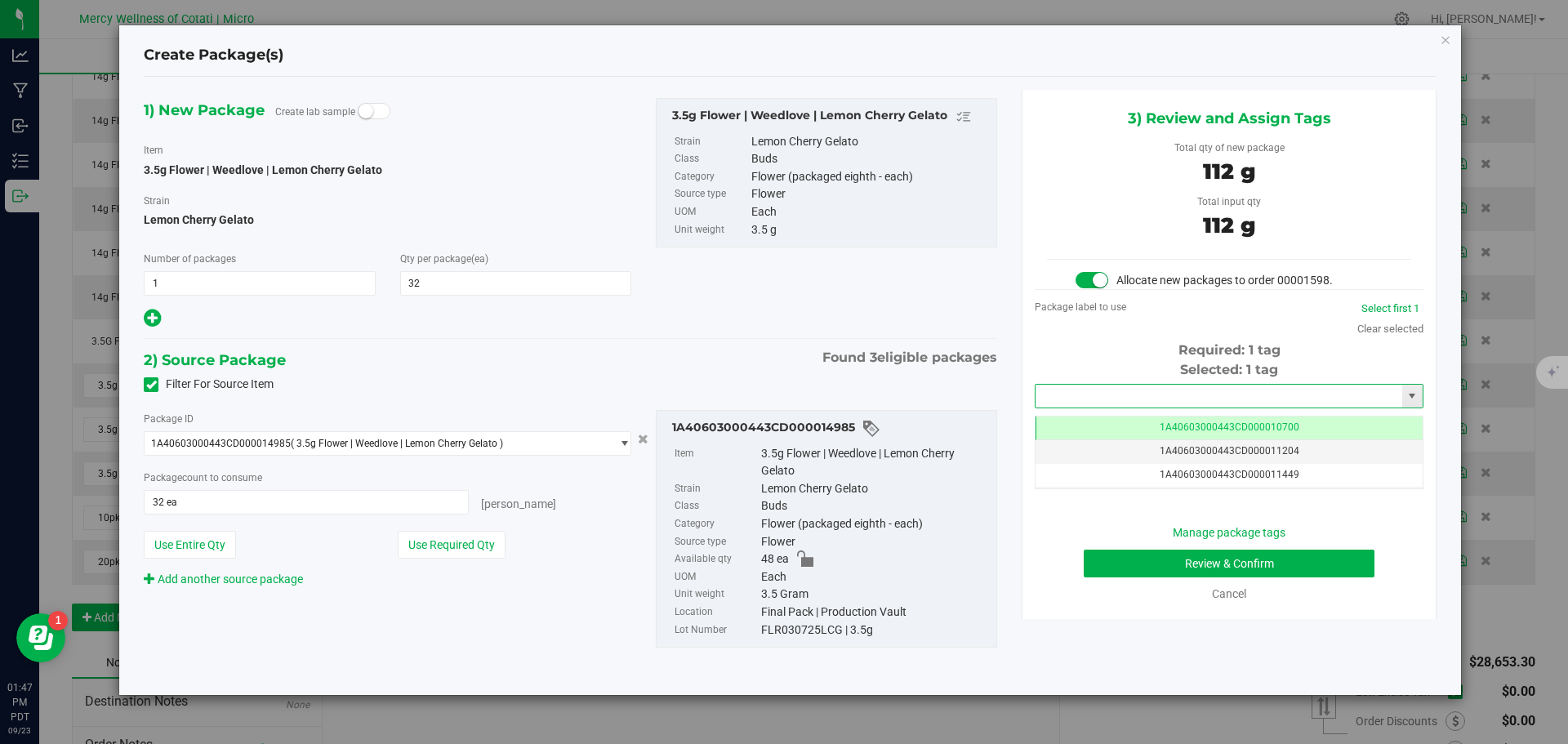
click at [1177, 394] on input "text" at bounding box center [1218, 396] width 366 height 22
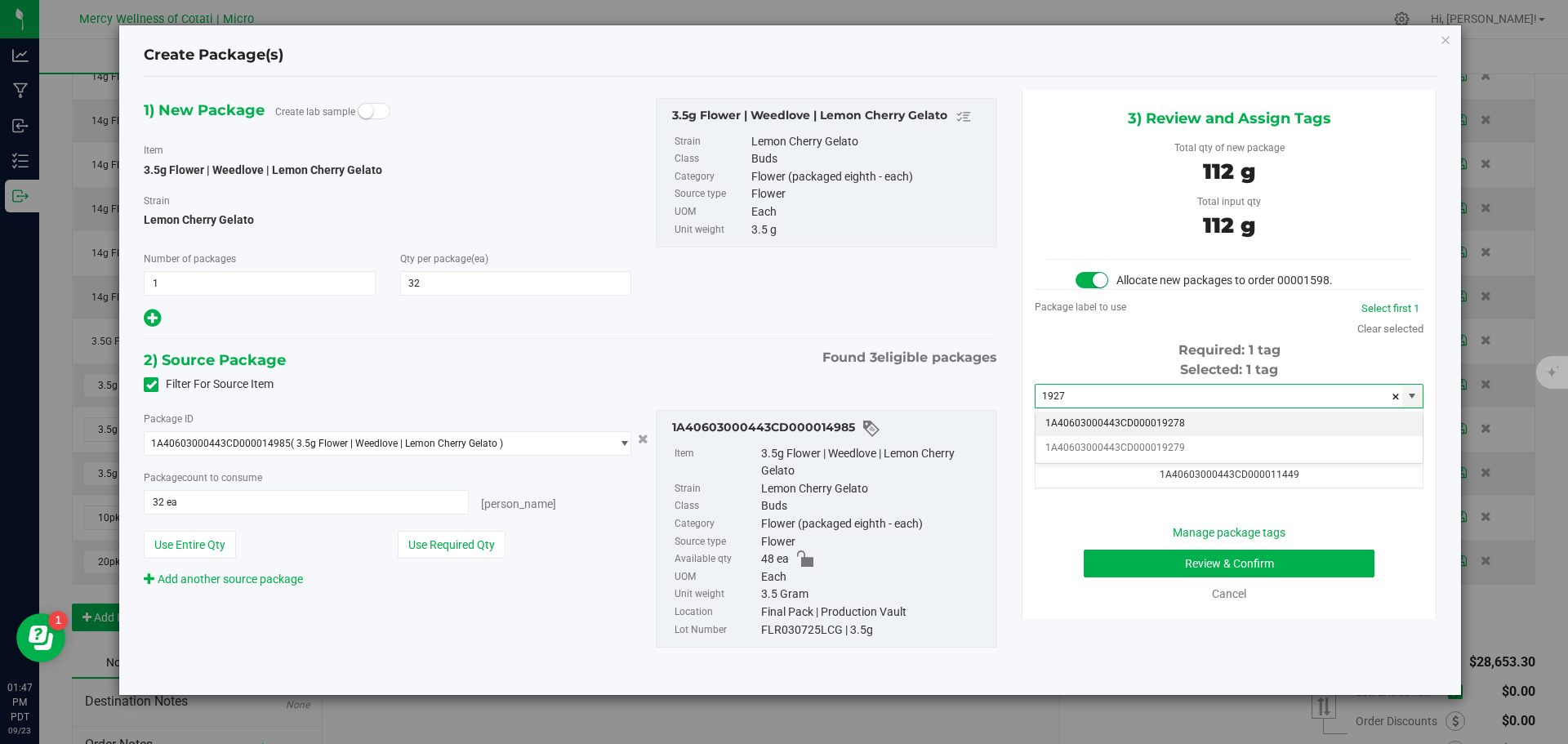
click at [1178, 424] on li "1A40603000443CD000019278" at bounding box center [1228, 423] width 387 height 24
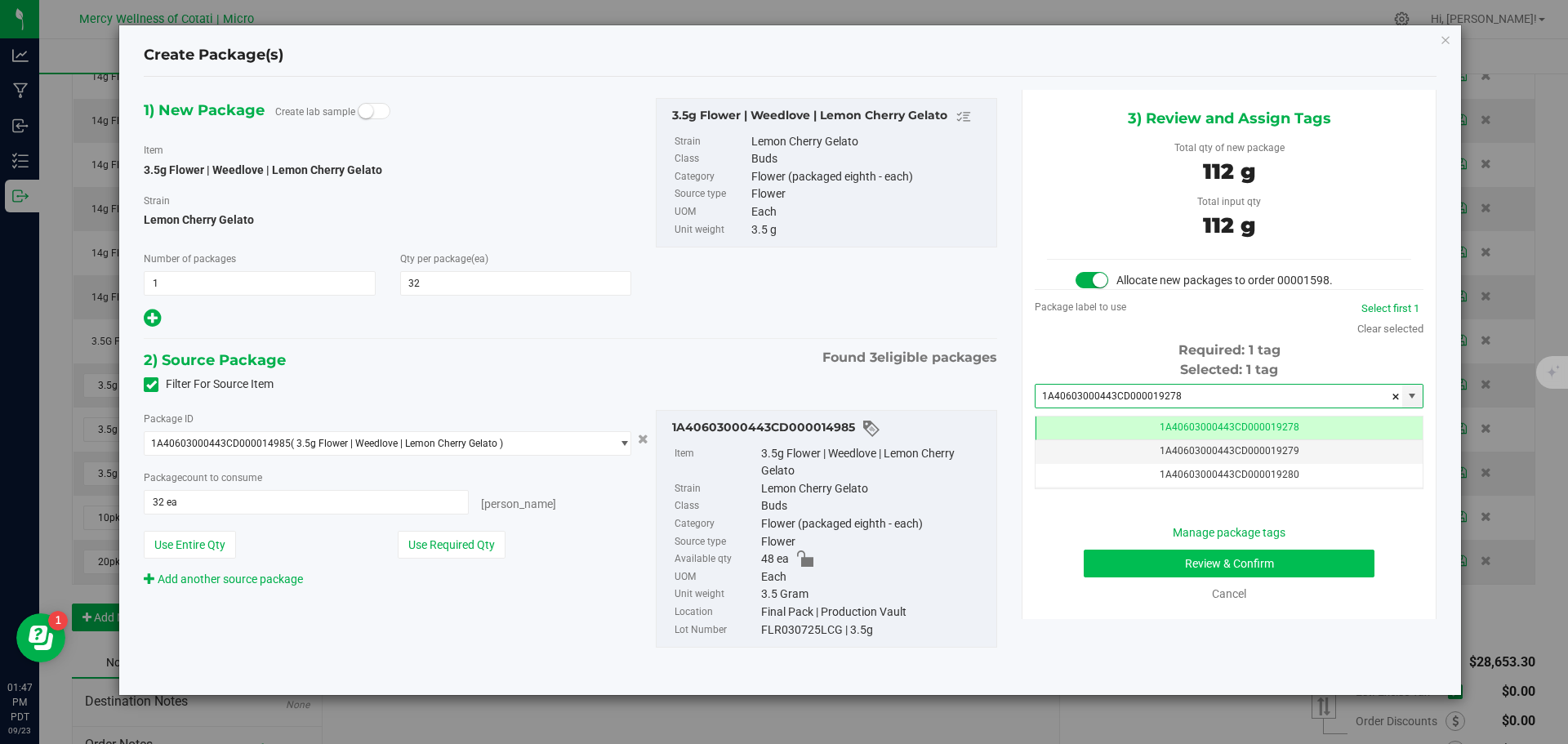
type input "1A40603000443CD000019278"
click at [1252, 556] on button "Review & Confirm" at bounding box center [1228, 563] width 291 height 27
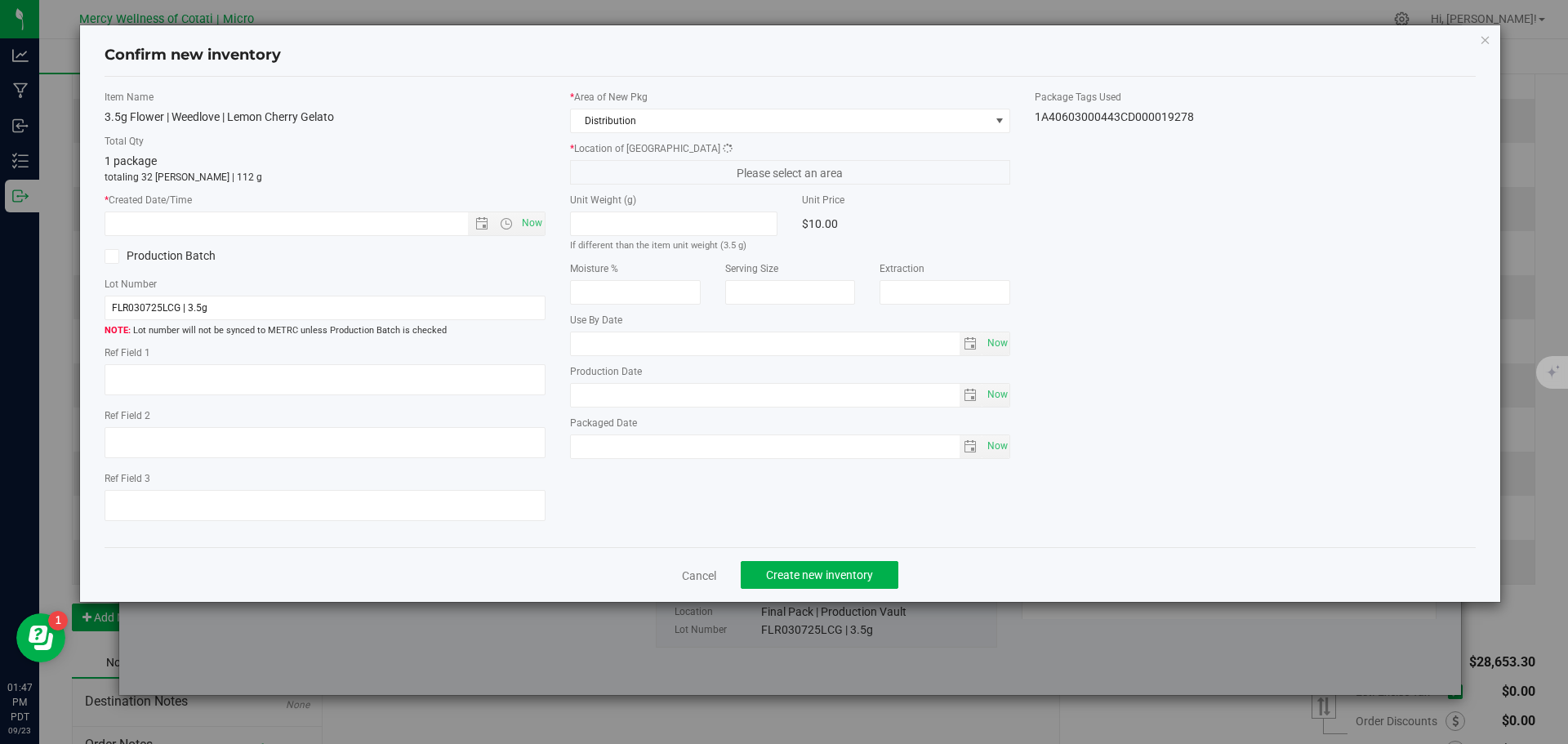
type textarea "32"
type input "2026-04-09"
click at [523, 227] on span "Now" at bounding box center [531, 223] width 27 height 23
type input "9/23/2025 1:47 PM"
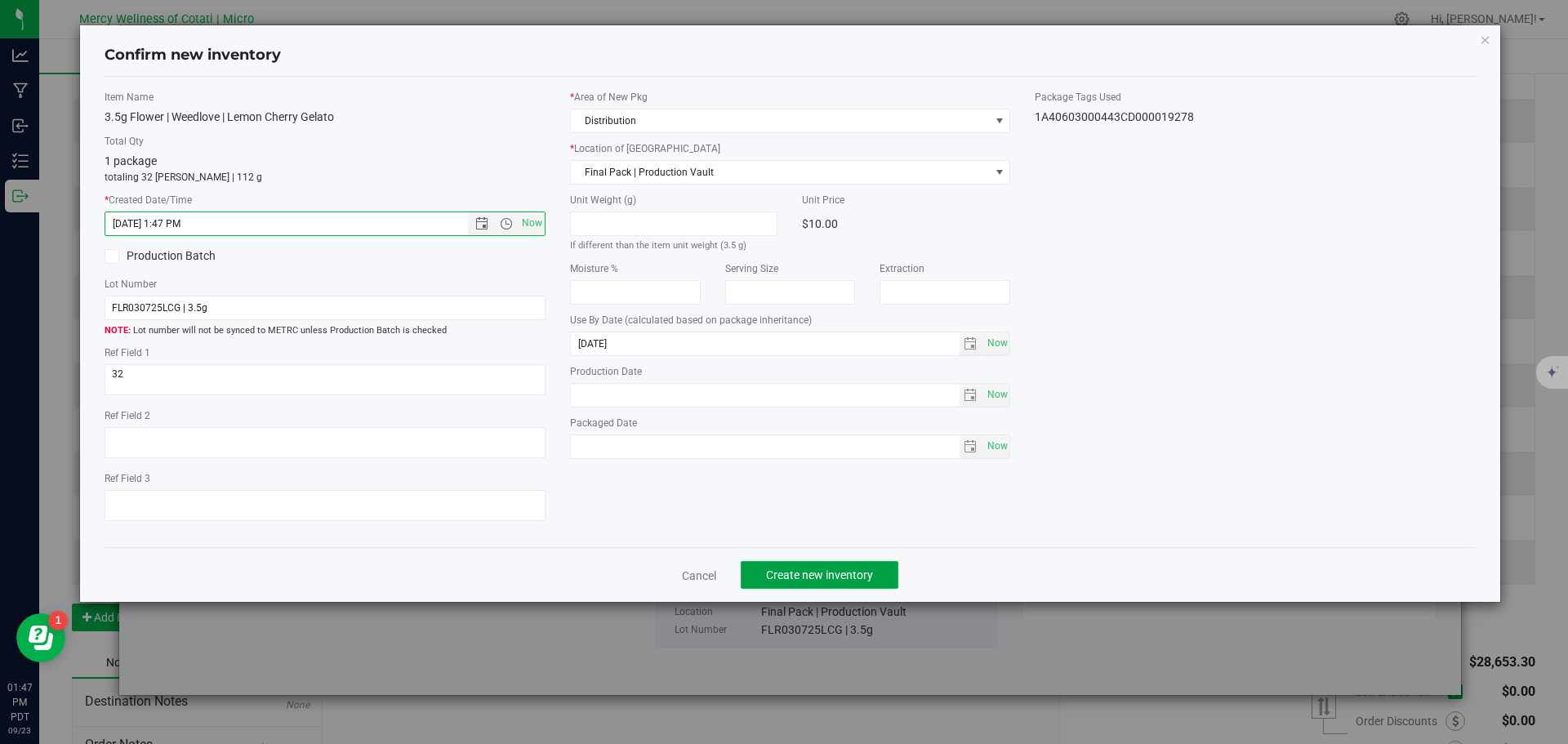
click at [818, 572] on span "Create new inventory" at bounding box center [819, 575] width 107 height 13
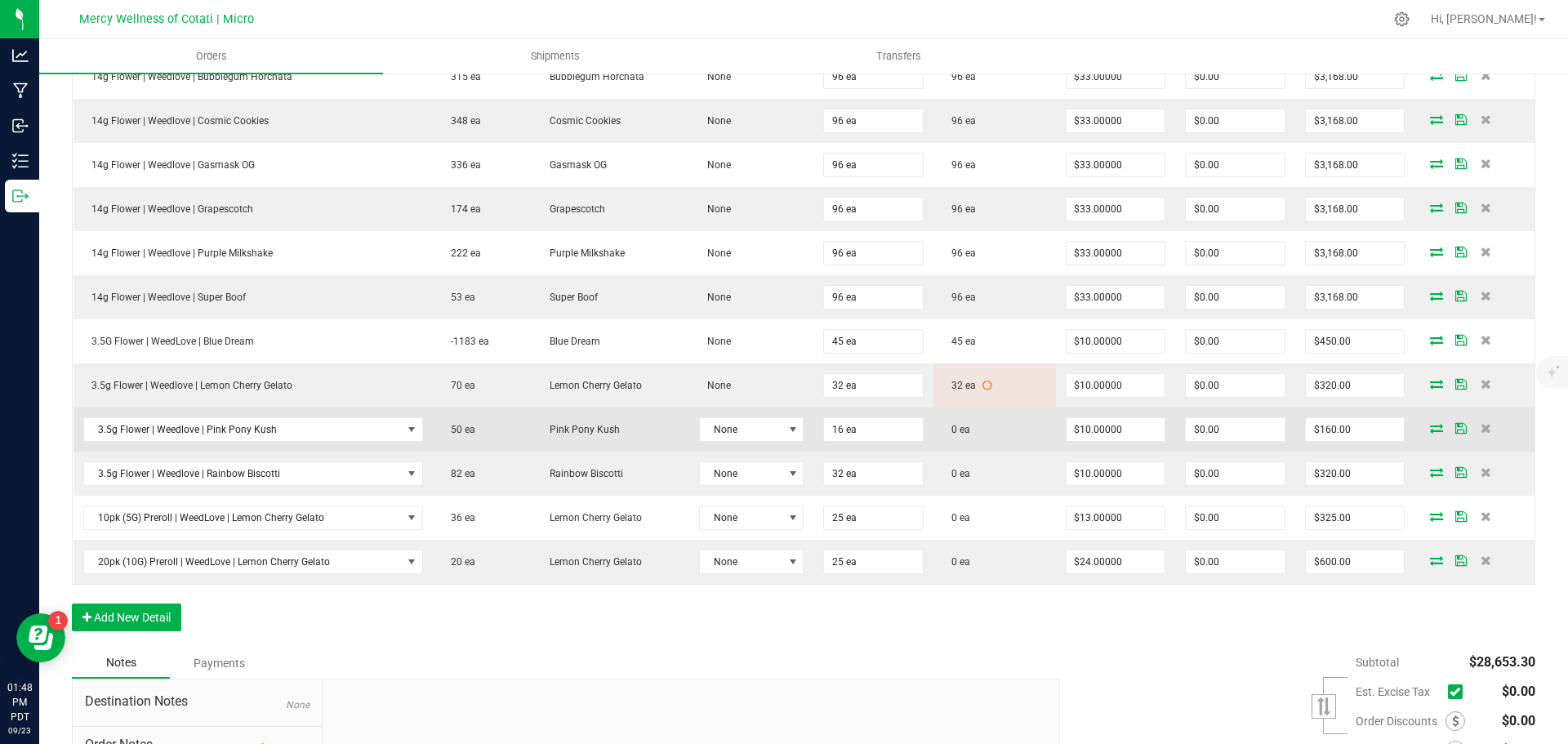
click at [1430, 429] on icon at bounding box center [1436, 428] width 13 height 10
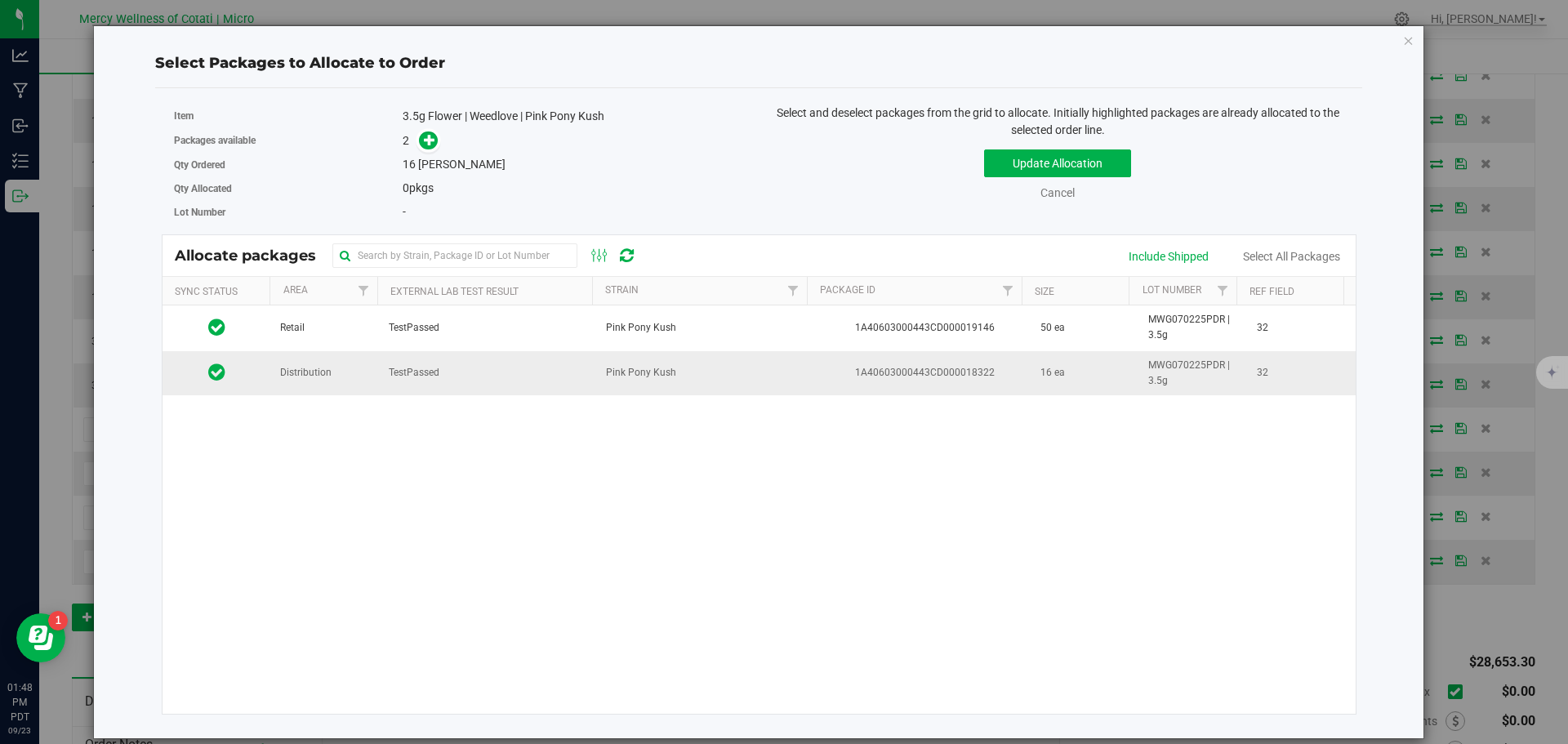
click at [323, 366] on span "Distribution" at bounding box center [306, 372] width 52 height 16
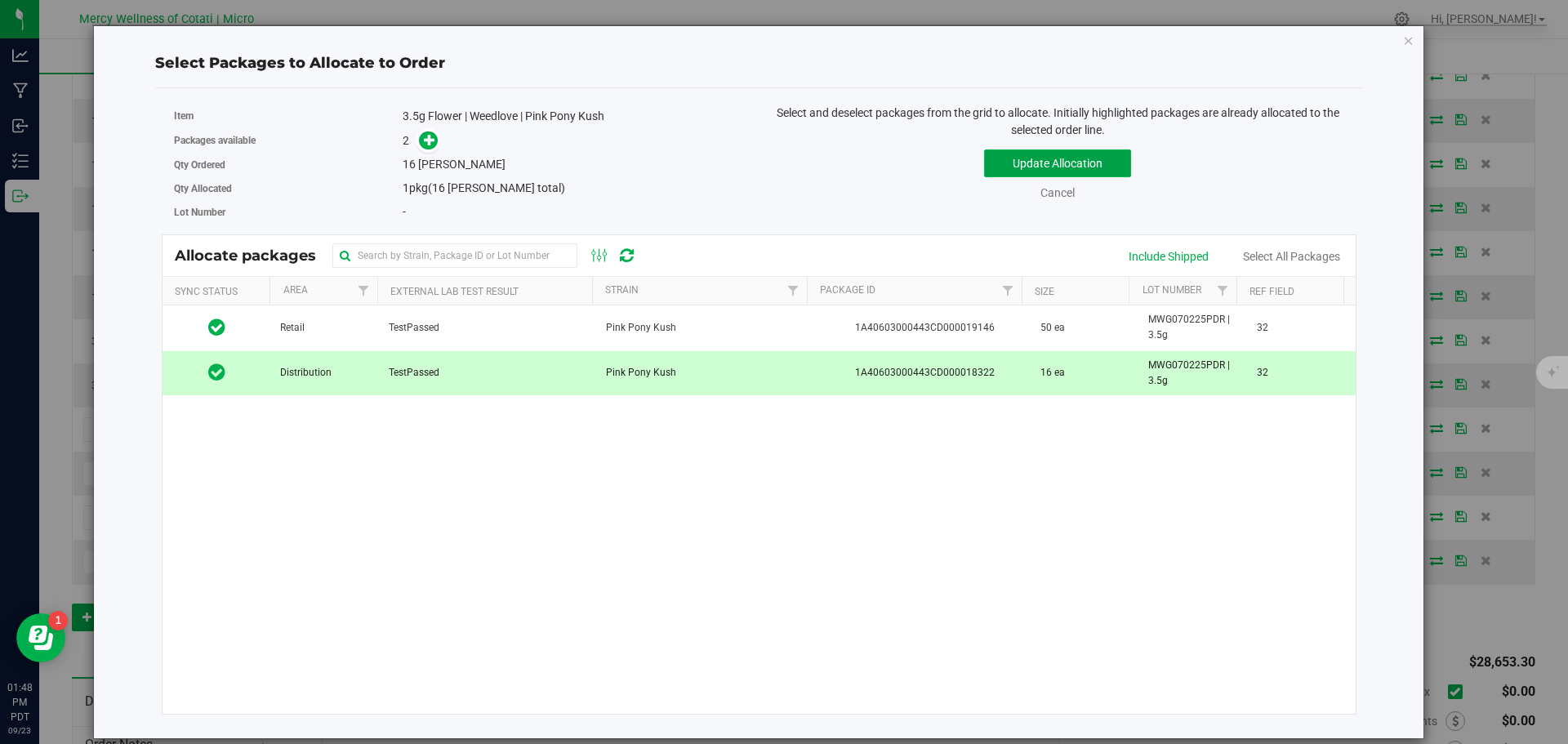
click at [1018, 169] on button "Update Allocation" at bounding box center [1057, 162] width 147 height 27
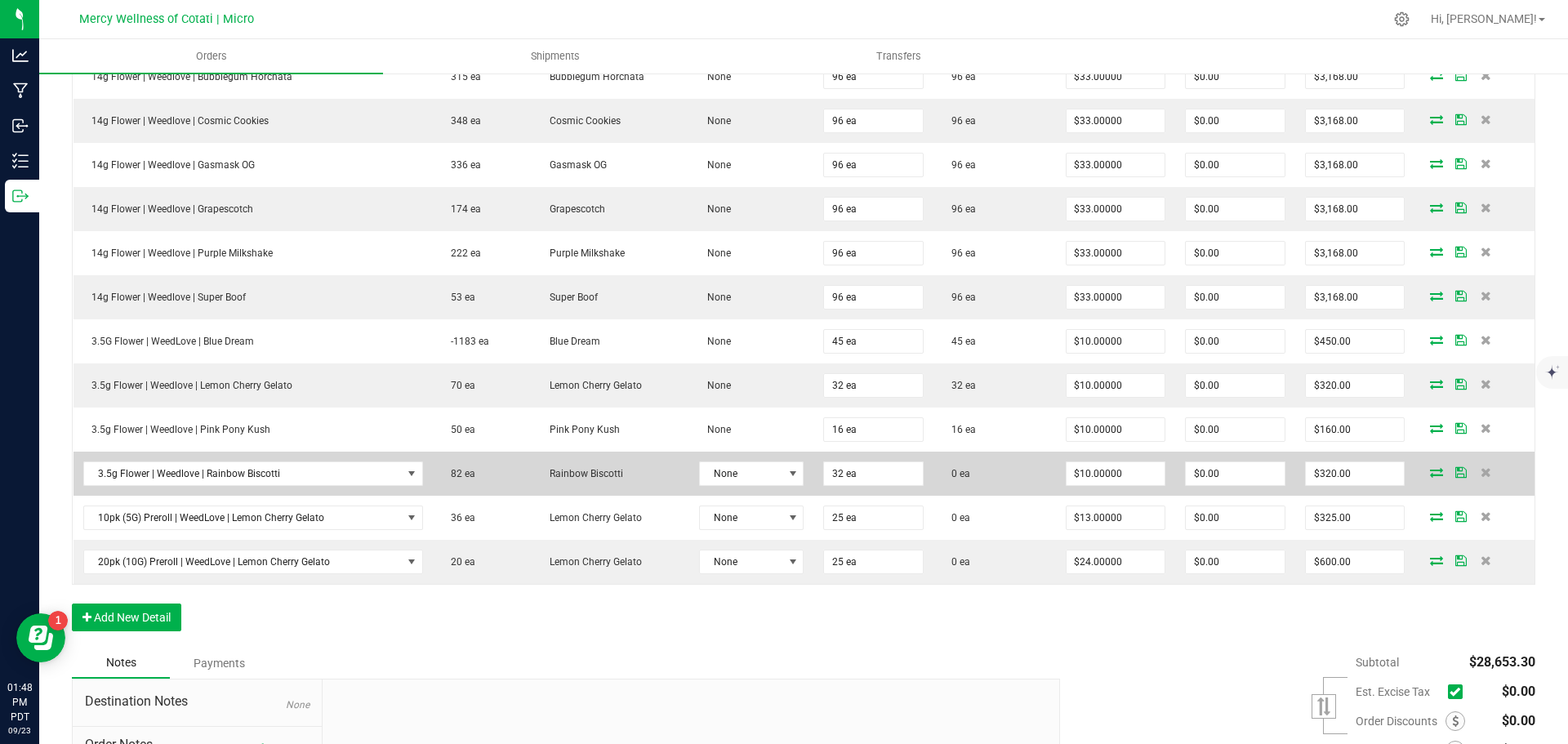
click at [1430, 472] on icon at bounding box center [1436, 472] width 13 height 10
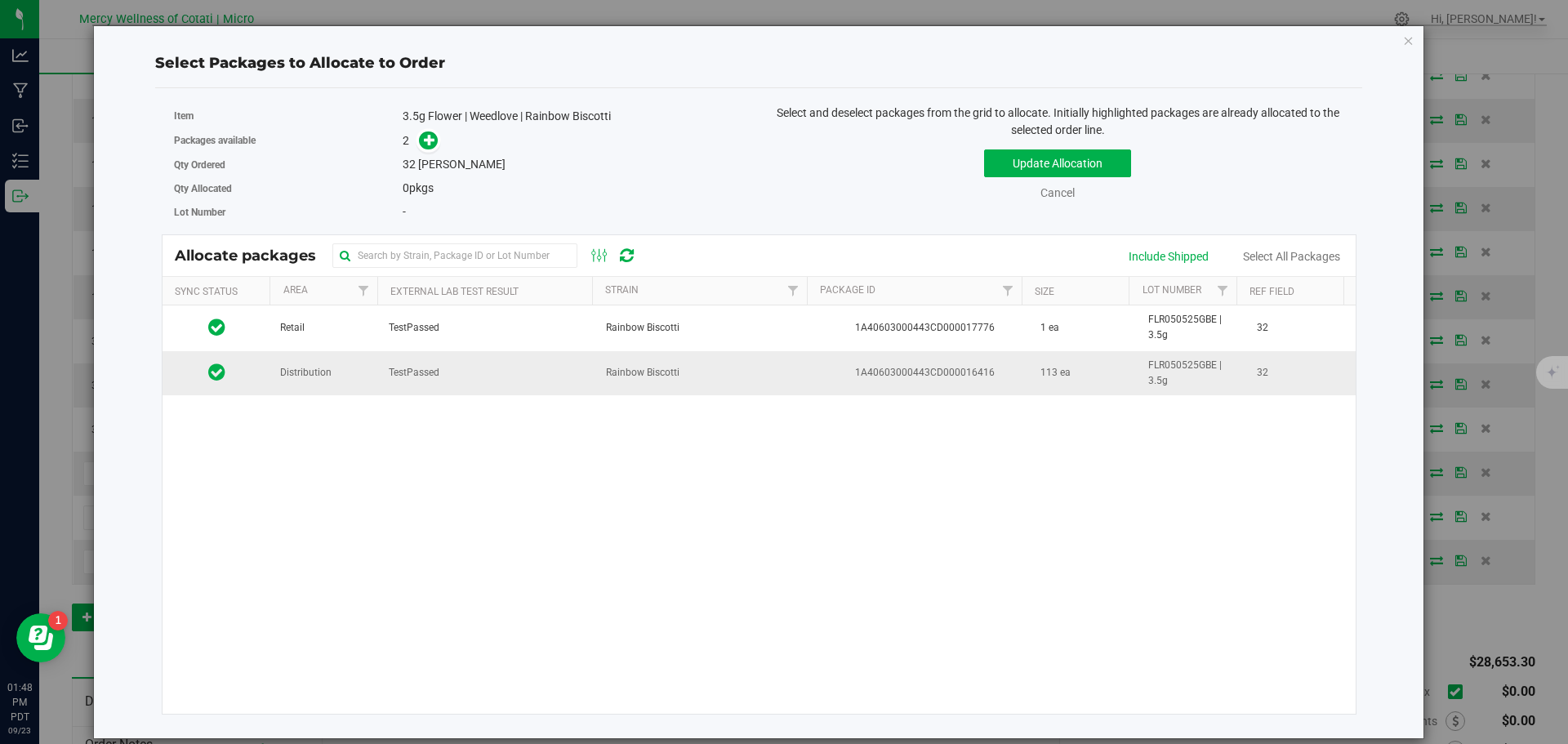
click at [379, 381] on td "TestPassed" at bounding box center [487, 373] width 217 height 44
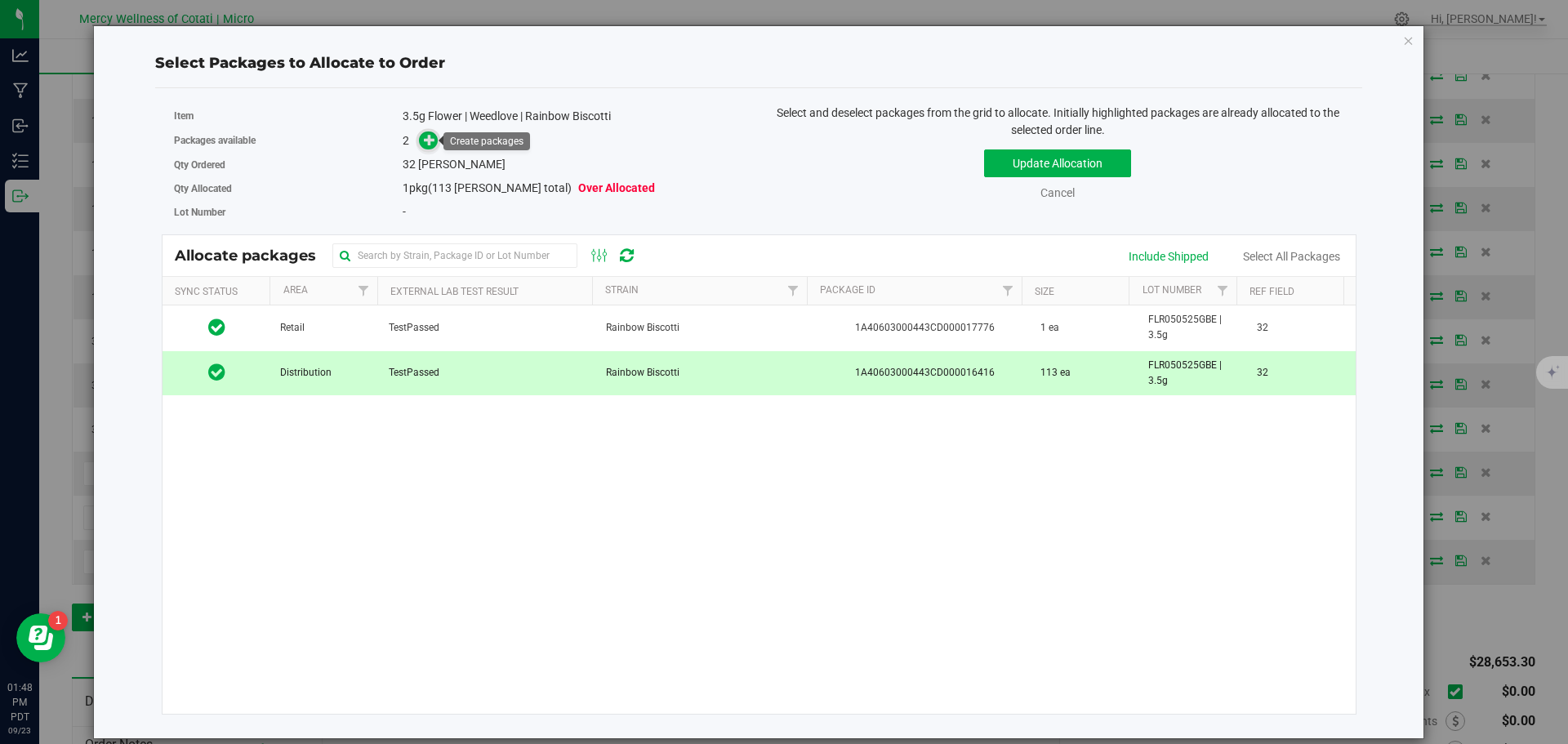
click at [432, 135] on icon at bounding box center [430, 140] width 12 height 12
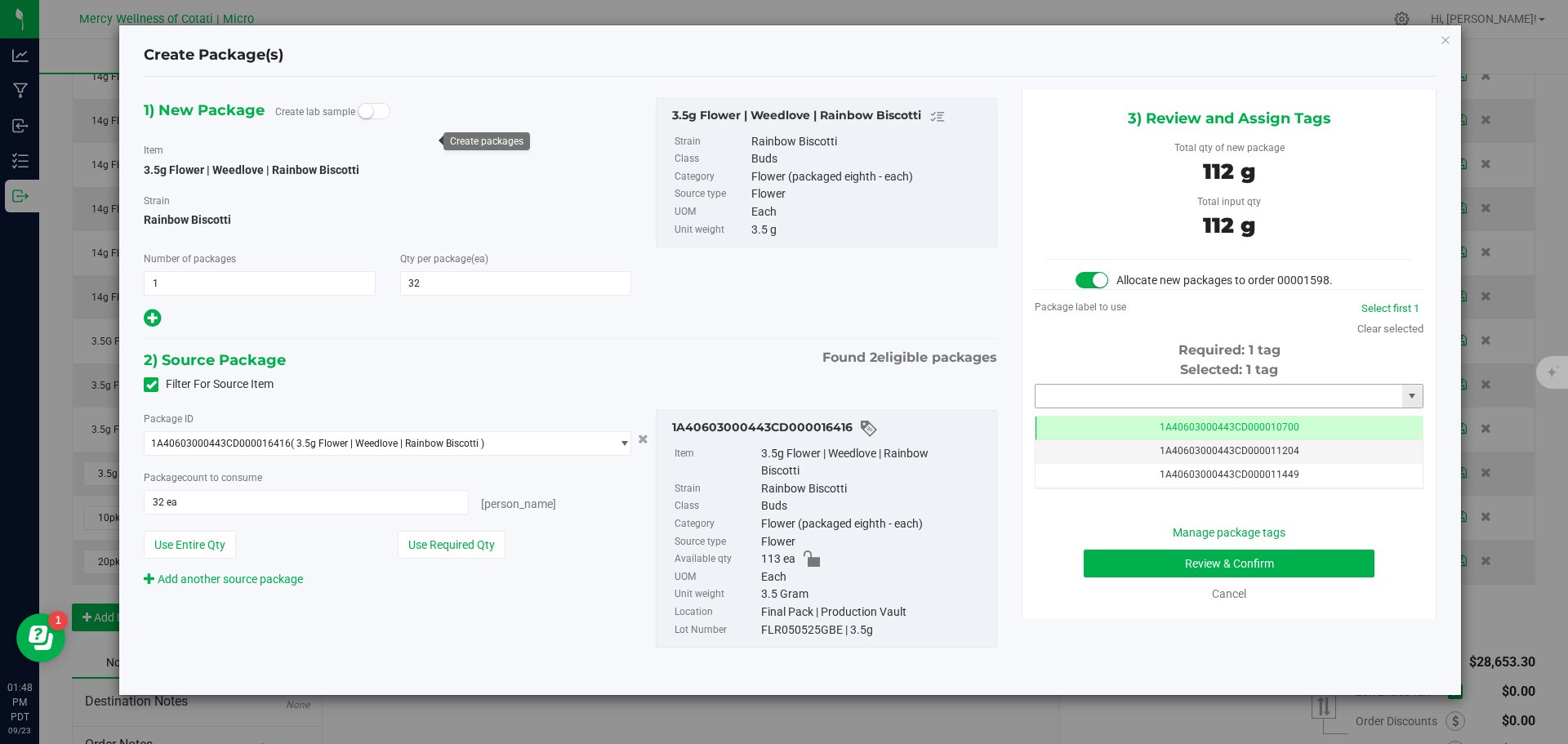
click at [1175, 403] on input "text" at bounding box center [1218, 396] width 366 height 22
click at [1226, 410] on div "1A40603000443CD000019279 No matching tags" at bounding box center [1228, 424] width 389 height 32
click at [1220, 421] on li "1A40603000443CD000019279" at bounding box center [1228, 423] width 387 height 24
type input "1A40603000443CD000019279"
click at [1246, 552] on button "Review & Confirm" at bounding box center [1228, 563] width 291 height 27
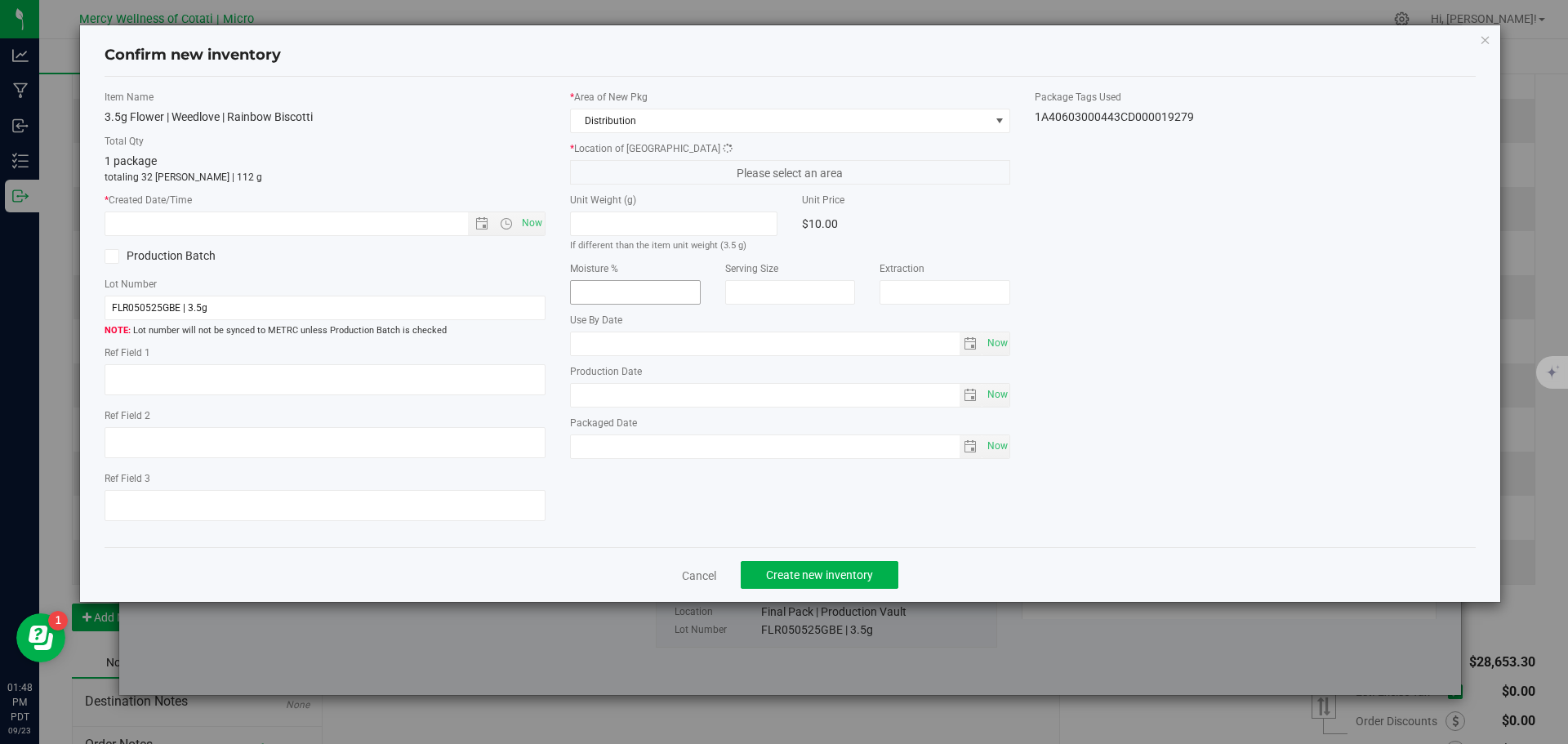
type textarea "32"
type input "2026-06-07"
click at [542, 217] on span "Now" at bounding box center [531, 223] width 27 height 23
type input "9/23/2025 1:48 PM"
click at [814, 584] on button "Create new inventory" at bounding box center [819, 575] width 157 height 27
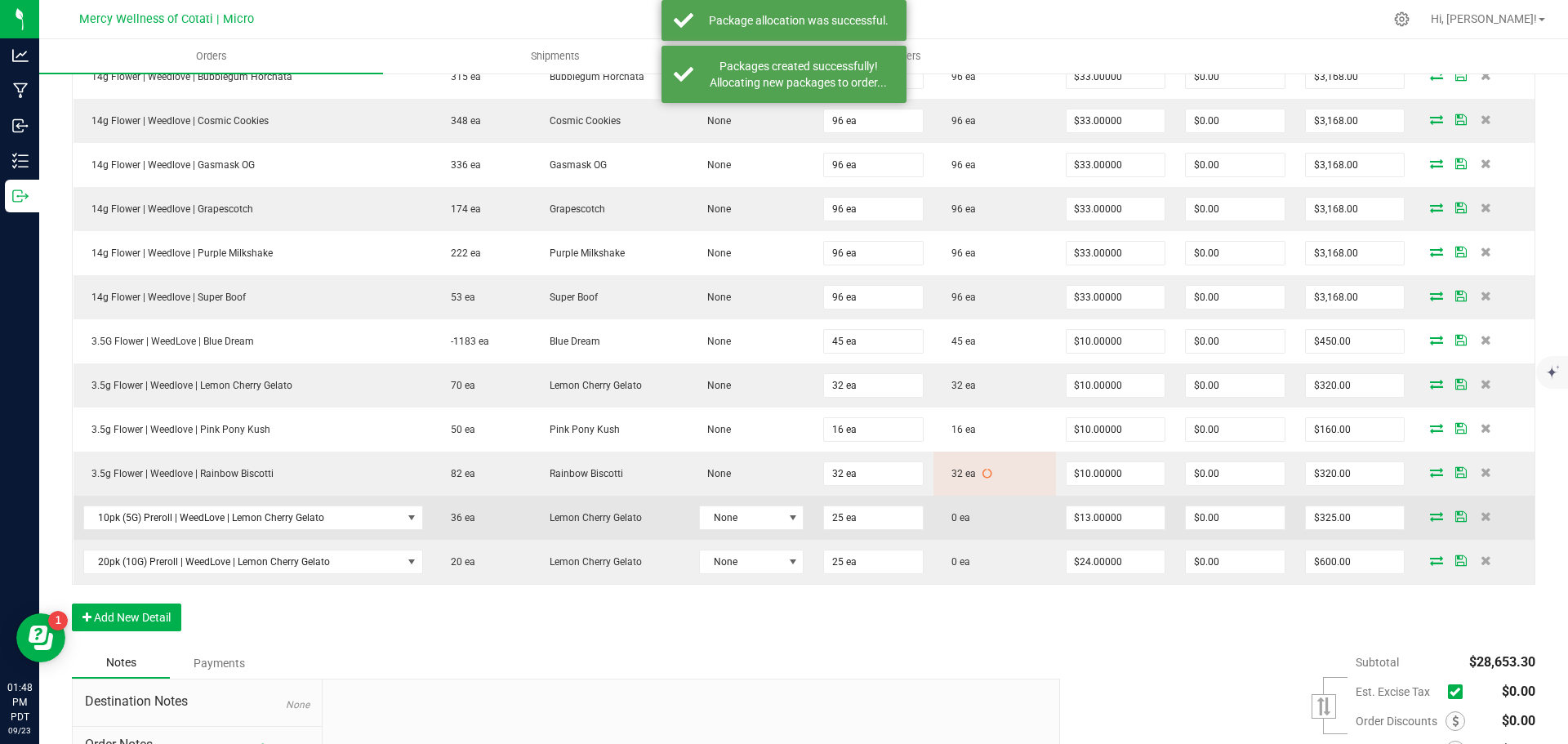
click at [1430, 512] on icon at bounding box center [1436, 517] width 13 height 10
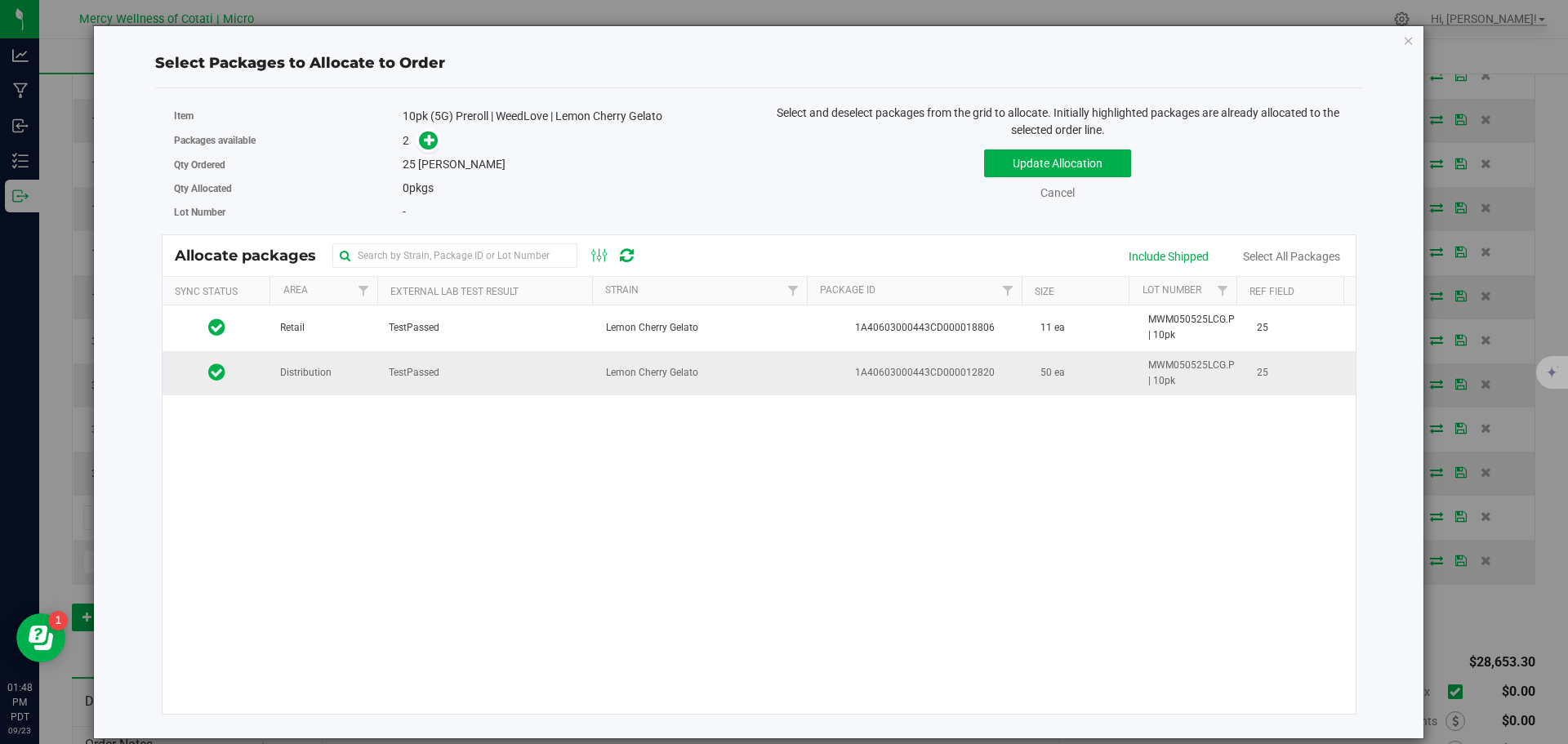
click at [319, 379] on span "Distribution" at bounding box center [306, 372] width 52 height 16
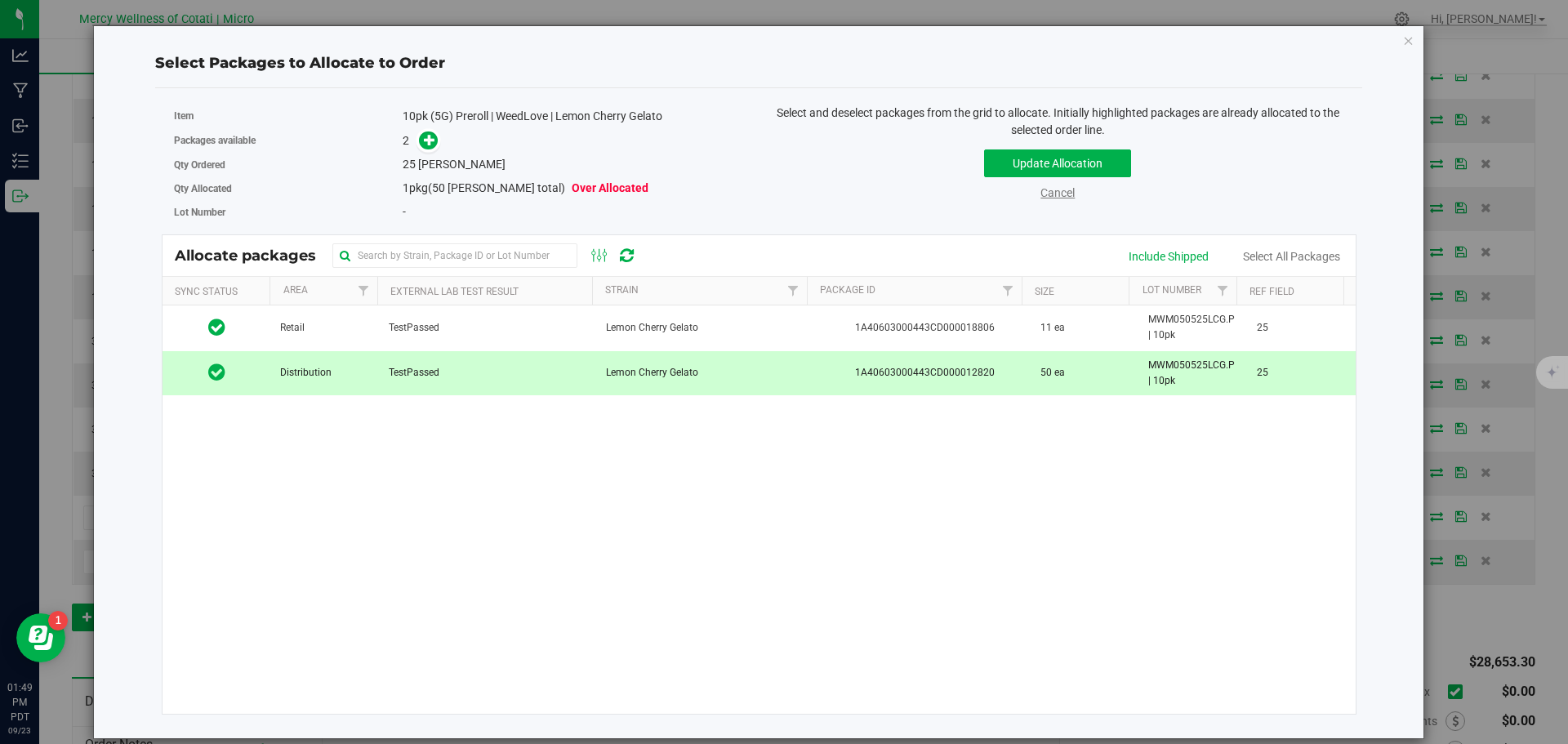
click at [1062, 188] on link "Cancel" at bounding box center [1057, 193] width 34 height 13
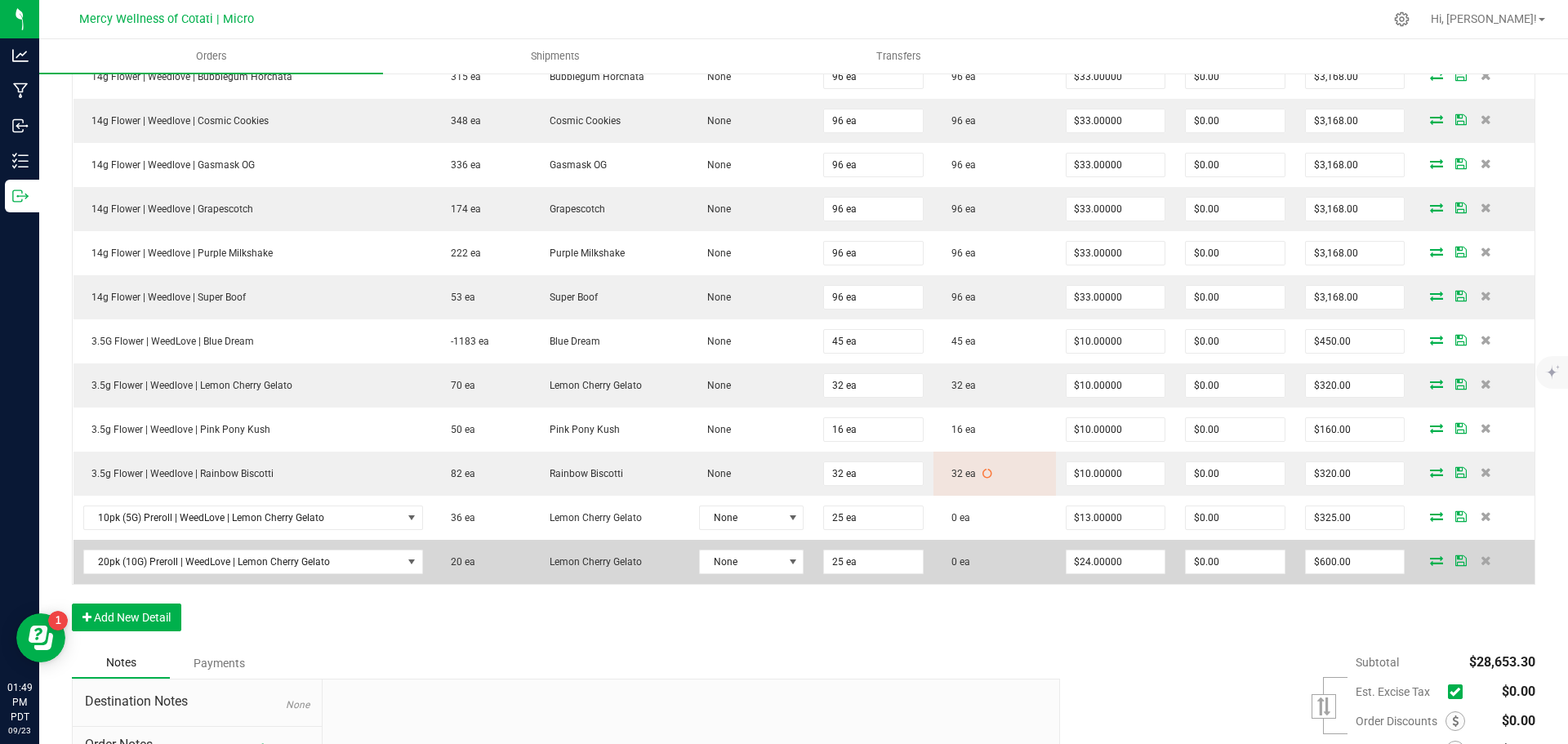
click at [1430, 557] on icon at bounding box center [1436, 561] width 13 height 10
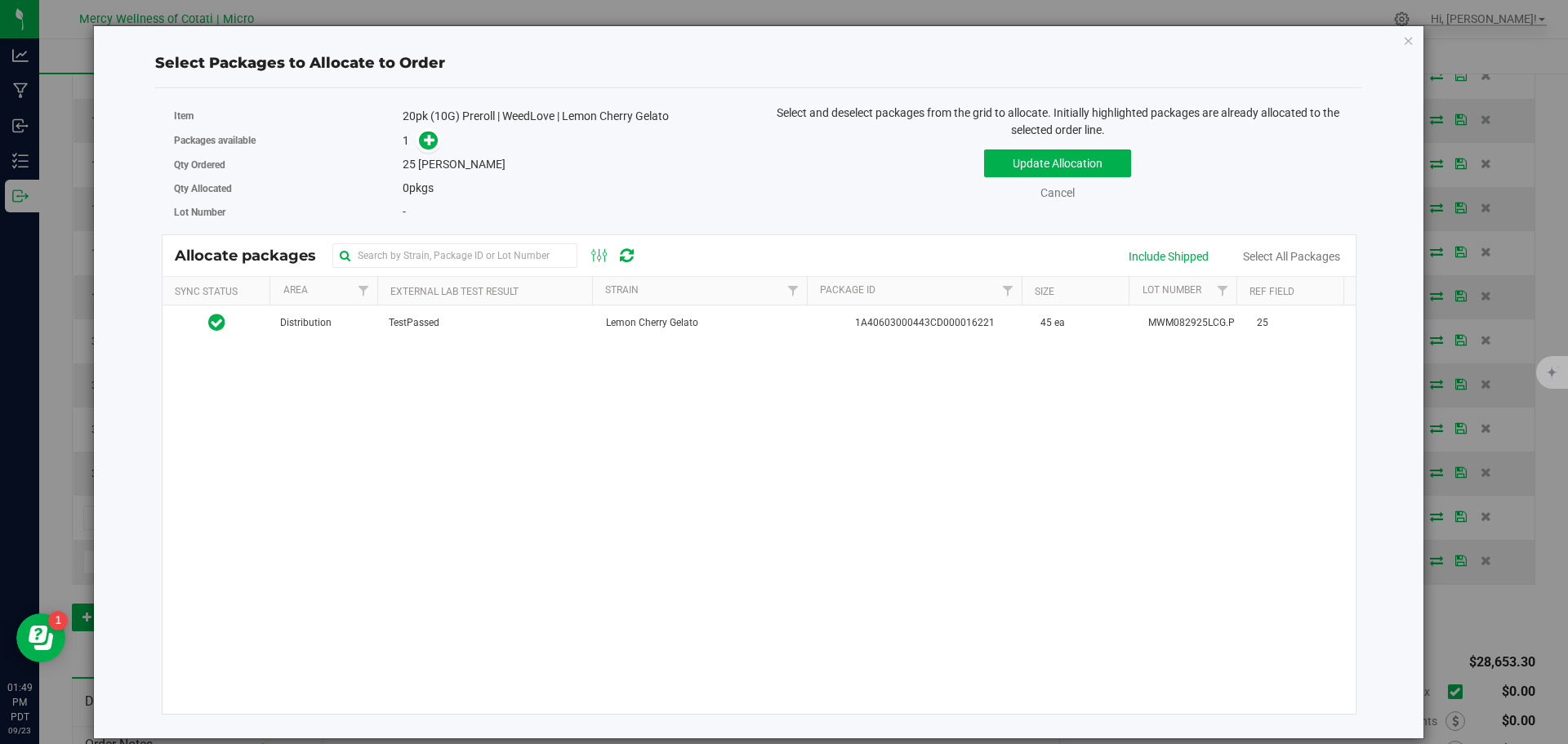
click at [1404, 38] on icon "button" at bounding box center [1408, 40] width 12 height 20
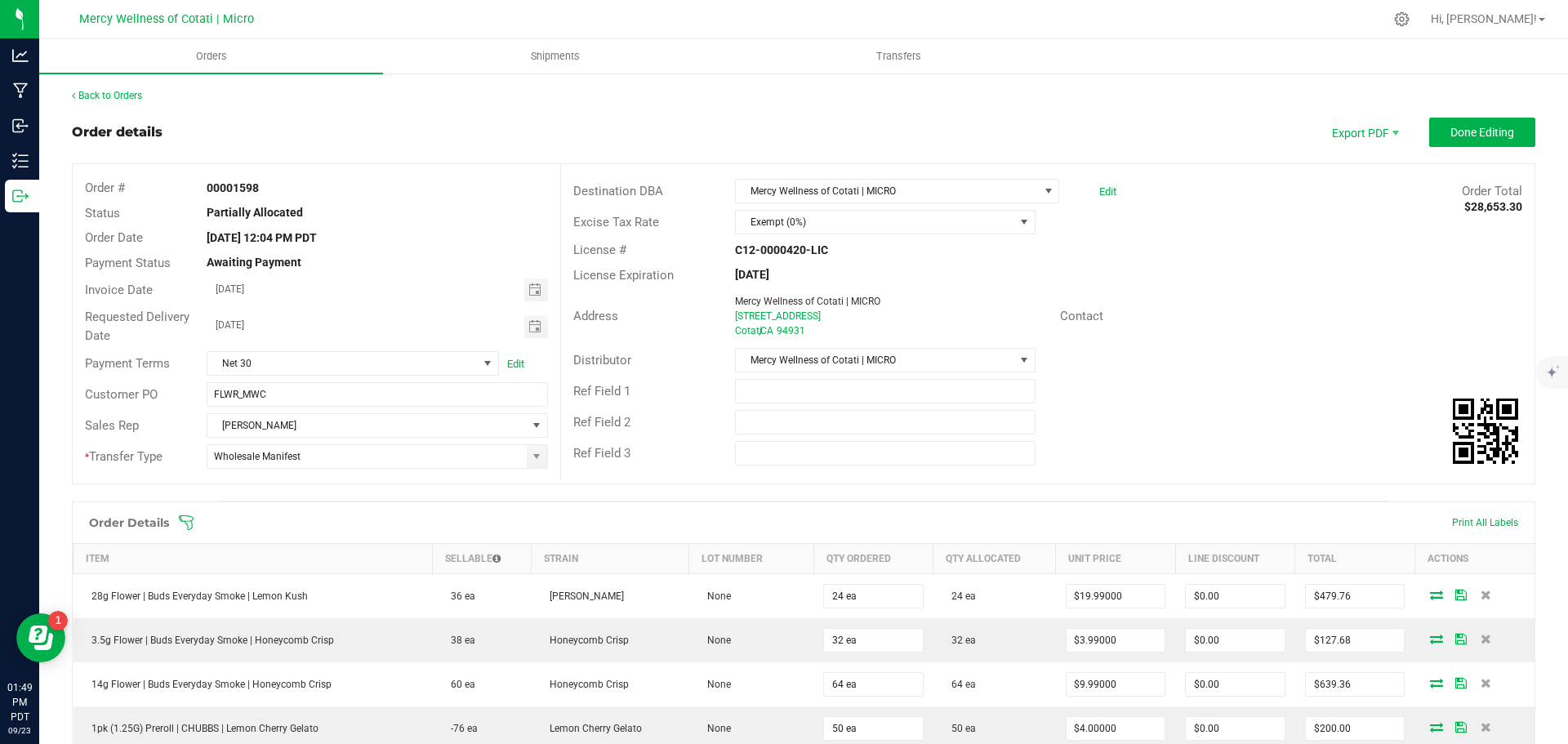
scroll to position [1226, 0]
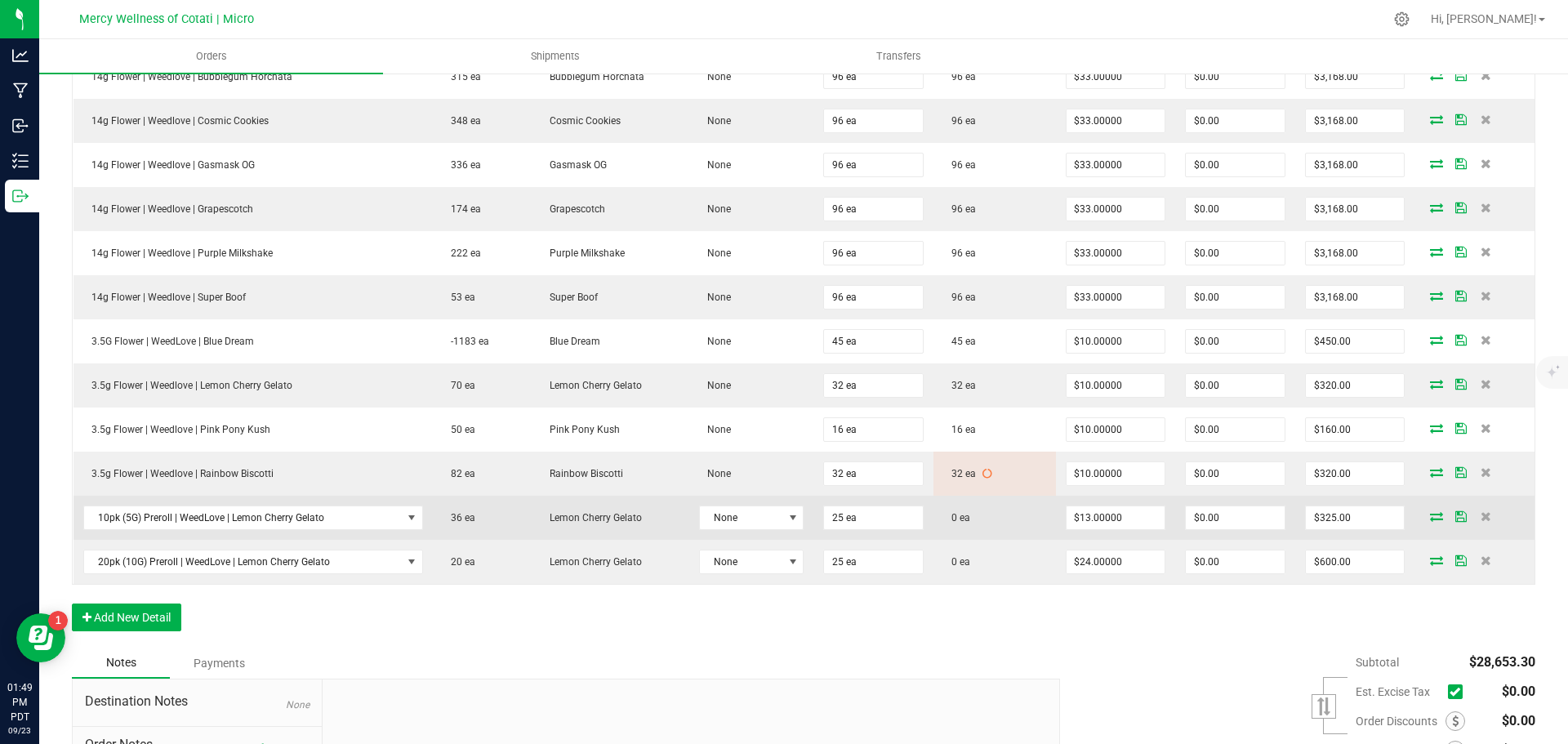
click at [1430, 512] on icon at bounding box center [1436, 517] width 13 height 10
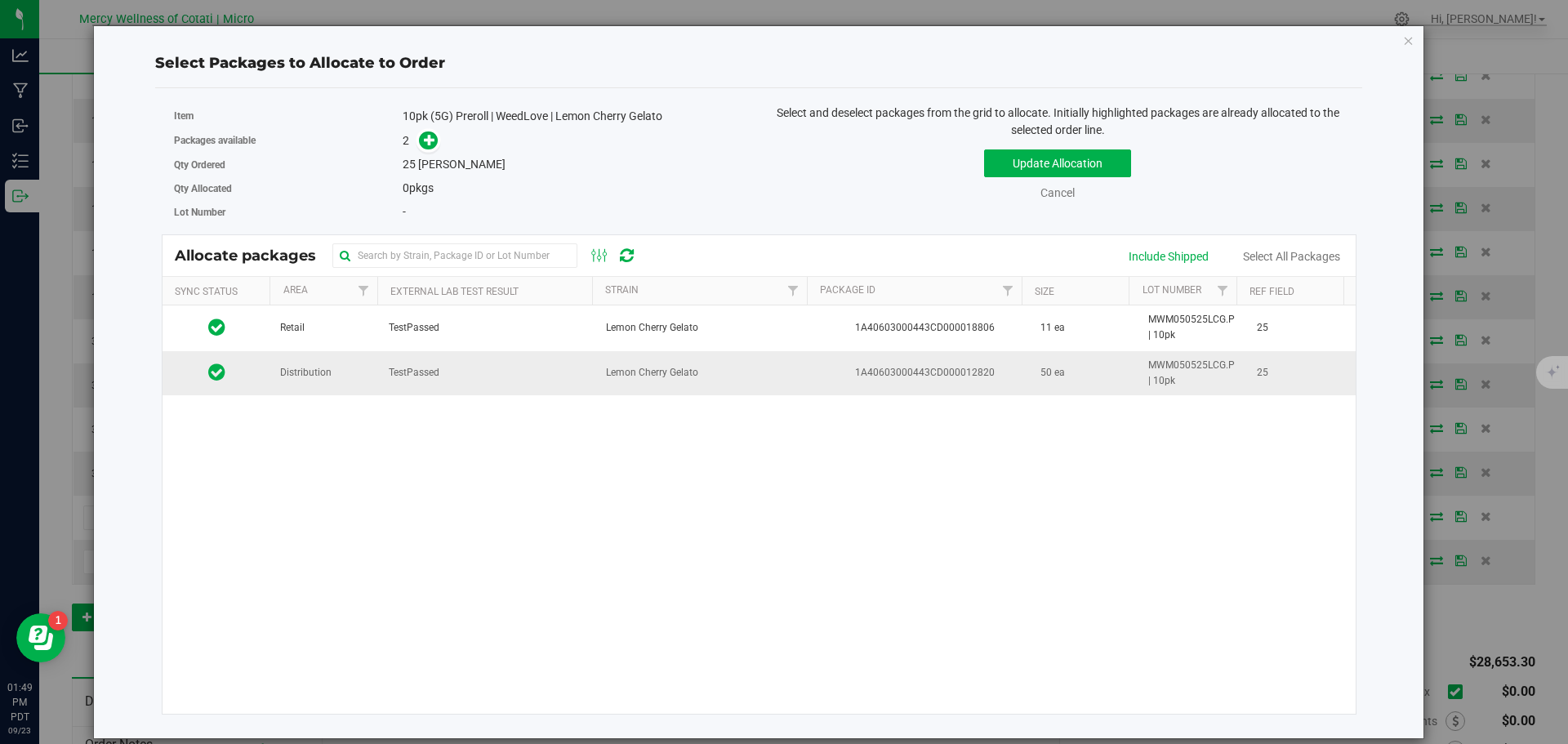
click at [296, 366] on span "Distribution" at bounding box center [306, 372] width 52 height 16
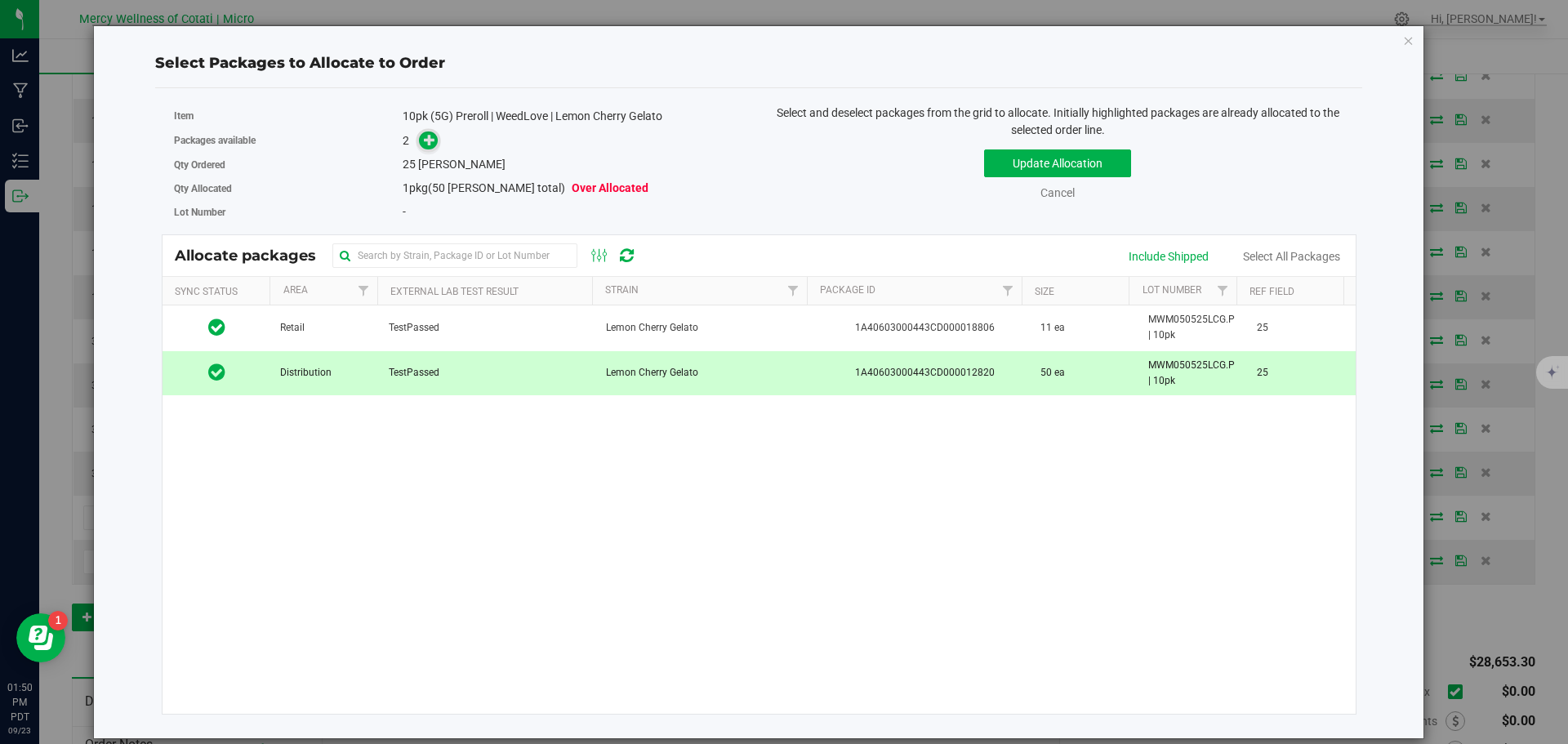
click at [426, 139] on icon at bounding box center [430, 139] width 12 height 12
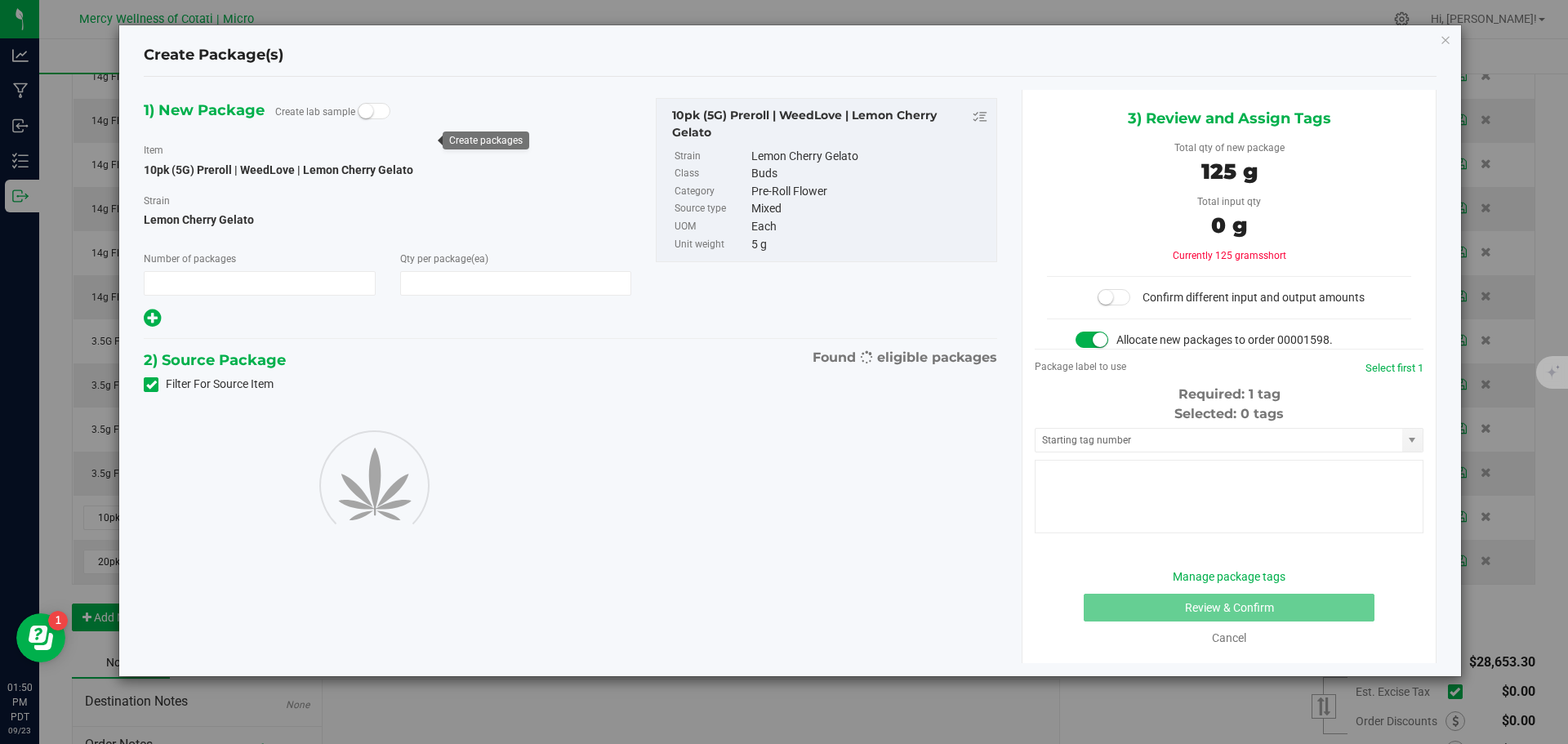
type input "1"
type input "25"
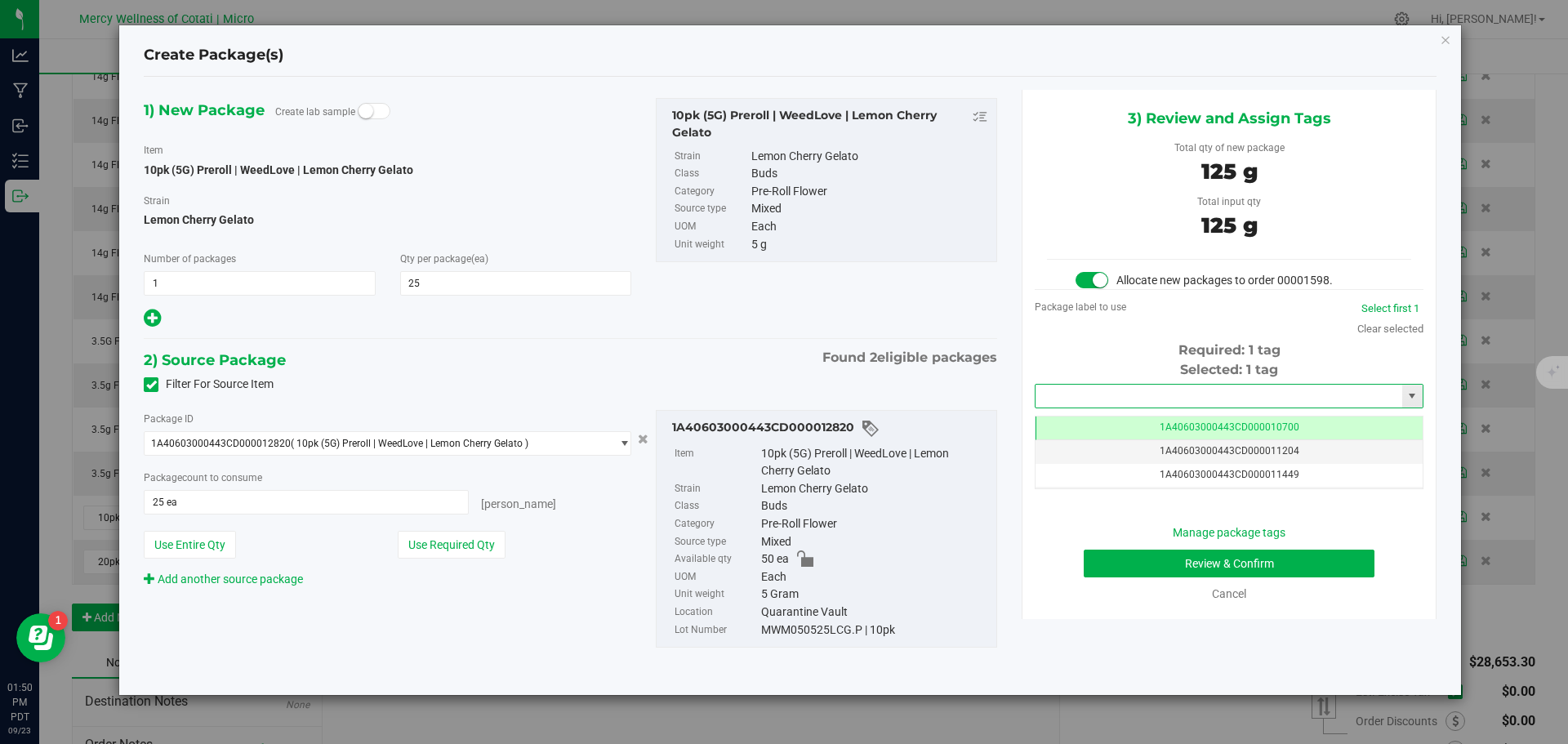
click at [1114, 389] on input "text" at bounding box center [1218, 396] width 366 height 22
click at [1158, 426] on li "1A40603000443CD000019282" at bounding box center [1228, 423] width 387 height 24
type input "1A40603000443CD000019282"
click at [1319, 562] on button "Review & Confirm" at bounding box center [1228, 563] width 291 height 27
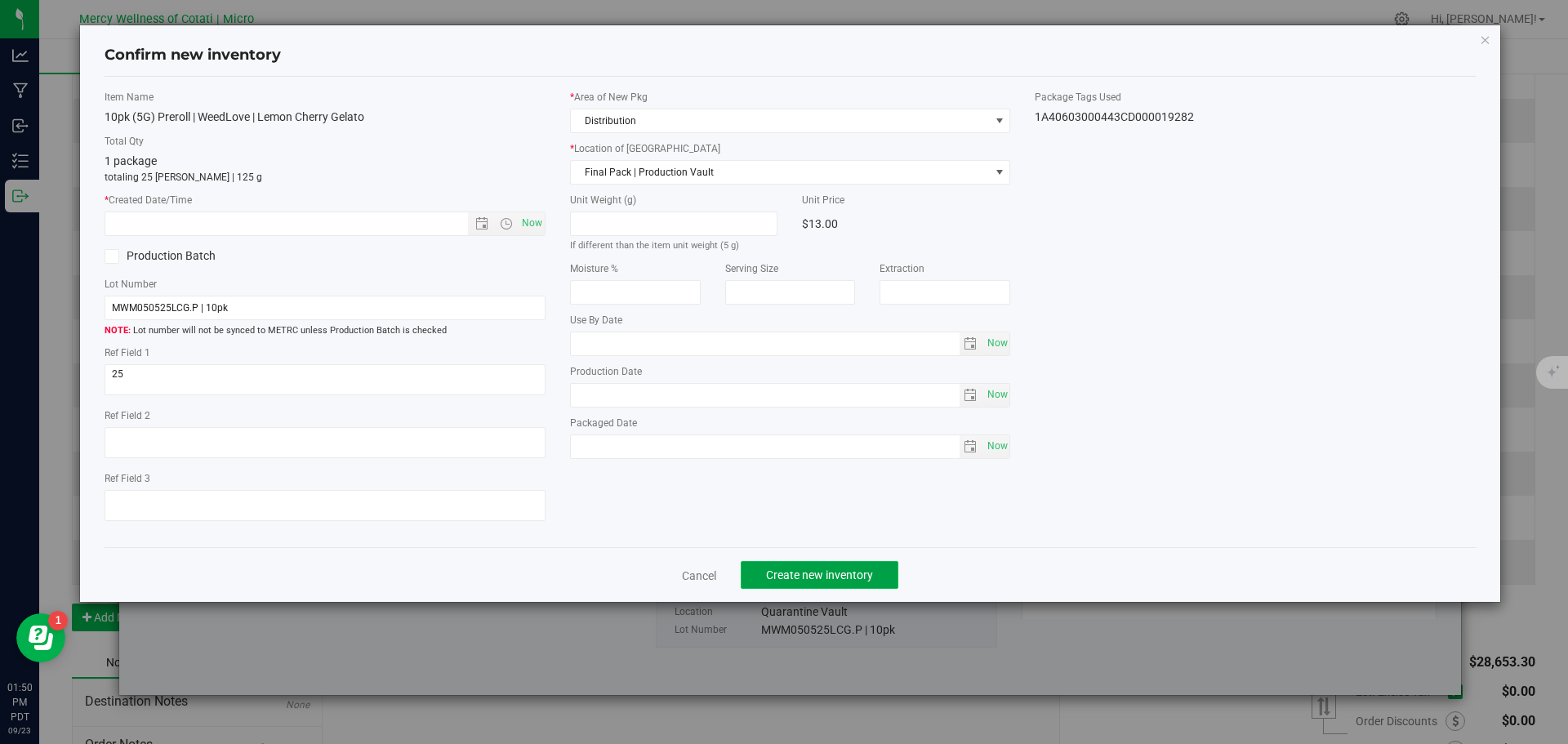
click at [781, 578] on span "Create new inventory" at bounding box center [819, 575] width 107 height 13
click at [831, 572] on span "Create new inventory" at bounding box center [819, 575] width 107 height 13
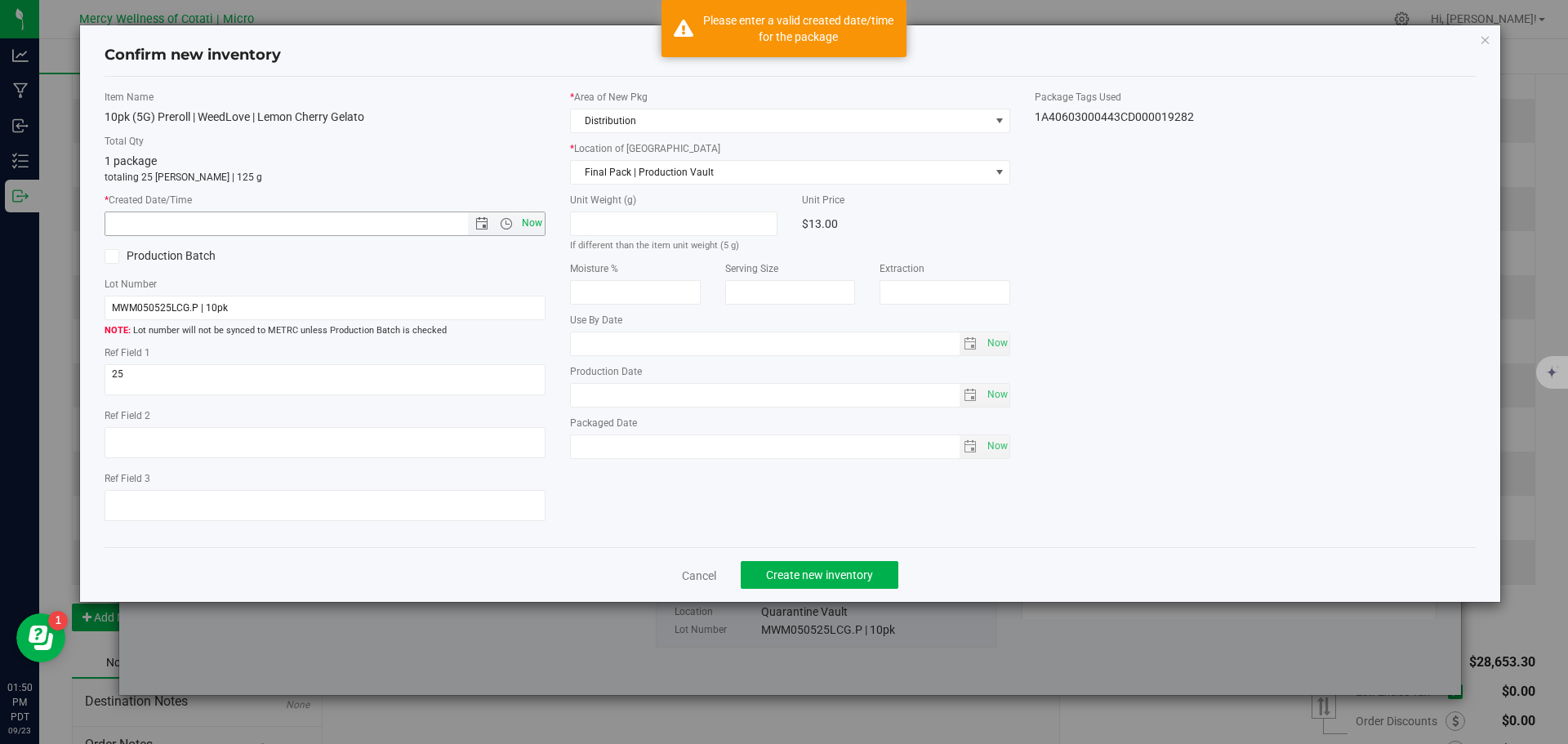
click at [523, 227] on span "Now" at bounding box center [531, 223] width 27 height 23
type input "9/23/2025 1:50 PM"
click at [814, 562] on button "Create new inventory" at bounding box center [819, 575] width 157 height 27
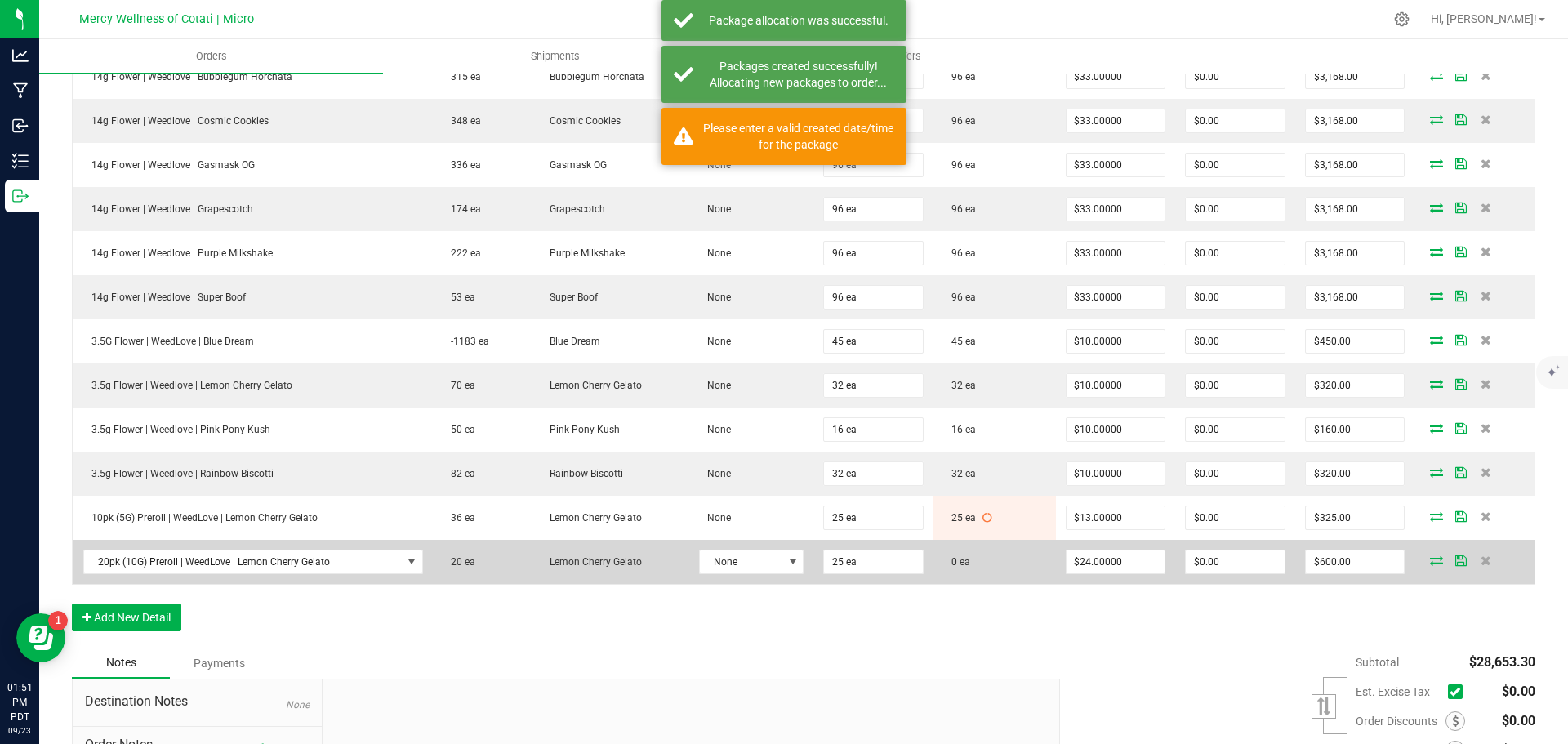
click at [1430, 556] on icon at bounding box center [1436, 561] width 13 height 10
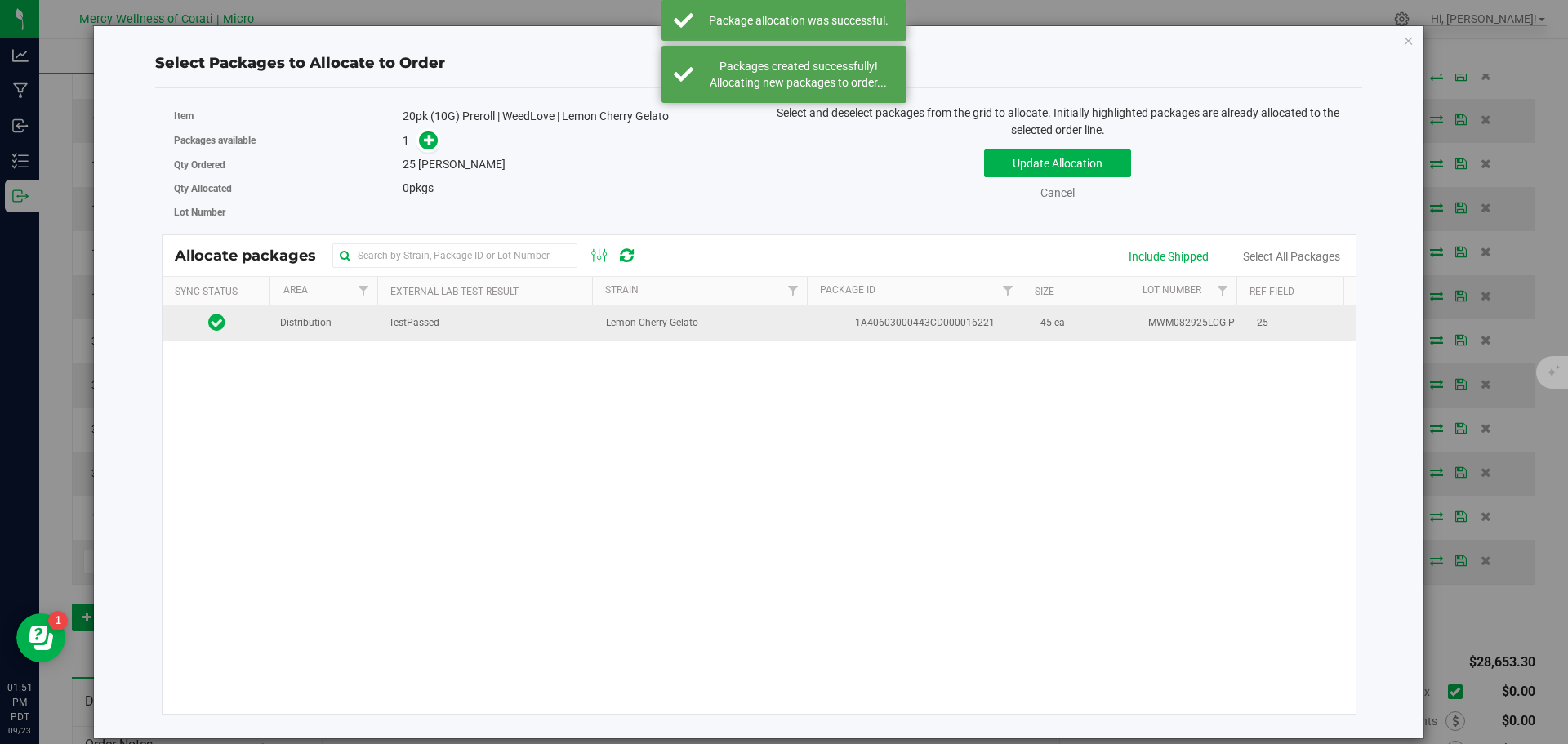
click at [346, 327] on td "Distribution" at bounding box center [325, 323] width 108 height 35
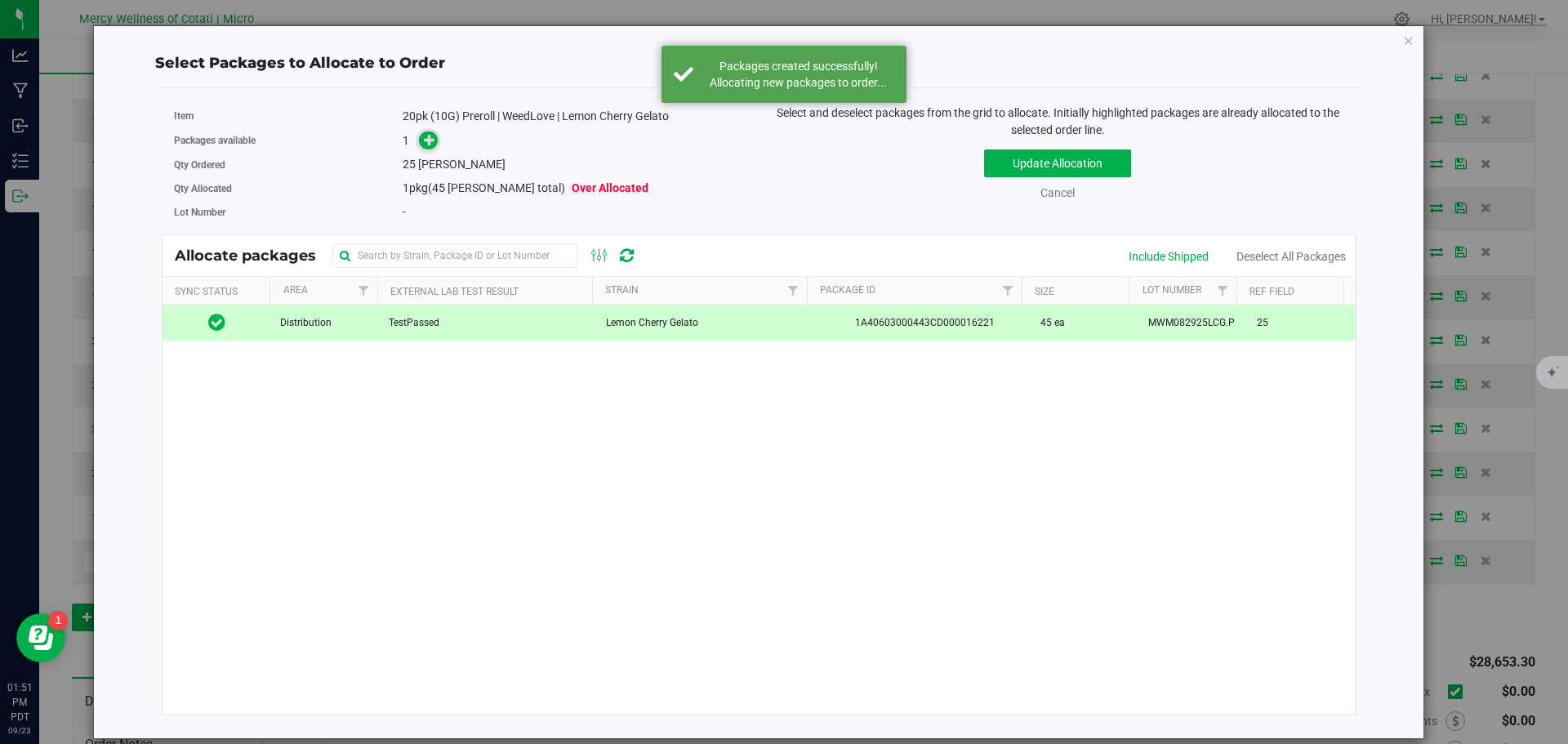
click at [428, 139] on icon at bounding box center [430, 139] width 12 height 12
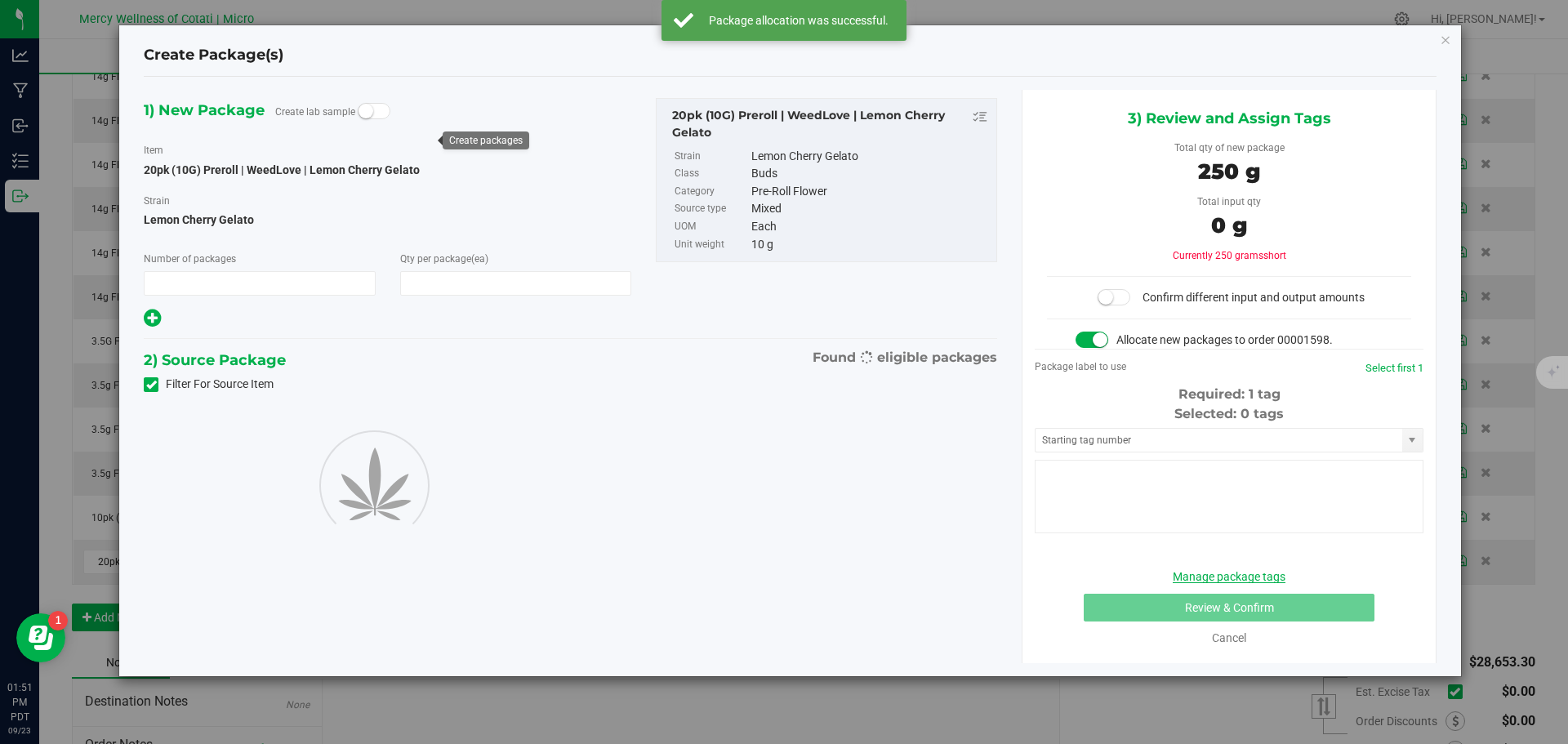
type input "1"
type input "25"
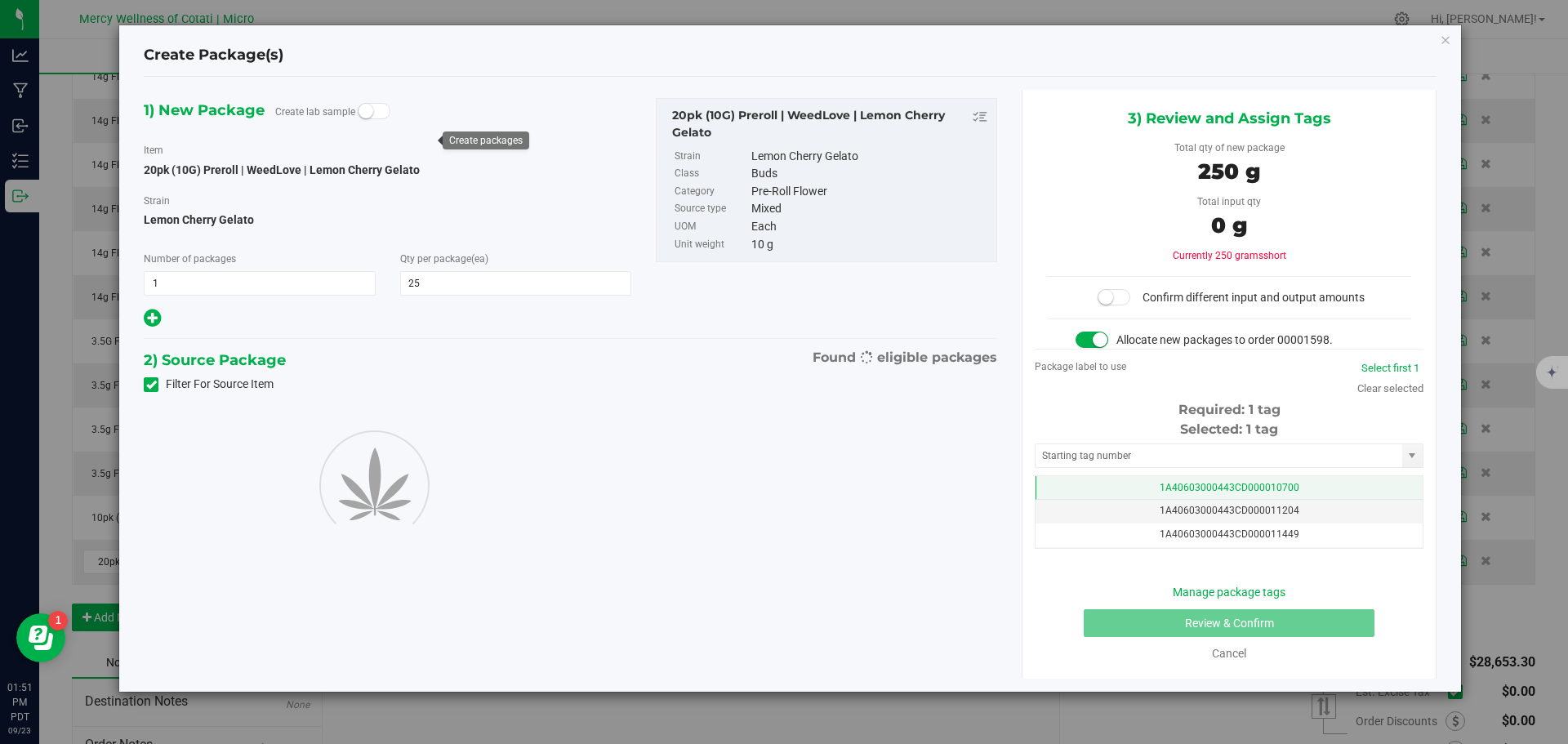
scroll to position [0, -1]
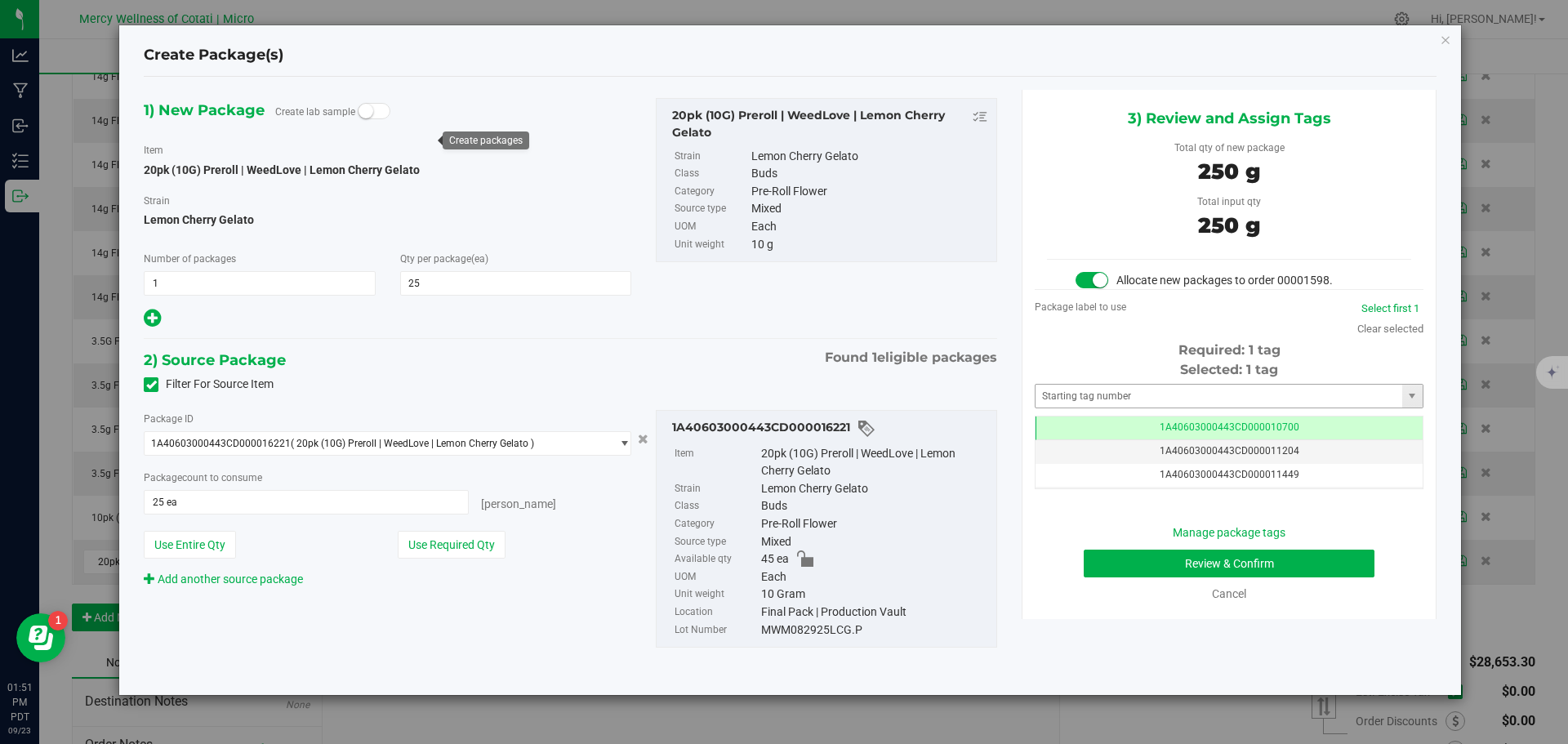
click at [1228, 450] on span "1A40603000443CD000011204" at bounding box center [1229, 451] width 140 height 12
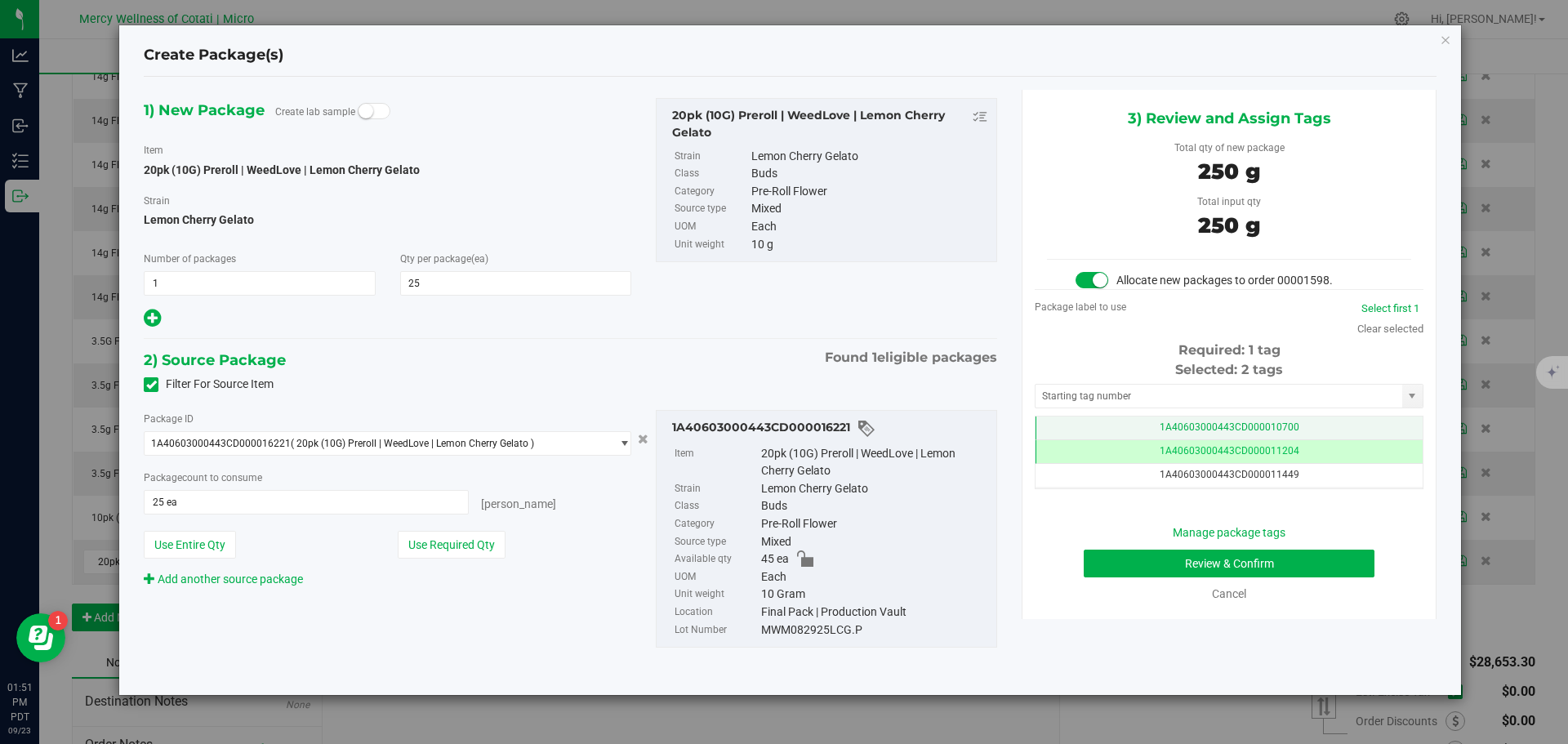
click at [1228, 426] on span "1A40603000443CD000010700" at bounding box center [1229, 427] width 140 height 12
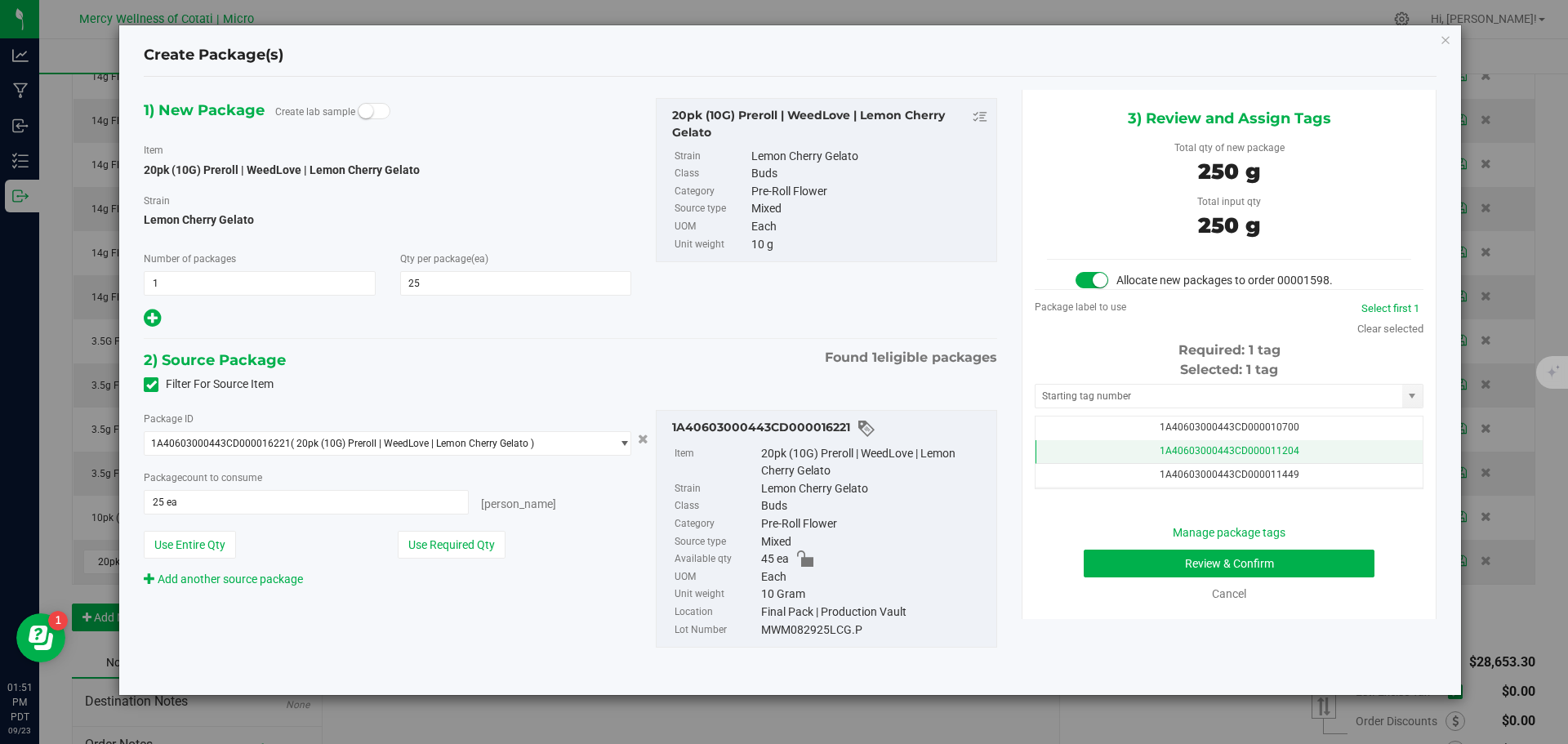
click at [1228, 448] on span "1A40603000443CD000011204" at bounding box center [1229, 451] width 140 height 12
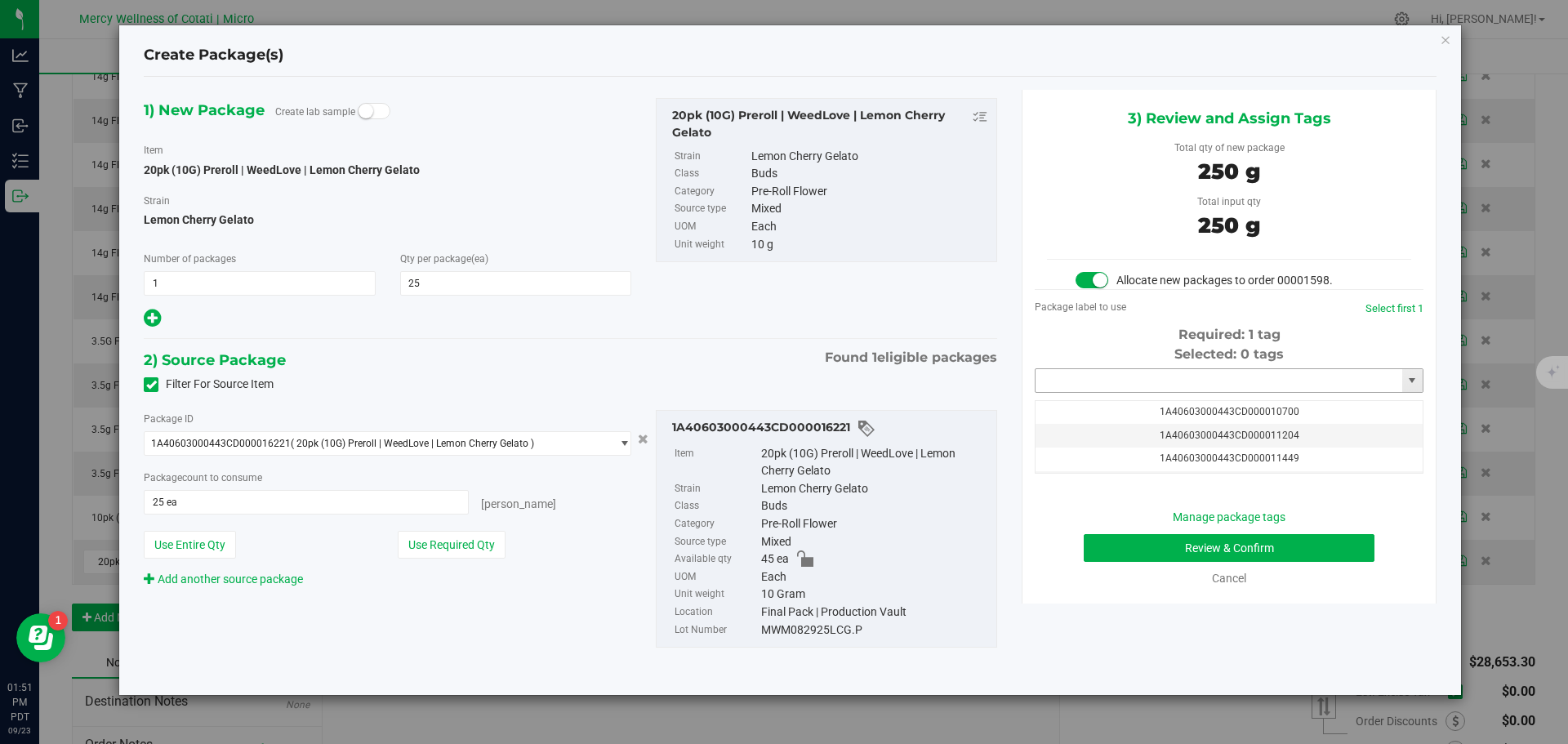
click at [1212, 376] on input "text" at bounding box center [1218, 380] width 366 height 22
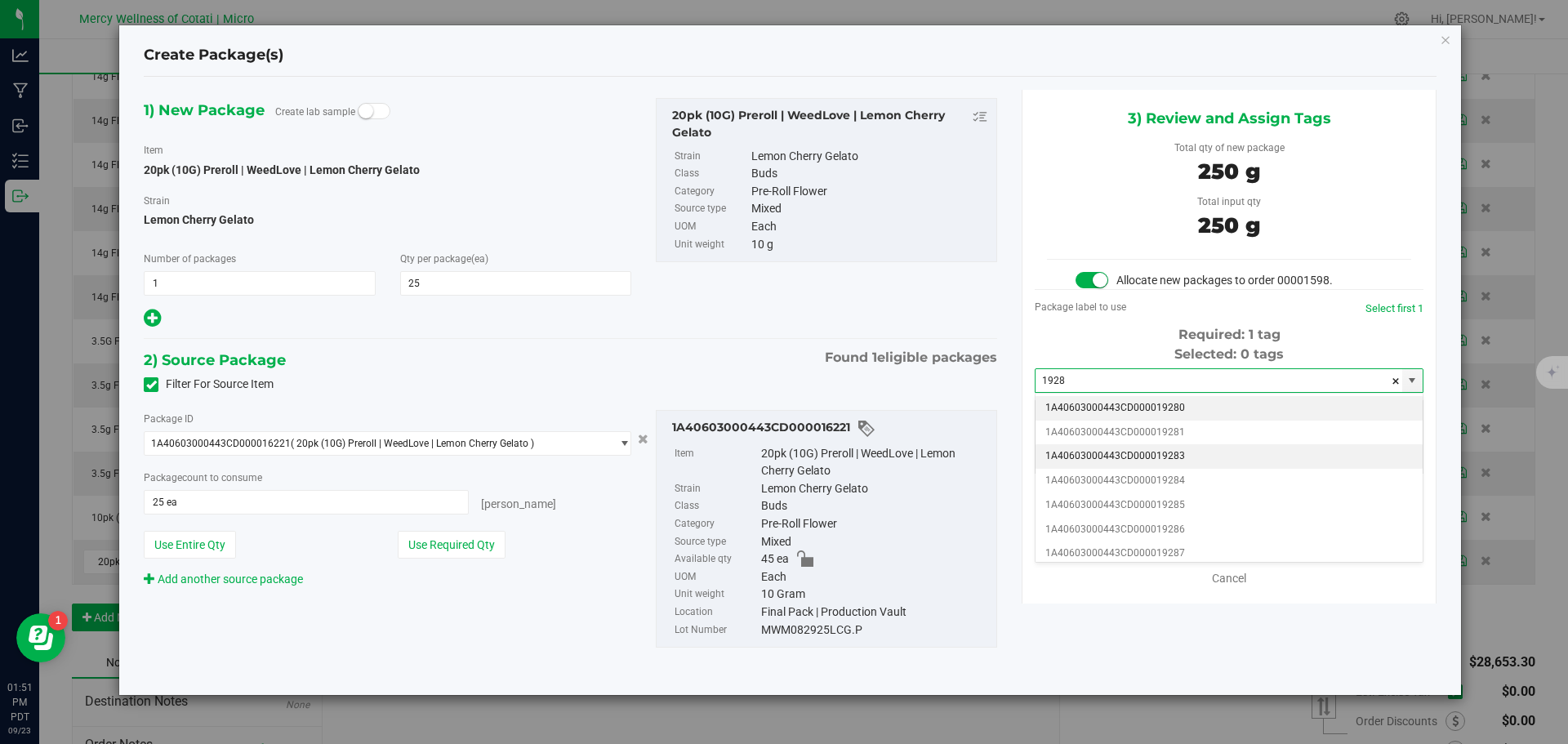
click at [1200, 457] on li "1A40603000443CD000019283" at bounding box center [1228, 456] width 387 height 24
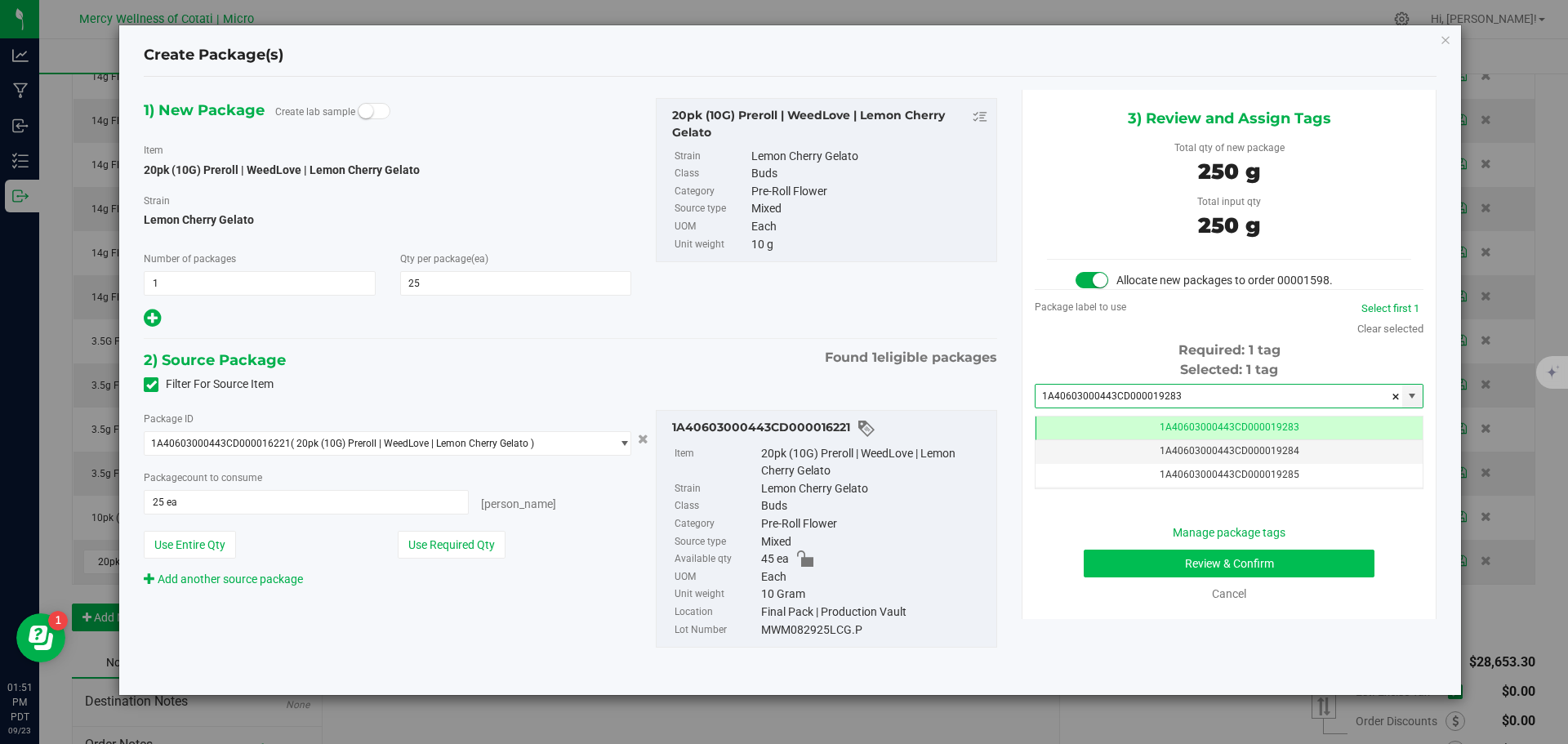
type input "1A40603000443CD000019283"
click at [1270, 557] on button "Review & Confirm" at bounding box center [1228, 563] width 291 height 27
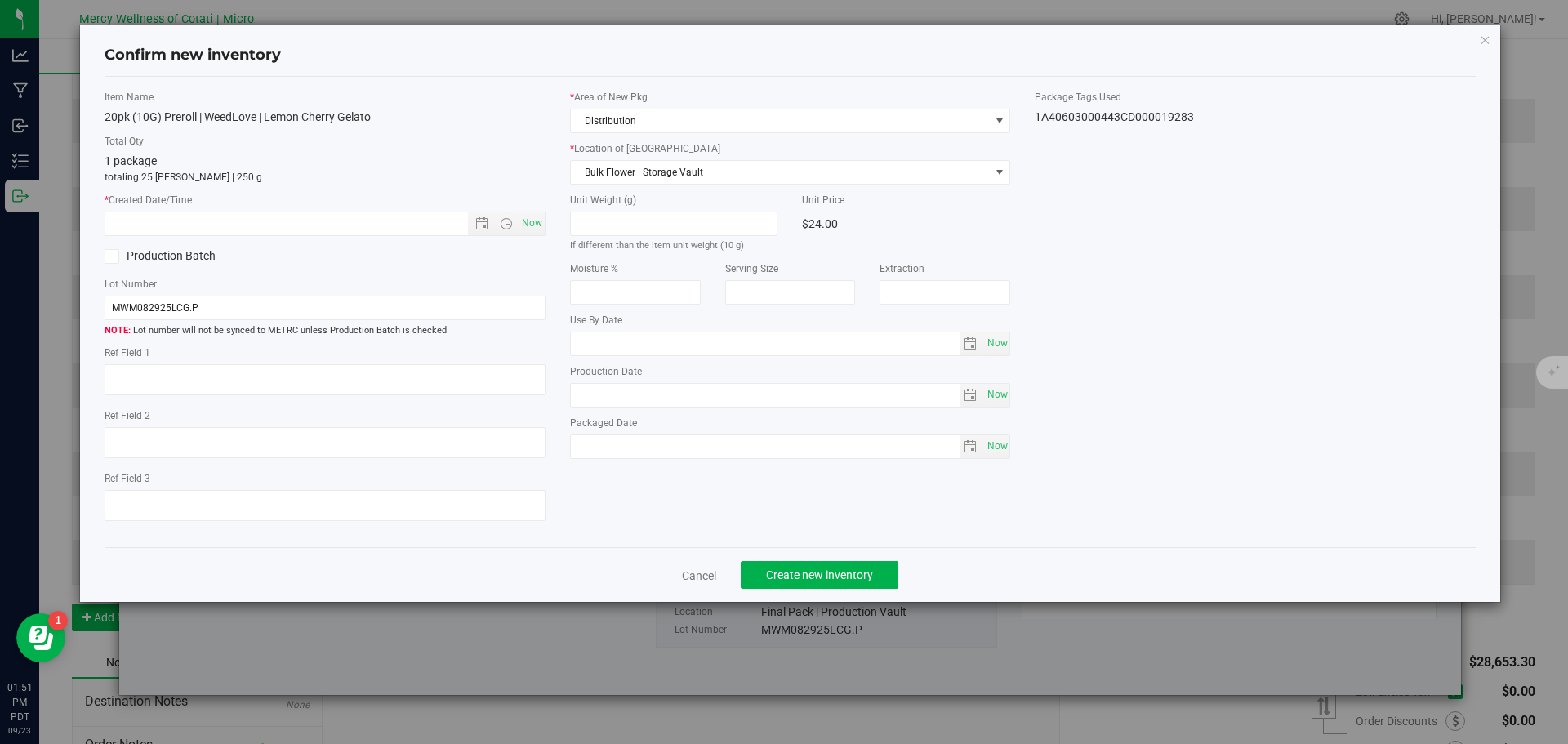
type textarea "25"
click at [528, 218] on span "Now" at bounding box center [531, 223] width 27 height 23
type input "9/23/2025 1:51 PM"
click at [767, 570] on span "Create new inventory" at bounding box center [819, 575] width 107 height 13
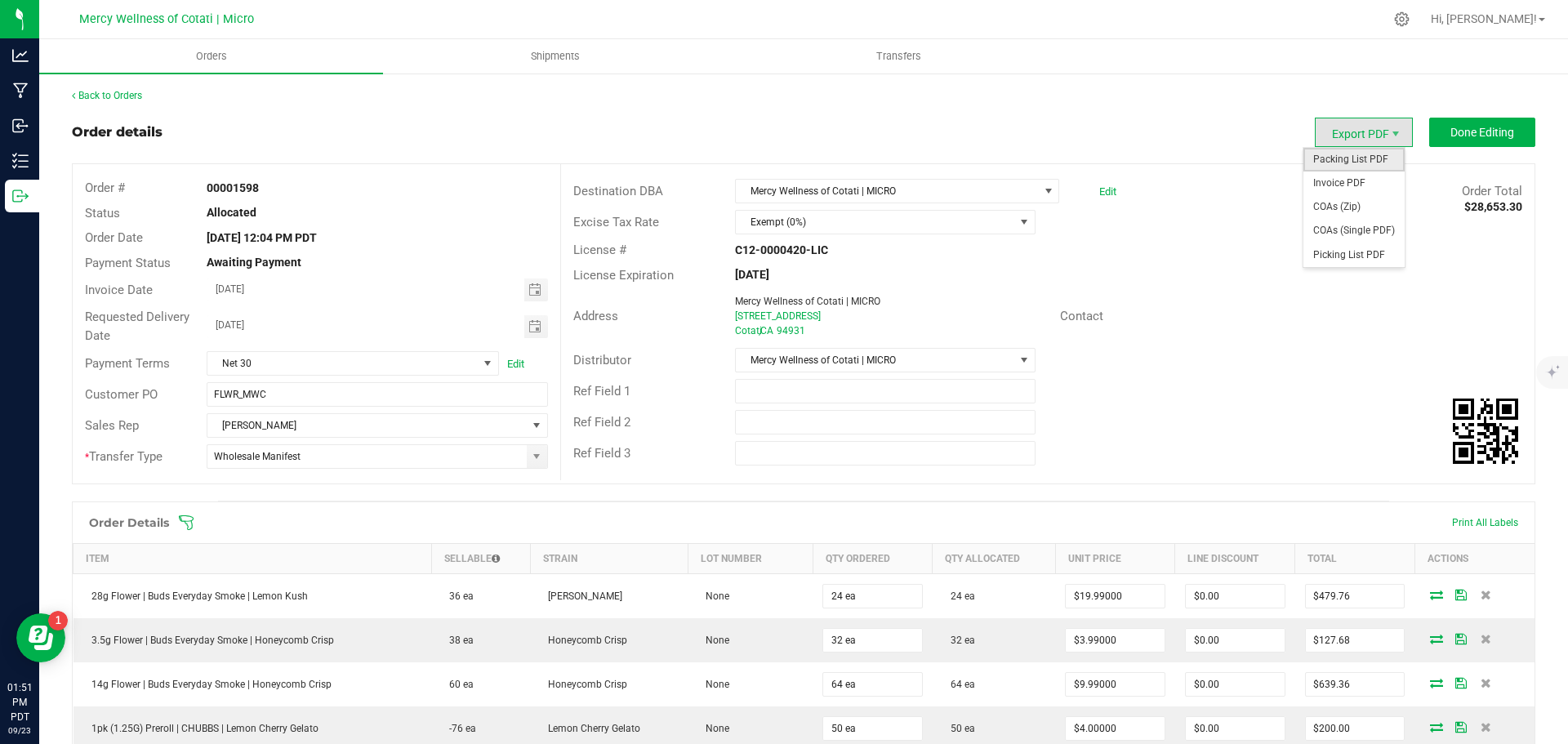
click at [1336, 153] on span "Packing List PDF" at bounding box center [1354, 159] width 102 height 23
click at [1360, 177] on span "Invoice PDF" at bounding box center [1354, 183] width 102 height 23
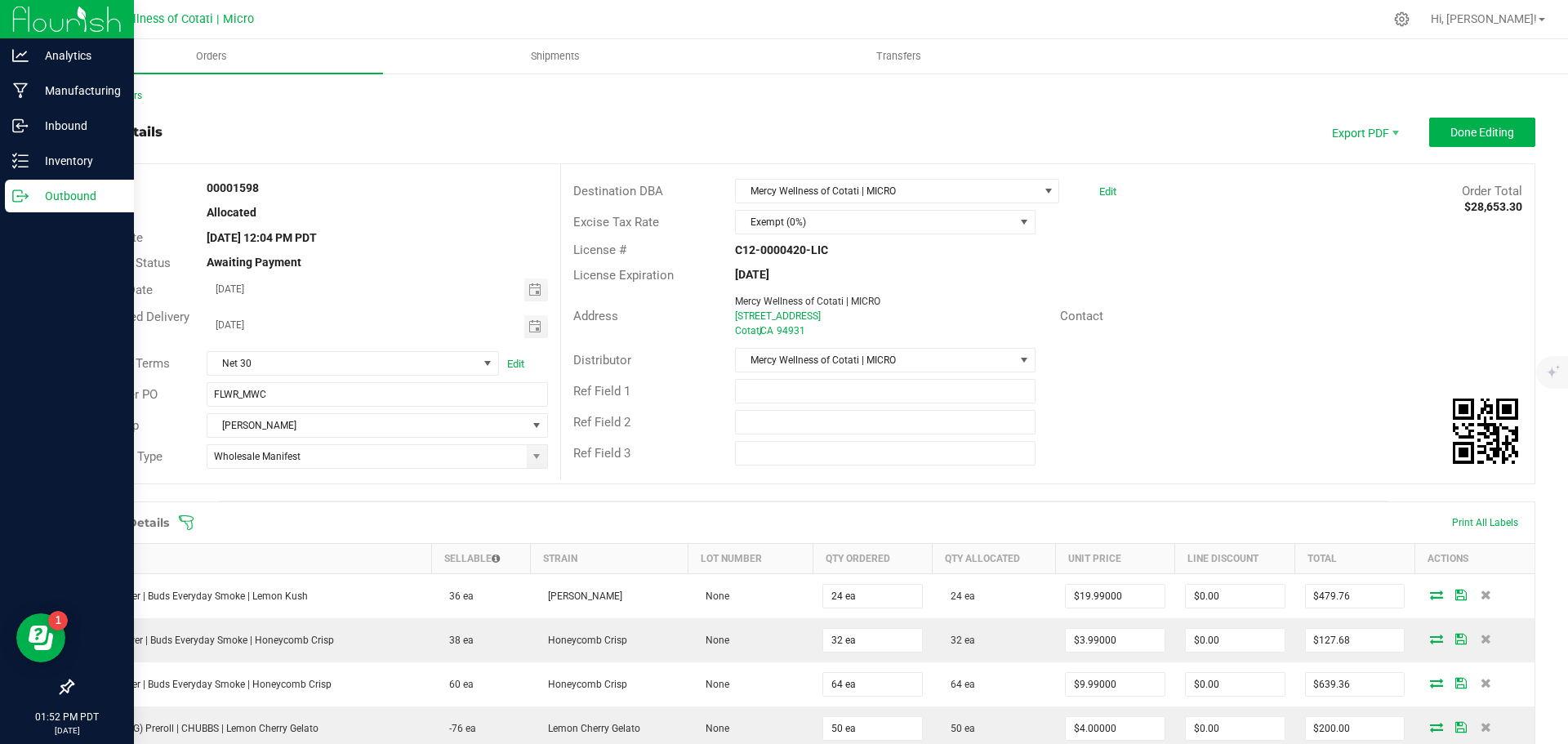
click at [78, 192] on p "Outbound" at bounding box center [77, 197] width 98 height 20
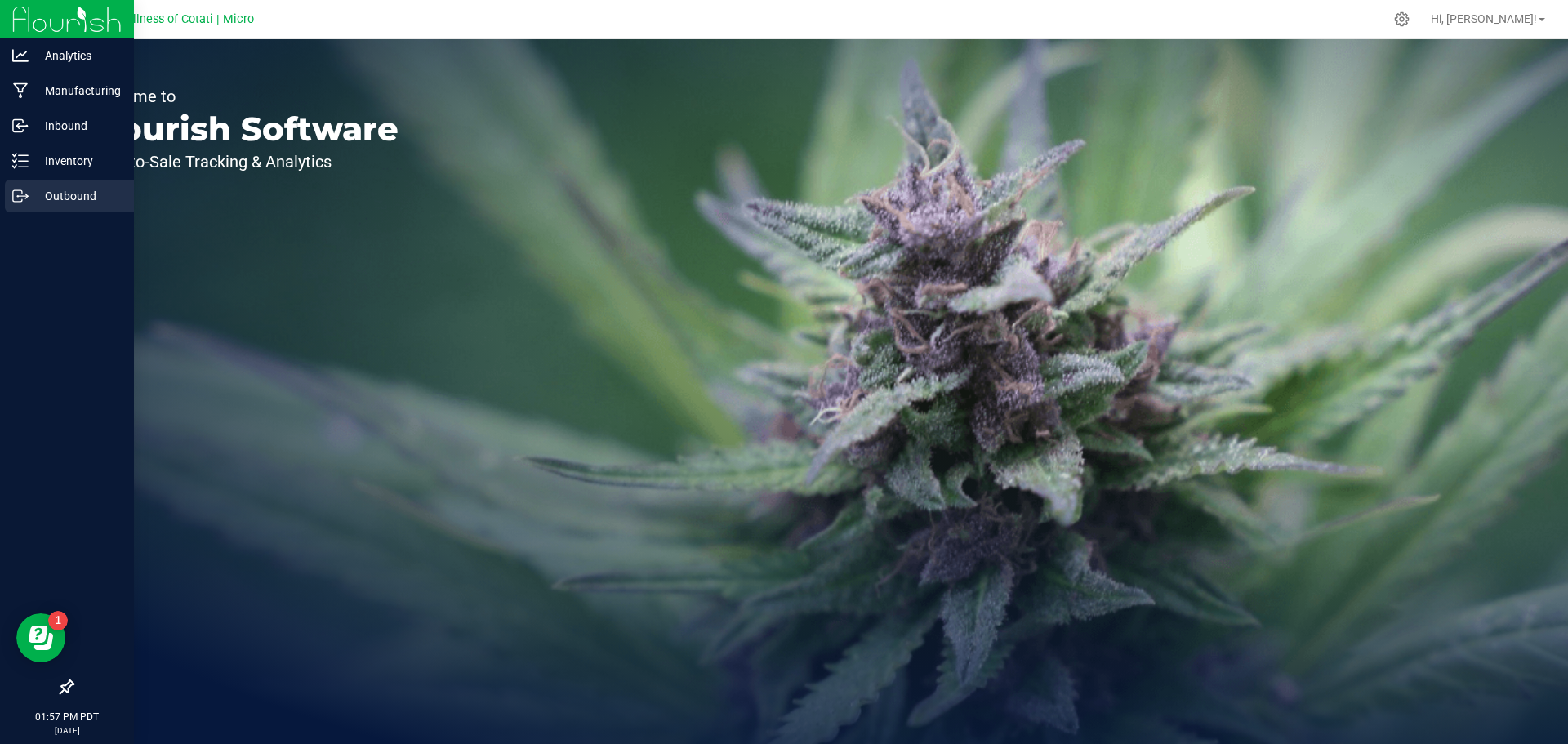
click at [79, 192] on p "Outbound" at bounding box center [77, 197] width 98 height 20
